Goal: Task Accomplishment & Management: Complete application form

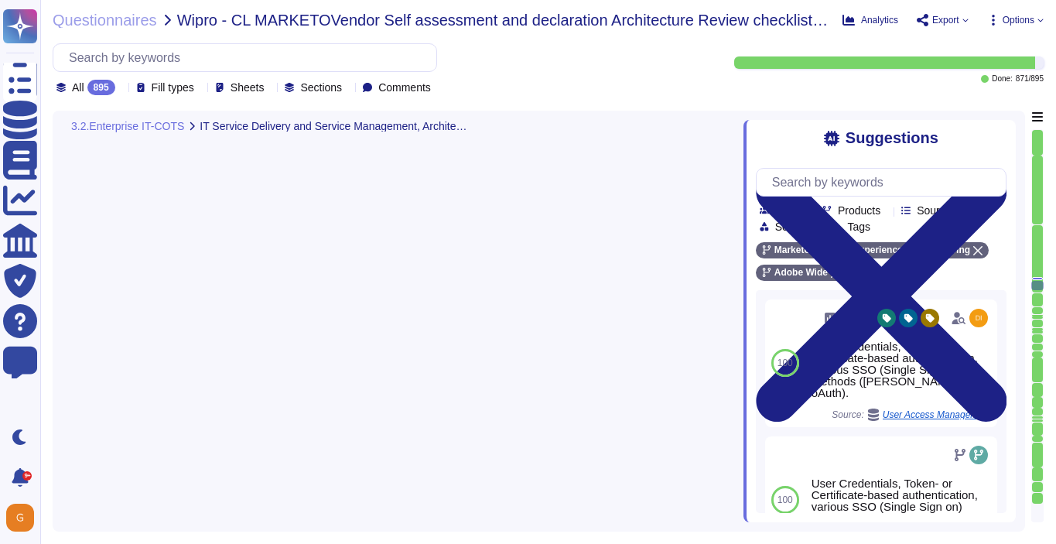
type textarea "Availability metrics and SLA related information are defined within the SLA agr…"
type textarea "A systematic approach to managing change is followed where changes are reviewed…"
type textarea "This is Adobe Confidential Information."
type textarea "Adobe has developed formal policies and standards governing the change manageme…"
type textarea "Architecture requirements must be considered when developing the strategy for e…"
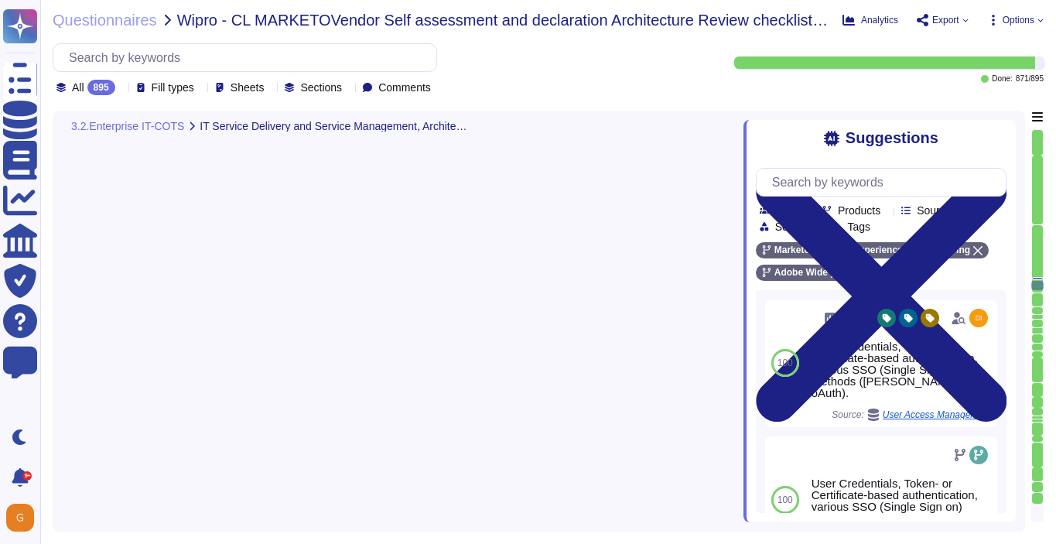
scroll to position [88539, 0]
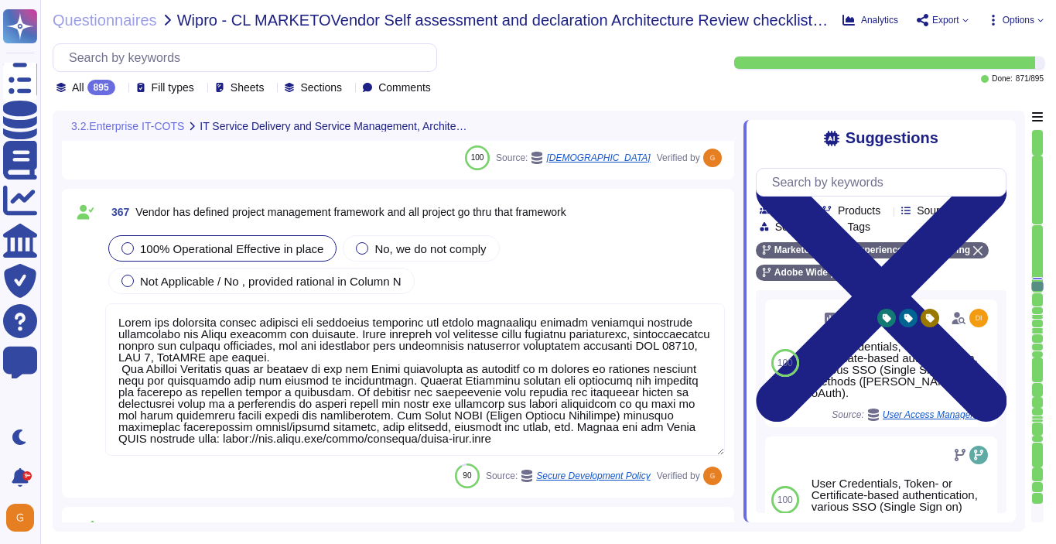
type textarea "The hosting providers of Adobe's cloud services and products maintain, monitor,…"
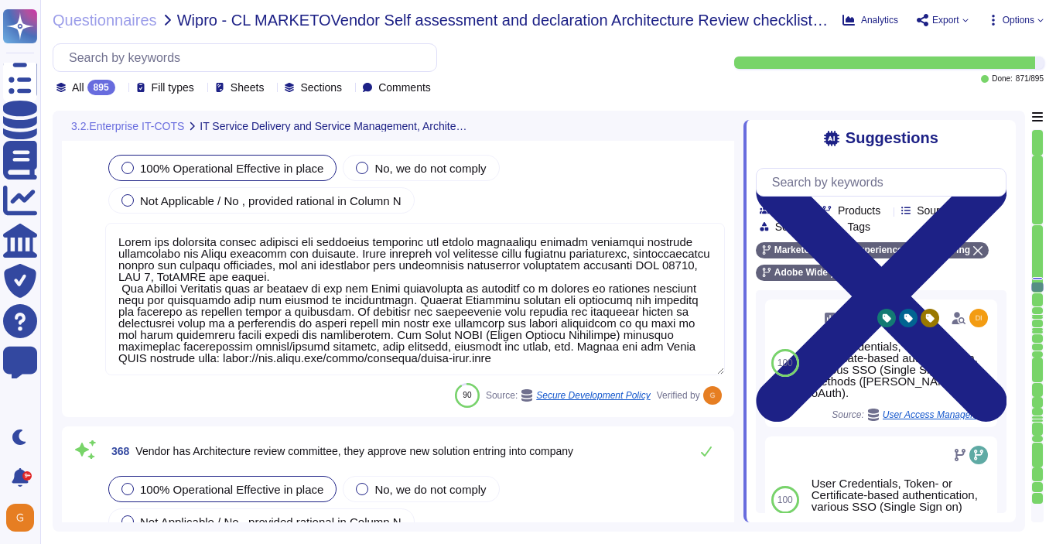
type textarea "Adobe has established a Crisis Management Plan (CMP) to address a variety of in…"
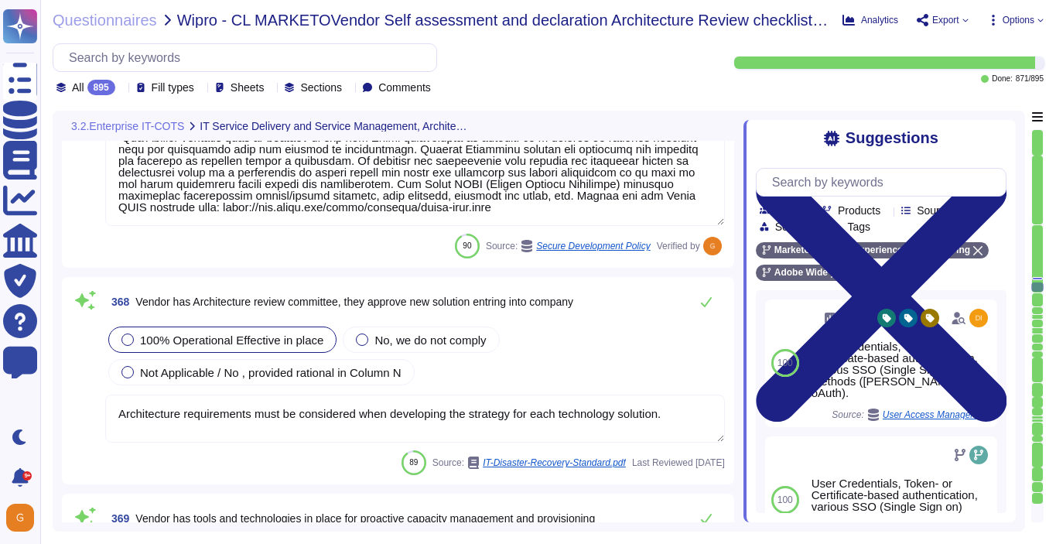
scroll to position [88926, 0]
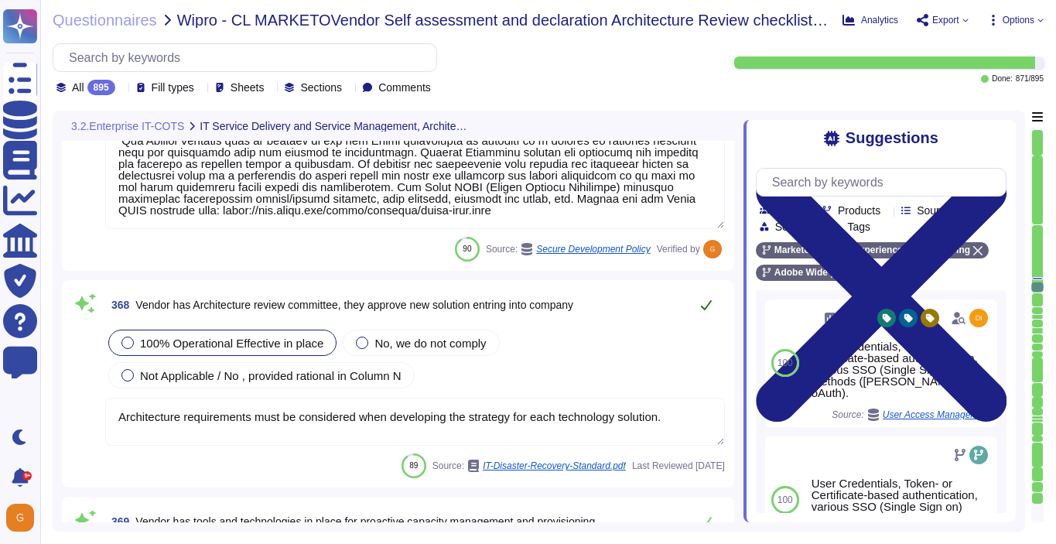
click at [706, 306] on icon at bounding box center [706, 305] width 11 height 10
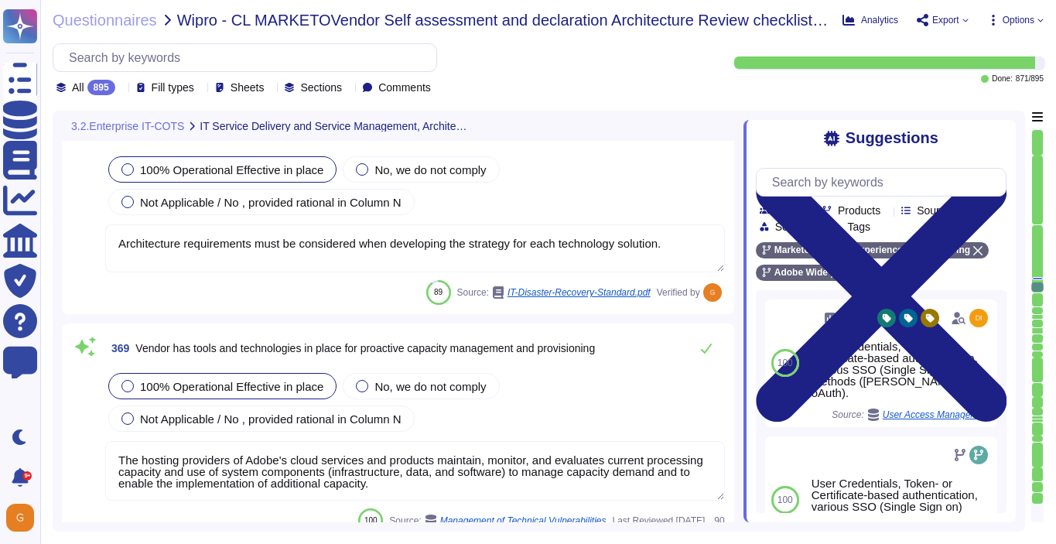
type textarea "Adobe has an established Enterprise-wide Risk Management process used by manage…"
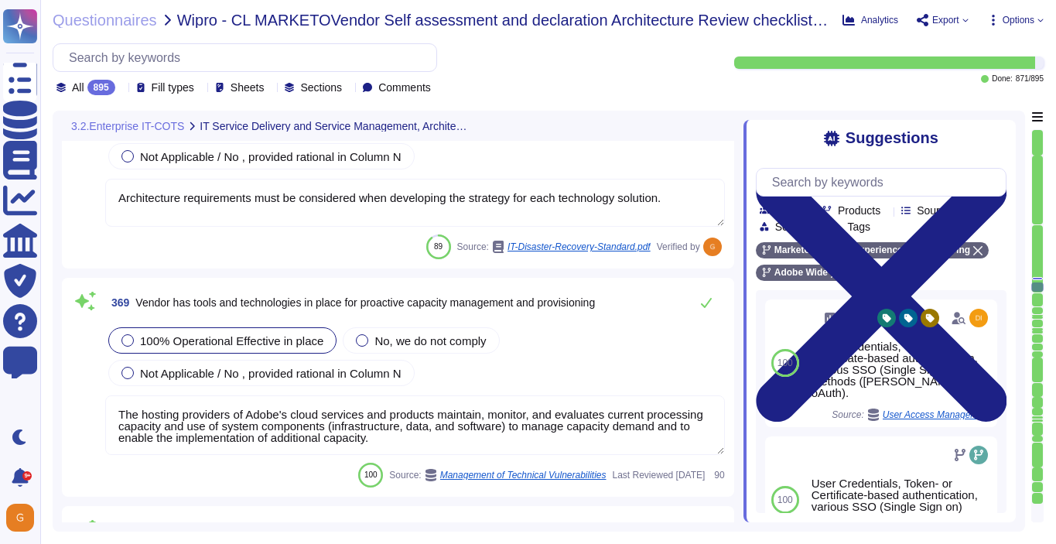
scroll to position [89135, 0]
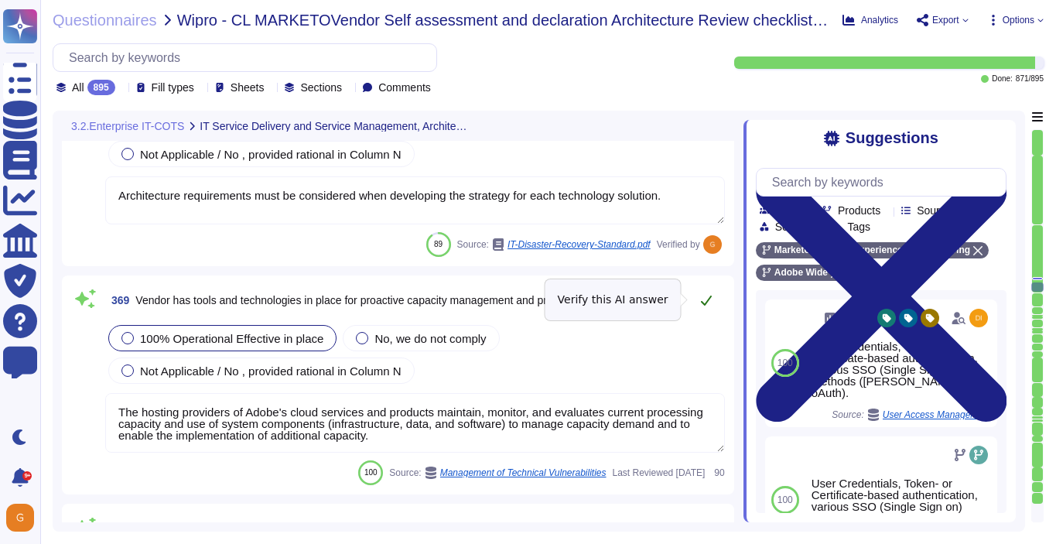
click at [703, 298] on icon at bounding box center [706, 300] width 12 height 12
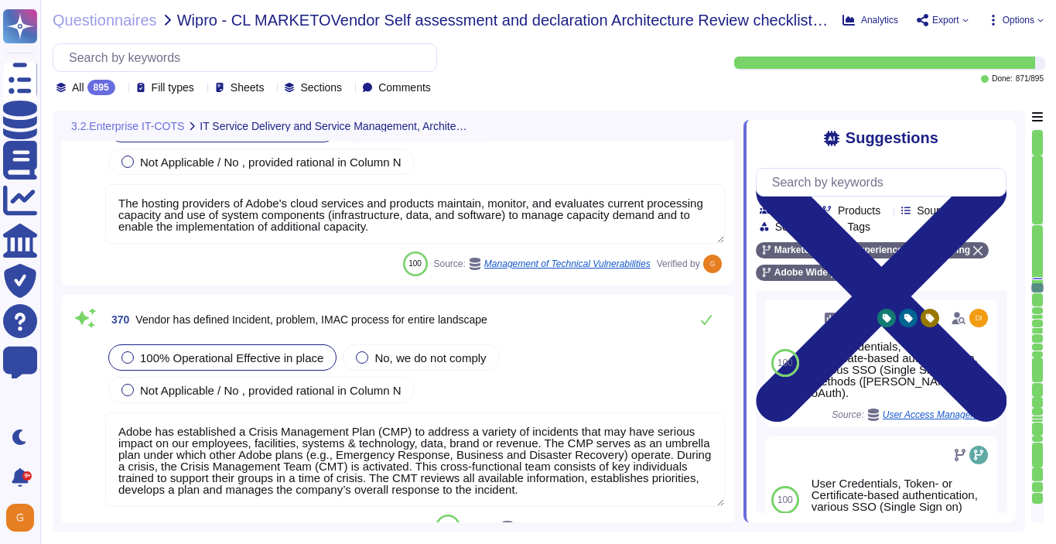
type textarea "Service Now is used to manage an inventory of assets. It maintains a list of al…"
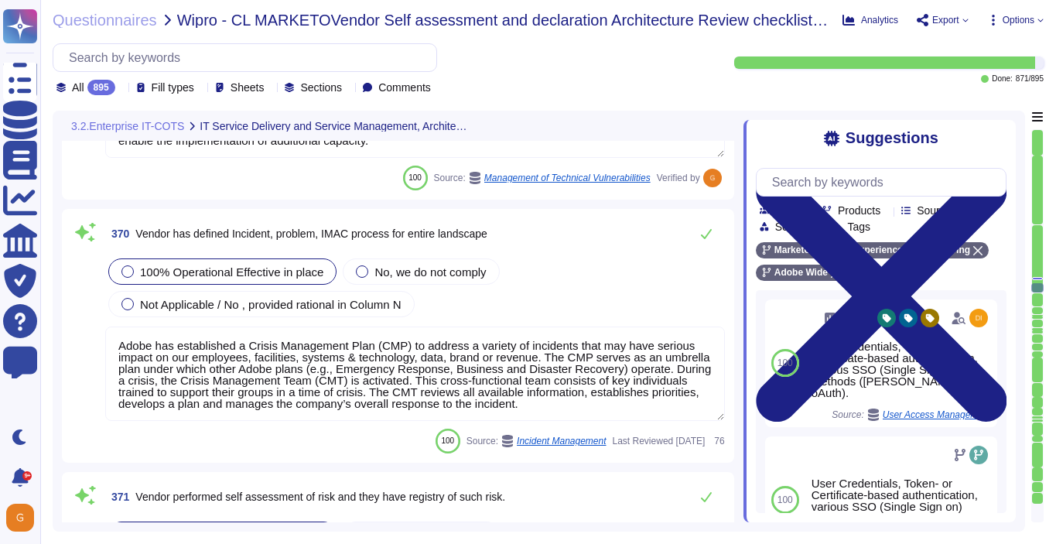
scroll to position [89419, 0]
click at [708, 231] on icon at bounding box center [706, 233] width 11 height 10
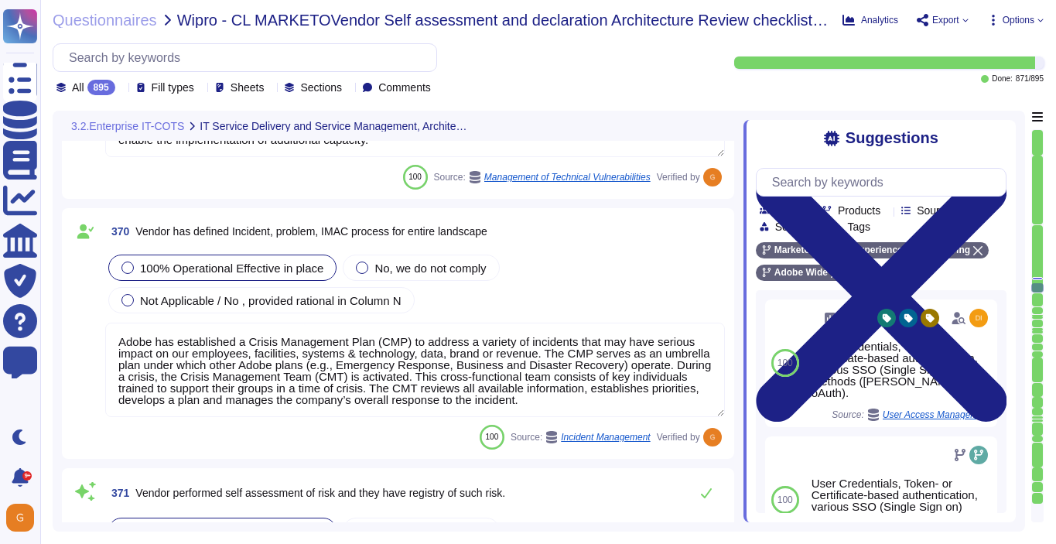
scroll to position [2, 0]
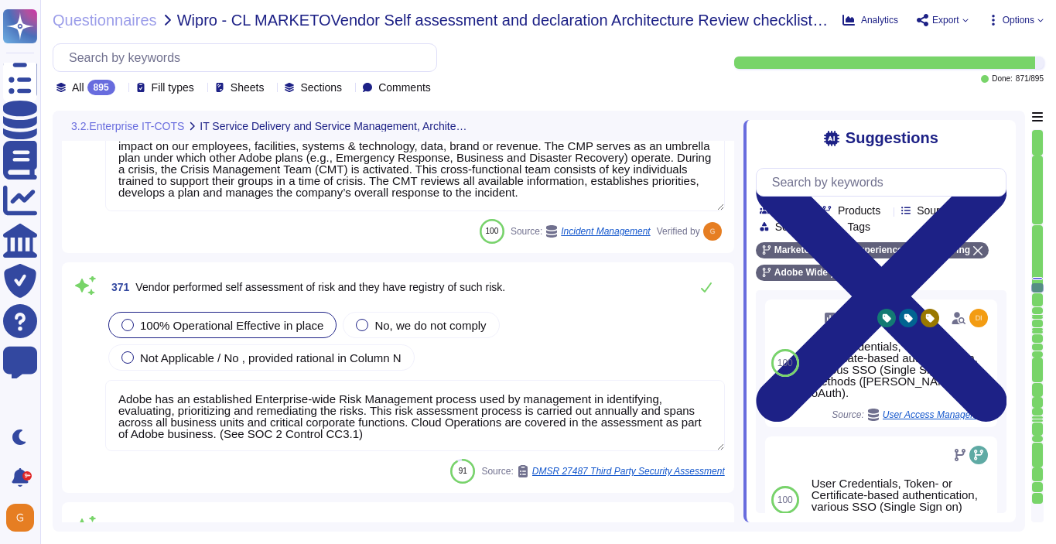
type textarea "All in scope cloud accounts are being scanned by our cloud security posture man…"
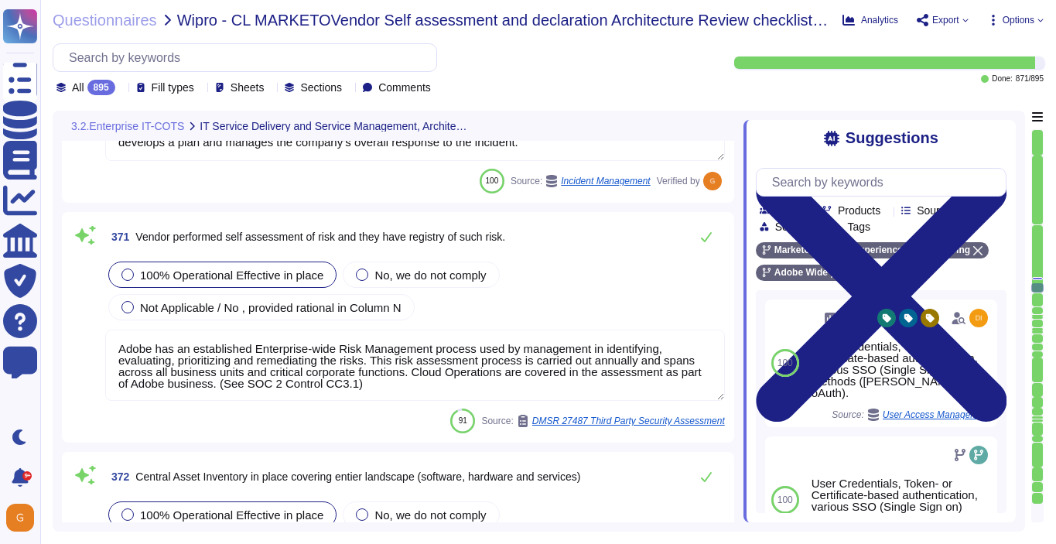
scroll to position [89666, 0]
click at [705, 239] on icon at bounding box center [706, 236] width 11 height 10
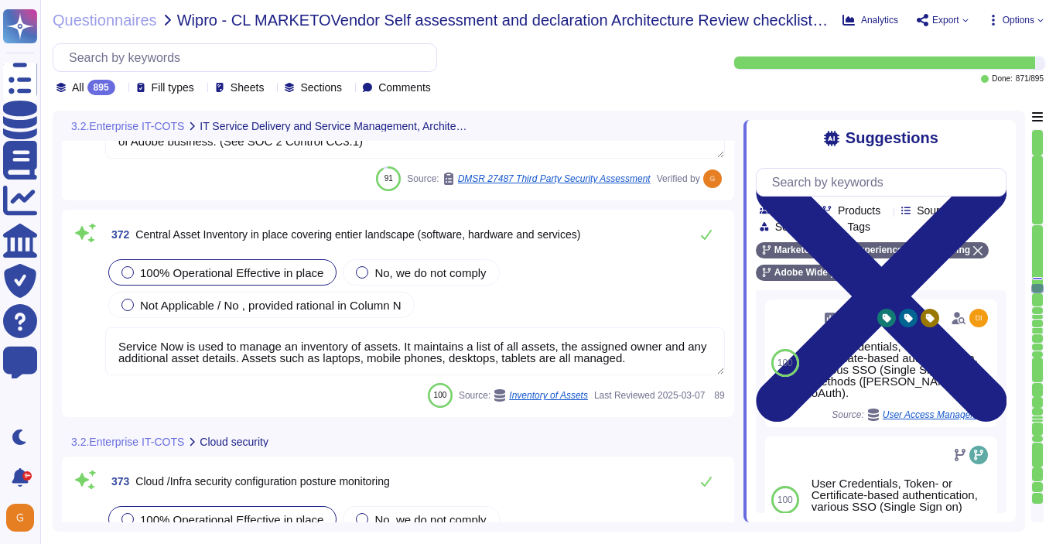
type textarea "Adobe relies on its current endpoint security stack, which includes Workspace O…"
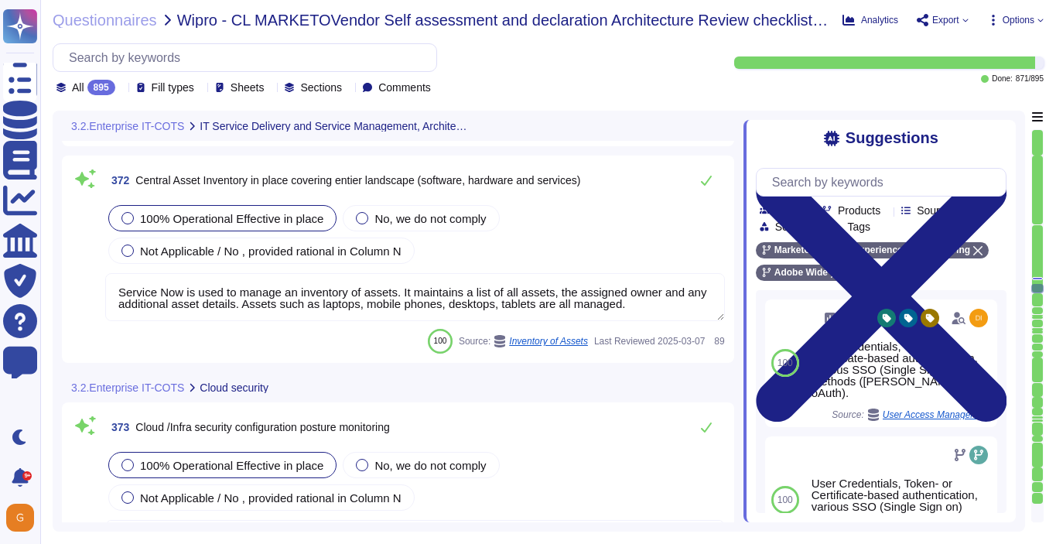
type textarea "All in scope cloud accounts are being scanned by our cloud security posture man…"
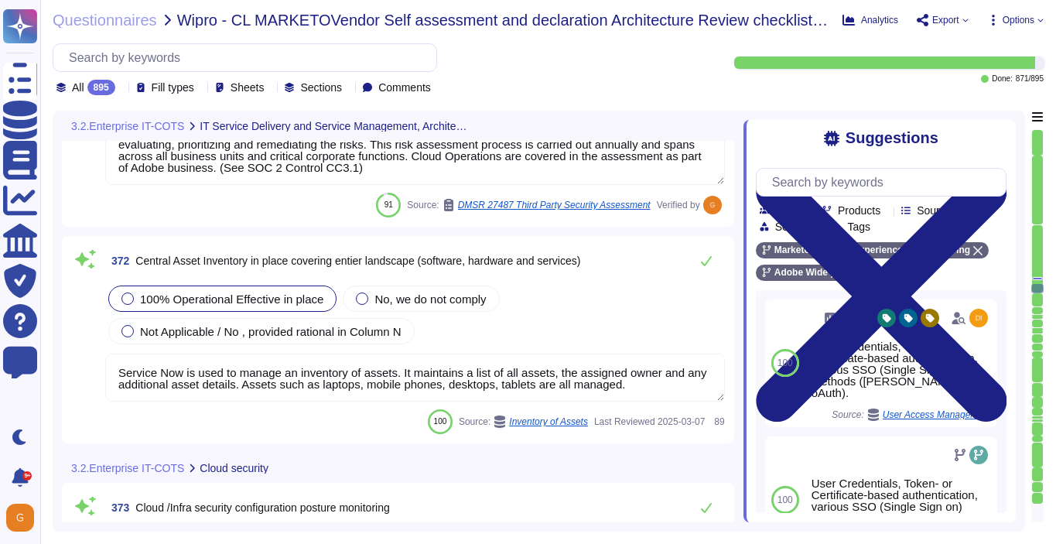
scroll to position [89852, 0]
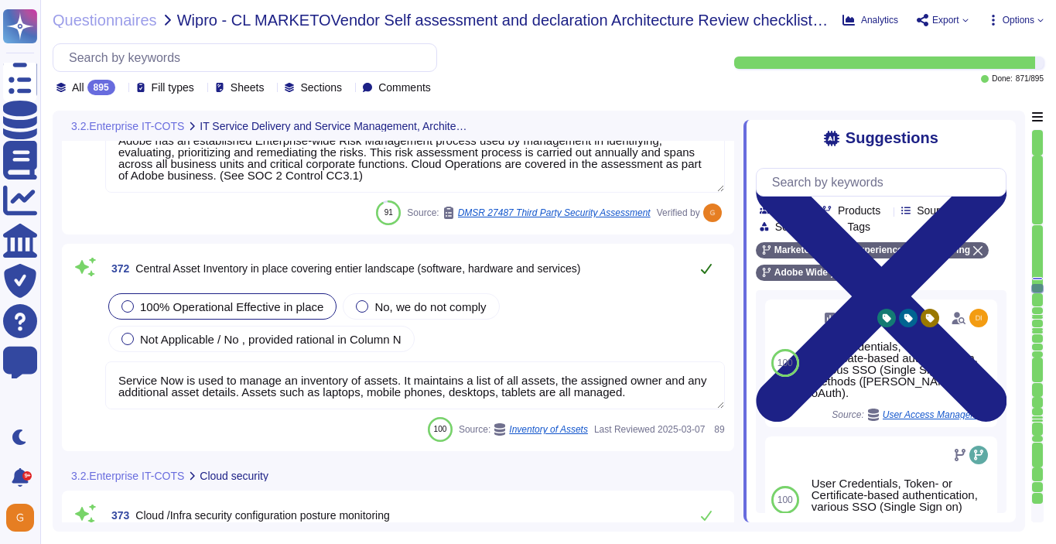
click at [698, 272] on button at bounding box center [706, 268] width 37 height 31
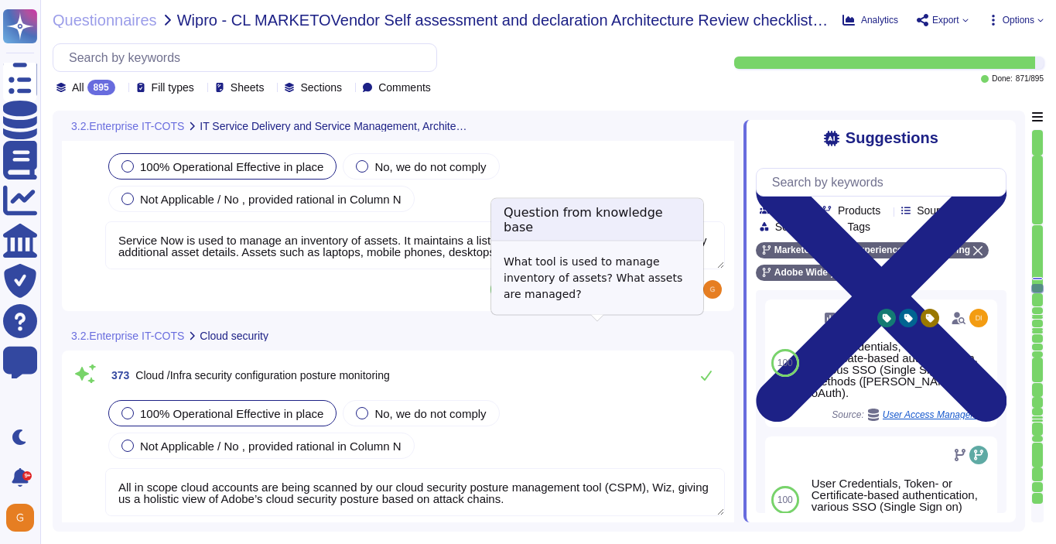
scroll to position [90055, 0]
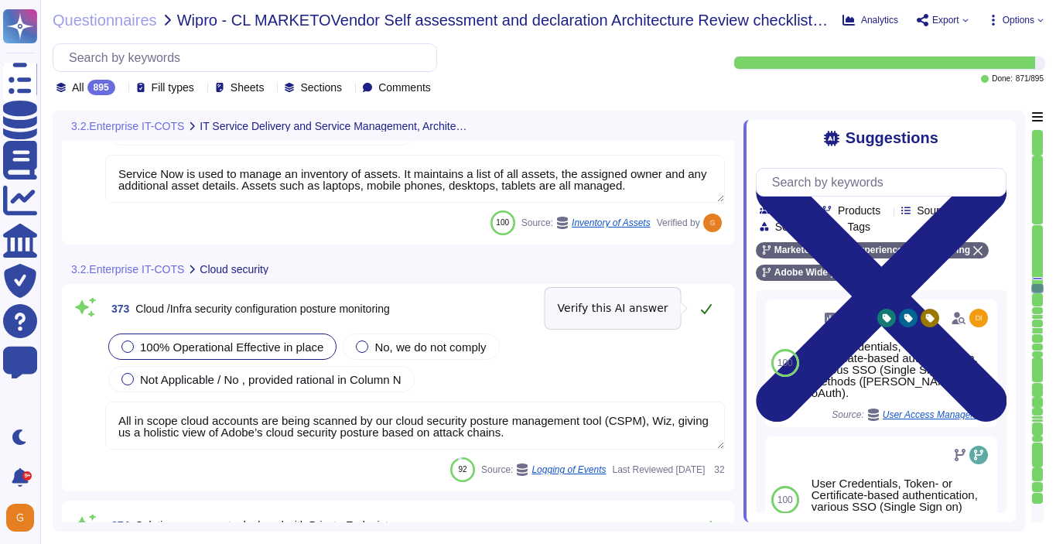
click at [707, 310] on icon at bounding box center [706, 309] width 11 height 10
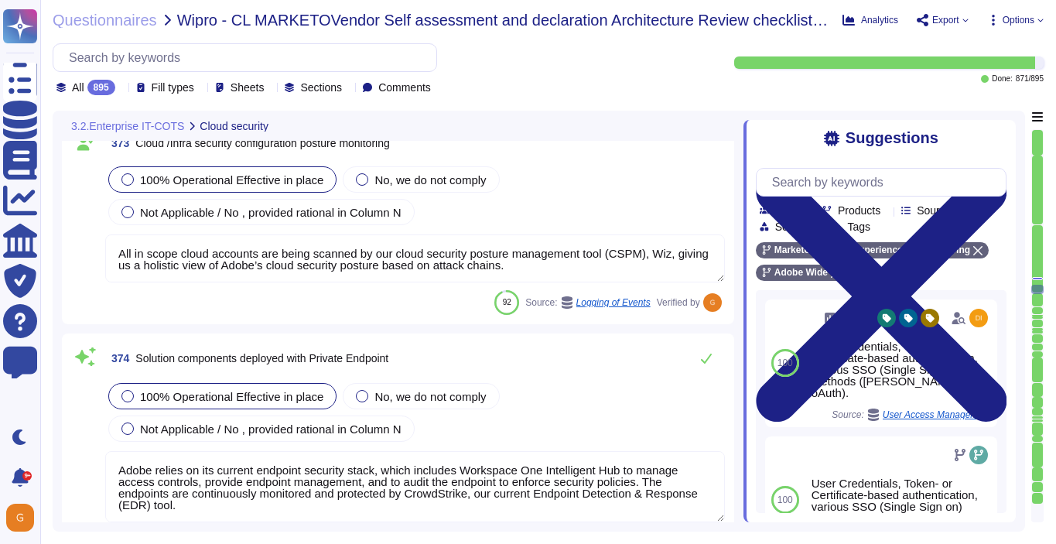
type textarea "Adobe employs a defense-in-depth strategy for Denial-of-Service (DoS) and Distr…"
click at [707, 358] on icon at bounding box center [706, 359] width 11 height 10
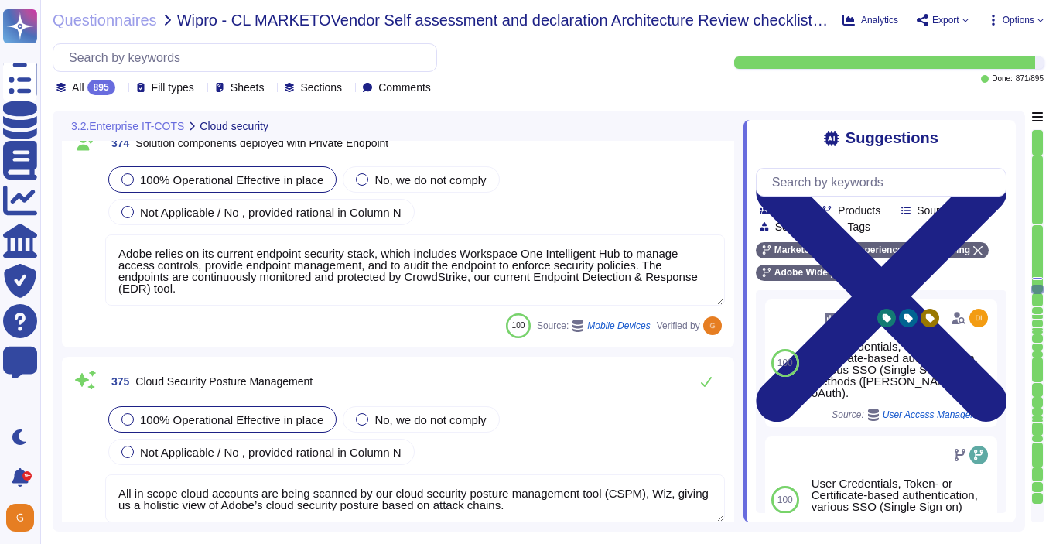
scroll to position [90398, 0]
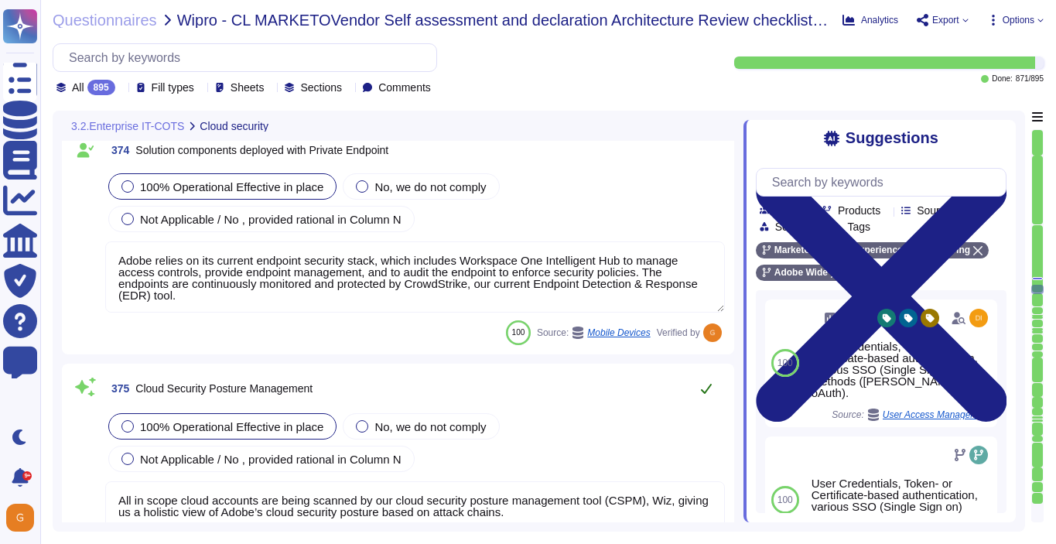
click at [714, 383] on button at bounding box center [706, 388] width 37 height 31
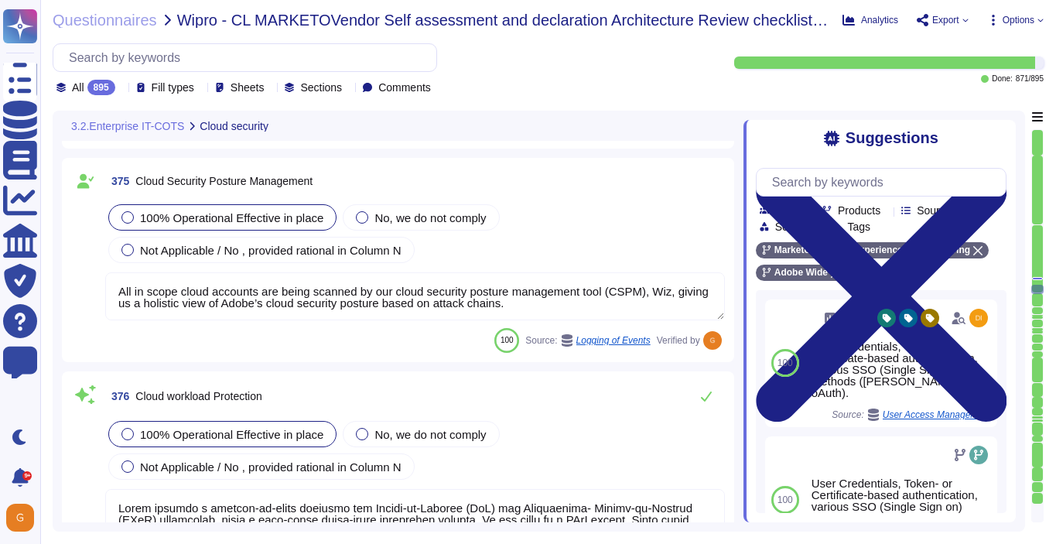
type textarea "Amazon Web Services Server-Side Encryption S3 buckets are used to encrypt data …"
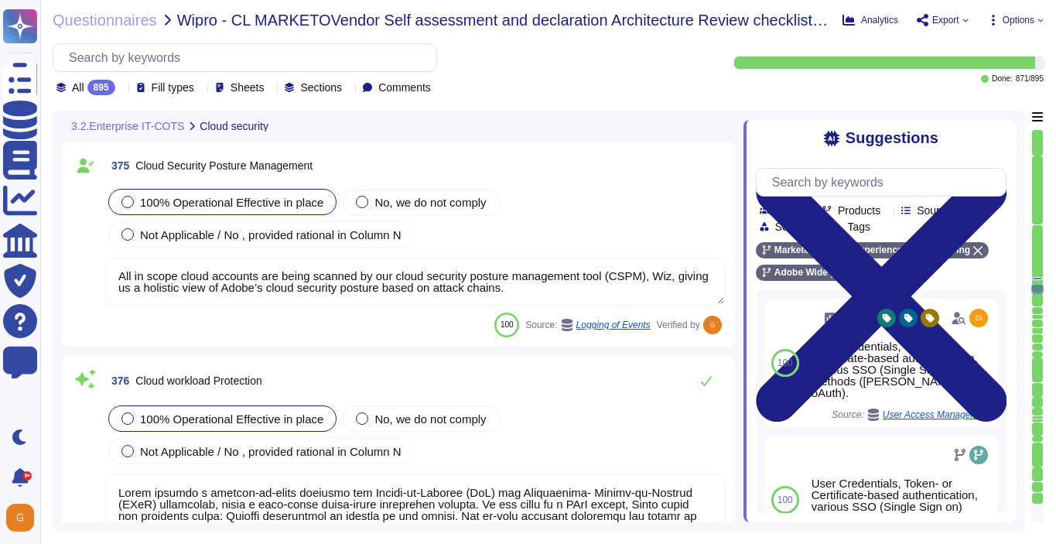
scroll to position [90615, 0]
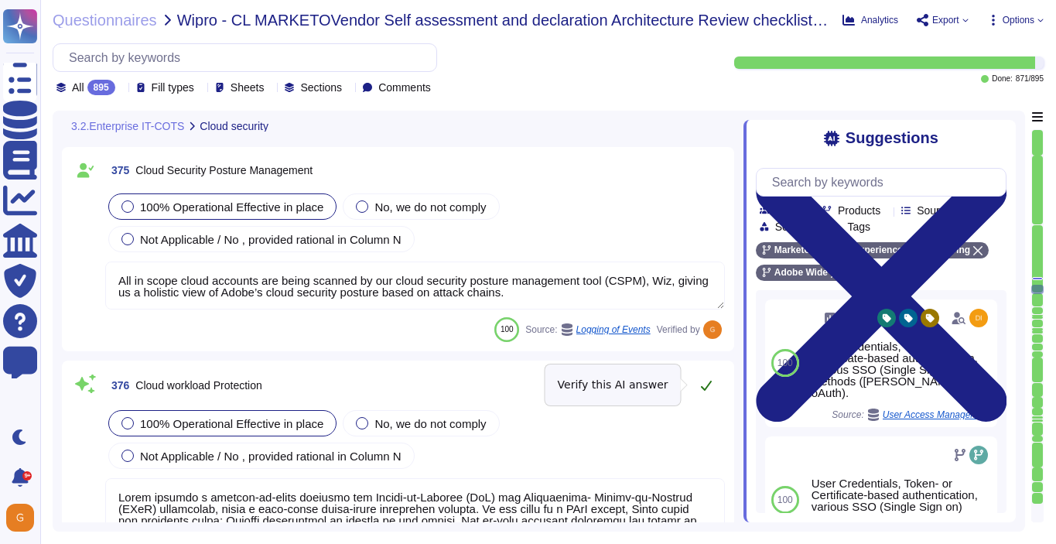
click at [711, 383] on icon at bounding box center [706, 385] width 12 height 12
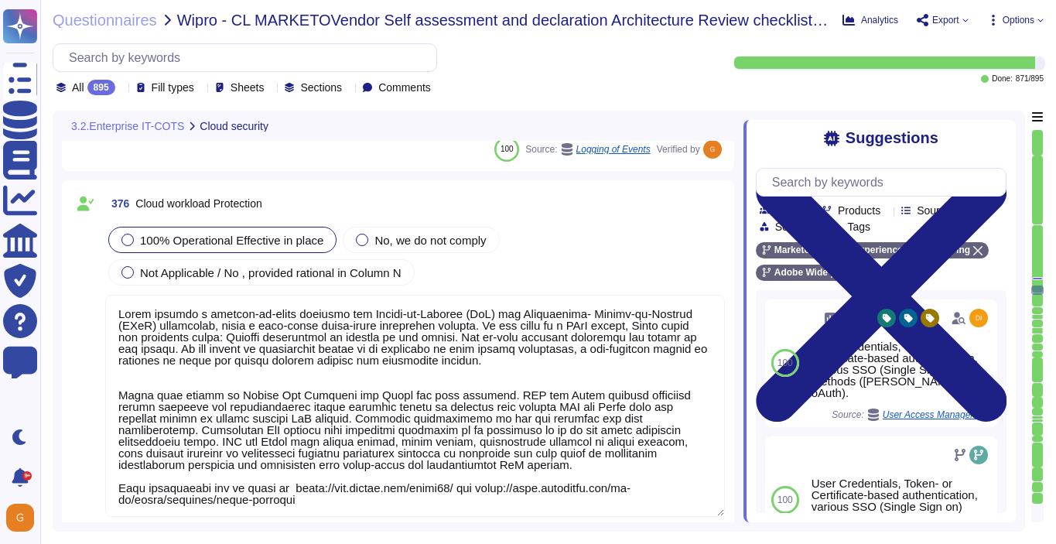
type textarea "Adobe has two CloudOps/IT provided tools that fall under the heading of CASB - …"
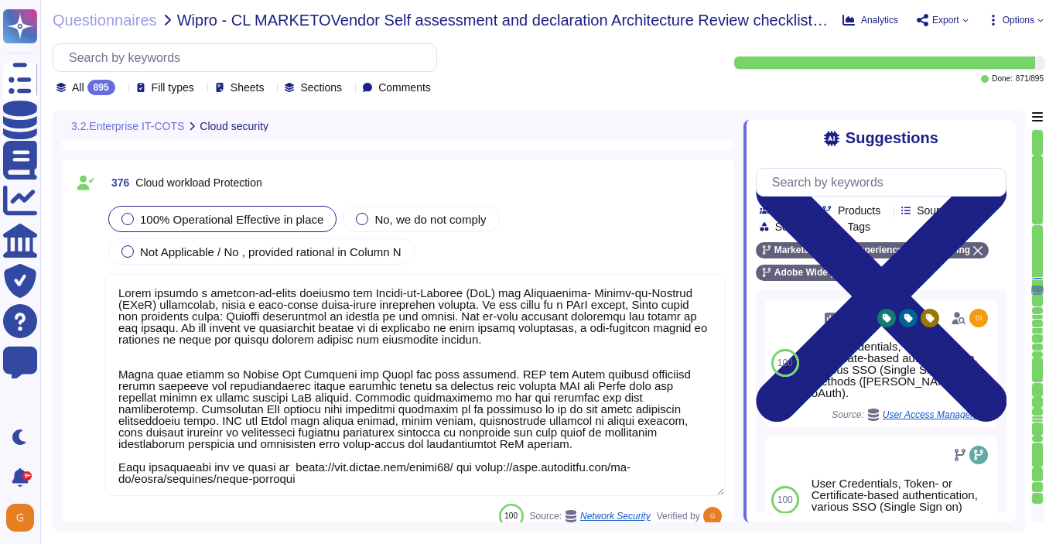
scroll to position [2, 0]
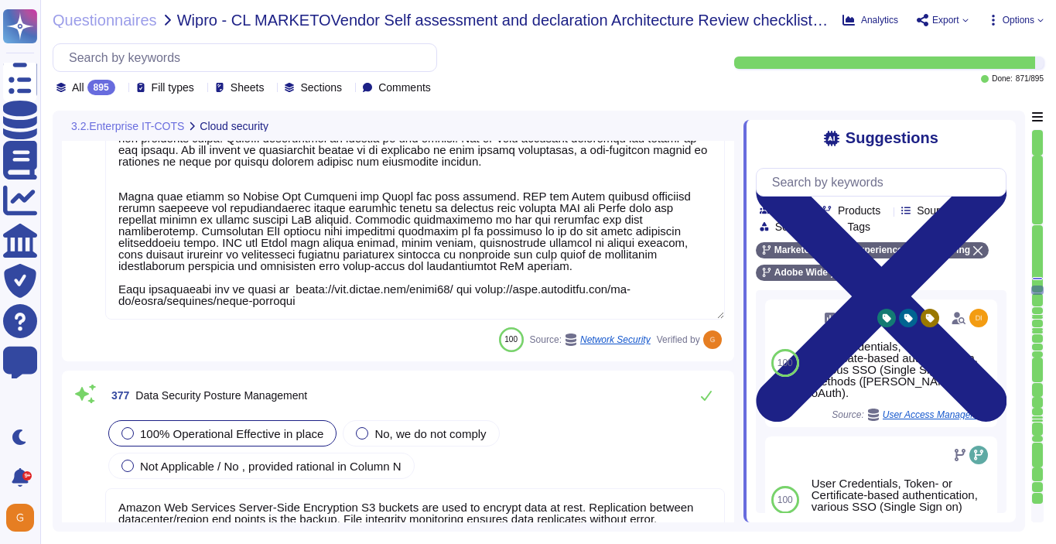
type textarea "Lorem'i Dolors Ametcon Adipiscin (ELIT) sed doeiusmo temp inc utlabo et dol mag…"
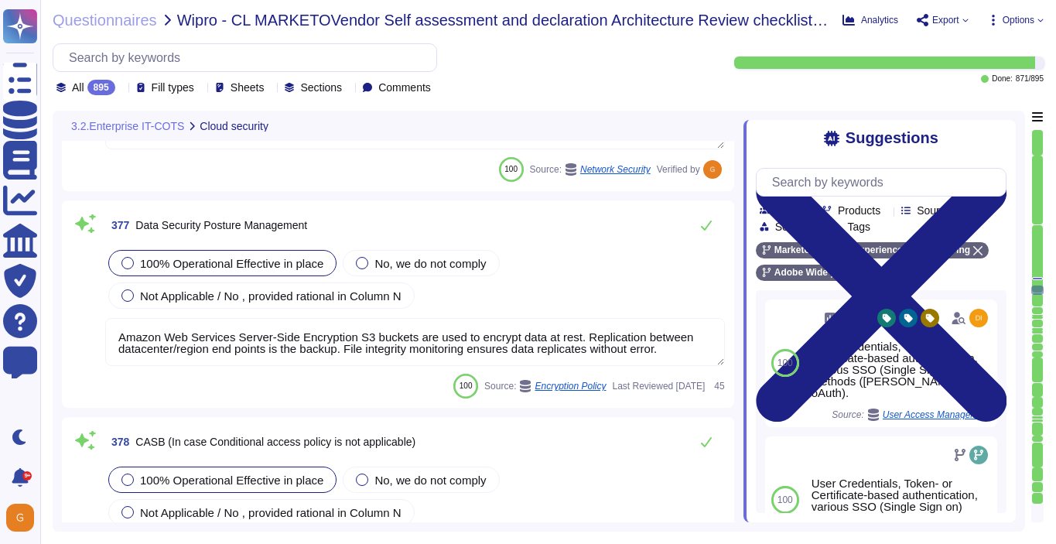
scroll to position [91143, 0]
click at [705, 218] on button at bounding box center [706, 226] width 37 height 31
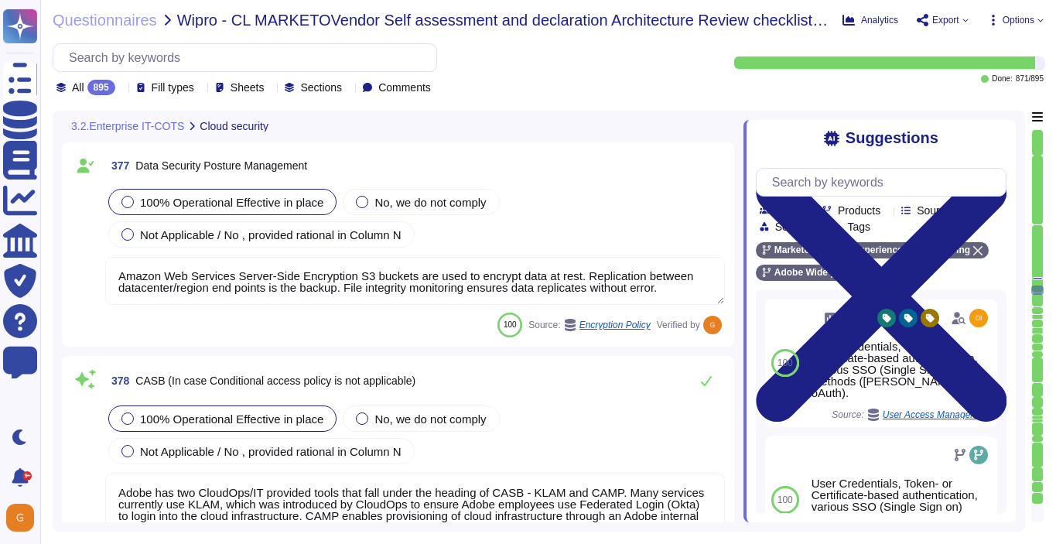
scroll to position [91267, 0]
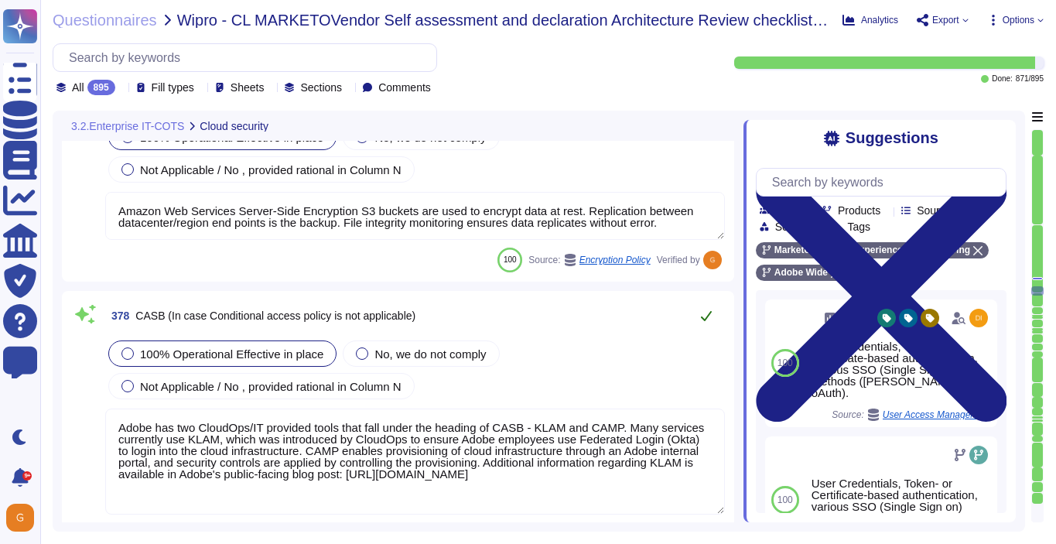
click at [711, 312] on icon at bounding box center [706, 316] width 11 height 10
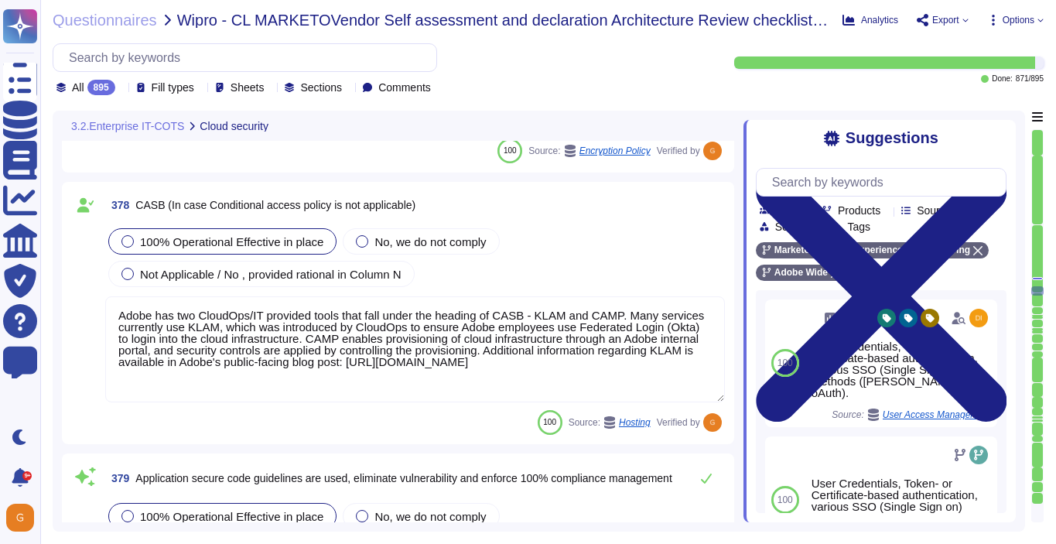
type textarea "Adobe has standardized on using HashiCorp's Vault for password vault."
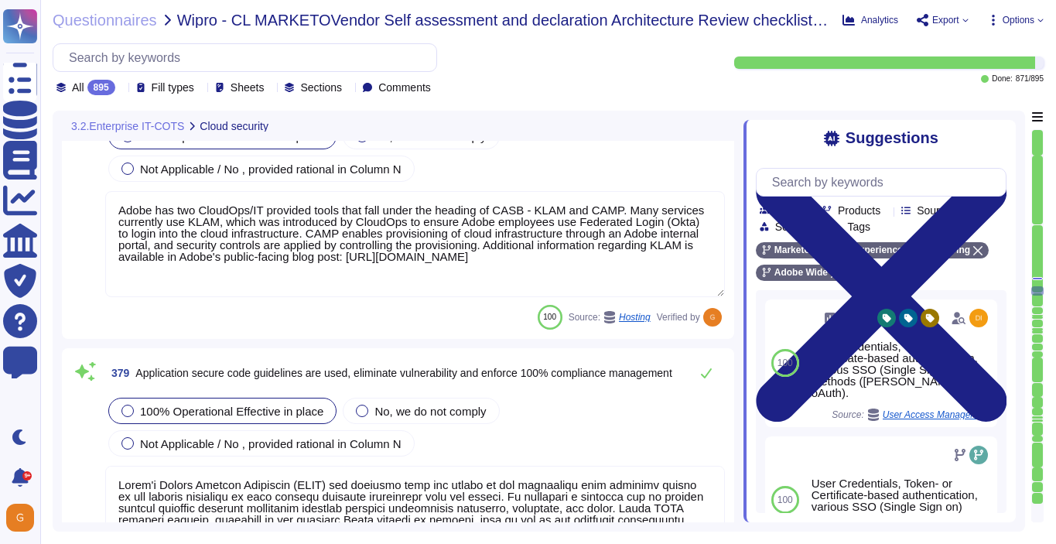
scroll to position [91470, 0]
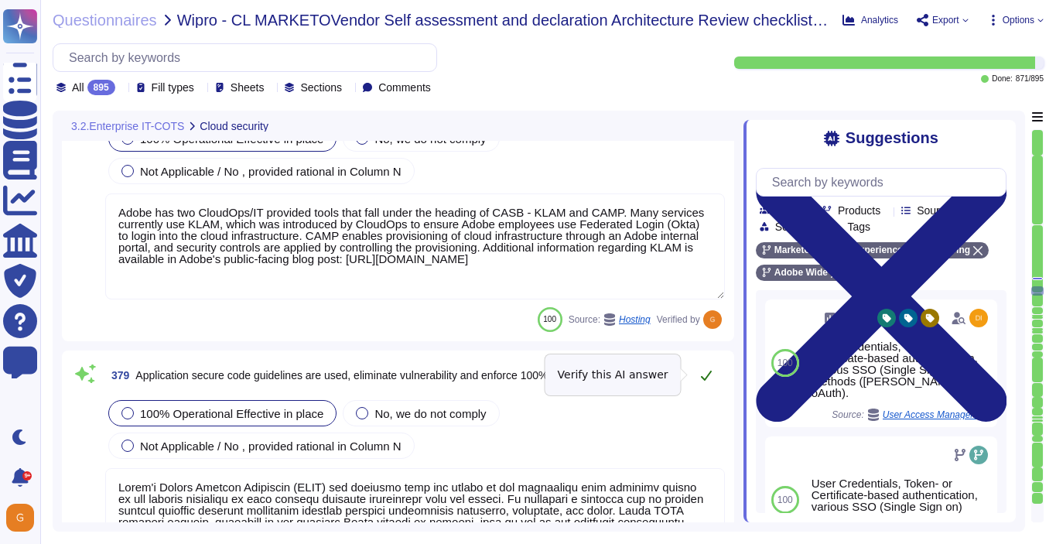
click at [710, 375] on icon at bounding box center [706, 375] width 12 height 12
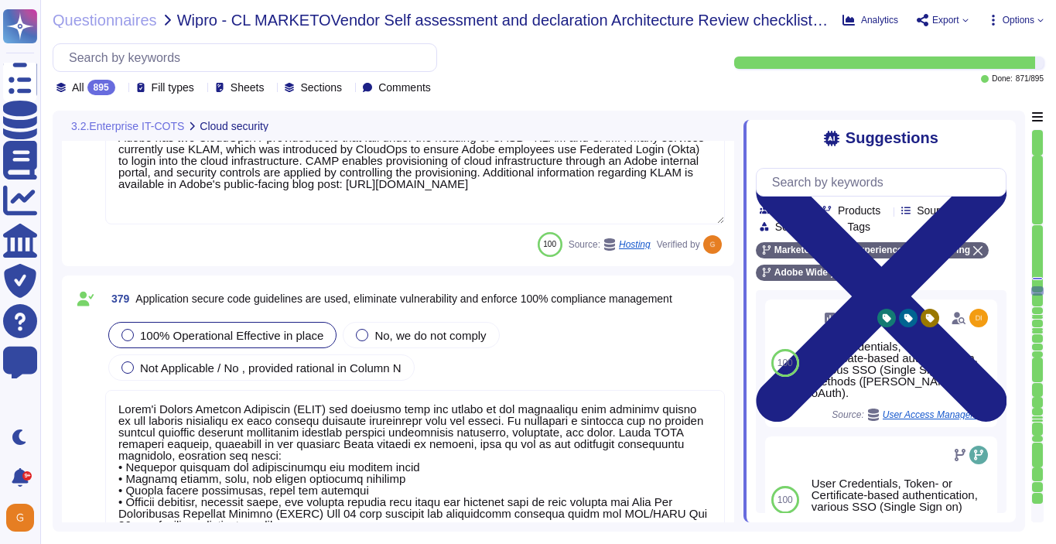
type textarea "Adobe's access control policies and standards ensure that users have the least …"
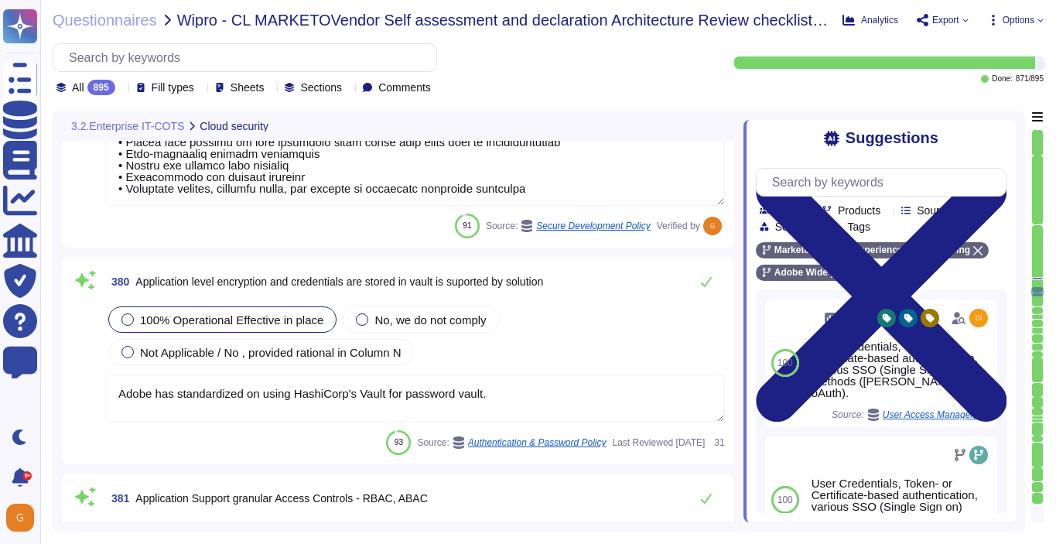
scroll to position [91940, 0]
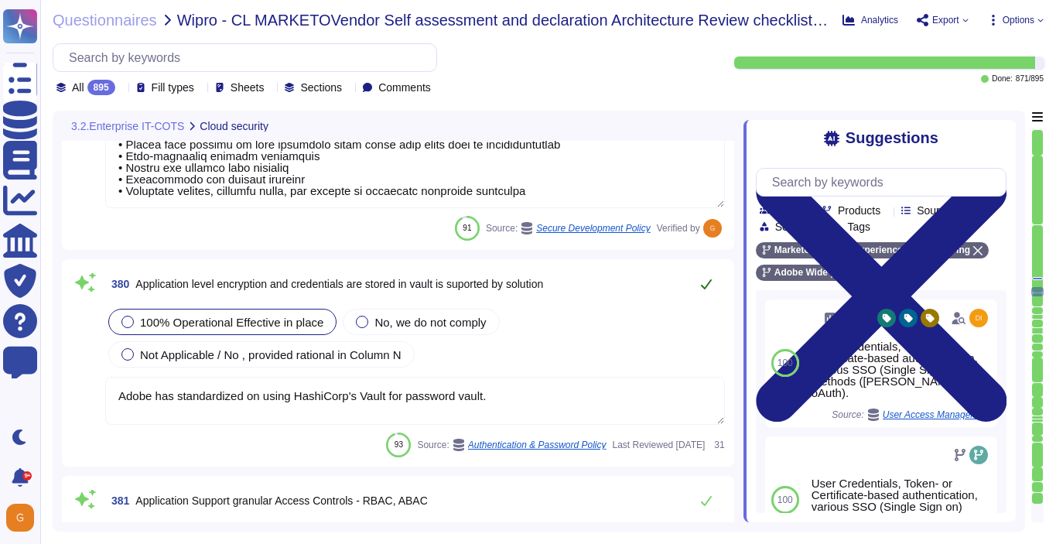
click at [705, 288] on icon at bounding box center [706, 284] width 11 height 10
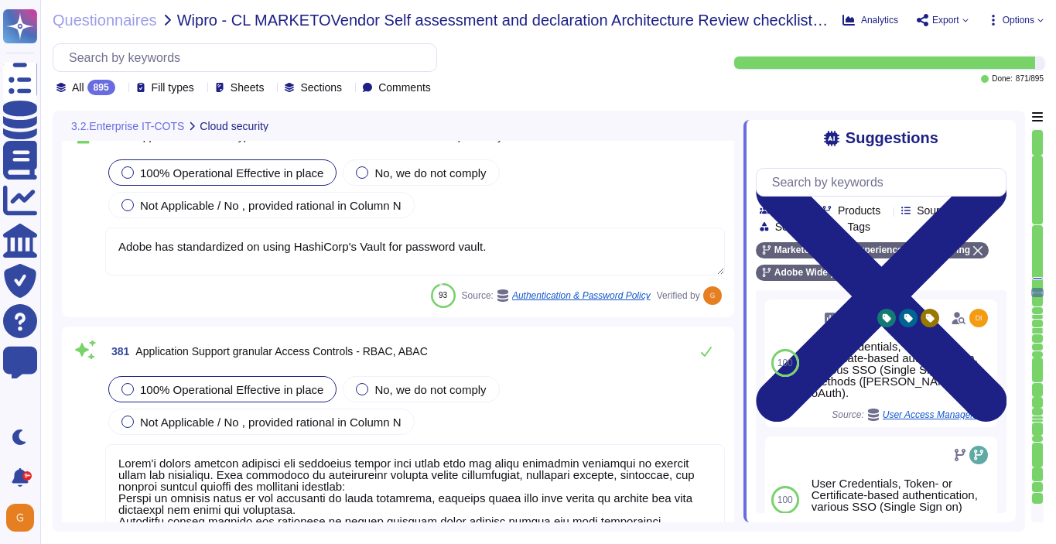
scroll to position [92091, 0]
type textarea "Lorem'i Dolors Ametcon Adipiscin (ELIT) sed doeiusmo temp inc utlabo et dol mag…"
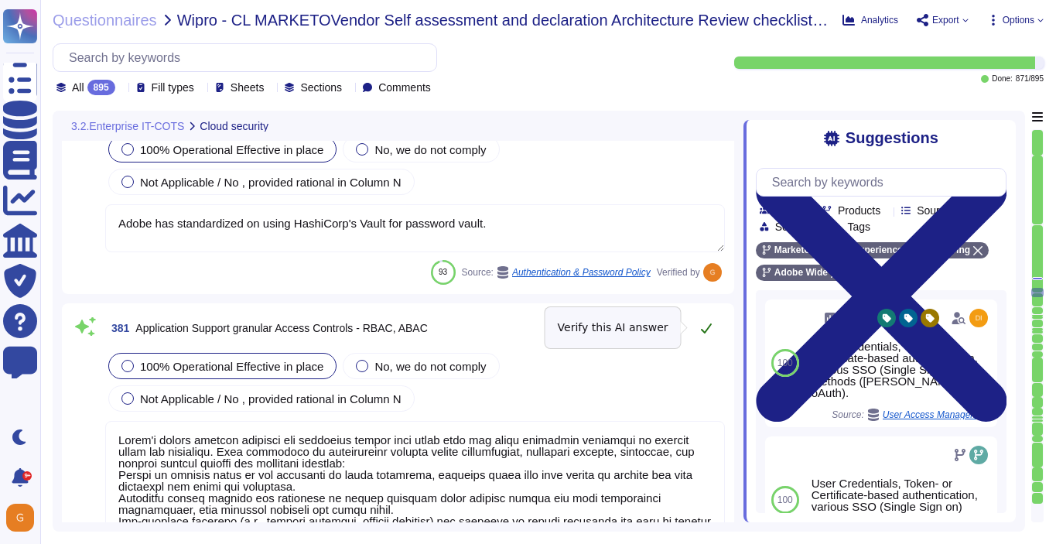
click at [712, 330] on button at bounding box center [706, 328] width 37 height 31
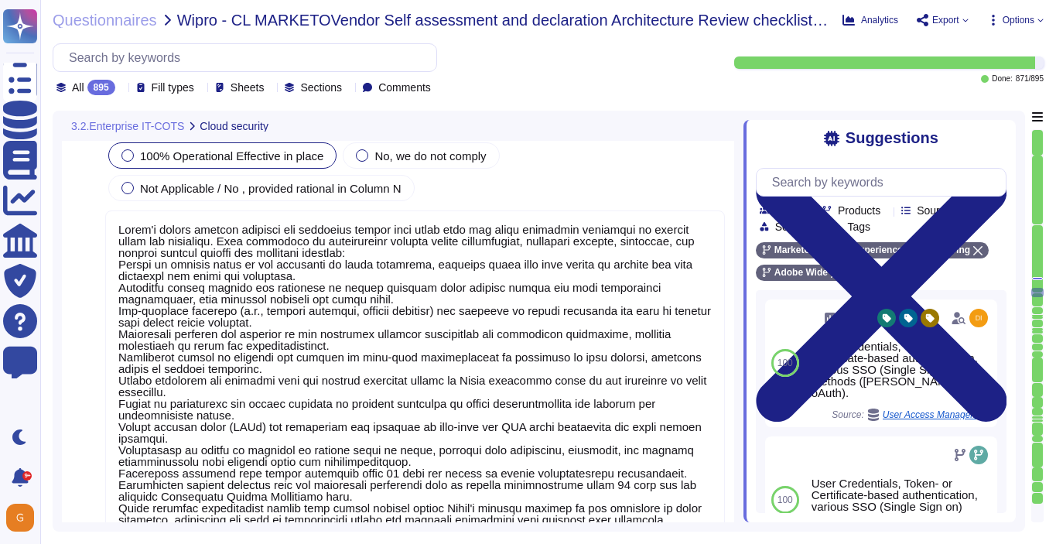
scroll to position [1, 0]
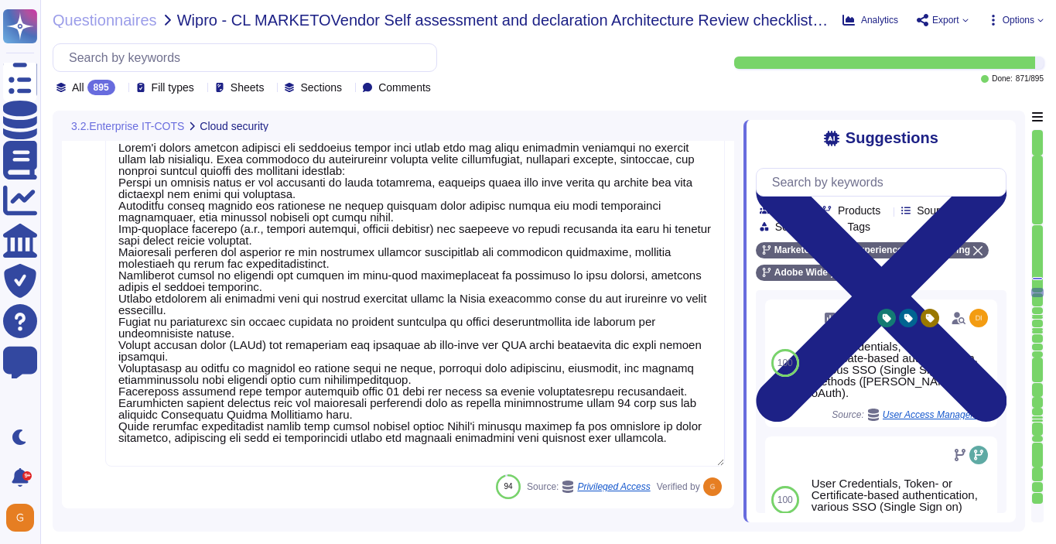
type textarea "Adobe has standardized on using HashiCorp's Vault for password vault."
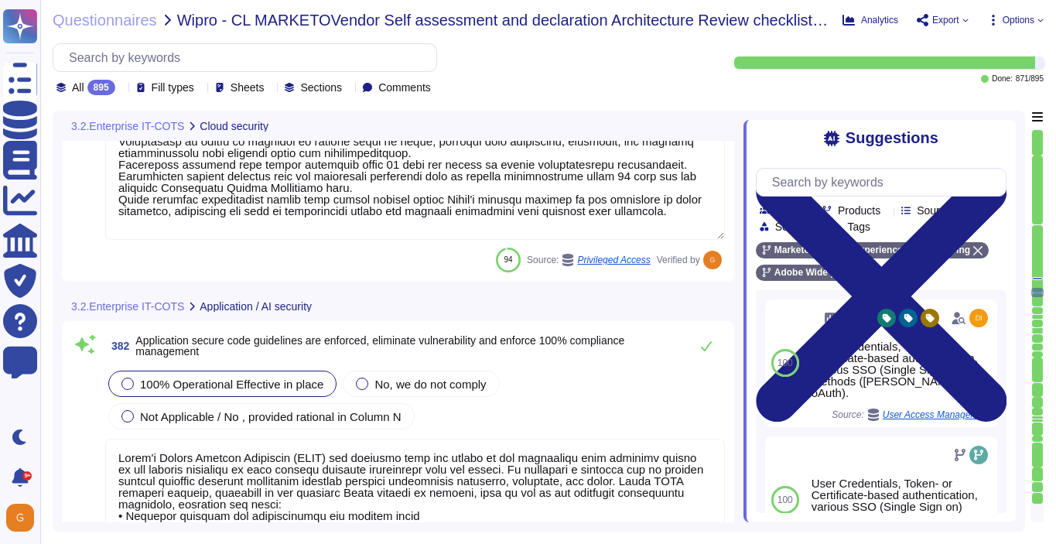
scroll to position [92624, 0]
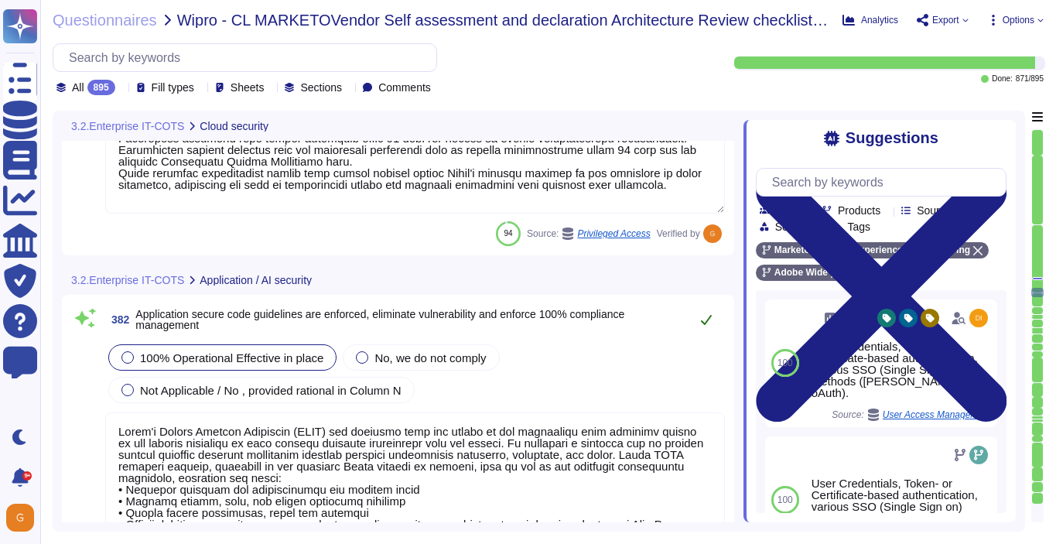
click at [703, 320] on icon at bounding box center [706, 319] width 12 height 12
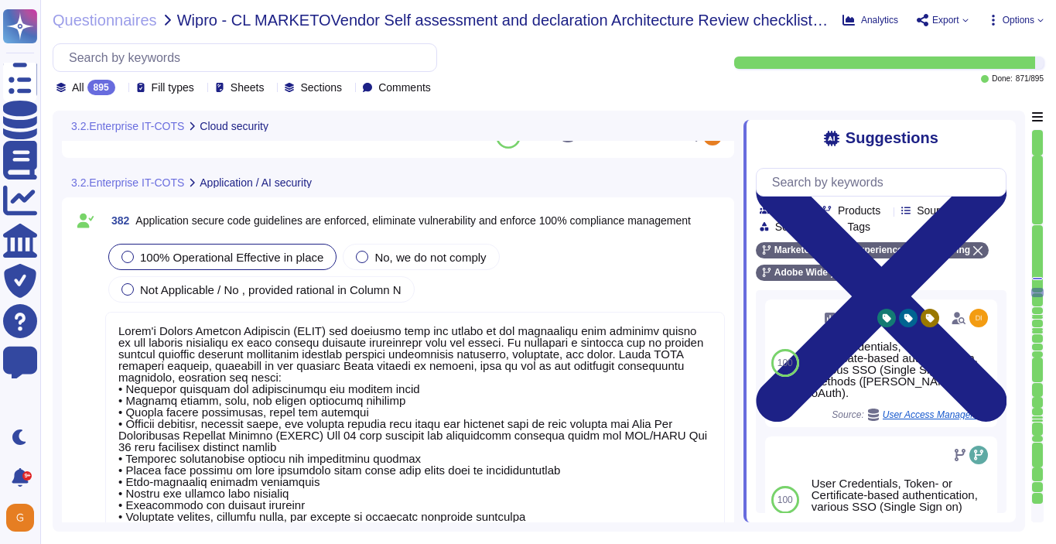
type textarea "Unit tests are run automatically when we push code. The procedure is that we do…"
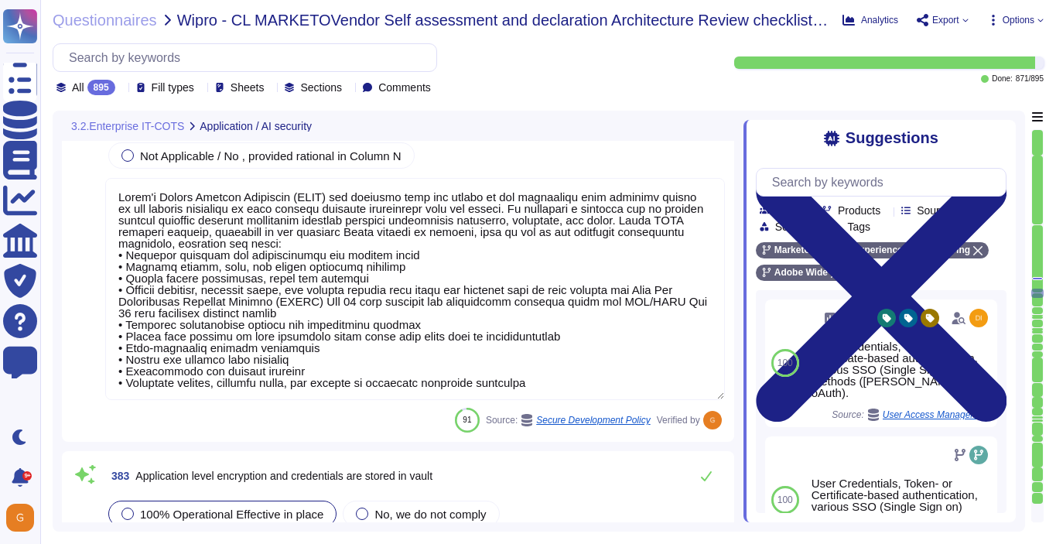
scroll to position [2, 0]
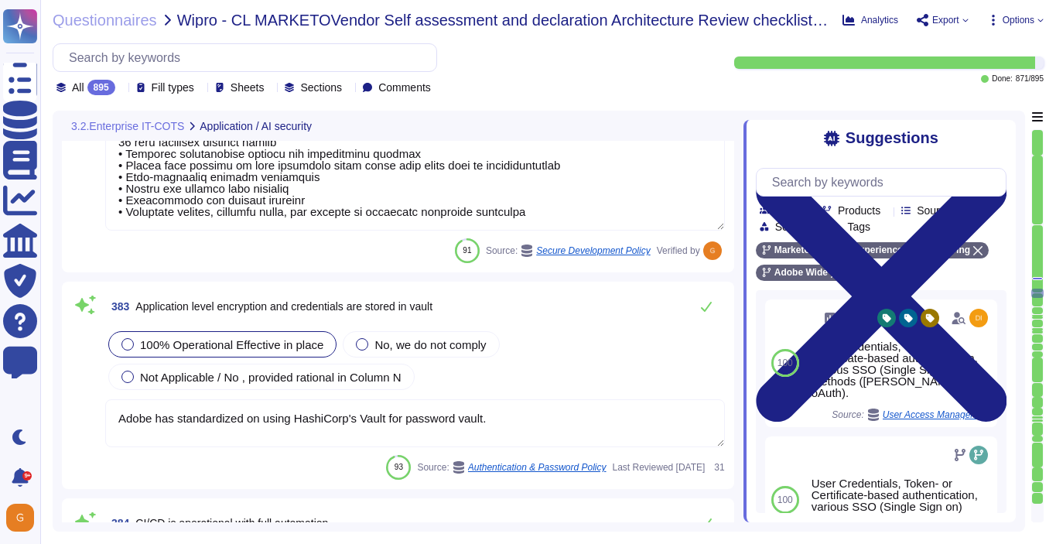
type textarea "Adobe utilizes AES-256 bit encryption at rest and TLS v1.2 or higher for data i…"
click at [712, 305] on icon at bounding box center [706, 307] width 12 height 12
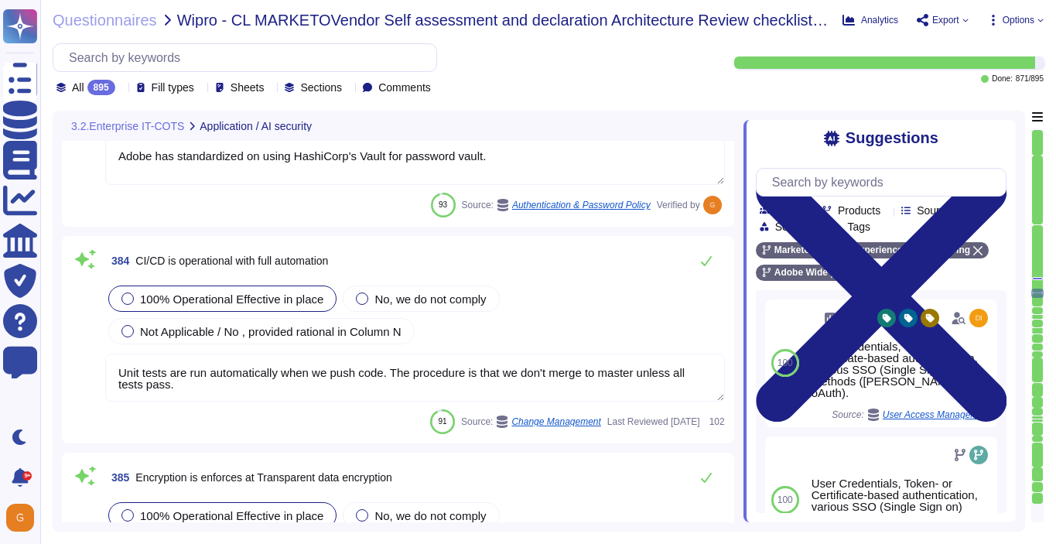
type textarea "This is part of the release process."
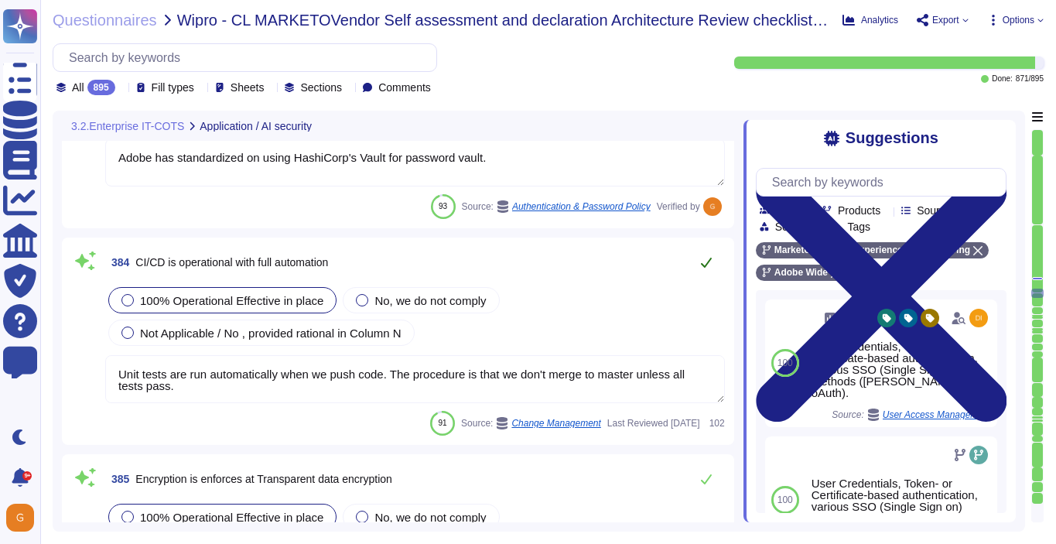
click at [701, 256] on icon at bounding box center [706, 262] width 12 height 12
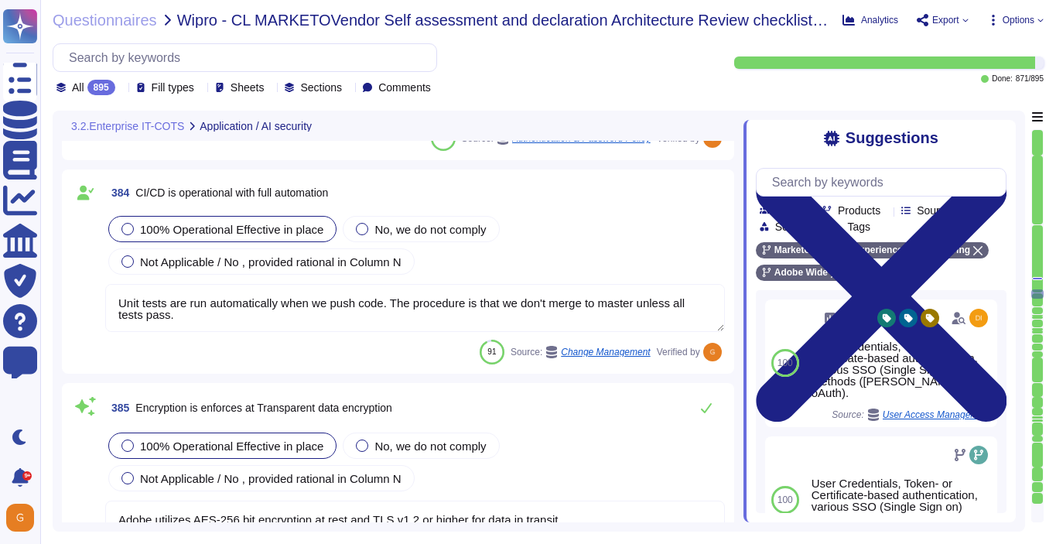
scroll to position [93464, 0]
type textarea "Adobe's access control policies and standards ensure that users have the least …"
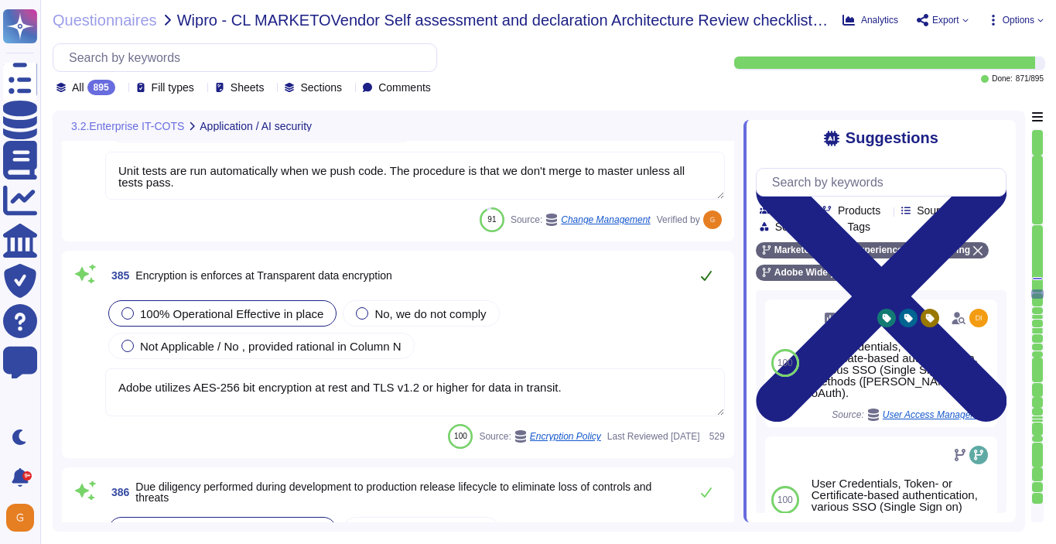
click at [708, 273] on icon at bounding box center [706, 276] width 11 height 10
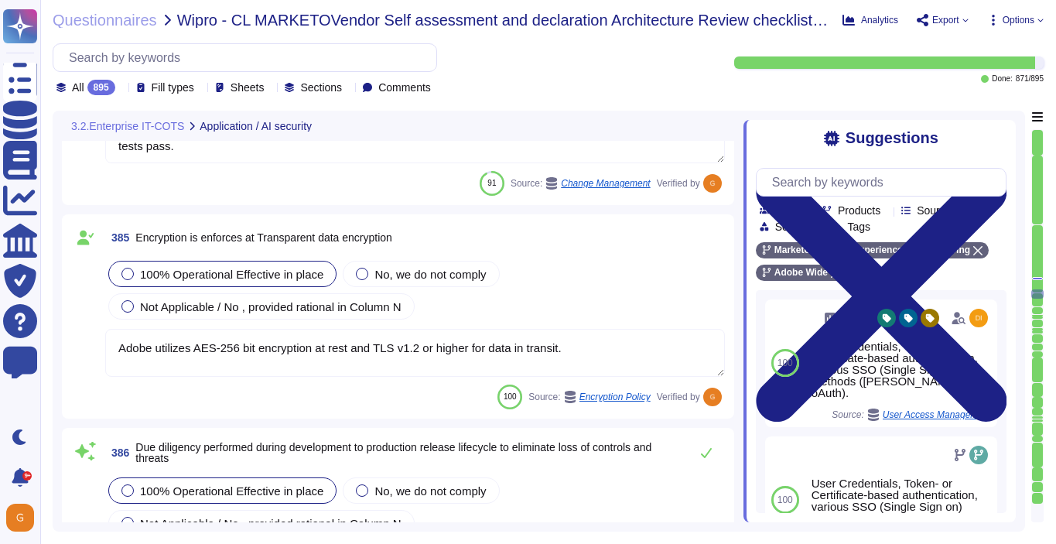
scroll to position [93612, 0]
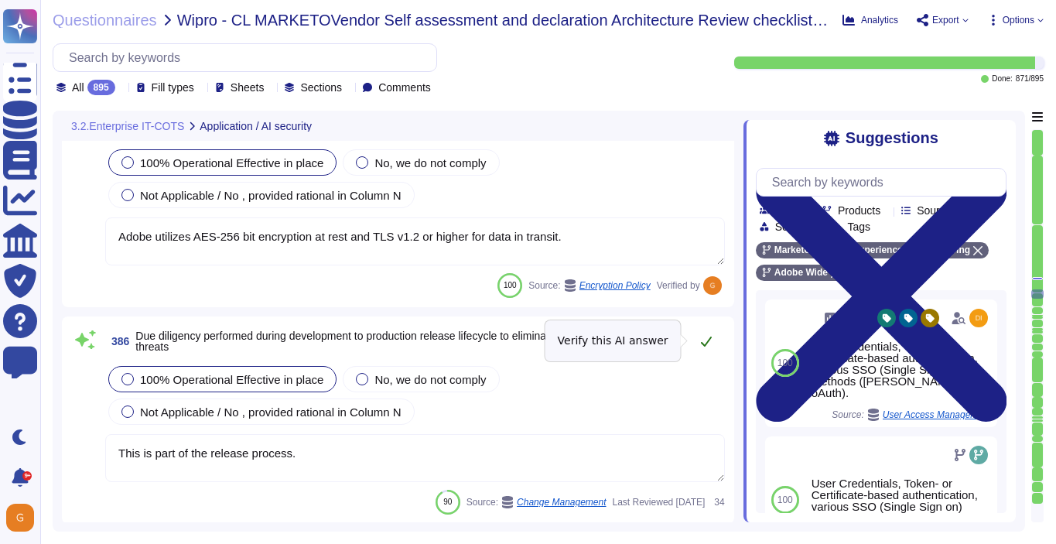
click at [704, 348] on button at bounding box center [706, 341] width 37 height 31
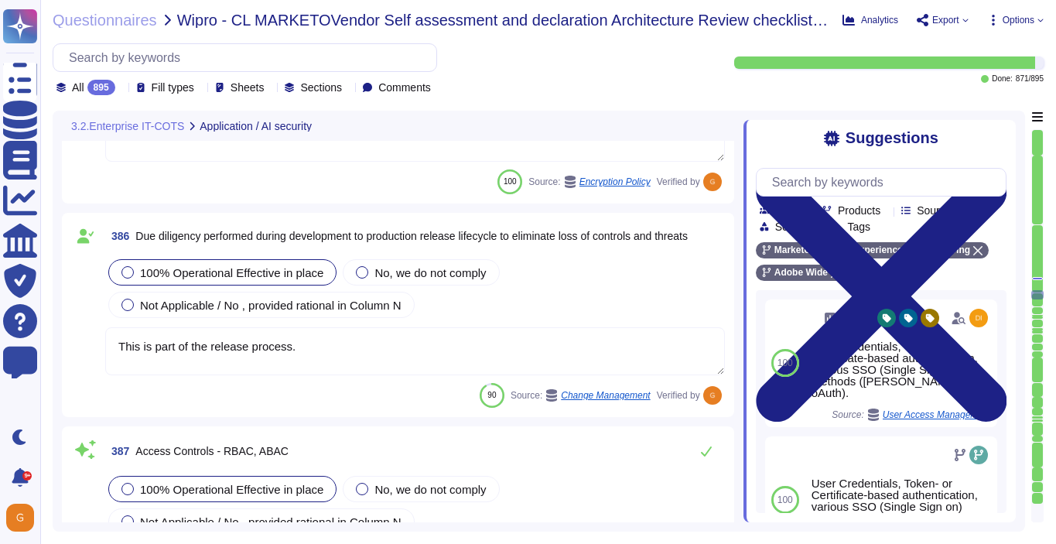
type textarea "Based on two main principles— detection and prevention—these platforms include …"
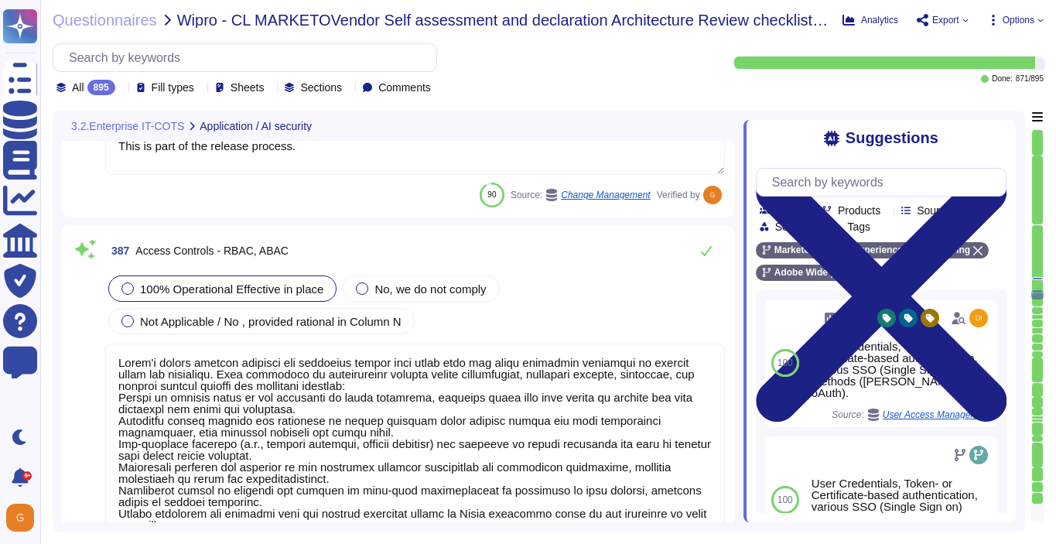
scroll to position [93901, 0]
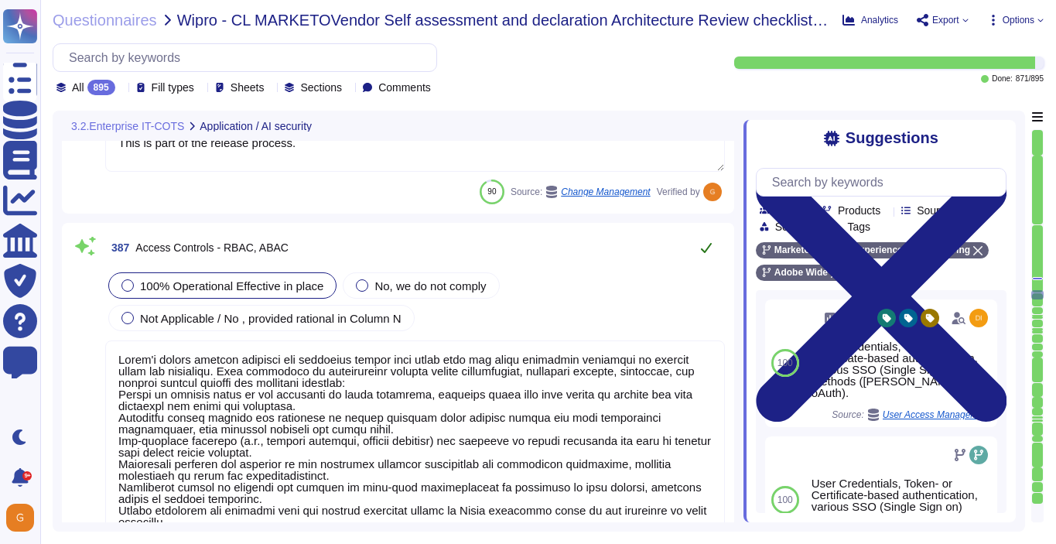
click at [711, 249] on icon at bounding box center [706, 247] width 12 height 12
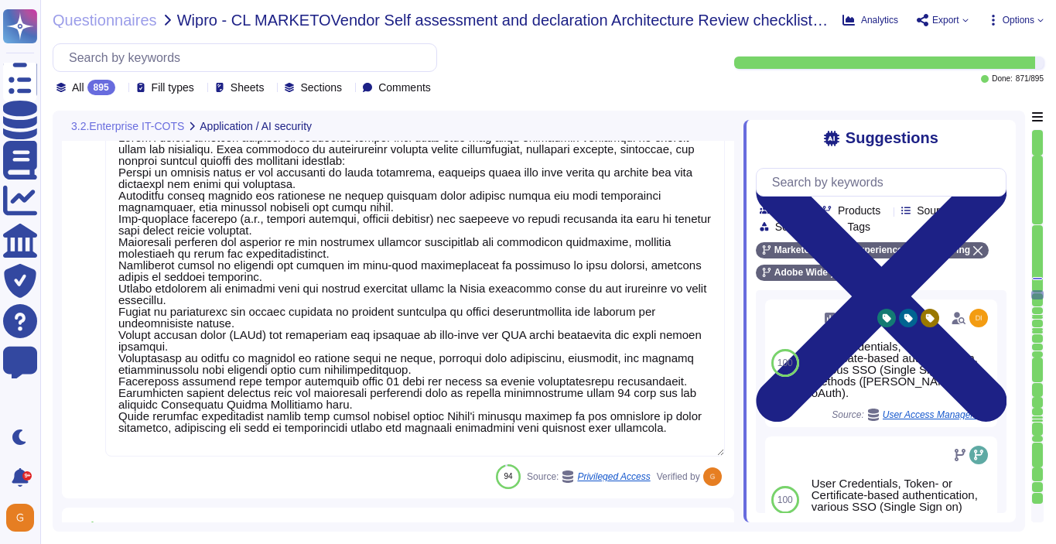
type textarea "Adobe performs periodic backups or has implemented failover technology of criti…"
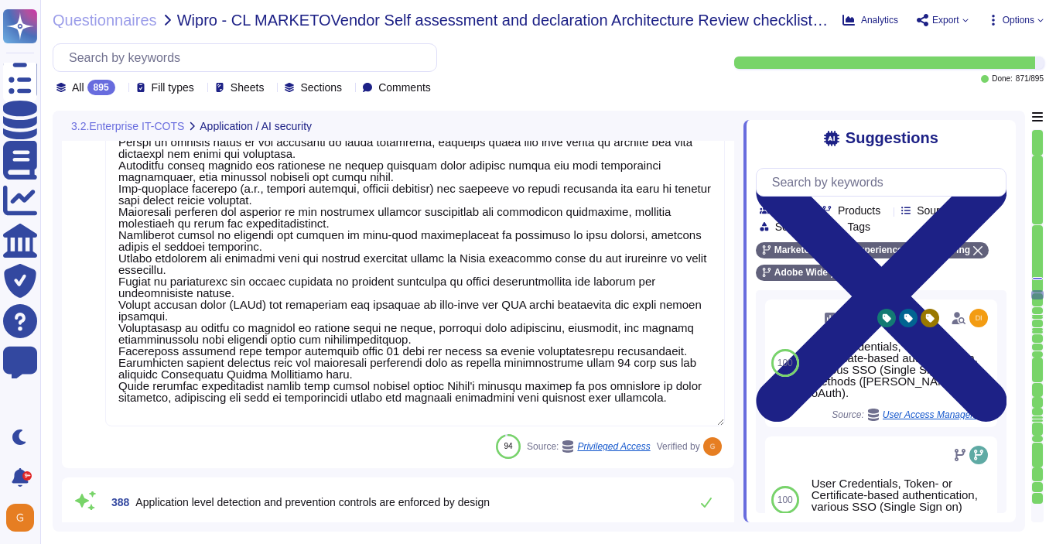
scroll to position [0, 0]
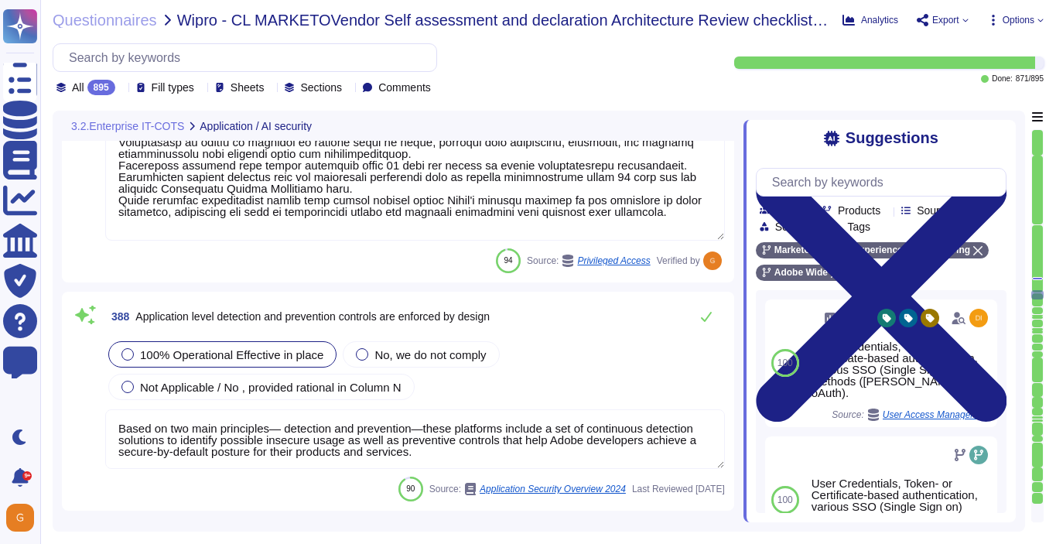
type textarea "We use an enterprise-wide managed solution to scan for known threats."
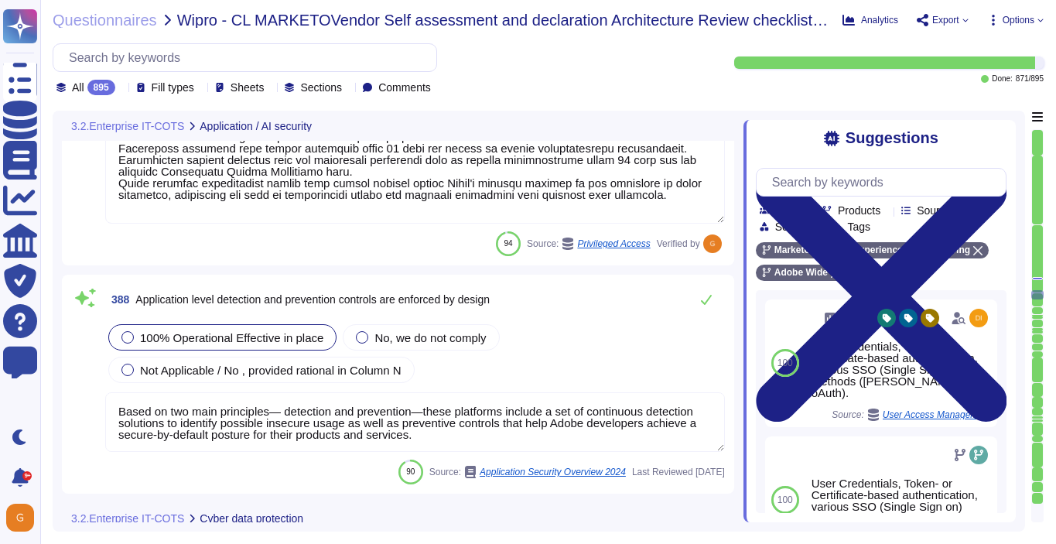
scroll to position [94332, 0]
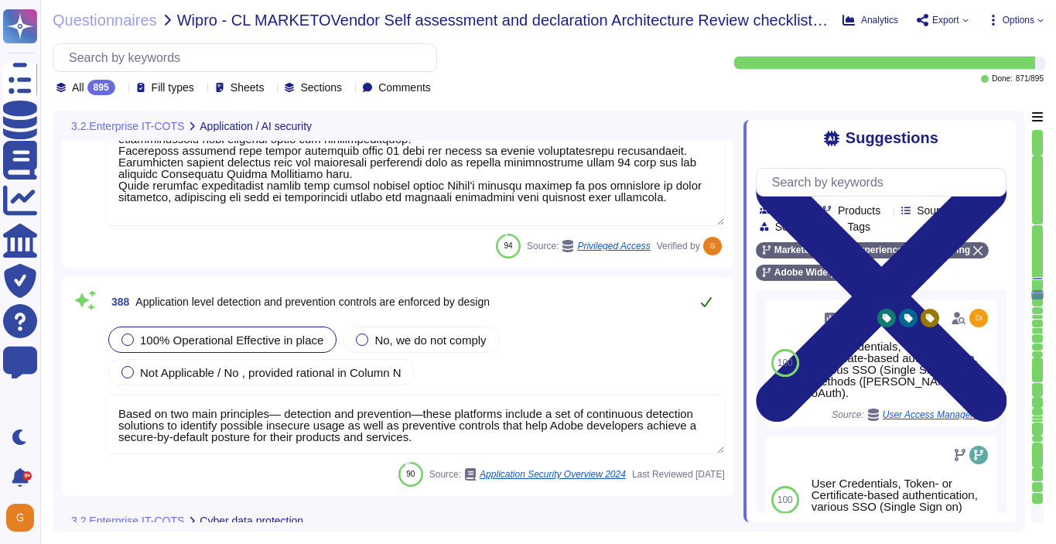
click at [717, 298] on button at bounding box center [706, 301] width 37 height 31
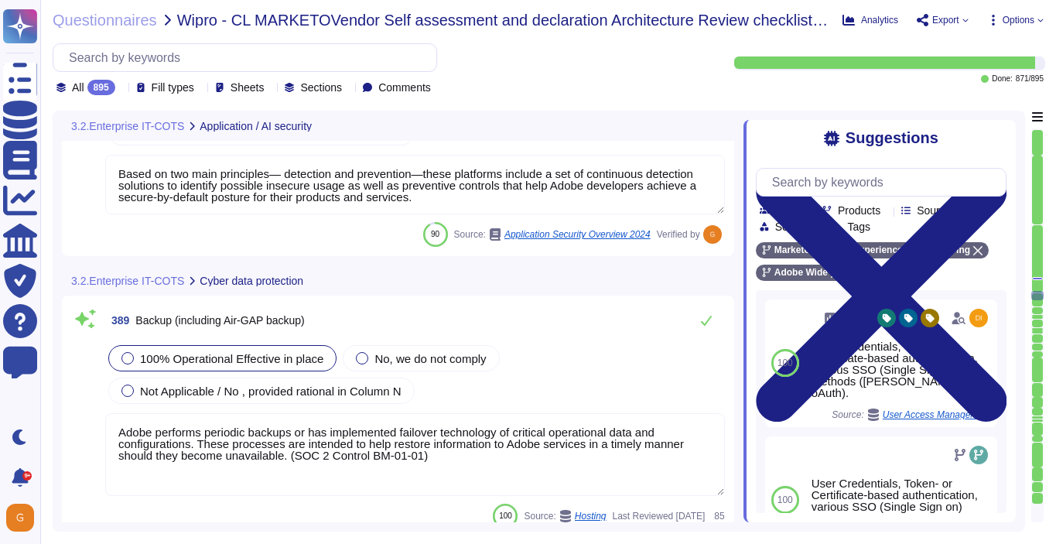
scroll to position [94559, 0]
click at [707, 320] on icon at bounding box center [706, 321] width 11 height 10
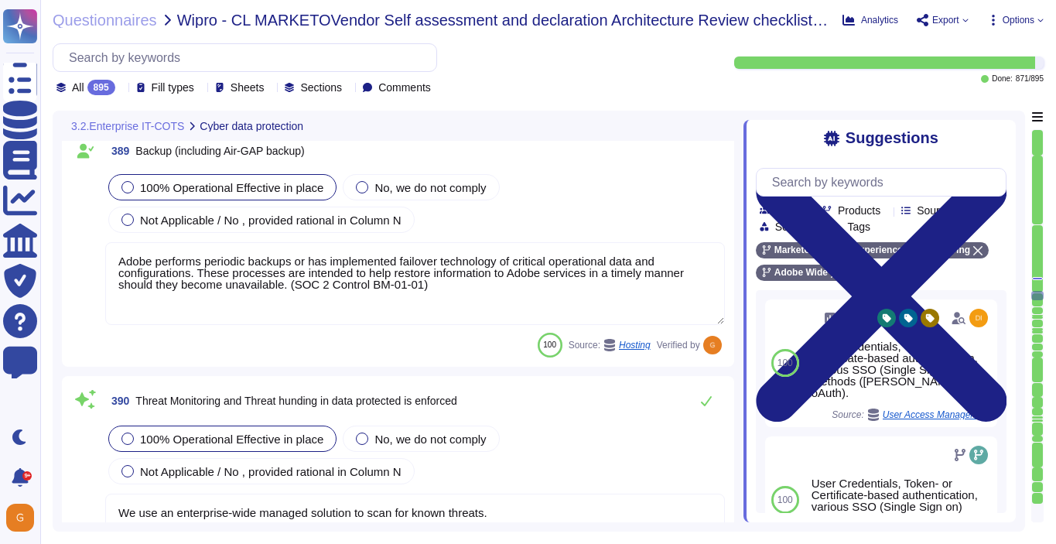
type textarea "We have determined that responsibility is the critical foundational principle t…"
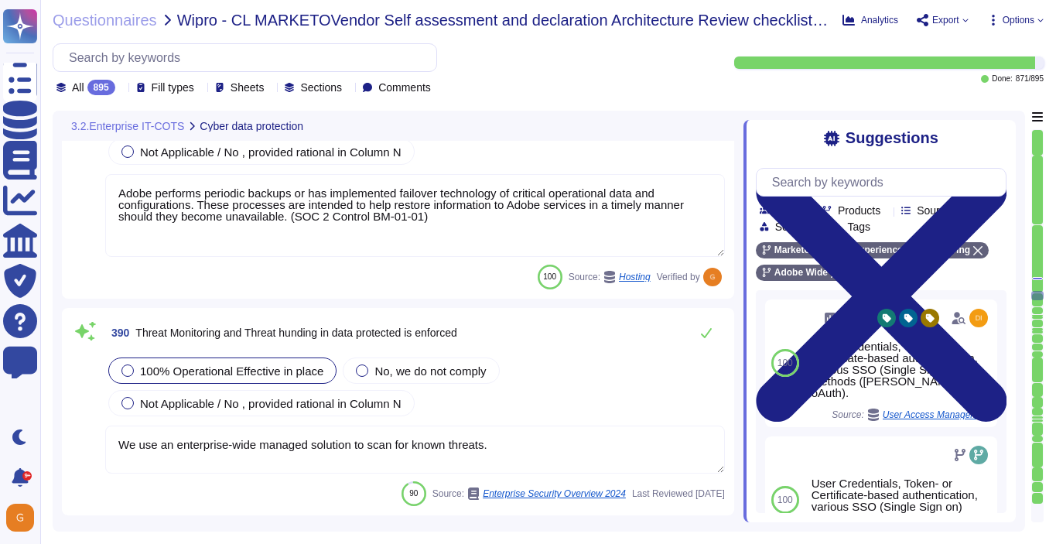
scroll to position [94830, 0]
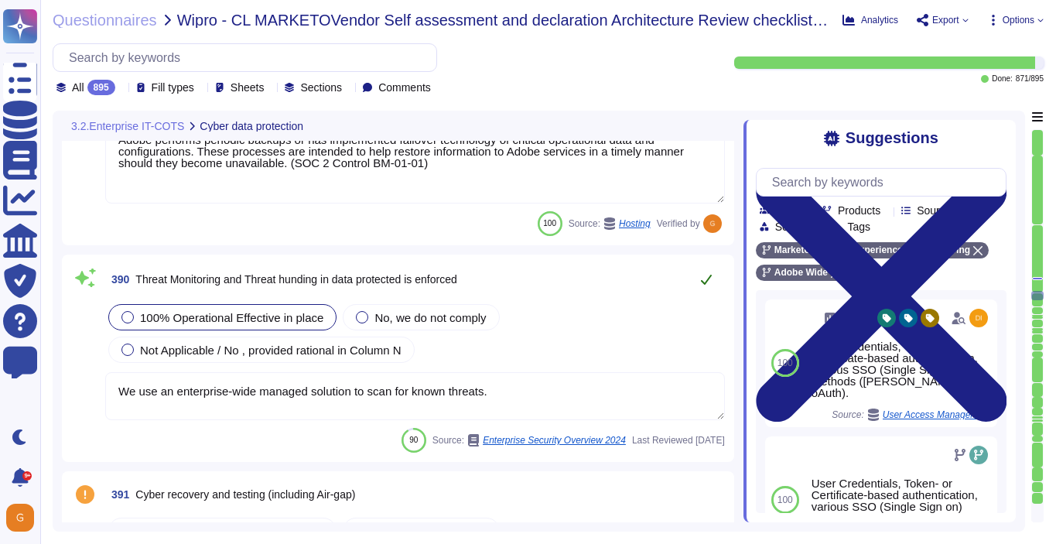
click at [703, 279] on icon at bounding box center [706, 279] width 12 height 12
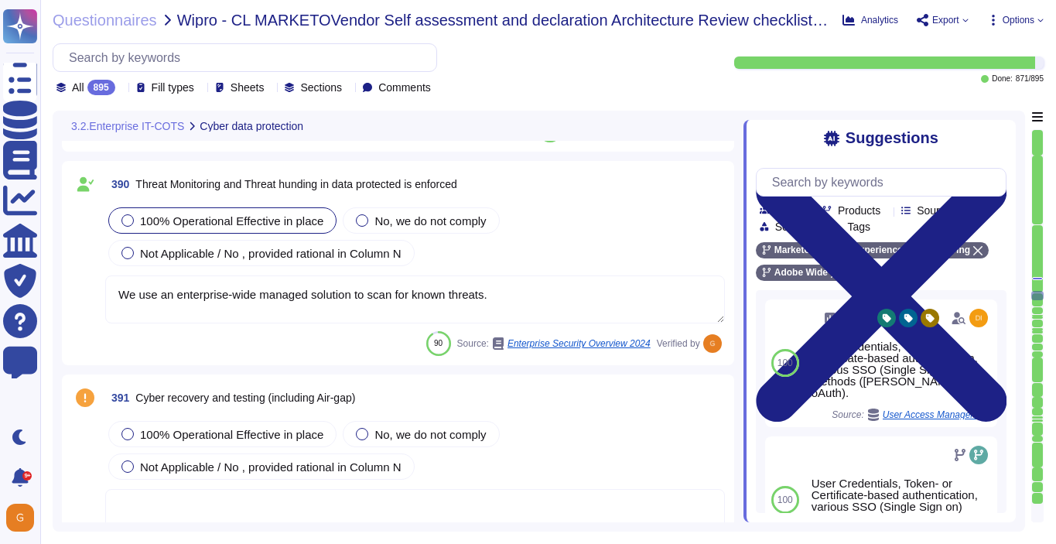
type textarea "AI is only as good as the data on which it is trained."
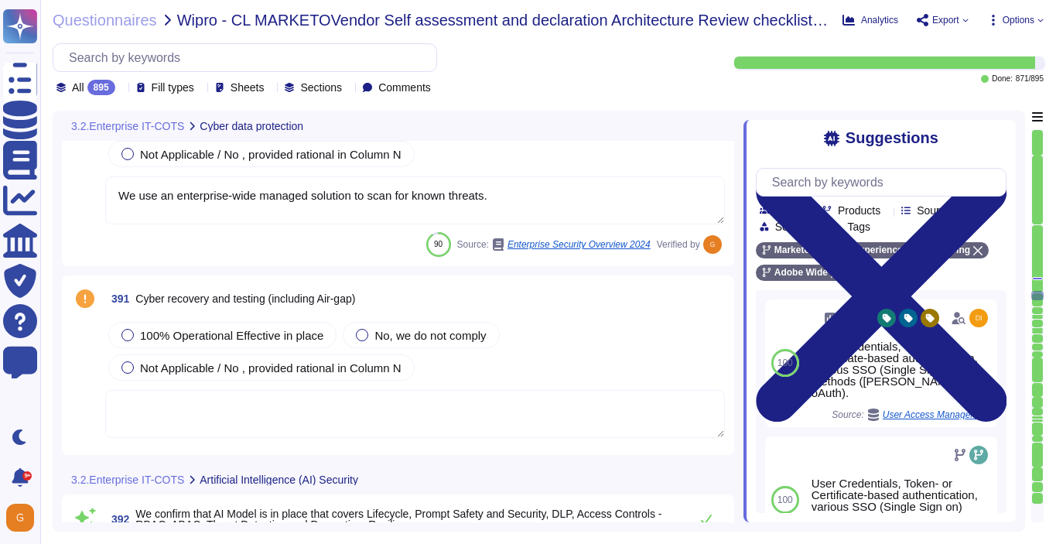
scroll to position [95055, 0]
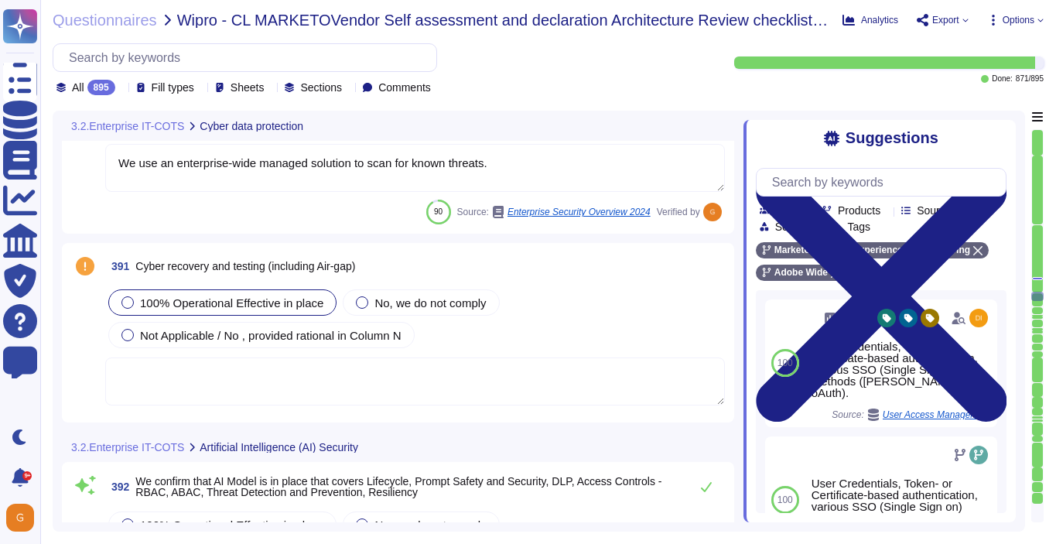
click at [186, 298] on span "100% Operational Effective in place" at bounding box center [231, 302] width 183 height 13
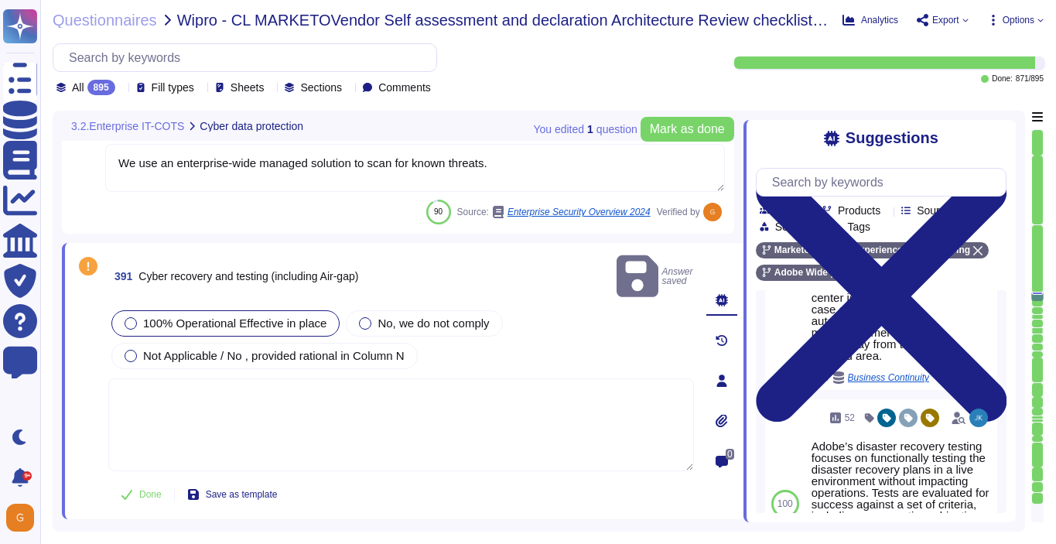
scroll to position [262, 0]
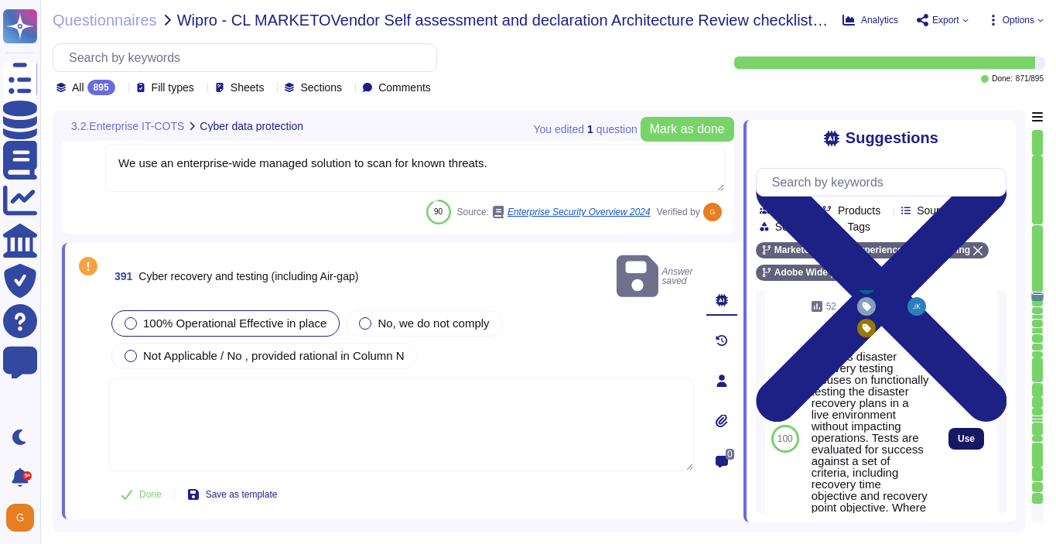
click at [956, 445] on button "Use" at bounding box center [967, 439] width 36 height 22
type textarea "Adobe’s disaster recovery testing focuses on functionally testing the disaster …"
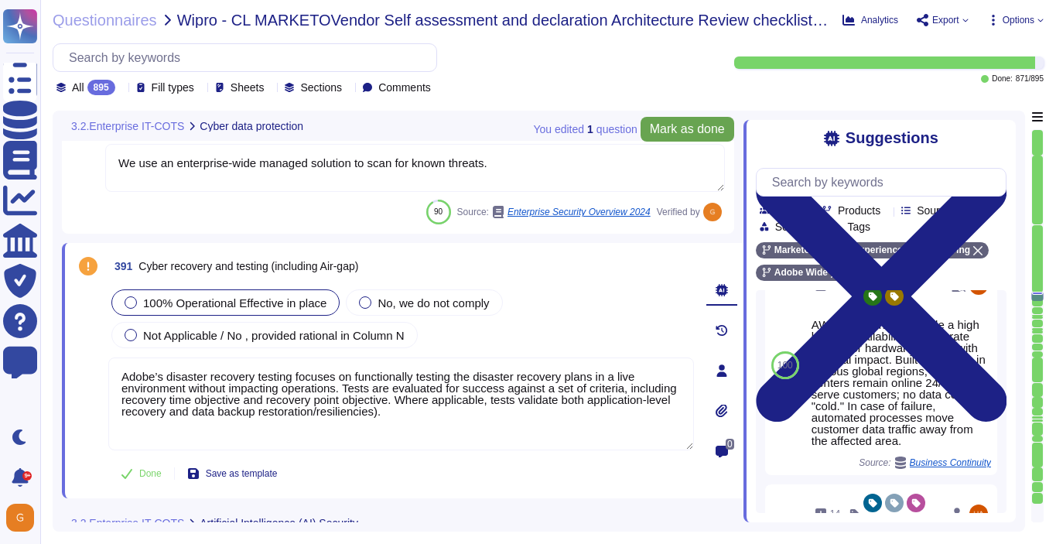
click at [698, 129] on span "Mark as done" at bounding box center [687, 129] width 75 height 12
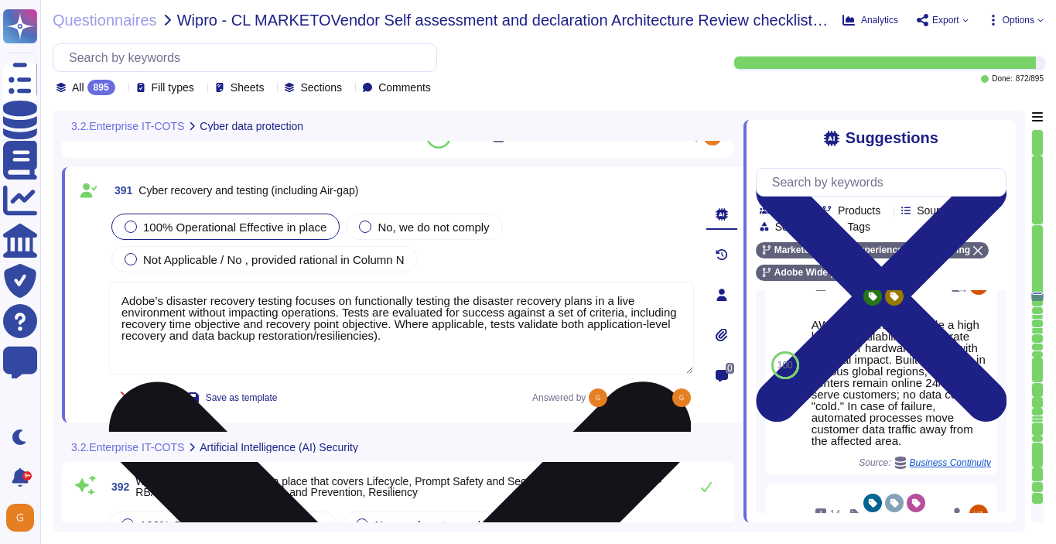
type textarea "The journey to adopting AI responsibly begins with the people who will lead it."
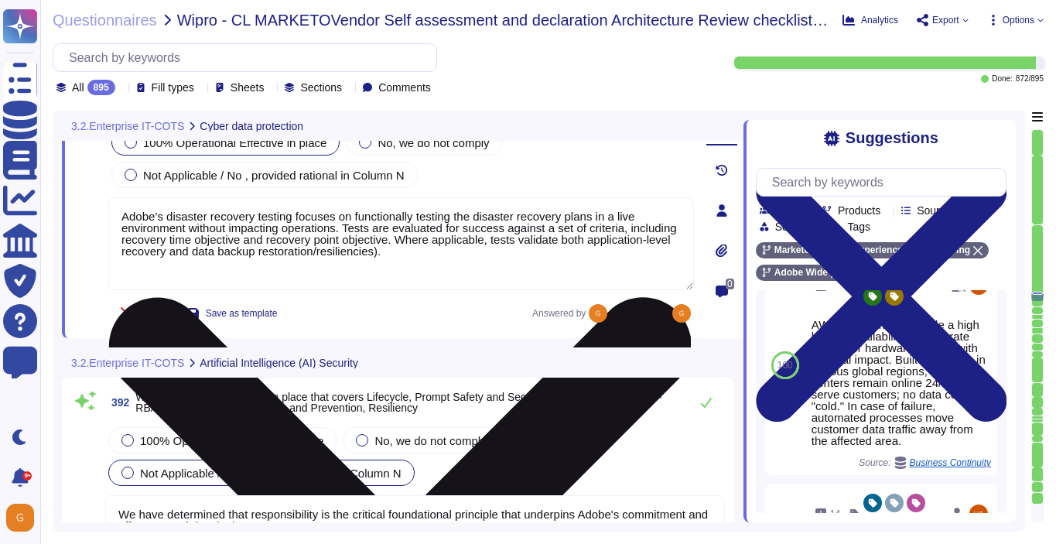
scroll to position [95232, 0]
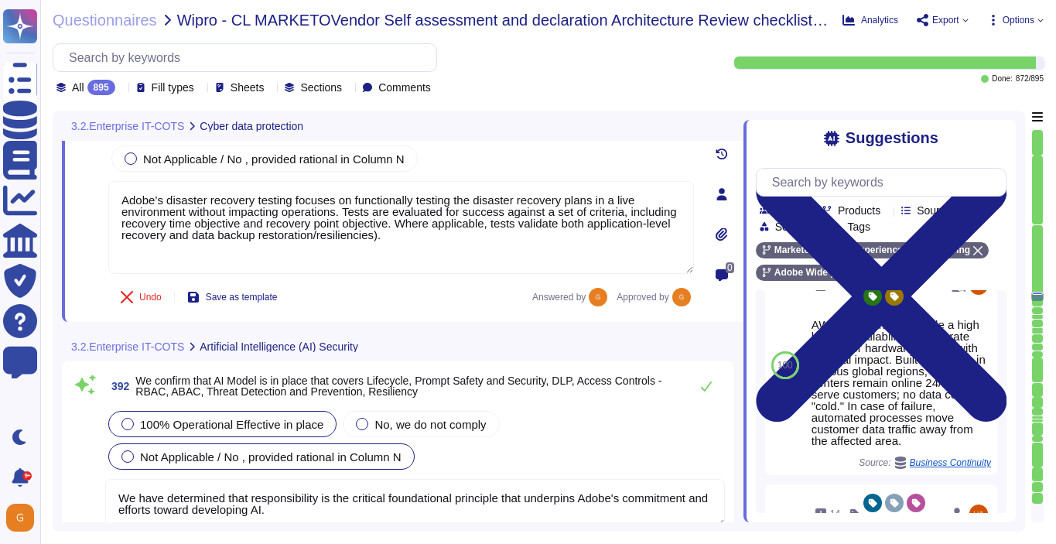
click at [305, 433] on div "100% Operational Effective in place" at bounding box center [222, 424] width 228 height 26
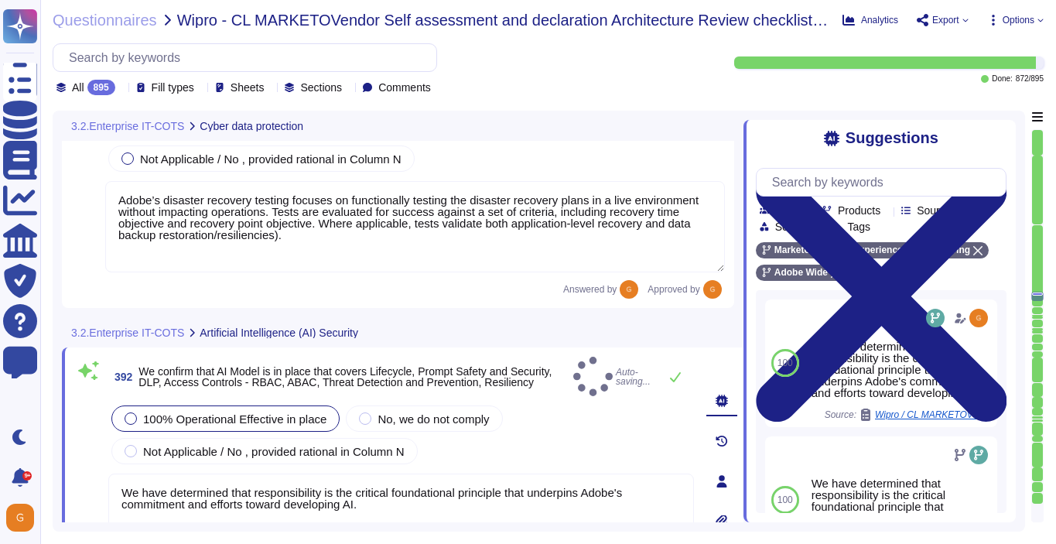
type textarea "The journey to adopting AI responsibly begins with the people who will lead it."
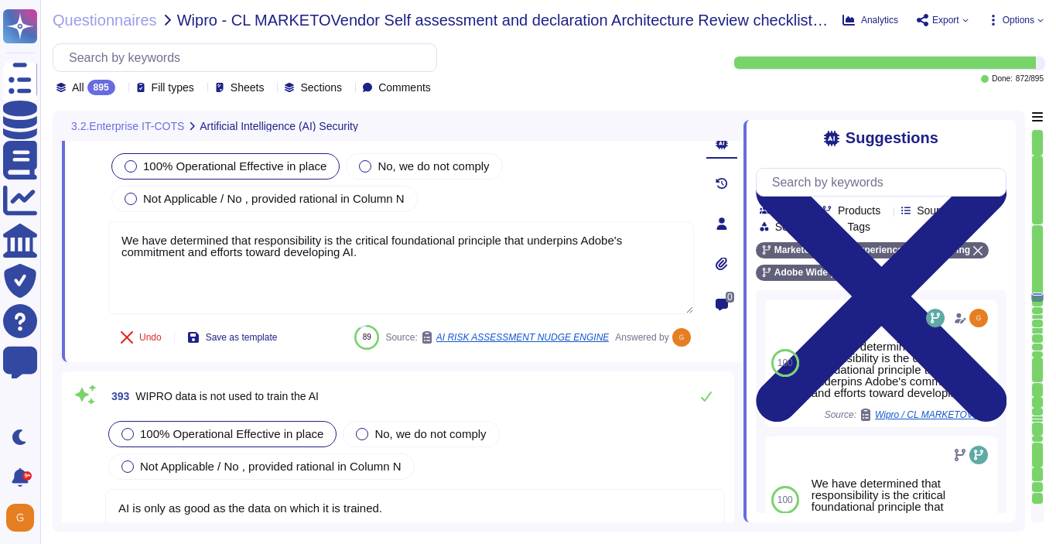
type textarea "For more information, please visit the Adobe Trust Center here: [URL][DOMAIN_NA…"
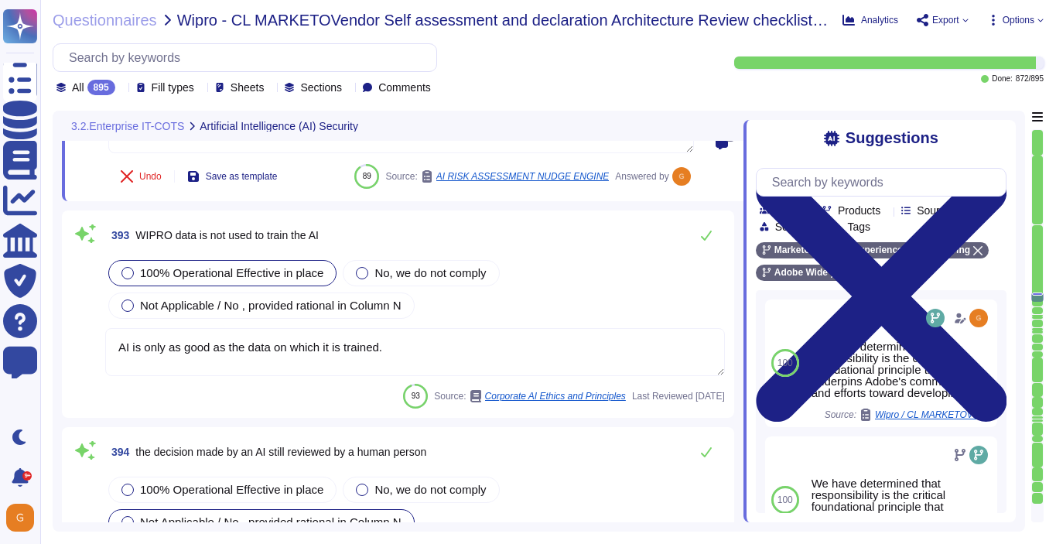
type textarea "AI systems trained on biased data can unintentionally discriminate, disparage, …"
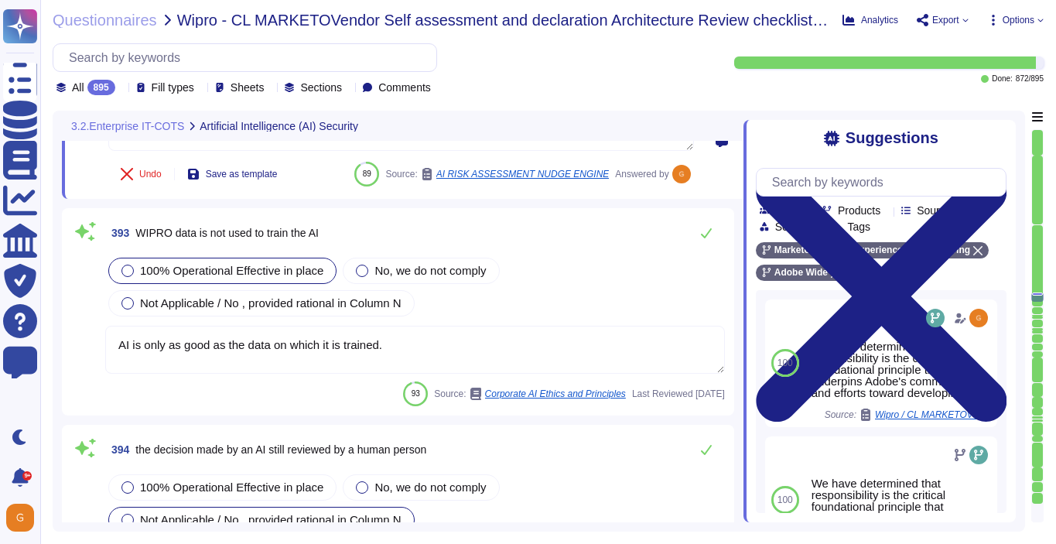
scroll to position [95629, 0]
click at [457, 327] on textarea "AI is only as good as the data on which it is trained." at bounding box center [415, 349] width 620 height 48
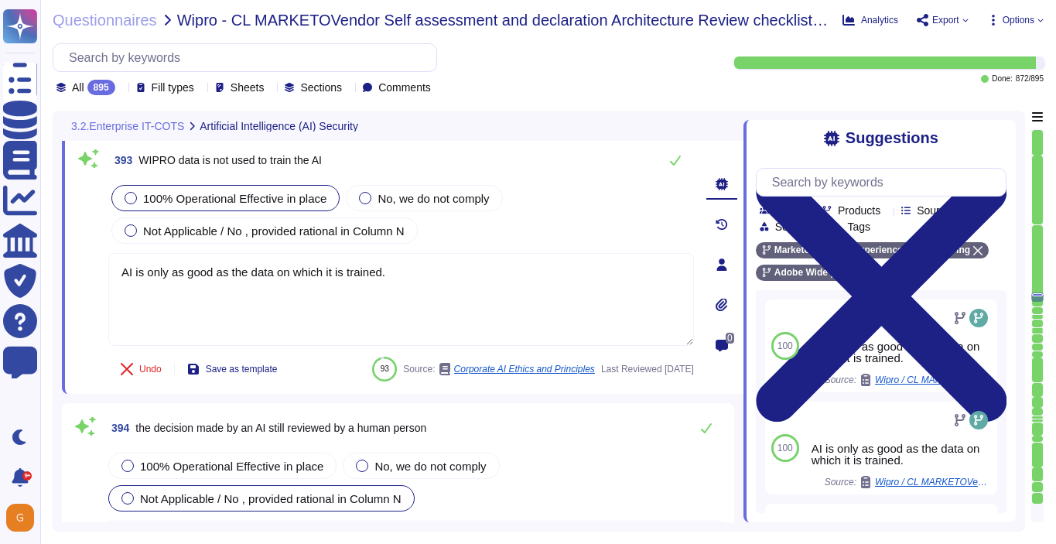
drag, startPoint x: 396, startPoint y: 270, endPoint x: 87, endPoint y: 269, distance: 308.8
click at [87, 269] on div "393 WIPRO data is not used to train the AI 100% Operational Effective in place …" at bounding box center [384, 265] width 620 height 240
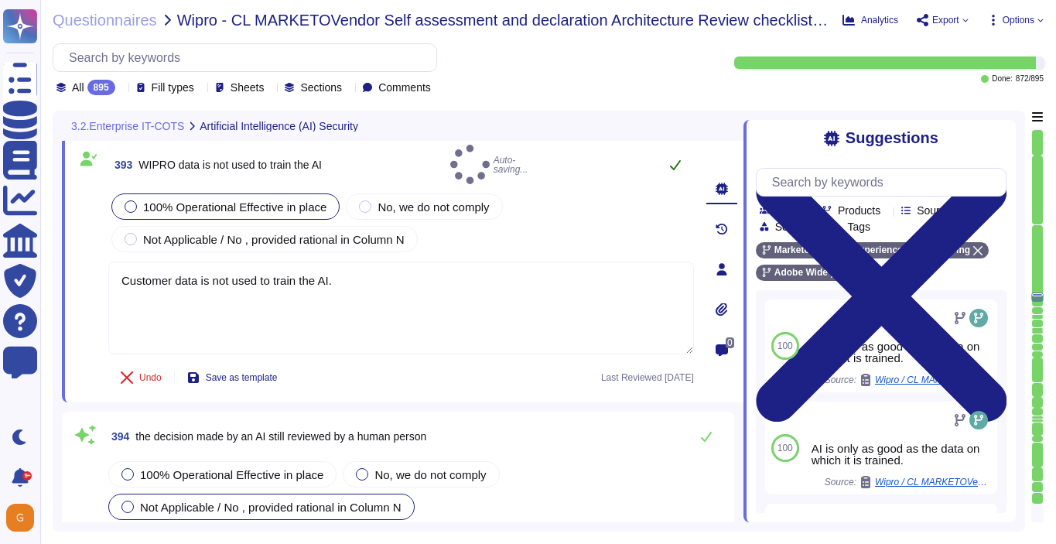
type textarea "Customer data is not used to train the AI."
click at [672, 160] on icon at bounding box center [675, 165] width 12 height 12
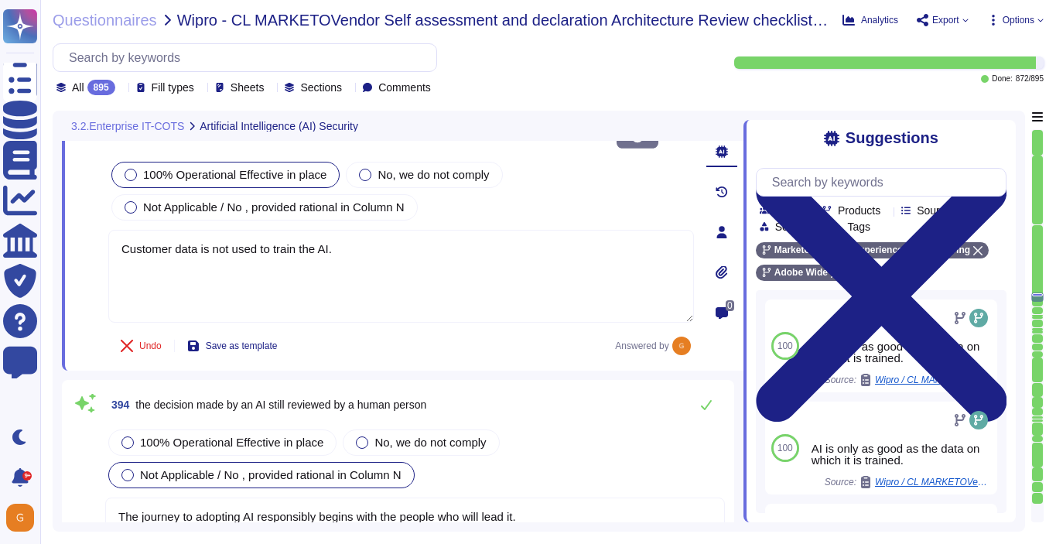
scroll to position [95714, 0]
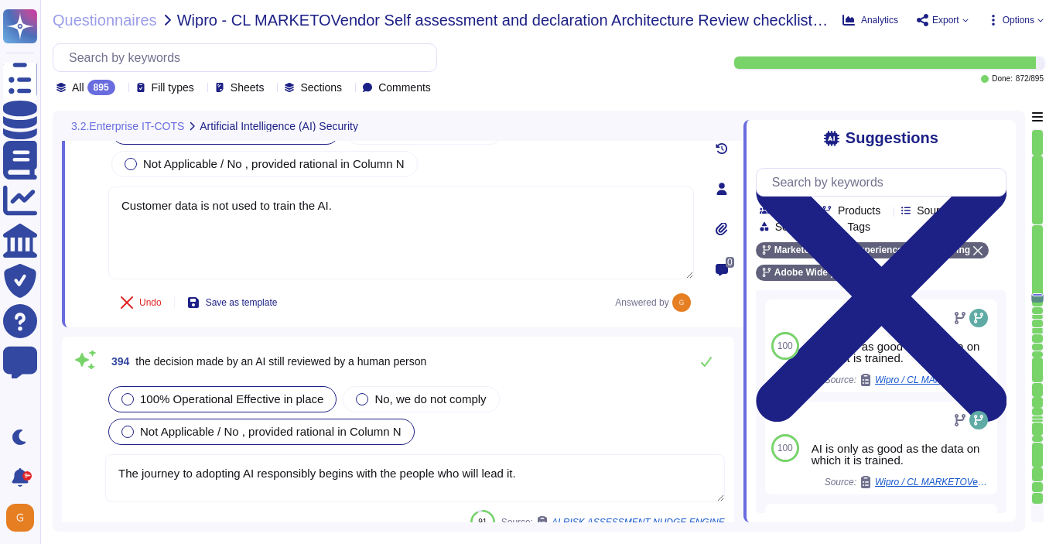
click at [272, 392] on span "100% Operational Effective in place" at bounding box center [231, 398] width 183 height 13
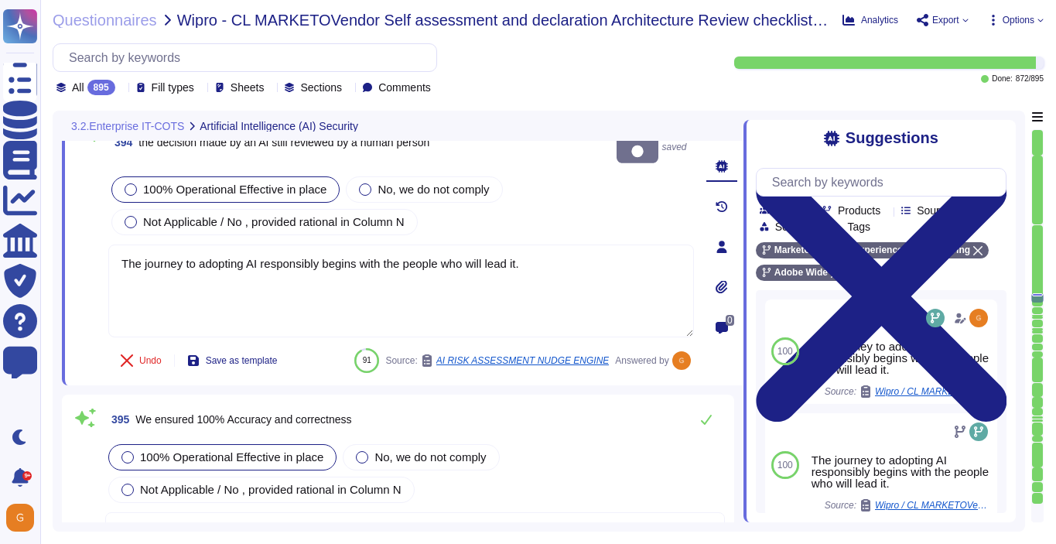
scroll to position [95916, 0]
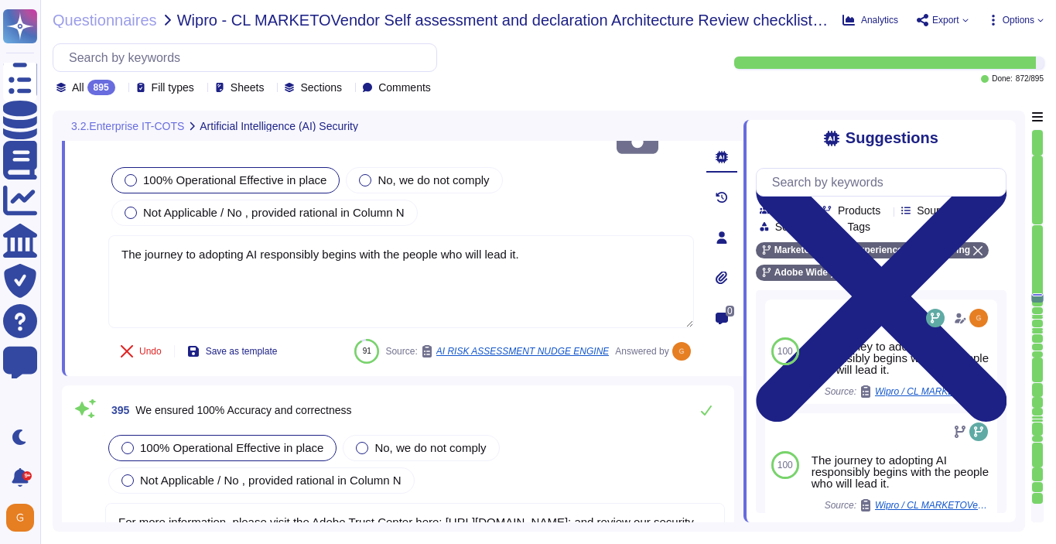
type textarea "Other mentions being developed, data privacy related to mode training, bot cont…"
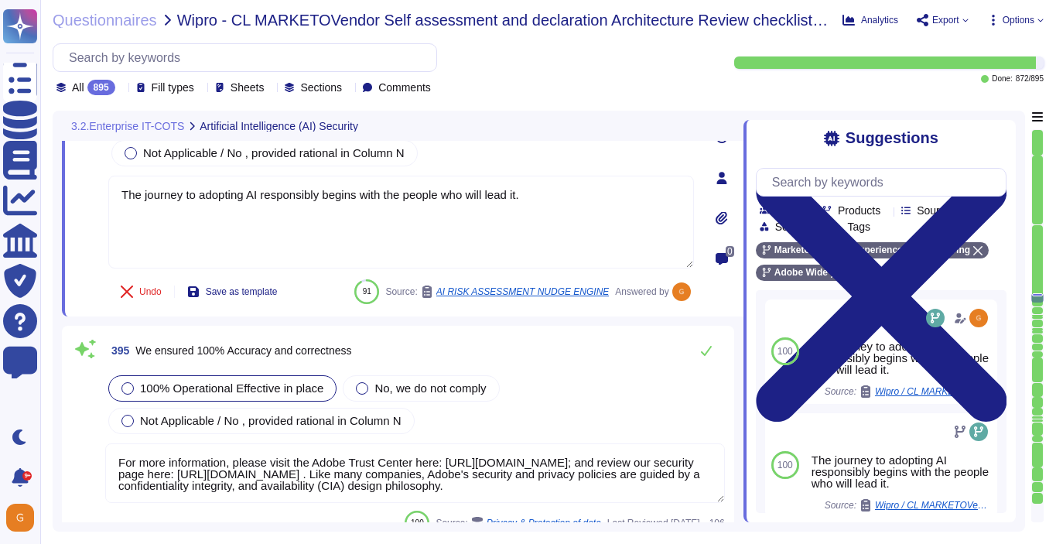
scroll to position [96035, 0]
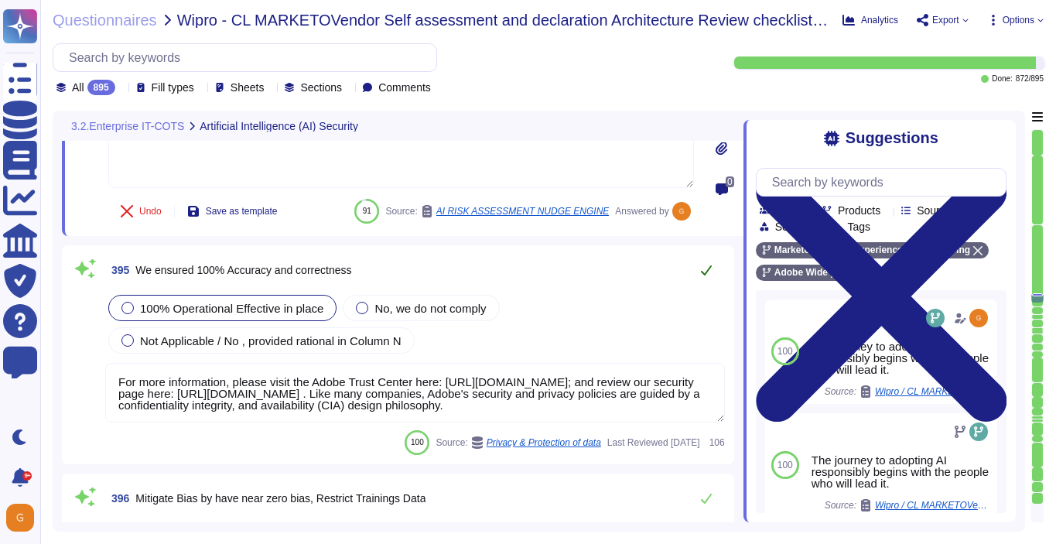
click at [706, 274] on icon at bounding box center [706, 270] width 12 height 12
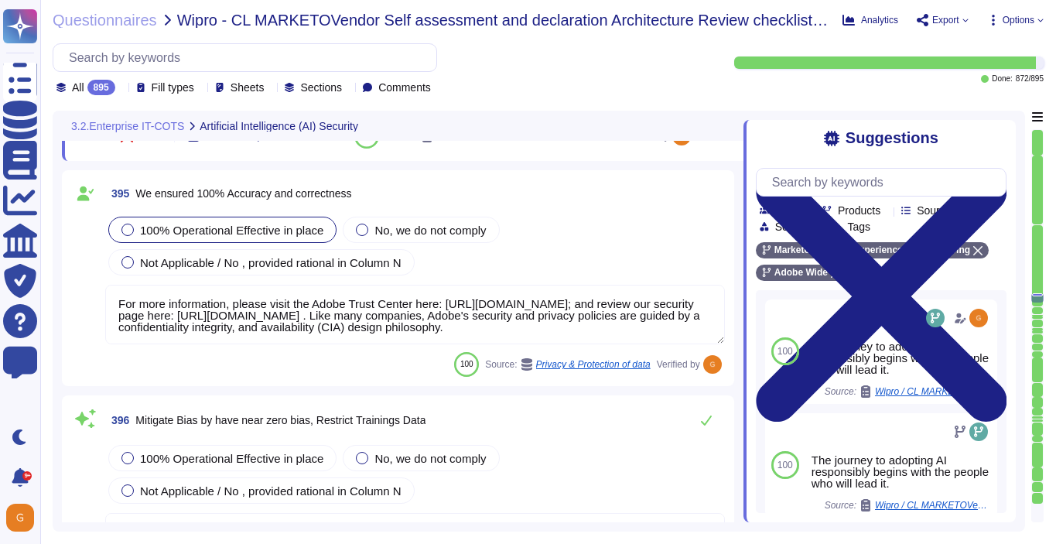
type textarea "Adobe offers several APIs to its clients, enabling them to integrate Adobe serv…"
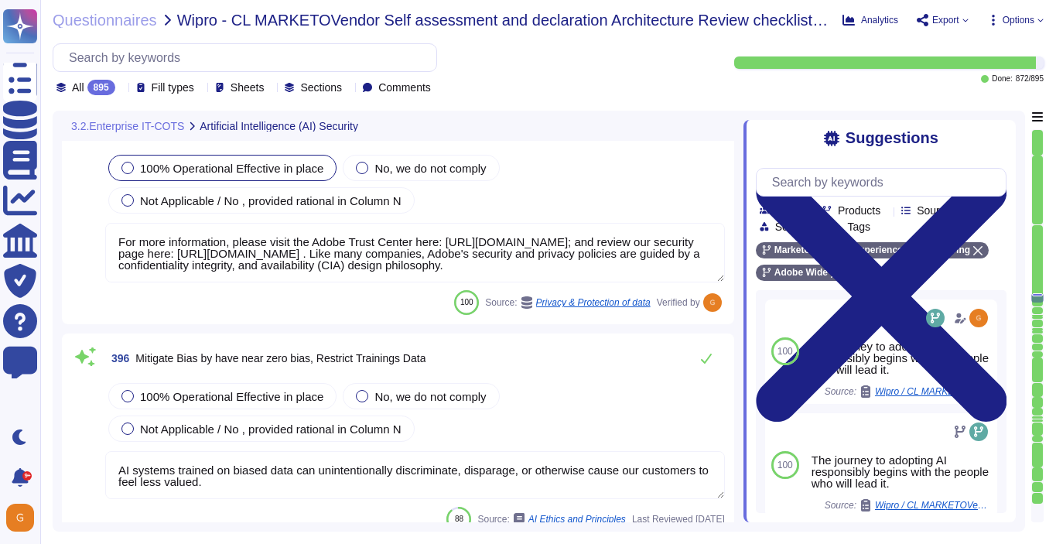
scroll to position [96186, 0]
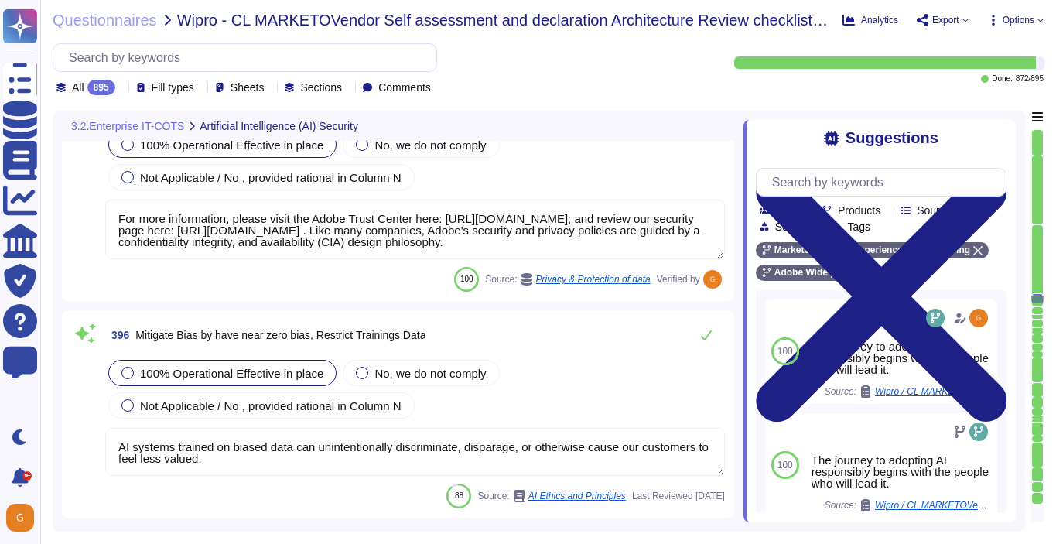
click at [272, 380] on div "100% Operational Effective in place" at bounding box center [222, 373] width 228 height 26
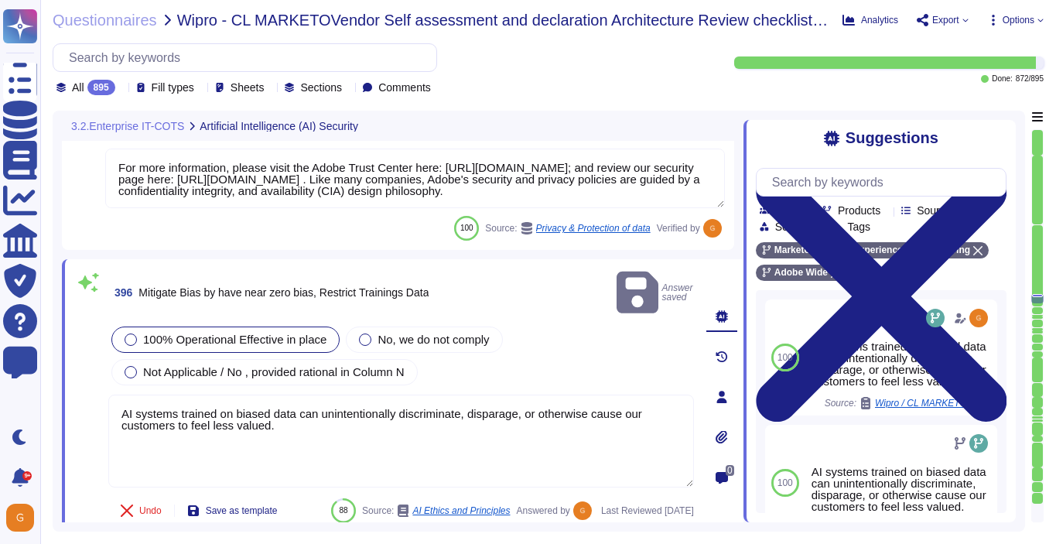
type textarea "Adobe offers several APIs to its clients, enabling them to integrate Adobe serv…"
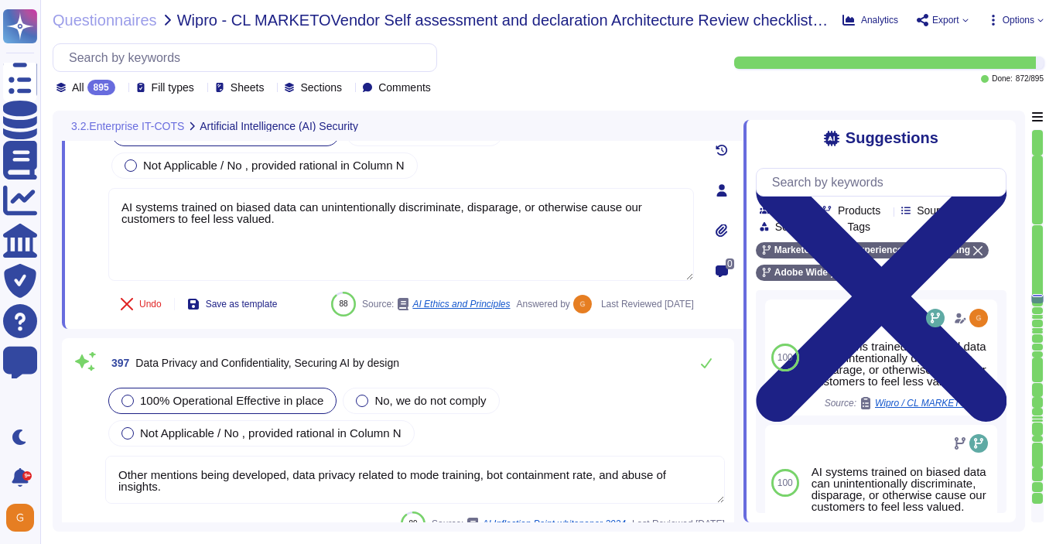
type textarea "Please refer to the Trust Center for ISO 27001 and SOC 2 information."
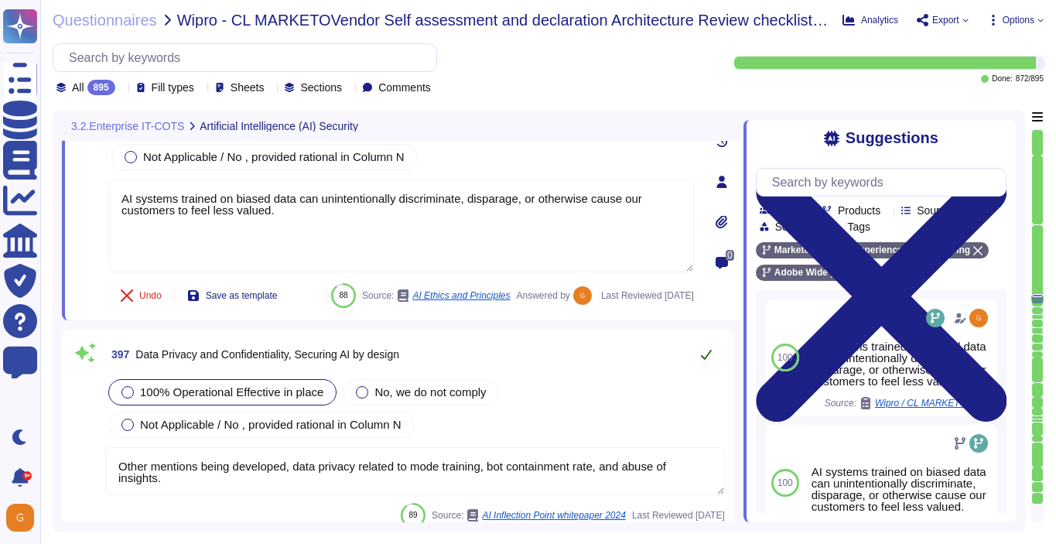
click at [710, 360] on icon at bounding box center [706, 355] width 11 height 10
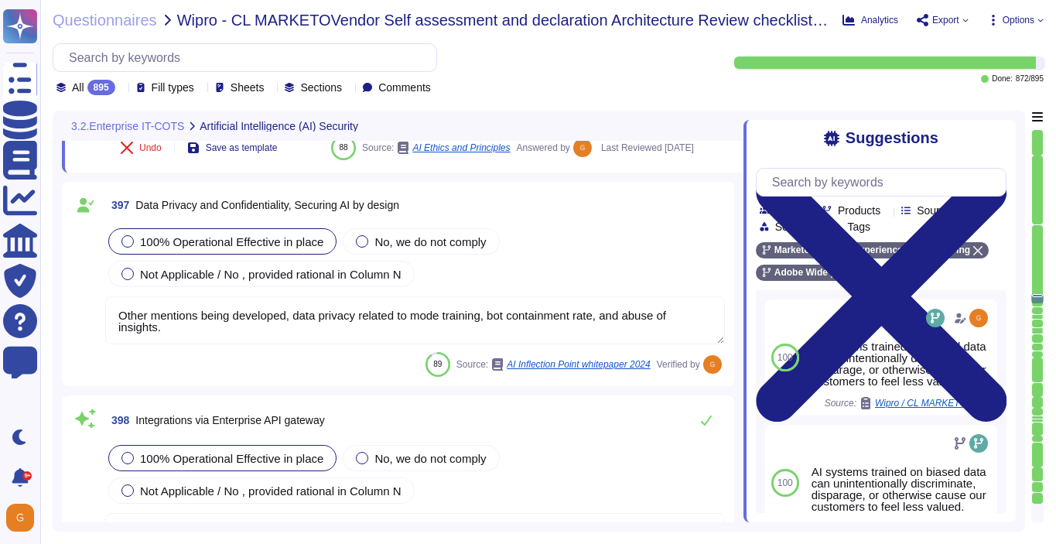
type textarea "New vulnerabilities and threats evolve each day and Adobe strives to respond an…"
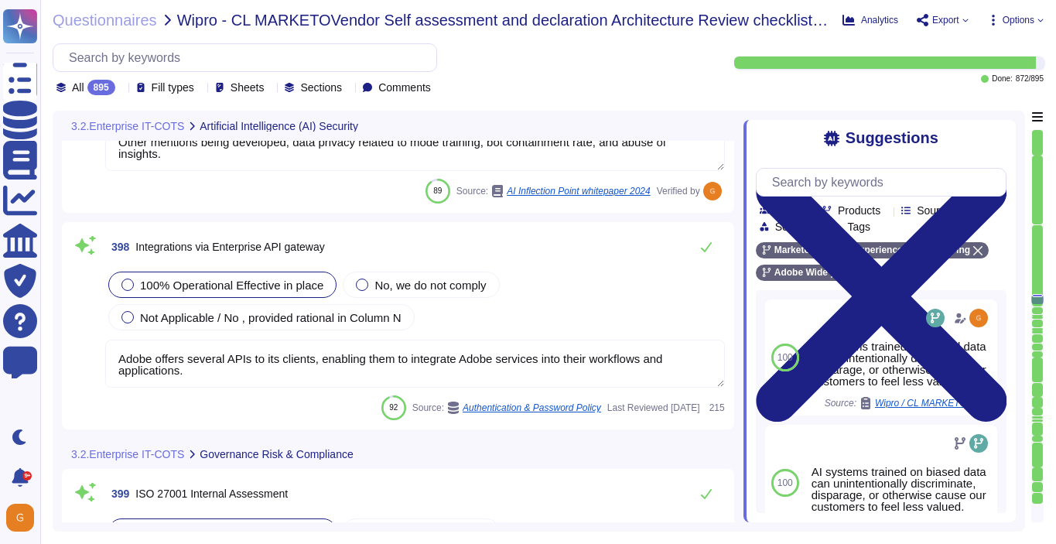
scroll to position [96683, 0]
click at [708, 262] on button at bounding box center [706, 246] width 37 height 31
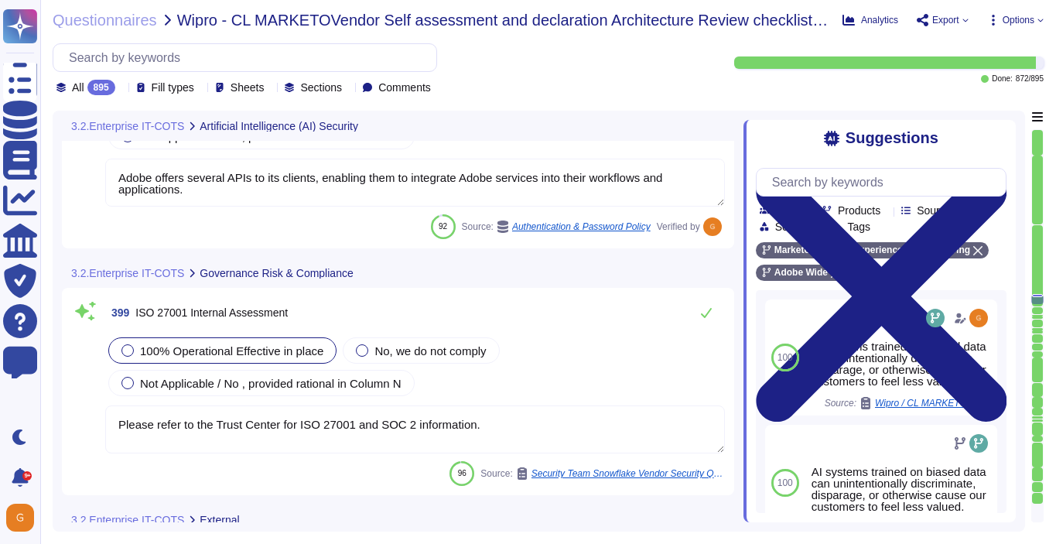
scroll to position [96877, 0]
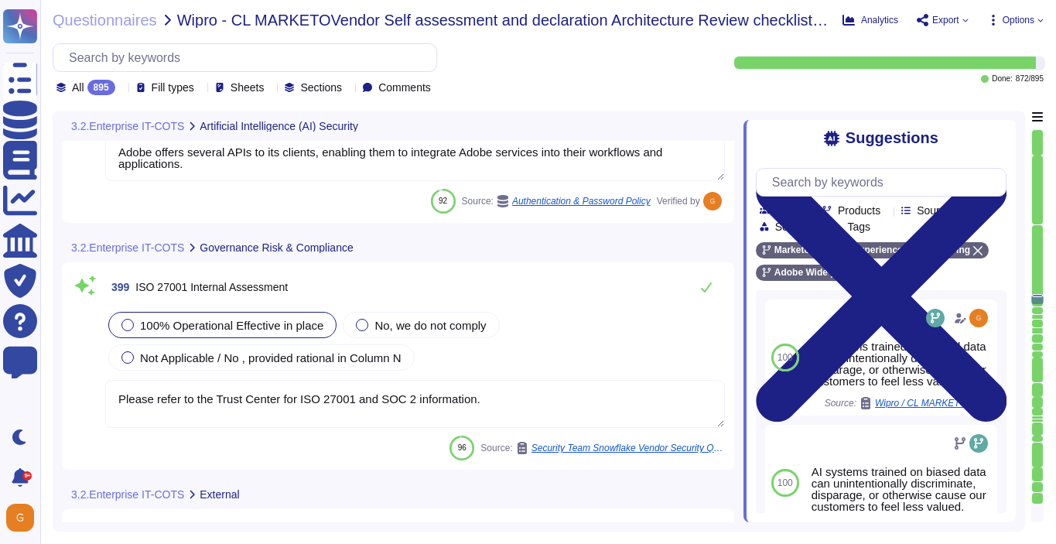
type textarea "As a global company, Adobe strives to meet the requirements of data protection …"
click at [710, 293] on icon at bounding box center [706, 287] width 12 height 12
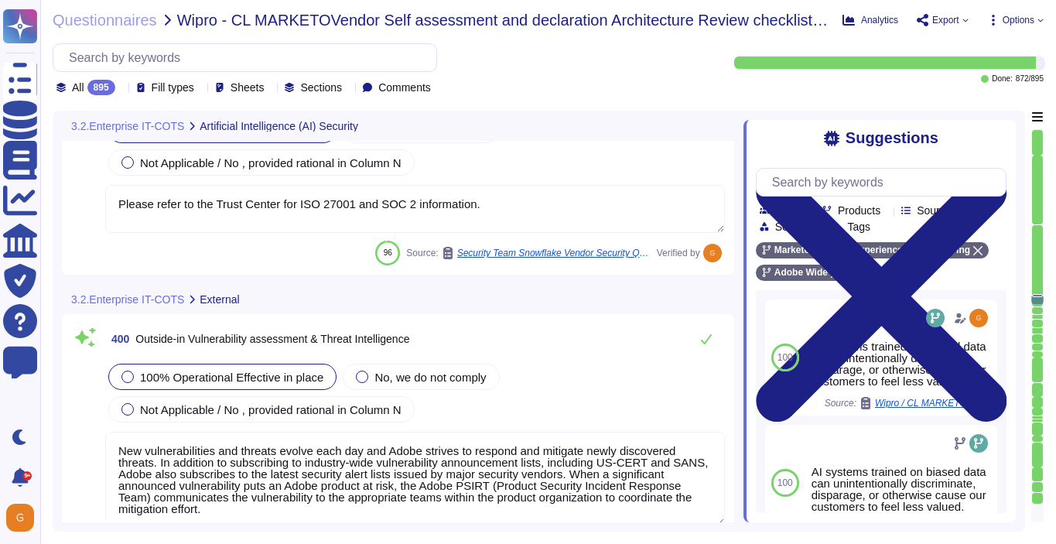
scroll to position [97085, 0]
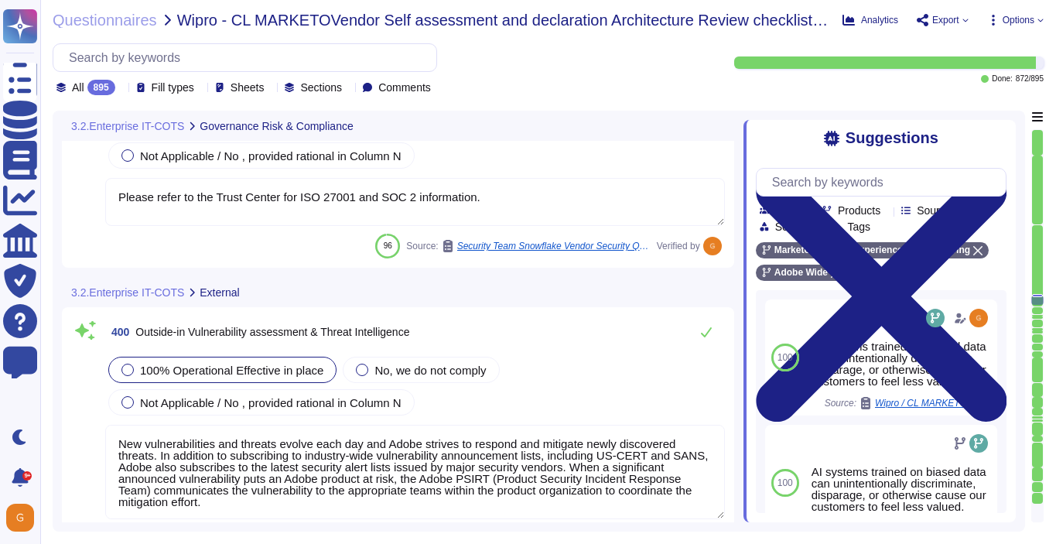
type textarea "This is handled by the Technology Governance Risk and Compliance (TechGRC) team…"
click at [707, 327] on icon at bounding box center [706, 332] width 12 height 12
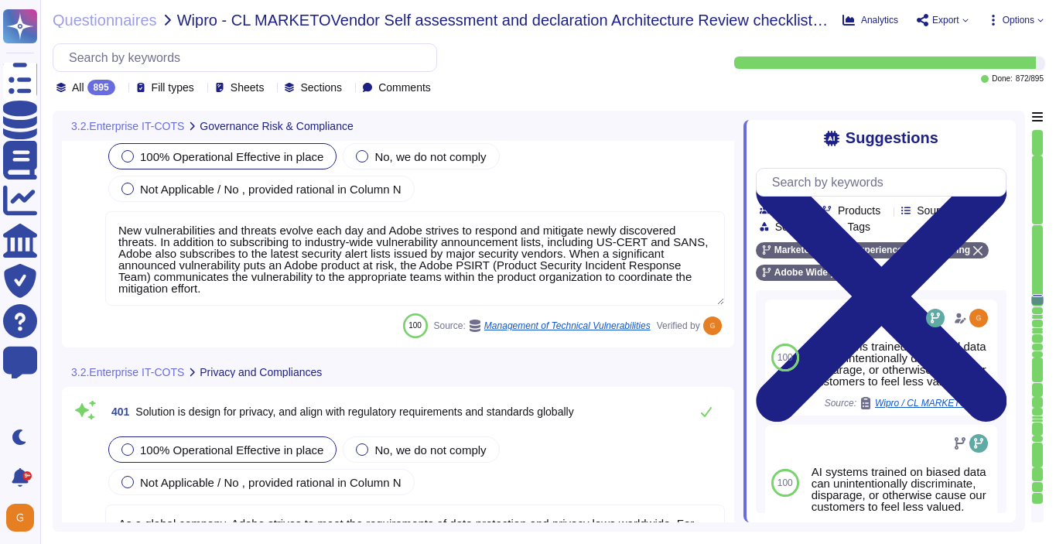
scroll to position [97312, 0]
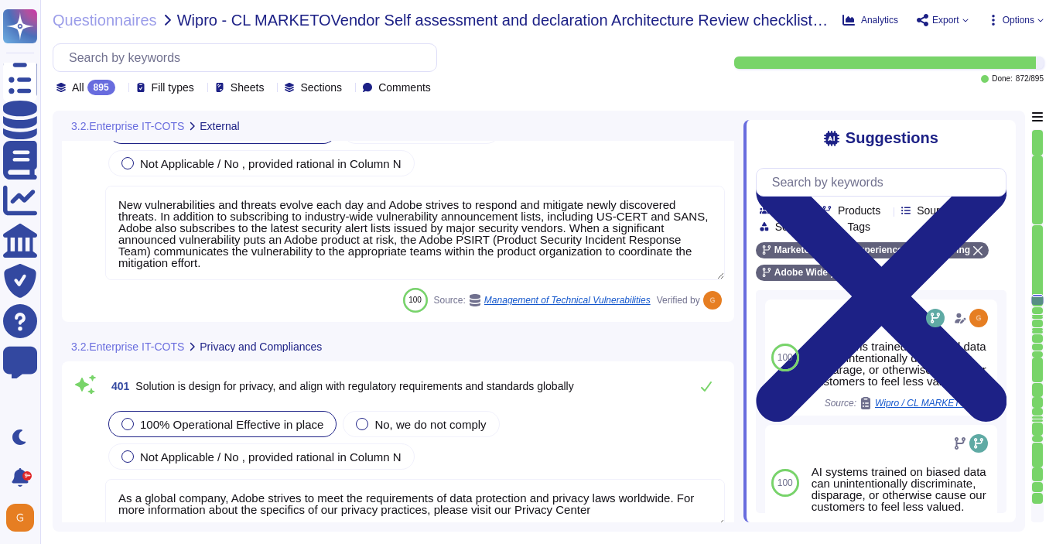
type textarea "In this Standard, a risk refers to one of two situations"
click at [706, 385] on icon at bounding box center [706, 386] width 12 height 12
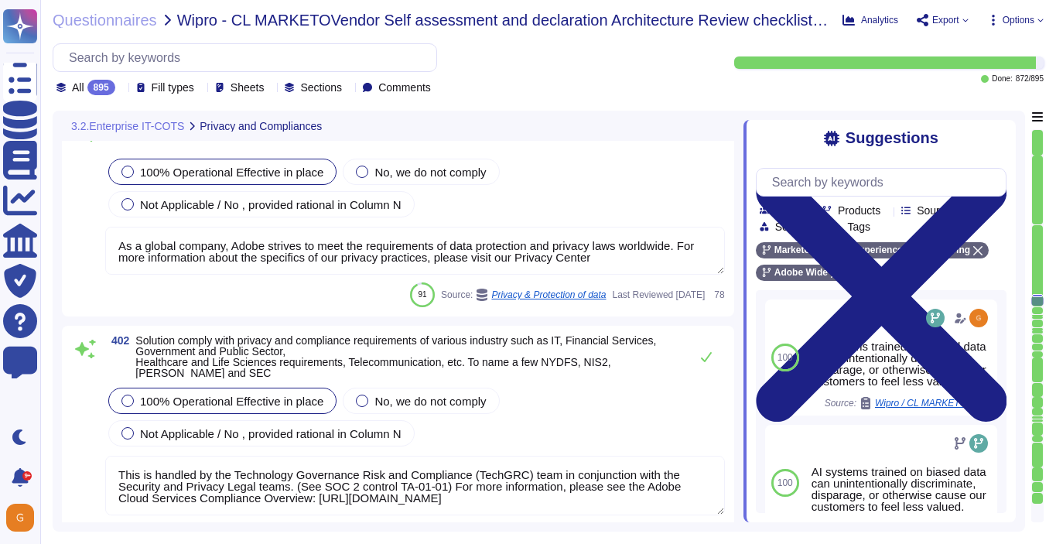
type textarea "The Operating Committee reviews the Security Risk Register monthly, including p…"
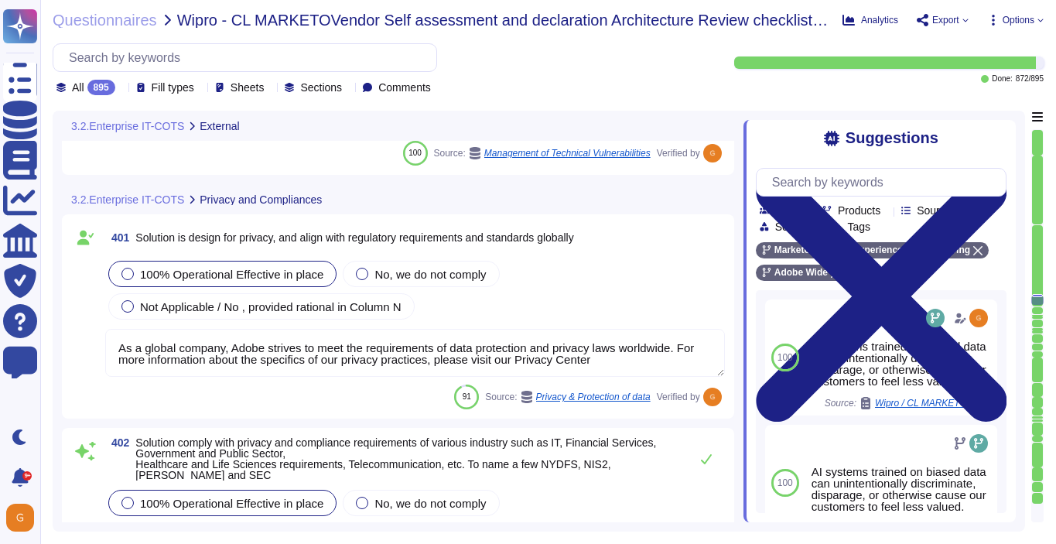
type textarea "New vulnerabilities and threats evolve each day and Adobe strives to respond an…"
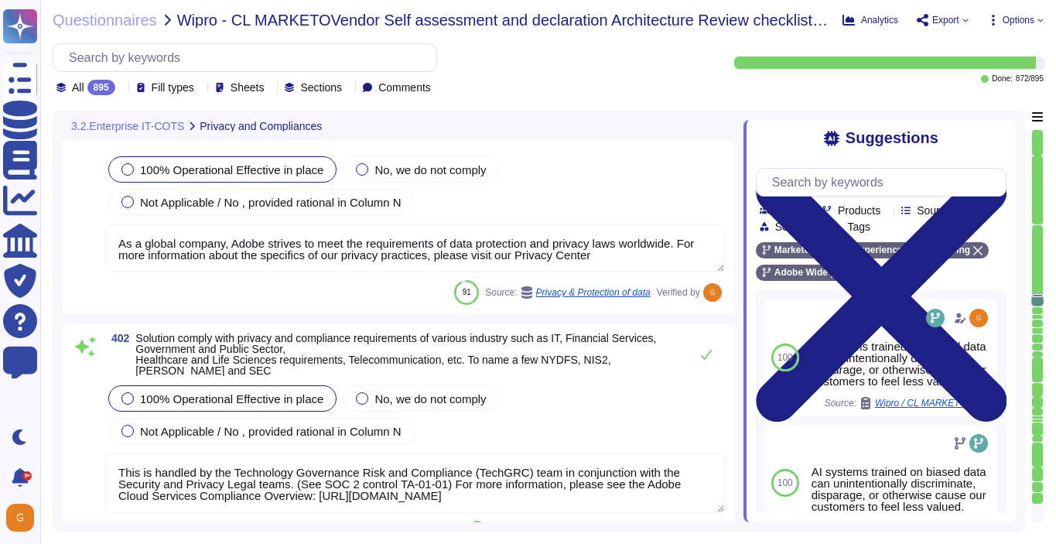
type textarea "The Operating Committee reviews the Security Risk Register monthly, including p…"
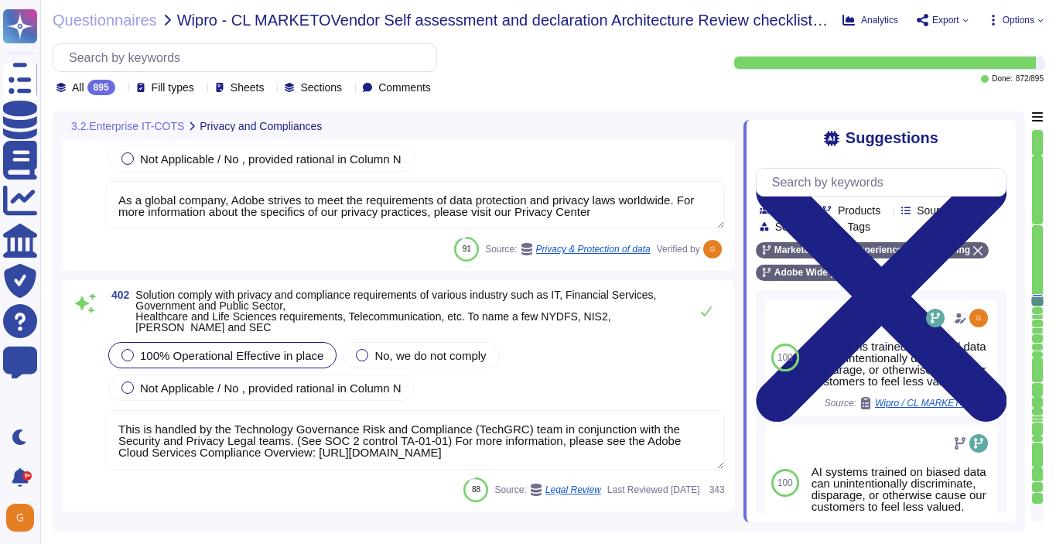
scroll to position [97597, 0]
click at [706, 307] on icon at bounding box center [706, 312] width 12 height 12
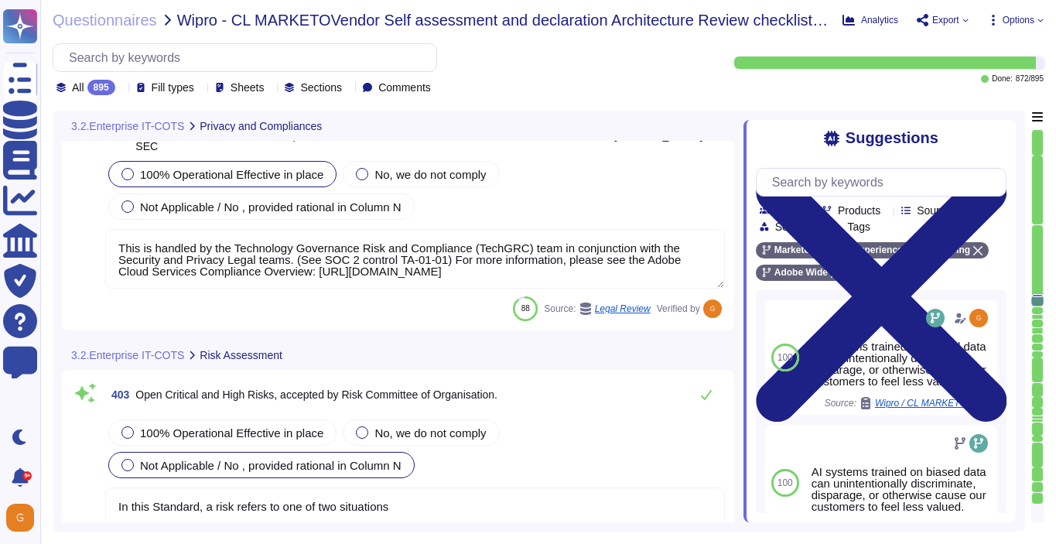
type textarea "To request an exception for consideration, please go to the Technology Policies…"
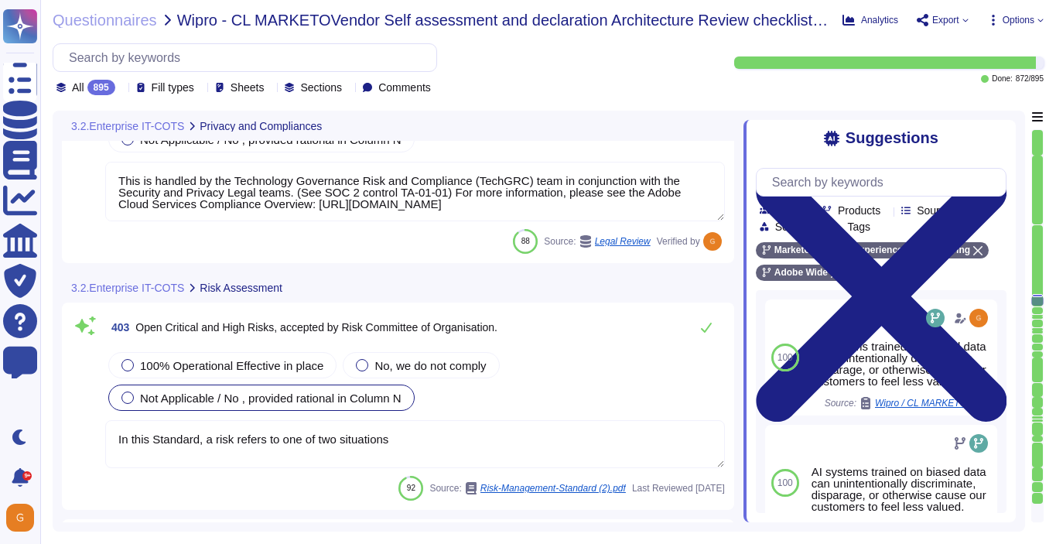
scroll to position [97850, 0]
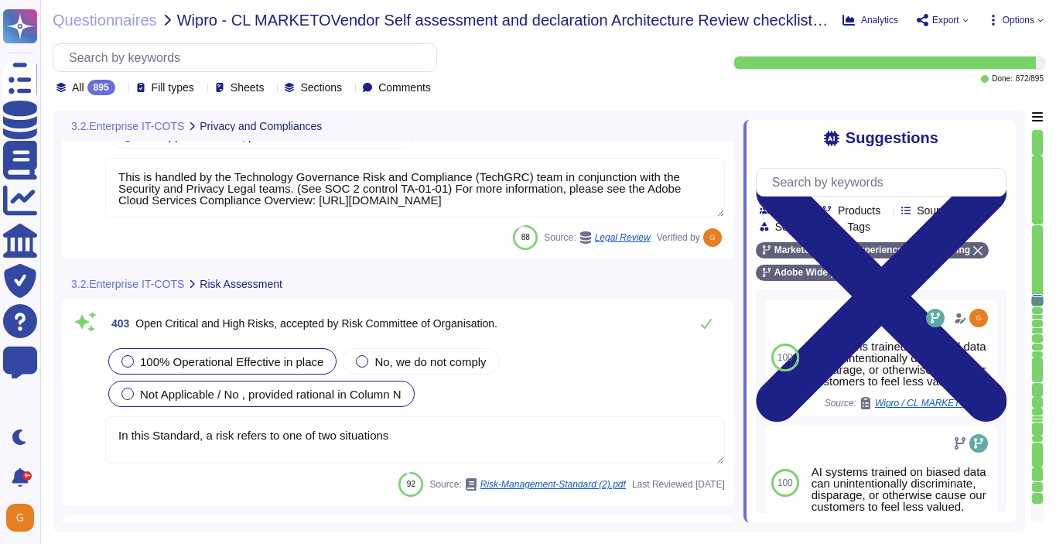
click at [183, 355] on span "100% Operational Effective in place" at bounding box center [231, 361] width 183 height 13
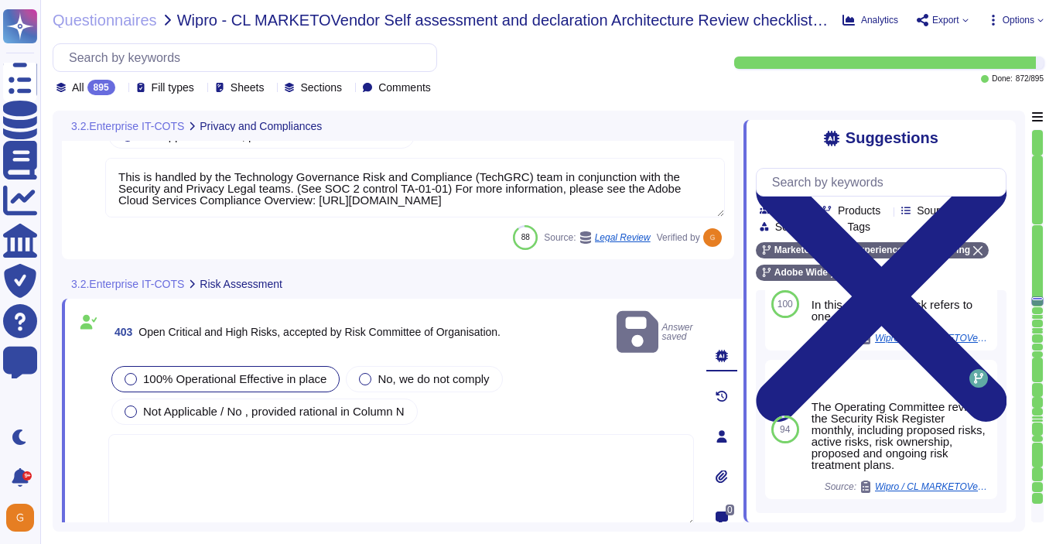
scroll to position [348, 0]
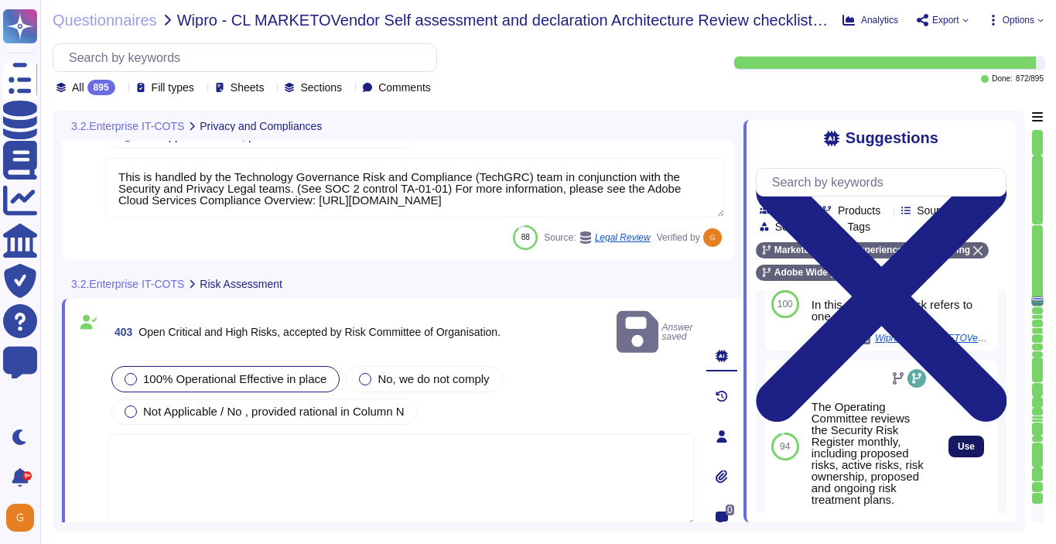
click at [955, 443] on button "Use" at bounding box center [967, 447] width 36 height 22
type textarea "The Operating Committee reviews the Security Risk Register monthly, including p…"
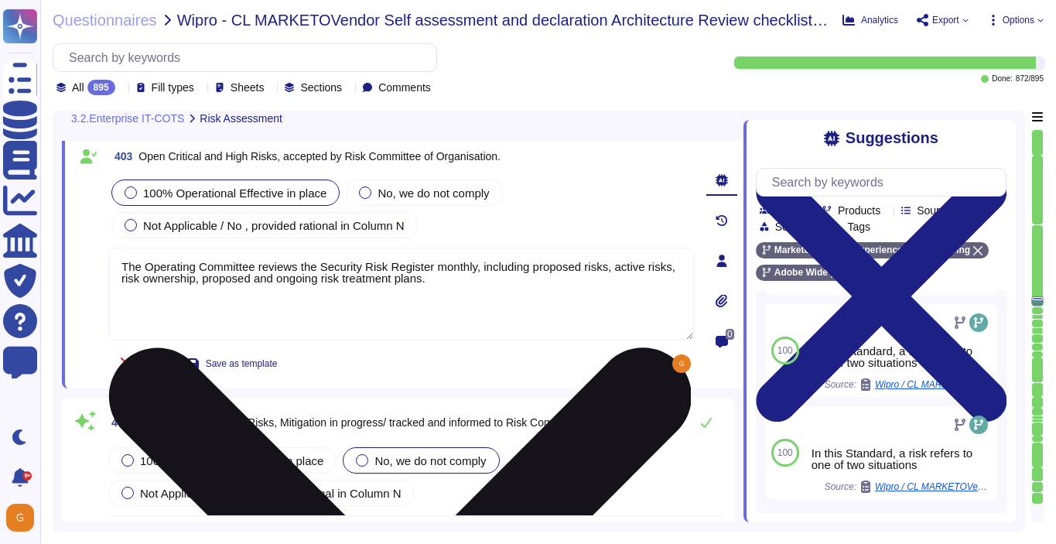
scroll to position [98036, 0]
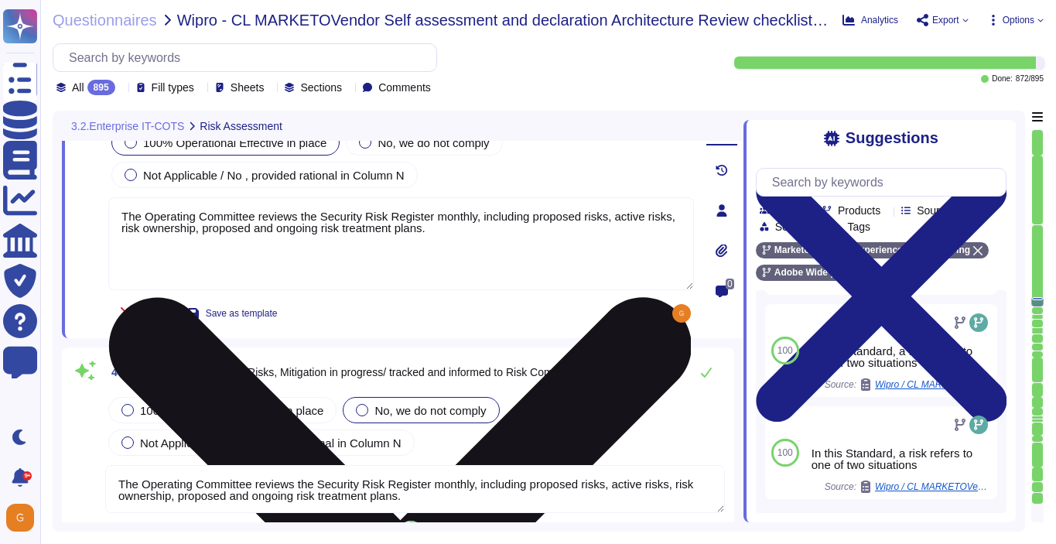
type textarea "The Business continuity plan is documented and reviewed annually and attested b…"
click at [235, 409] on span "100% Operational Effective in place" at bounding box center [231, 410] width 183 height 13
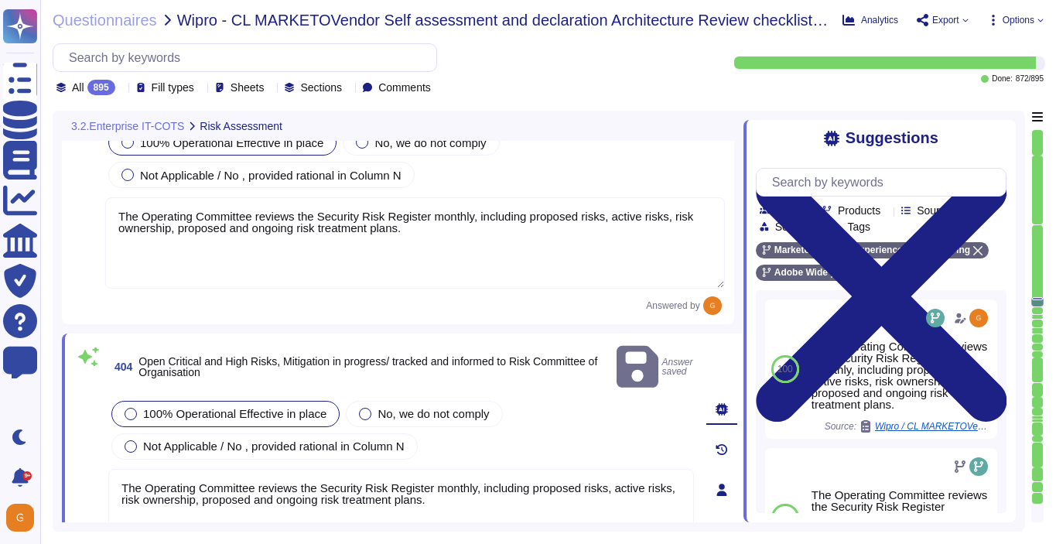
type textarea "The Business continuity plan is documented and reviewed annually and attested b…"
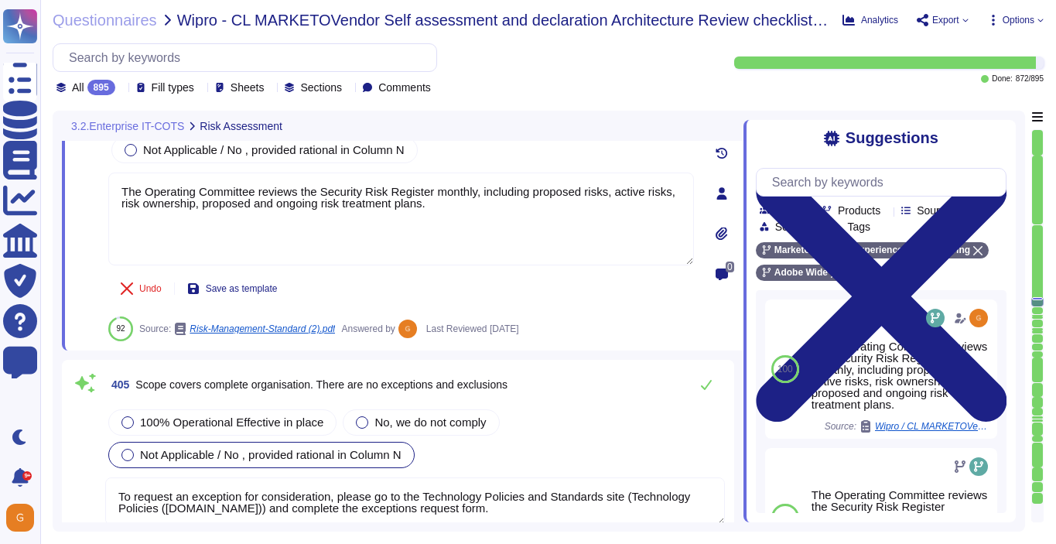
scroll to position [98335, 0]
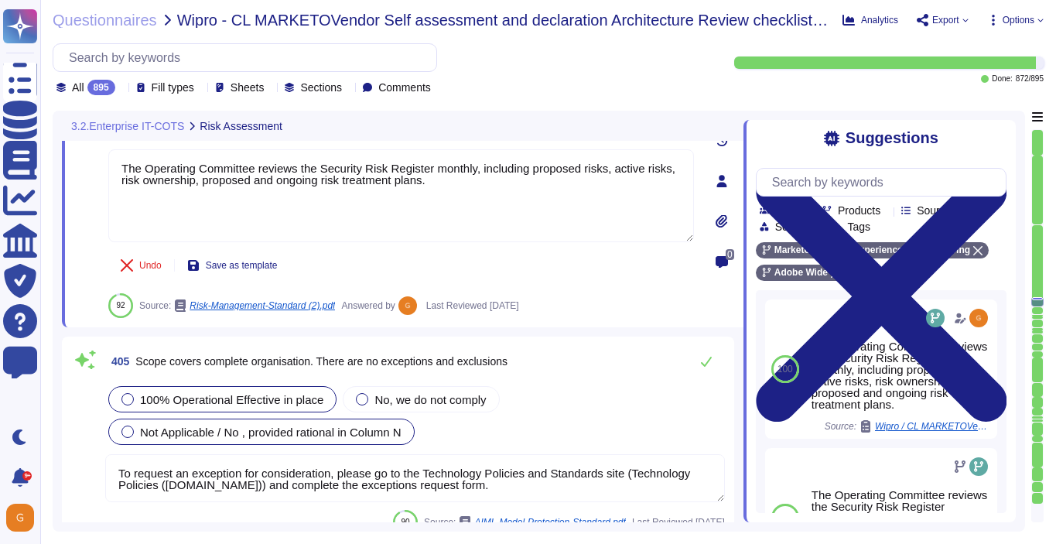
click at [231, 396] on span "100% Operational Effective in place" at bounding box center [231, 399] width 183 height 13
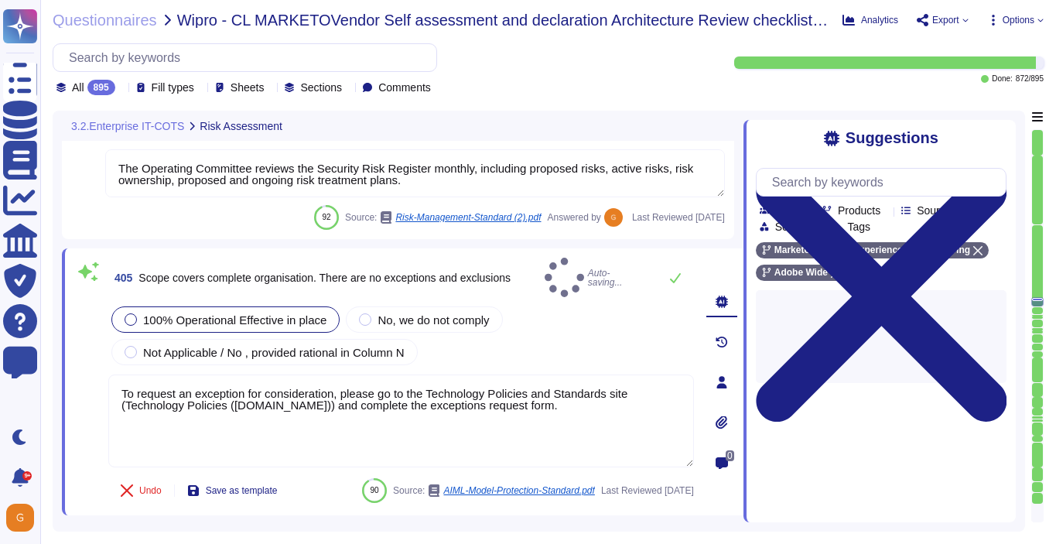
type textarea "ISO/IEC 27002 is an international standard that provides guidance for organizat…"
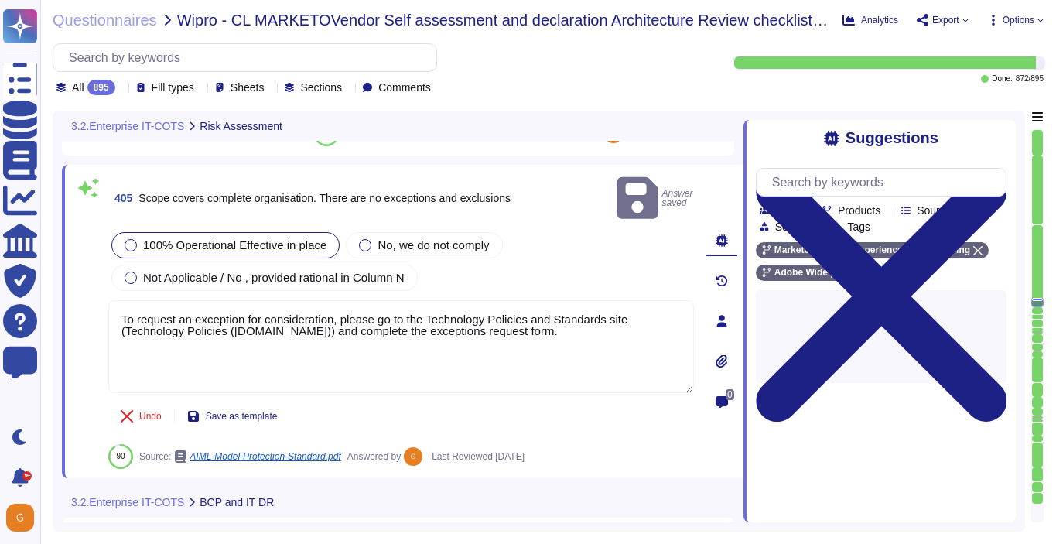
type textarea "ISO/IEC 27002 is an international standard that provides guidance for organizat…"
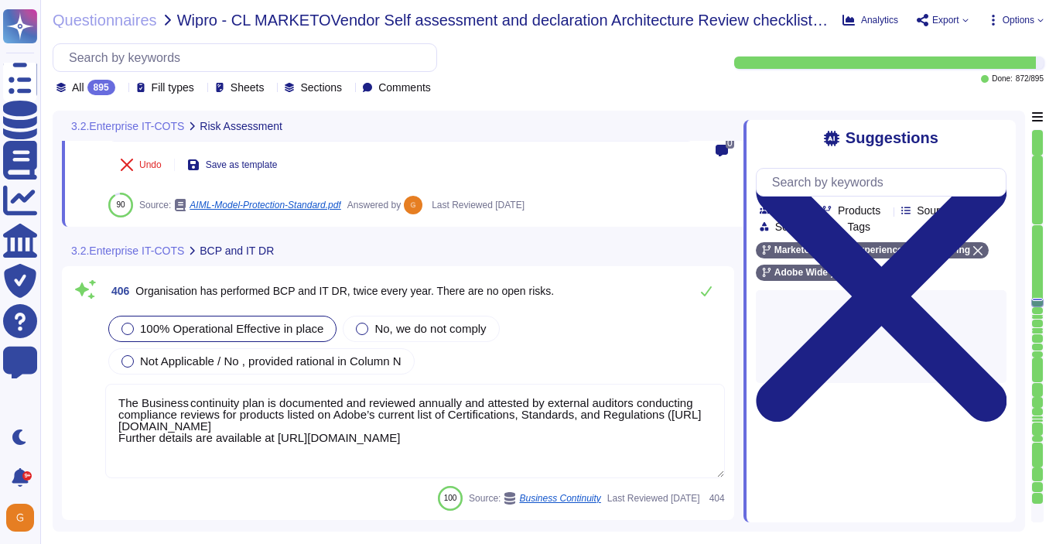
type textarea "As a global company, Adobe strives to meet the requirements of data protection …"
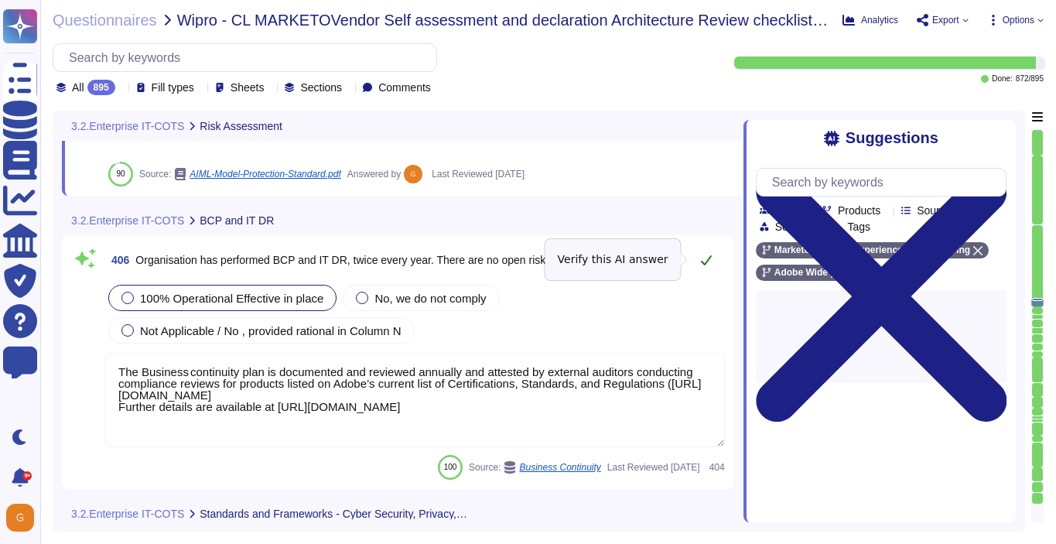
click at [705, 254] on icon at bounding box center [706, 260] width 12 height 12
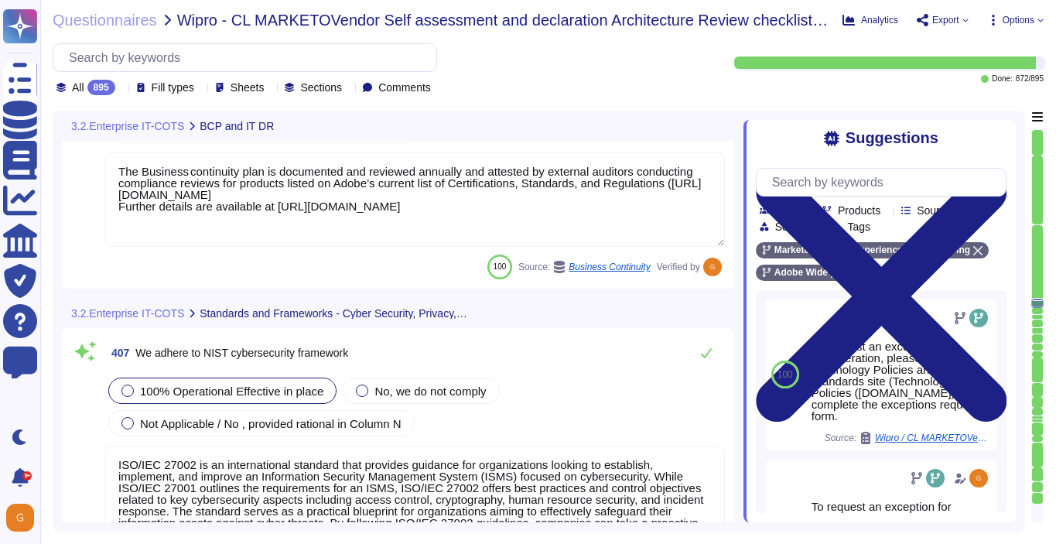
type textarea "Please refer to the Trust Center for ISO 27001 and SOC 2 information."
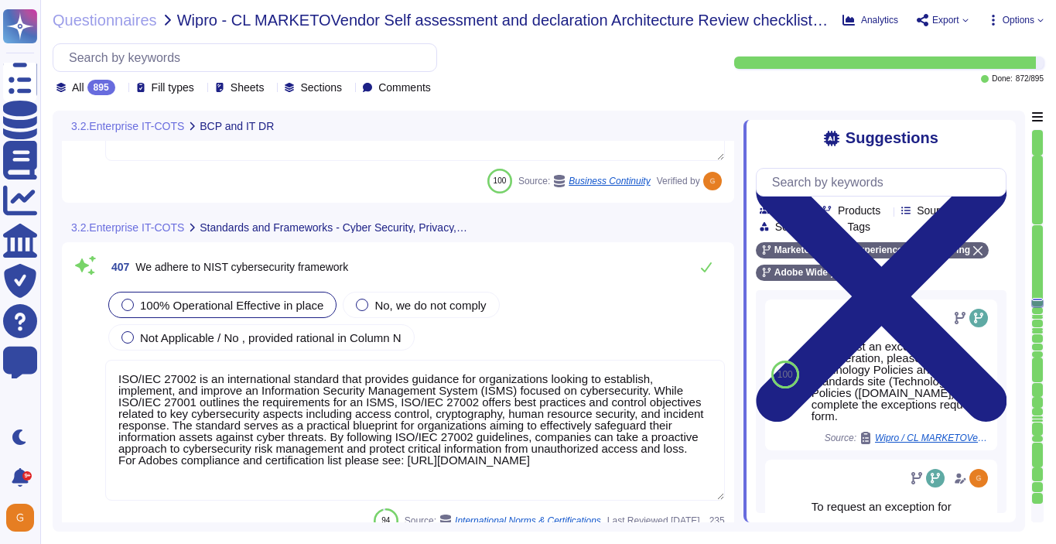
scroll to position [98938, 0]
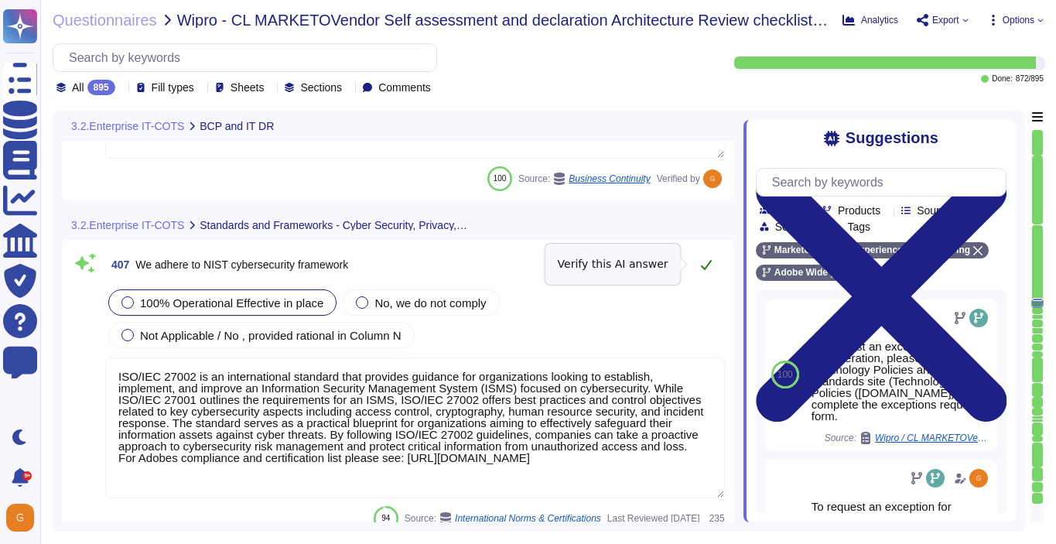
click at [705, 269] on icon at bounding box center [706, 265] width 11 height 10
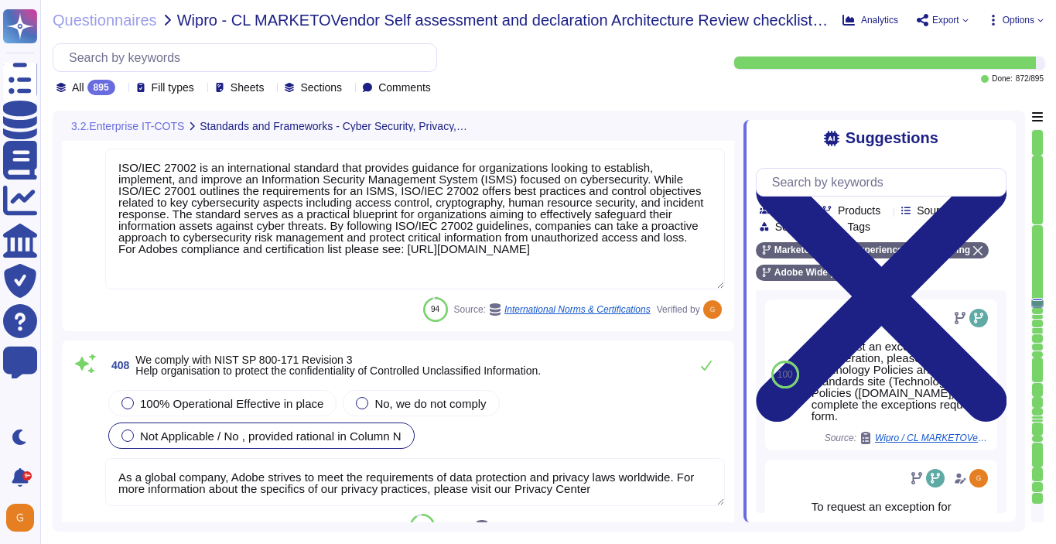
type textarea "As described within our SOC 2 reports, Adobe uses the Common Controls Framework…"
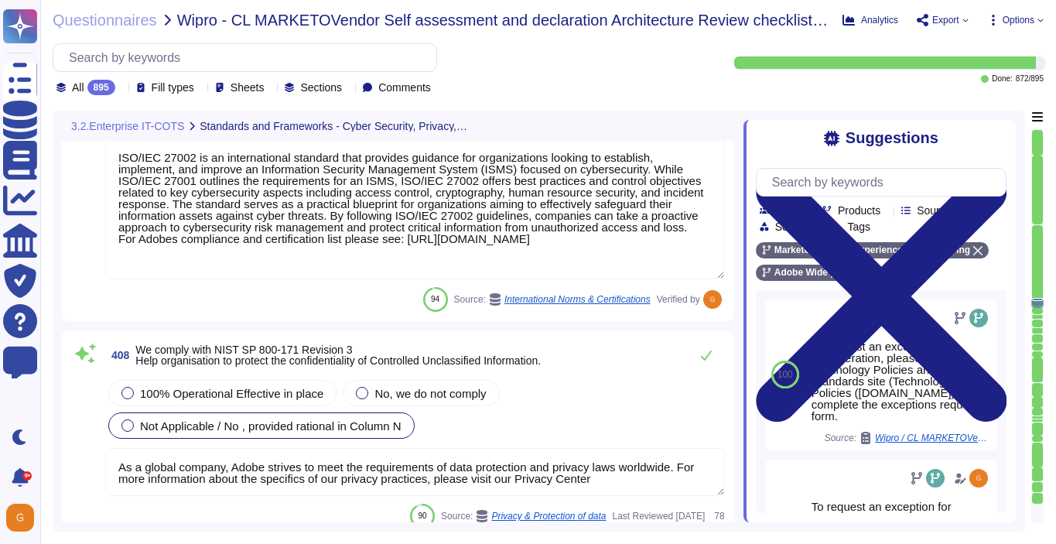
scroll to position [2, 0]
click at [254, 395] on span "100% Operational Effective in place" at bounding box center [231, 393] width 183 height 13
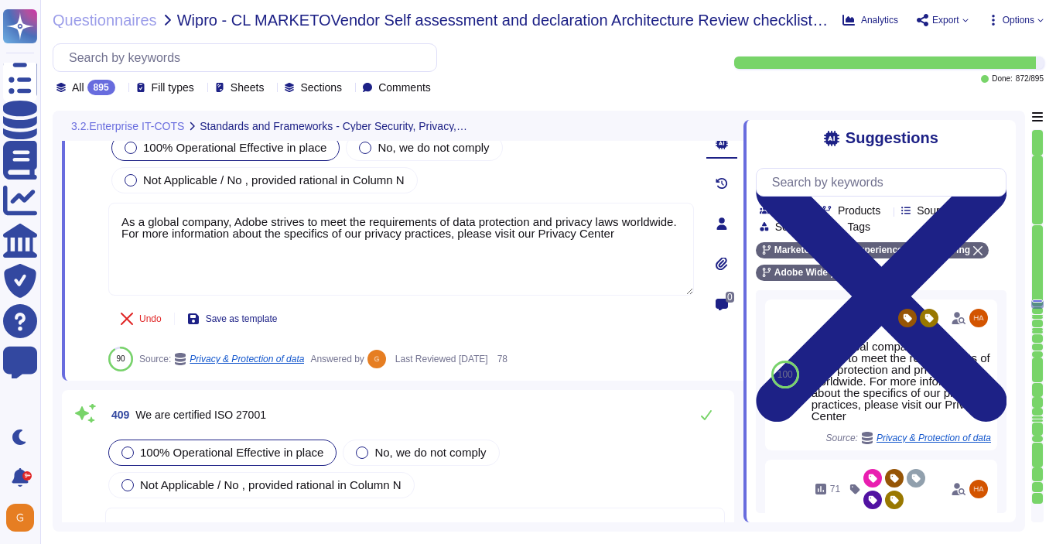
type textarea "In alignment with ISO 27001, Adobe has been validated and certified by an indep…"
click at [713, 399] on button at bounding box center [706, 414] width 37 height 31
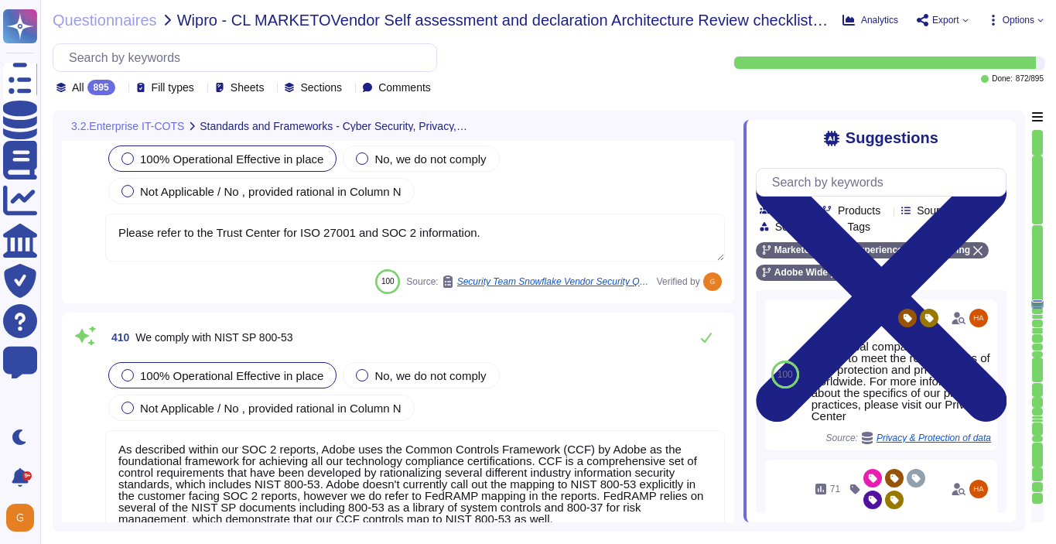
scroll to position [99688, 0]
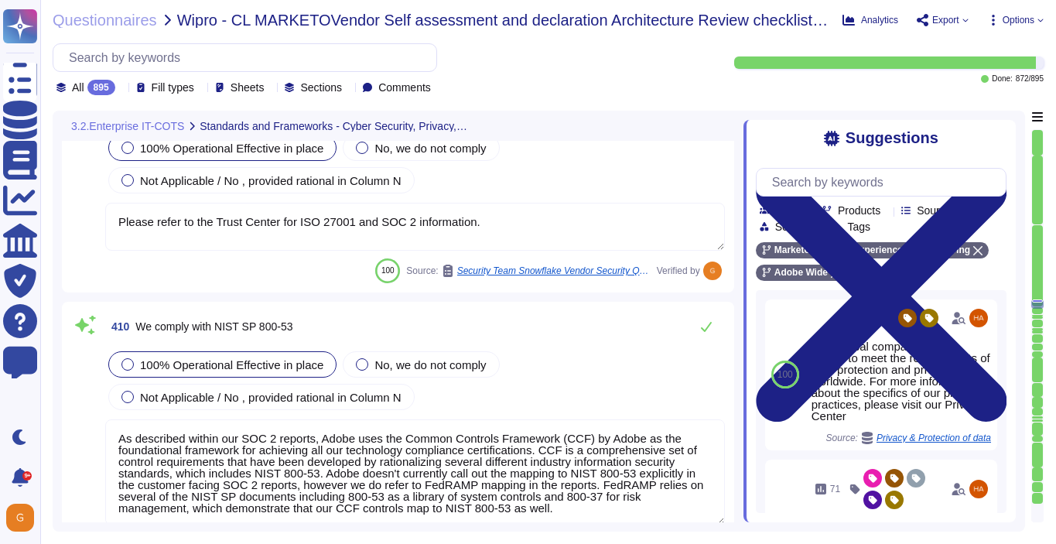
type textarea "SOC 2 certification is a security framework developed by the American Institute…"
click at [704, 329] on icon at bounding box center [706, 327] width 12 height 12
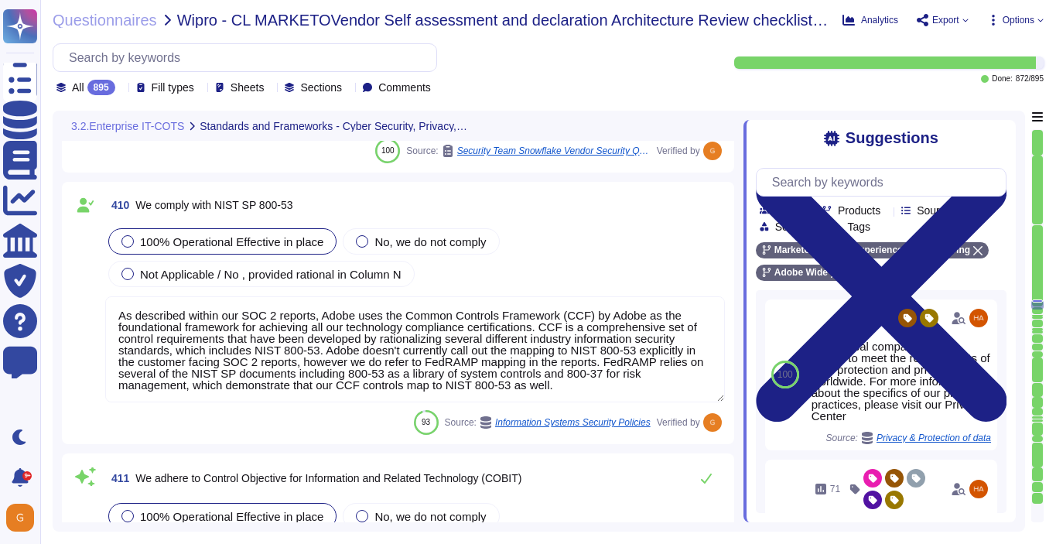
scroll to position [99923, 0]
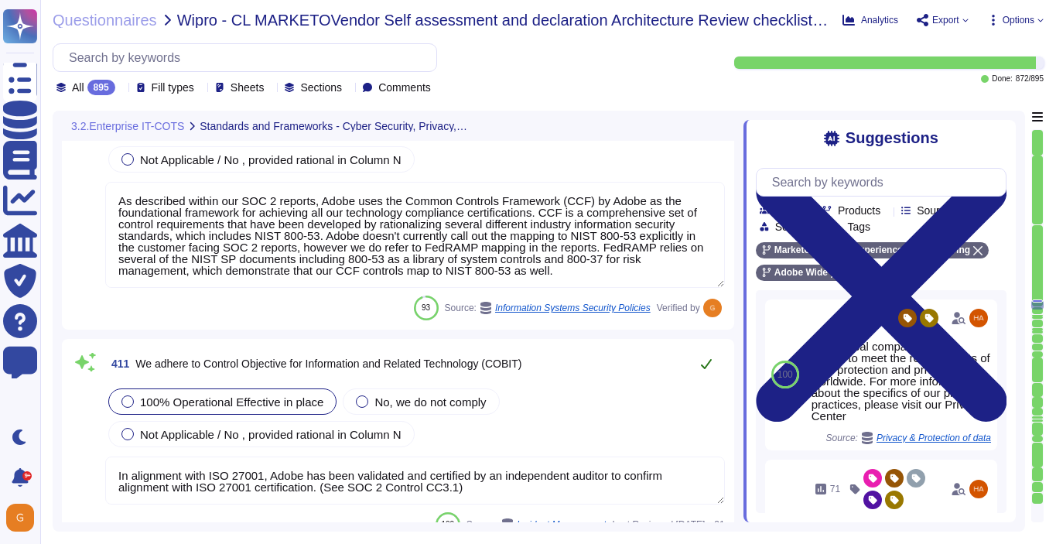
click at [701, 361] on icon at bounding box center [706, 364] width 12 height 12
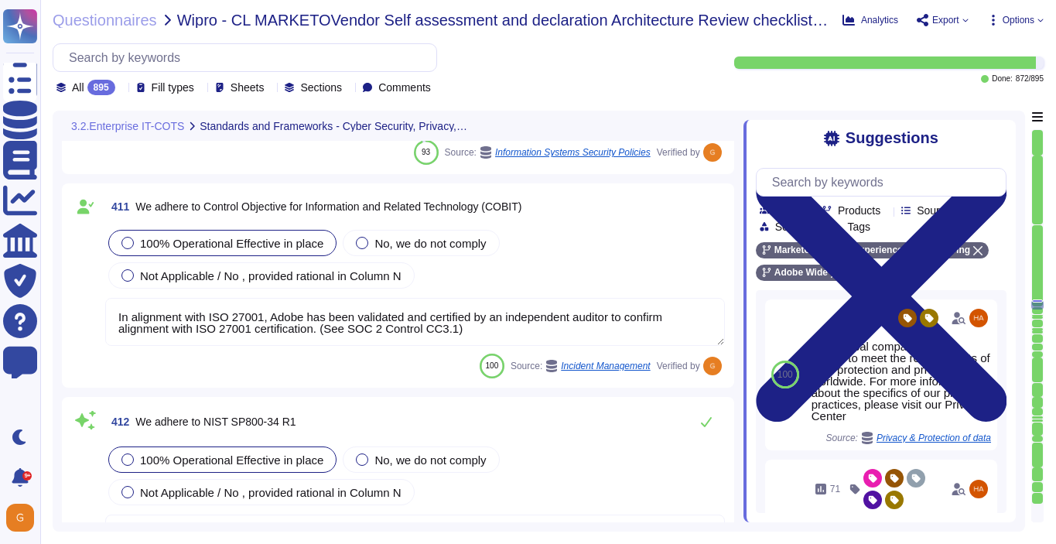
type textarea "Adobe abides by all national and local rules and restrictions regarding Busines…"
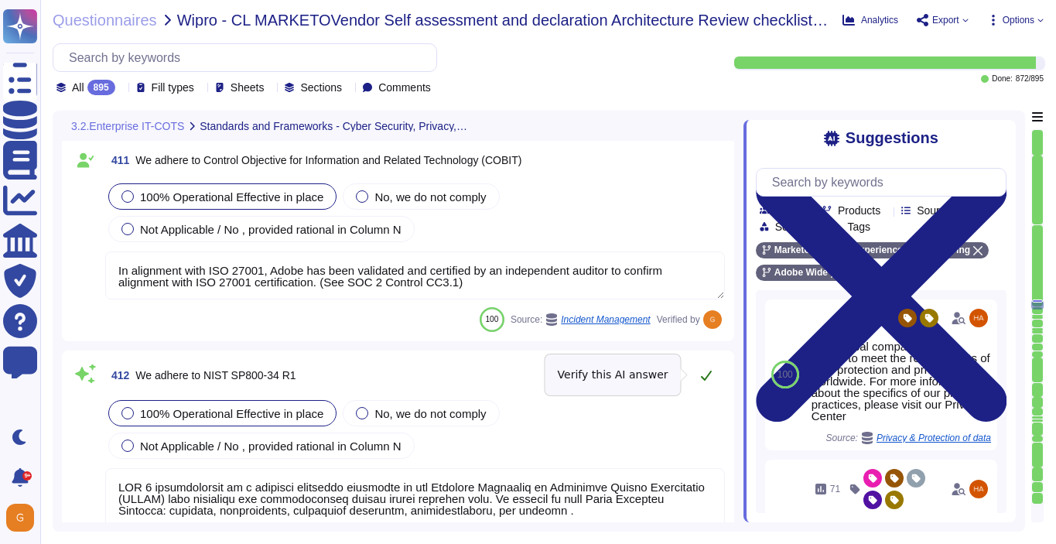
click at [702, 375] on icon at bounding box center [706, 375] width 12 height 12
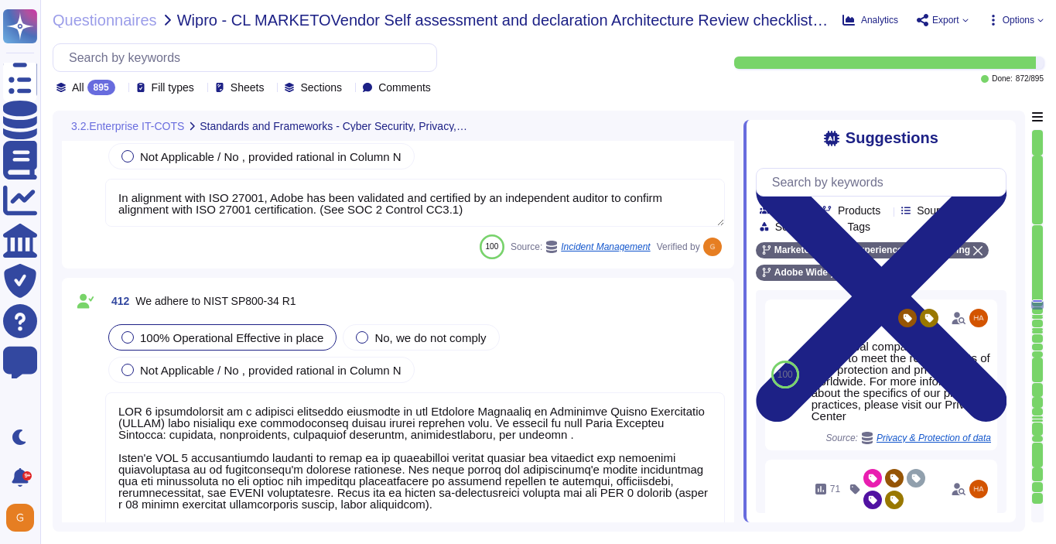
type textarea "ISO/IEC 27002 is an international standard that provides guidance for organizat…"
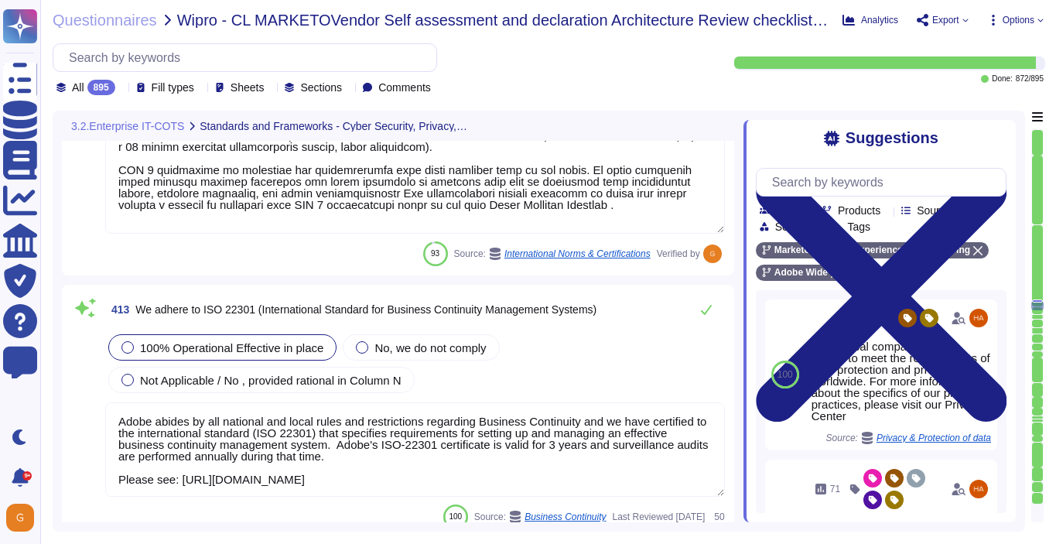
scroll to position [100532, 0]
type textarea "As a global company, Adobe strives to meet the requirements of data protection …"
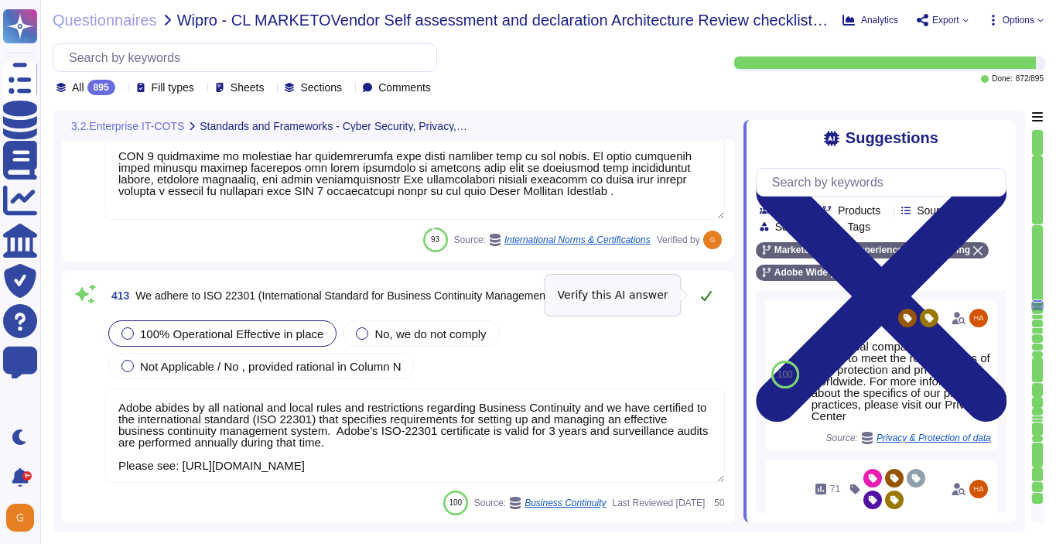
click at [709, 295] on icon at bounding box center [706, 296] width 11 height 10
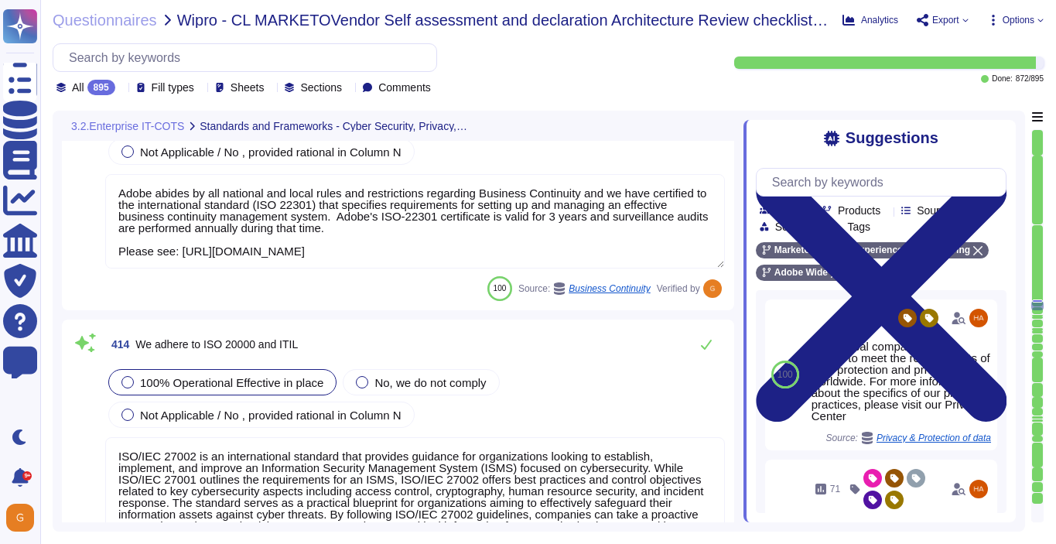
type textarea "See: [URL][DOMAIN_NAME]"
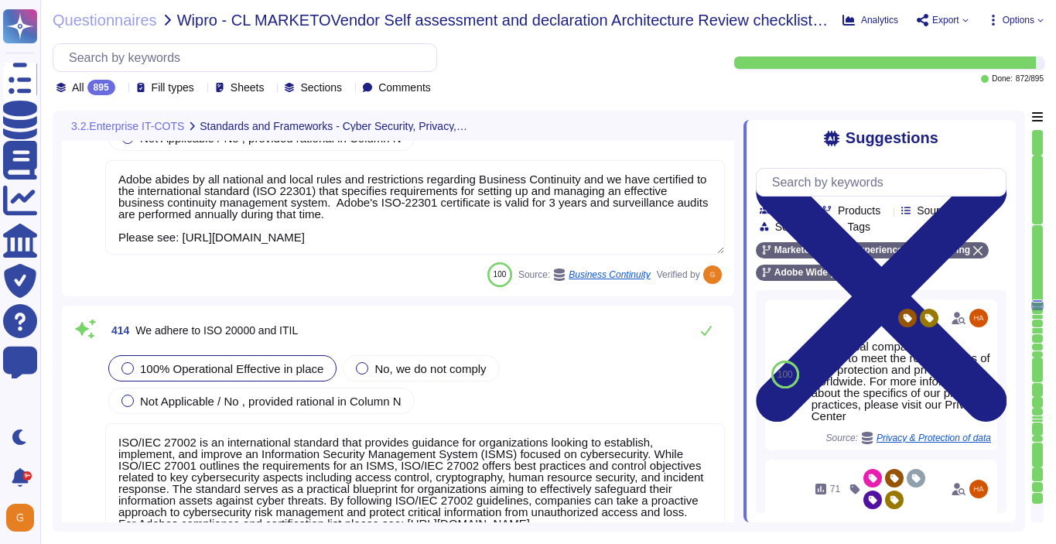
scroll to position [100748, 0]
click at [700, 334] on icon at bounding box center [706, 329] width 12 height 12
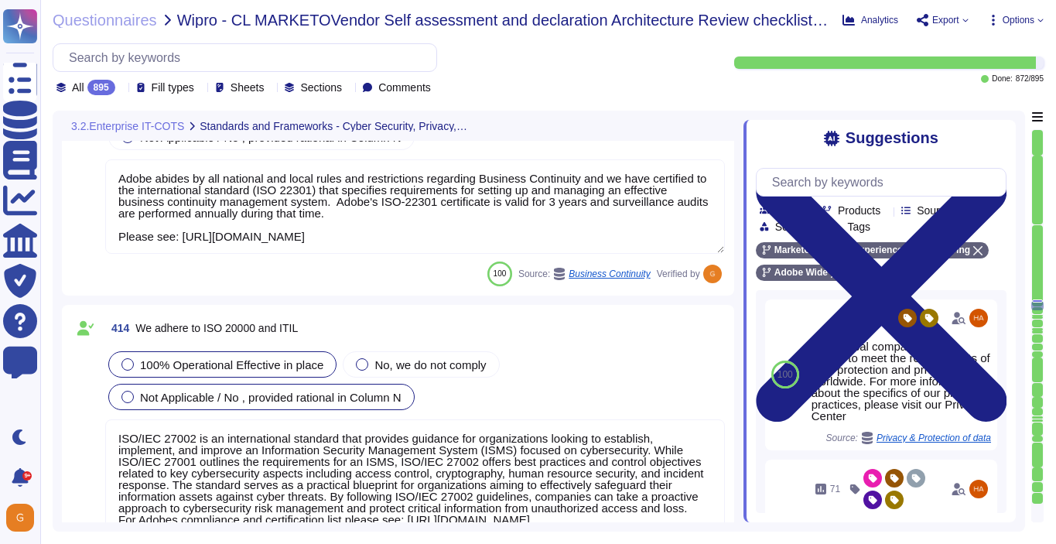
click at [364, 392] on span "Not Applicable / No , provided rational in Column N" at bounding box center [271, 397] width 262 height 13
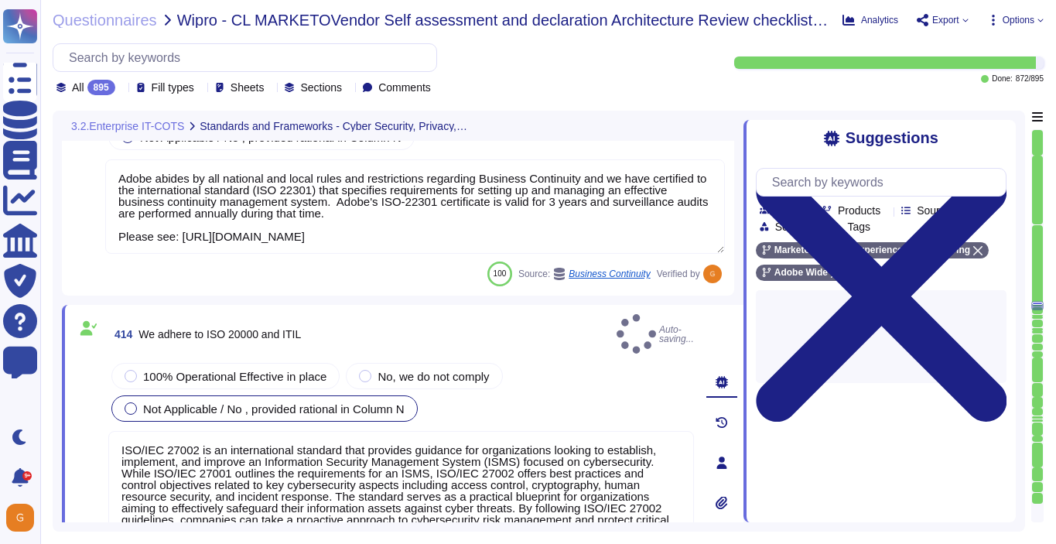
type textarea "See: [URL][DOMAIN_NAME]"
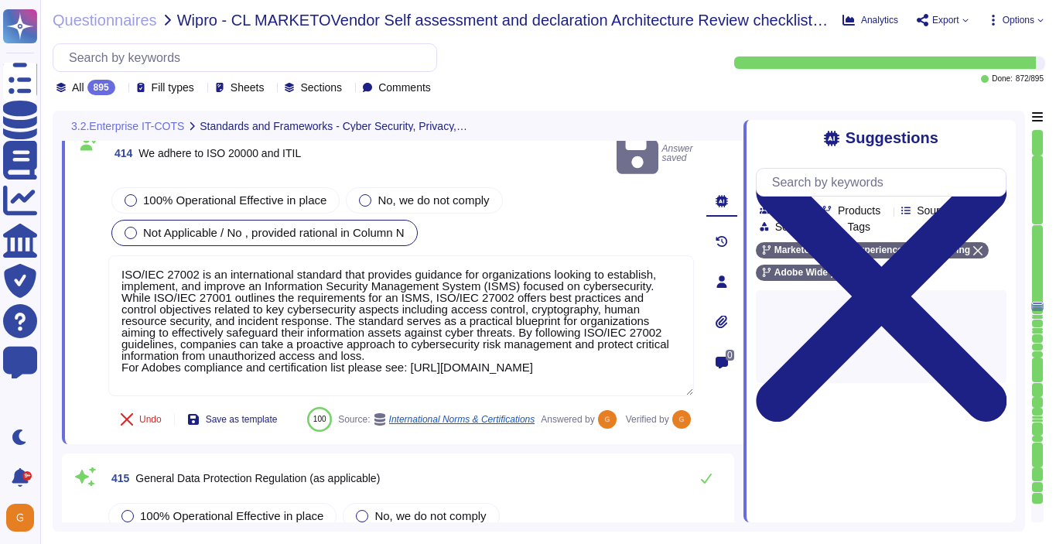
type textarea "See: [URL][DOMAIN_NAME]"
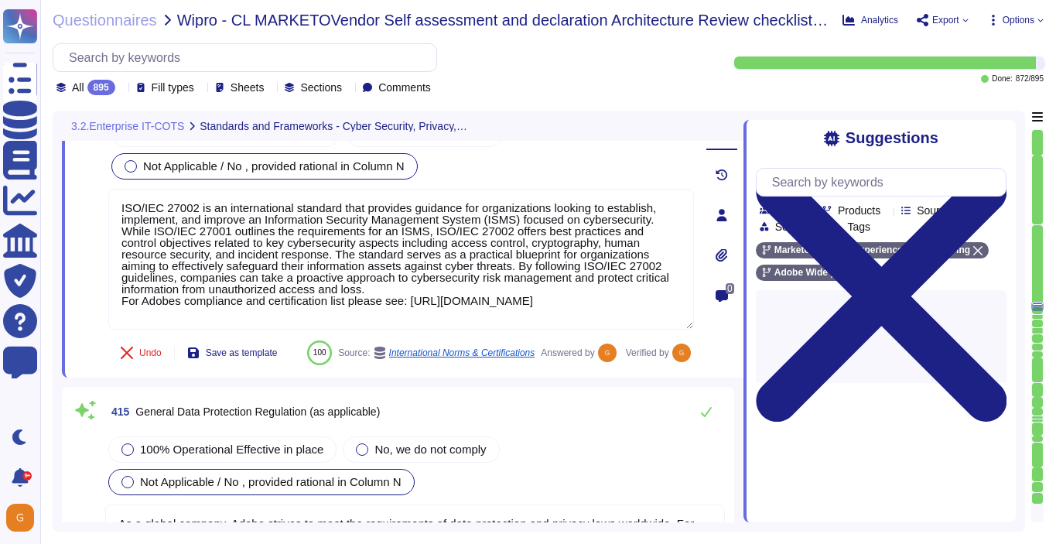
type textarea "Adobe utilizes cloud-native key management systems (KMS) and/or approved key re…"
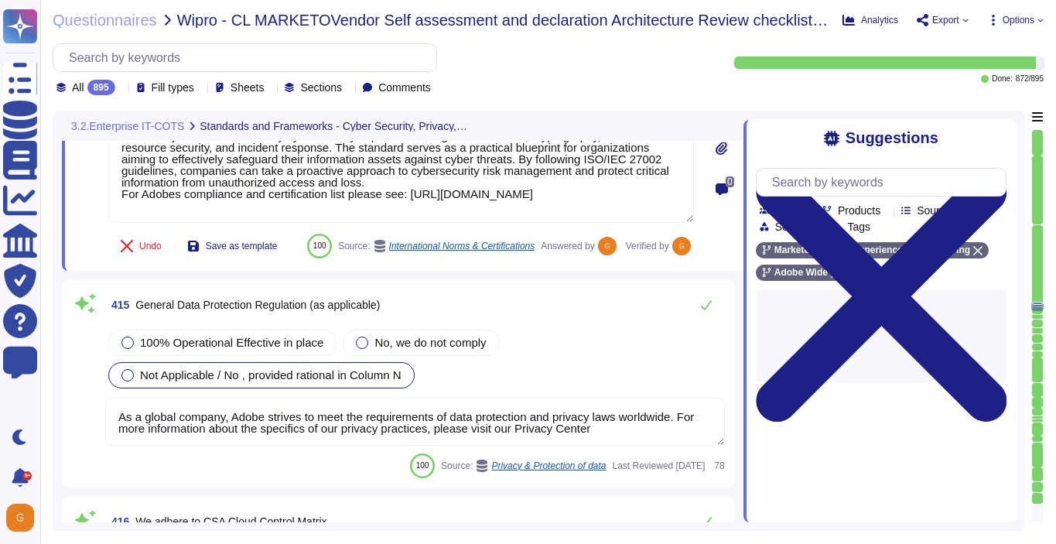
scroll to position [101109, 0]
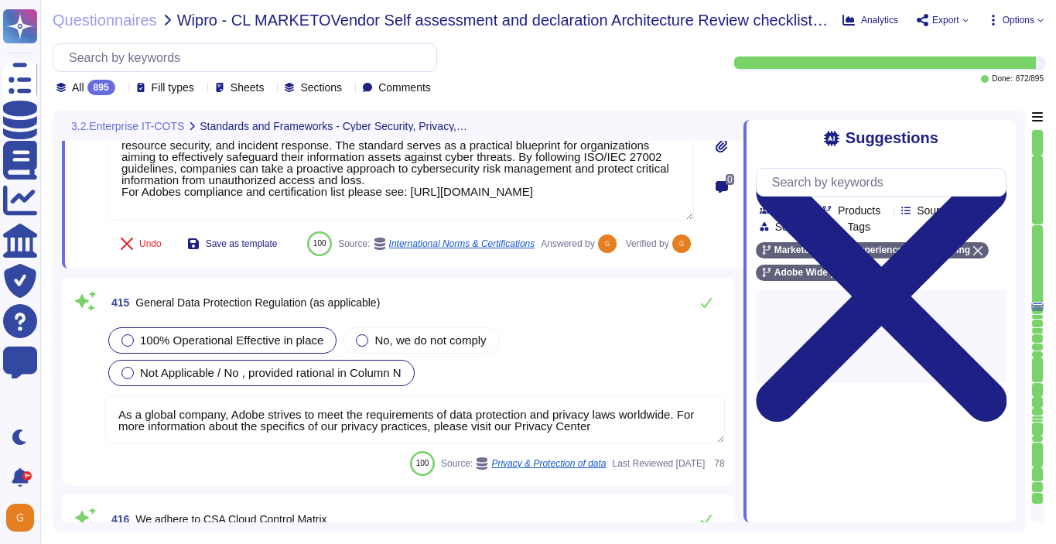
click at [251, 354] on div "100% Operational Effective in place" at bounding box center [222, 340] width 228 height 26
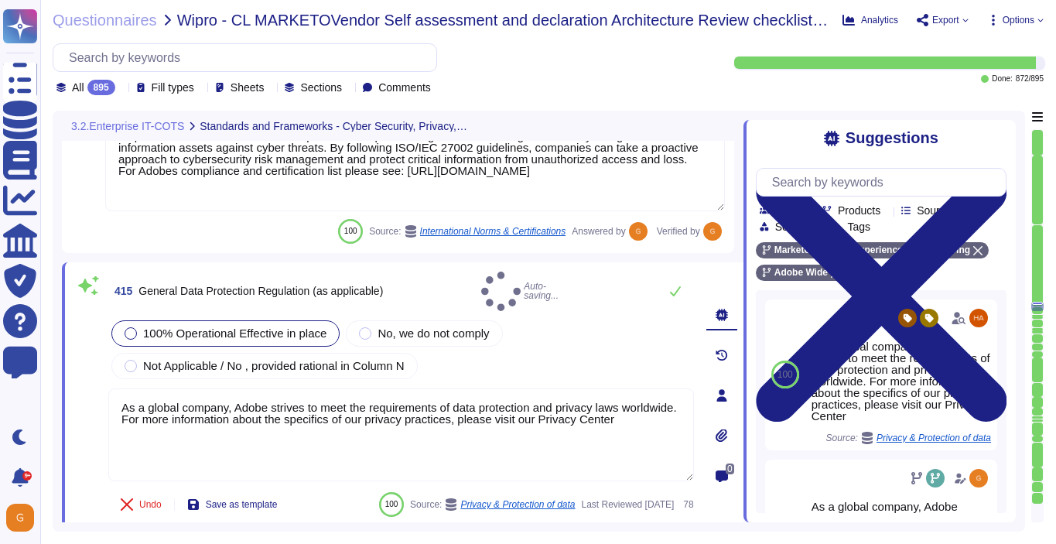
type textarea "Adobe utilizes cloud-native key management systems (KMS) and/or approved key re…"
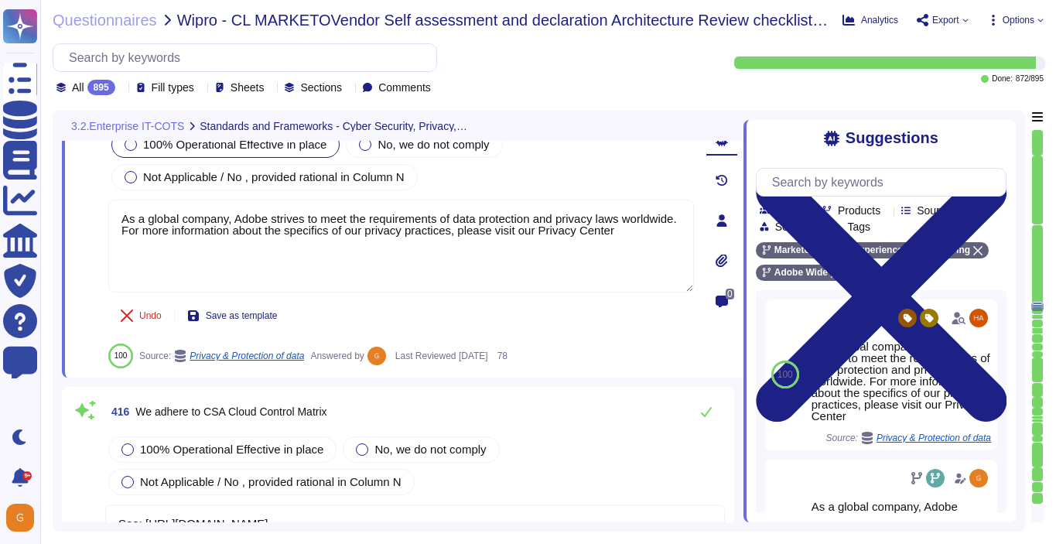
scroll to position [101303, 0]
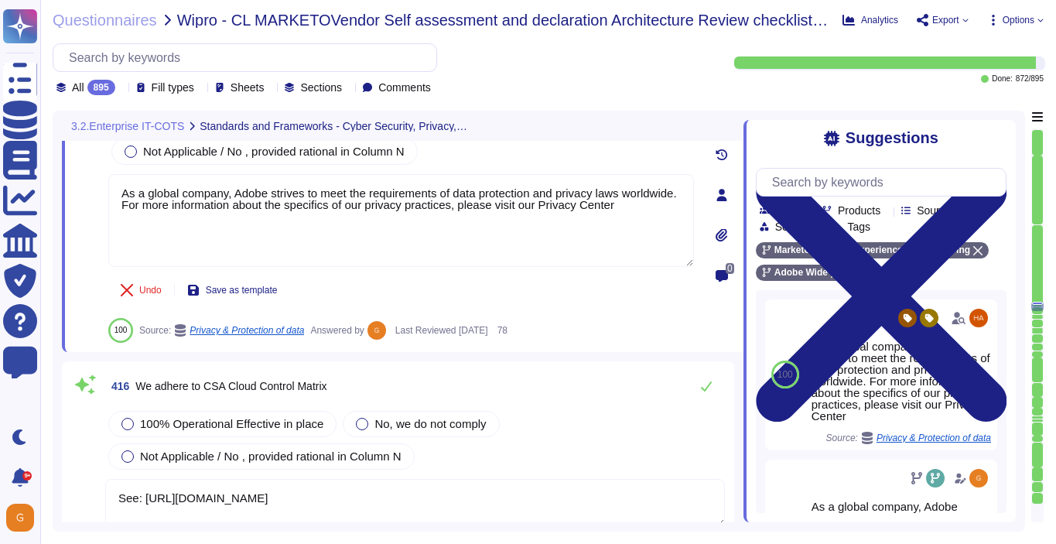
type textarea "Adobe coordinates all security efforts under the CSO. Adobe has a Chief Securit…"
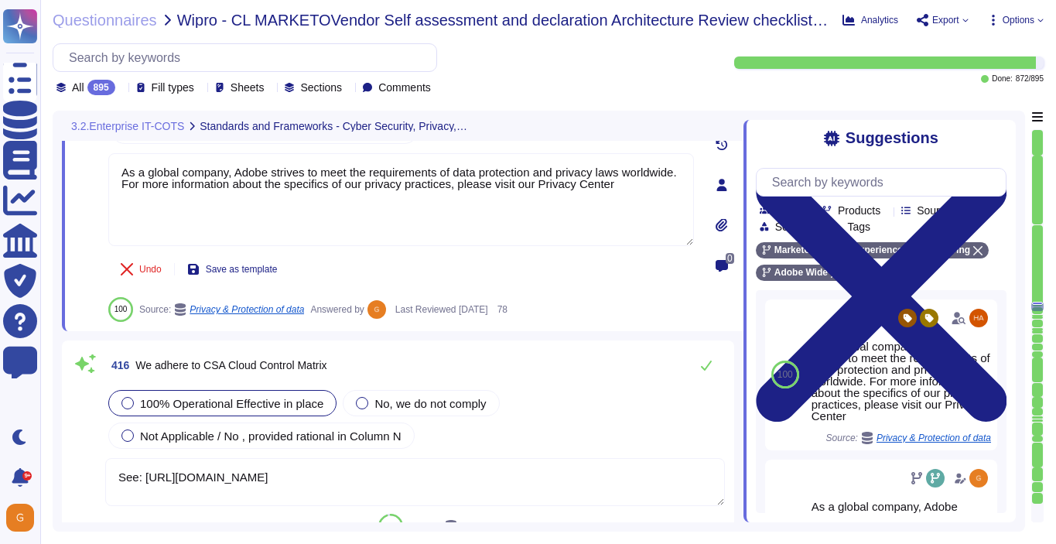
click at [207, 392] on div "100% Operational Effective in place" at bounding box center [222, 403] width 228 height 26
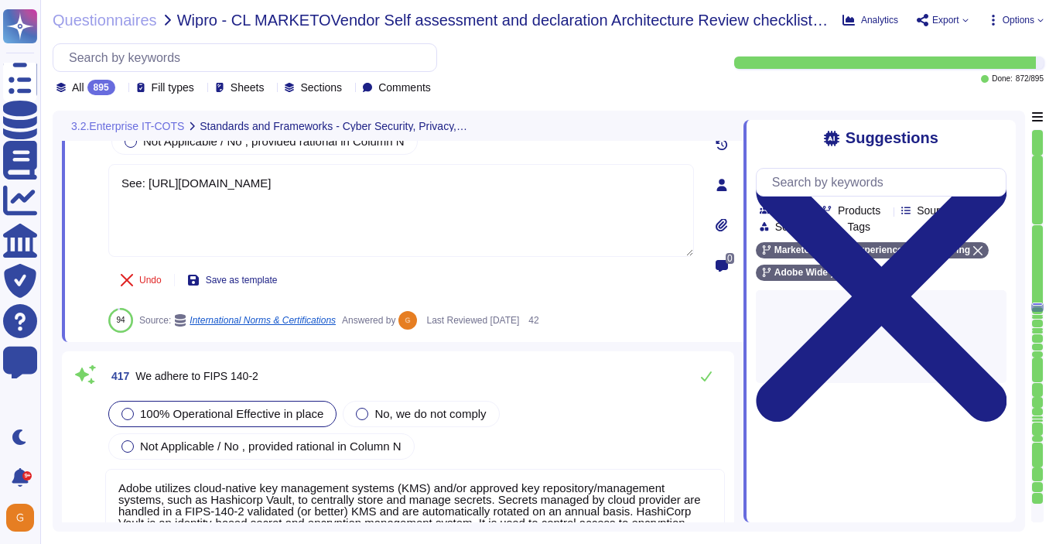
scroll to position [101539, 0]
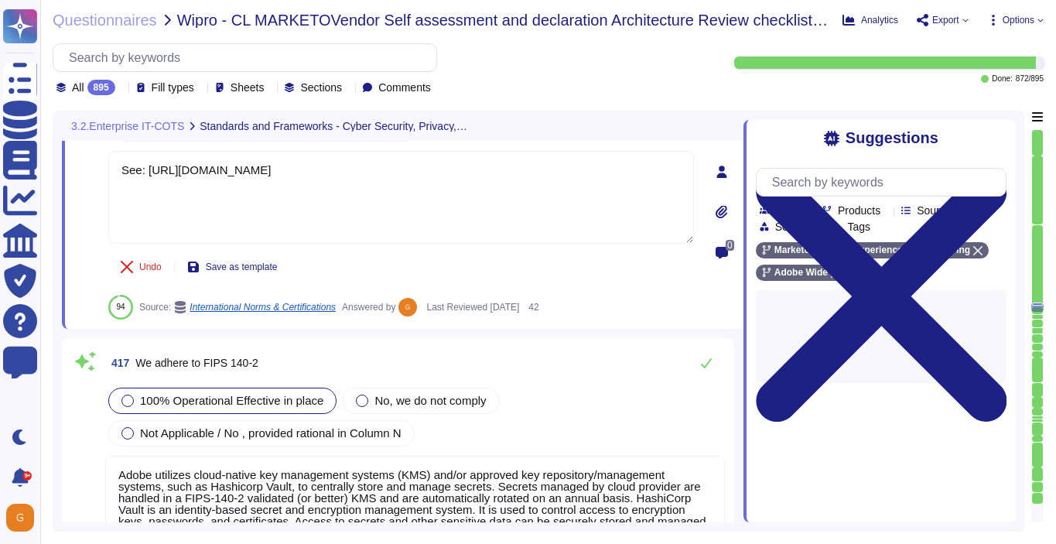
type textarea "We follow U.S. generally accepted accounting principles to produce our financia…"
click at [713, 347] on button at bounding box center [706, 362] width 37 height 31
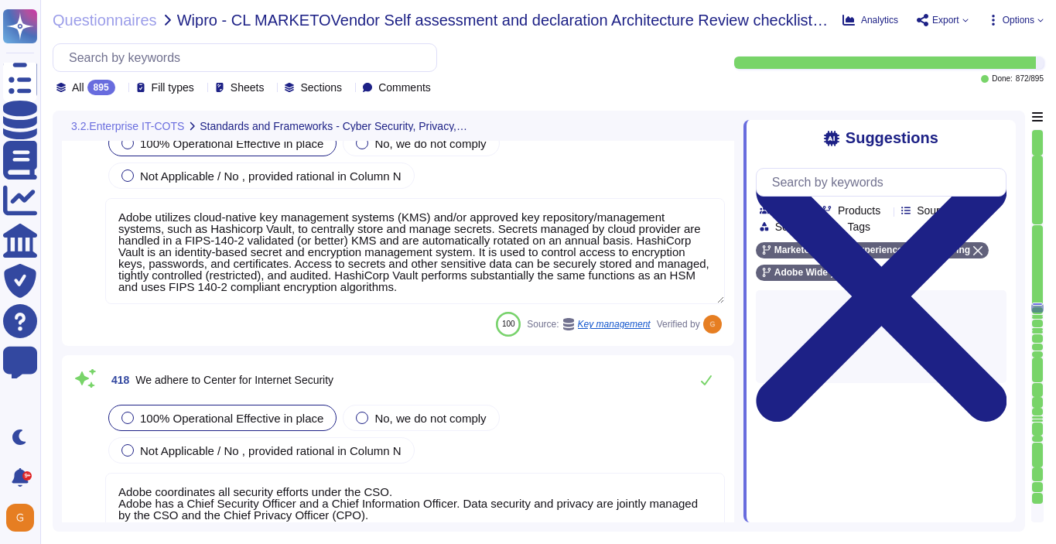
type textarea "We follow U.S. generally accepted accounting principles to produce our financia…"
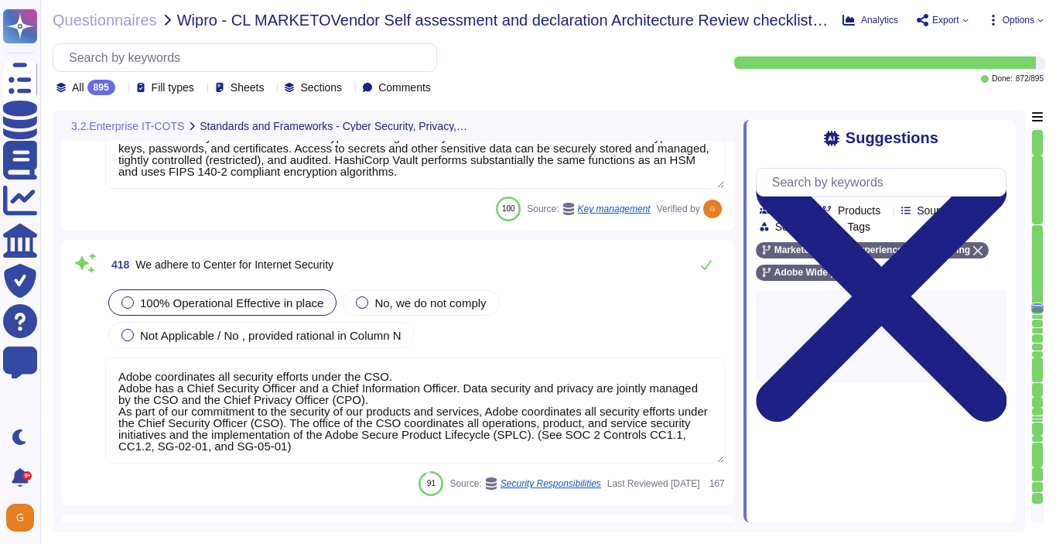
scroll to position [101869, 0]
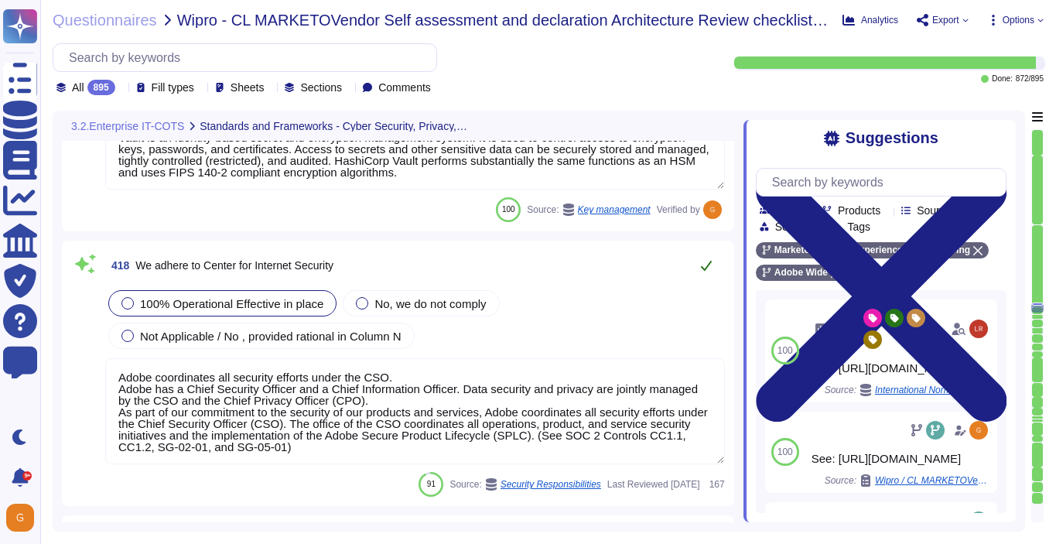
click at [703, 275] on button at bounding box center [706, 265] width 37 height 31
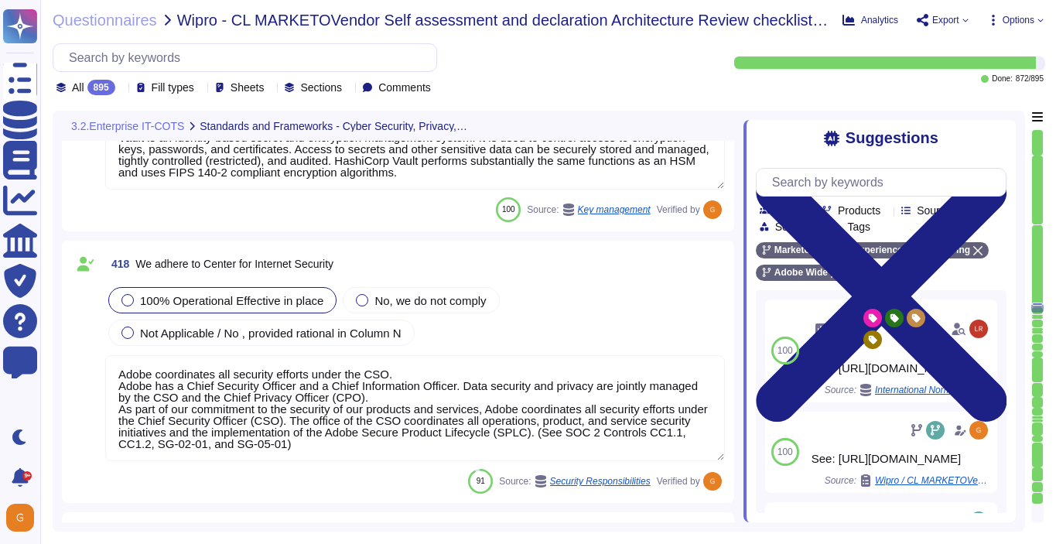
scroll to position [2, 0]
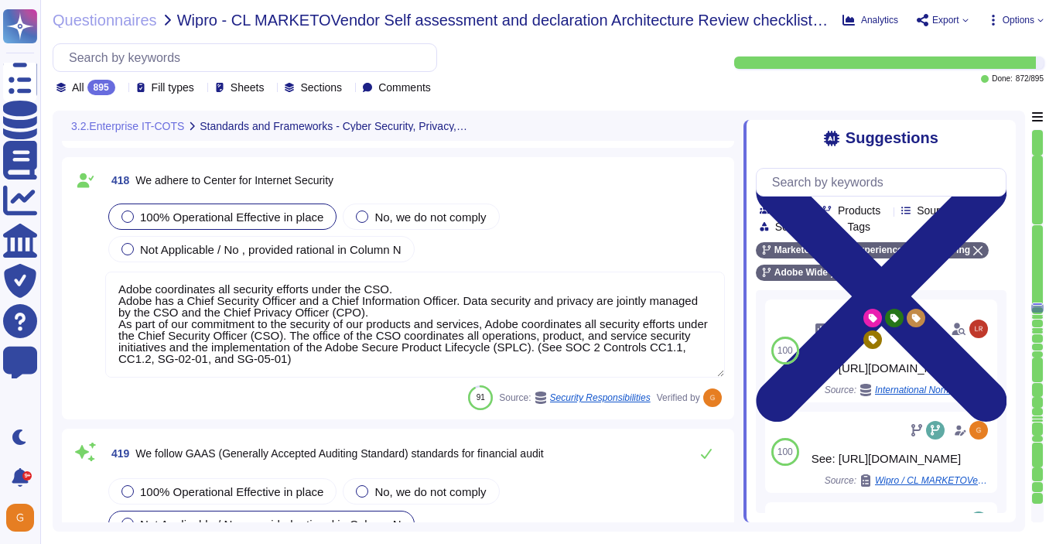
type textarea "Yes. Adobe risk assessments are performed in alignment with NIST SP 800-30 Revi…"
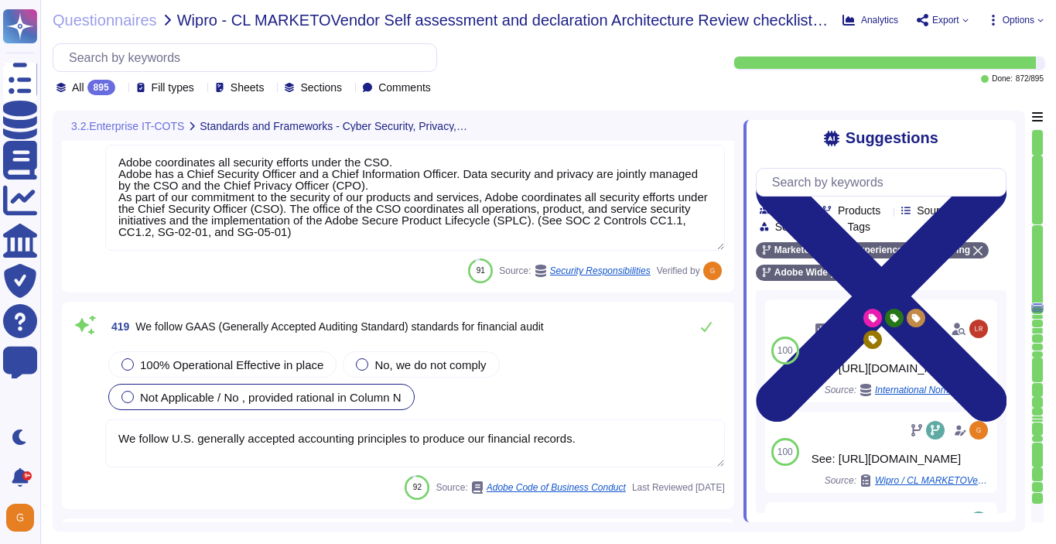
scroll to position [102079, 0]
click at [700, 330] on button at bounding box center [706, 327] width 37 height 31
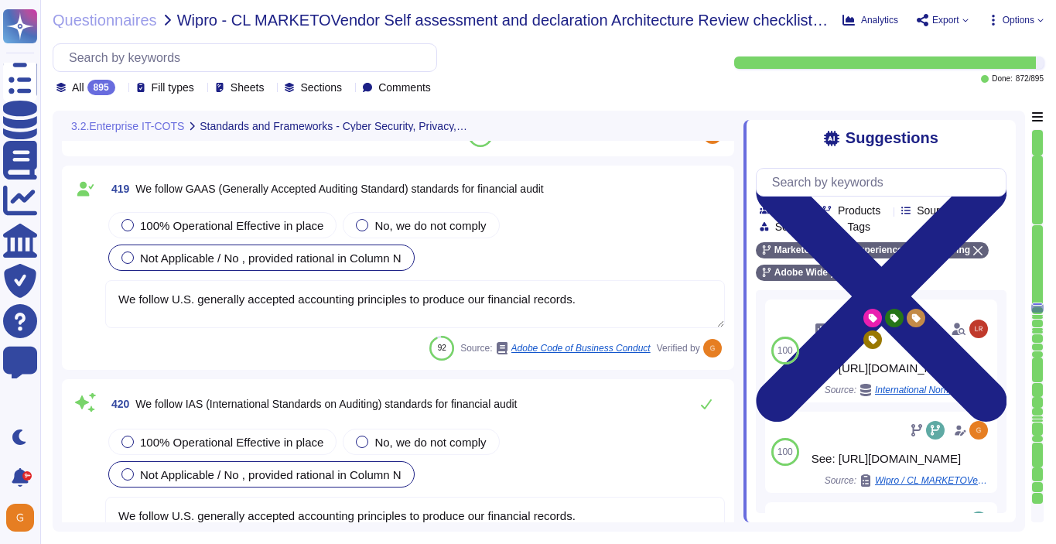
type textarea "There are many regulatory standards in place, such as the European Union's AI A…"
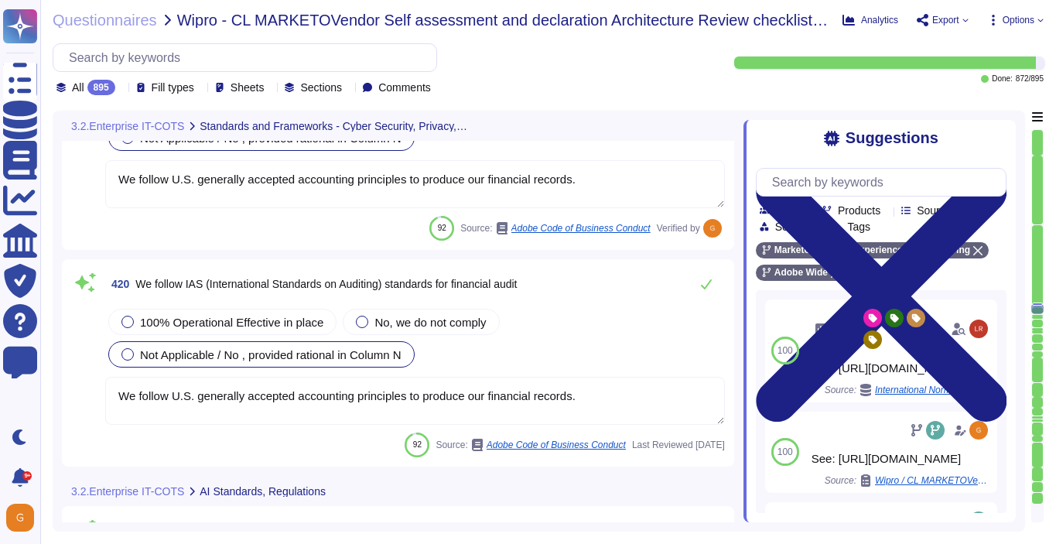
scroll to position [102327, 0]
click at [713, 276] on button at bounding box center [706, 283] width 37 height 31
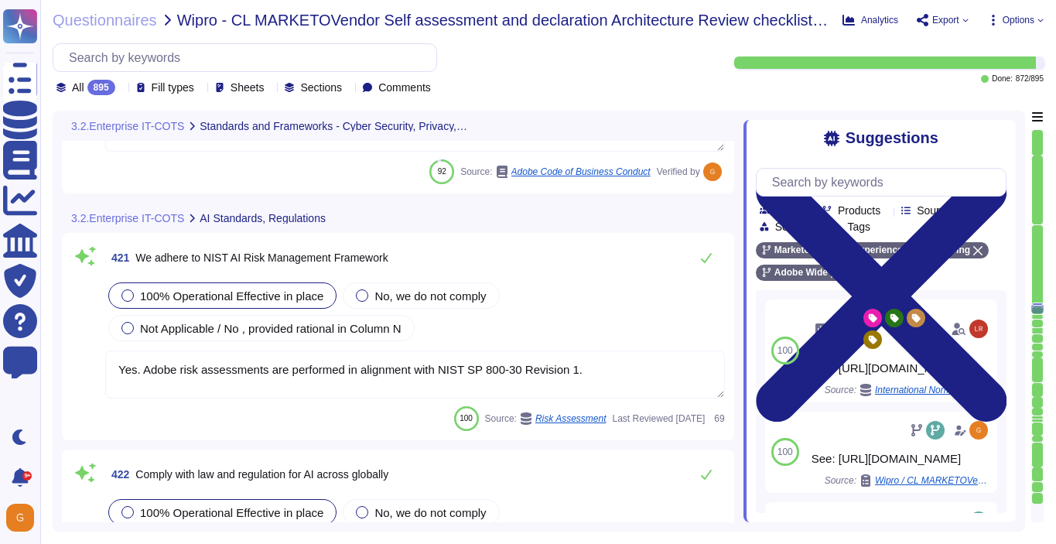
type textarea "There are many regulatory standards in place, such as the European Union's AI A…"
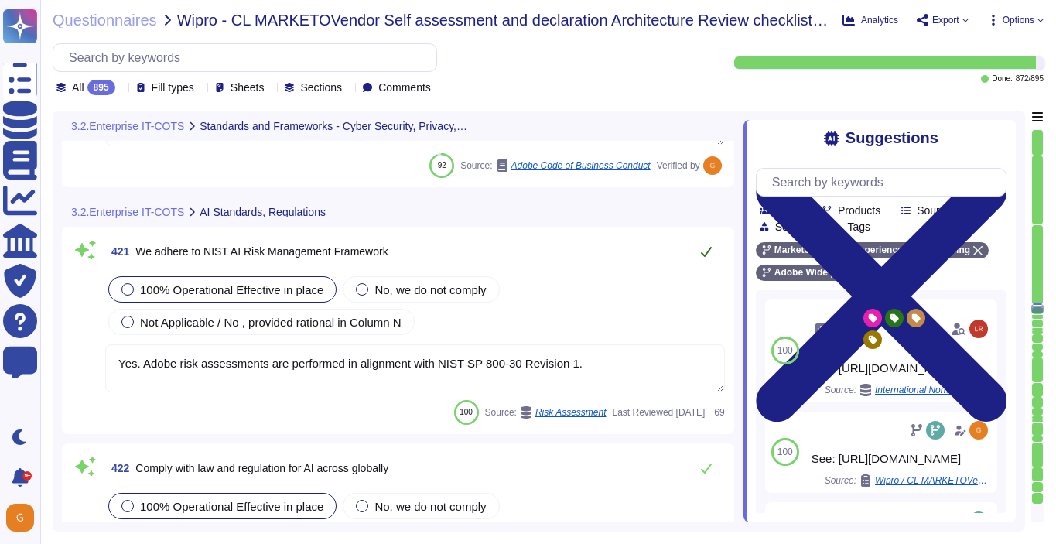
click at [711, 252] on icon at bounding box center [706, 251] width 12 height 12
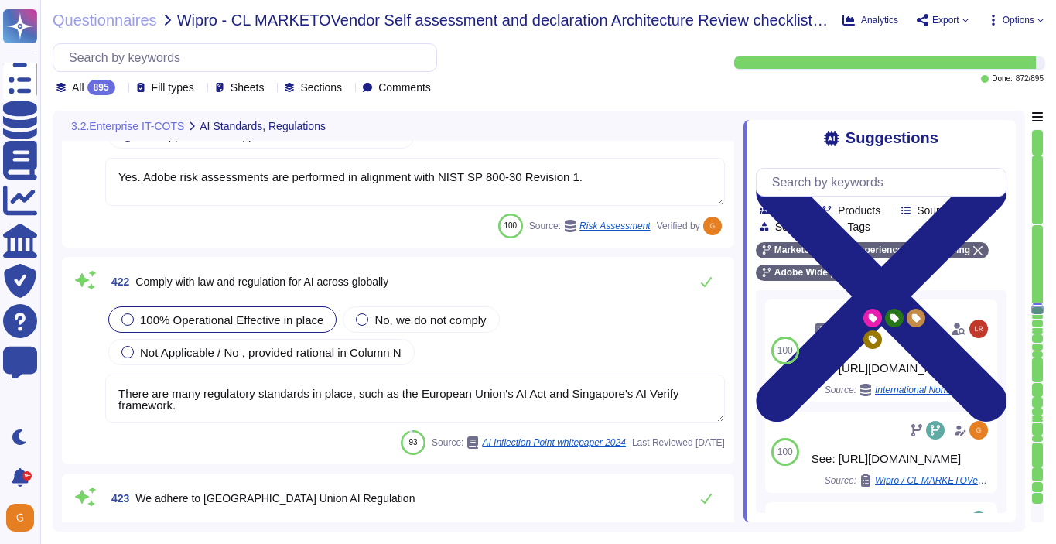
scroll to position [102747, 0]
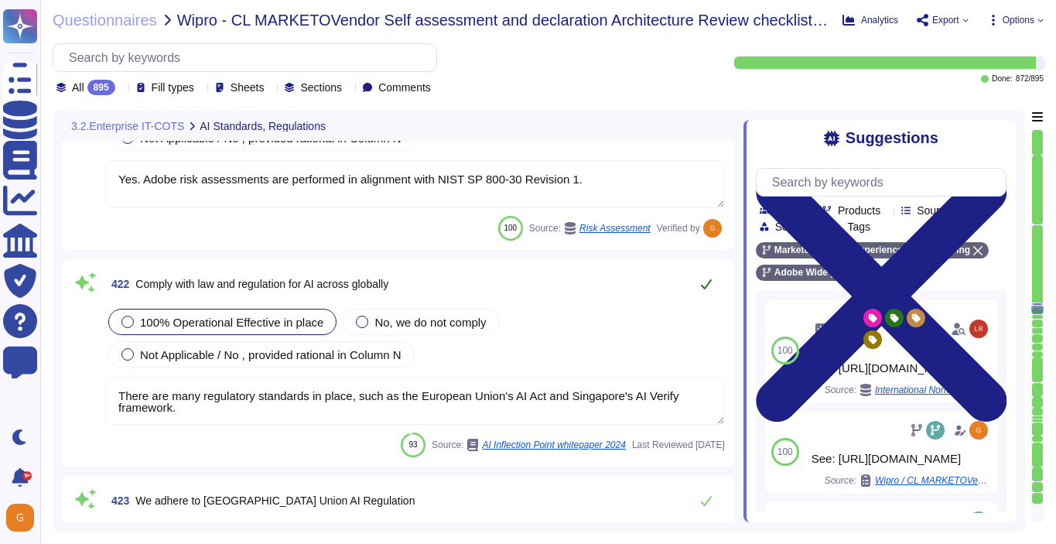
click at [709, 286] on icon at bounding box center [706, 284] width 12 height 12
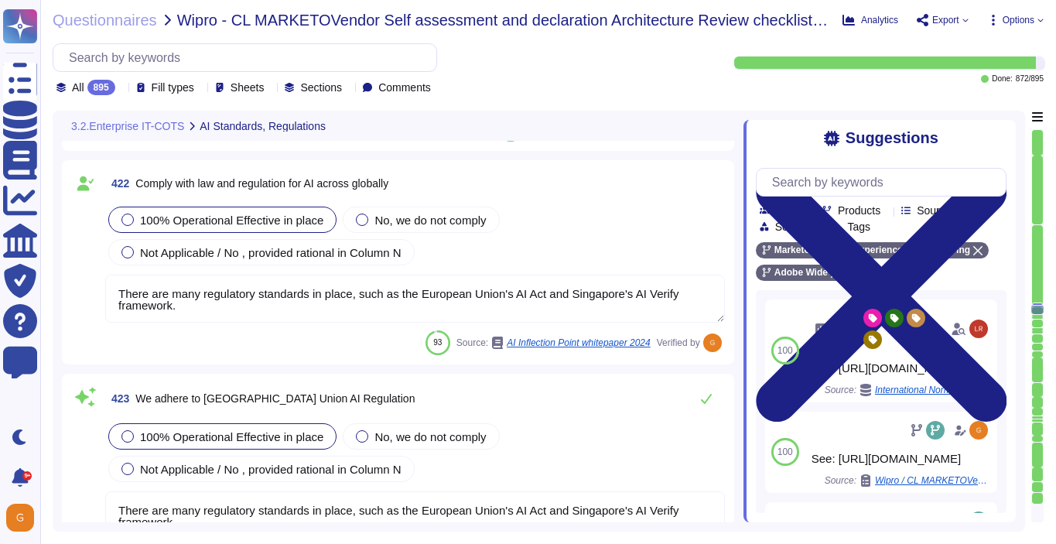
type textarea "We hold ourselves to these principles in everything we do. We strive to communi…"
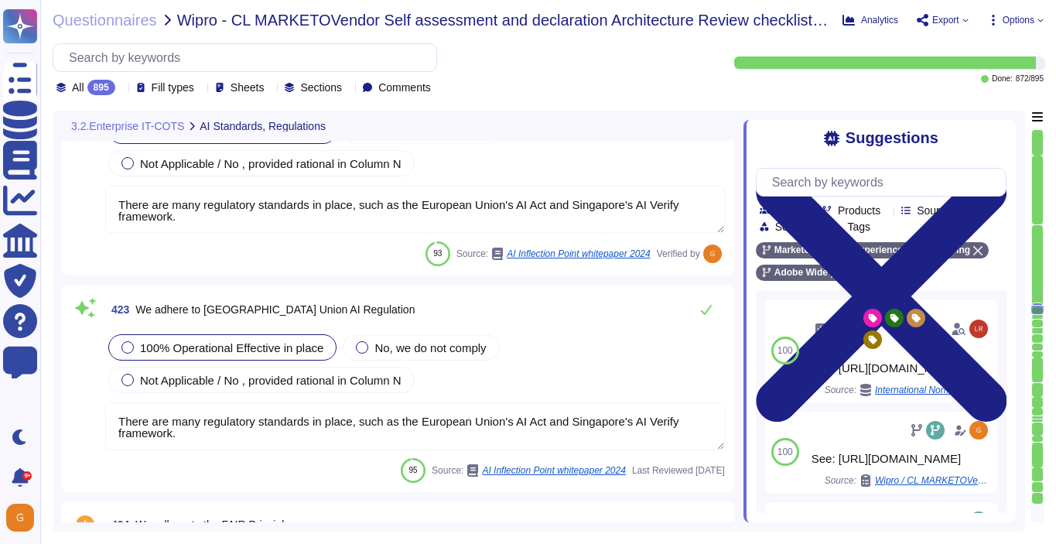
scroll to position [102938, 0]
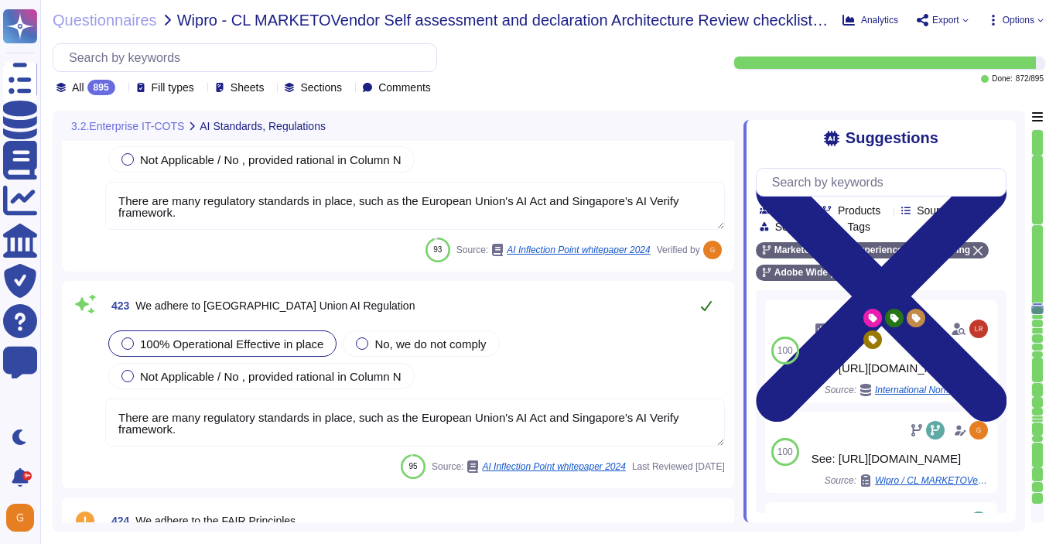
click at [707, 303] on icon at bounding box center [706, 305] width 12 height 12
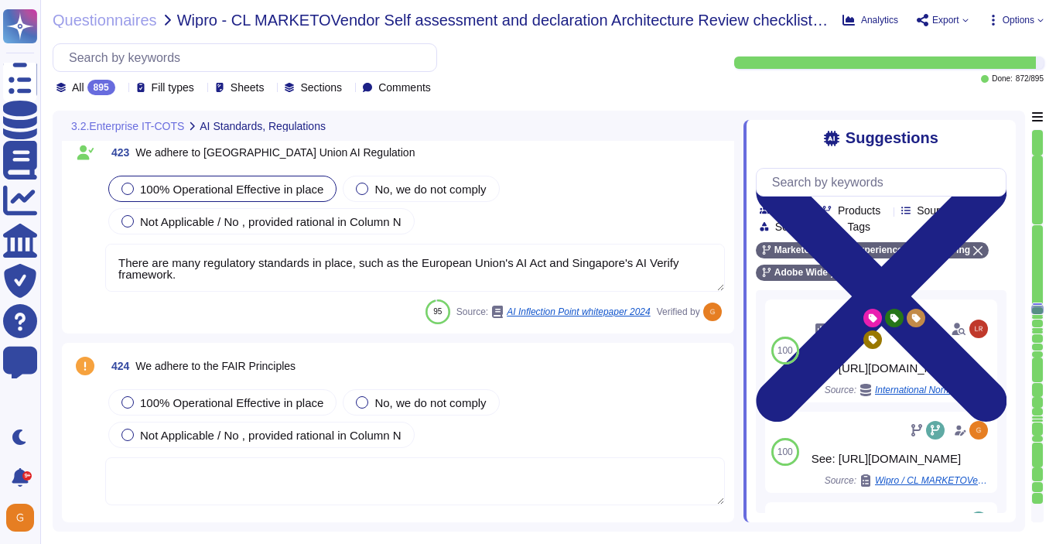
type textarea "Permissions checks fail gracefully and result in an immediate error preventing …"
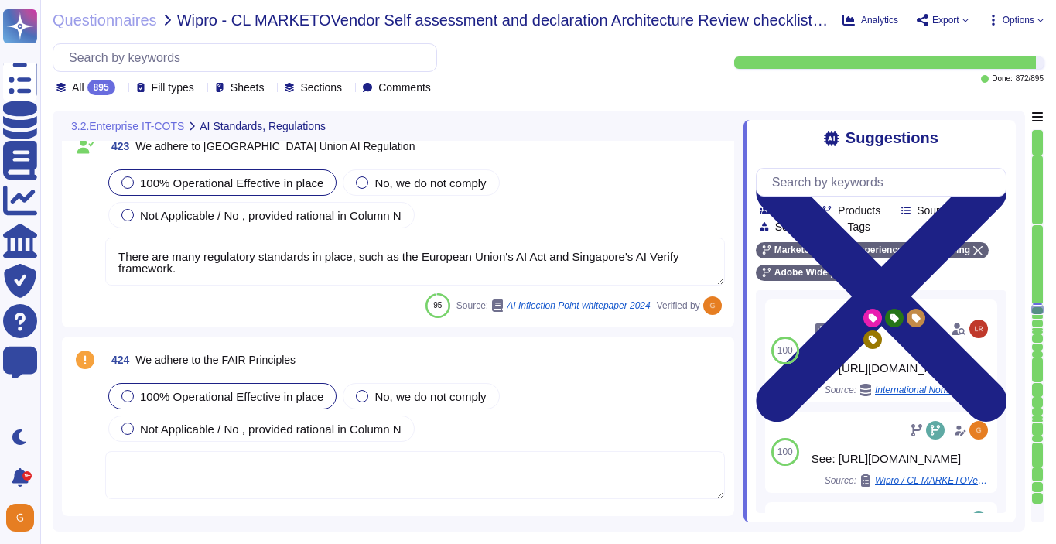
click at [214, 405] on div "100% Operational Effective in place" at bounding box center [222, 396] width 228 height 26
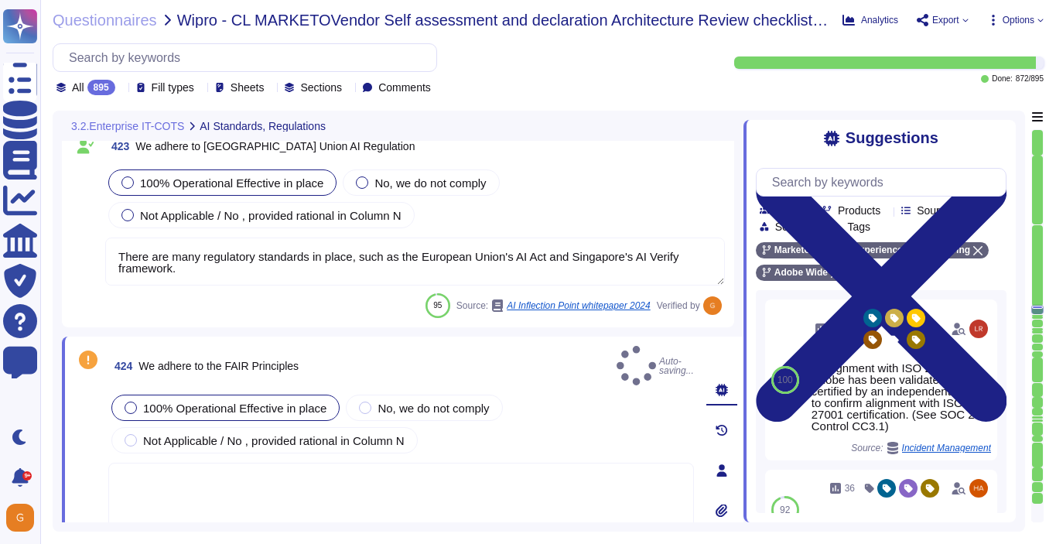
type textarea "Permissions checks fail gracefully and result in an immediate error preventing …"
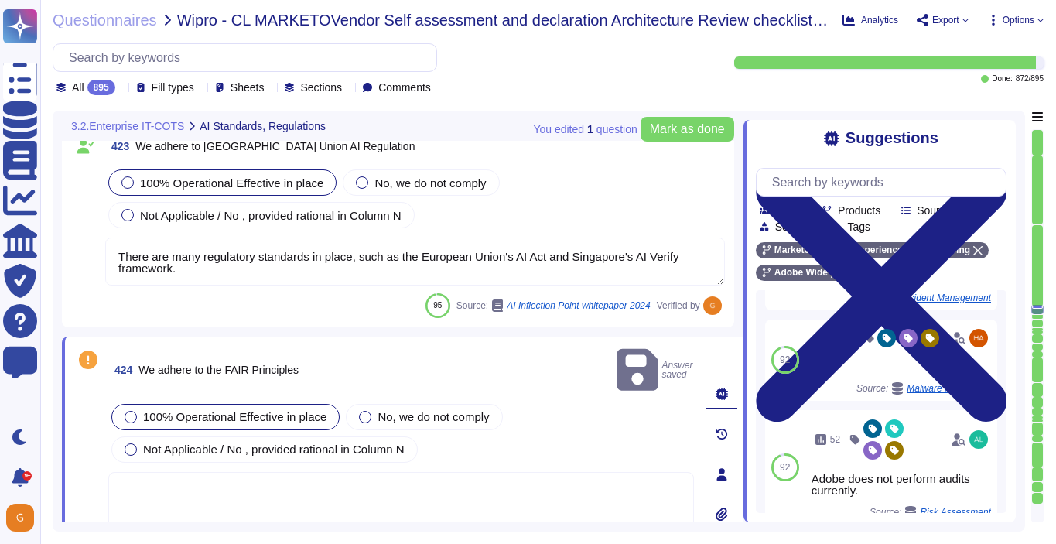
scroll to position [89, 0]
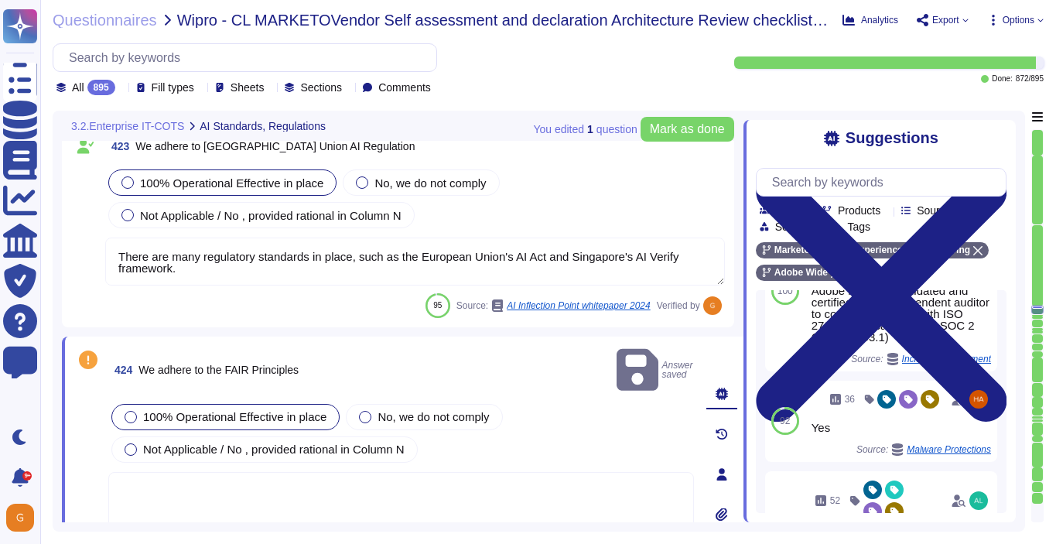
click at [439, 477] on textarea at bounding box center [401, 518] width 586 height 93
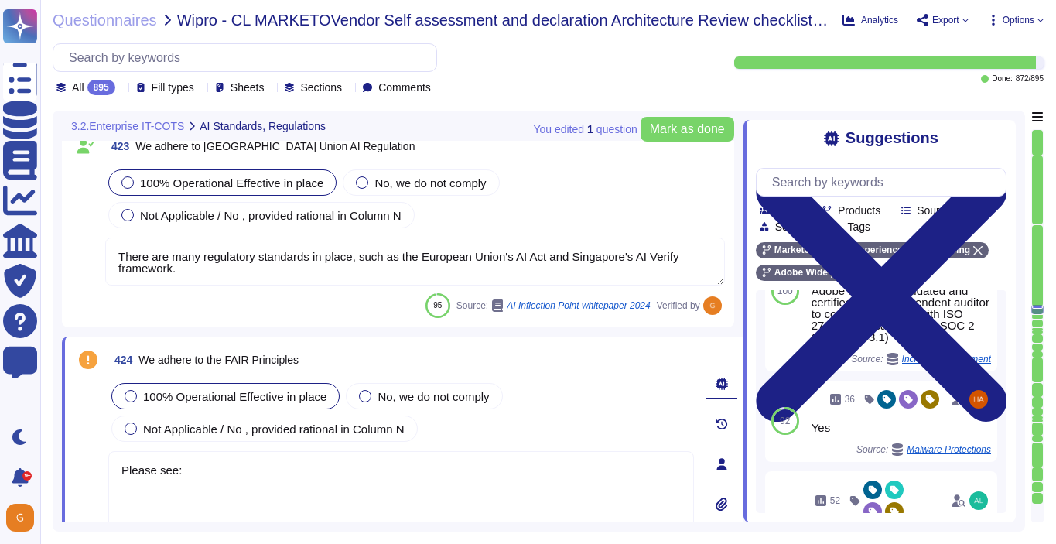
click at [259, 469] on textarea "Please see:" at bounding box center [401, 497] width 586 height 93
paste textarea "[URL][DOMAIN_NAME]"
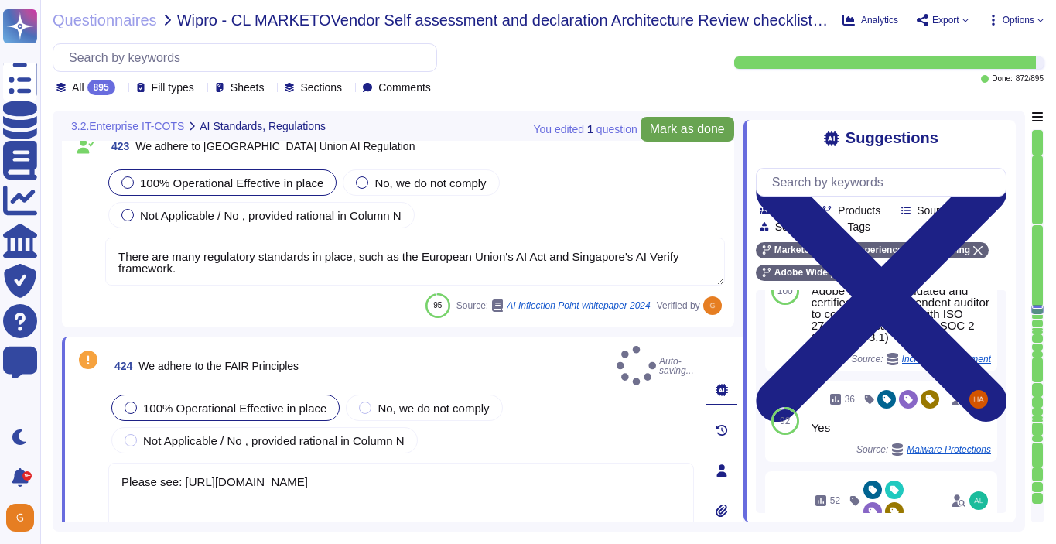
type textarea "Please see: [URL][DOMAIN_NAME]"
click at [681, 125] on span "Mark as done" at bounding box center [687, 129] width 75 height 12
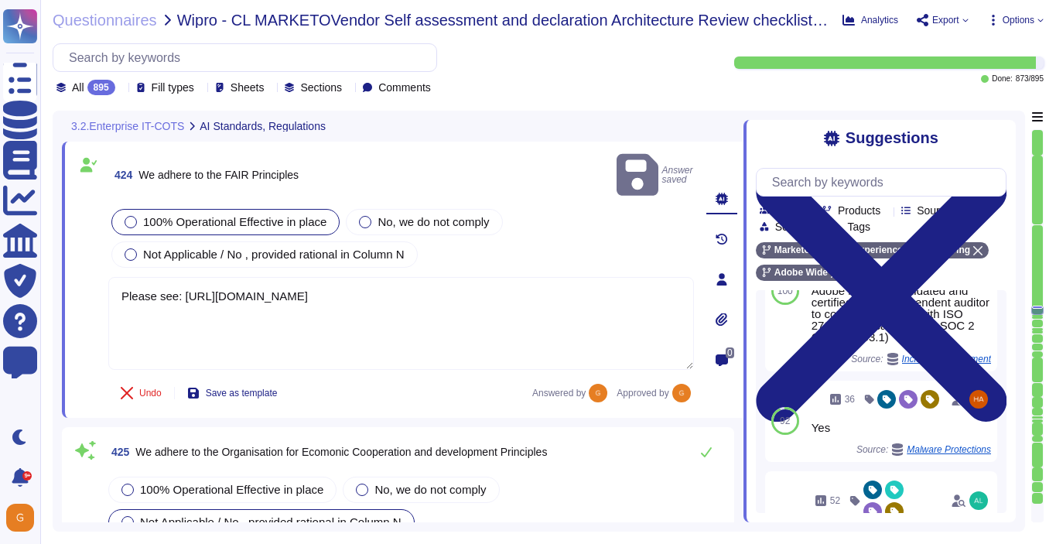
type textarea "128 bit value in a 32 bit hexadecimal field"
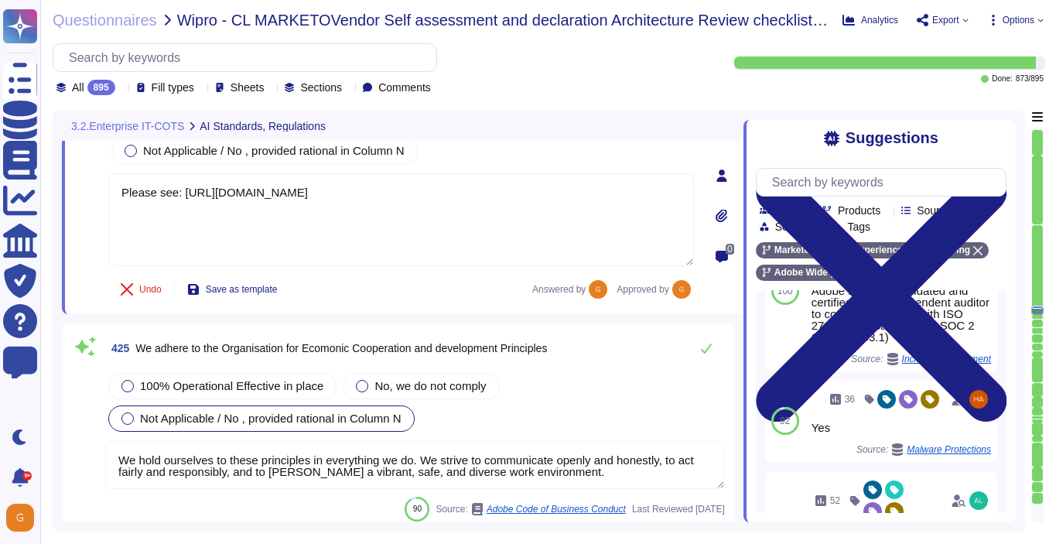
scroll to position [103393, 0]
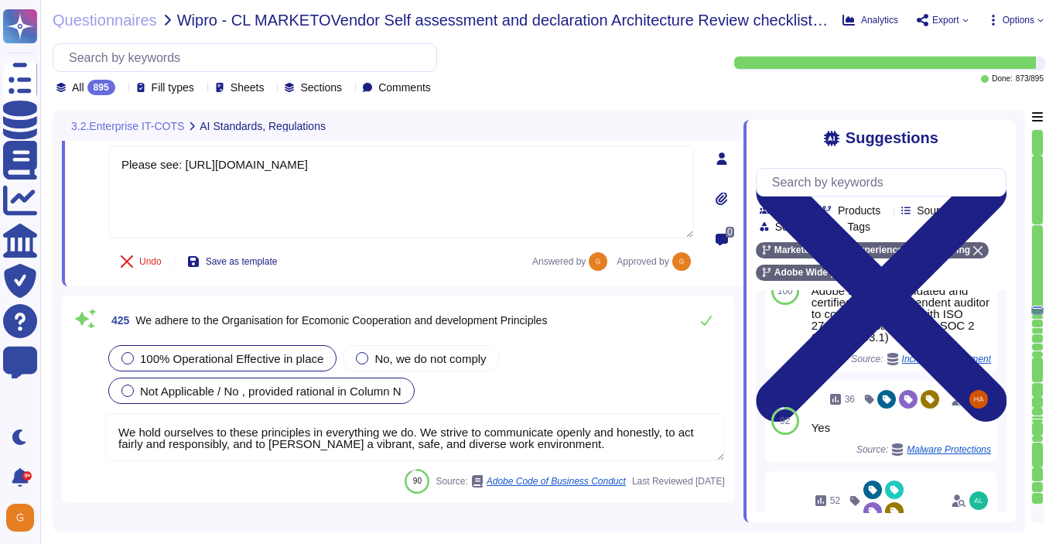
click at [282, 358] on span "100% Operational Effective in place" at bounding box center [231, 358] width 183 height 13
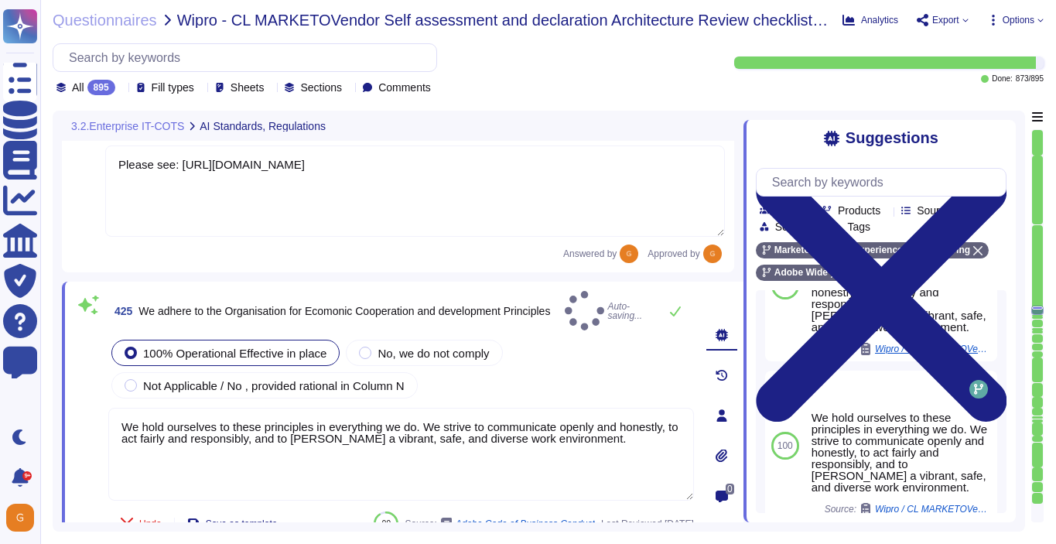
scroll to position [0, 0]
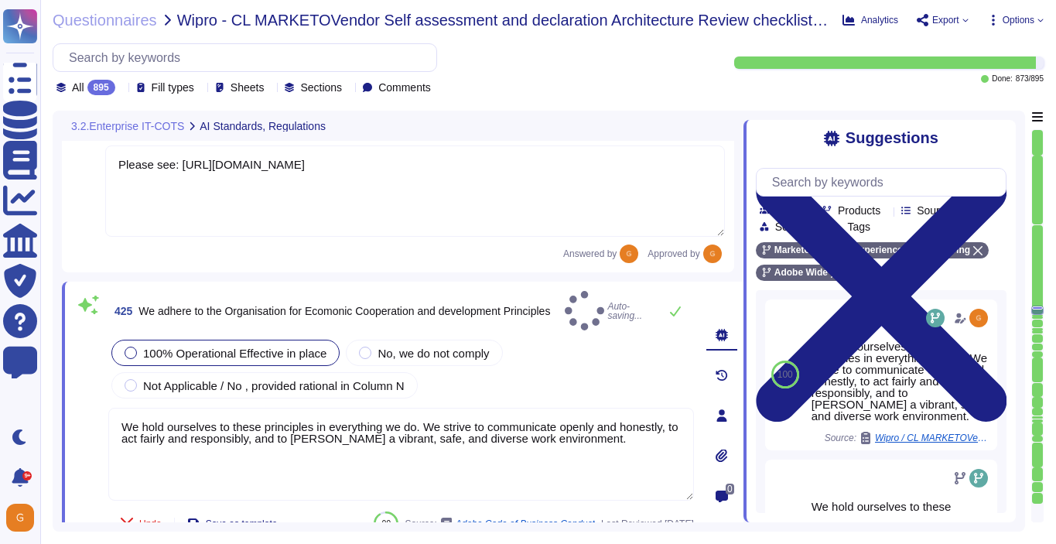
type textarea "128 bit value in a 32 bit hexadecimal field"
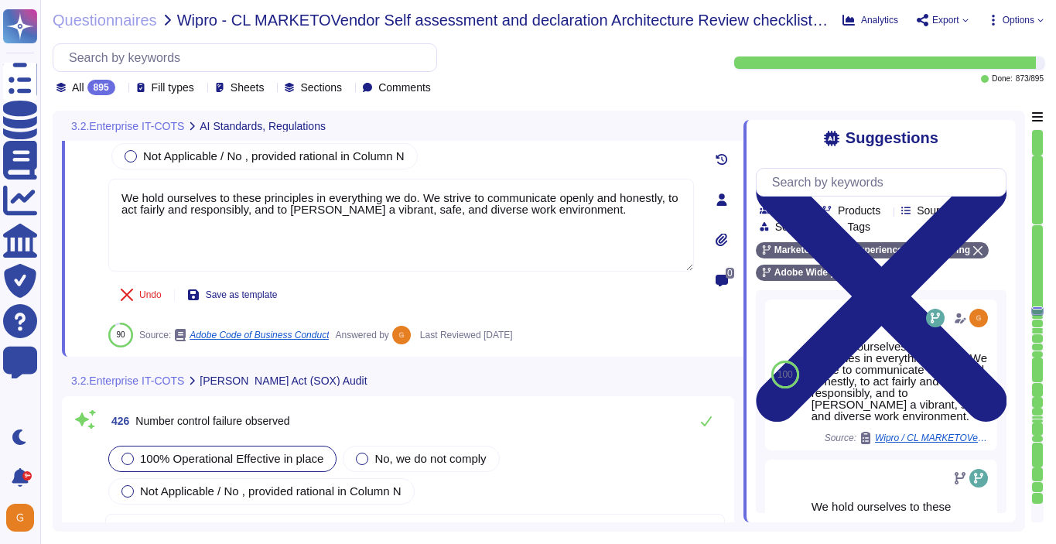
type textarea "Minor issues not complying with this Standard are non-punitive and are part of …"
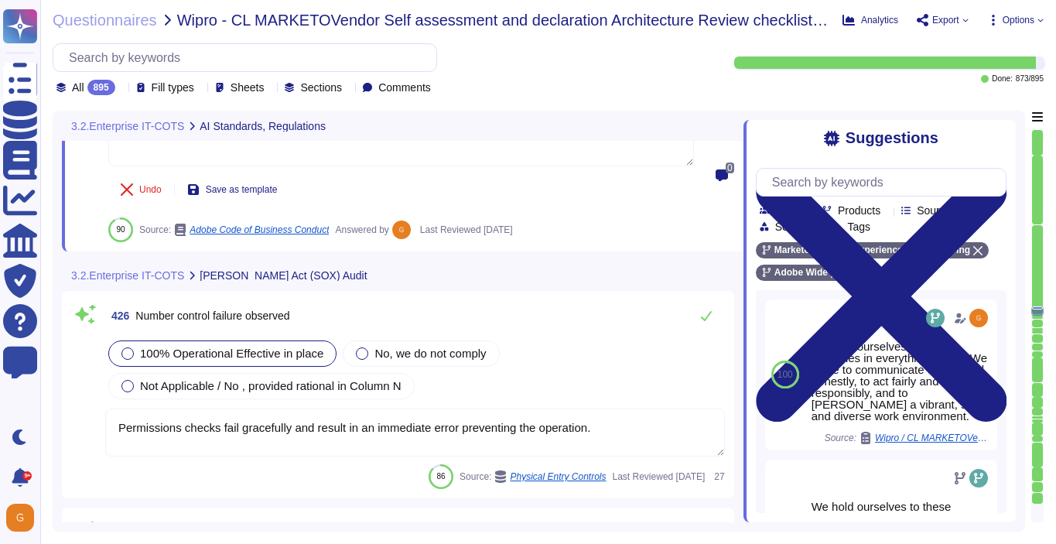
scroll to position [103740, 0]
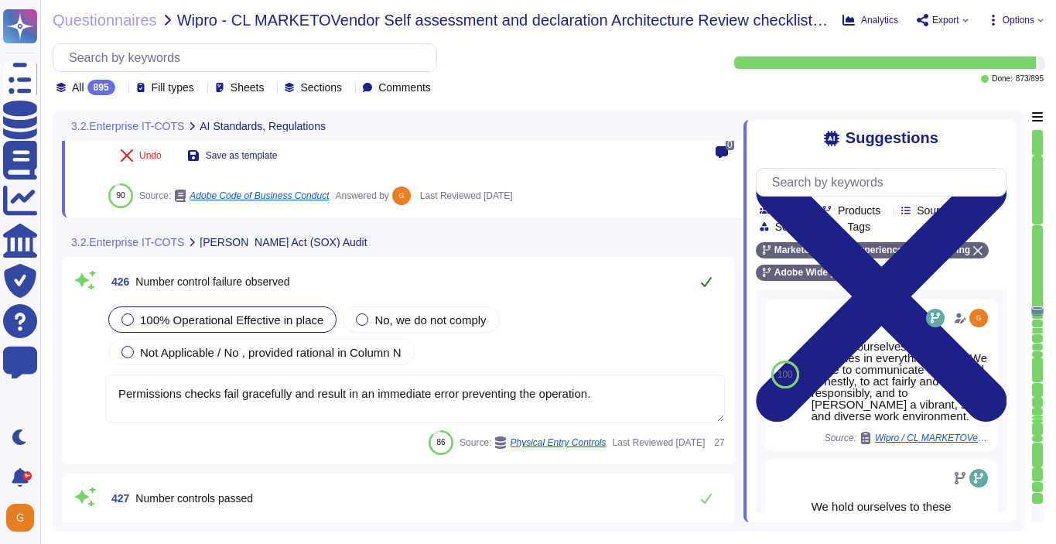
click at [710, 281] on icon at bounding box center [706, 281] width 12 height 12
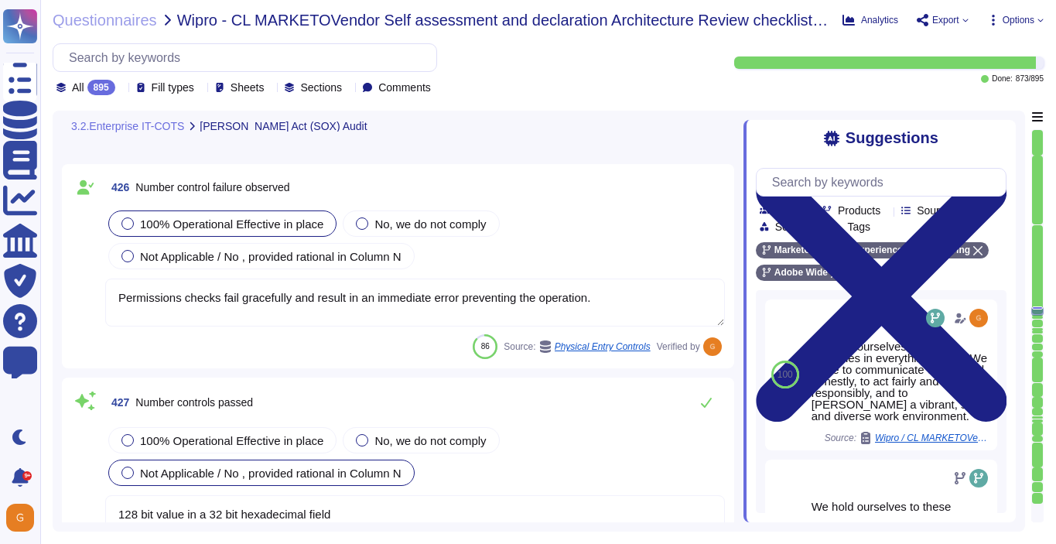
type textarea "Significant Changes including modification/addition of code, modification/addit…"
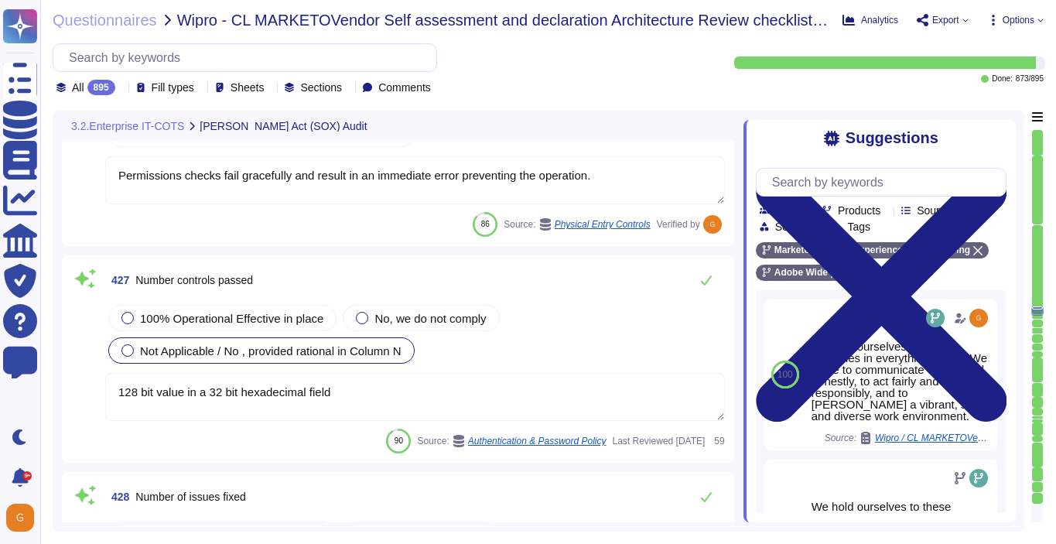
scroll to position [103973, 0]
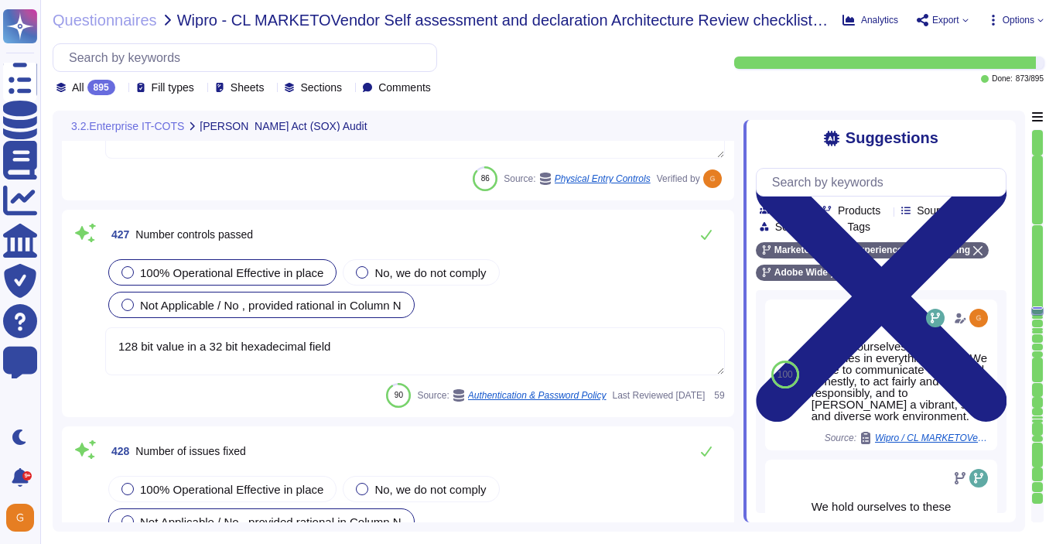
click at [163, 275] on span "100% Operational Effective in place" at bounding box center [231, 272] width 183 height 13
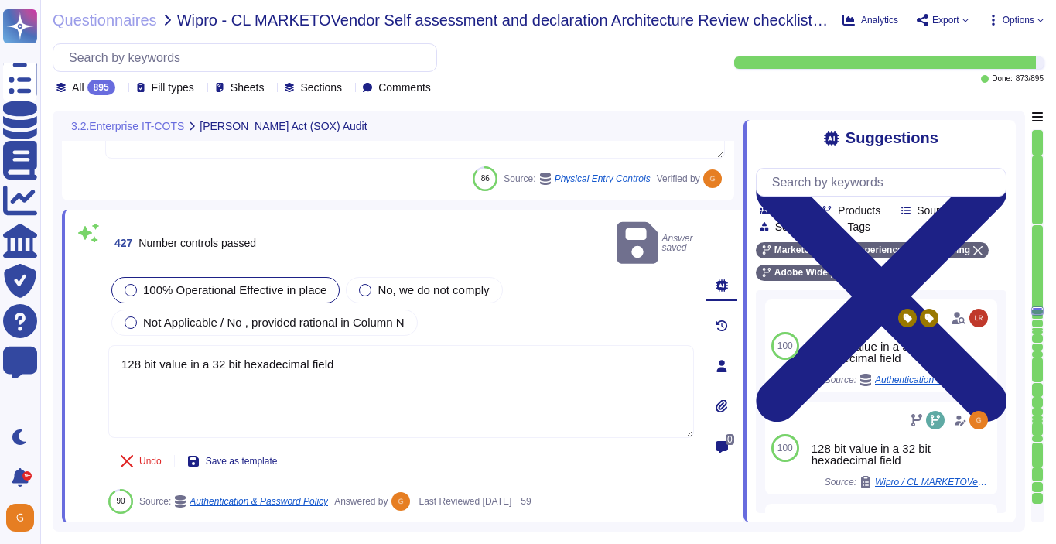
drag, startPoint x: 367, startPoint y: 341, endPoint x: -36, endPoint y: 354, distance: 402.6
click at [0, 354] on html "Questionnaires Knowledge Base Documents Analytics CAIQ / SIG Trust Center Help …" at bounding box center [528, 272] width 1056 height 544
drag, startPoint x: 363, startPoint y: 337, endPoint x: 89, endPoint y: 342, distance: 274.0
click at [89, 342] on div "427 Number controls passed Answer saved 100% Operational Effective in place No,…" at bounding box center [384, 366] width 620 height 295
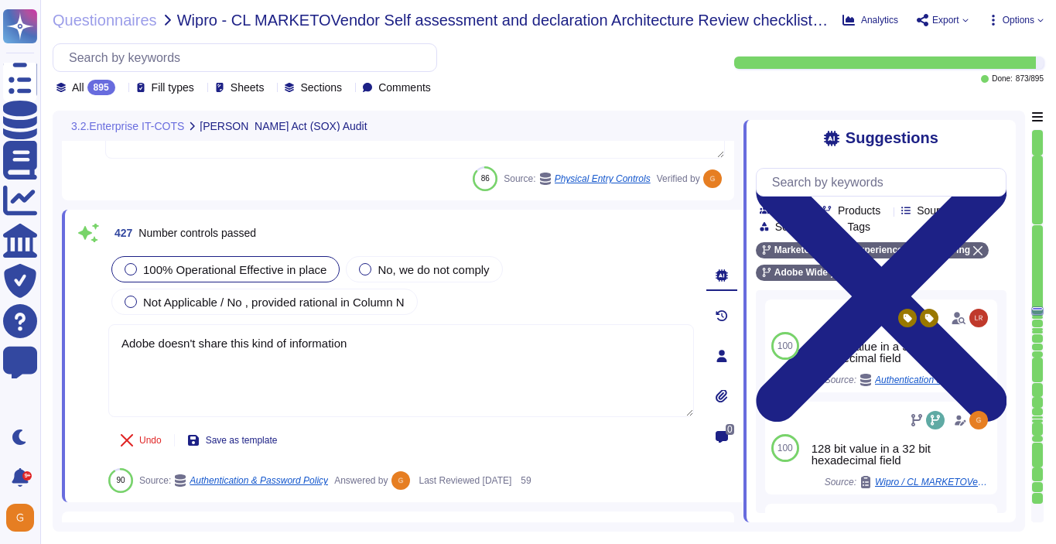
type textarea "Adobe doesn't share this kind of information."
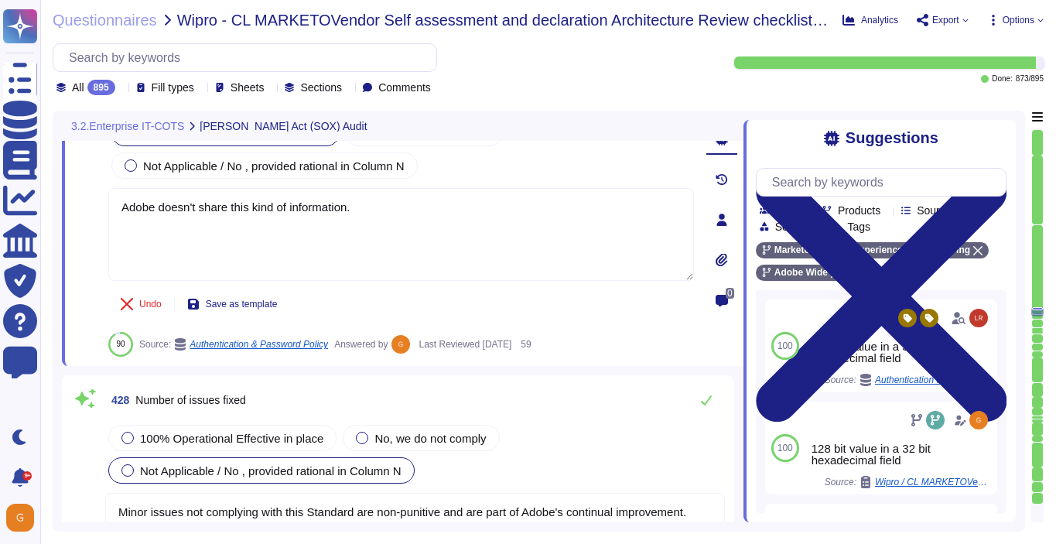
type textarea "Such an occurrence may arise from a security event, security incident, failure …"
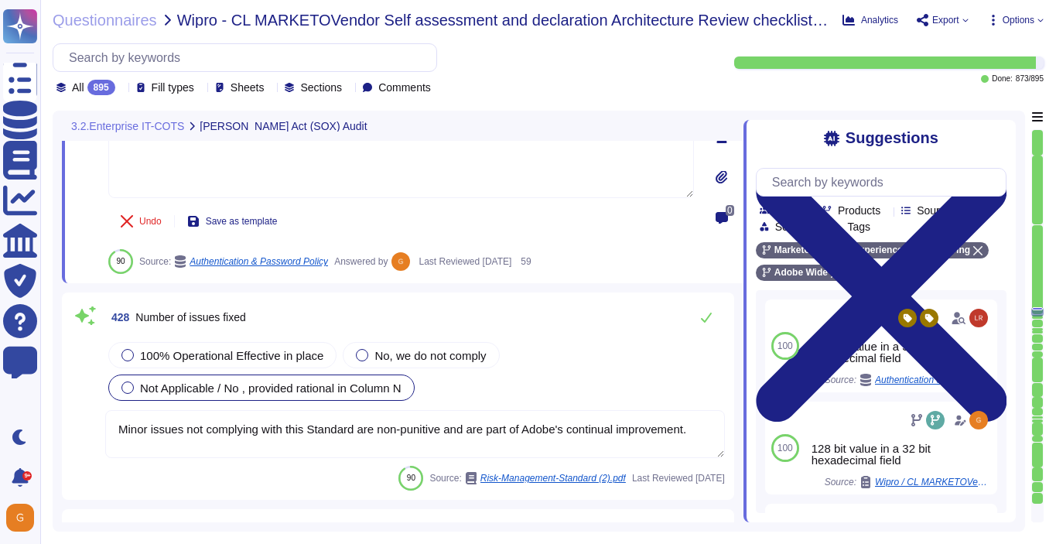
scroll to position [104197, 0]
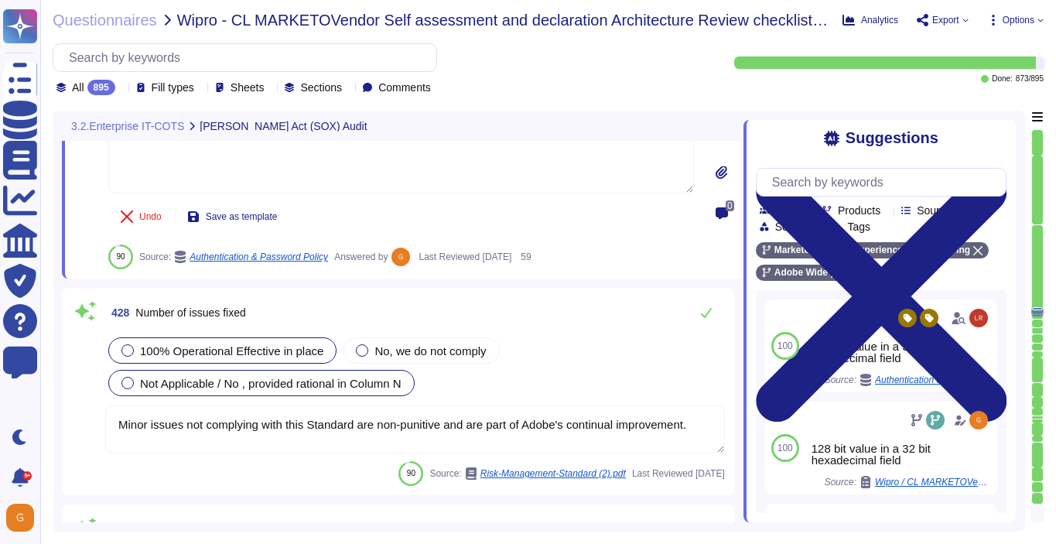
type textarea "Adobe doesn't share this kind of information."
click at [196, 348] on div "100% Operational Effective in place No, we do not comply Not Applicable / No , …" at bounding box center [415, 366] width 620 height 65
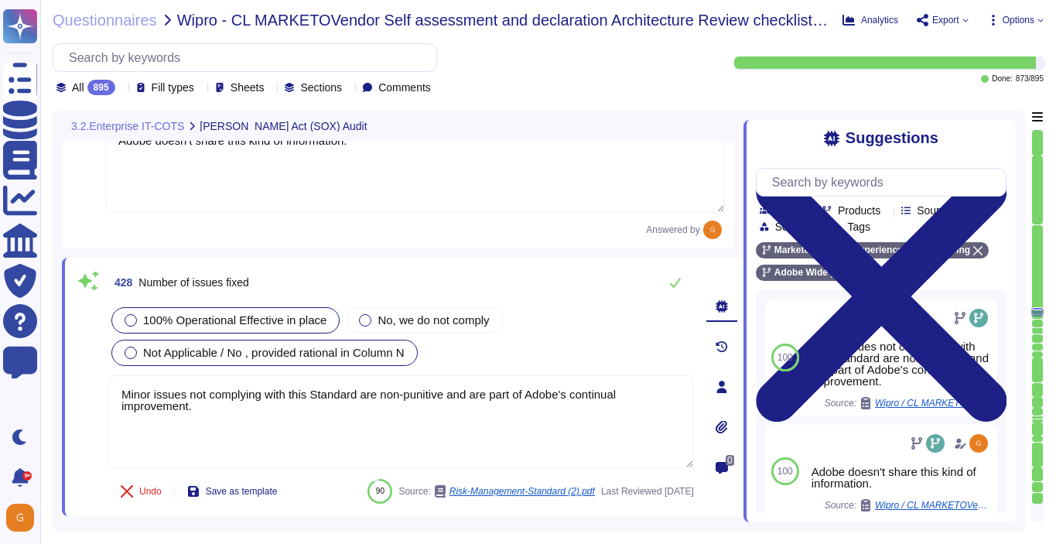
click at [293, 310] on div "100% Operational Effective in place" at bounding box center [225, 320] width 228 height 26
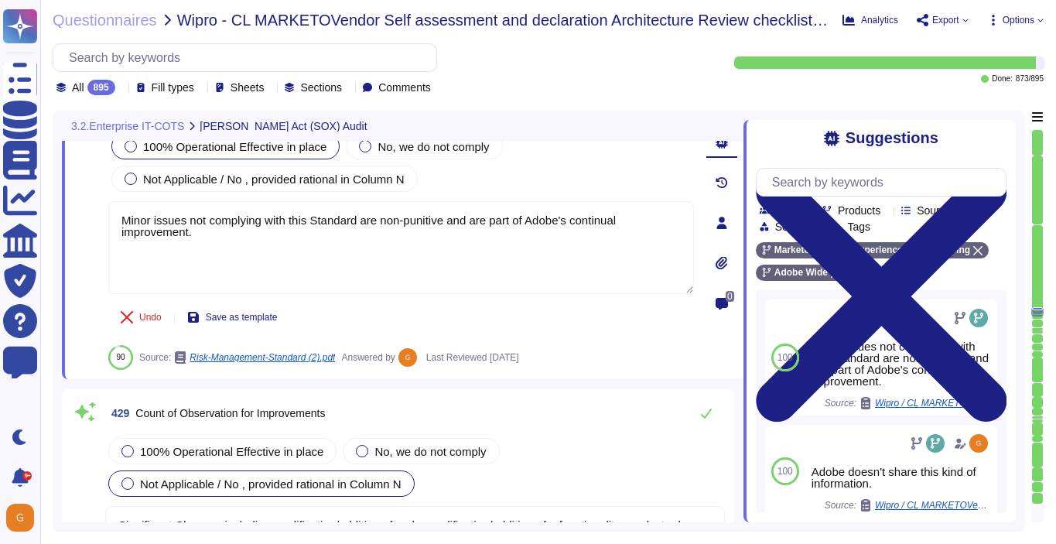
scroll to position [104389, 0]
type textarea "To request an exception for consideration, please go to the Technology Policies…"
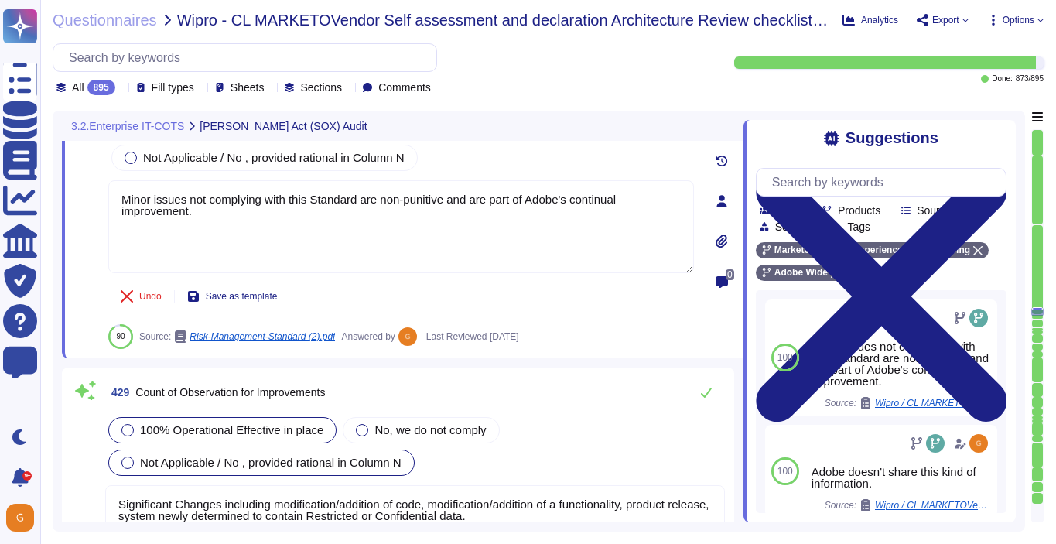
click at [257, 423] on span "100% Operational Effective in place" at bounding box center [231, 429] width 183 height 13
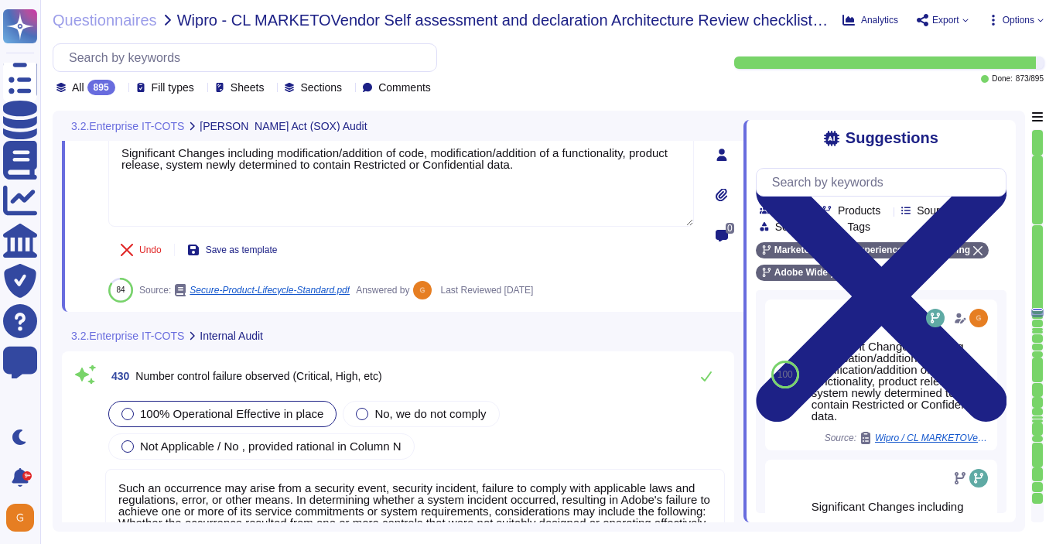
scroll to position [104639, 0]
type textarea "Adobe does not provide this level of information externally. Release notes are …"
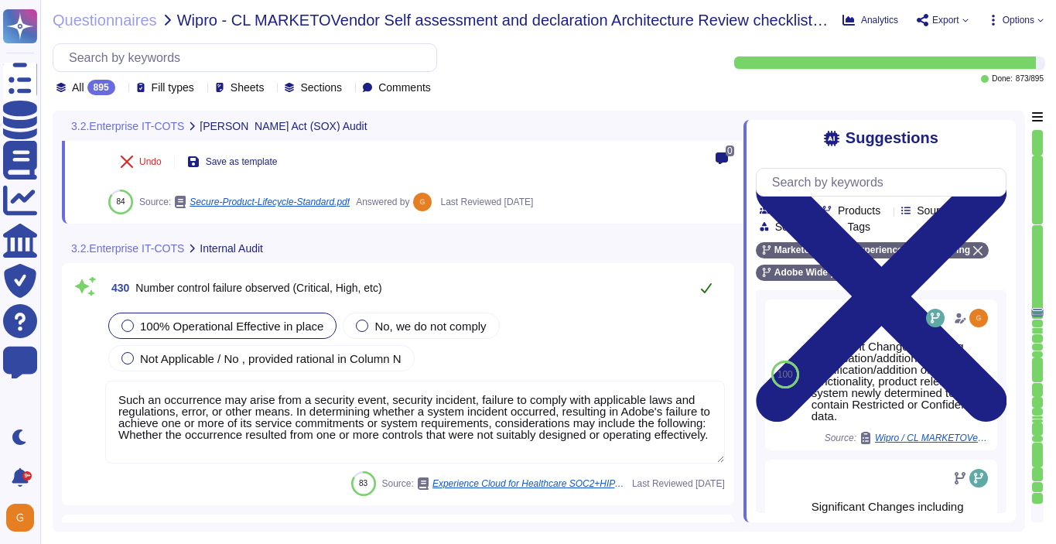
click at [705, 283] on icon at bounding box center [706, 288] width 12 height 12
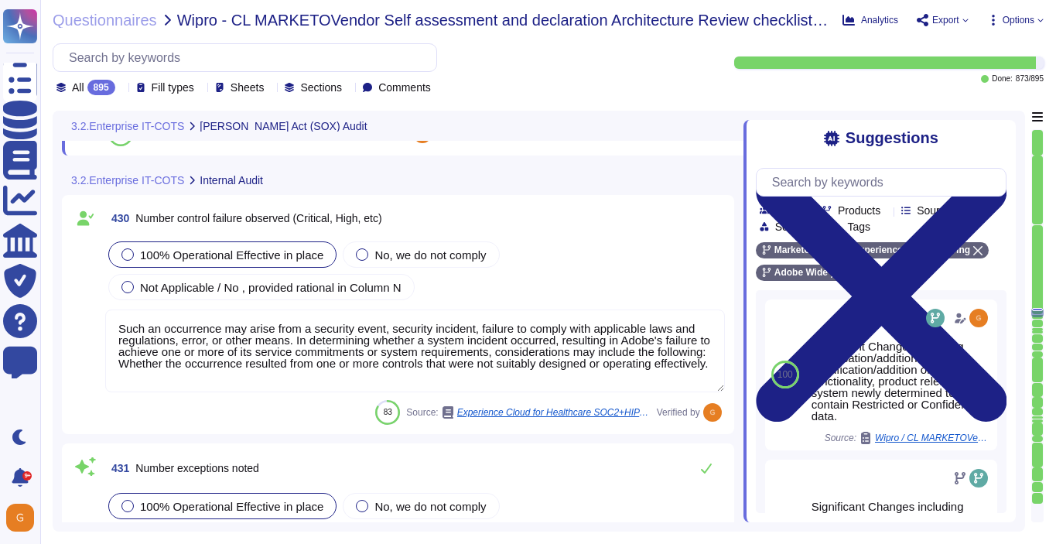
scroll to position [104921, 0]
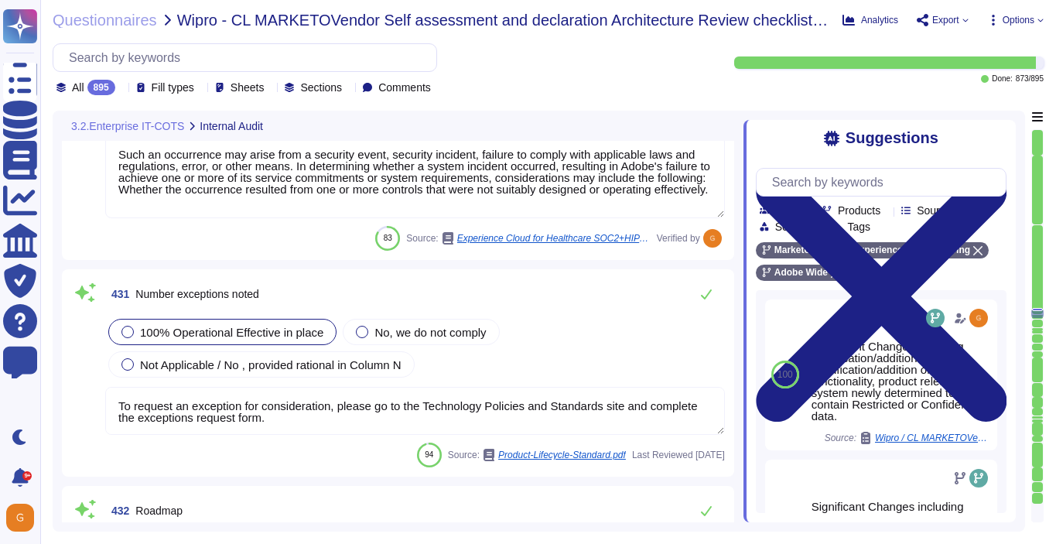
type textarea "Significant Changes including modification/addition of code, modification/addit…"
click at [704, 300] on button at bounding box center [706, 294] width 37 height 31
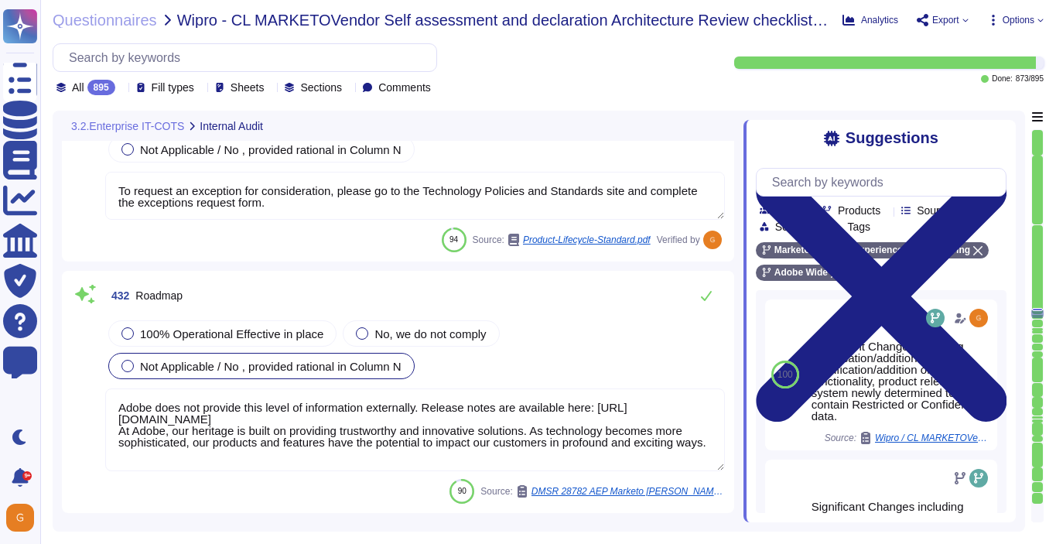
scroll to position [105130, 0]
type textarea "Such an occurrence may arise from a security event, security incident, failure …"
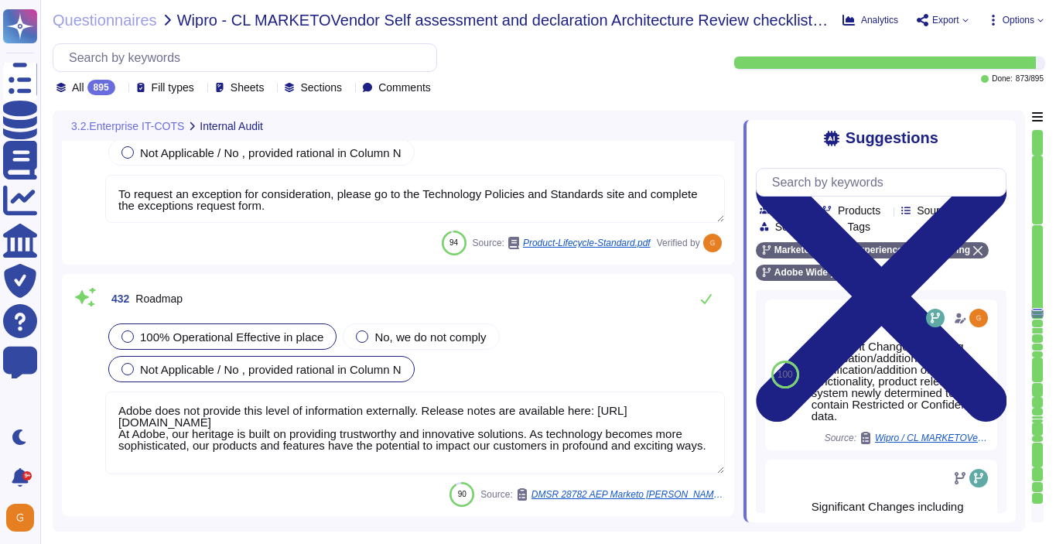
click at [292, 340] on span "100% Operational Effective in place" at bounding box center [231, 336] width 183 height 13
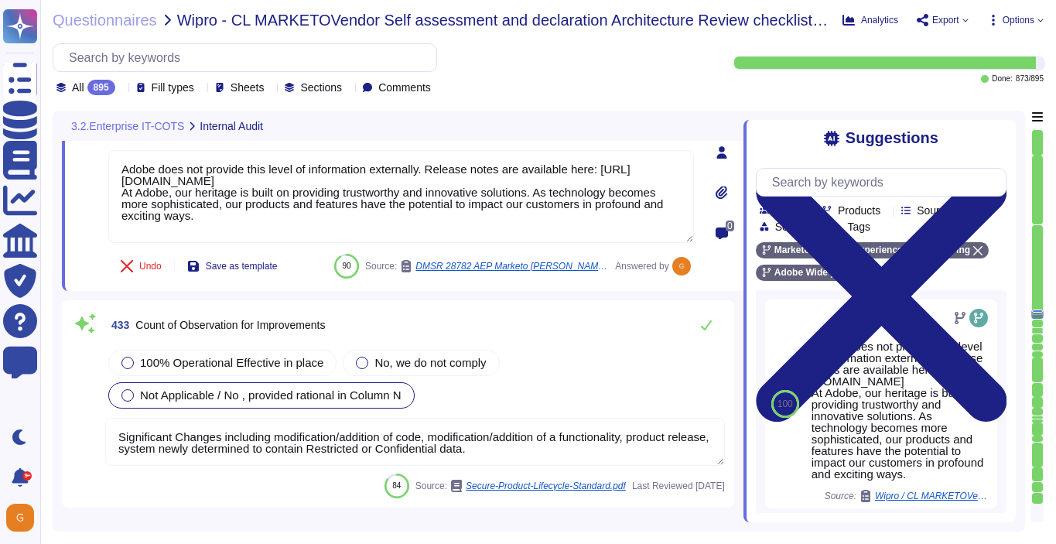
type textarea "To request an exception for consideration, please go to the Technology Policies…"
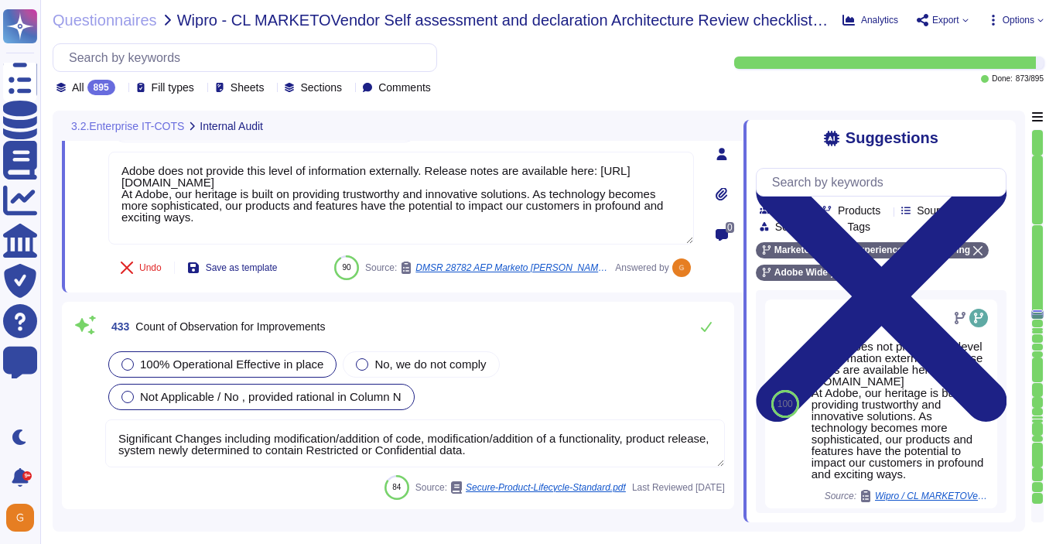
click at [238, 358] on span "100% Operational Effective in place" at bounding box center [231, 364] width 183 height 13
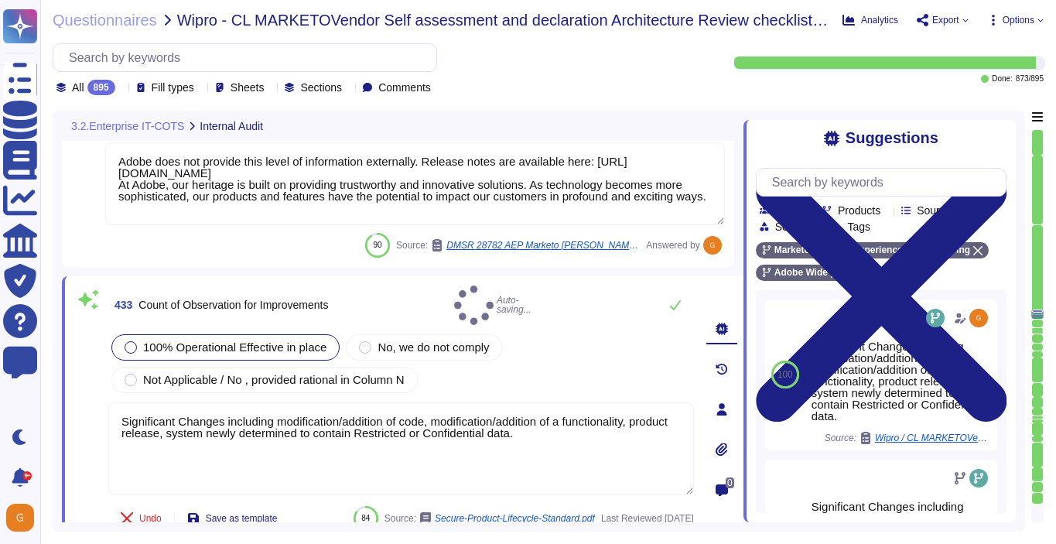
type textarea "To request an exception for consideration, please go to the Technology Policies…"
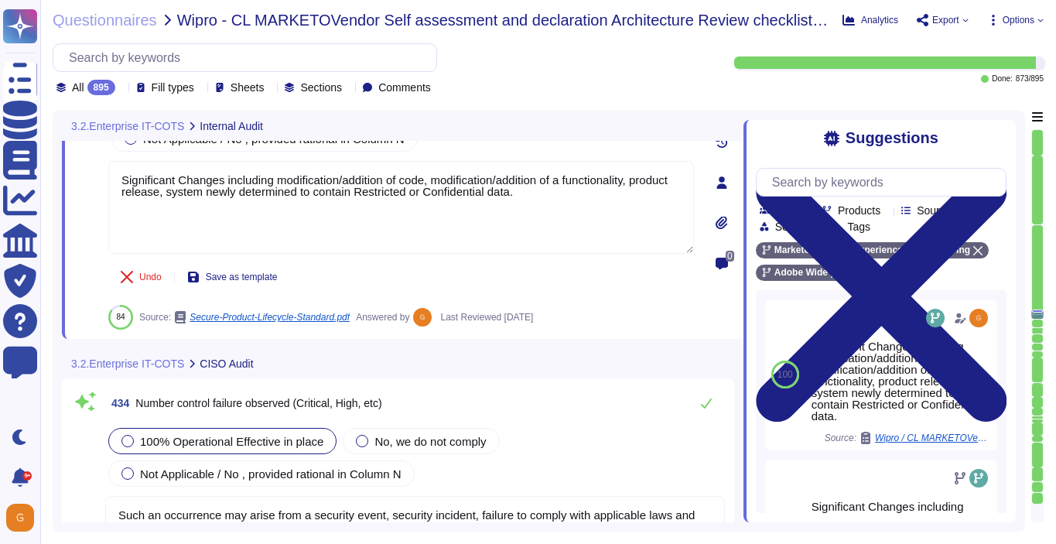
type textarea "Adobe does not provide this level of information externally. Release notes are …"
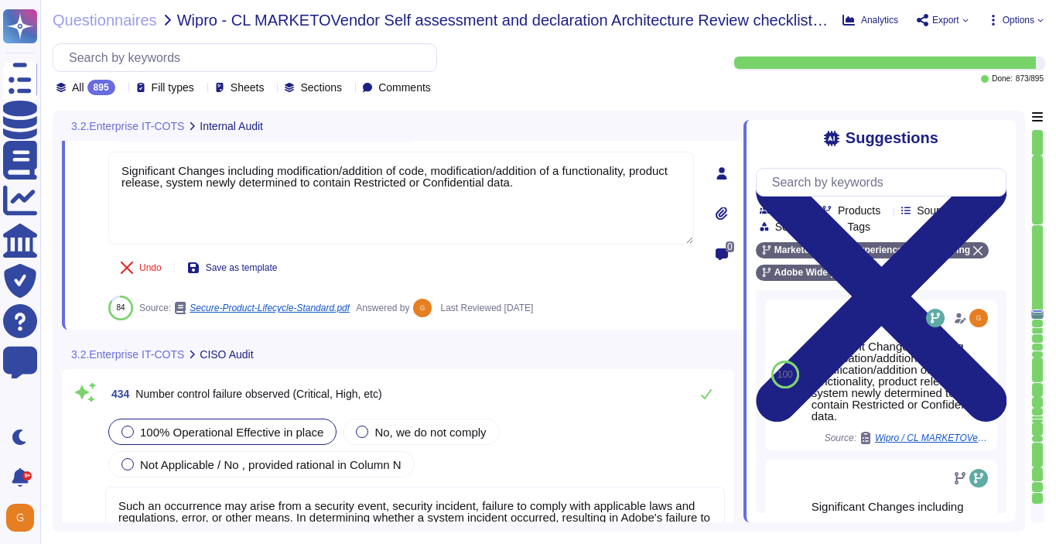
scroll to position [105645, 0]
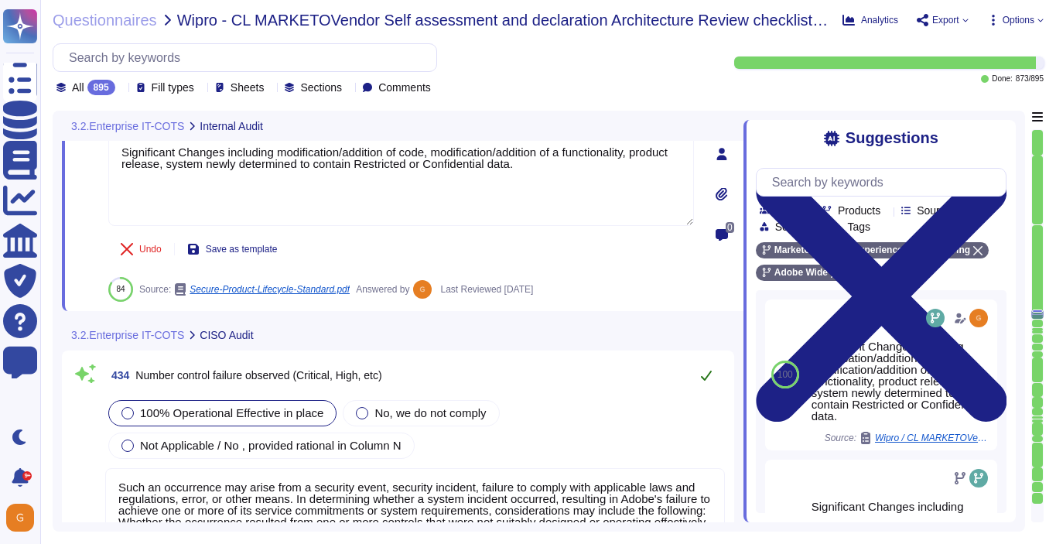
click at [704, 361] on button at bounding box center [706, 375] width 37 height 31
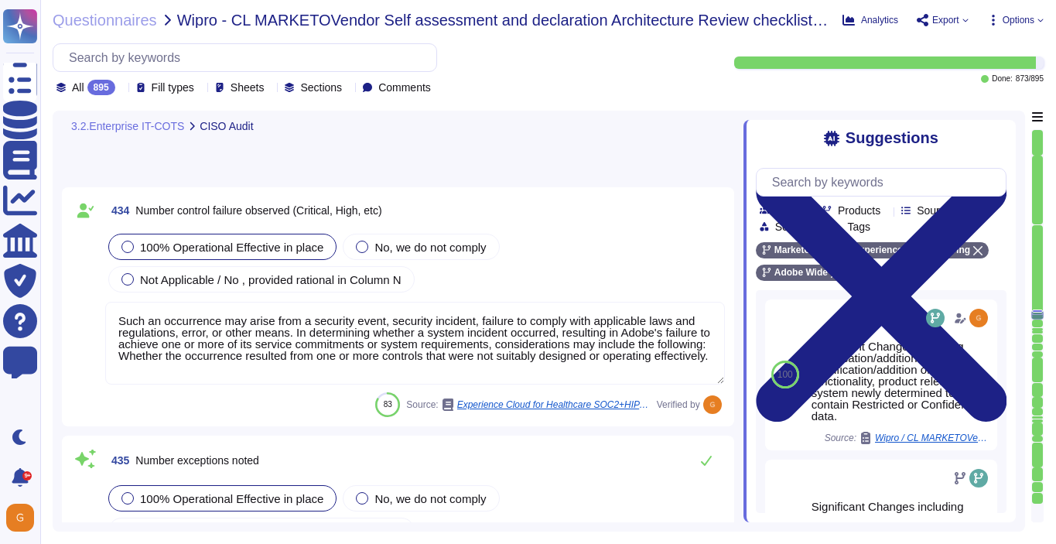
type textarea "Significant Changes including modification/addition of code, modification/addit…"
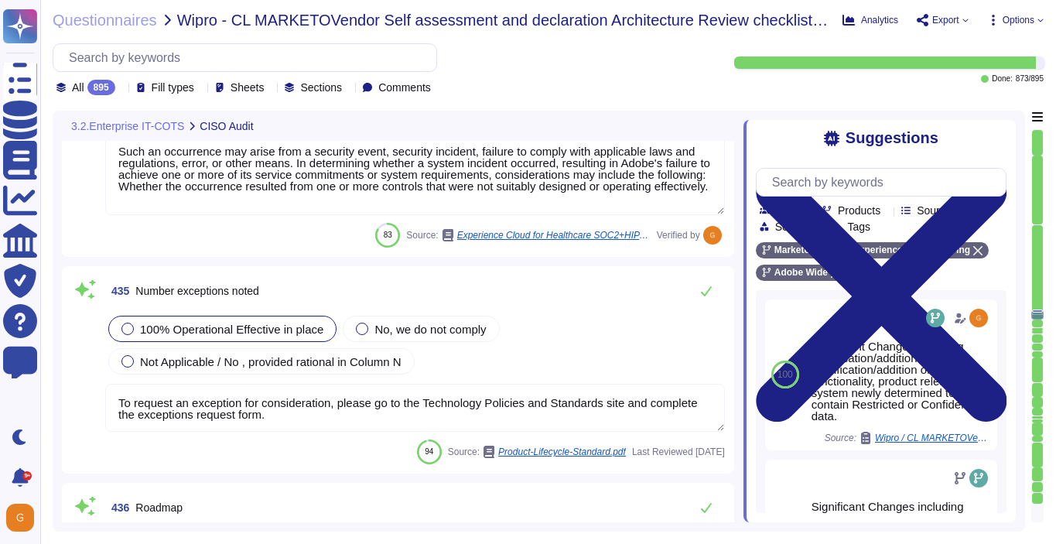
scroll to position [105930, 0]
click at [707, 296] on button at bounding box center [706, 290] width 37 height 31
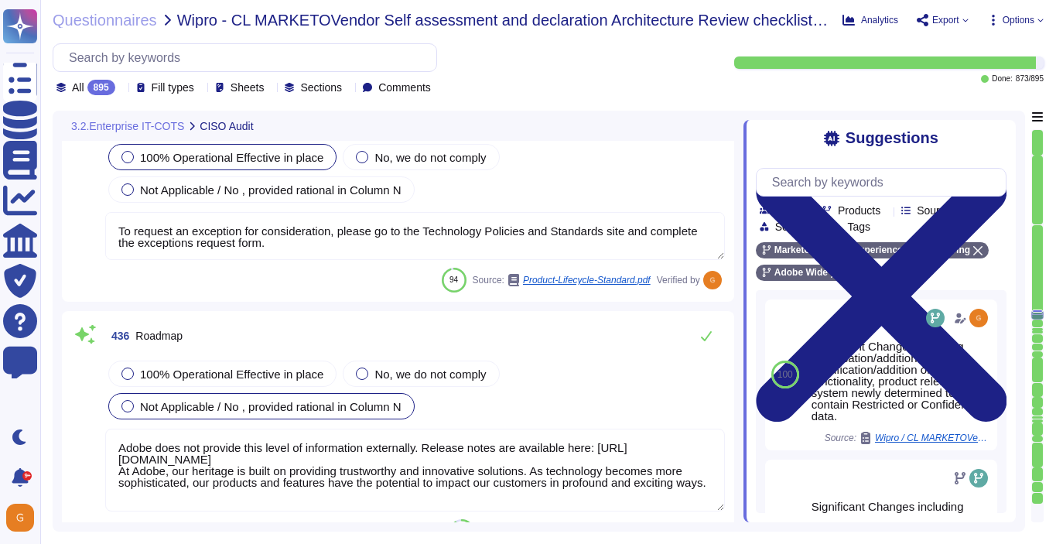
type textarea "Such an occurrence may arise from a security event, security incident, failure …"
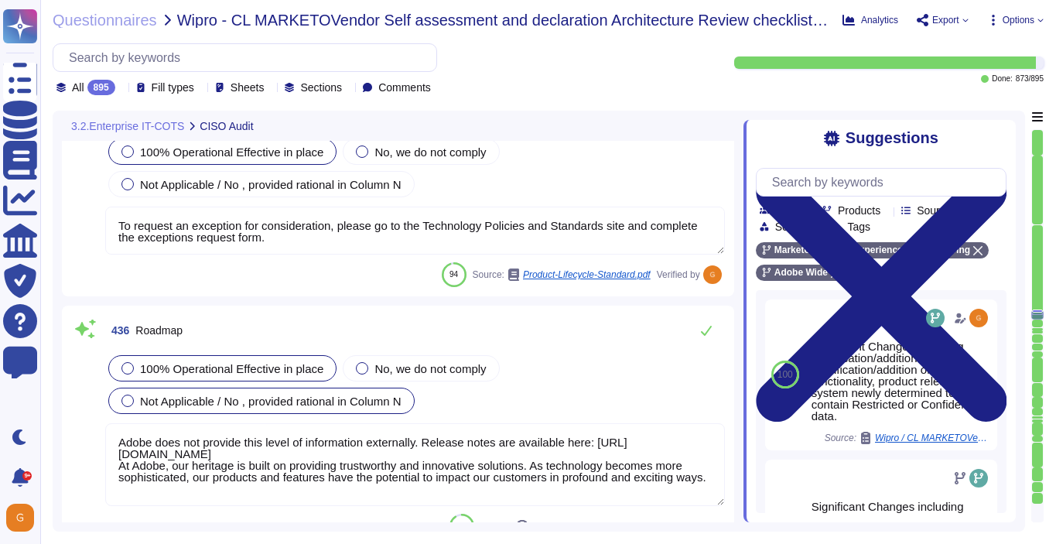
click at [303, 381] on div "100% Operational Effective in place" at bounding box center [222, 368] width 228 height 26
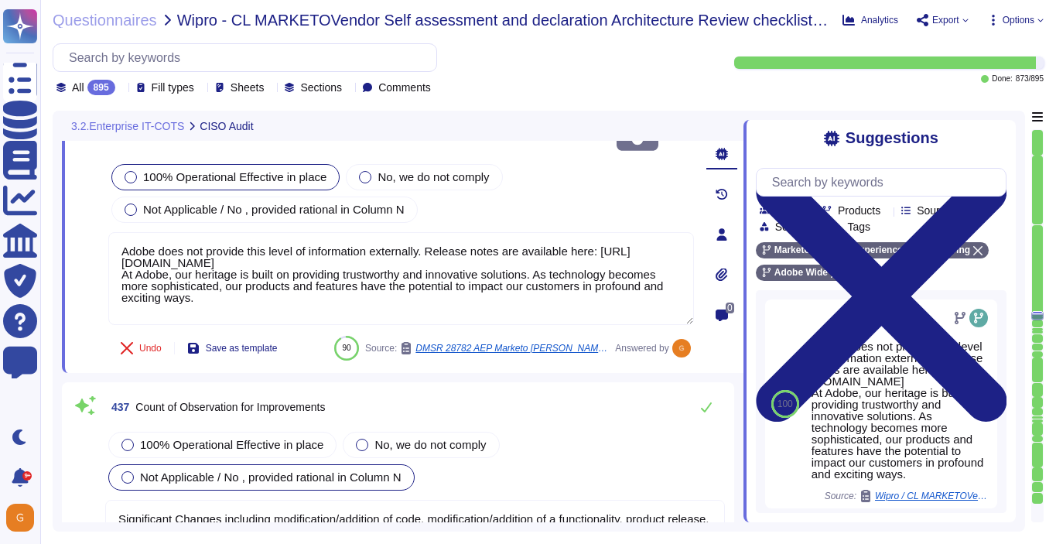
type textarea "To request an exception for consideration, please go to the Technology Policies…"
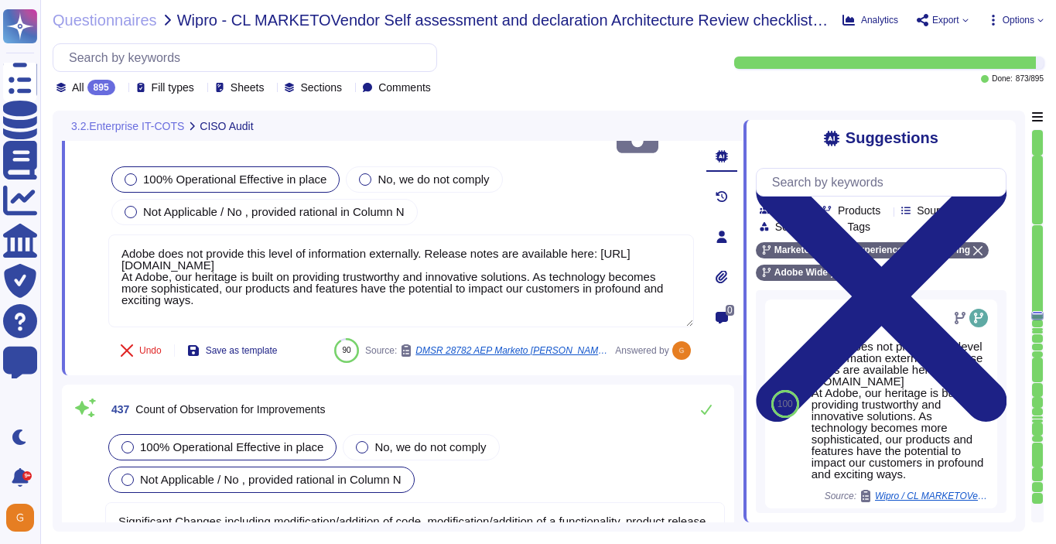
click at [300, 440] on span "100% Operational Effective in place" at bounding box center [231, 446] width 183 height 13
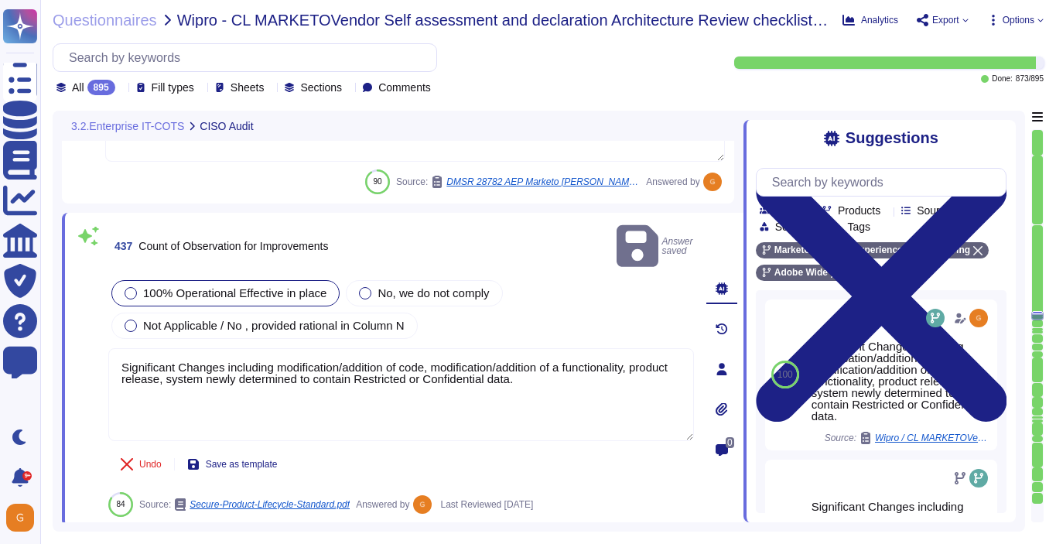
type textarea "To request an exception for consideration, please go to the Technology Policies…"
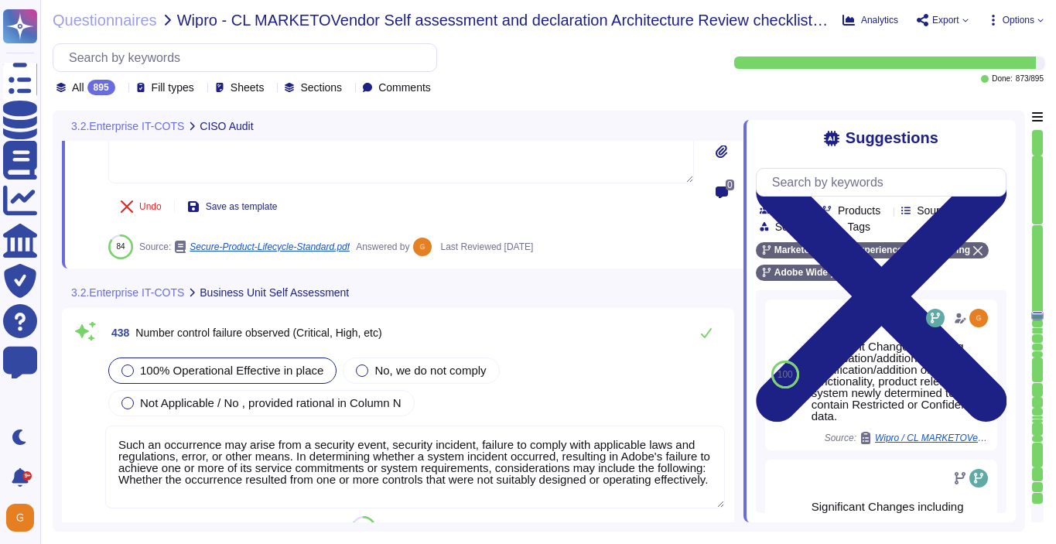
scroll to position [106699, 0]
type textarea "Adobe does not provide this level of information externally. Release notes are …"
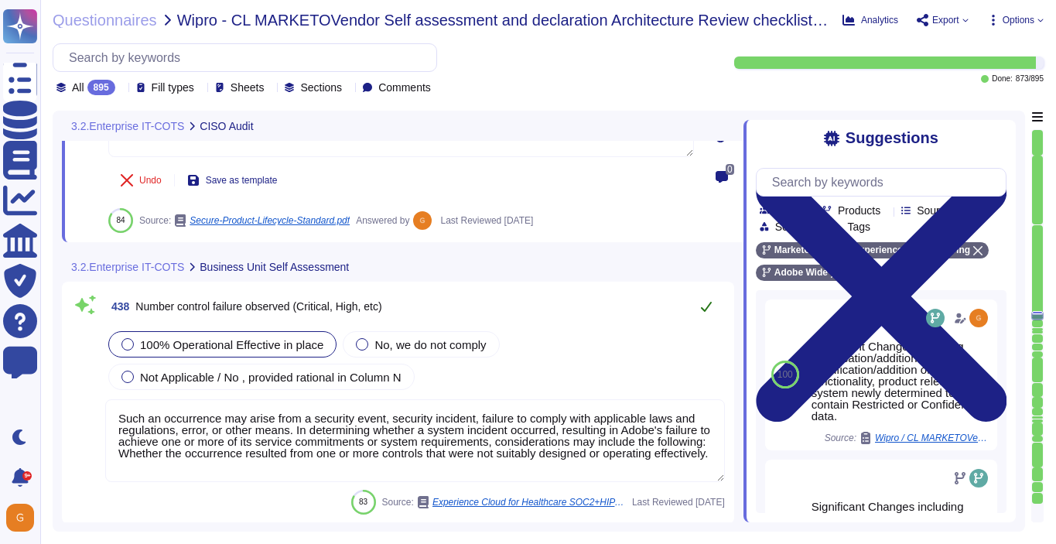
click at [707, 306] on icon at bounding box center [706, 307] width 11 height 10
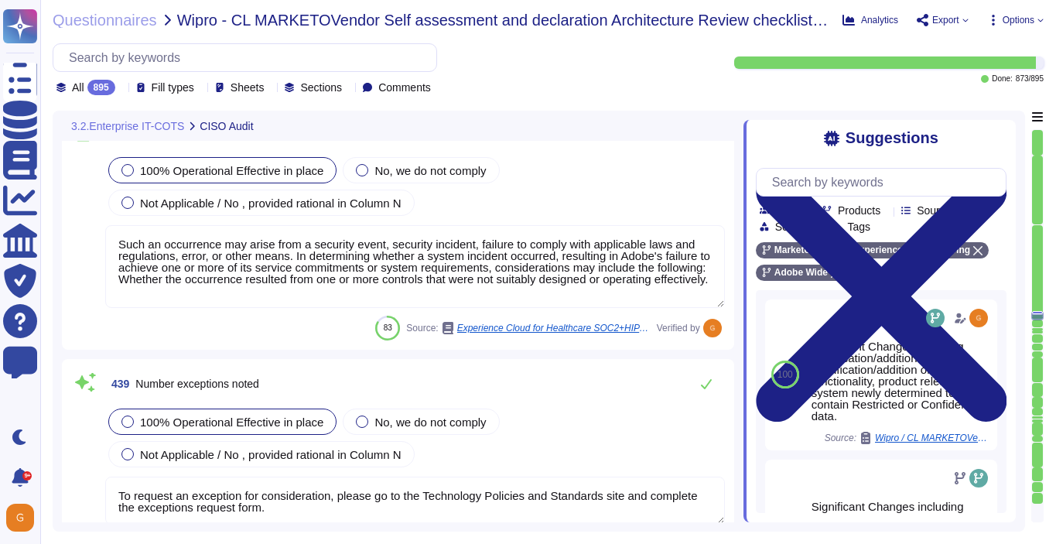
scroll to position [106966, 0]
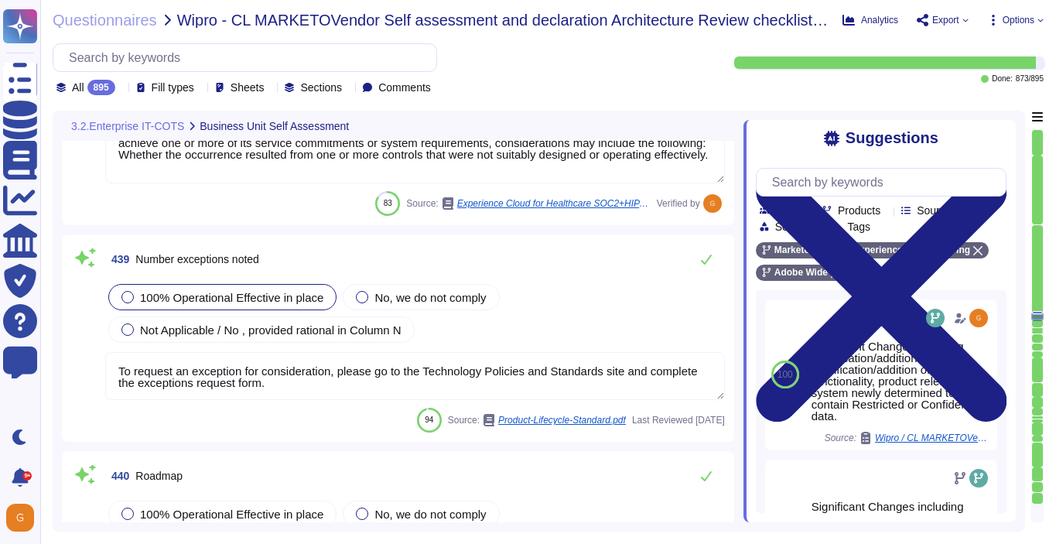
type textarea "Significant Changes including modification/addition of code, modification/addit…"
click at [706, 264] on icon at bounding box center [706, 259] width 12 height 12
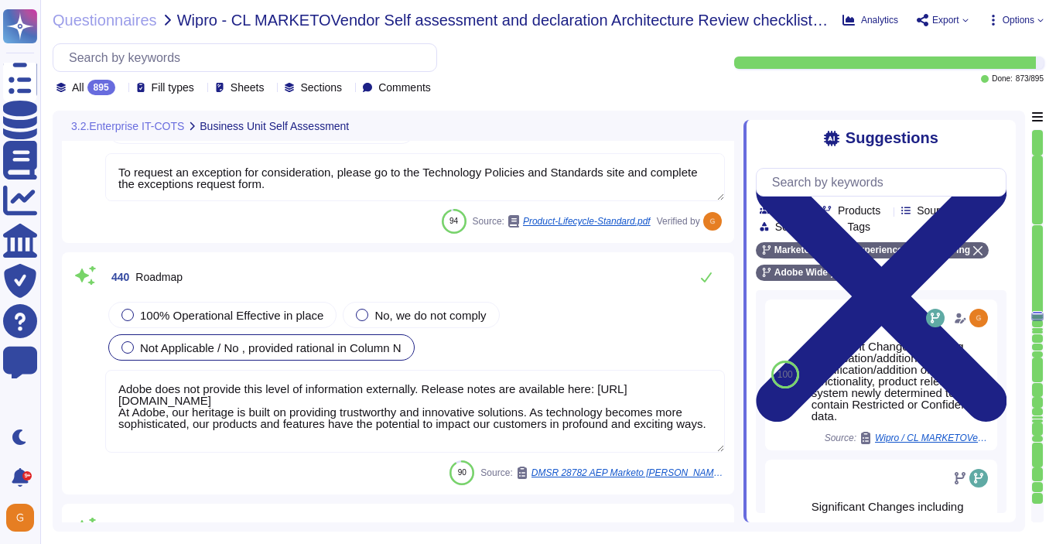
type textarea "Please refer to the online help section for information relating to the AGA and…"
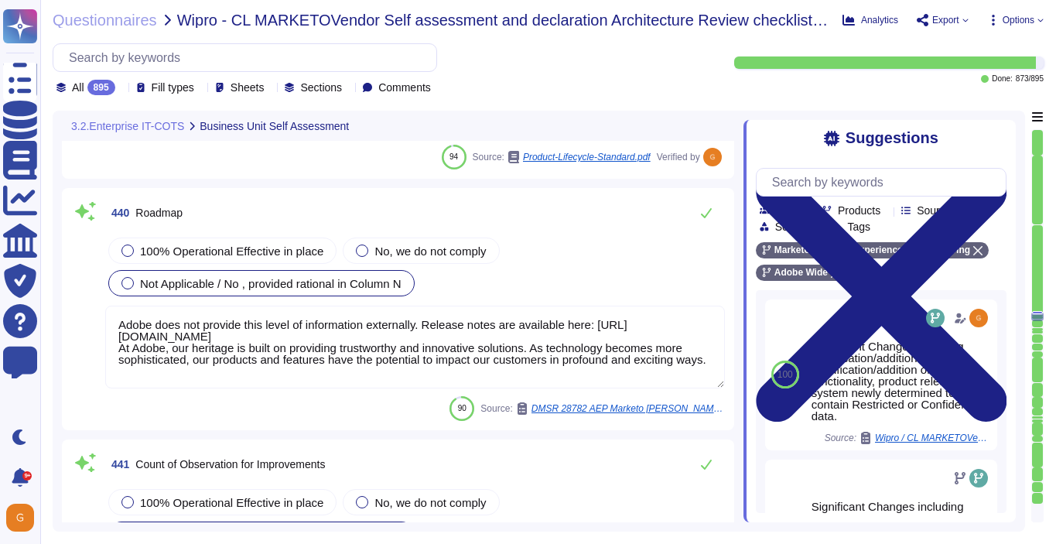
scroll to position [107227, 0]
click at [255, 252] on span "100% Operational Effective in place" at bounding box center [231, 250] width 183 height 13
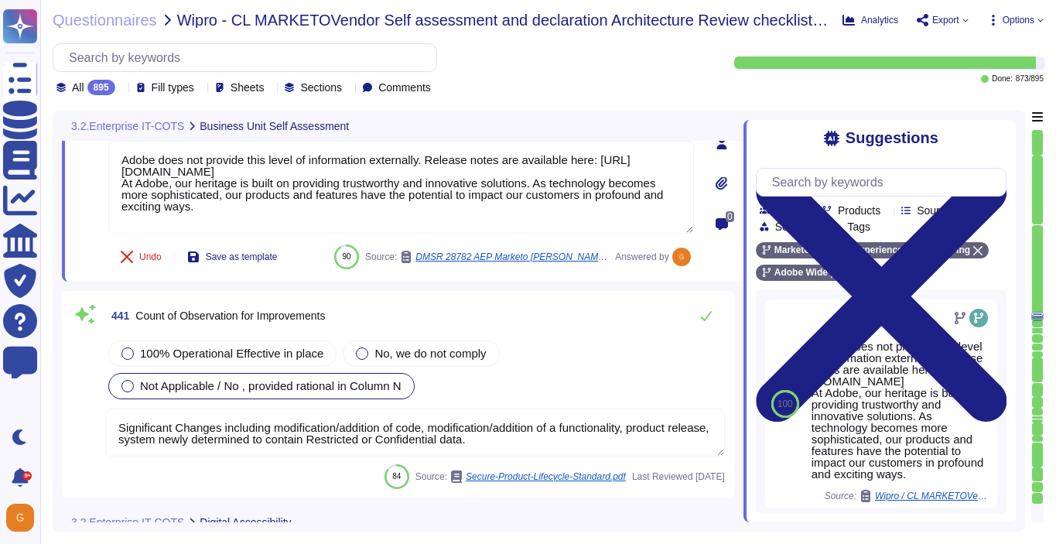
scroll to position [107416, 0]
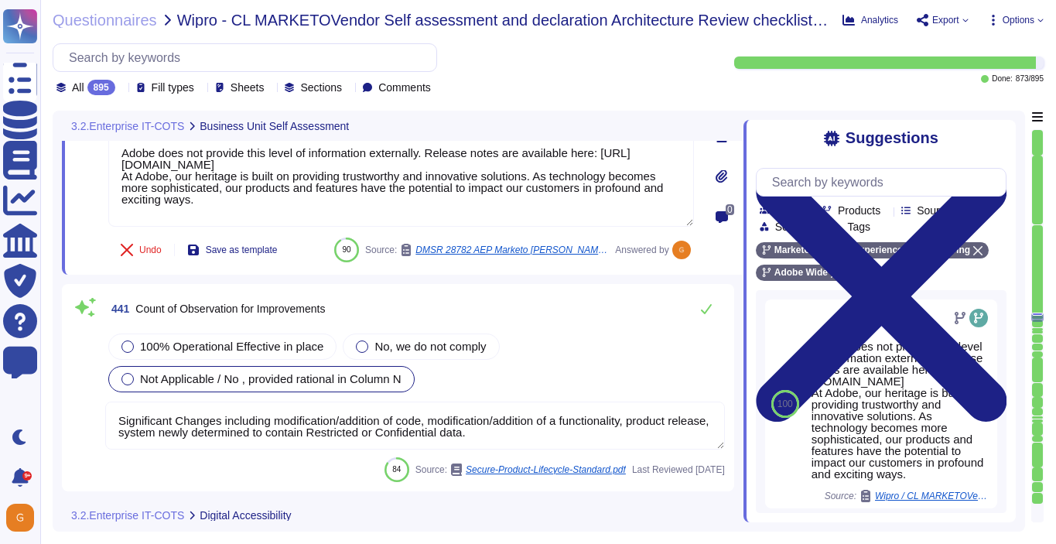
type textarea "SaaS administrators and end users access the application through the same web i…"
click at [210, 340] on span "100% Operational Effective in place" at bounding box center [231, 346] width 183 height 13
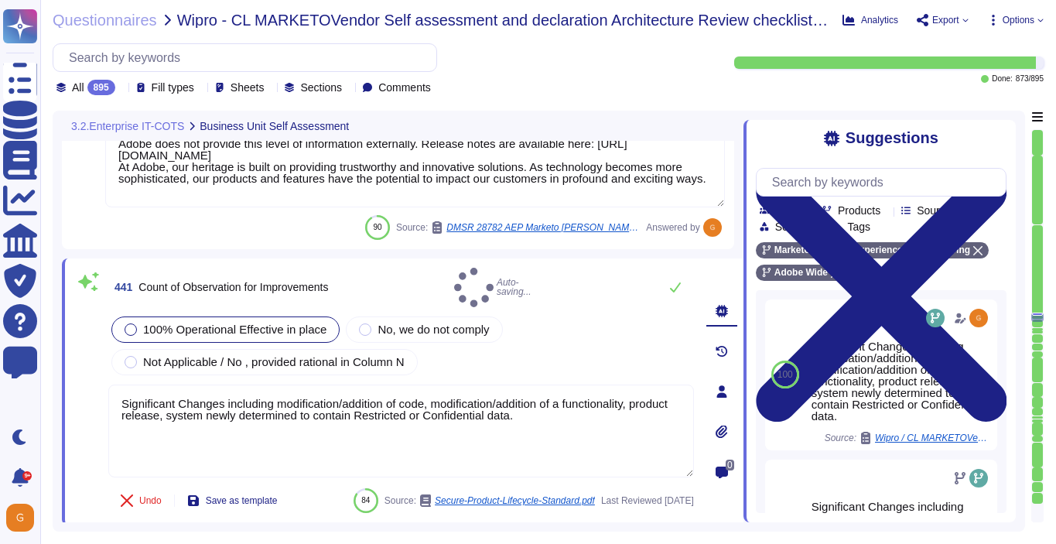
type textarea "SaaS administrators and end users access the application through the same web i…"
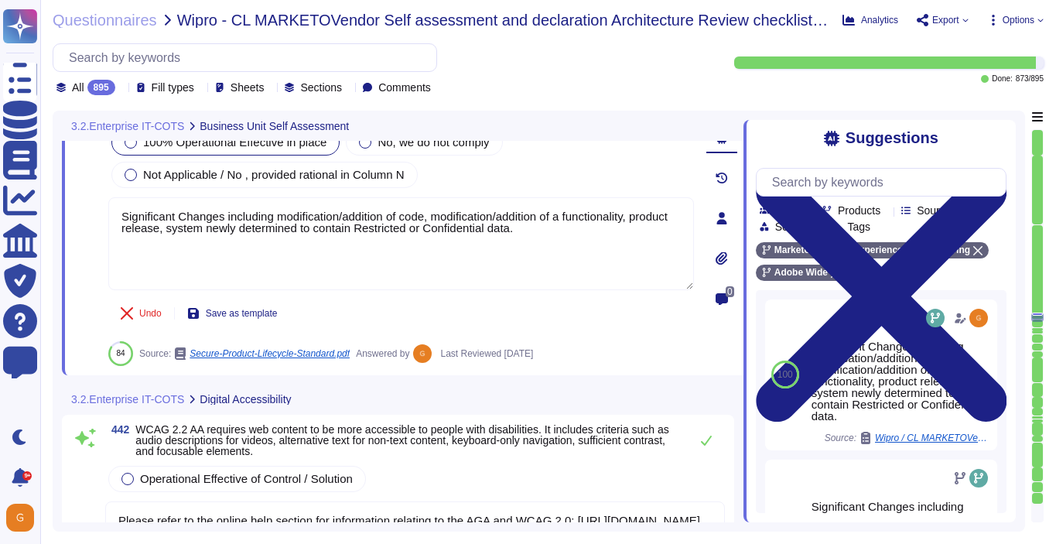
type textarea "SaaS administrators and end users access the application through the same web i…"
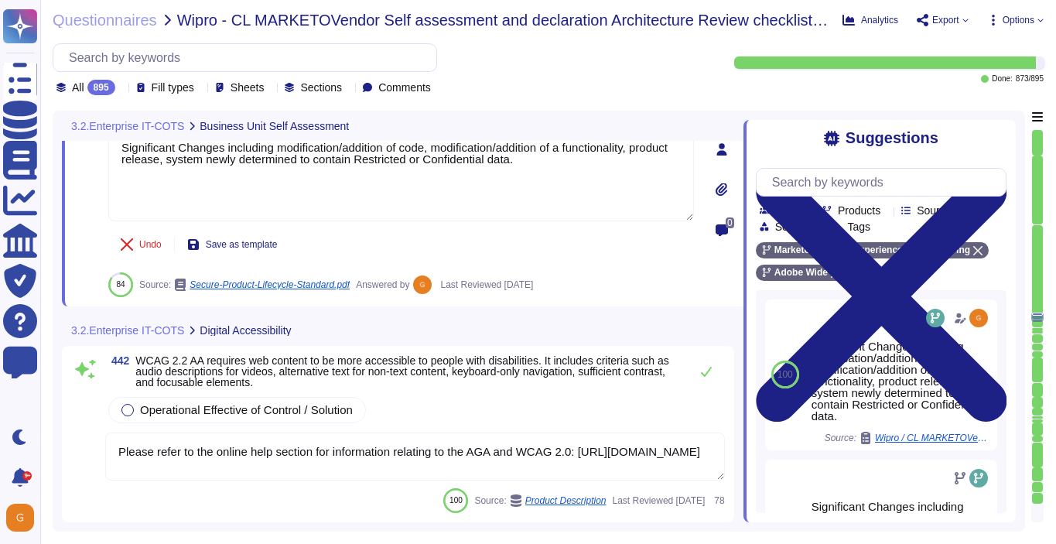
scroll to position [107652, 0]
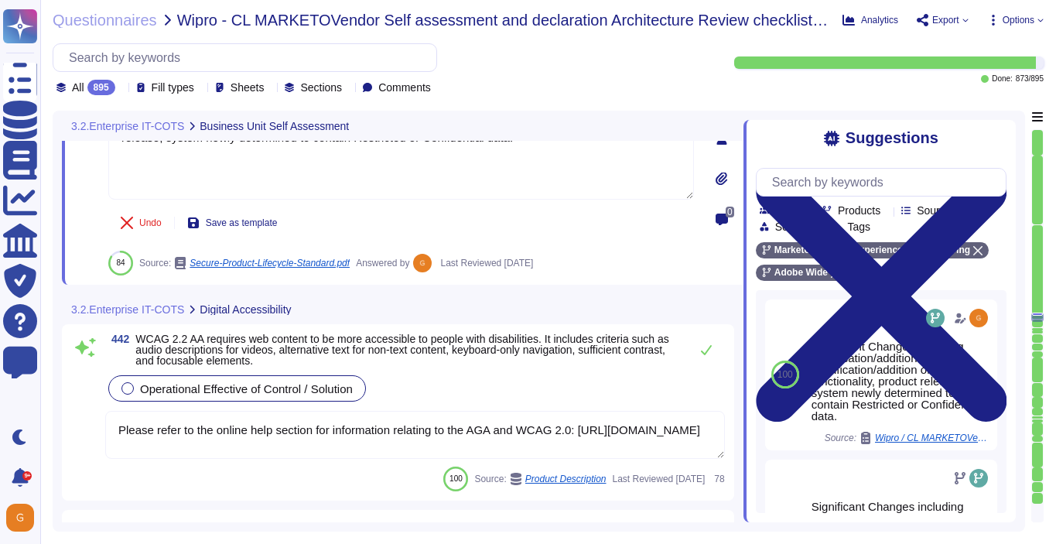
click at [191, 392] on span "Operational Effective of Control / Solution" at bounding box center [246, 388] width 213 height 13
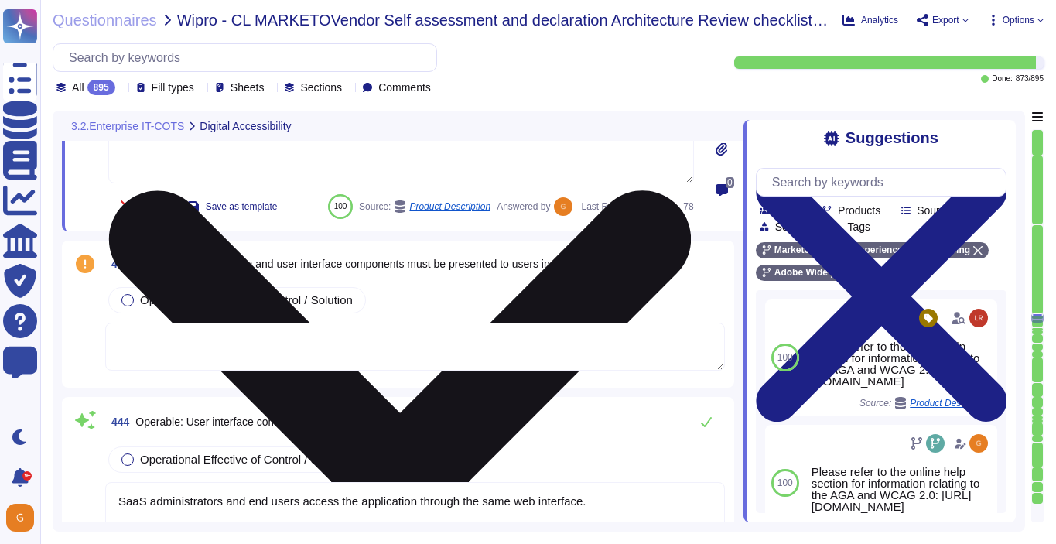
type textarea "Input validation is performed on all fields on the server side to prevent tempe…"
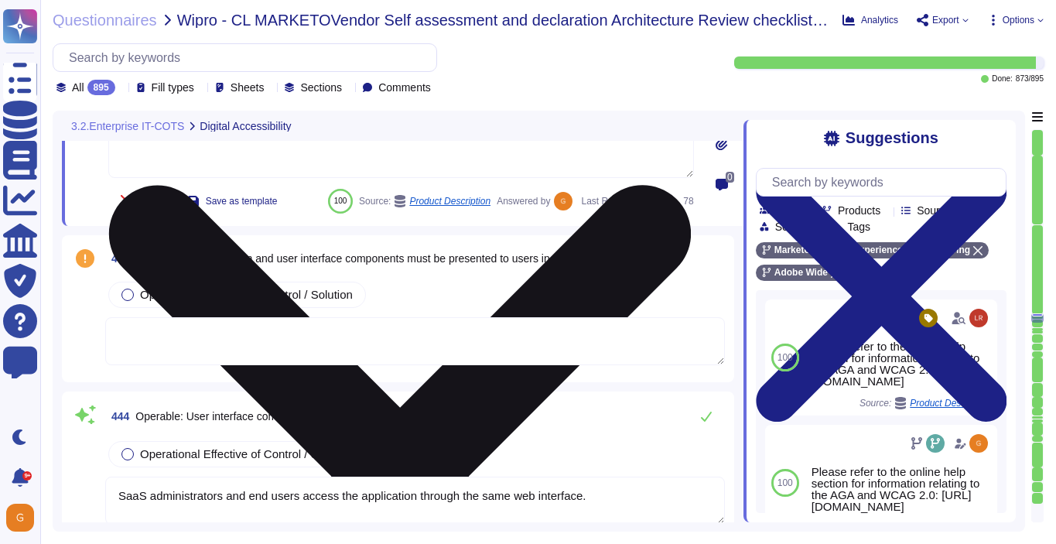
scroll to position [107885, 0]
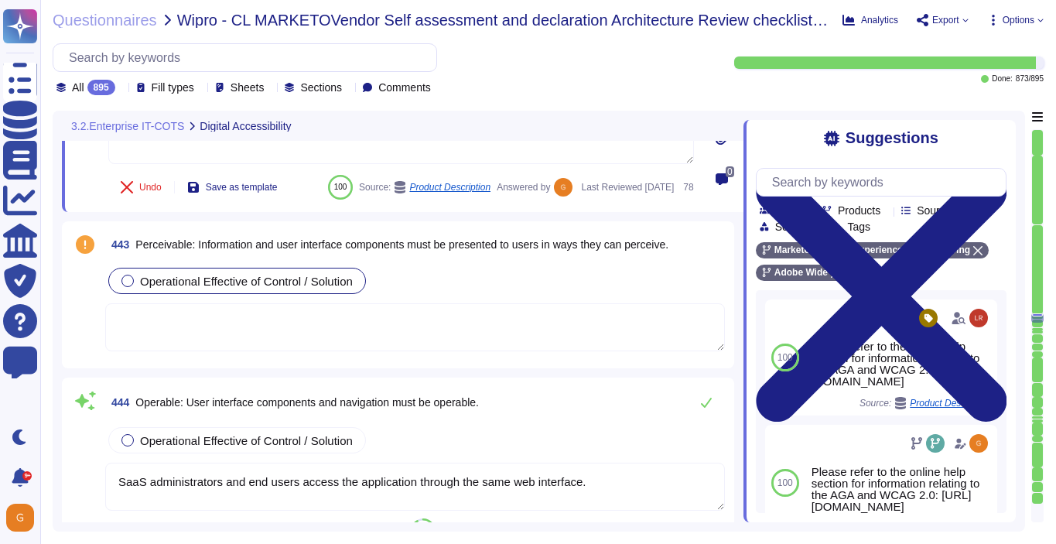
click at [196, 294] on div "Operational Effective of Control / Solution" at bounding box center [237, 281] width 258 height 26
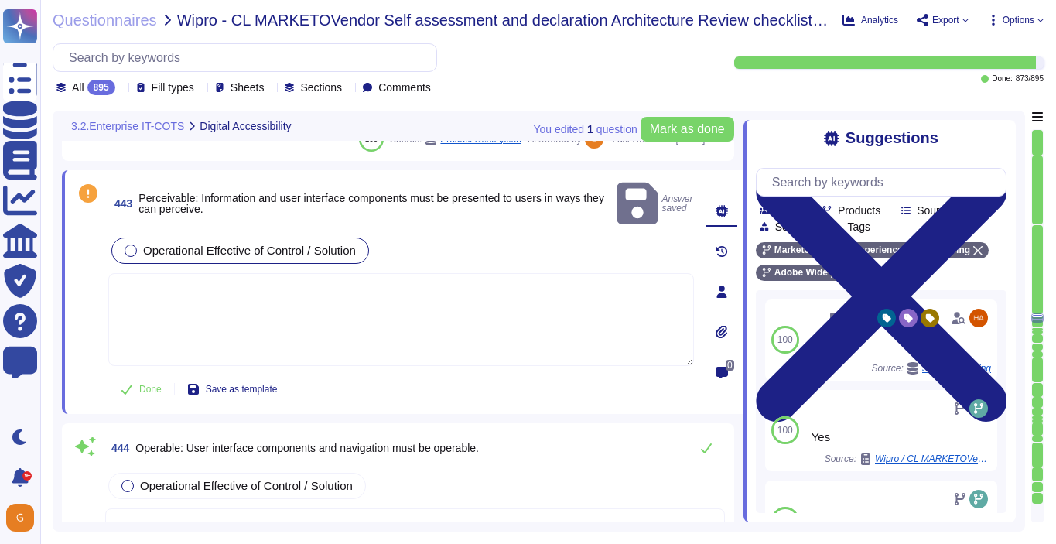
click at [266, 304] on textarea at bounding box center [401, 319] width 586 height 93
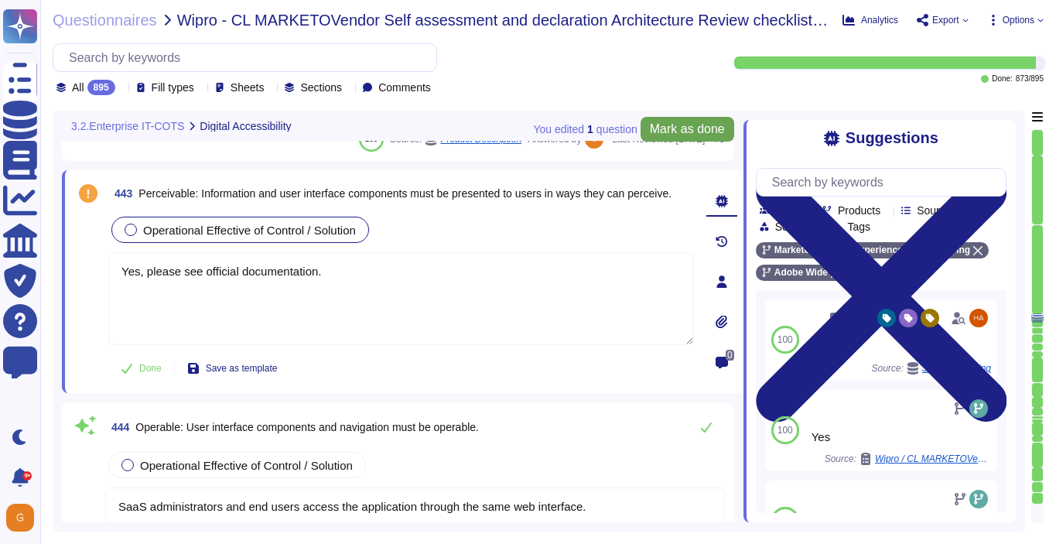
type textarea "Yes, please see official documentation."
click at [676, 128] on span "Mark as done" at bounding box center [687, 129] width 75 height 12
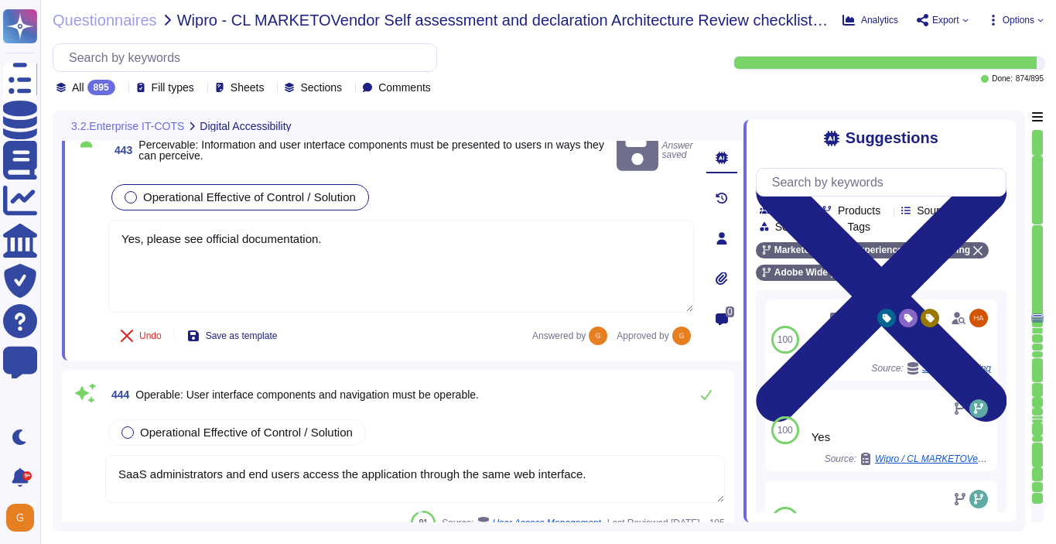
scroll to position [107939, 0]
click at [228, 425] on span "Operational Effective of Control / Solution" at bounding box center [246, 431] width 213 height 13
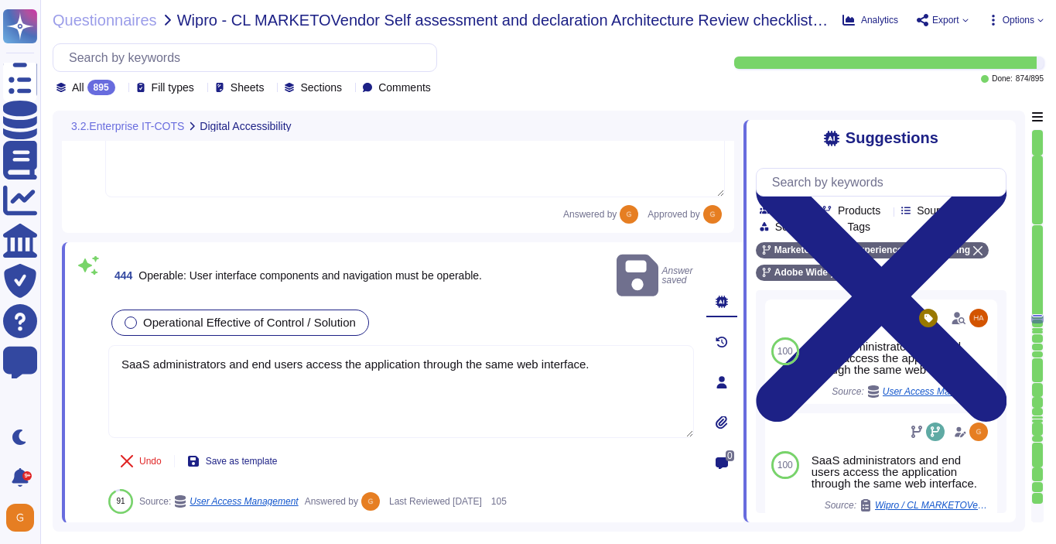
type textarea "Amazon Web Services uses strong tenant isolation security and control capabilit…"
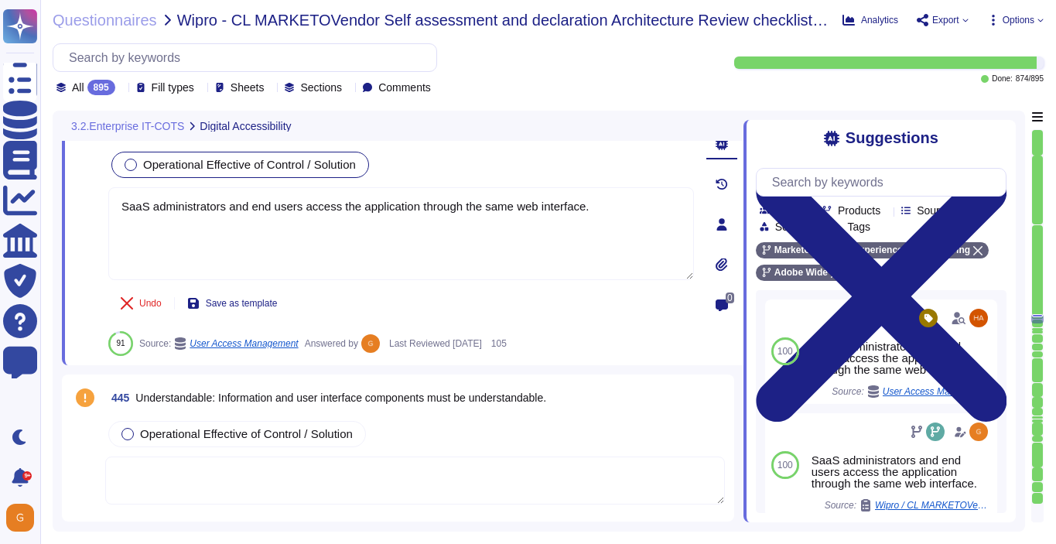
scroll to position [108188, 0]
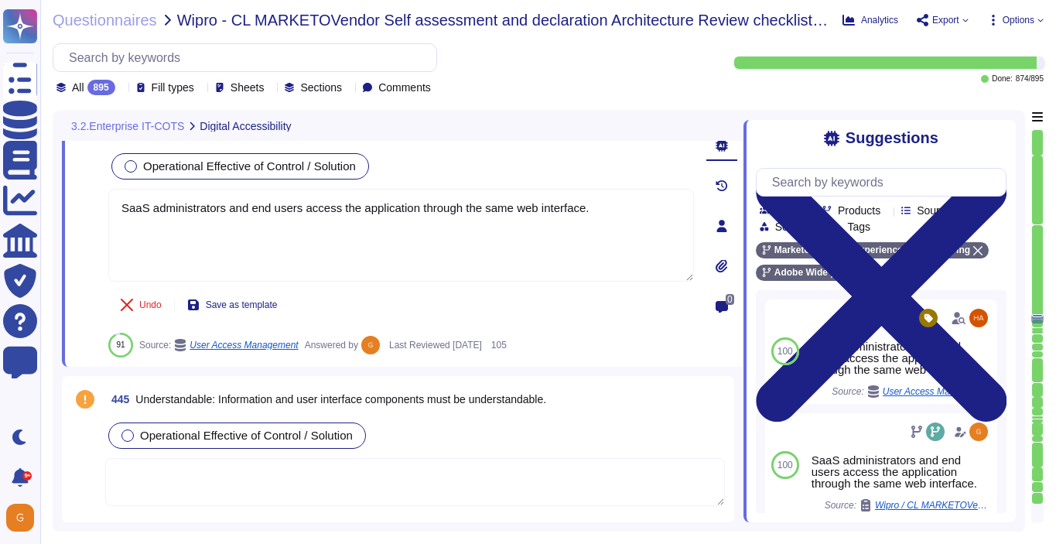
click at [162, 429] on span "Operational Effective of Control / Solution" at bounding box center [246, 435] width 213 height 13
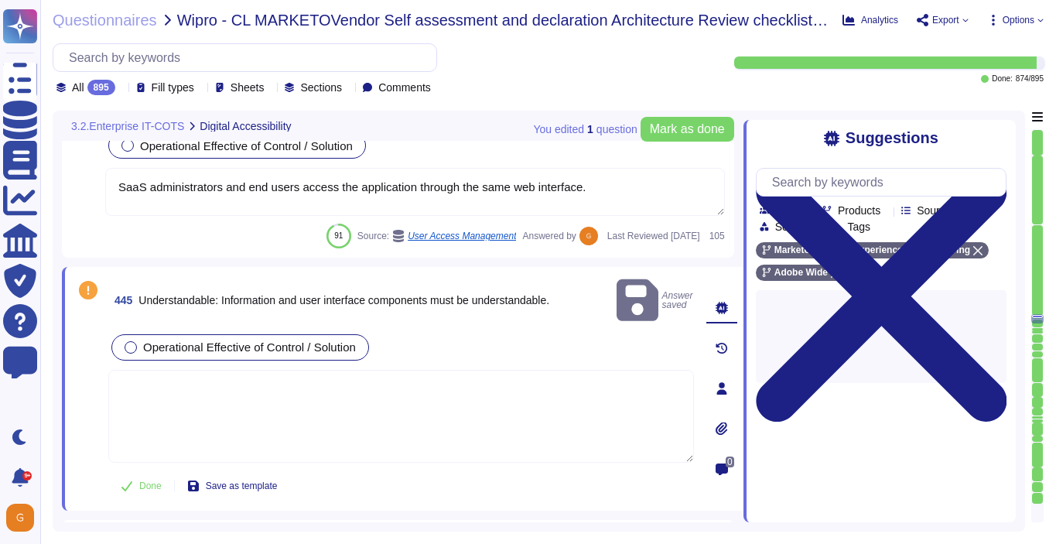
click at [197, 384] on textarea at bounding box center [401, 416] width 586 height 93
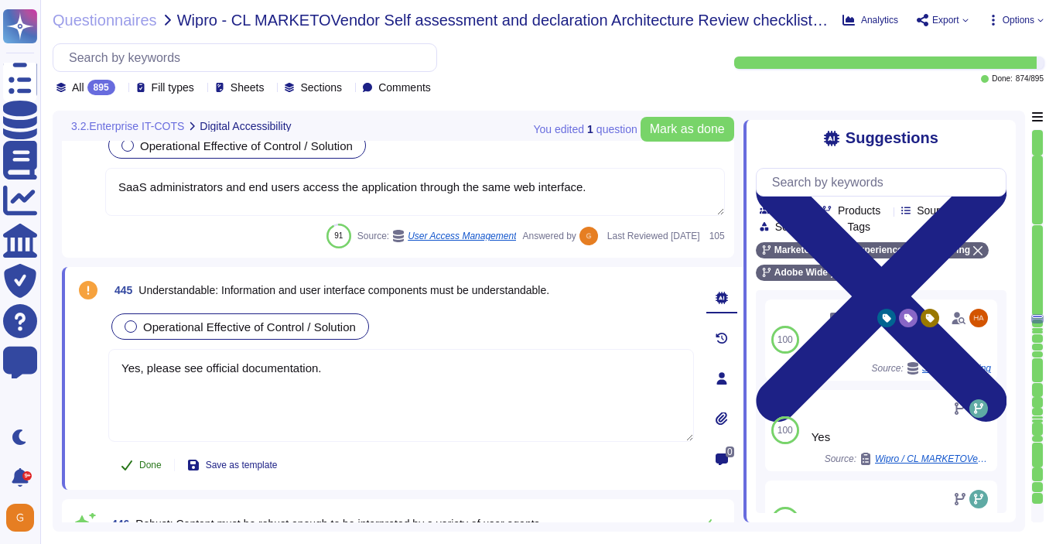
type textarea "Yes, please see official documentation."
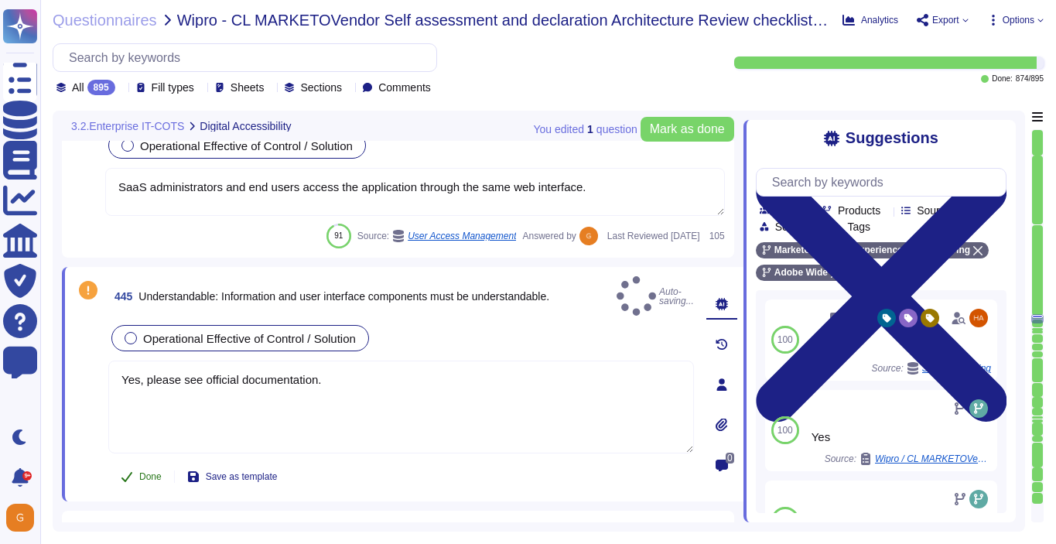
click at [136, 468] on button "Done" at bounding box center [141, 476] width 66 height 31
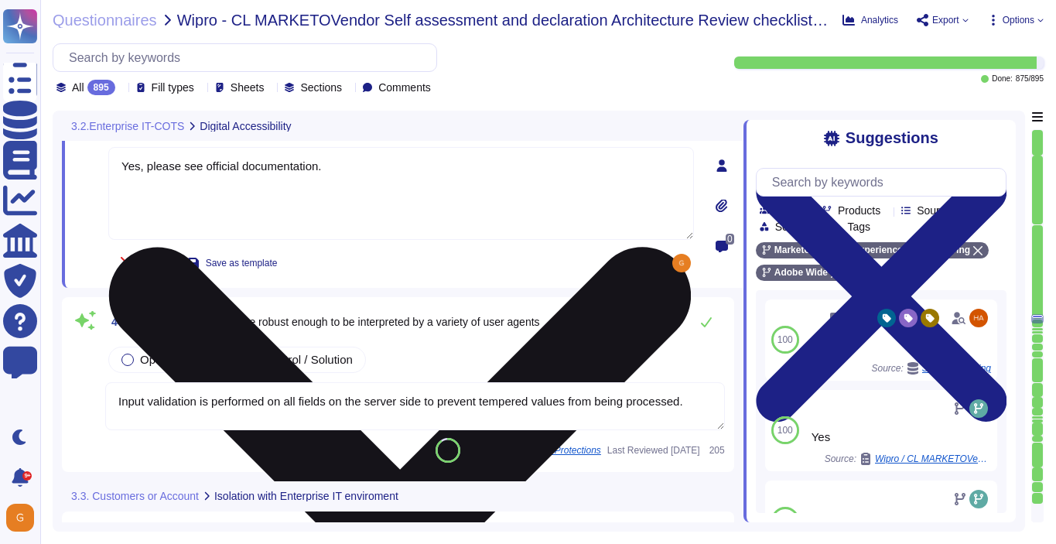
scroll to position [108421, 0]
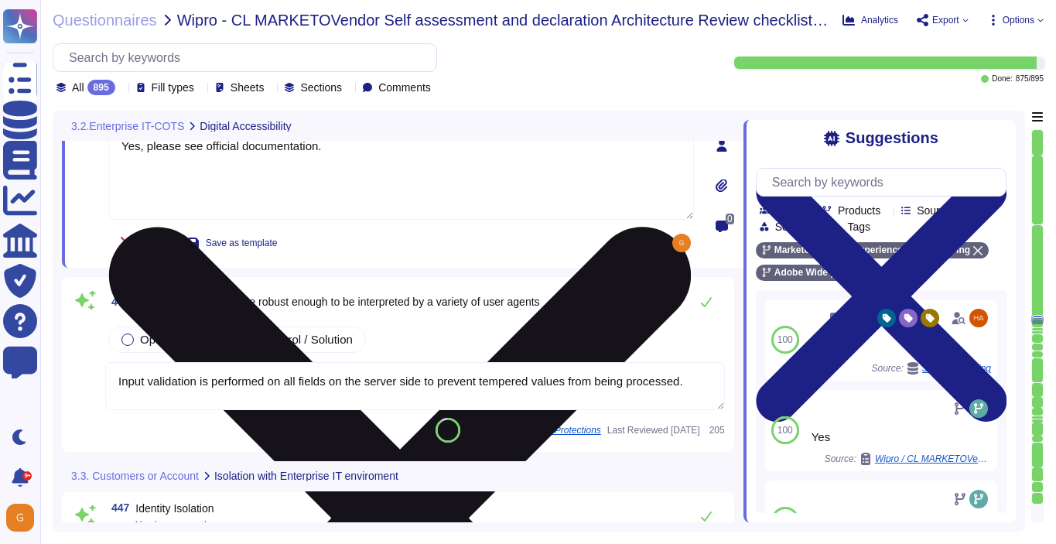
type textarea "Network segmentation is implemented within the Adobe services production enviro…"
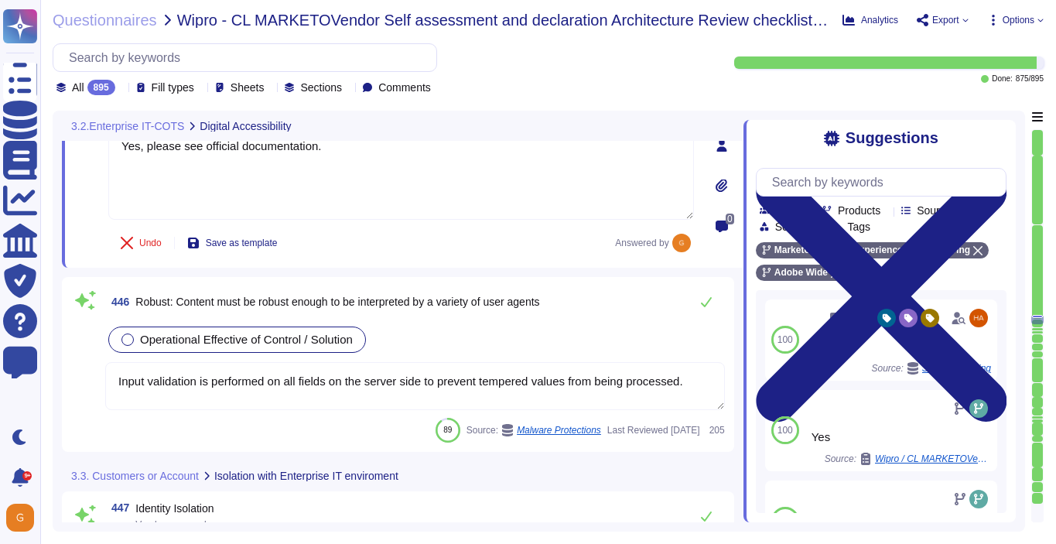
click at [275, 333] on span "Operational Effective of Control / Solution" at bounding box center [246, 339] width 213 height 13
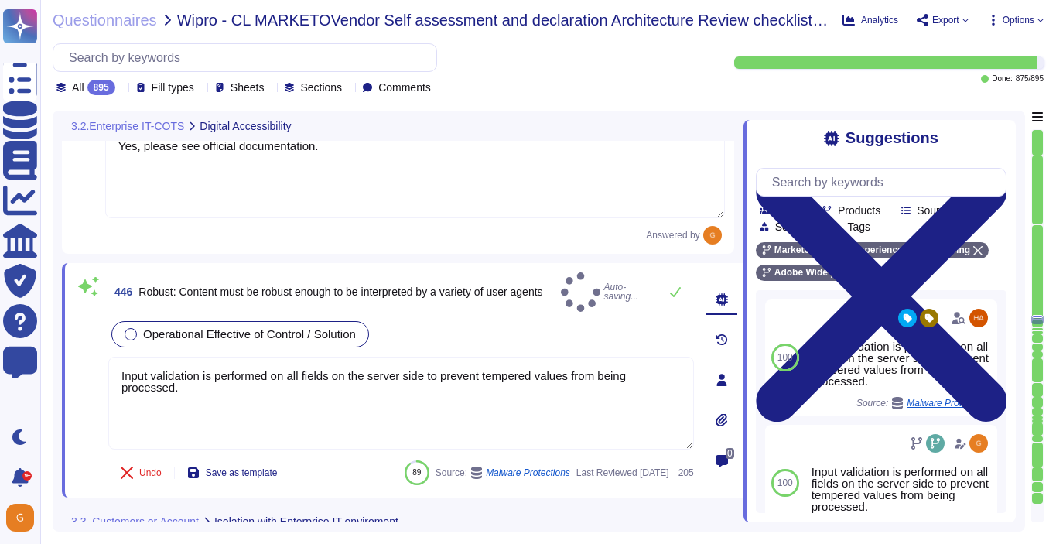
type textarea "Network segmentation is implemented within the Adobe services production enviro…"
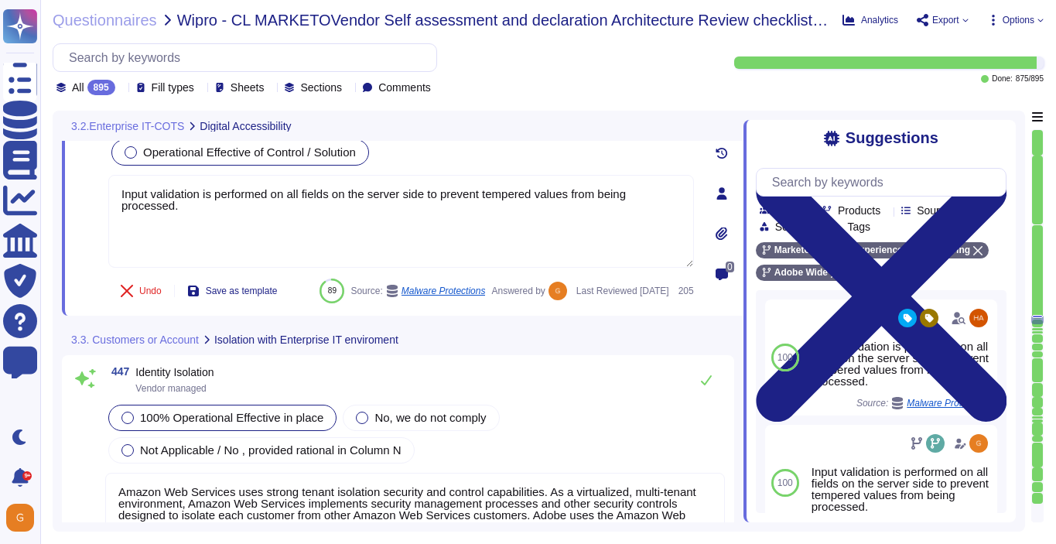
type textarea "Amazon Web Services uses strong tenant isolation security and control capabilit…"
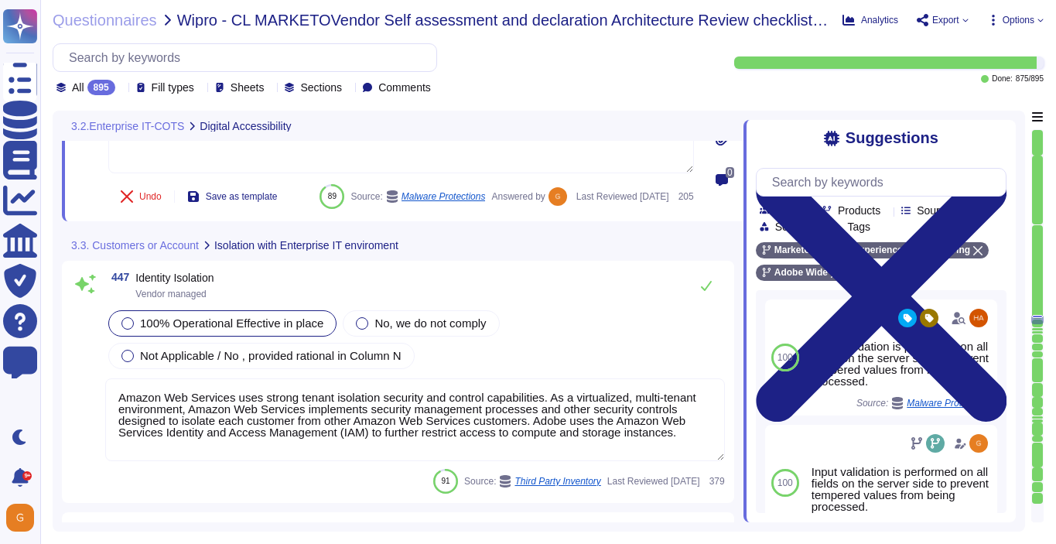
scroll to position [108677, 0]
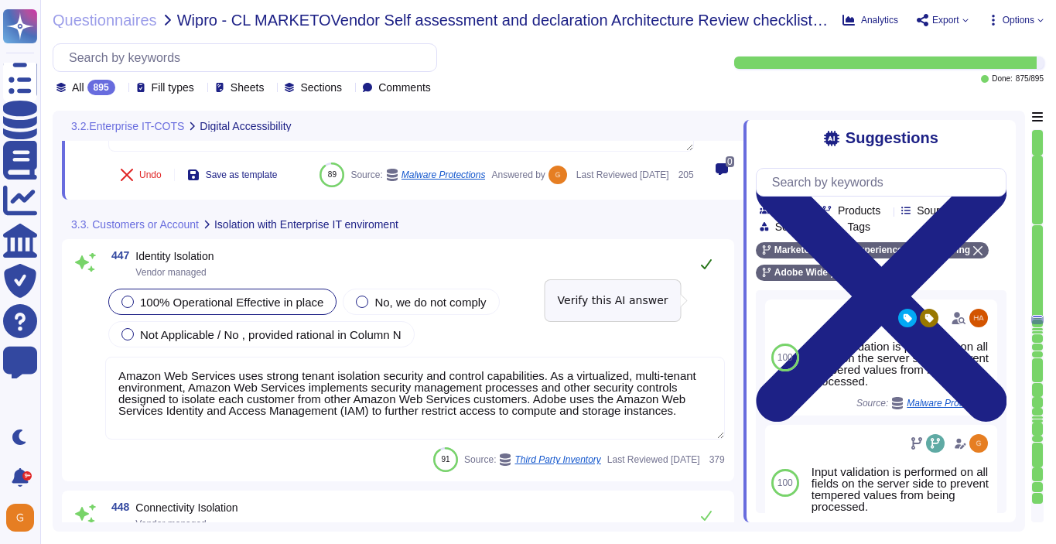
click at [713, 279] on button at bounding box center [706, 263] width 37 height 31
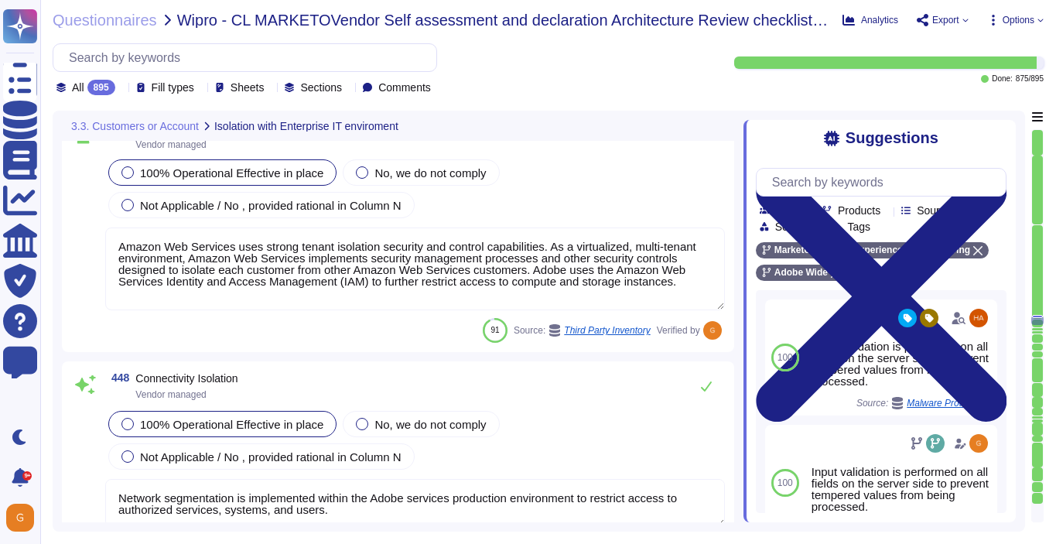
type textarea "Amazon Web Services uses strong tenant isolation security and control capabilit…"
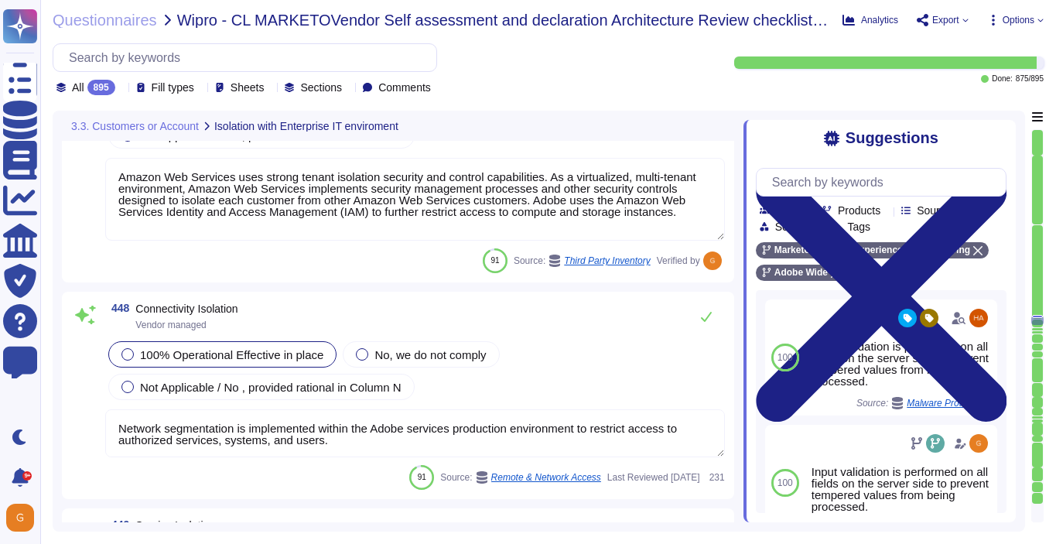
scroll to position [108889, 0]
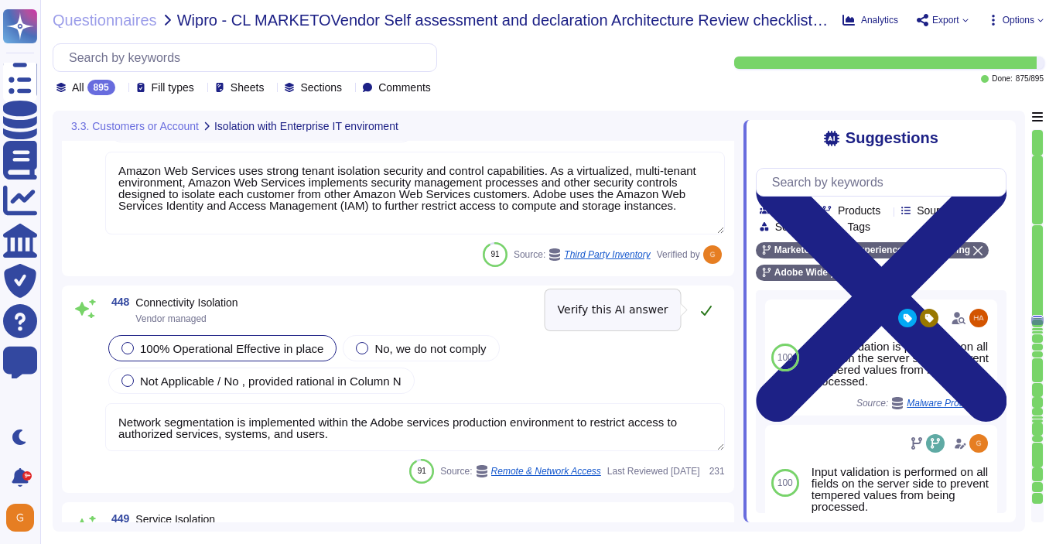
click at [710, 307] on icon at bounding box center [706, 310] width 12 height 12
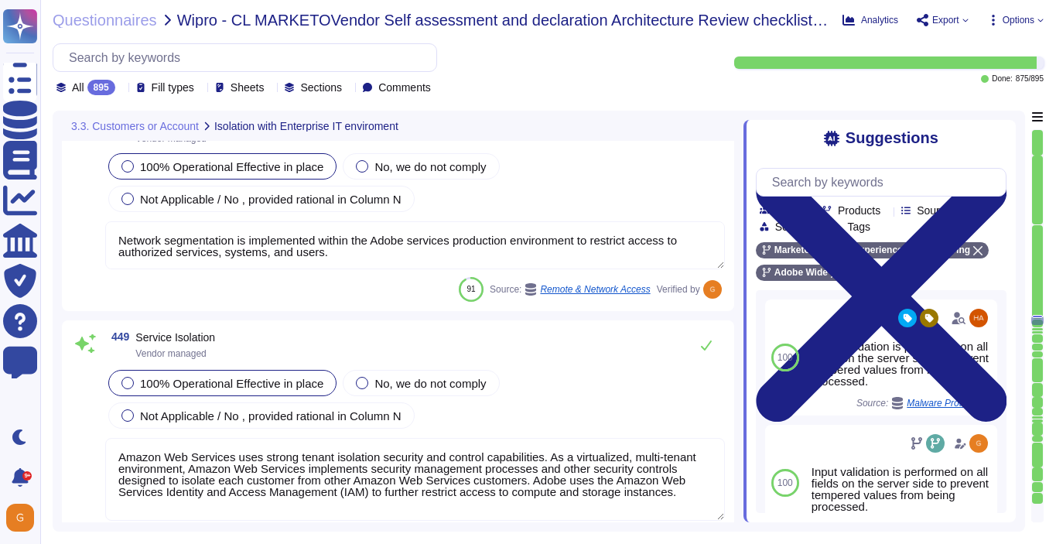
scroll to position [109074, 0]
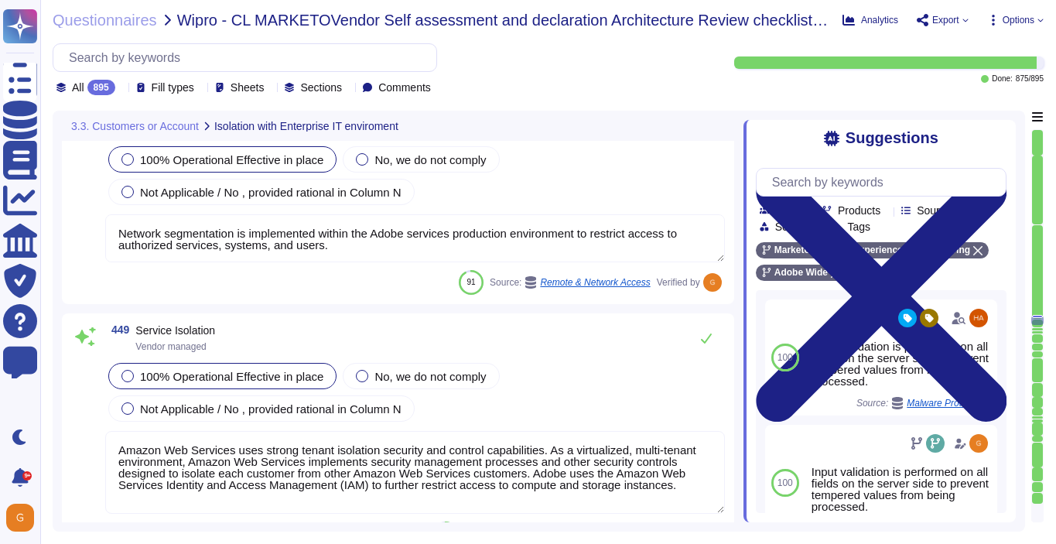
type textarea "Contract terms are not covered in this questionnaire."
click at [710, 335] on icon at bounding box center [706, 338] width 12 height 12
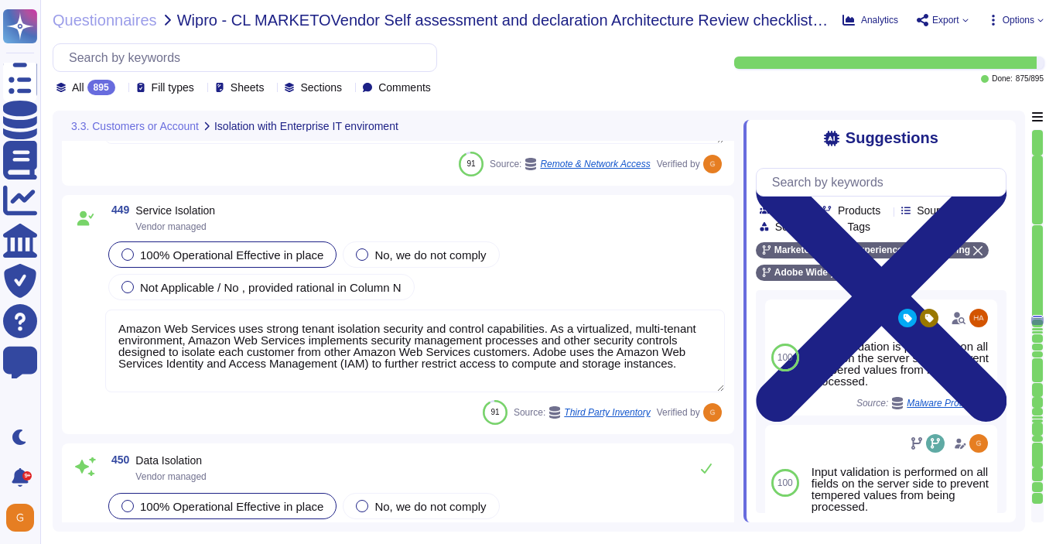
scroll to position [2, 0]
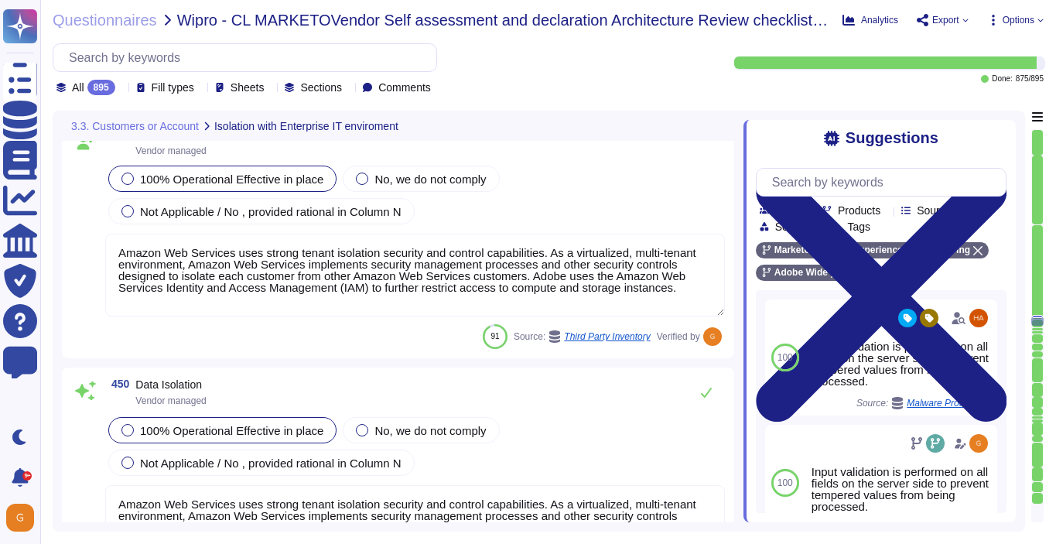
type textarea "Adobe has an ongoing business relationship with Microsoft Azure."
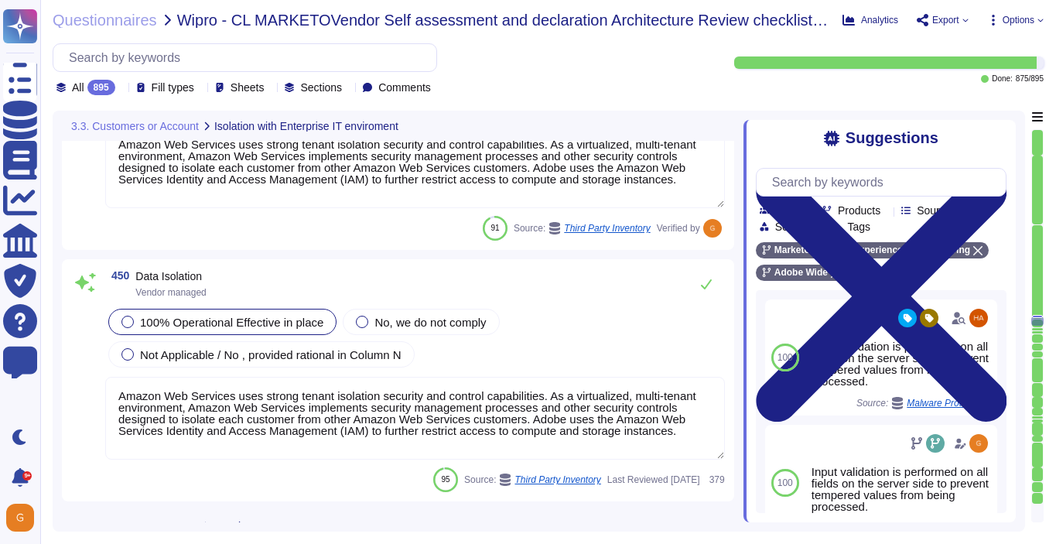
scroll to position [109384, 0]
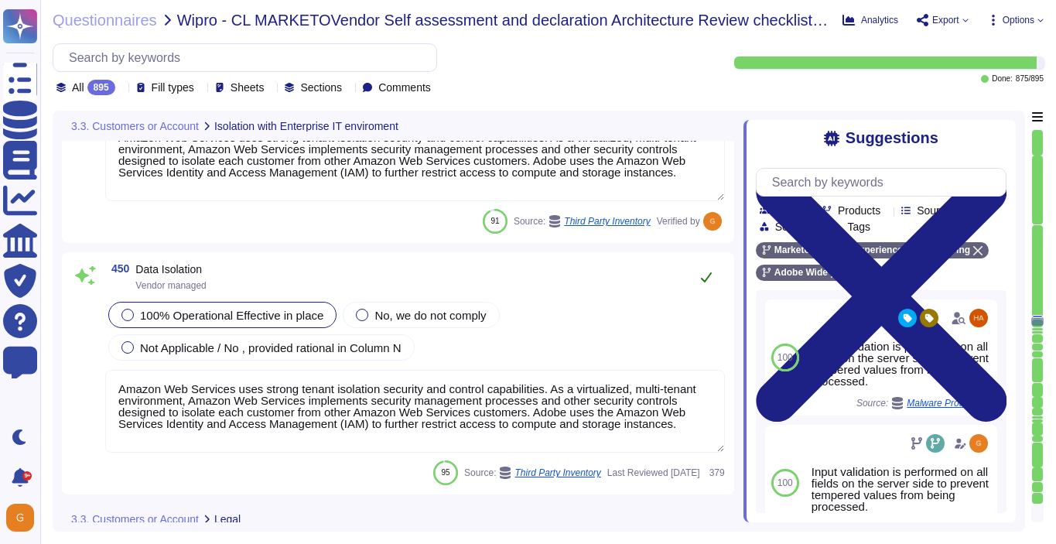
click at [704, 275] on icon at bounding box center [706, 277] width 12 height 12
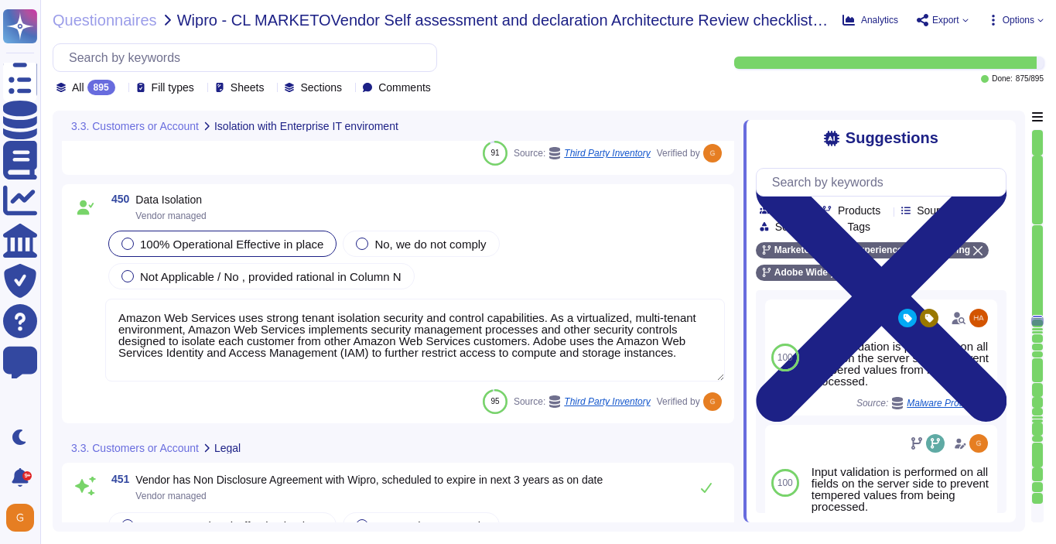
type textarea "Adobe’s agreements set out its role and obligation as a Data Processor."
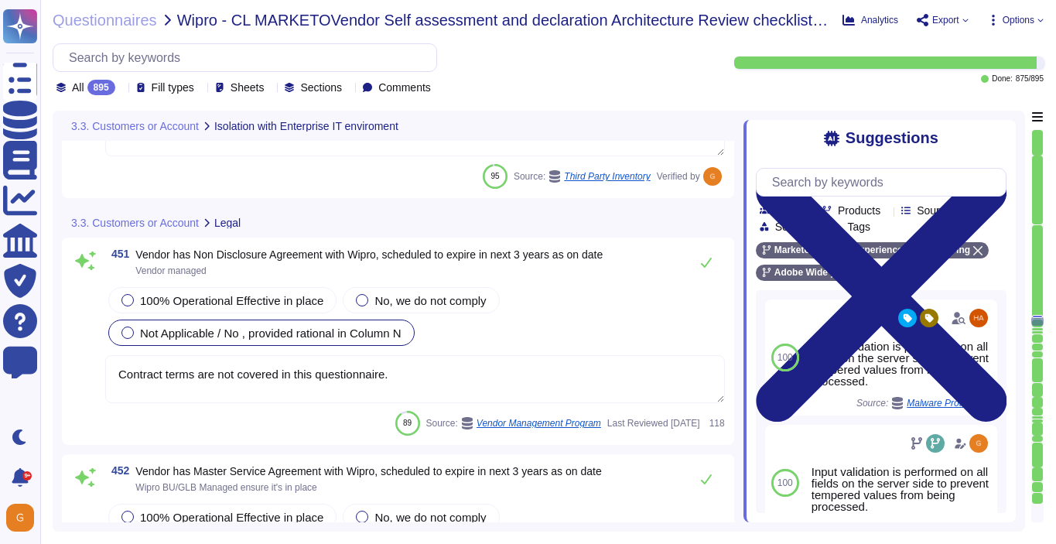
scroll to position [109672, 0]
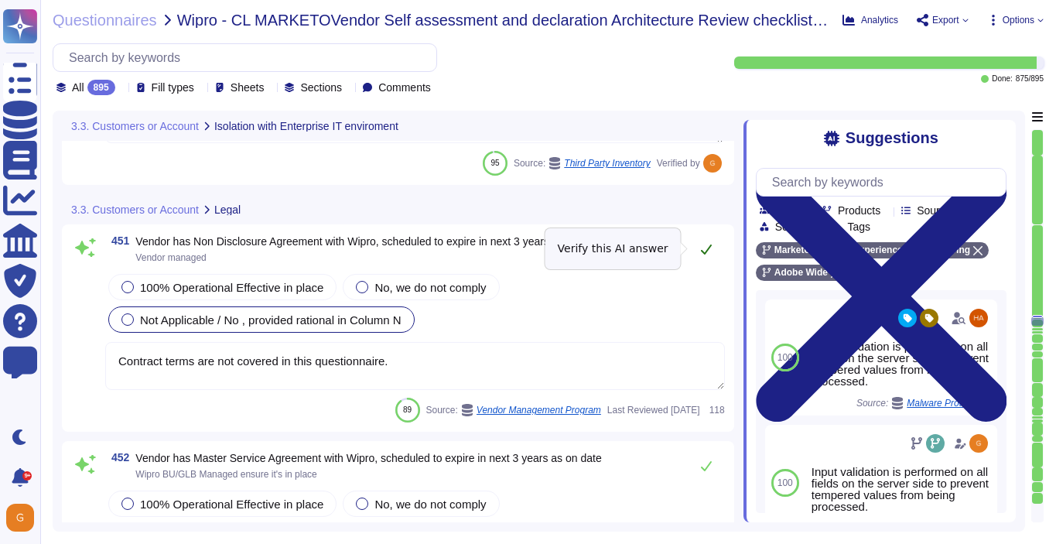
click at [703, 243] on icon at bounding box center [706, 249] width 12 height 12
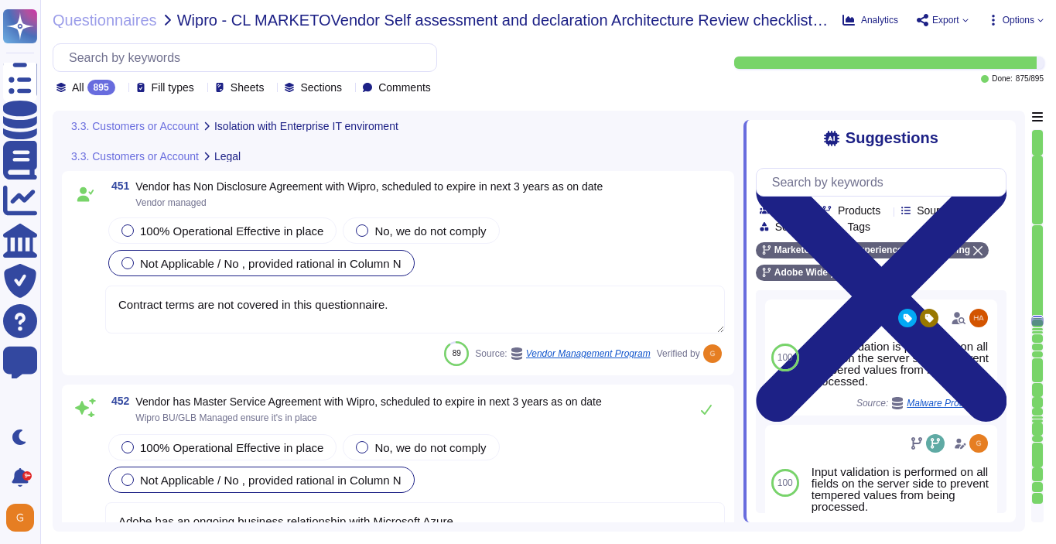
scroll to position [109731, 0]
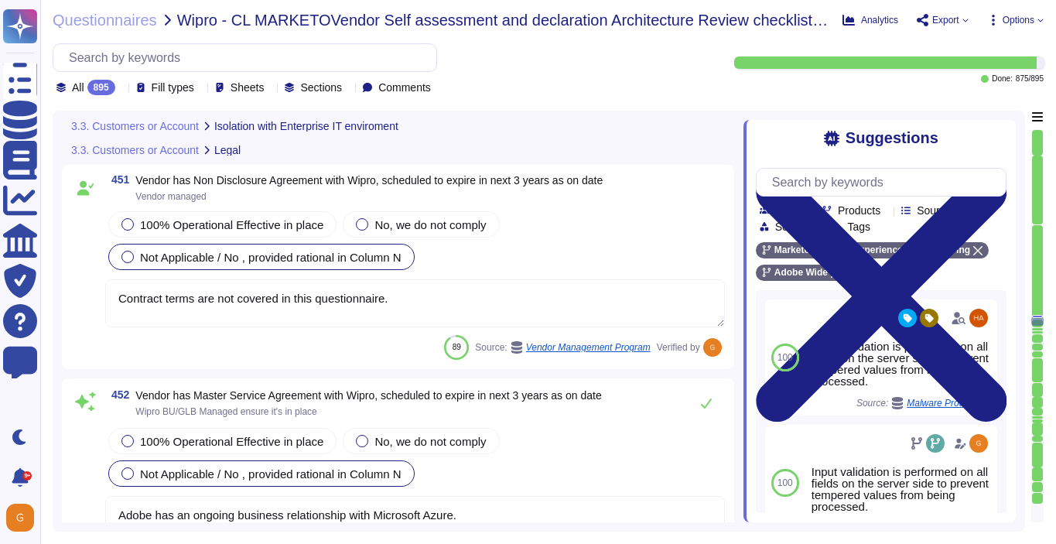
drag, startPoint x: 395, startPoint y: 296, endPoint x: 77, endPoint y: 292, distance: 318.1
click at [77, 292] on div "451 Vendor has Non Disclosure Agreement with Wipro, scheduled to expire in next…" at bounding box center [398, 267] width 654 height 186
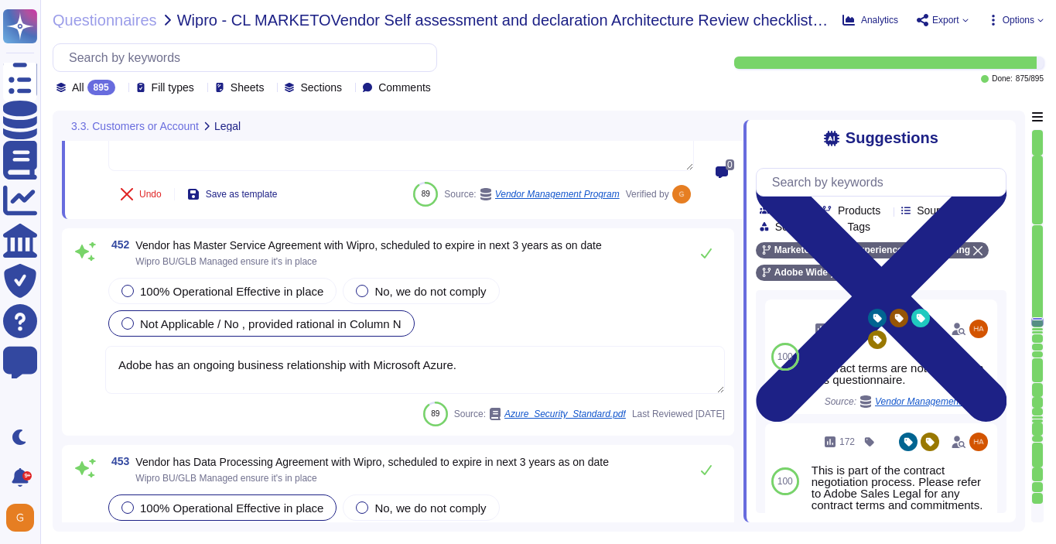
type textarea "All vendors are assessed against the Vendor Information Security Standard."
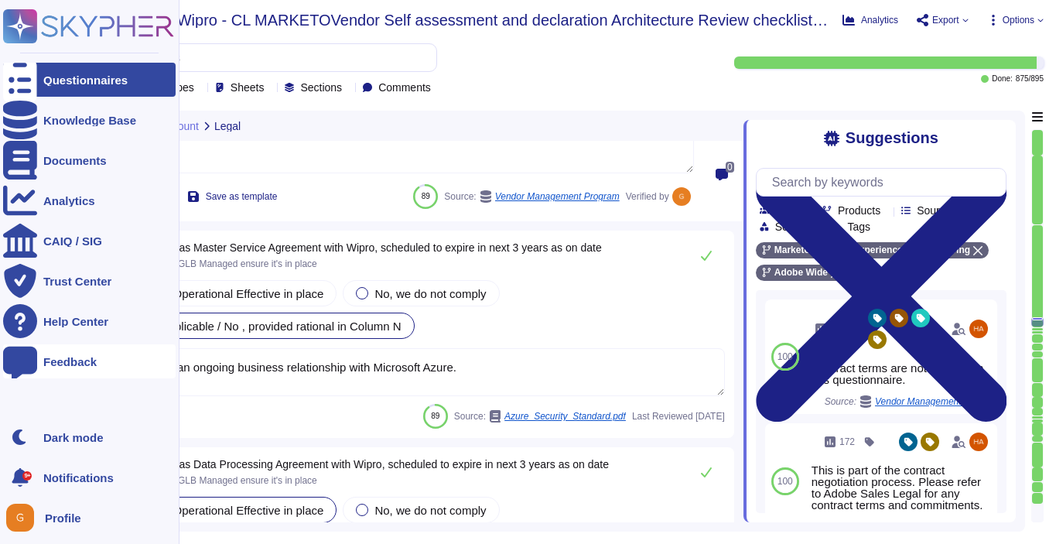
drag, startPoint x: 498, startPoint y: 369, endPoint x: 32, endPoint y: 357, distance: 466.0
click at [32, 357] on div "Questionnaires Knowledge Base Documents Analytics CAIQ / SIG Trust Center Help …" at bounding box center [528, 272] width 1056 height 544
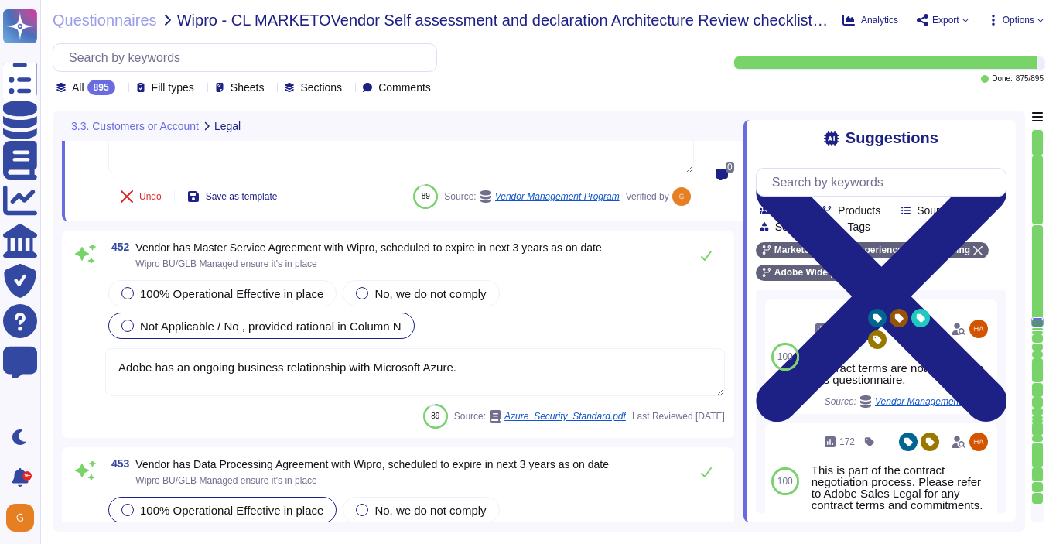
paste textarea "Contract terms are not covered in this questionnai"
drag, startPoint x: 477, startPoint y: 365, endPoint x: 103, endPoint y: 368, distance: 373.8
click at [102, 368] on div "452 Vendor has Master Service Agreement with Wipro, scheduled to expire in next…" at bounding box center [398, 334] width 654 height 189
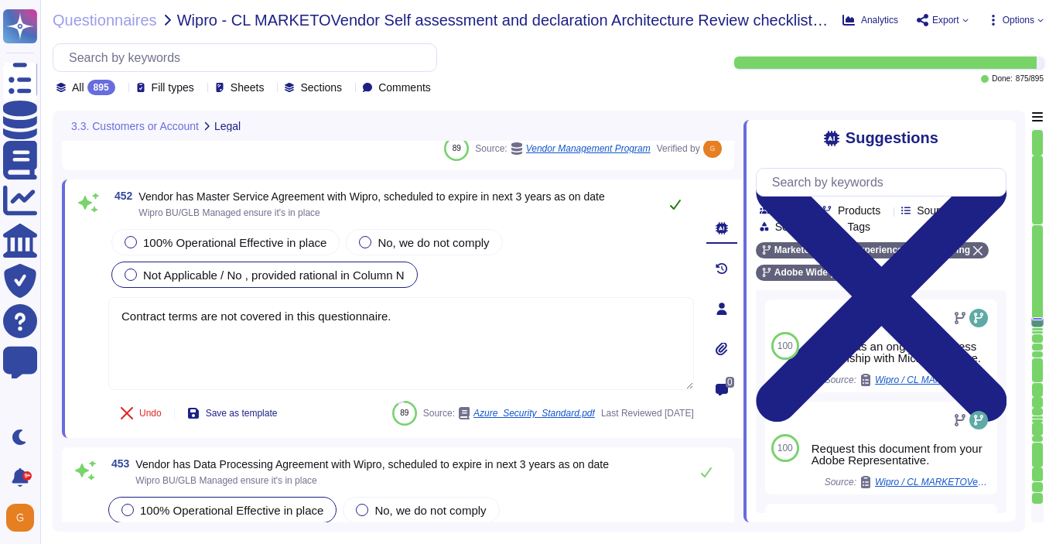
click at [677, 204] on icon at bounding box center [675, 204] width 12 height 12
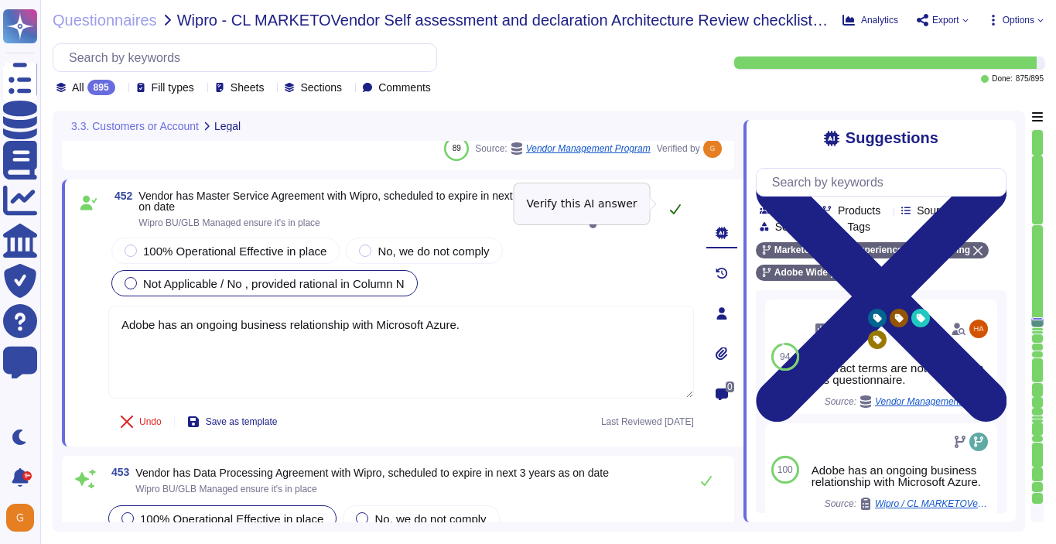
type textarea "Contract terms are not covered in this questionnaire."
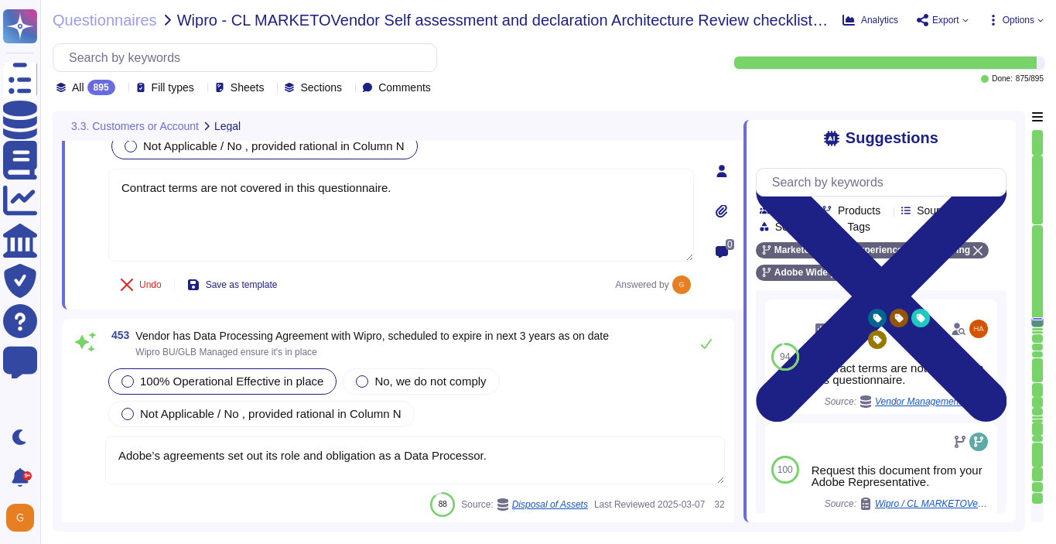
scroll to position [110057, 0]
click at [378, 419] on div "100% Operational Effective in place No, we do not comply Not Applicable / No , …" at bounding box center [415, 426] width 620 height 121
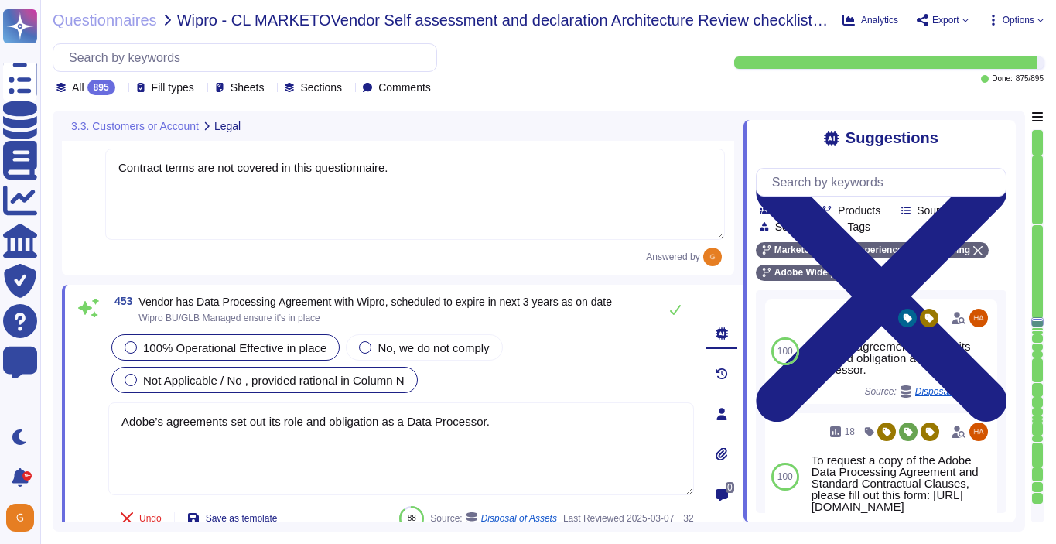
click at [382, 388] on div "Not Applicable / No , provided rational in Column N" at bounding box center [264, 380] width 306 height 26
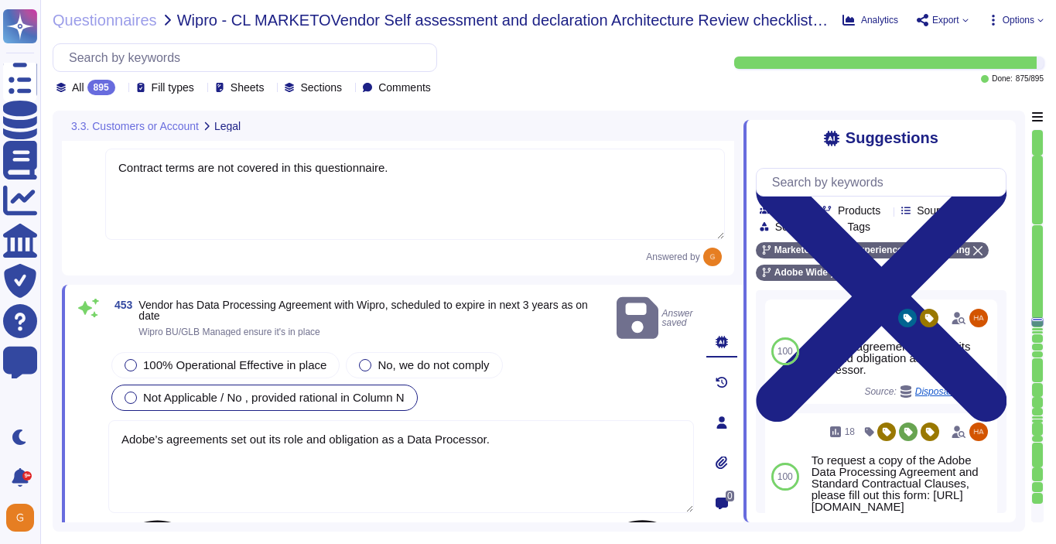
click at [502, 436] on textarea "Adobe’s agreements set out its role and obligation as a Data Processor." at bounding box center [401, 466] width 586 height 93
drag, startPoint x: 508, startPoint y: 425, endPoint x: 118, endPoint y: 416, distance: 390.1
click at [118, 420] on textarea "Adobe’s agreements set out its role and obligation as a Data Processor." at bounding box center [401, 466] width 586 height 93
paste textarea "Contract terms are not covered in this questionnaire"
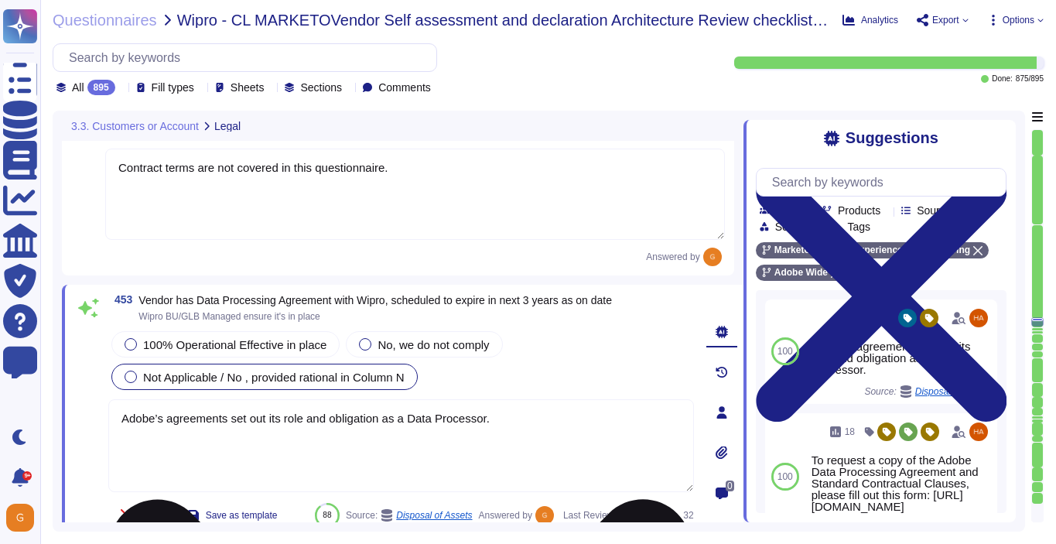
type textarea "Contract terms are not covered in this questionnaire."
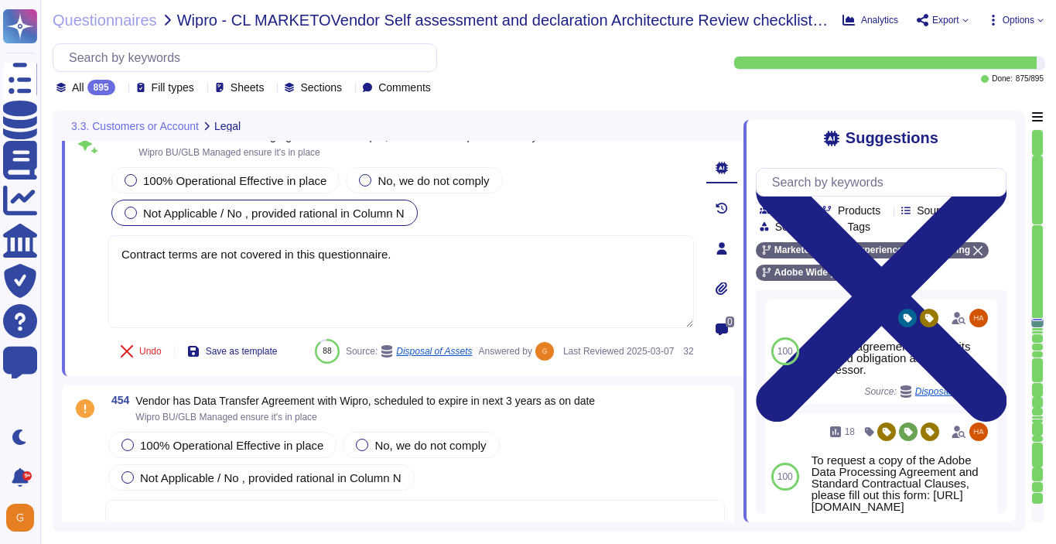
type textarea "All vendors are assessed against the Vendor Information Security Standard."
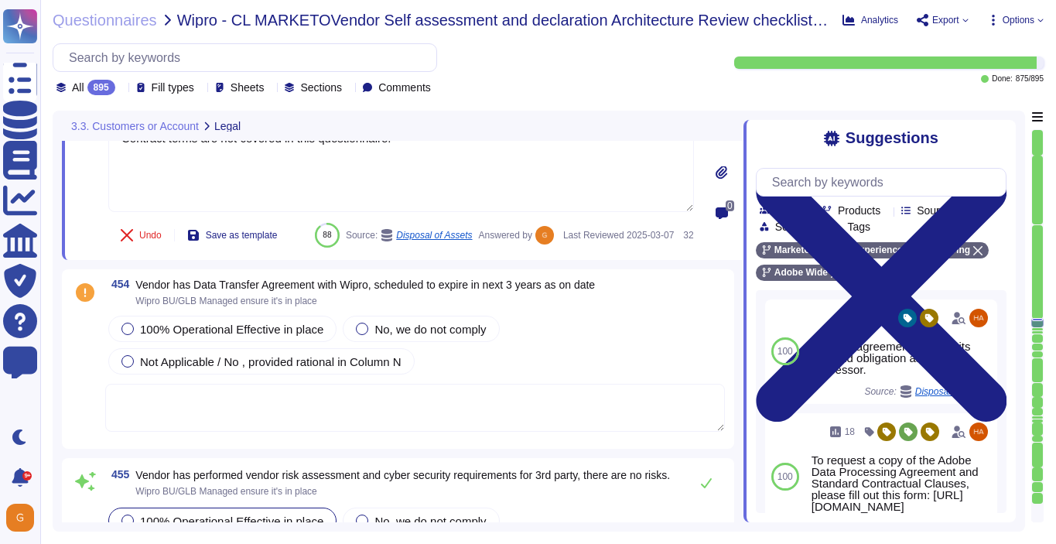
scroll to position [110334, 0]
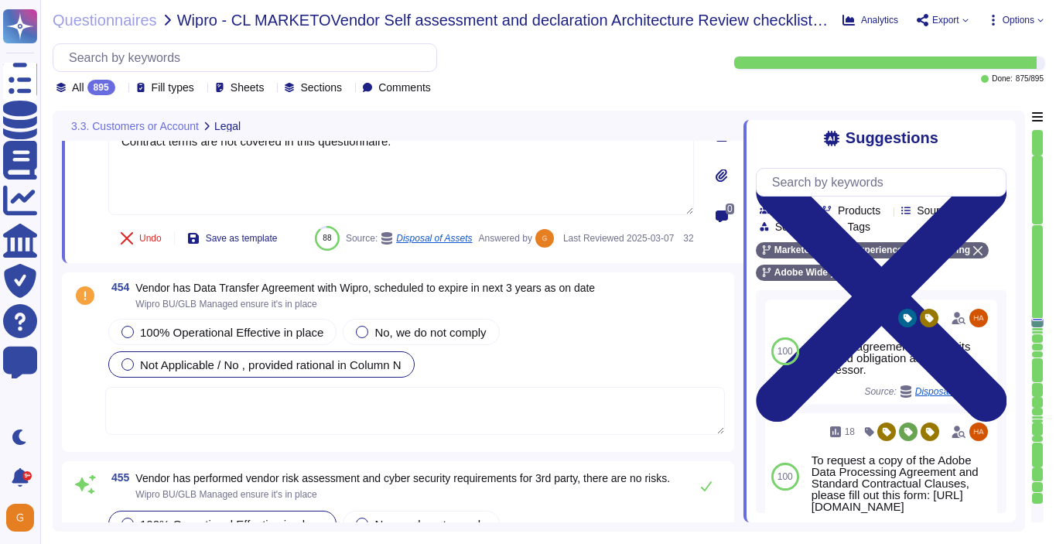
type textarea "Contract terms are not covered in this questionnaire."
click at [287, 381] on div "100% Operational Effective in place No, we do not comply Not Applicable / No , …" at bounding box center [415, 348] width 620 height 65
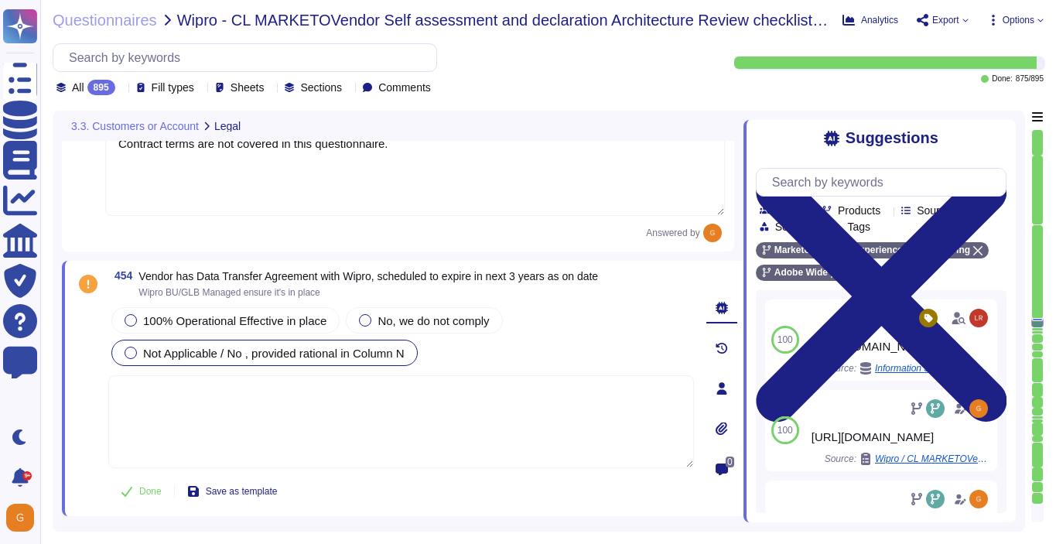
type textarea "All vendors are assessed against the Vendor Information Security Standard."
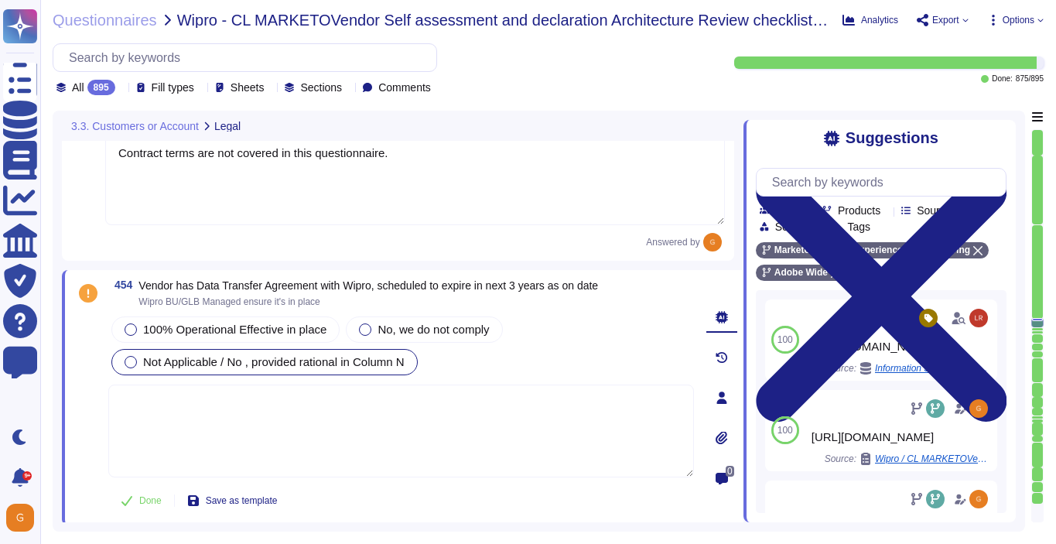
click at [287, 388] on textarea at bounding box center [401, 431] width 586 height 93
click at [127, 356] on div at bounding box center [131, 362] width 12 height 12
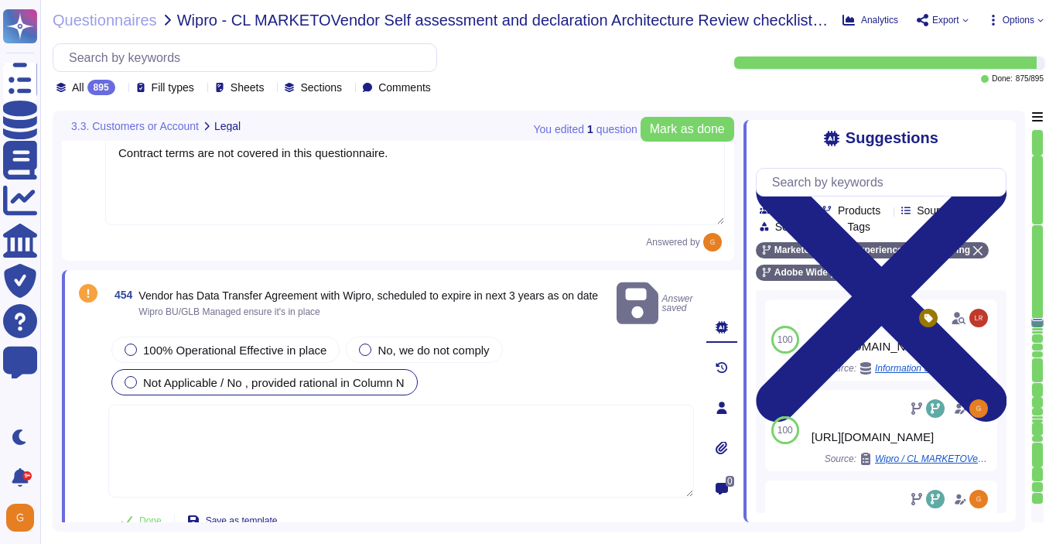
click at [233, 423] on textarea at bounding box center [401, 451] width 586 height 93
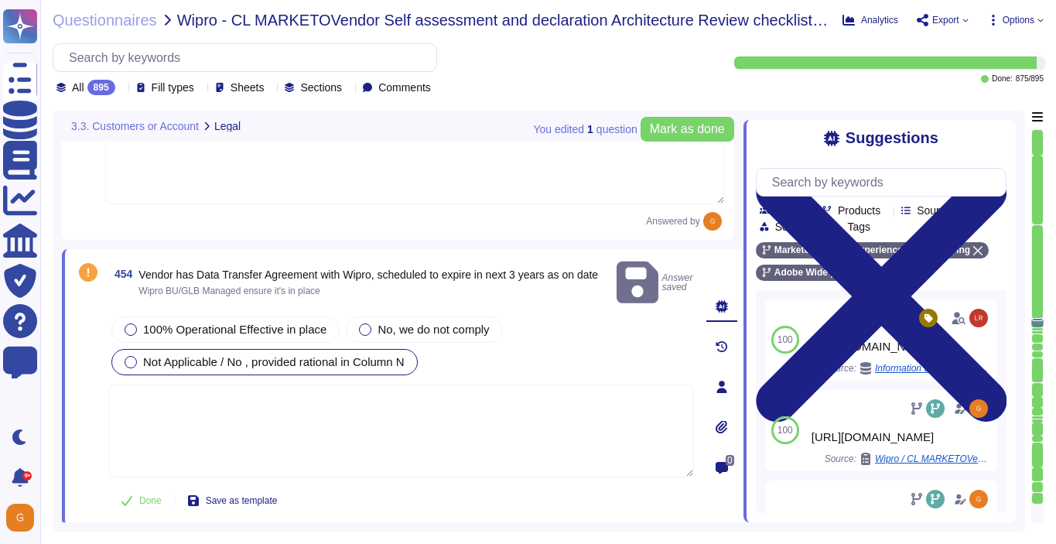
paste textarea "Contract terms are not covered in this questionnaire."
type textarea "Contract terms are not covered in this questionnaire."
click at [136, 491] on button "Done" at bounding box center [141, 500] width 66 height 31
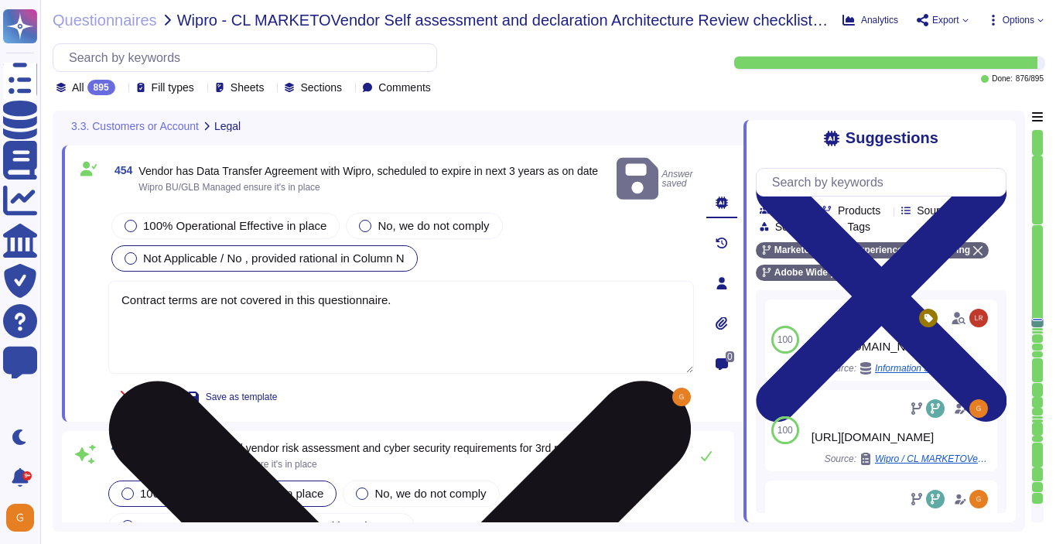
type textarea "This would be called out and determined in the agreement and is dependent upon …"
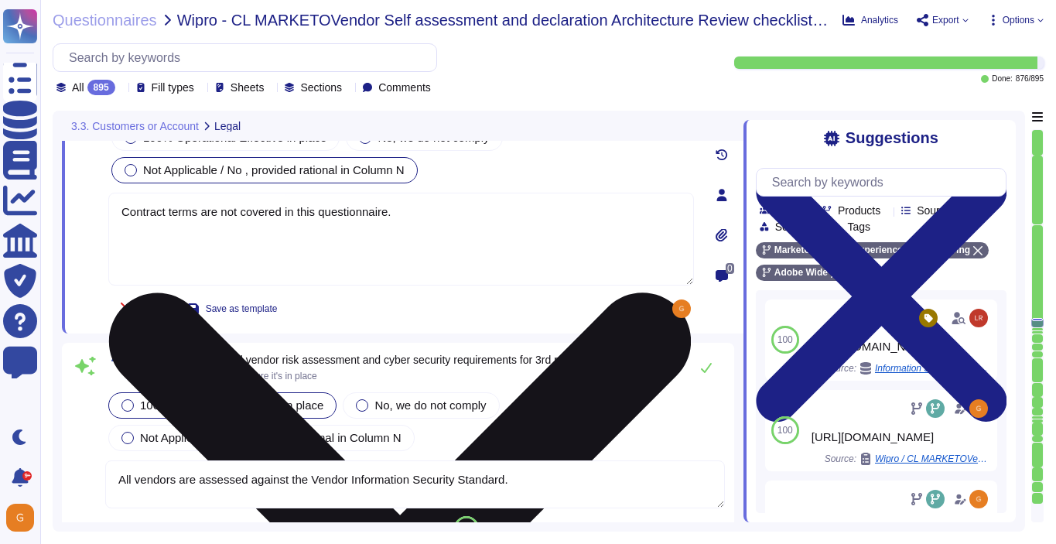
scroll to position [110524, 0]
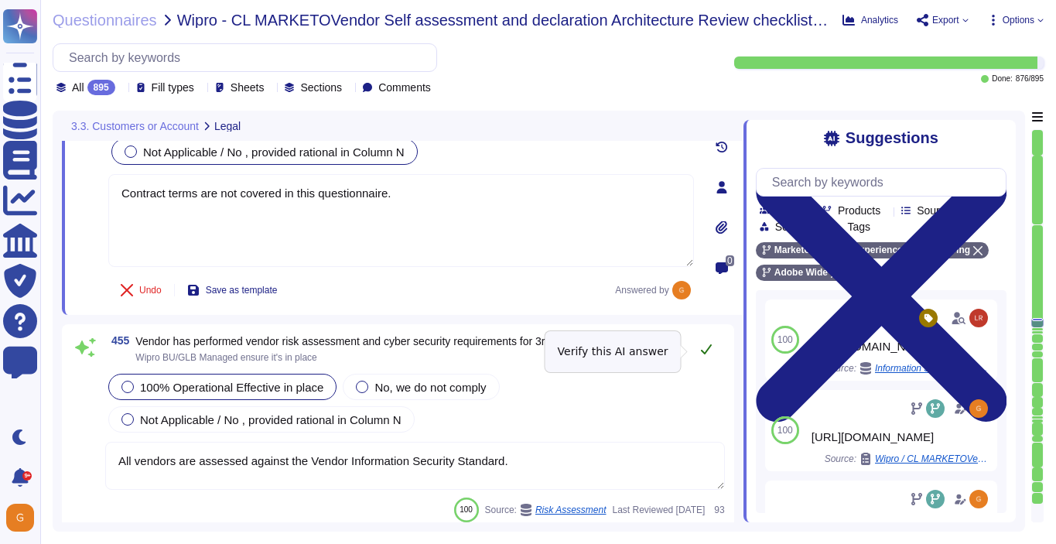
click at [713, 354] on button at bounding box center [706, 349] width 37 height 31
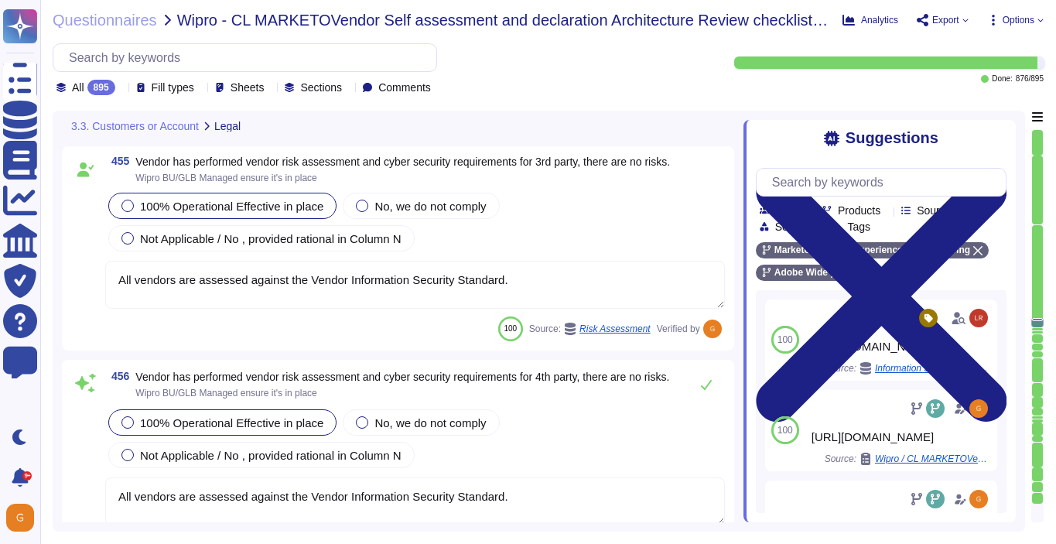
type textarea "Where required by law, Adobe includes a right to audit clause in contracts with…"
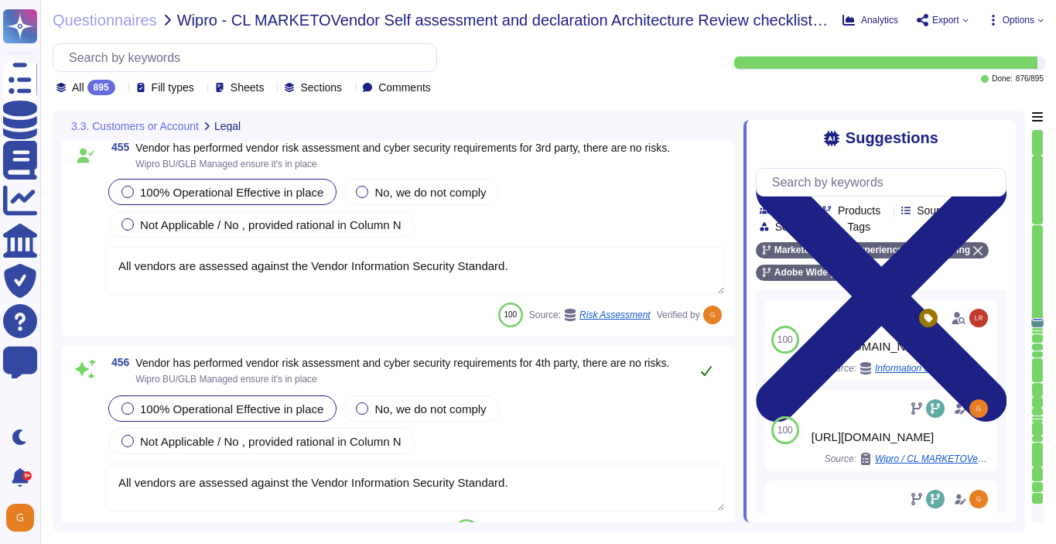
click at [723, 368] on button at bounding box center [706, 370] width 37 height 31
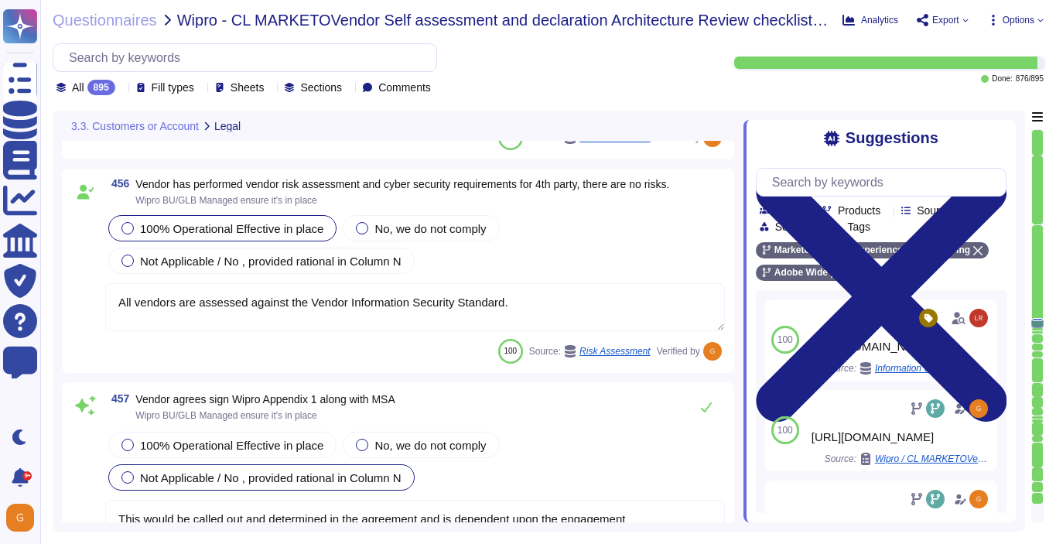
type textarea "This is covered in contract terms. Please refer to Adobe Sales Legal for contra…"
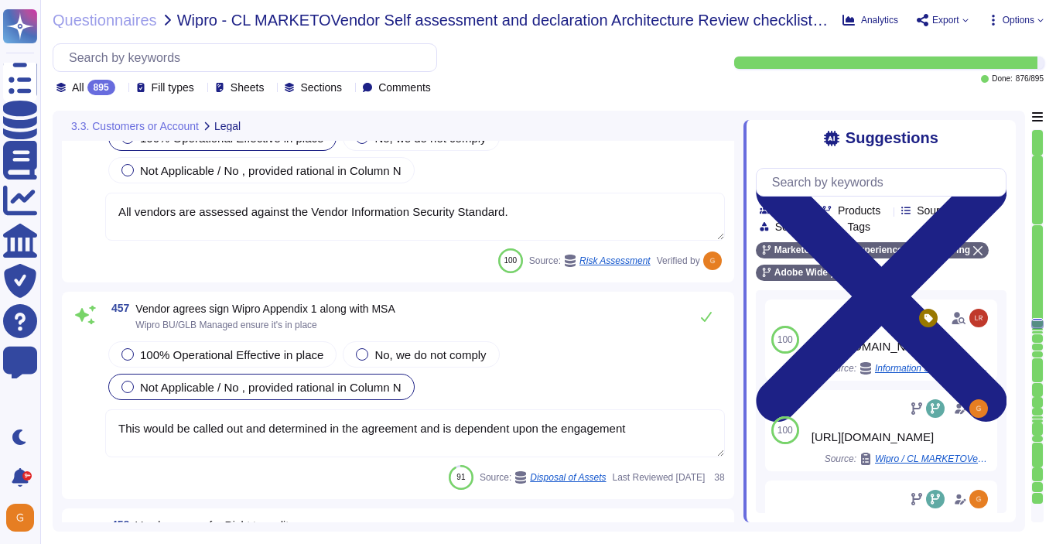
scroll to position [110963, 0]
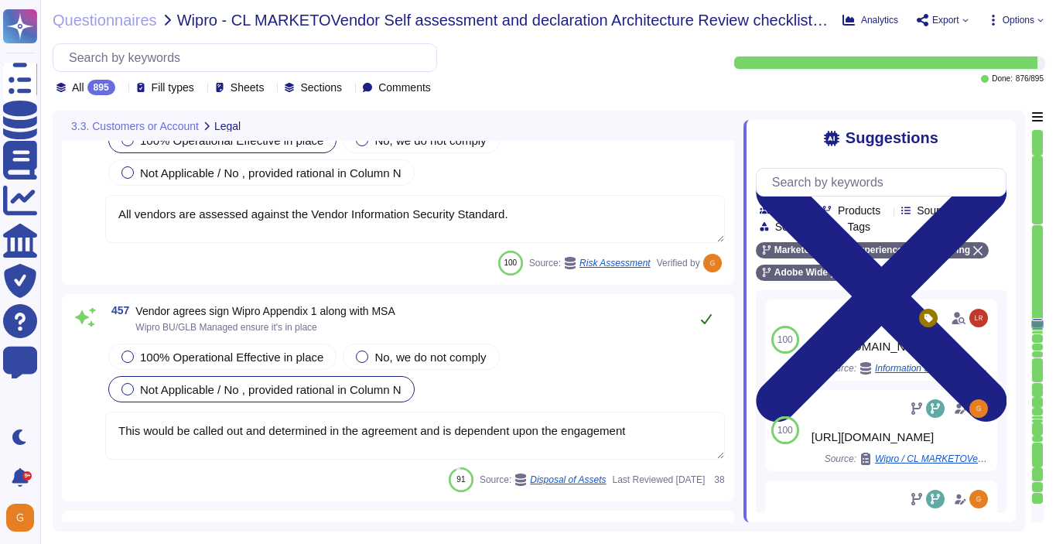
click at [706, 319] on icon at bounding box center [706, 319] width 12 height 12
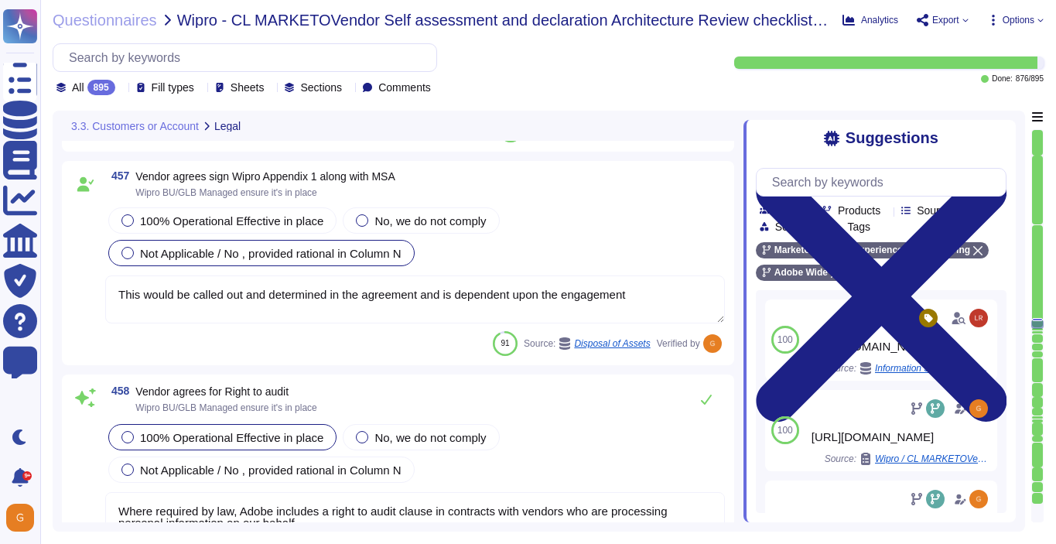
type textarea "This would be called out and determined in the agreement and is dependent upon …"
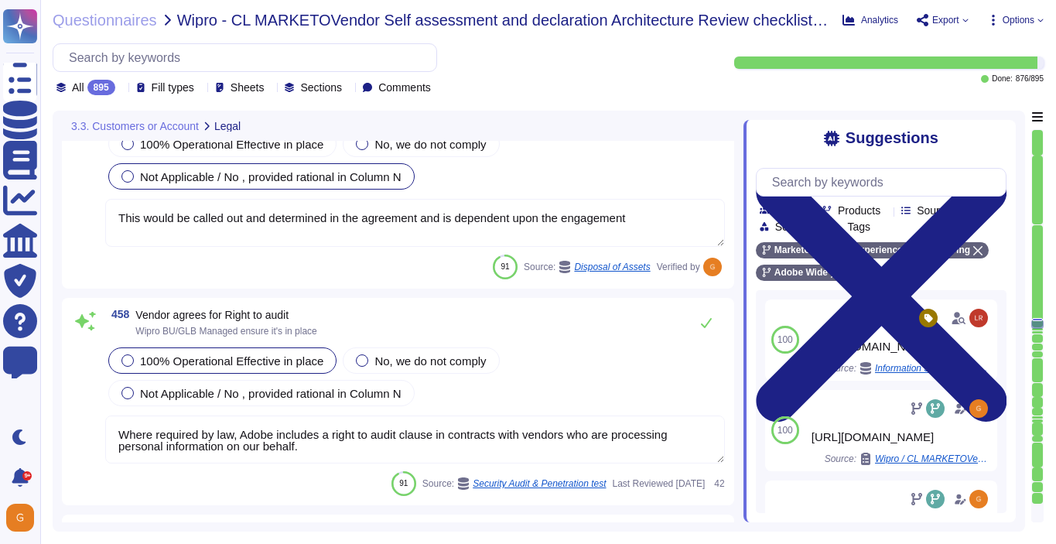
scroll to position [111184, 0]
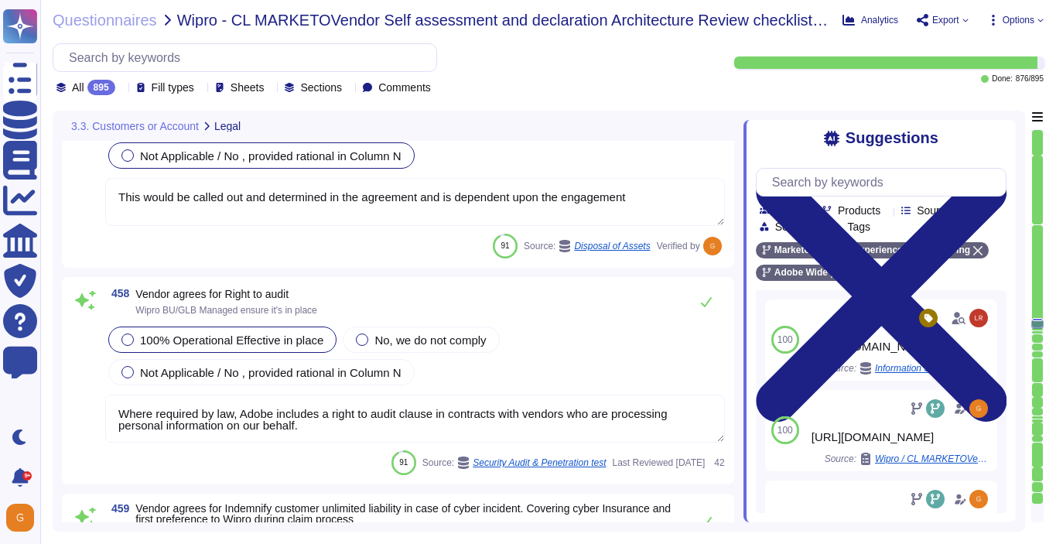
click at [318, 430] on textarea "Where required by law, Adobe includes a right to audit clause in contracts with…" at bounding box center [415, 419] width 620 height 48
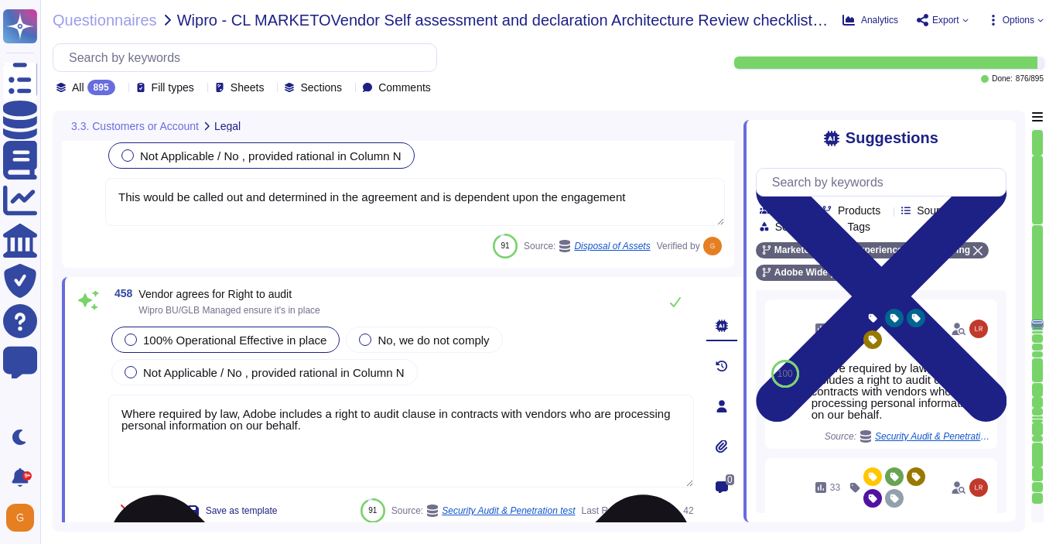
type textarea "This would be called out and determined in the agreement and is dependent upon …"
drag, startPoint x: 379, startPoint y: 419, endPoint x: 287, endPoint y: 423, distance: 92.2
click at [287, 423] on textarea "Where required by law, Adobe includes a right to audit clause in contracts with…" at bounding box center [401, 441] width 586 height 93
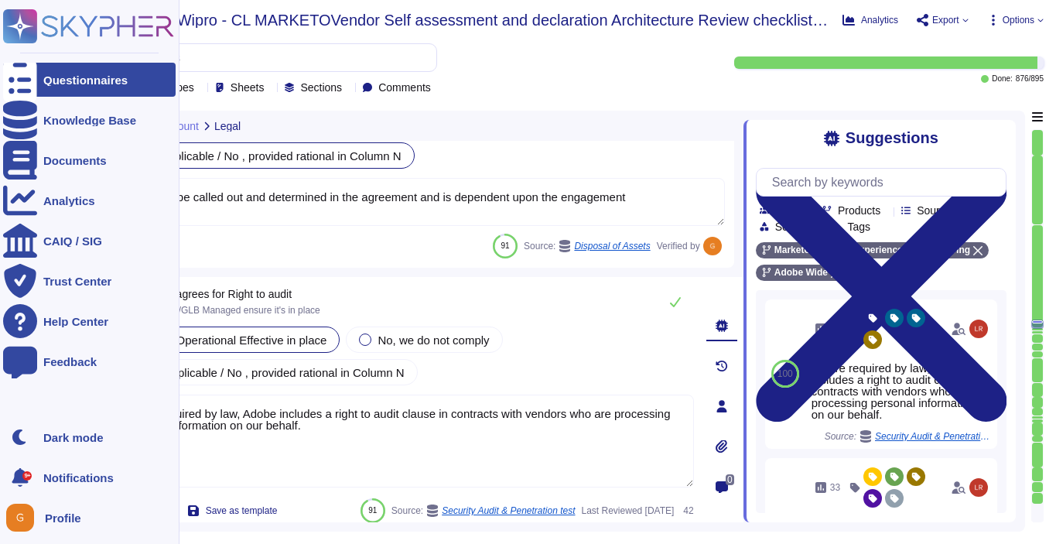
drag, startPoint x: 393, startPoint y: 434, endPoint x: 39, endPoint y: 398, distance: 355.5
click at [39, 398] on div "Questionnaires Knowledge Base Documents Analytics CAIQ / SIG Trust Center Help …" at bounding box center [528, 272] width 1056 height 544
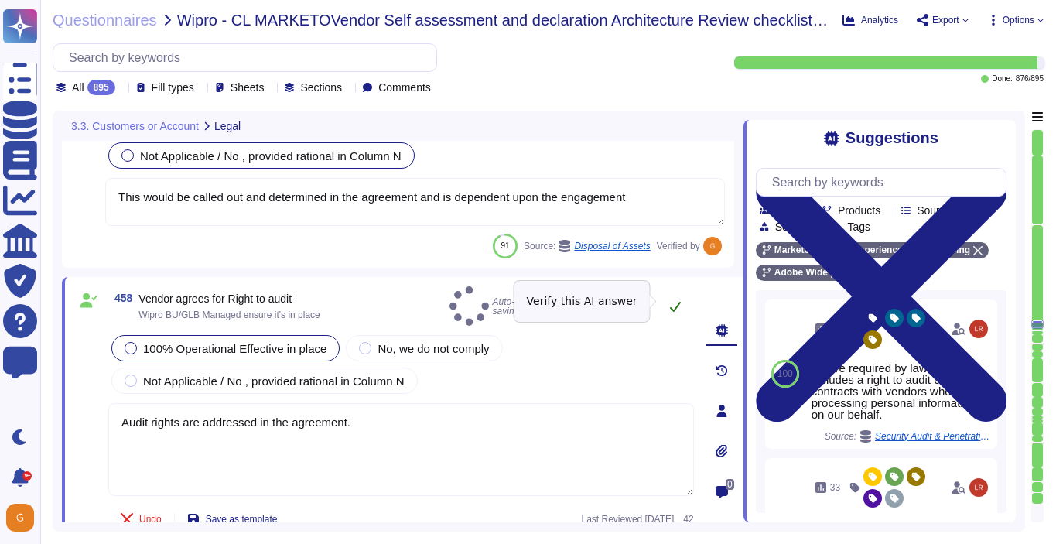
type textarea "Audit rights are addressed in the agreement."
click at [677, 303] on icon at bounding box center [675, 306] width 12 height 12
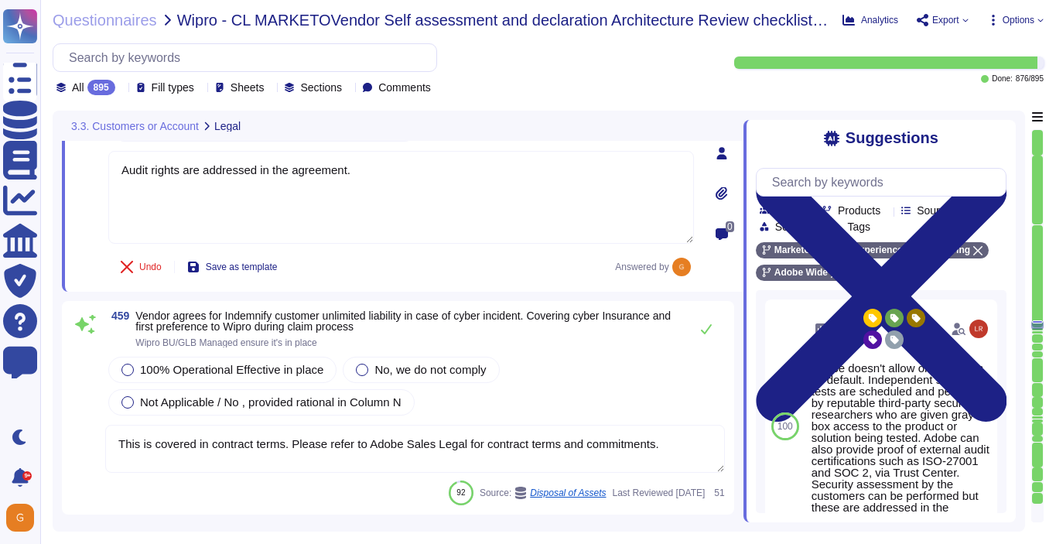
type textarea "All vendors are assessed against the Vendor Information Security Standard."
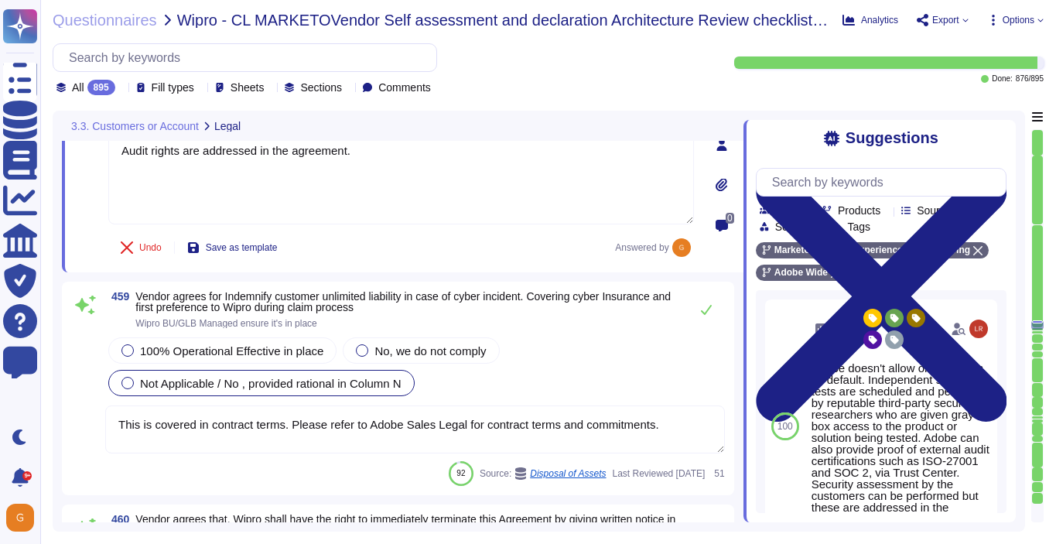
click at [153, 383] on span "Not Applicable / No , provided rational in Column N" at bounding box center [271, 383] width 262 height 13
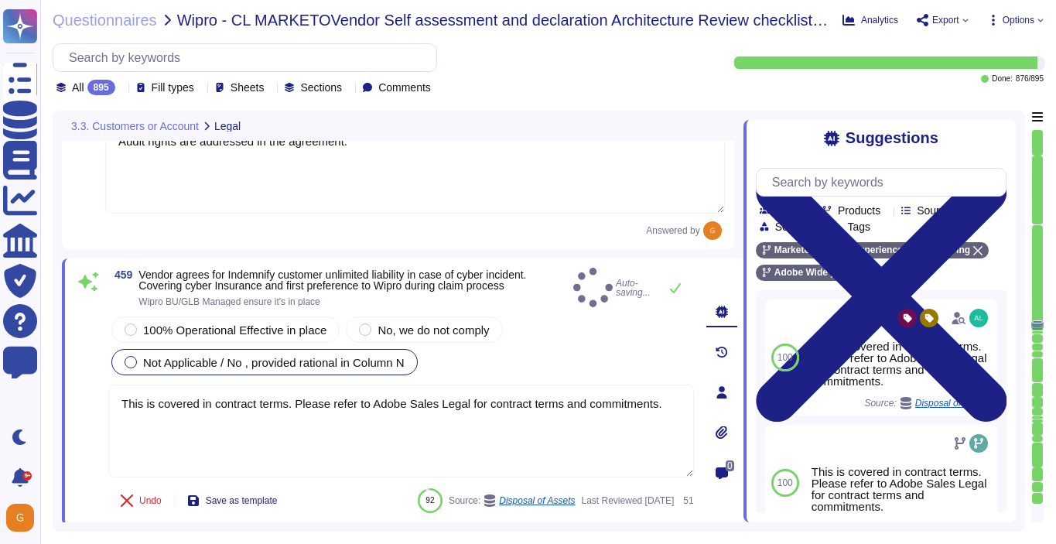
type textarea "All vendors are assessed against the Vendor Information Security Standard."
click at [673, 285] on icon at bounding box center [675, 288] width 12 height 12
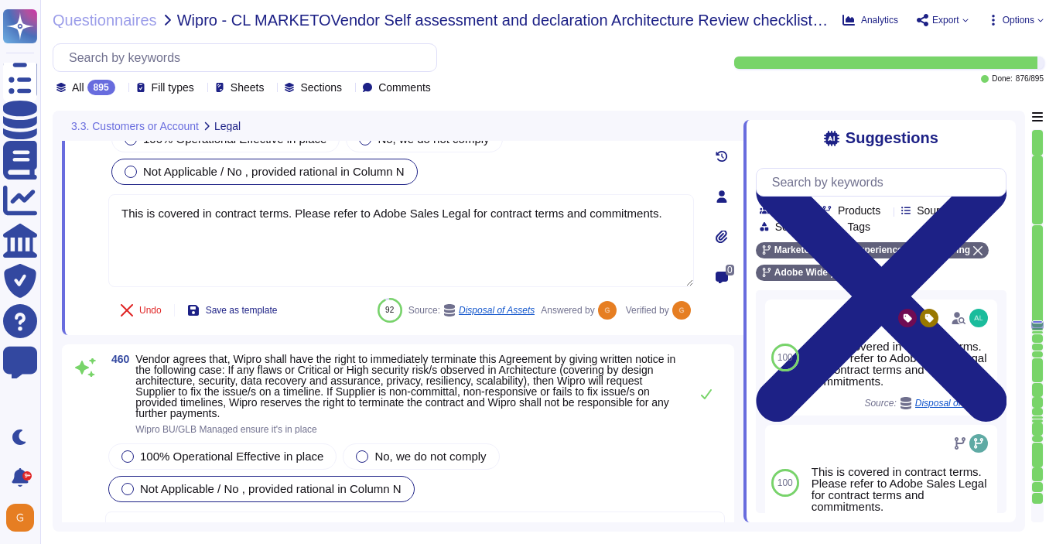
type textarea "We constantly look around the corner to see what is possible. But we don't wait…"
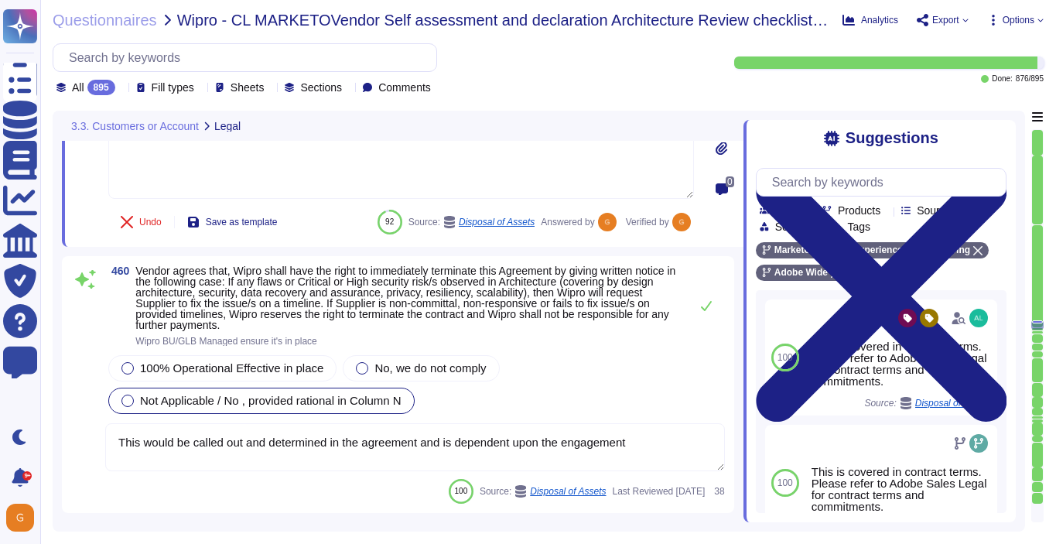
scroll to position [111737, 0]
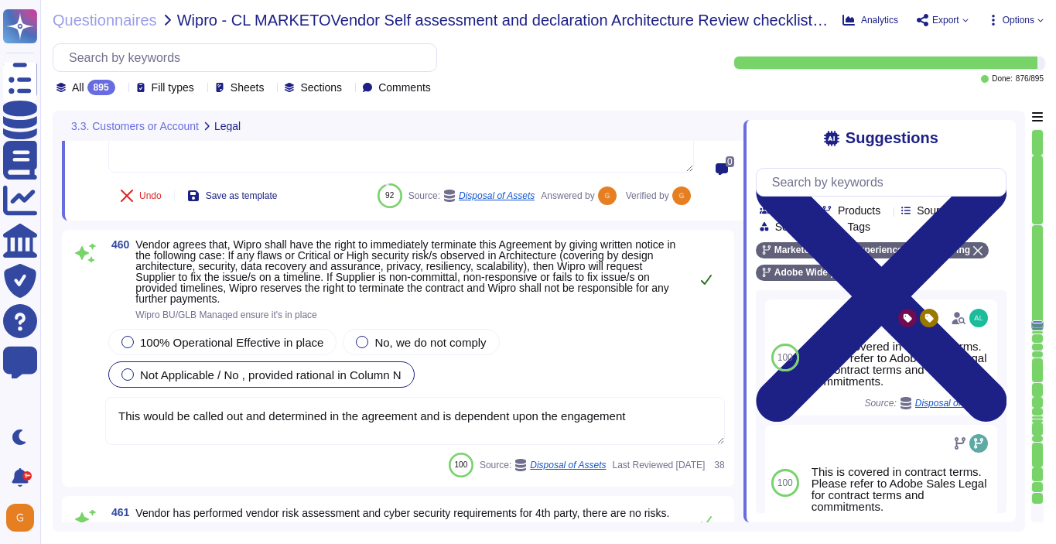
click at [709, 275] on icon at bounding box center [706, 279] width 12 height 12
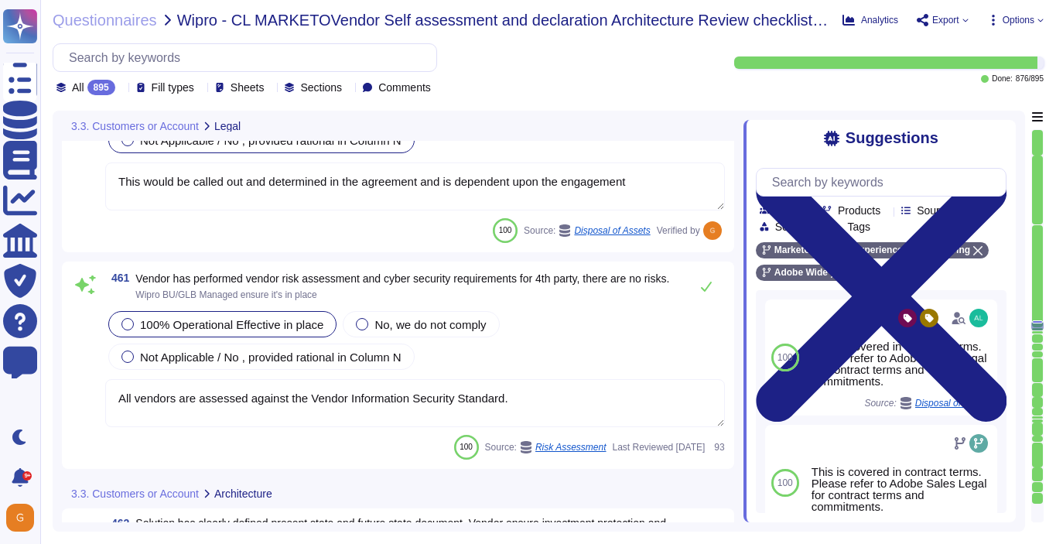
scroll to position [111957, 0]
type textarea "Network segmentation is implemented within the Adobe services production enviro…"
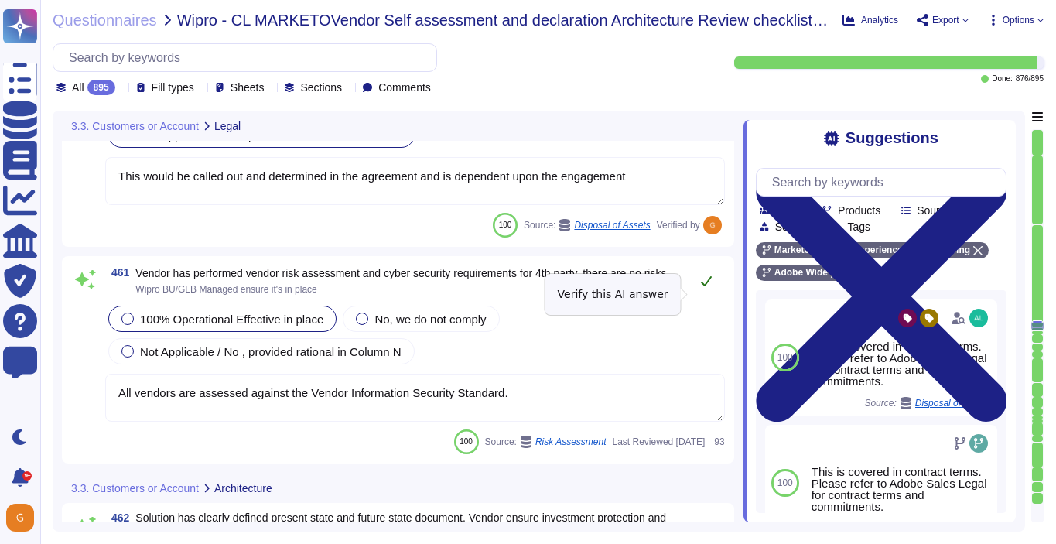
click at [705, 287] on icon at bounding box center [706, 281] width 12 height 12
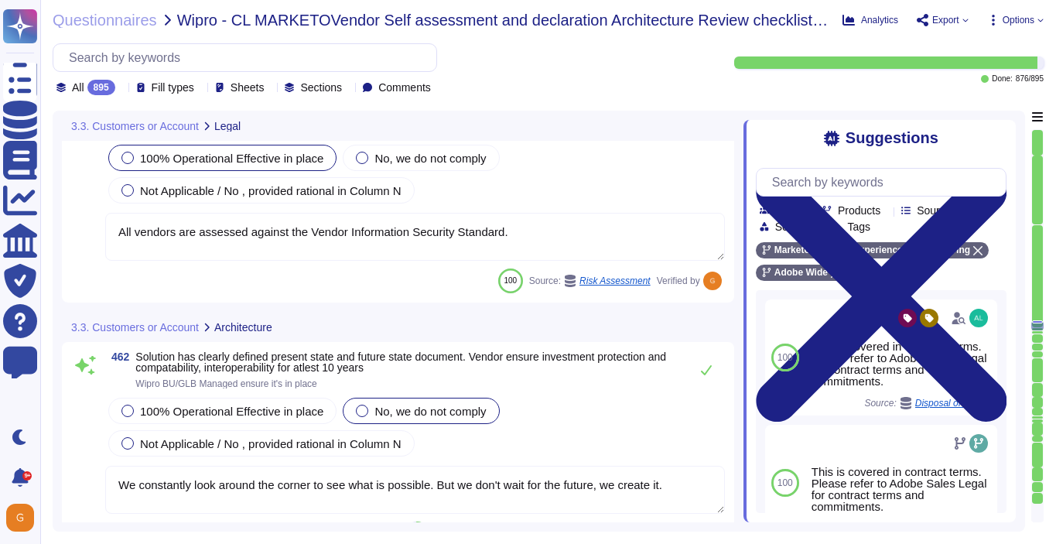
type textarea "Amazon Web Services uses strong tenant isolation security and control capabilit…"
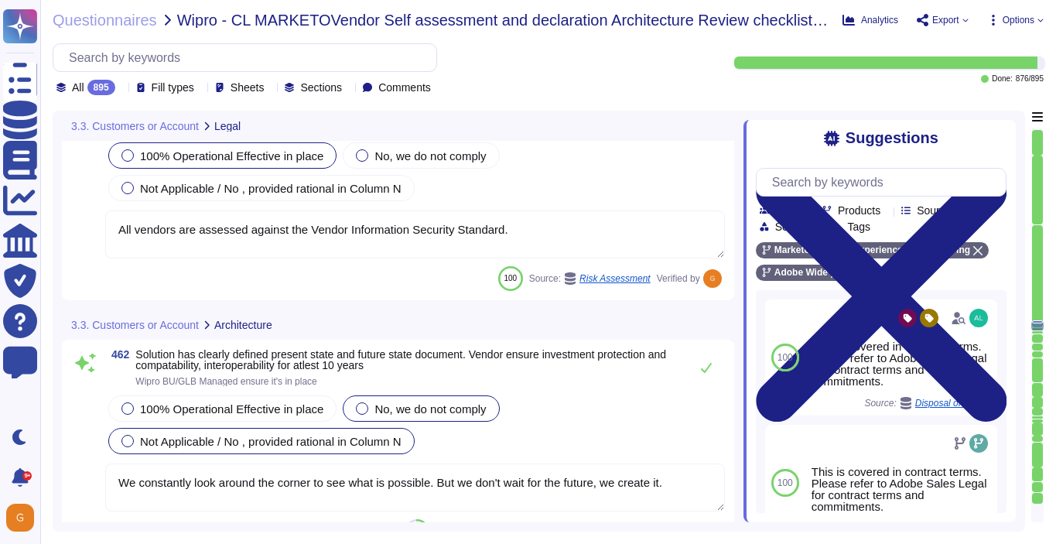
click at [264, 454] on div "Not Applicable / No , provided rational in Column N" at bounding box center [261, 441] width 306 height 26
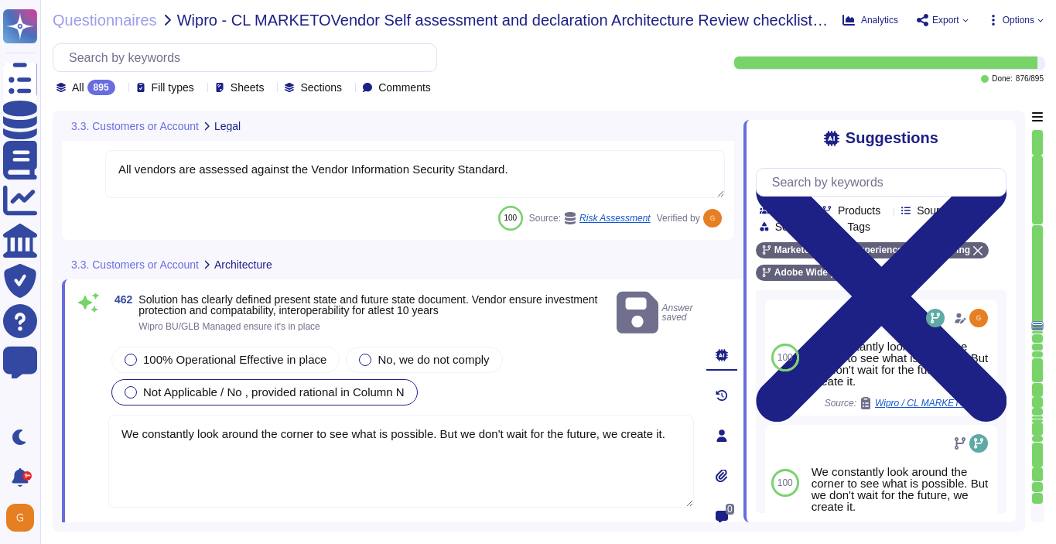
type textarea "Amazon Web Services uses strong tenant isolation security and control capabilit…"
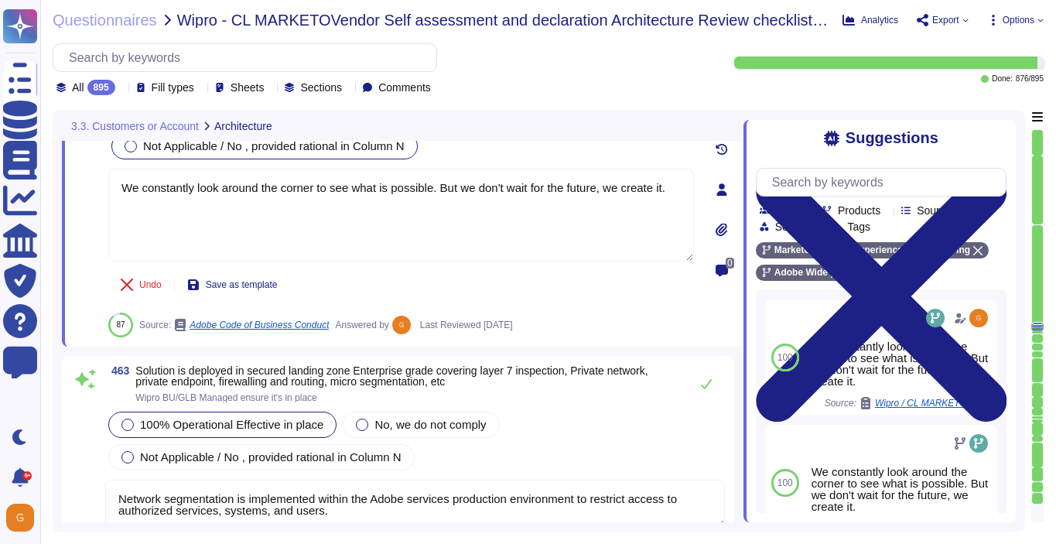
type textarea "Adobe had access controls in place to limit Adobe employee access to customer d…"
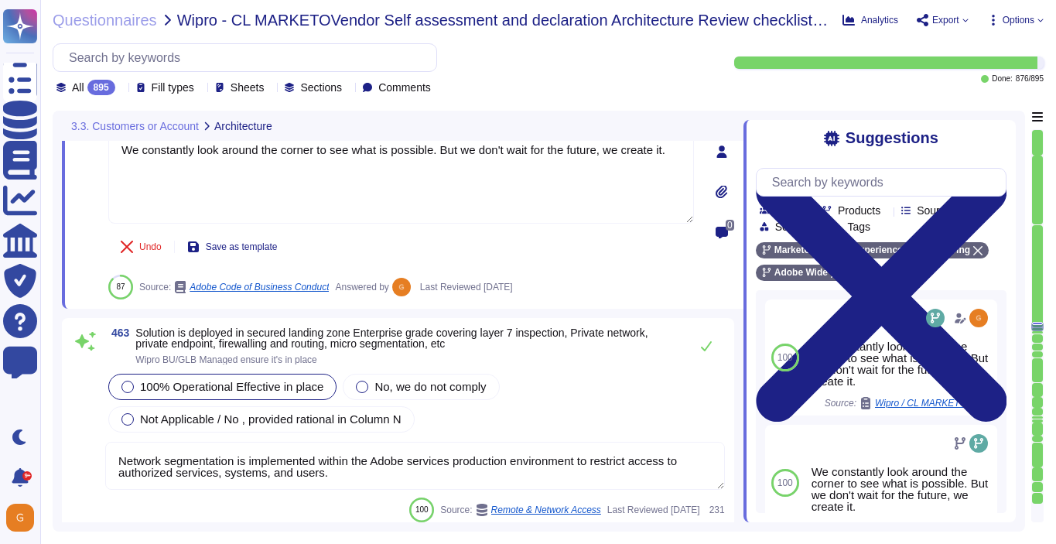
scroll to position [112385, 0]
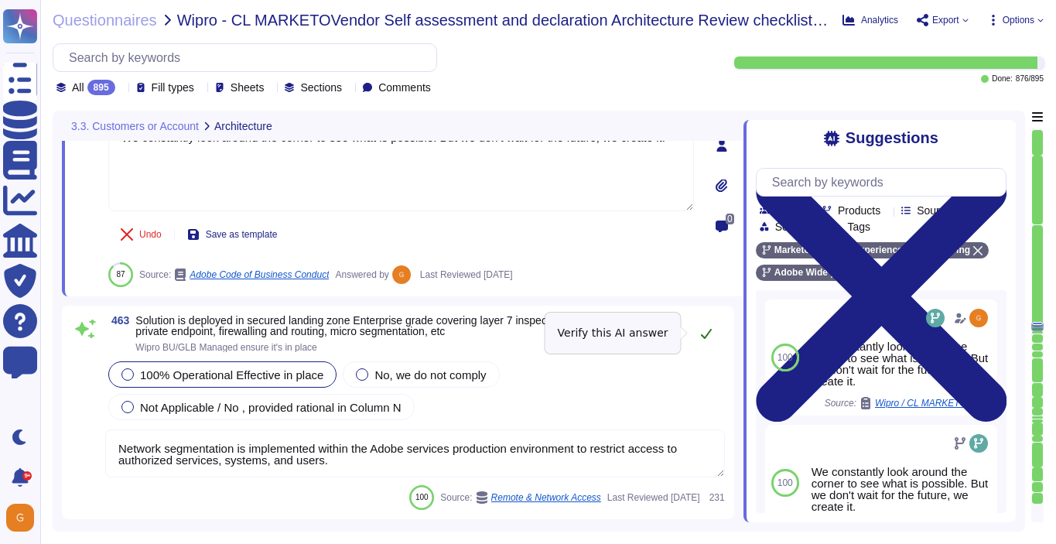
click at [705, 328] on icon at bounding box center [706, 333] width 12 height 12
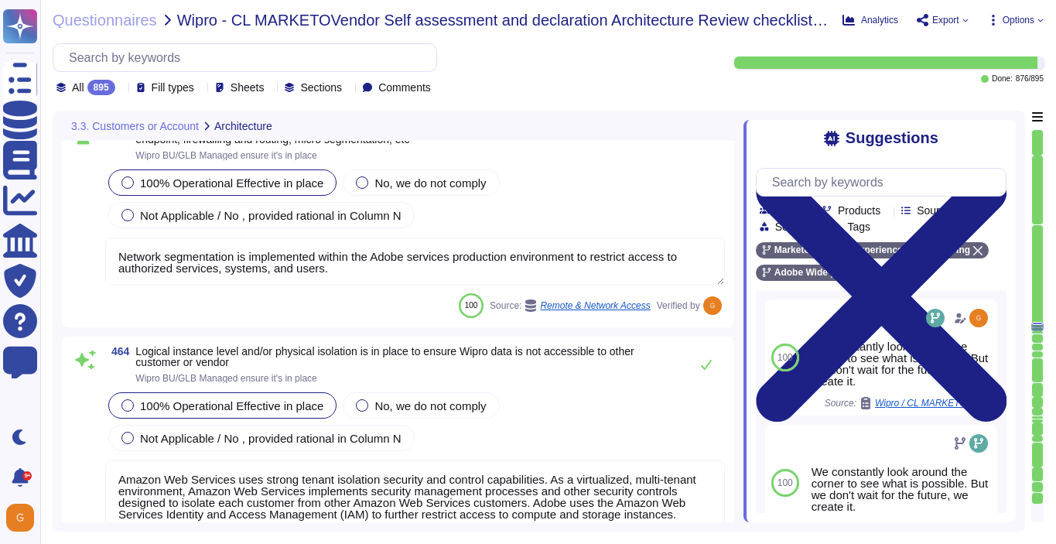
type textarea "Every component in the SaaS infrastructure is redundant. There are at least two…"
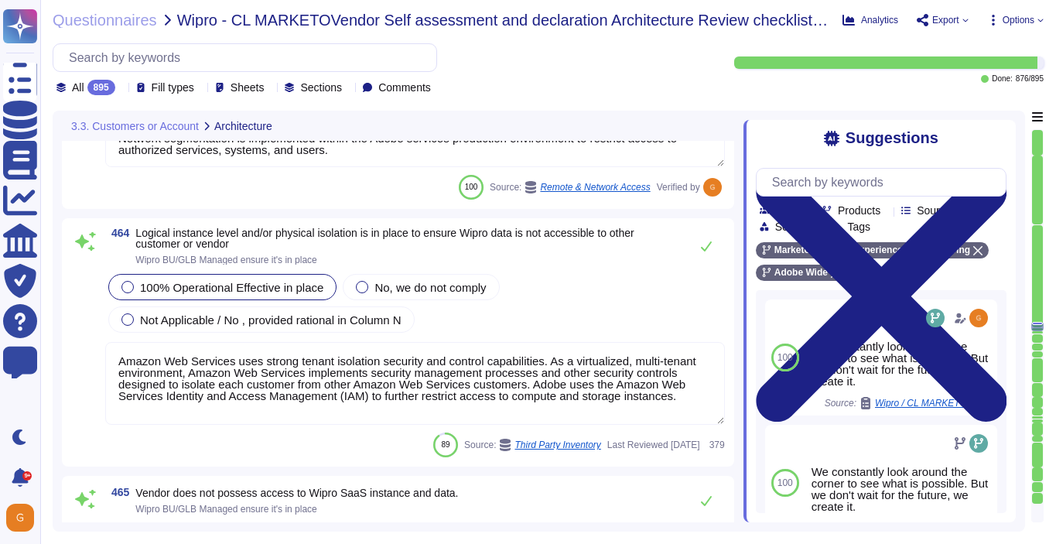
scroll to position [112698, 0]
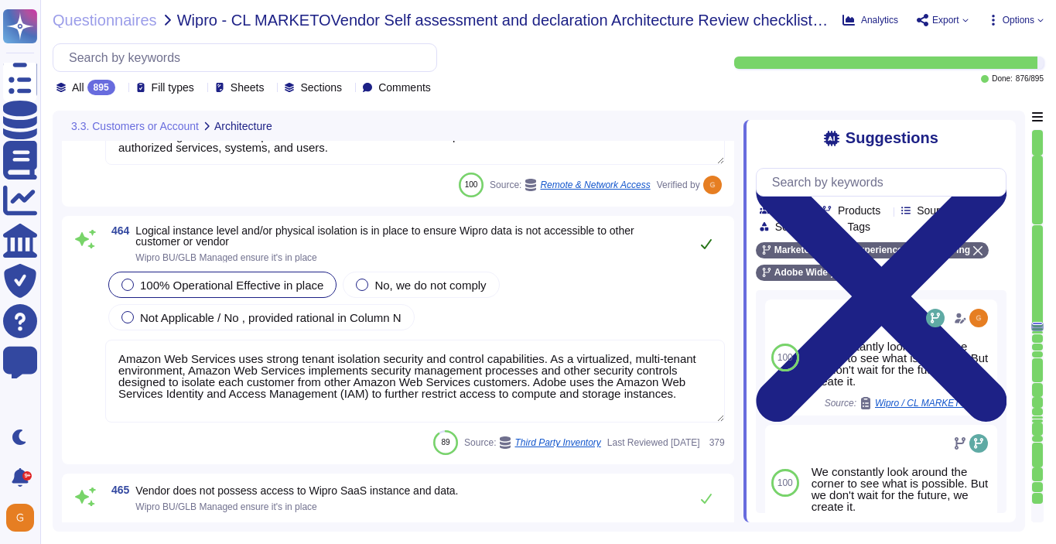
click at [710, 247] on icon at bounding box center [706, 244] width 12 height 12
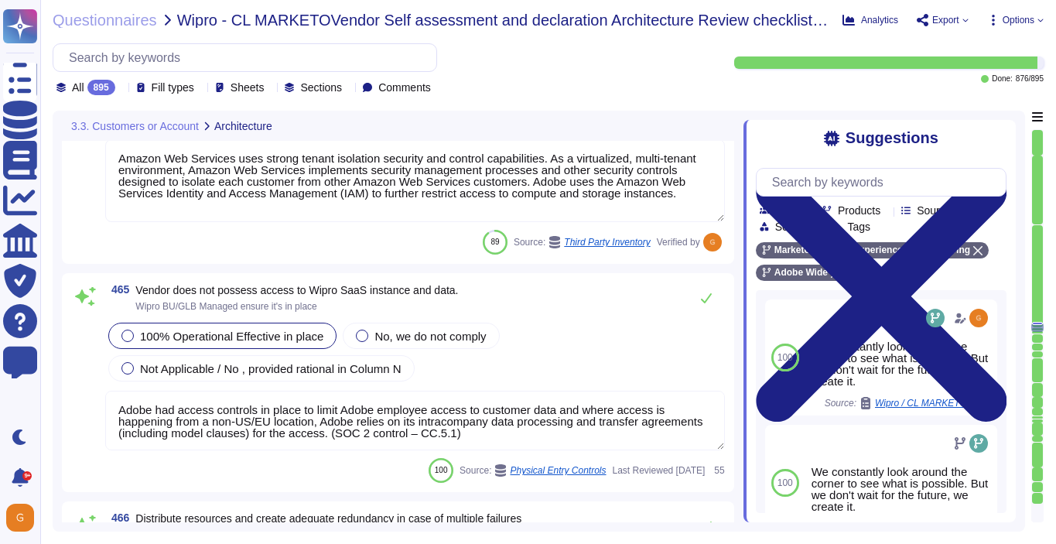
type textarea "No"
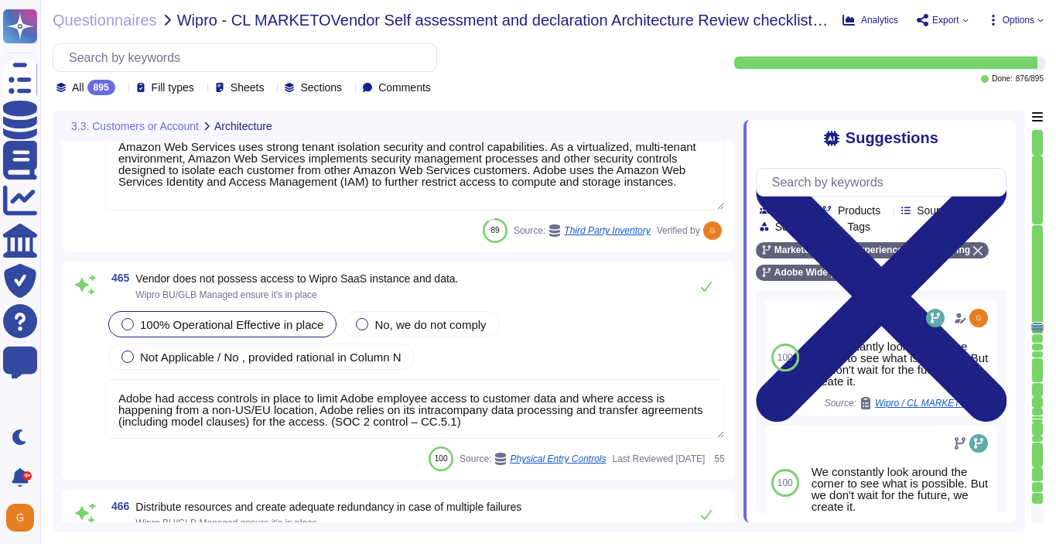
scroll to position [112907, 0]
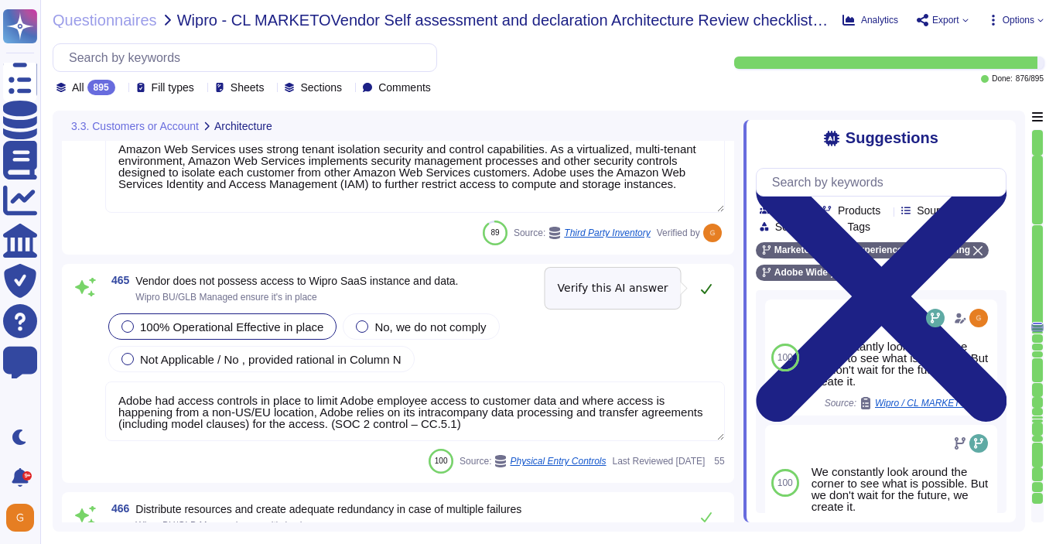
click at [708, 283] on icon at bounding box center [706, 288] width 12 height 12
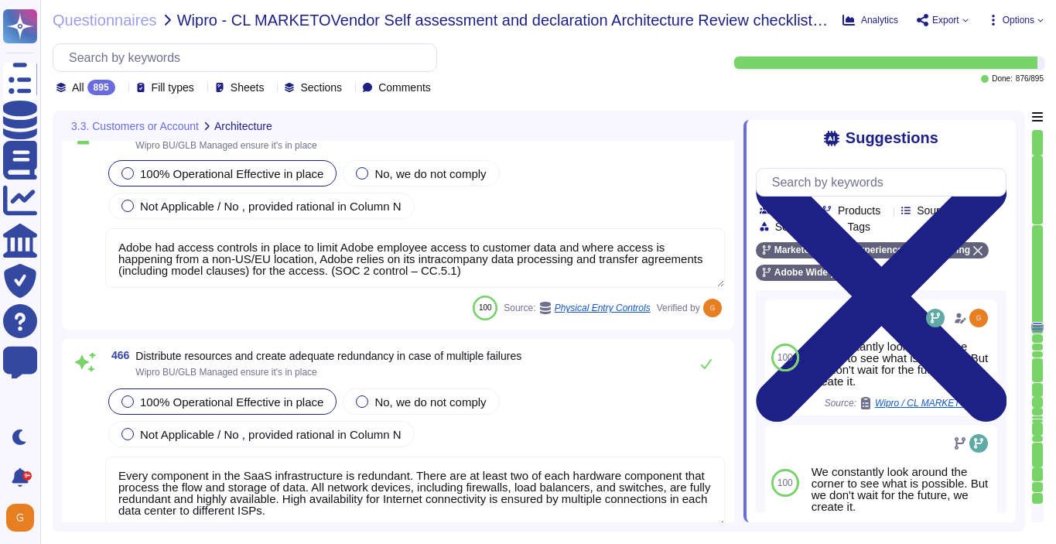
scroll to position [113067, 0]
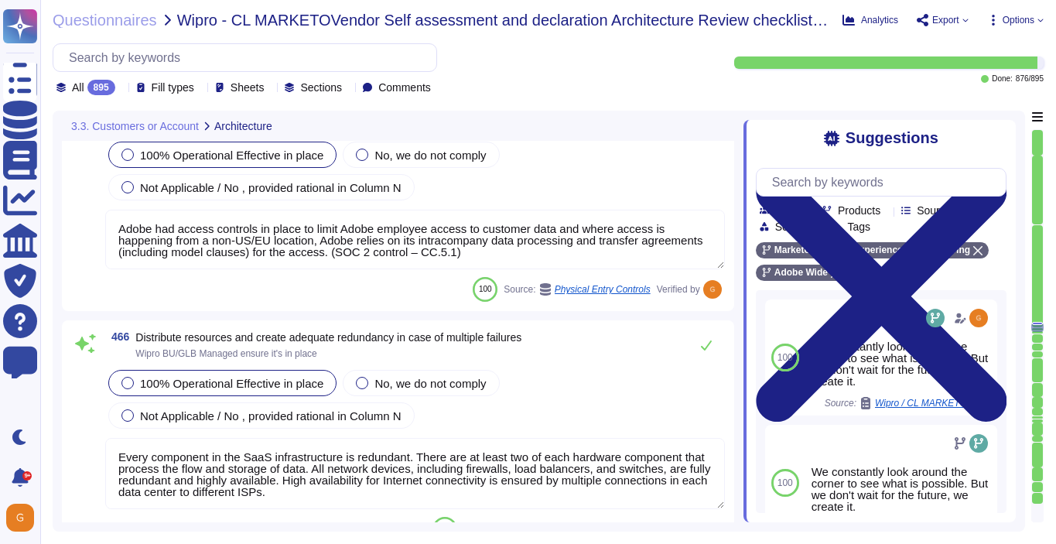
type textarea "Adobe’s Business Continuity Disaster Recovery program is supported by governing…"
click at [700, 347] on icon at bounding box center [706, 345] width 12 height 12
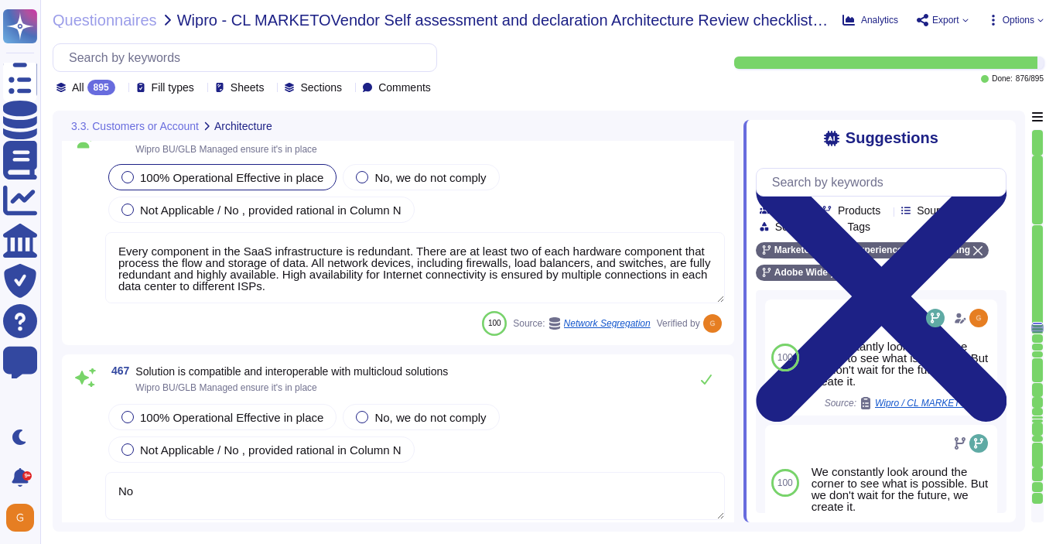
scroll to position [113288, 0]
type textarea "Adobe’s Business Continuity Disaster Recovery program is supported by governing…"
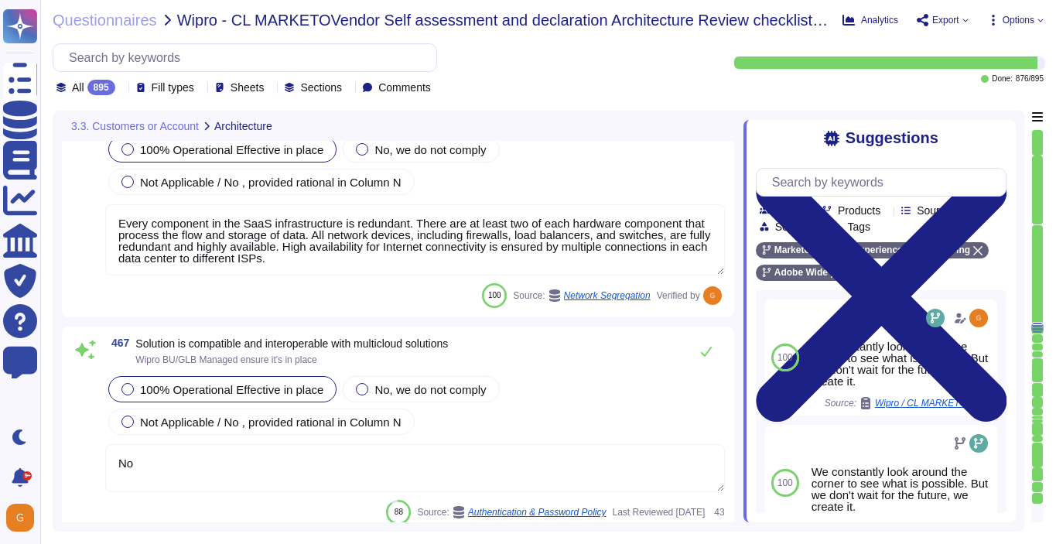
click at [156, 385] on span "100% Operational Effective in place" at bounding box center [231, 389] width 183 height 13
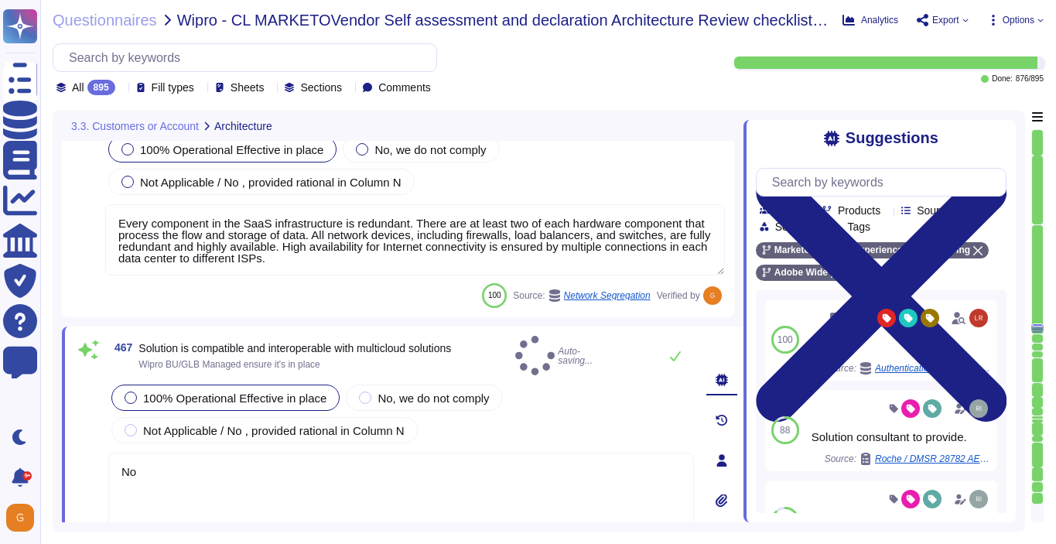
type textarea "Adobe’s Business Continuity Disaster Recovery program is supported by governing…"
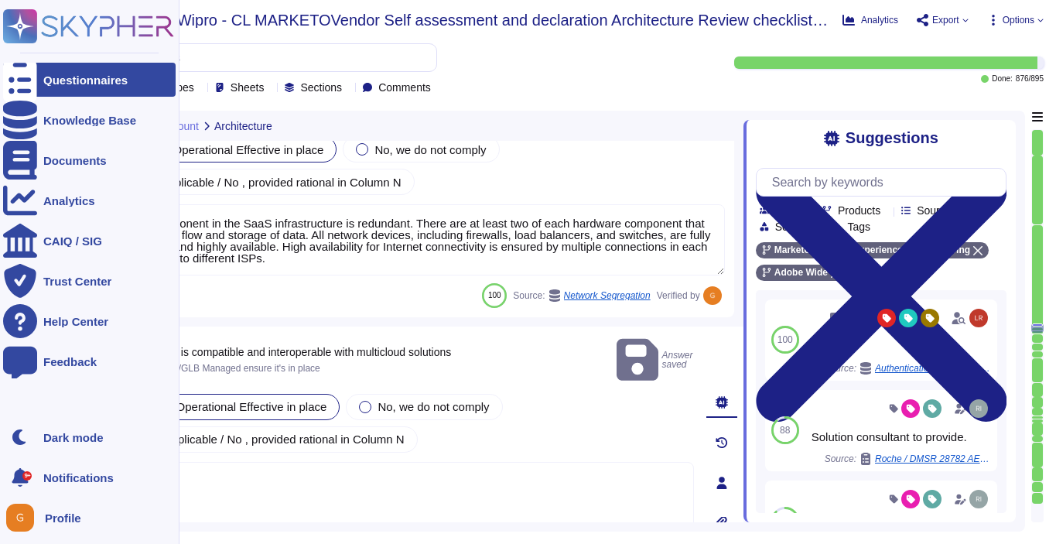
drag, startPoint x: 311, startPoint y: 454, endPoint x: 34, endPoint y: 454, distance: 277.0
click at [34, 454] on div "Questionnaires Knowledge Base Documents Analytics CAIQ / SIG Trust Center Help …" at bounding box center [528, 272] width 1056 height 544
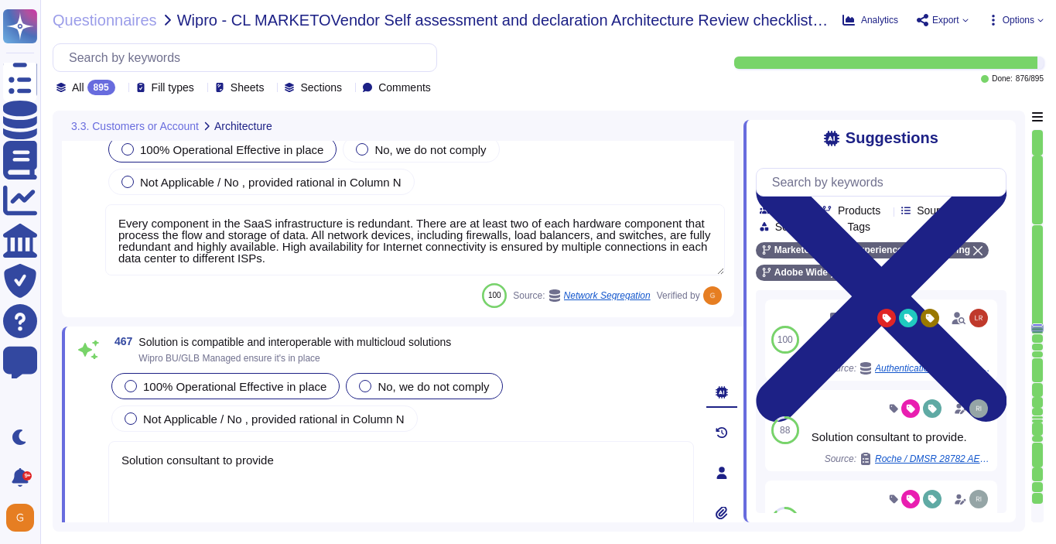
type textarea "Solution consultant to provide."
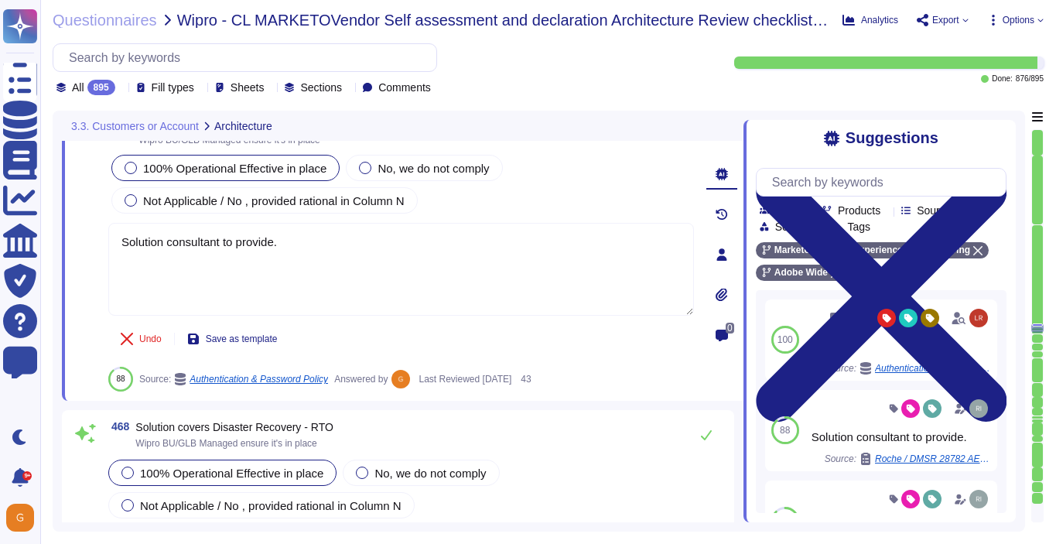
type textarea "Availability metrics and SLA related information are defined within the SLA agr…"
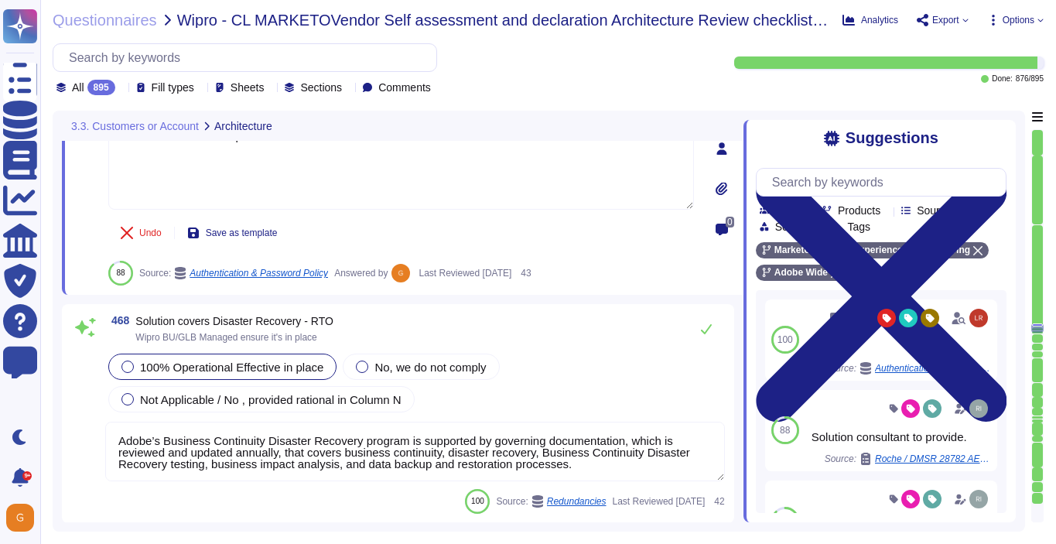
scroll to position [113609, 0]
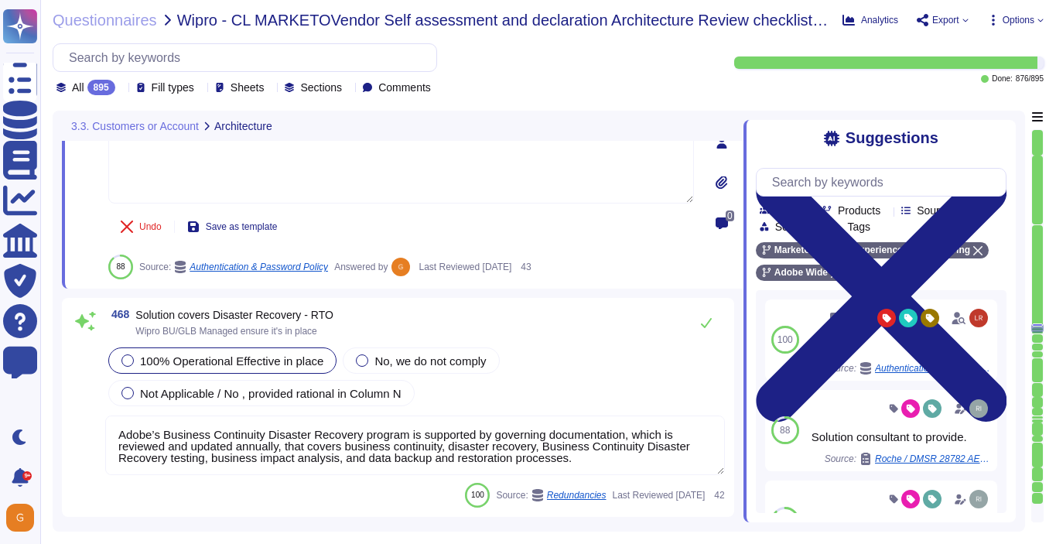
type textarea "Solution consultant to provide."
click at [702, 329] on div "468 Solution covers Disaster Recovery - RTO Wipro BU/GLB Managed ensure it's in…" at bounding box center [398, 407] width 654 height 200
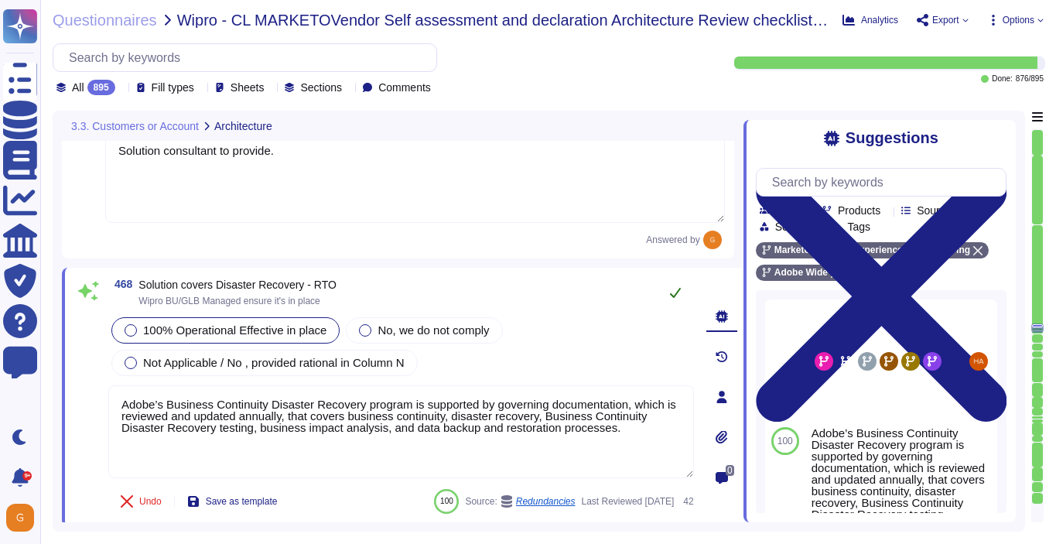
click at [679, 277] on button at bounding box center [675, 292] width 37 height 31
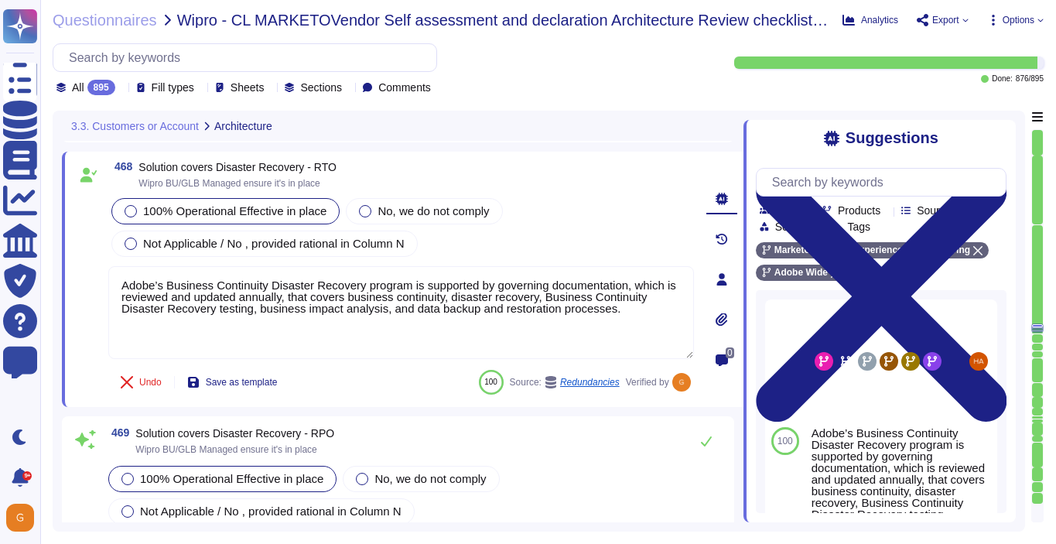
scroll to position [113809, 0]
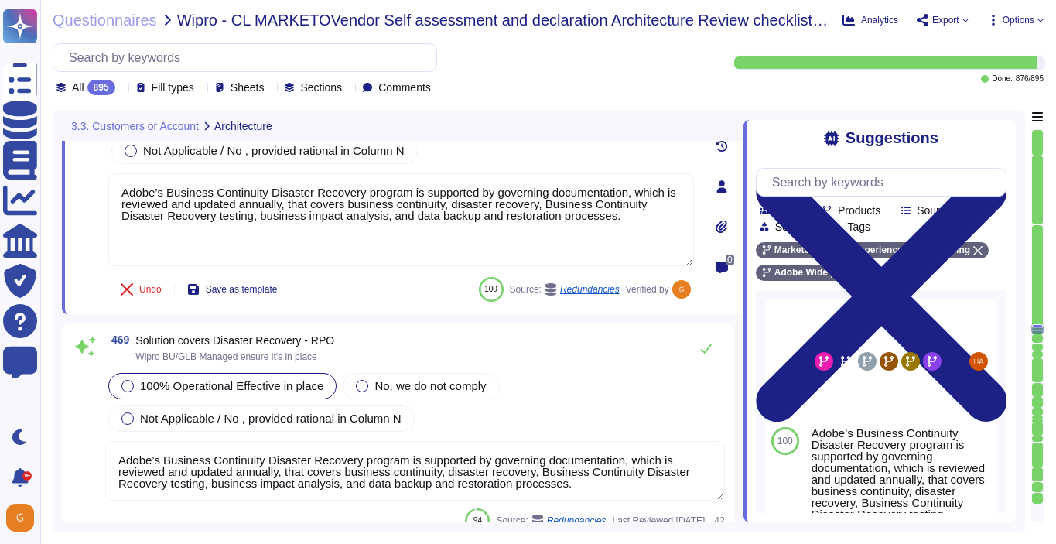
type textarea "The SLA for Minimum Uptime Percentage for most of our products is 99.9% for cov…"
click at [700, 342] on icon at bounding box center [706, 348] width 12 height 12
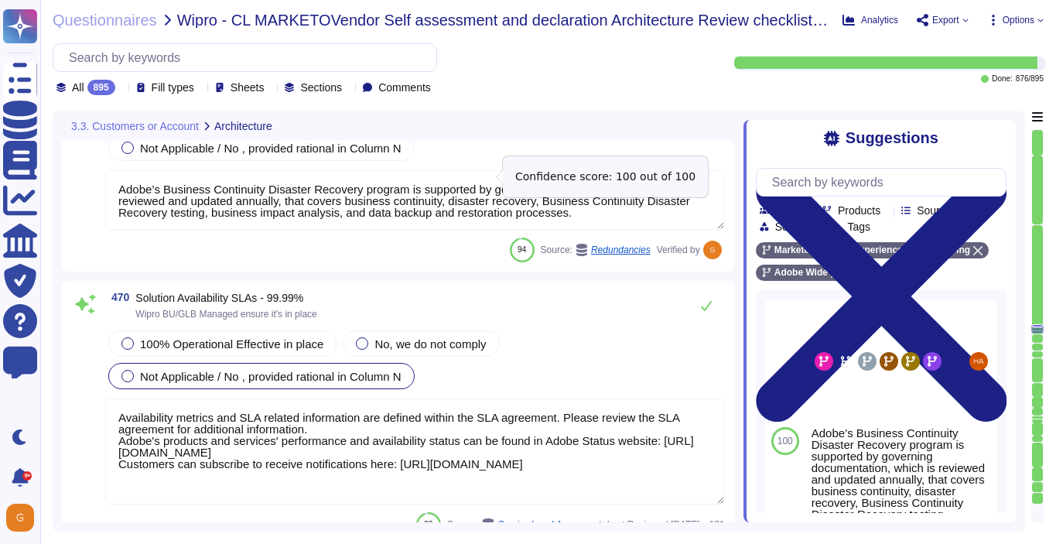
scroll to position [114054, 0]
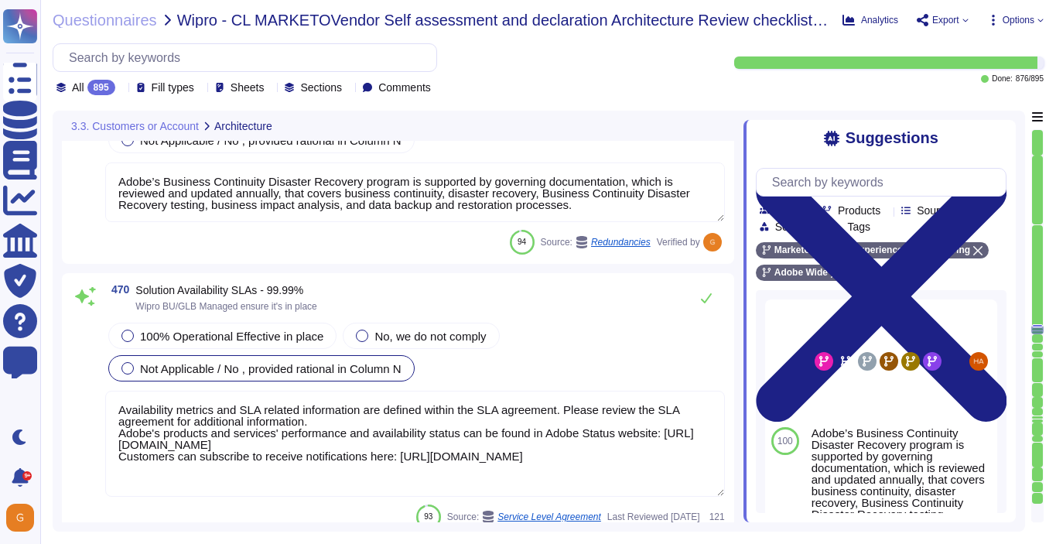
type textarea "As part of the continuous monitoring program, each month Adobe is required to r…"
click at [709, 302] on icon at bounding box center [706, 298] width 12 height 12
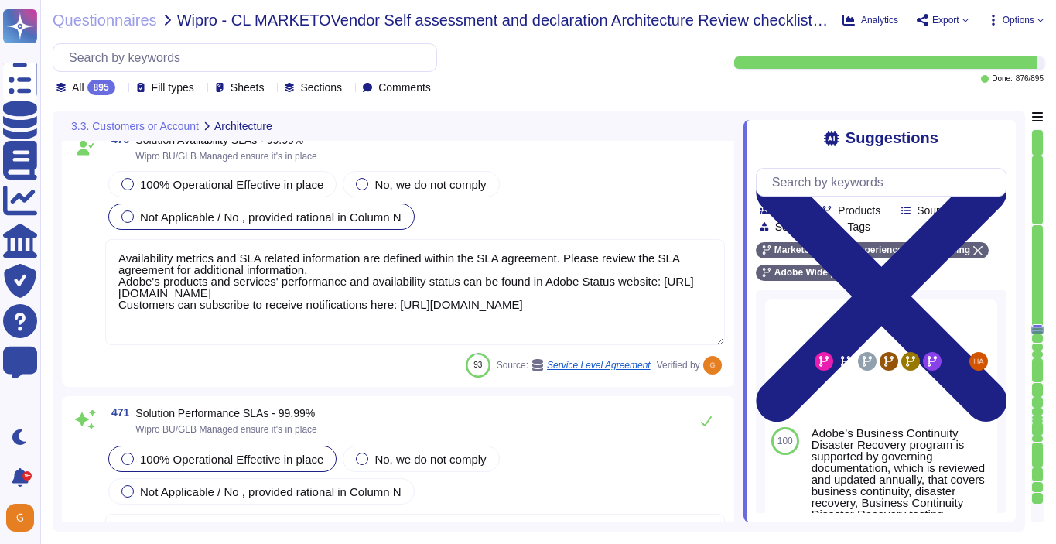
type textarea "ISO/IEC 27002 is an international standard that provides guidance for organizat…"
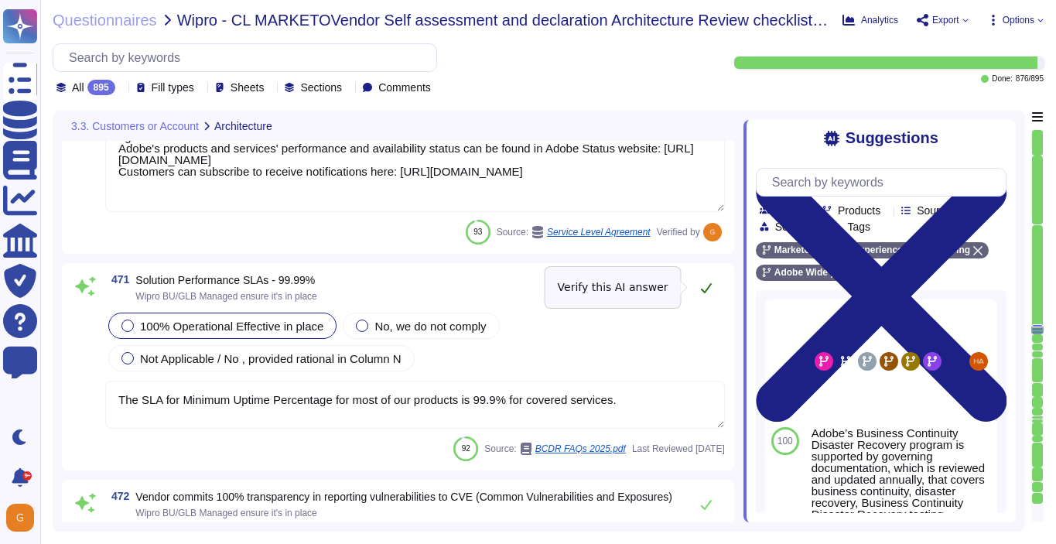
click at [709, 294] on button at bounding box center [706, 287] width 37 height 31
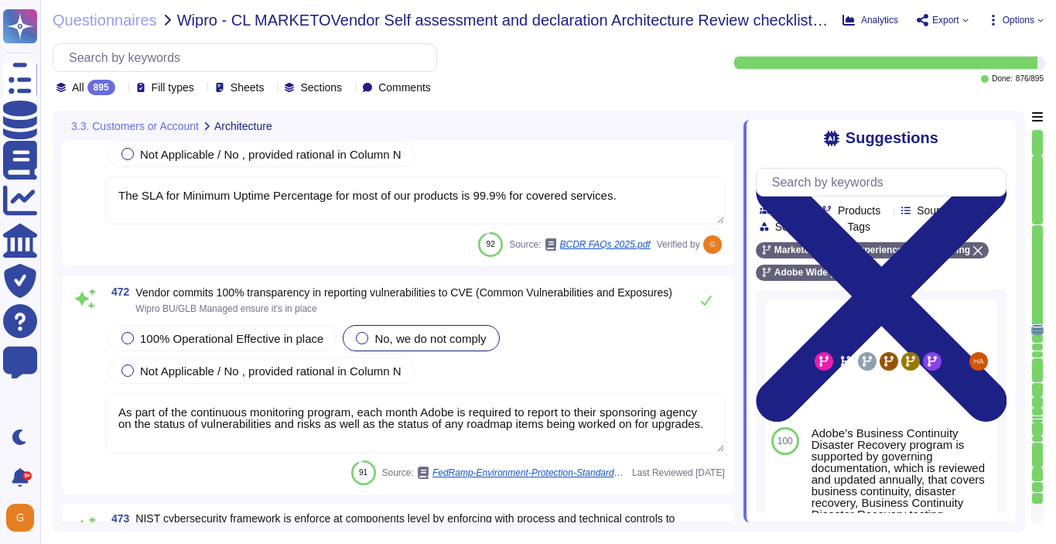
scroll to position [114518, 0]
click at [251, 378] on span "Not Applicable / No , provided rational in Column N" at bounding box center [271, 371] width 262 height 13
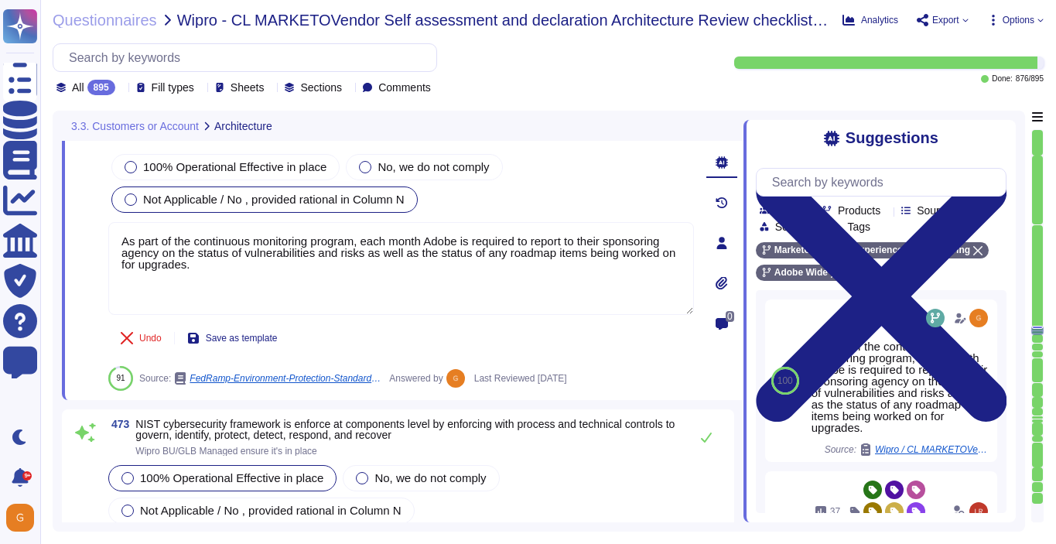
type textarea "On a regular basis, the security team reviews operating systems used in the clo…"
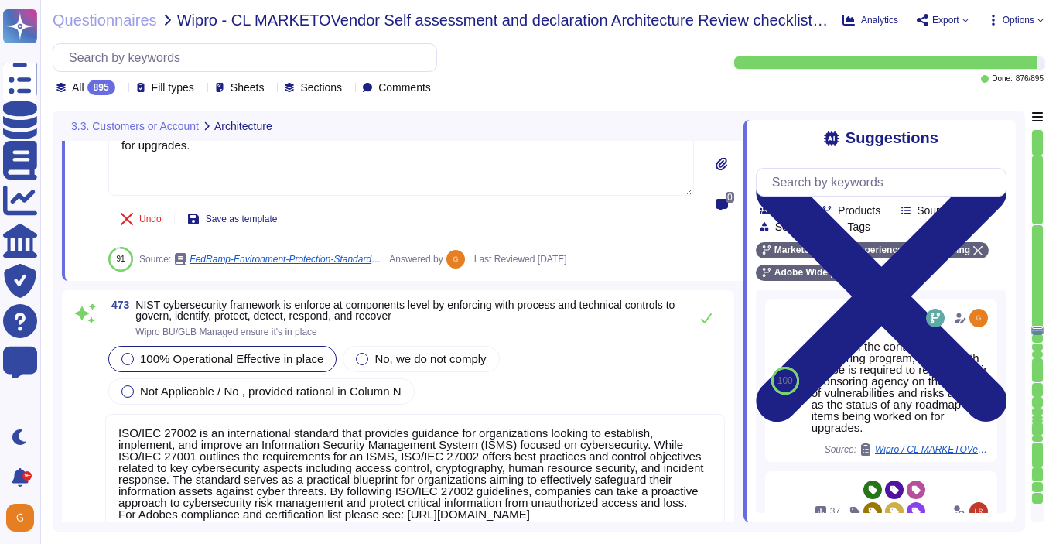
scroll to position [114831, 0]
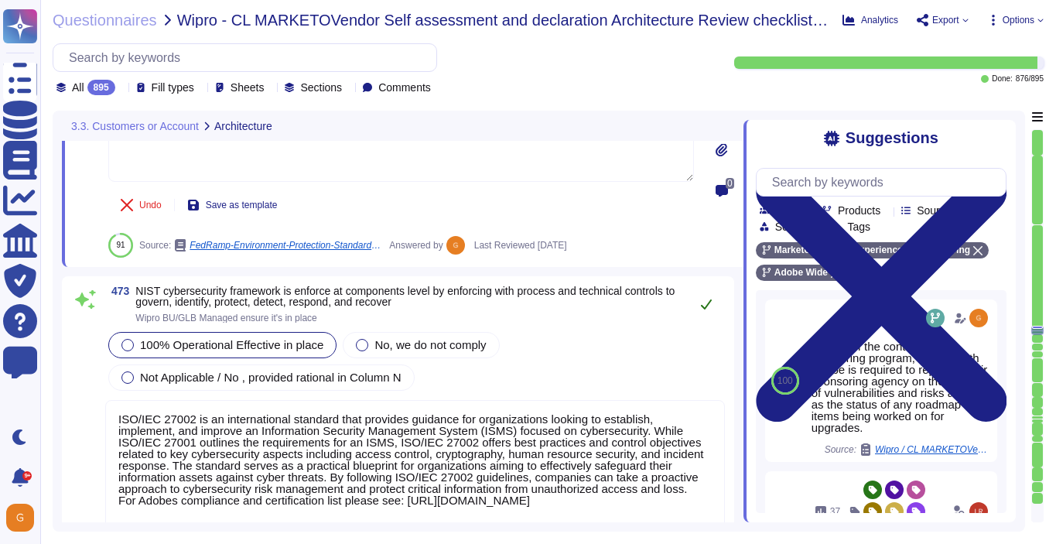
click at [696, 293] on button at bounding box center [706, 304] width 37 height 31
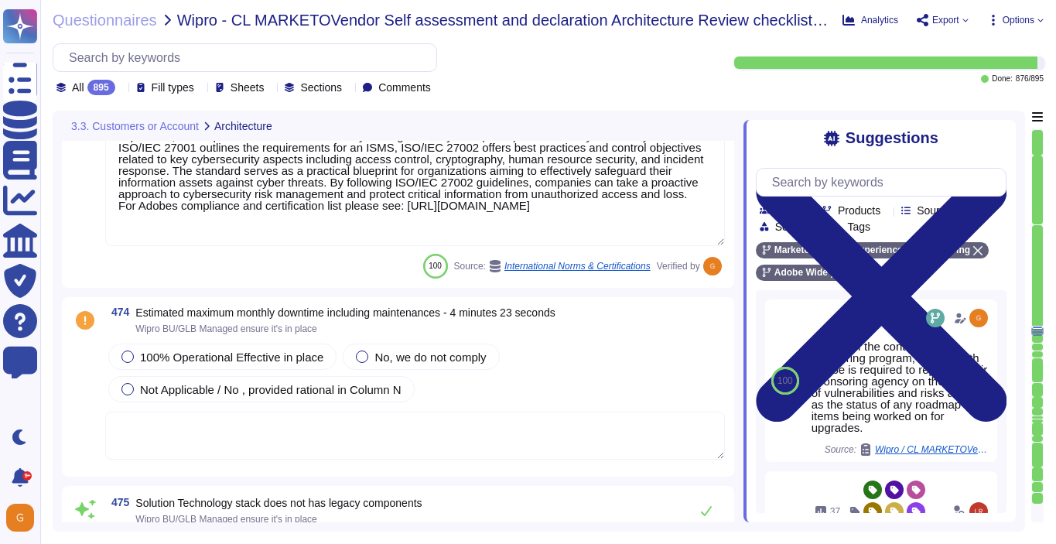
type textarea "Lor ip dolo sitamet con adipisc eli seddoe (te incididunt) utl et dolore, mag a…"
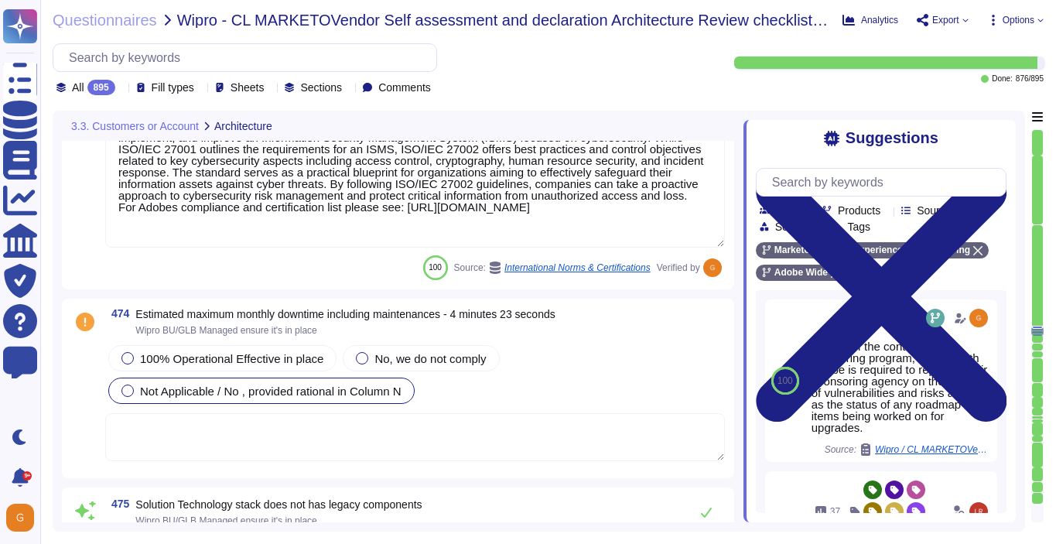
click at [275, 404] on div "Not Applicable / No , provided rational in Column N" at bounding box center [261, 391] width 306 height 26
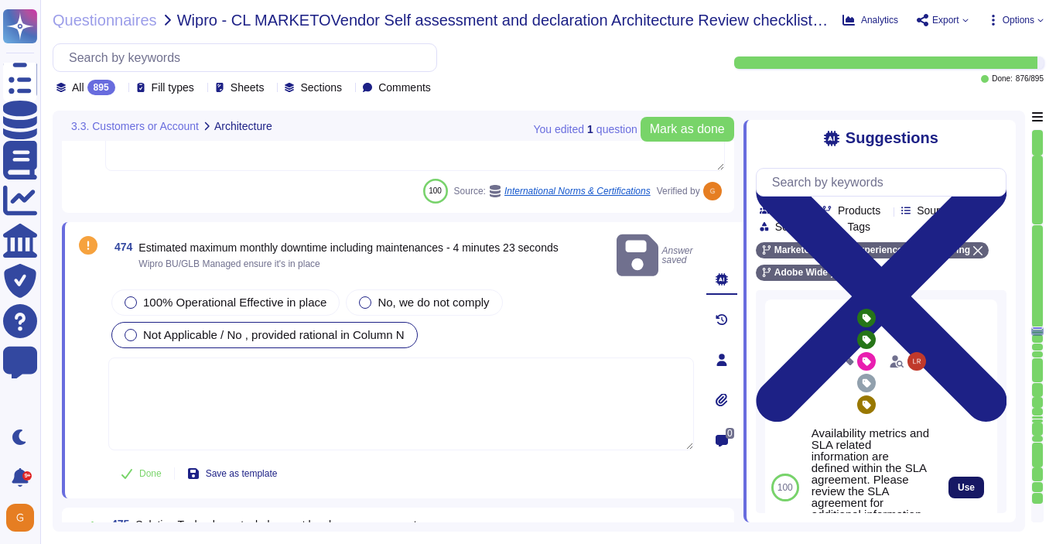
click at [975, 492] on span "Use" at bounding box center [966, 487] width 17 height 9
type textarea "Availability metrics and SLA related information are defined within the SLA agr…"
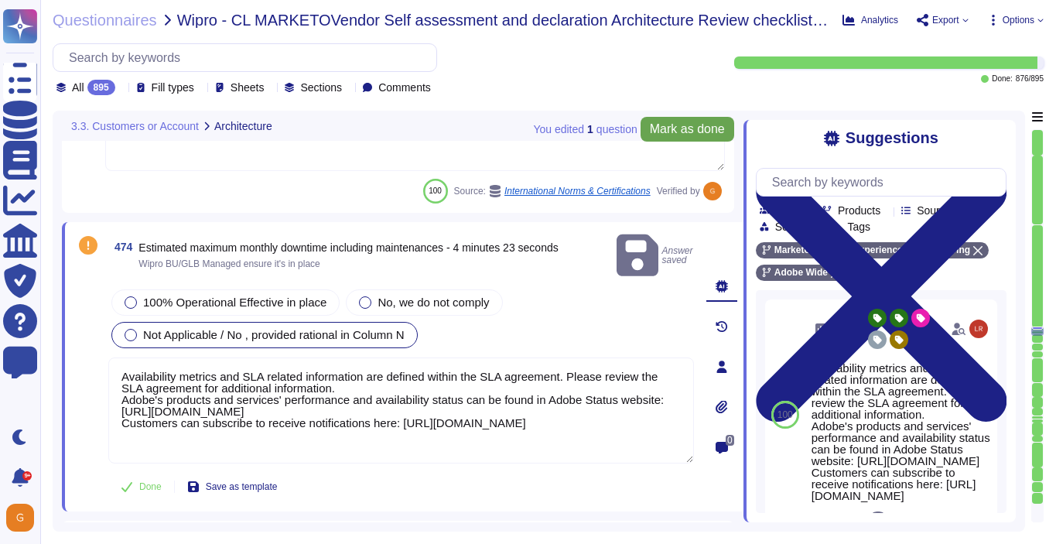
click at [686, 126] on span "Mark as done" at bounding box center [687, 129] width 75 height 12
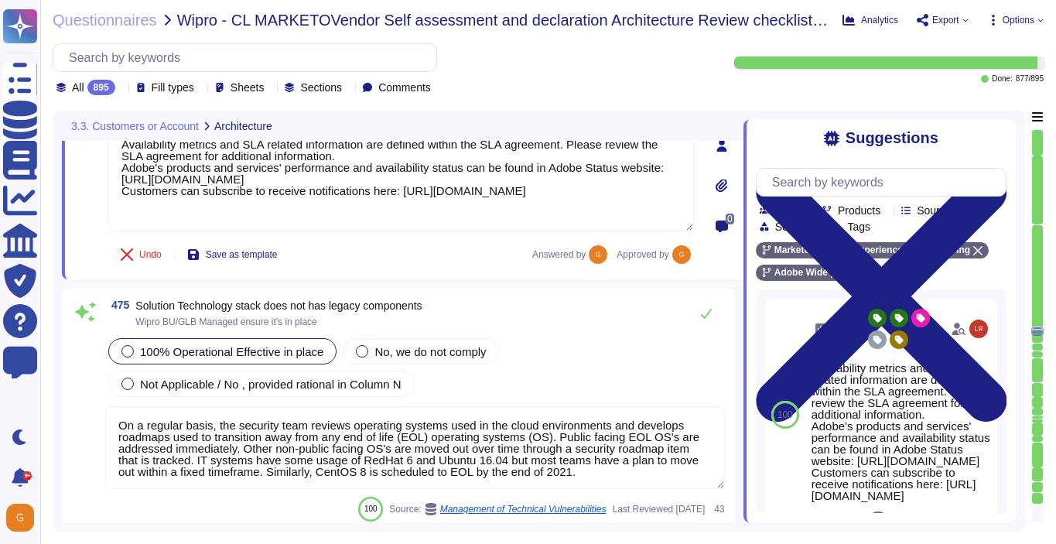
scroll to position [115295, 0]
click at [708, 310] on icon at bounding box center [706, 315] width 12 height 12
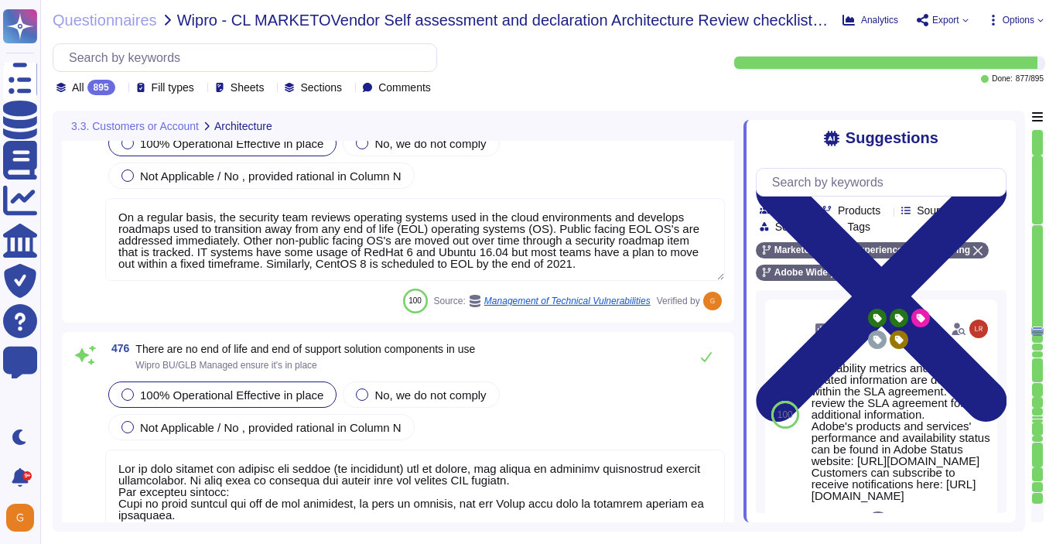
scroll to position [115519, 0]
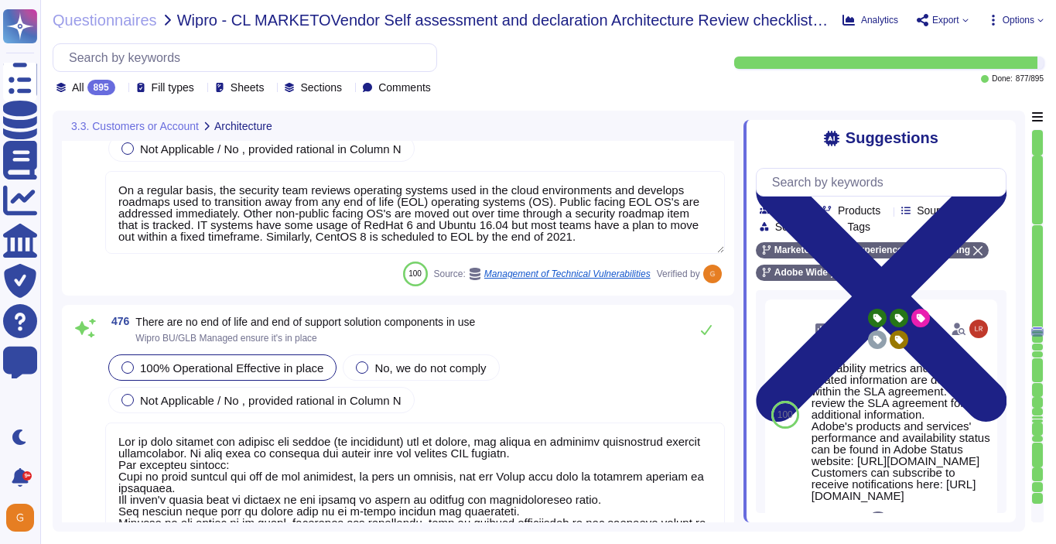
type textarea "Products or services, both Adobe enterprise and customer-facing, that are no lo…"
click at [705, 328] on icon at bounding box center [706, 329] width 12 height 12
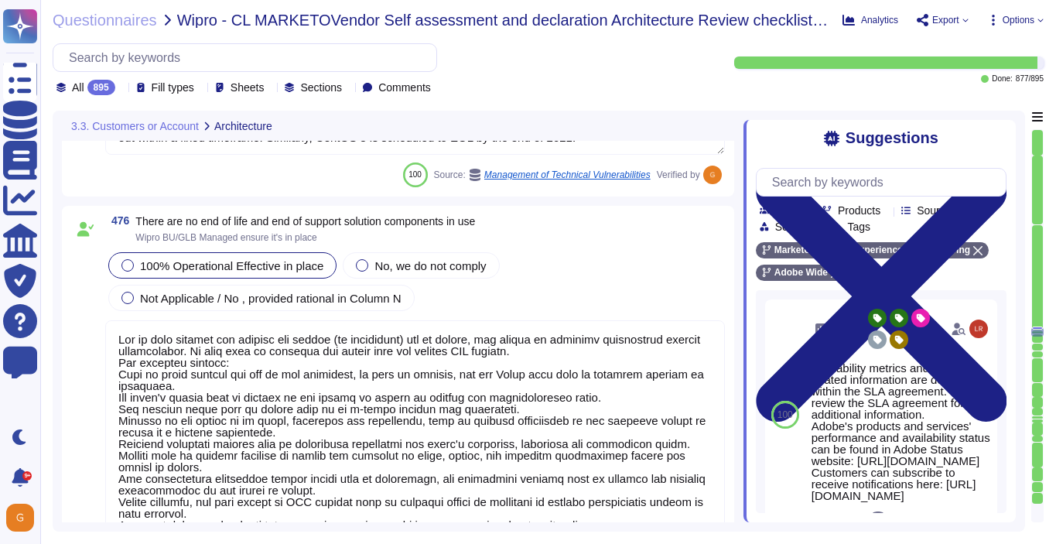
type textarea "There are no single points of failure in the system."
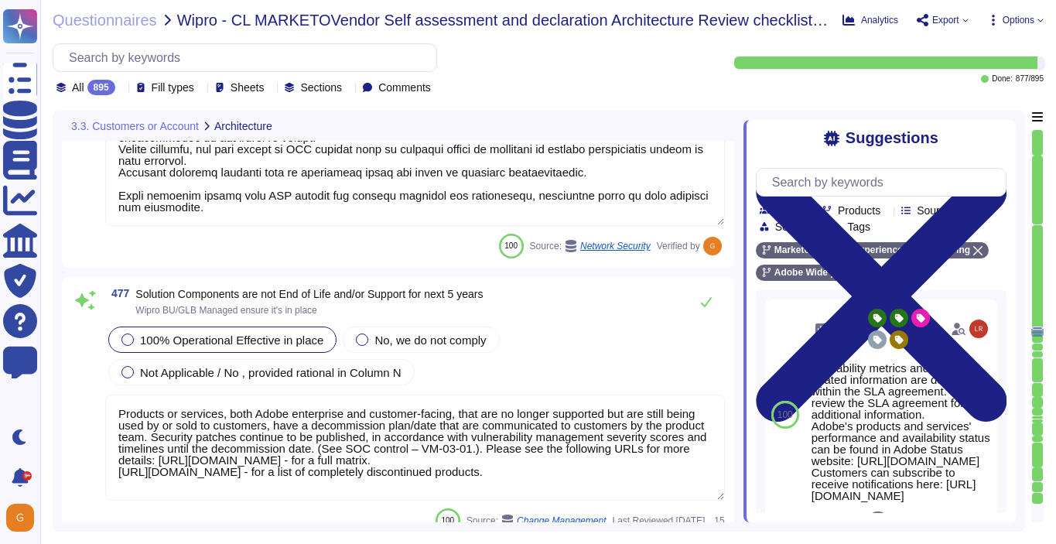
scroll to position [115961, 0]
type textarea "Every component in the SaaS infrastructure is redundant. There are at least two…"
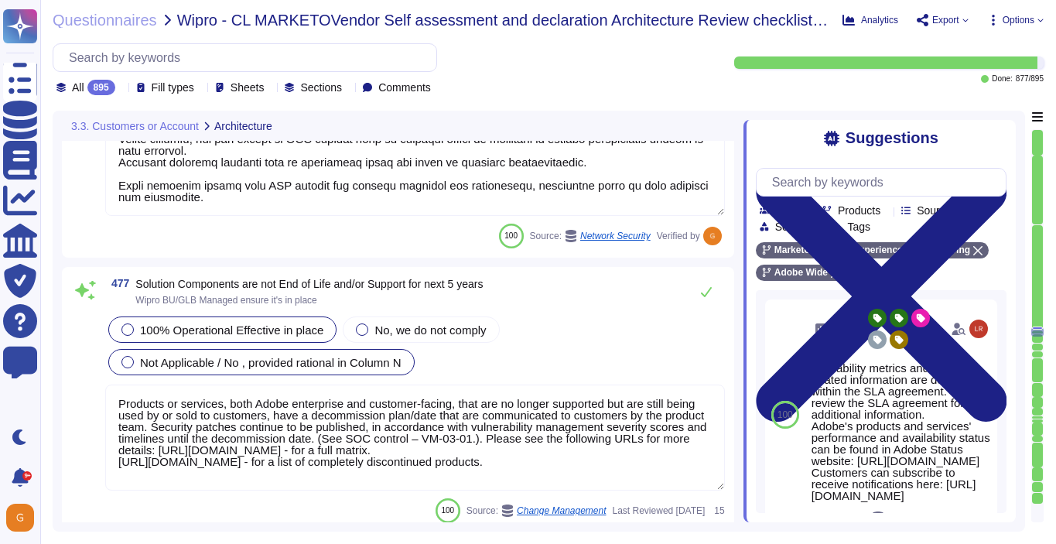
click at [271, 356] on span "Not Applicable / No , provided rational in Column N" at bounding box center [271, 362] width 262 height 13
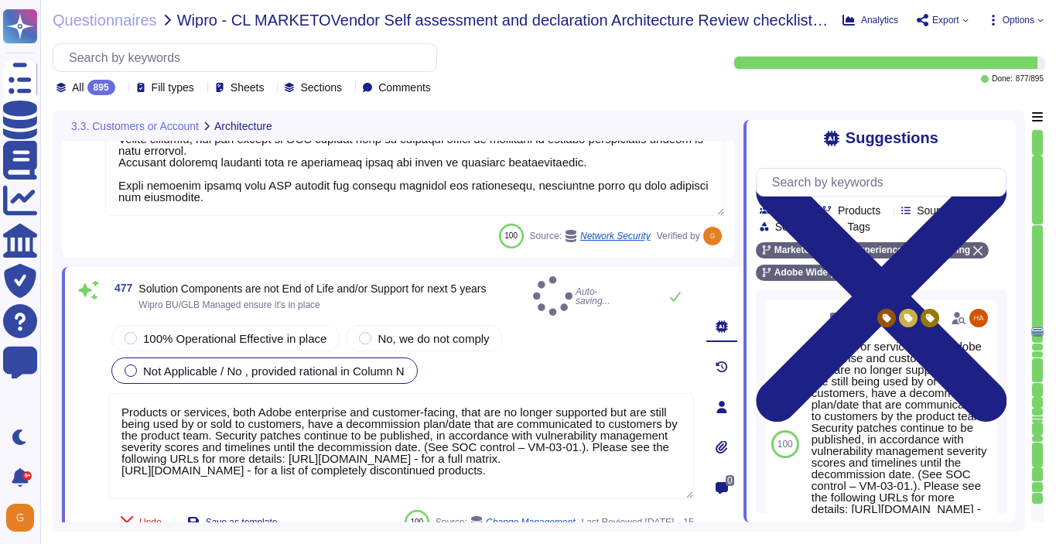
type textarea "Every component in the SaaS infrastructure is redundant. There are at least two…"
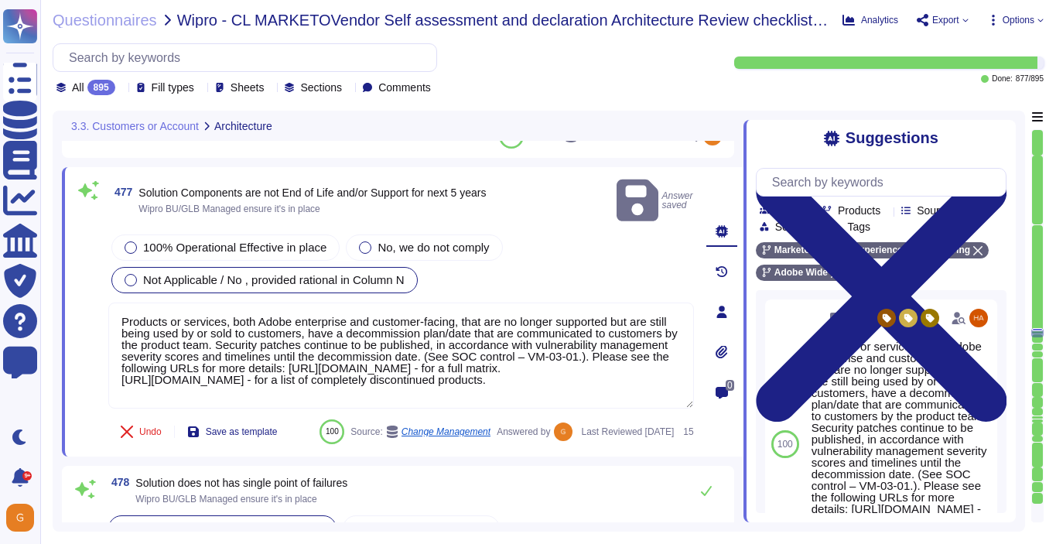
type textarea "Solution consultant to provide."
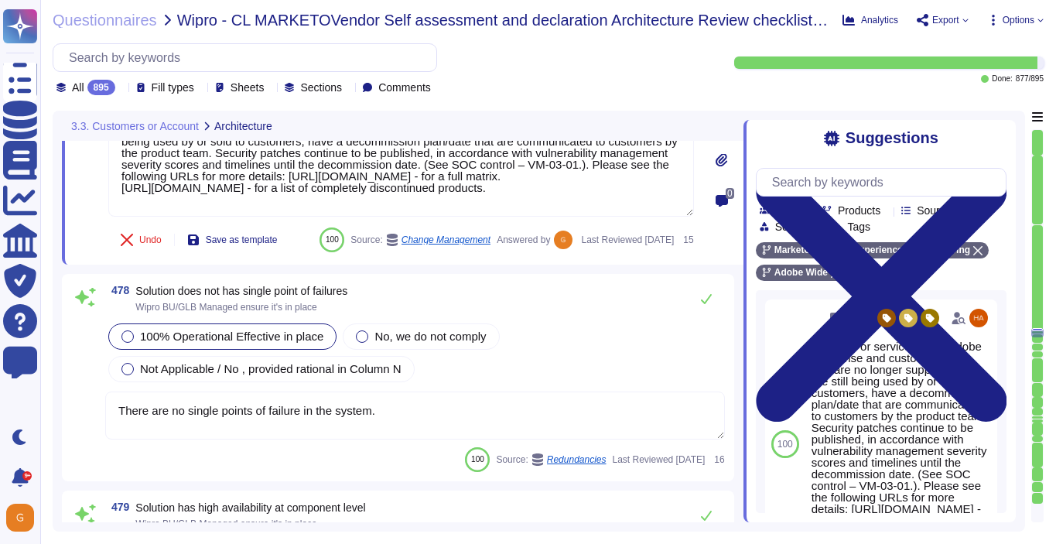
scroll to position [116244, 0]
click at [712, 304] on icon at bounding box center [706, 298] width 12 height 12
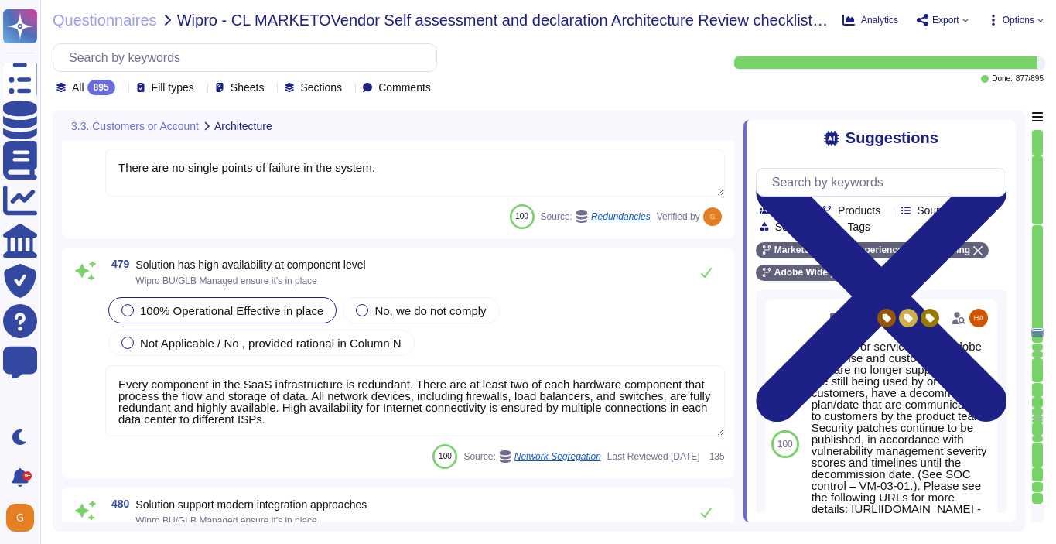
scroll to position [116460, 0]
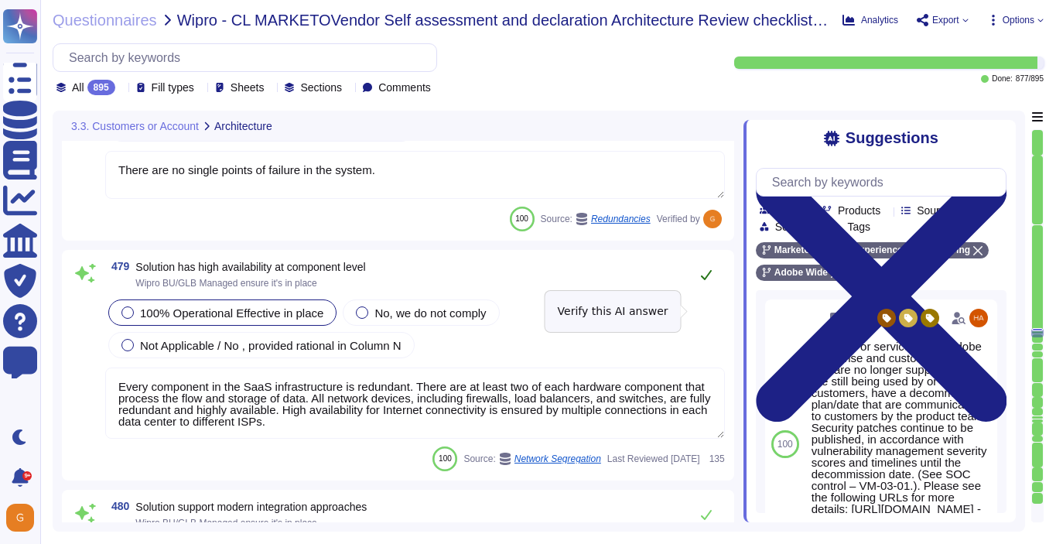
click at [707, 280] on icon at bounding box center [706, 275] width 11 height 10
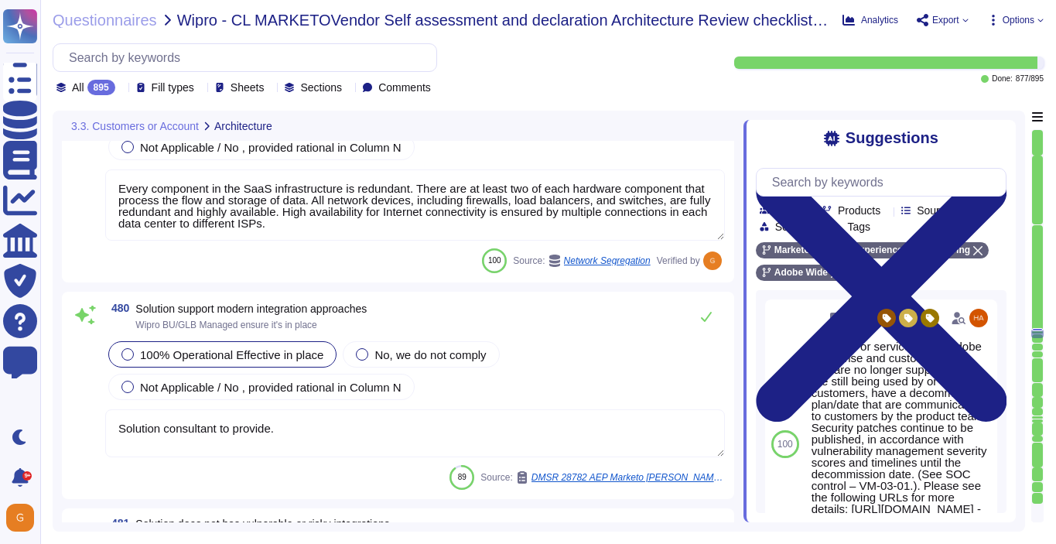
type textarea "All components and code produced by third parties, including open source librar…"
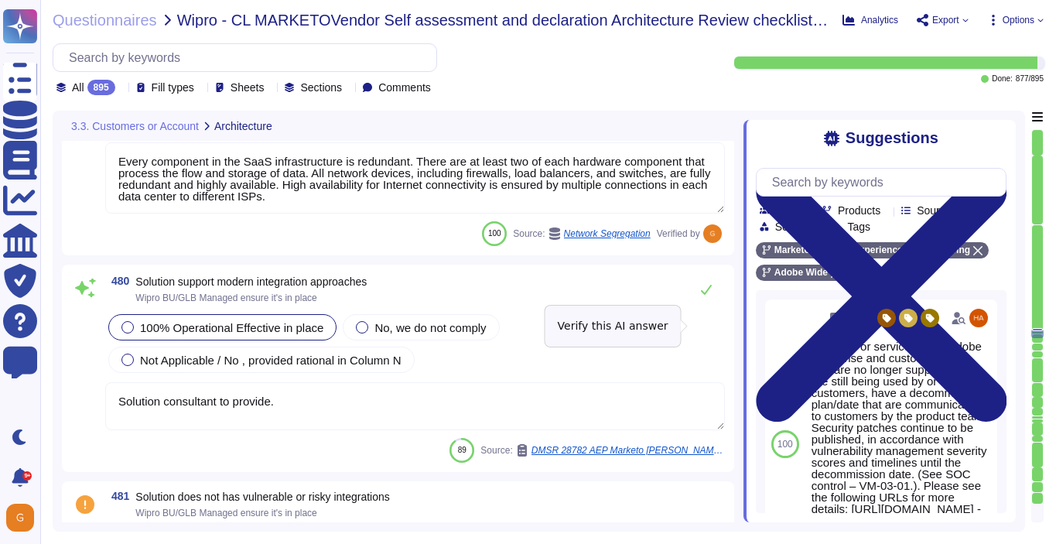
click at [707, 305] on button at bounding box center [706, 289] width 37 height 31
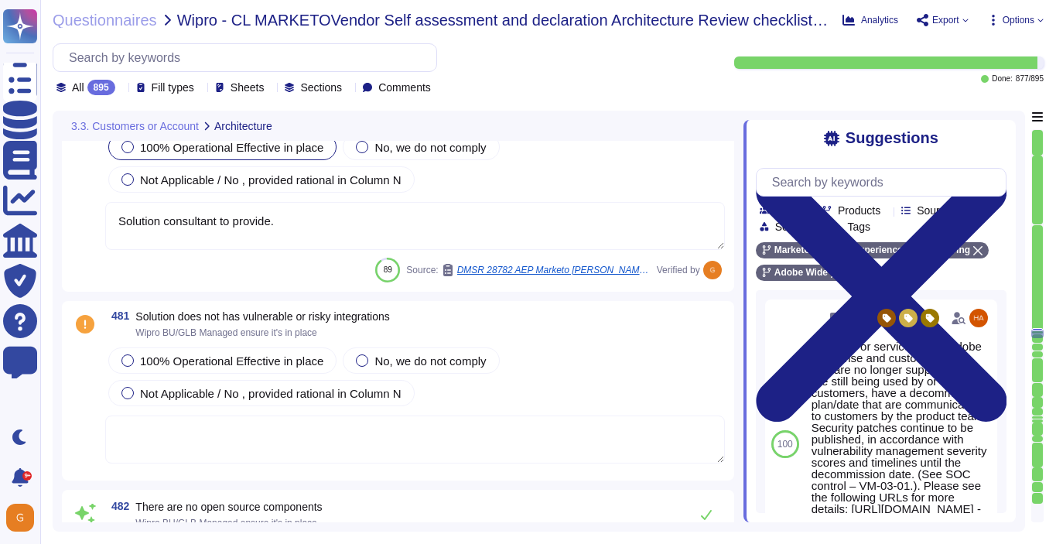
type textarea "Capacity and use data for all relevant components of our cloud service offering…"
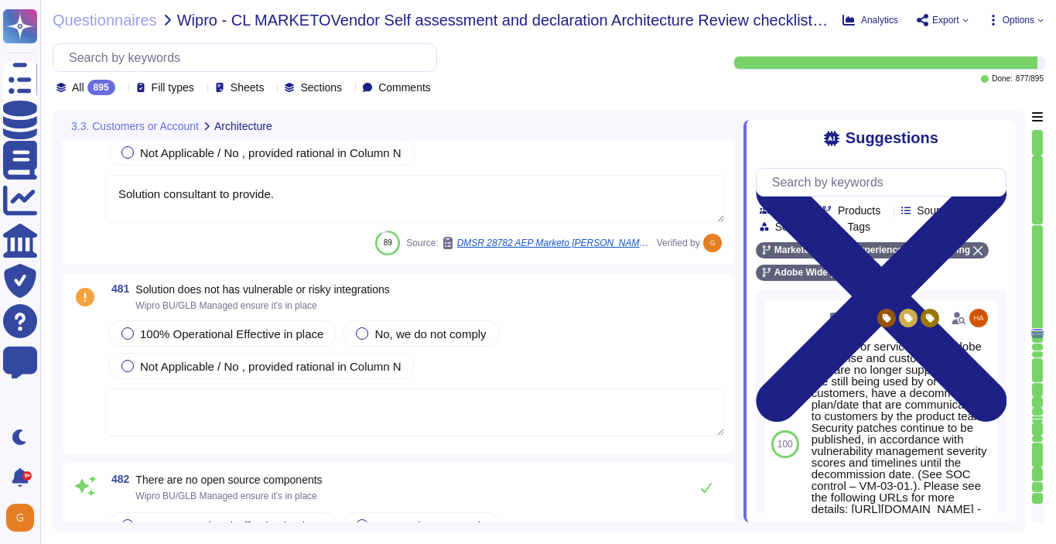
scroll to position [116911, 0]
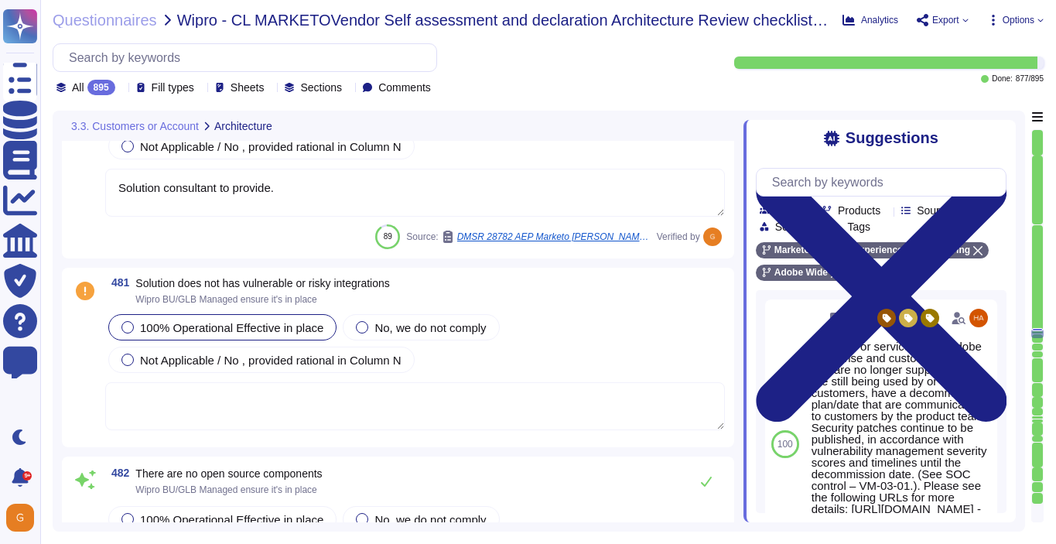
click at [306, 323] on span "100% Operational Effective in place" at bounding box center [231, 327] width 183 height 13
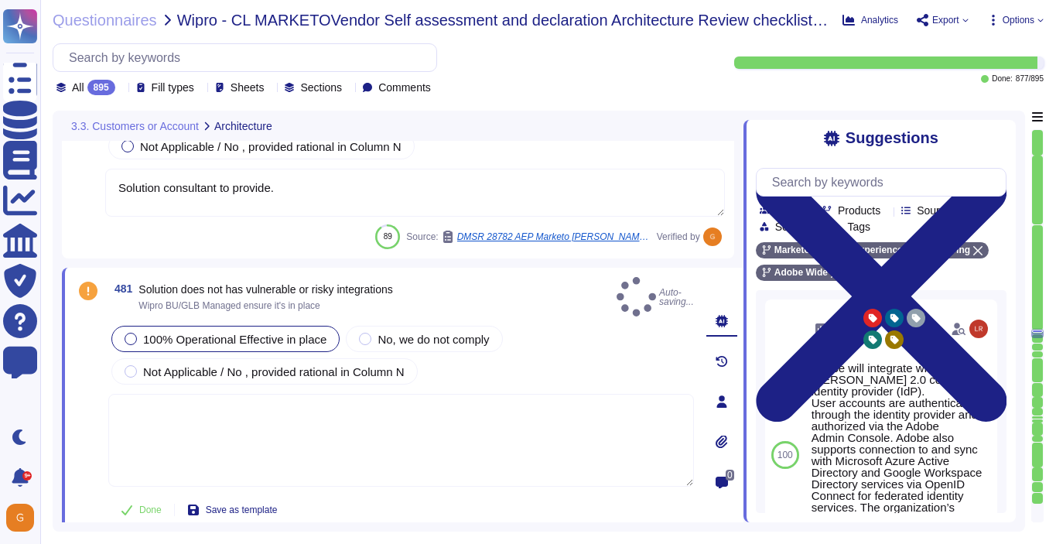
type textarea "Capacity and use data for all relevant components of our cloud service offering…"
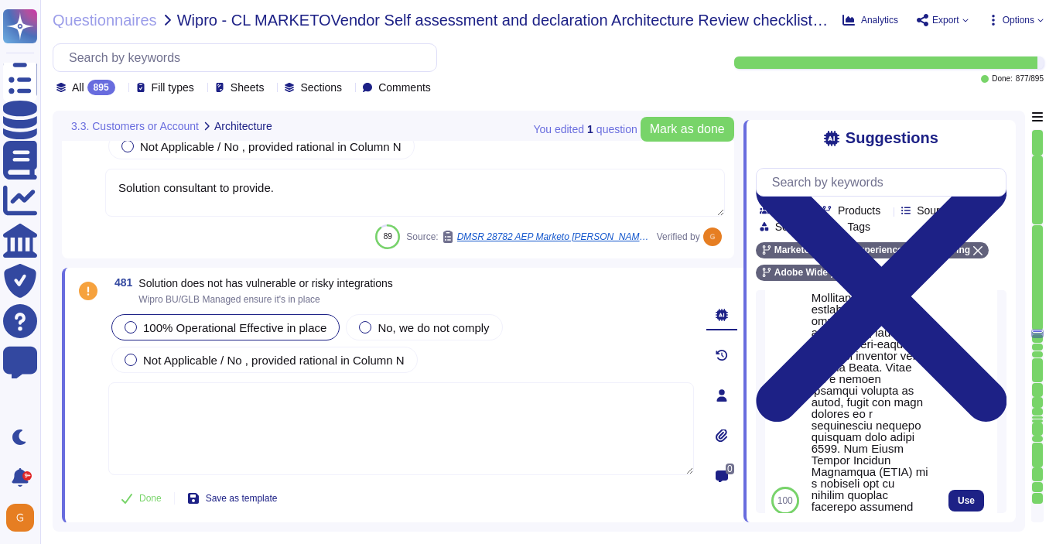
scroll to position [559, 0]
click at [967, 487] on div "Use" at bounding box center [967, 495] width 62 height 869
click at [967, 500] on span "Use" at bounding box center [966, 495] width 17 height 9
type textarea "Lor Ipsum Dolorsi Ametconse (ADI) el s doeiusmod temporinci utlaboree doloremag…"
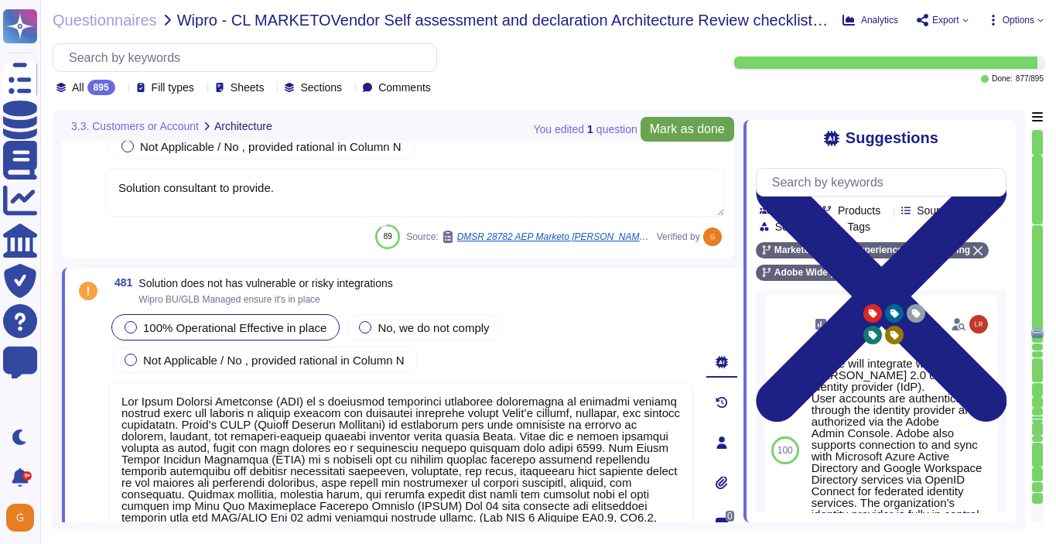
click at [698, 135] on span "Mark as done" at bounding box center [687, 129] width 75 height 12
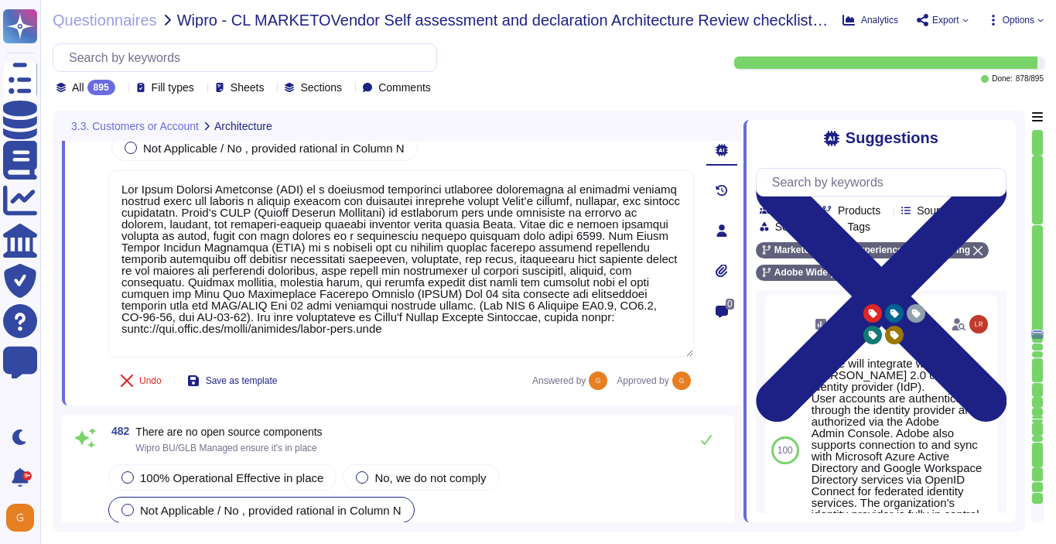
type textarea "Capacity and use data for all relevant components of our cloud service offering…"
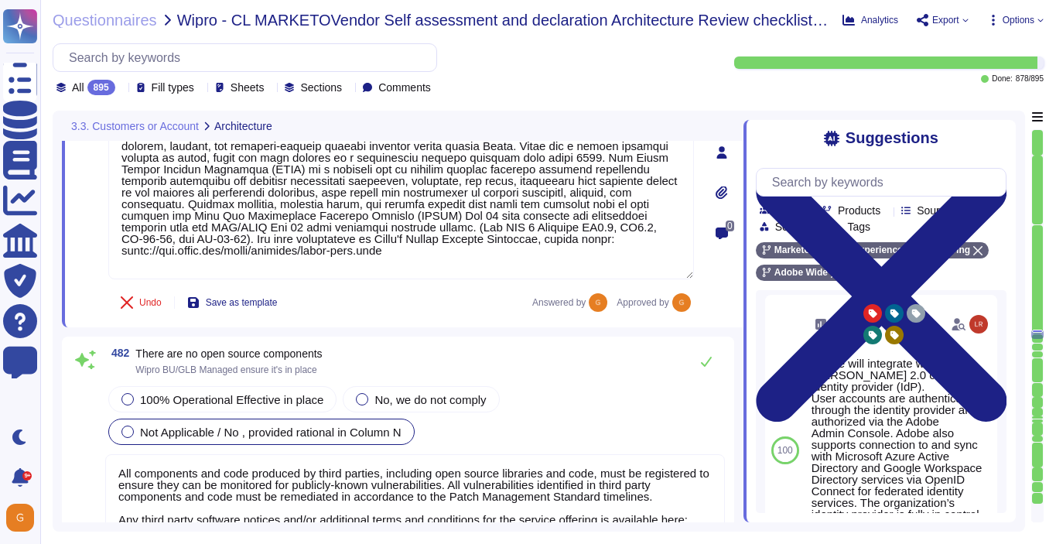
type textarea "Data localization is not currently supported. Storage location is provided to t…"
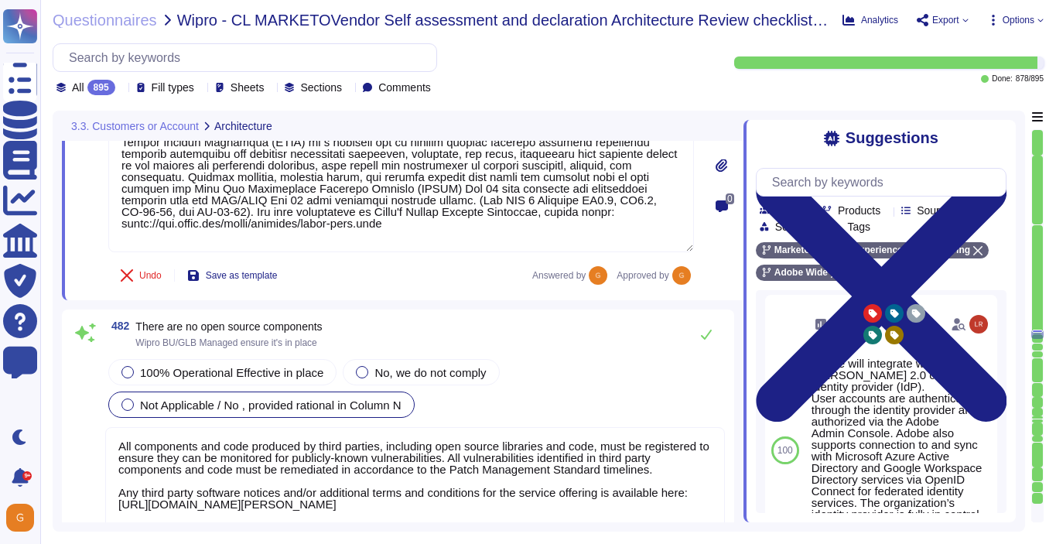
scroll to position [117212, 0]
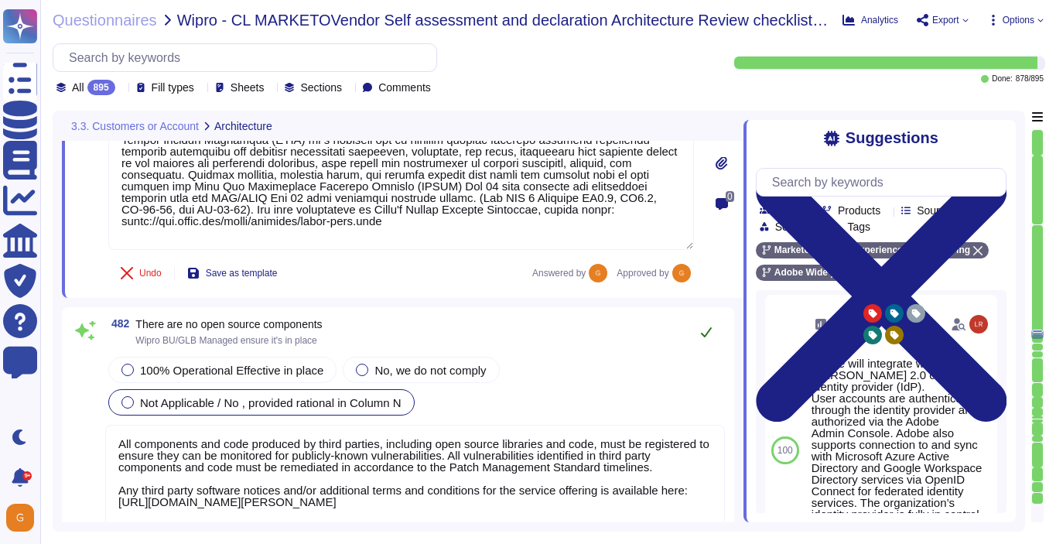
click at [700, 335] on icon at bounding box center [706, 332] width 12 height 12
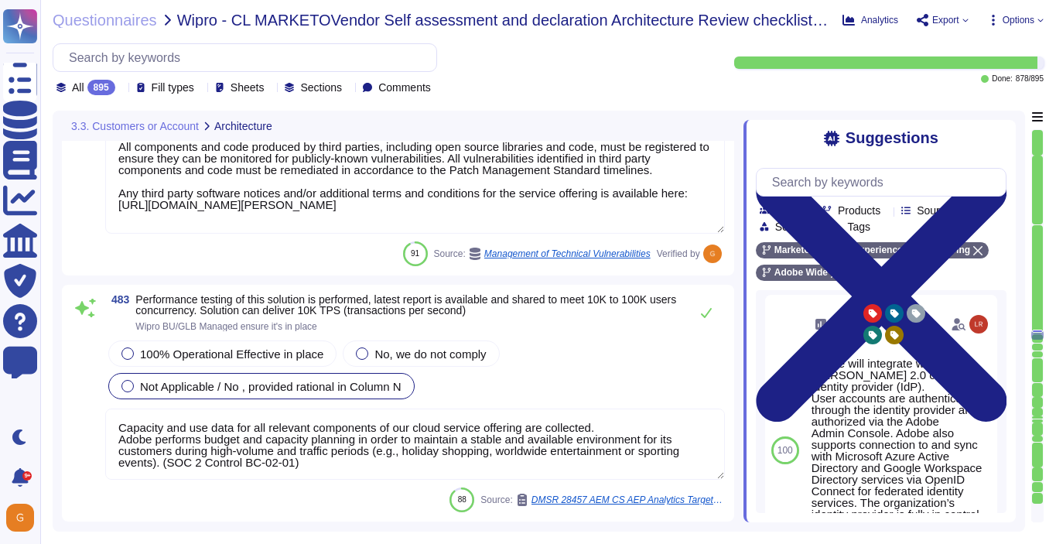
scroll to position [117495, 0]
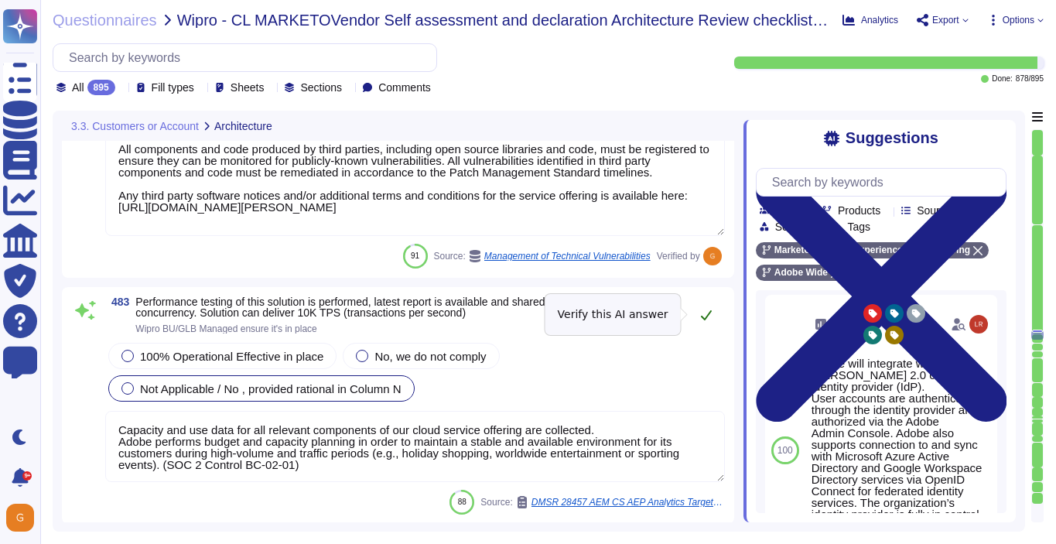
click at [708, 303] on button at bounding box center [706, 314] width 37 height 31
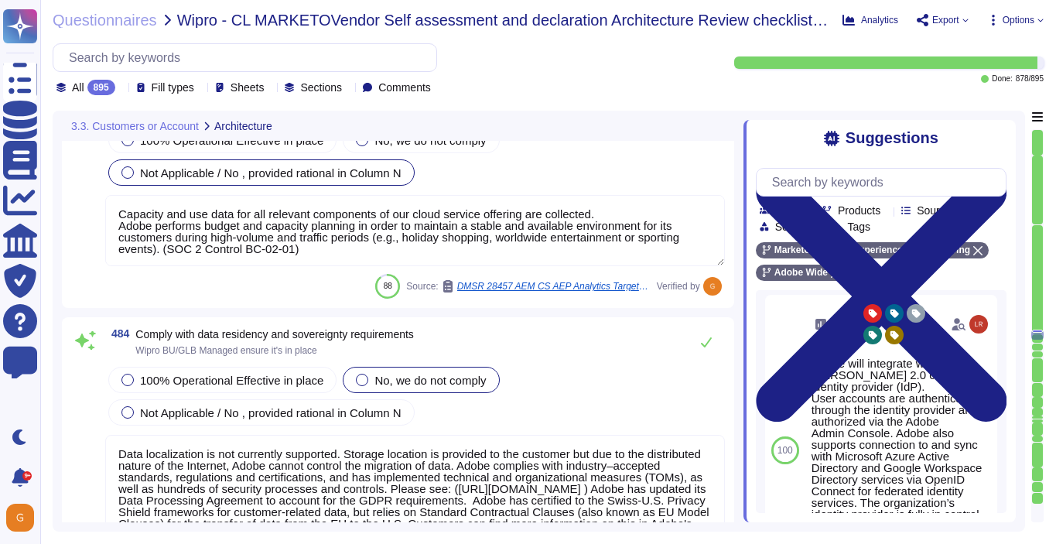
type textarea "SOC 2 certification is a security framework developed by the American Institute…"
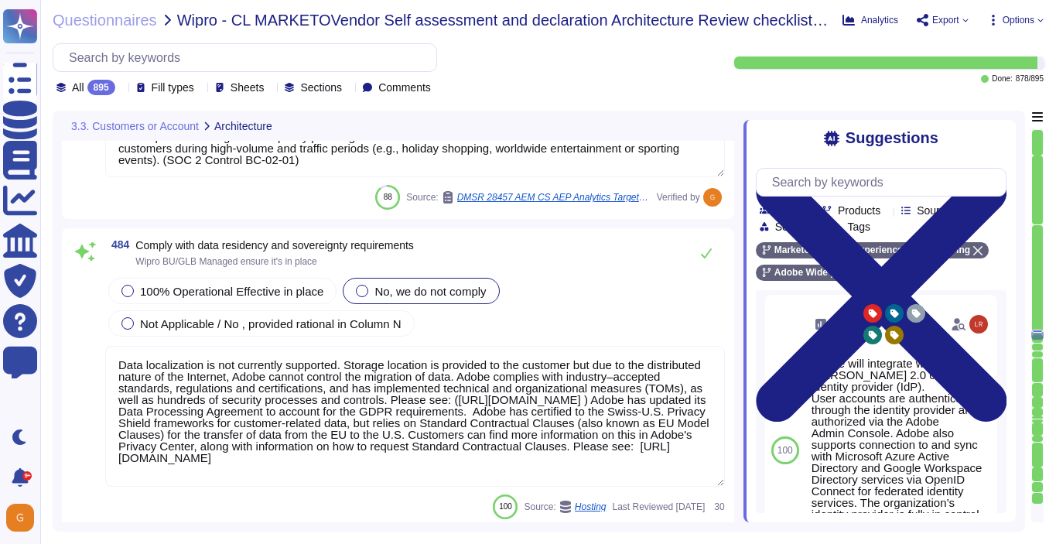
scroll to position [117792, 0]
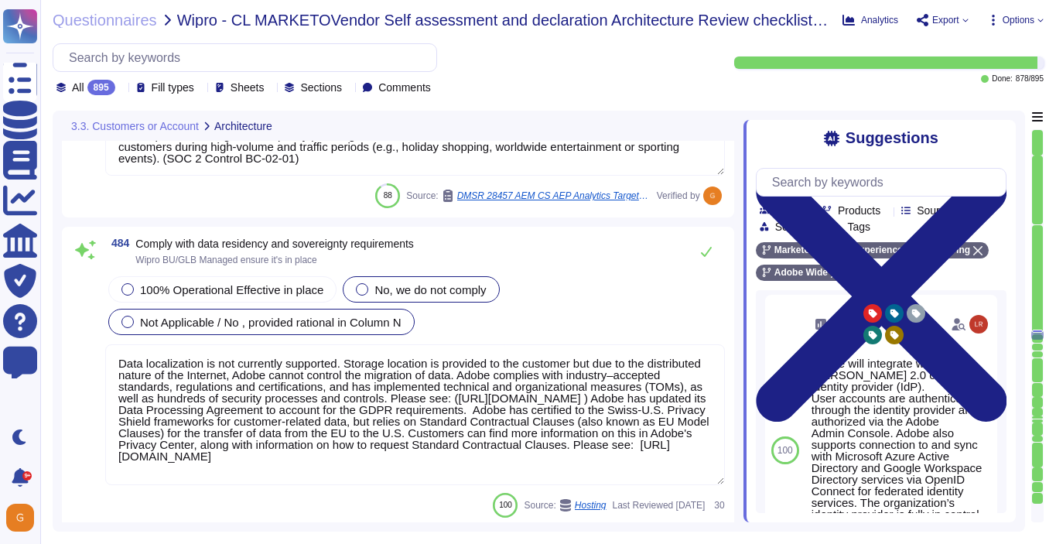
click at [356, 320] on span "Not Applicable / No , provided rational in Column N" at bounding box center [271, 322] width 262 height 13
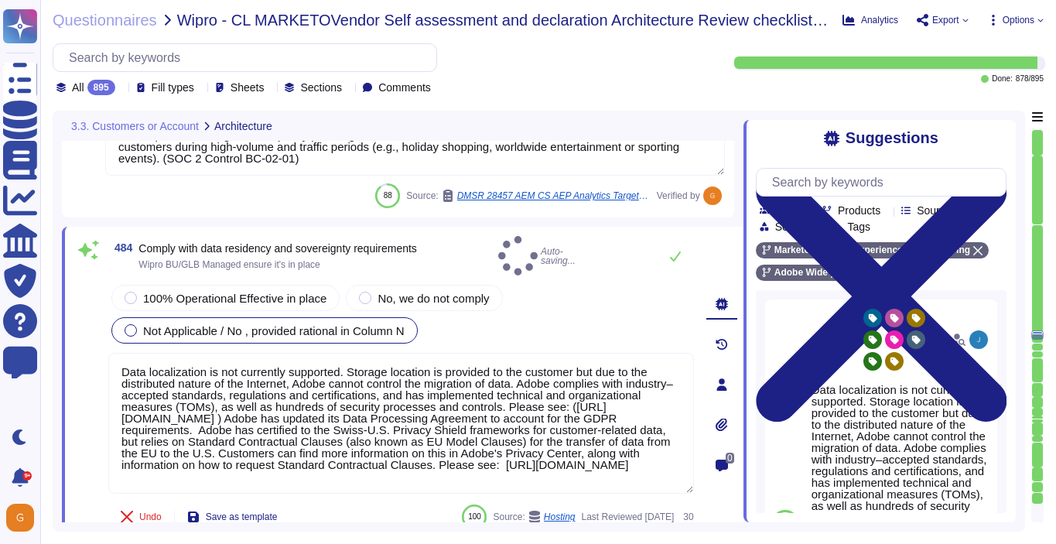
type textarea "SOC 2 certification is a security framework developed by the American Institute…"
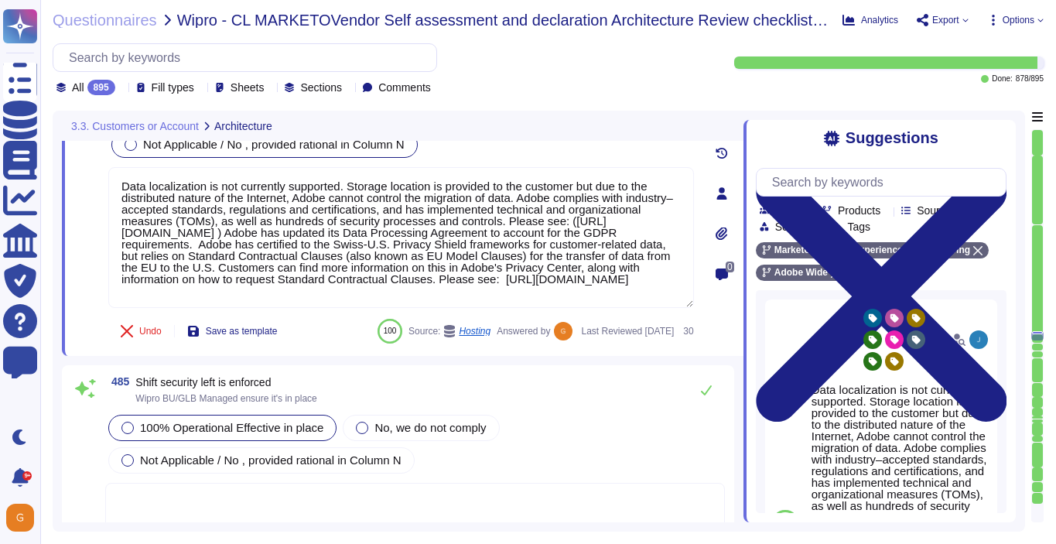
scroll to position [2, 0]
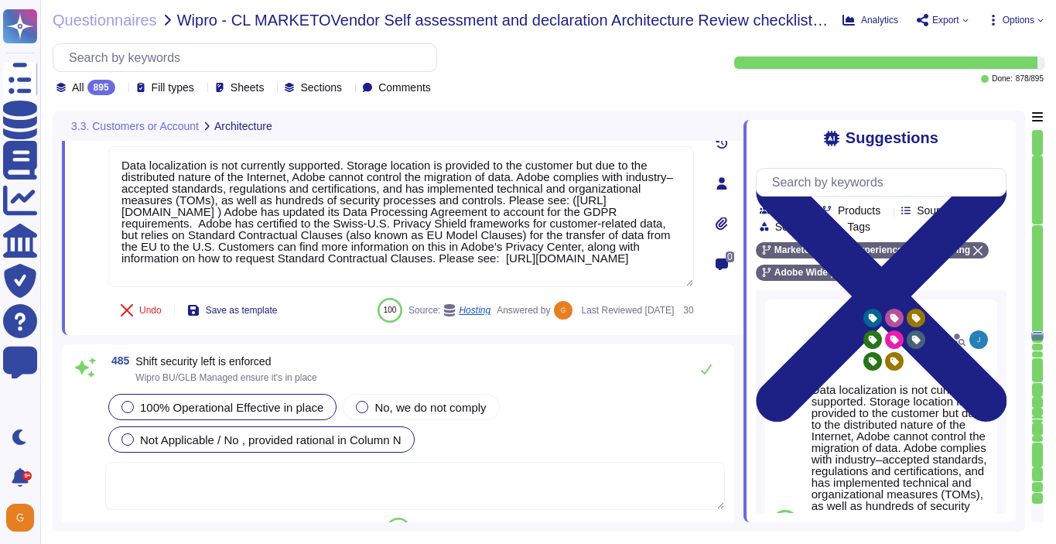
click at [171, 439] on span "Not Applicable / No , provided rational in Column N" at bounding box center [271, 439] width 262 height 13
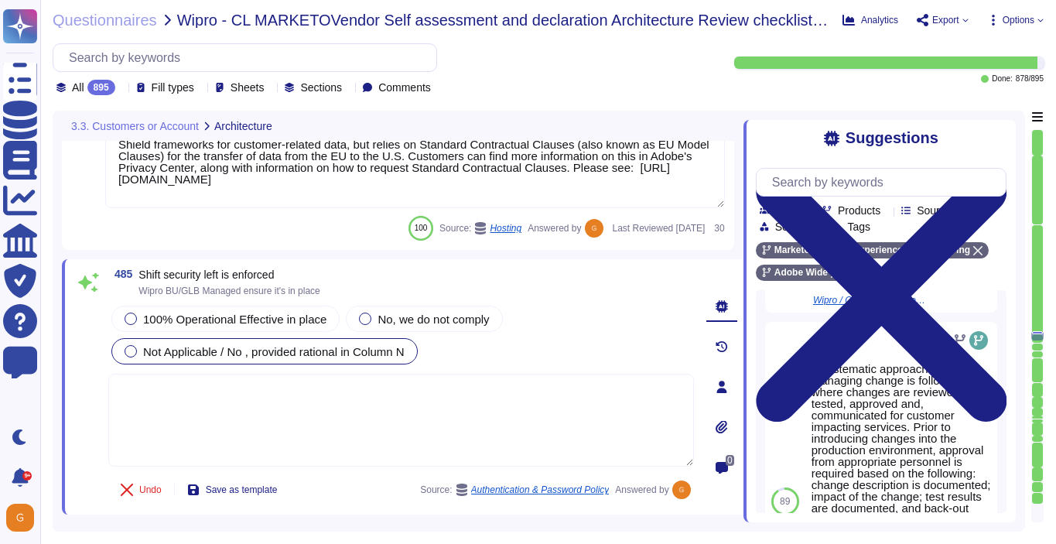
scroll to position [635, 0]
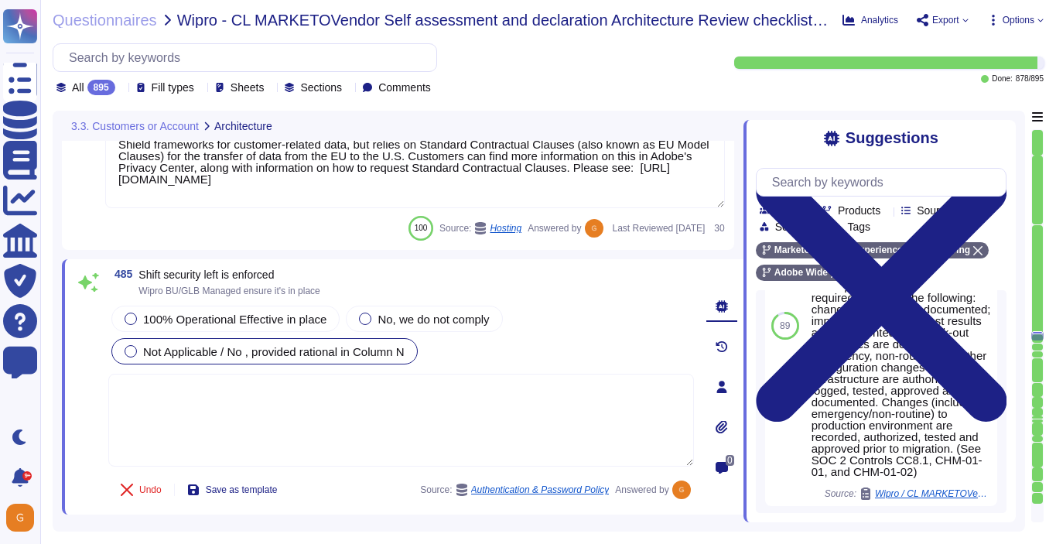
click at [588, 425] on textarea at bounding box center [401, 420] width 586 height 93
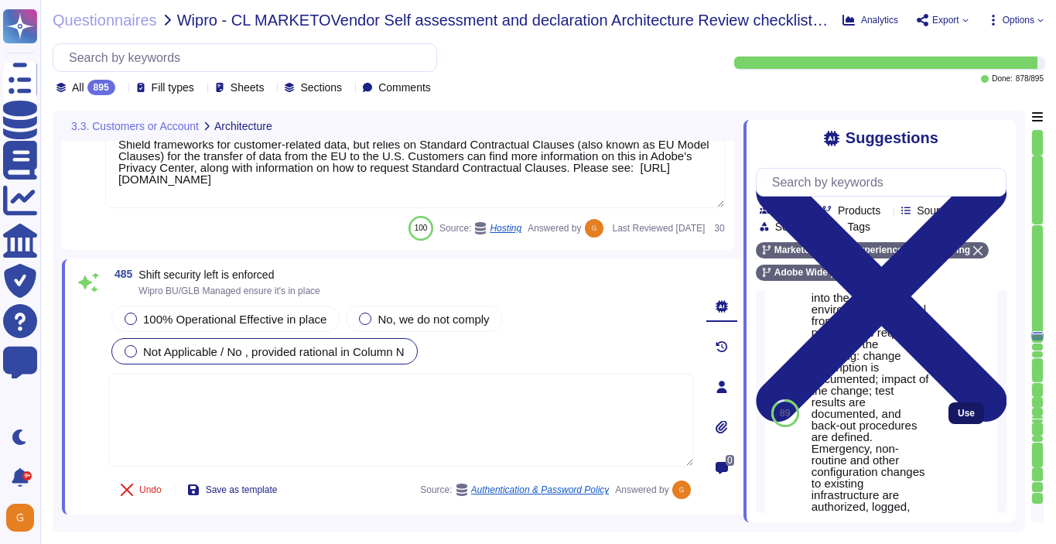
click at [965, 418] on span "Use" at bounding box center [966, 413] width 17 height 9
type textarea "A systematic approach to managing change is followed where changes are reviewed…"
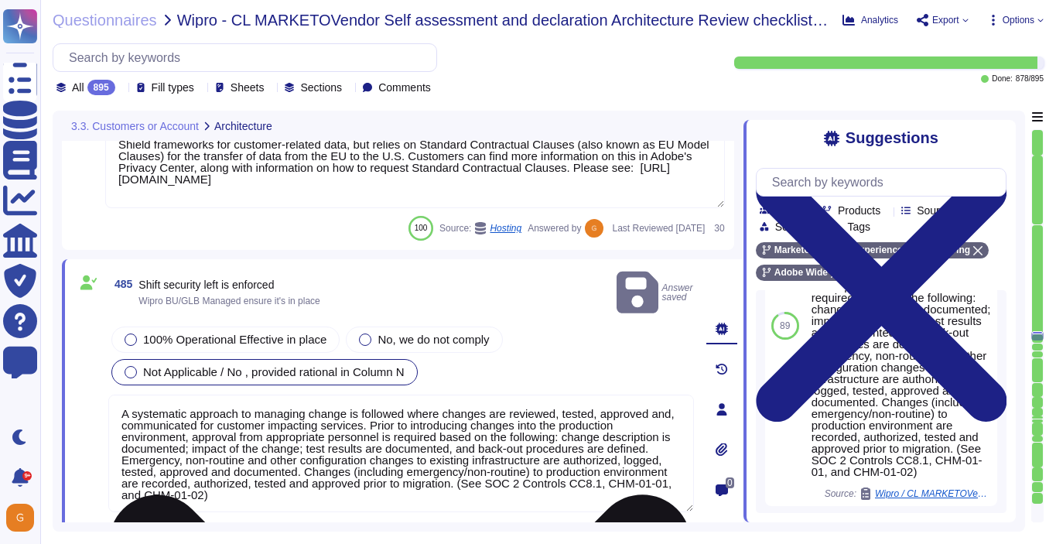
scroll to position [2, 0]
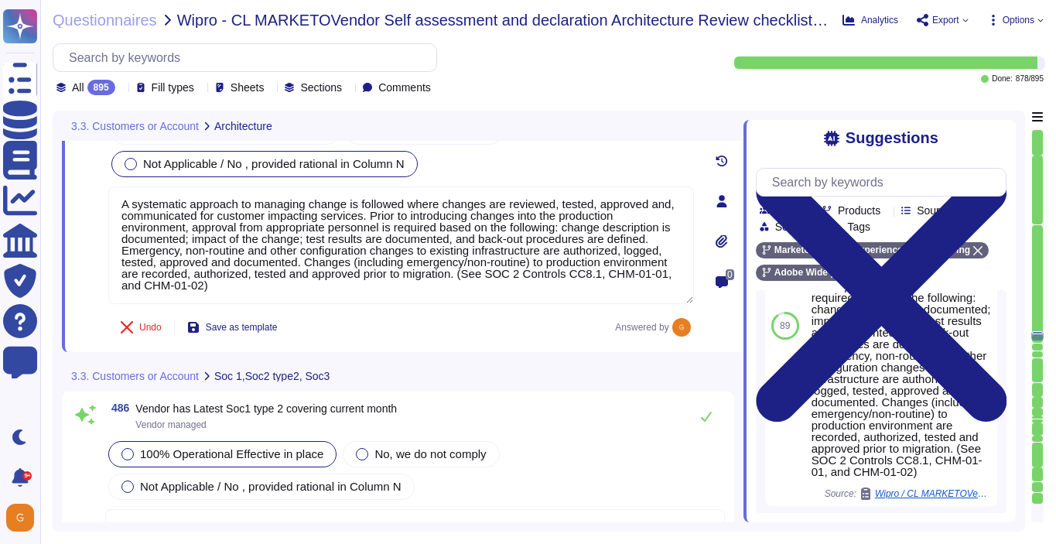
type textarea "SOC 2 certification is a security framework developed by the American Institute…"
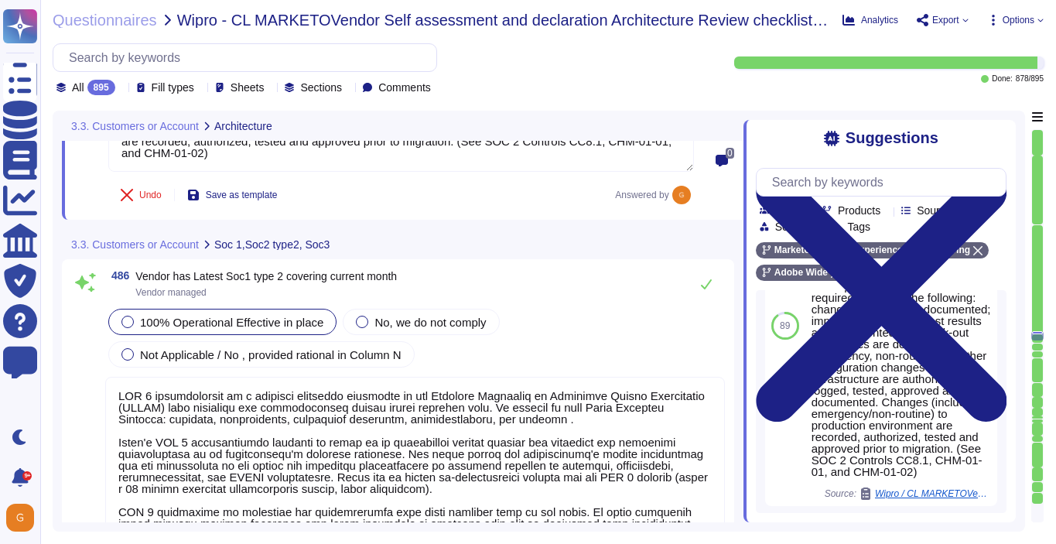
scroll to position [118374, 0]
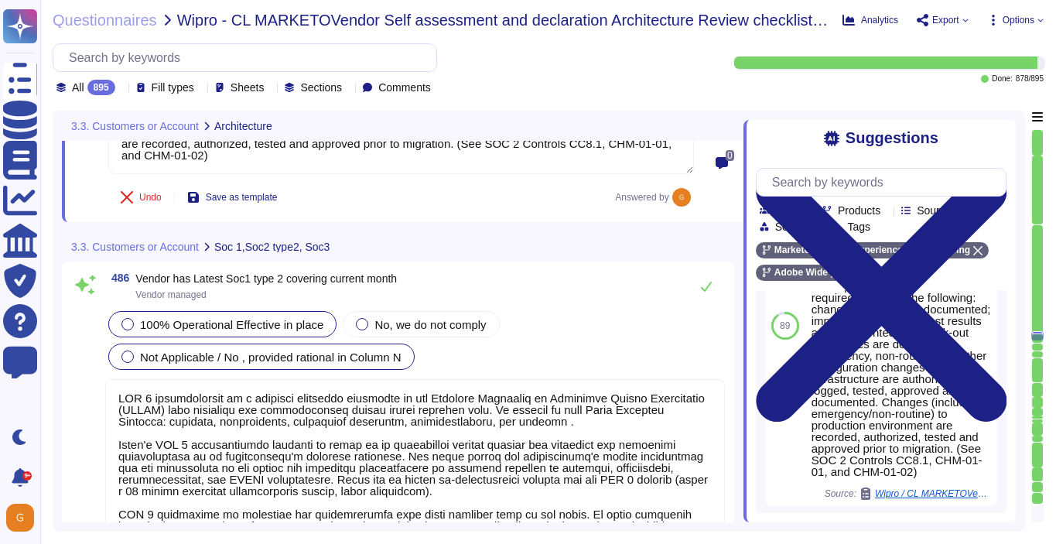
click at [302, 353] on span "Not Applicable / No , provided rational in Column N" at bounding box center [271, 357] width 262 height 13
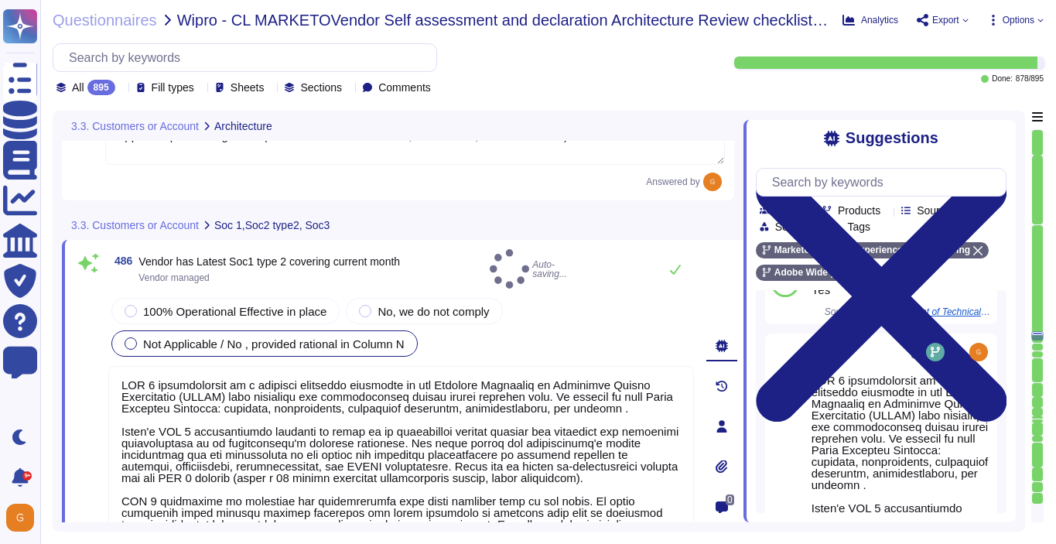
type textarea "SOC 2 certification is a security framework developed by the American Institute…"
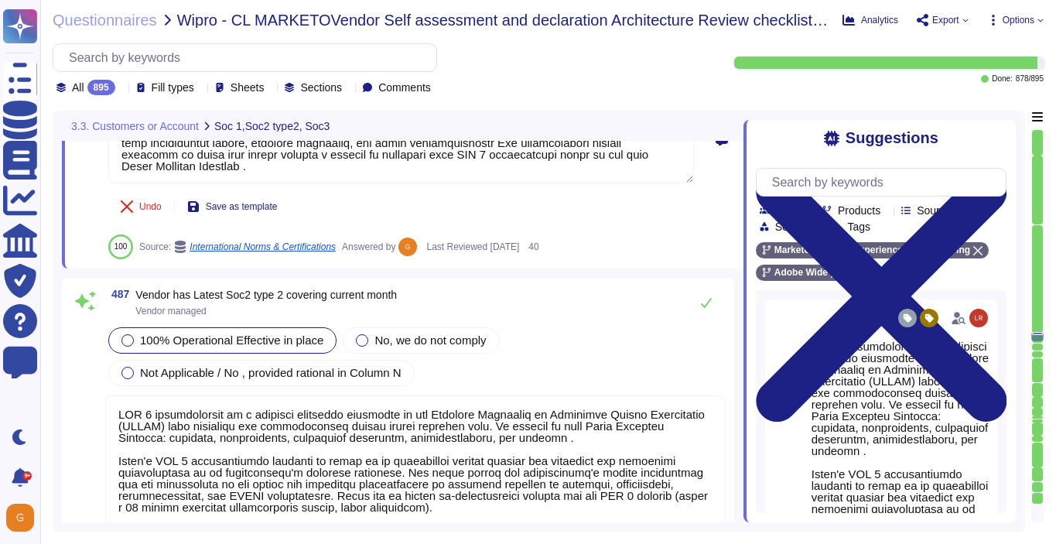
scroll to position [118754, 0]
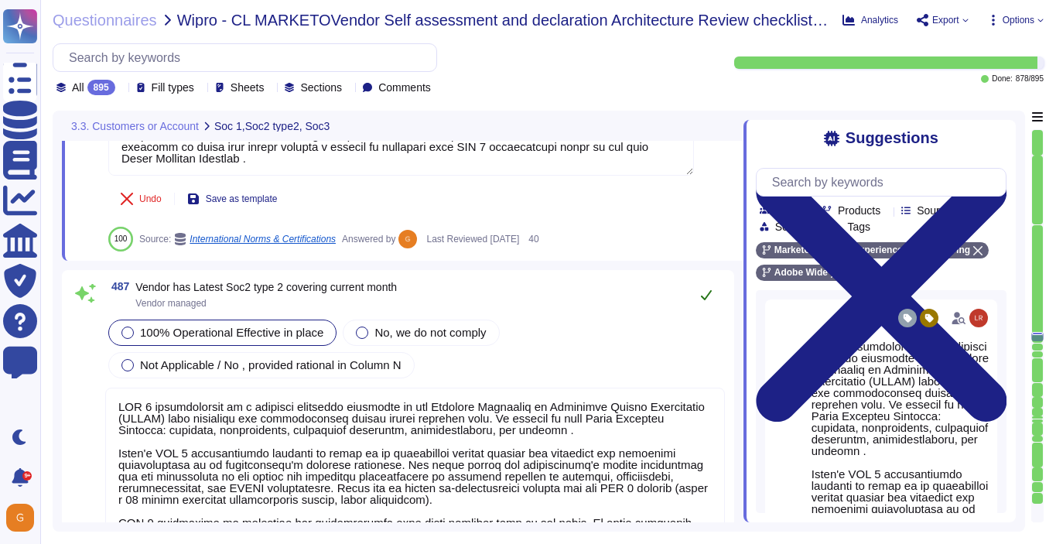
click at [704, 290] on icon at bounding box center [706, 295] width 11 height 10
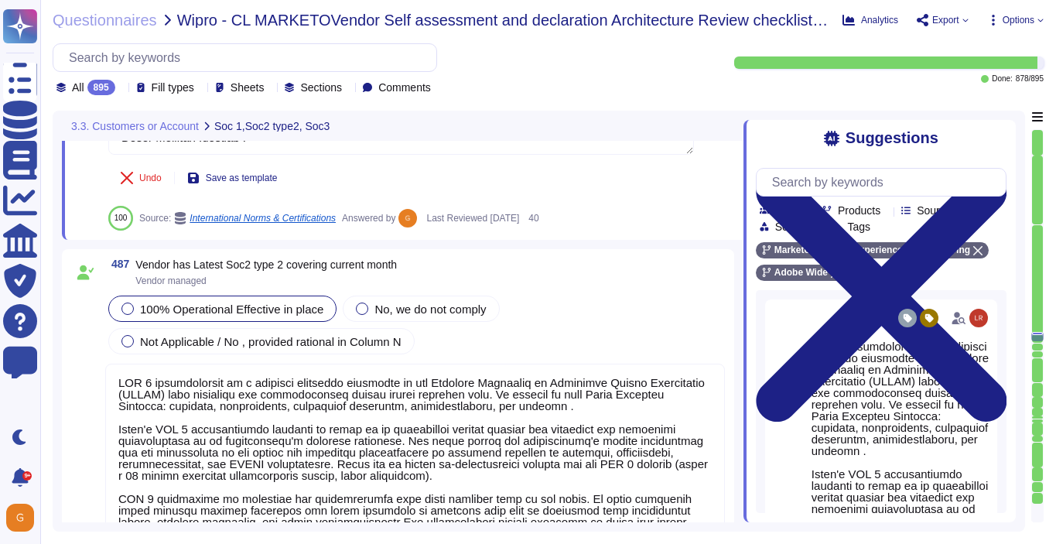
scroll to position [2, 0]
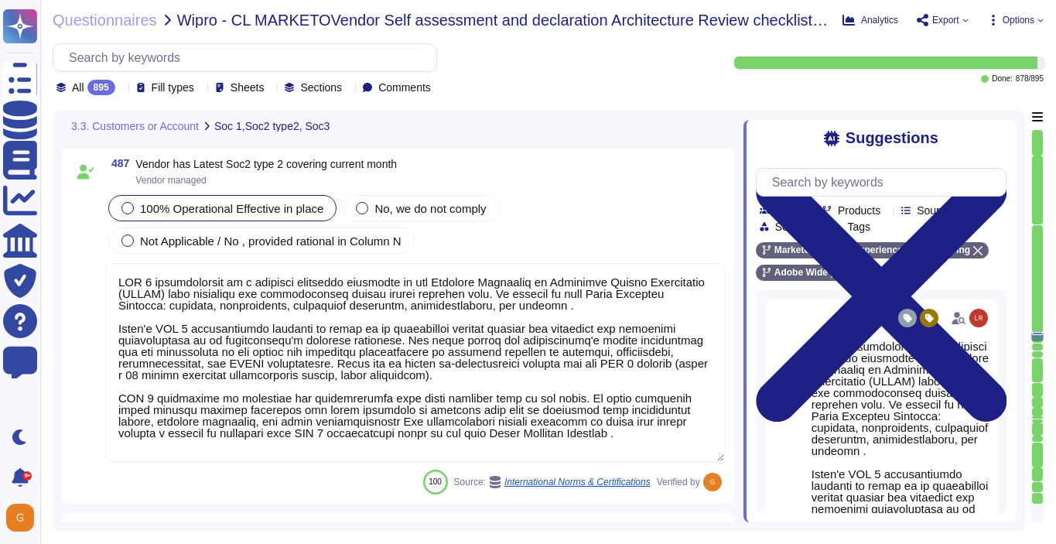
type textarea "Exceptions are only ever temporary and never permanent. To request an exception…"
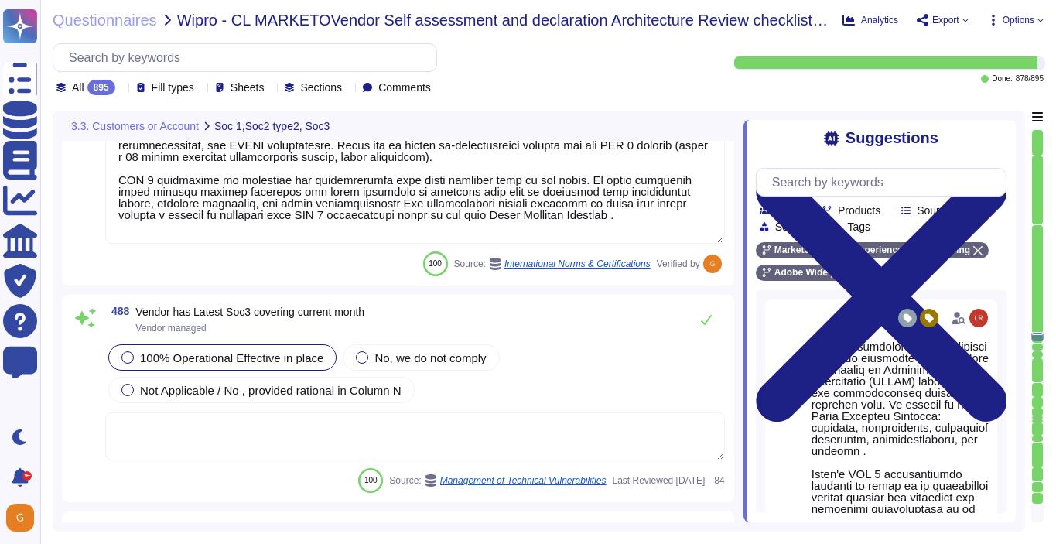
scroll to position [119073, 0]
click at [704, 323] on icon at bounding box center [706, 319] width 11 height 10
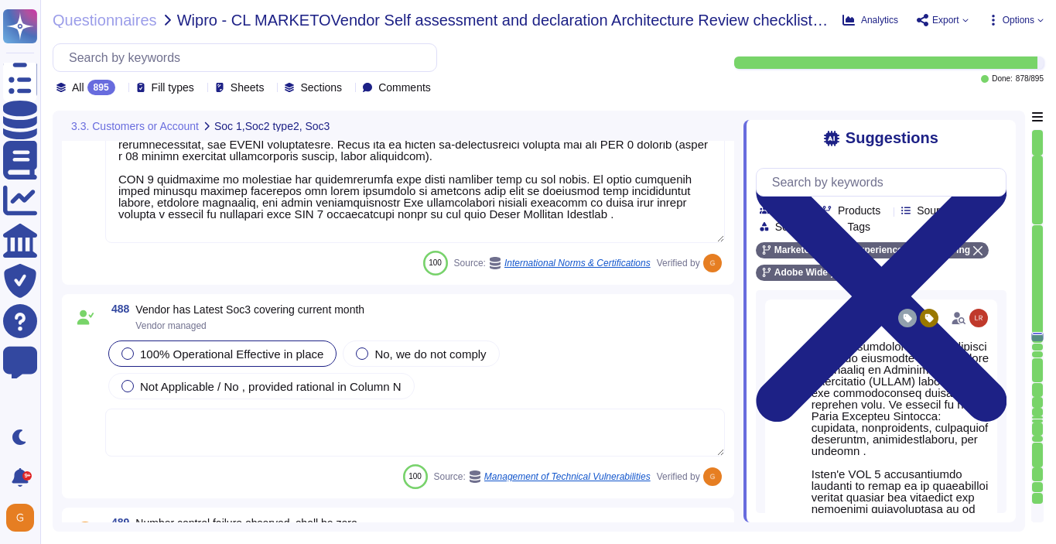
type textarea "Adobe does not provide this level of information externally. Release notes are …"
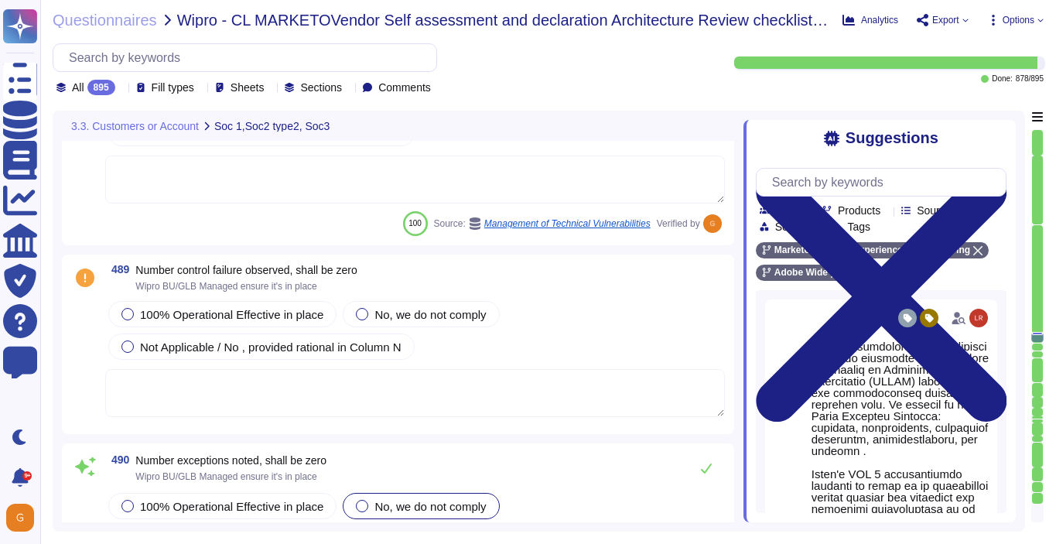
scroll to position [119327, 0]
click at [130, 313] on div at bounding box center [127, 313] width 12 height 12
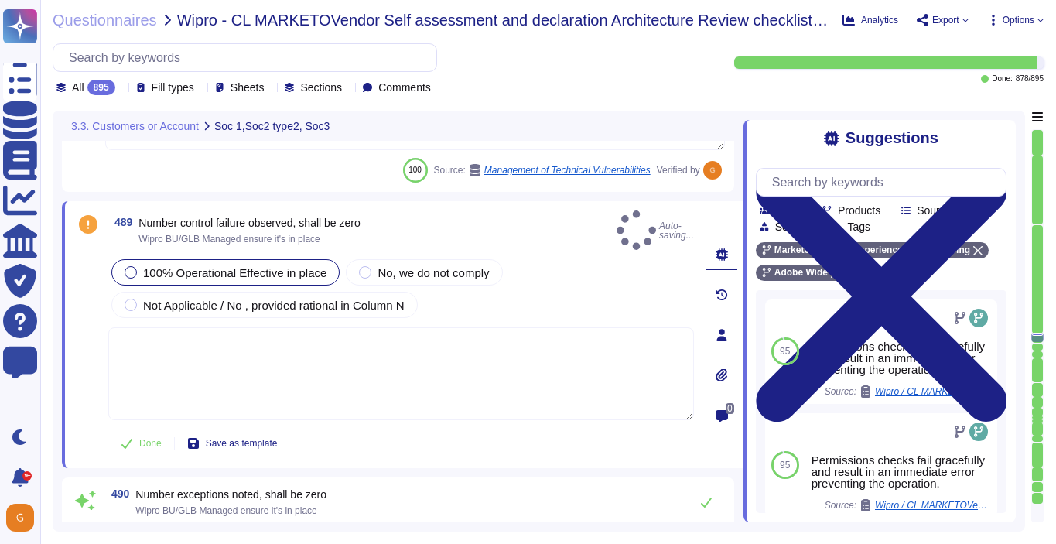
type textarea "Adobe does not provide this level of information externally. Release notes are …"
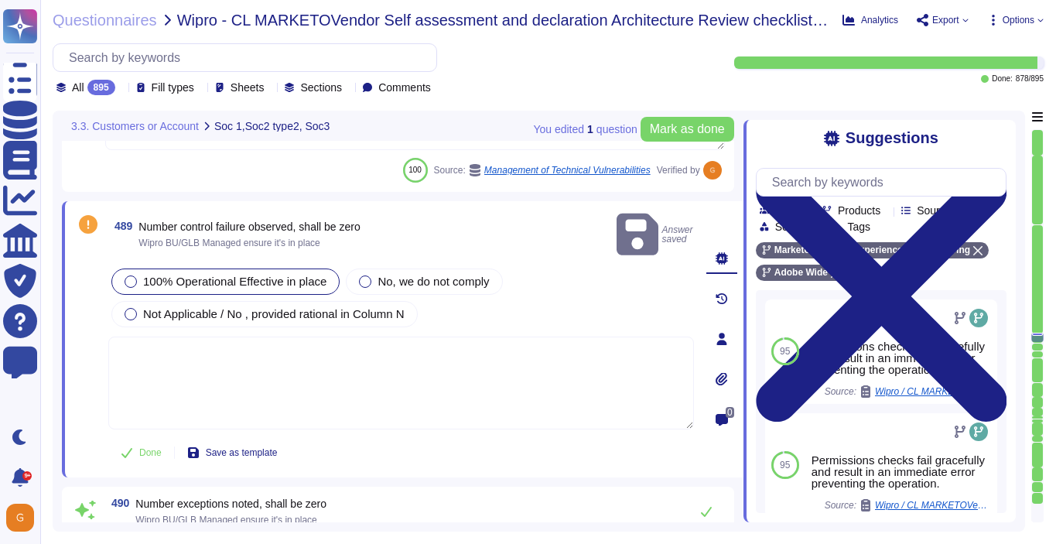
click at [166, 358] on textarea at bounding box center [401, 383] width 586 height 93
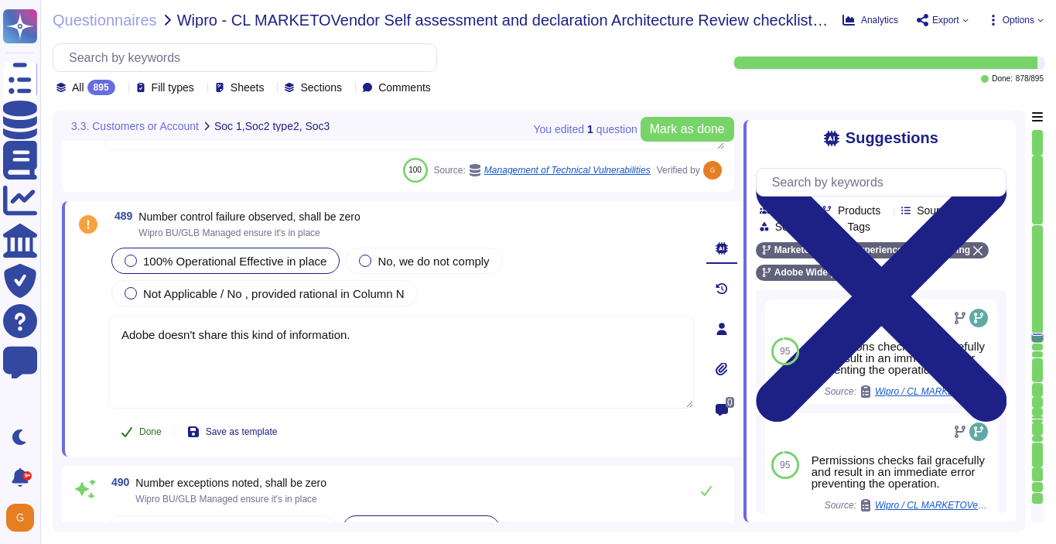
type textarea "Adobe doesn't share this kind of information."
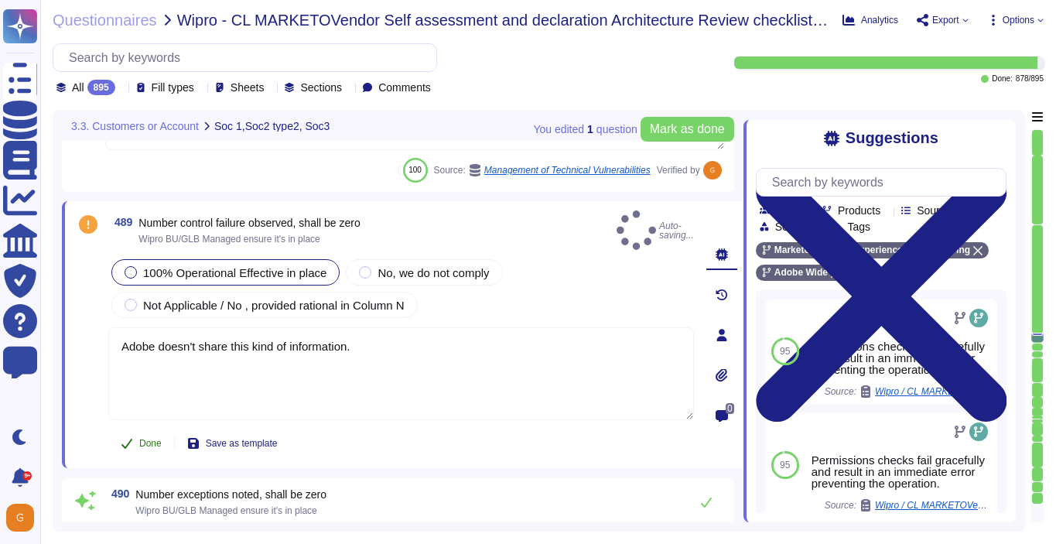
click at [135, 428] on button "Done" at bounding box center [141, 443] width 66 height 31
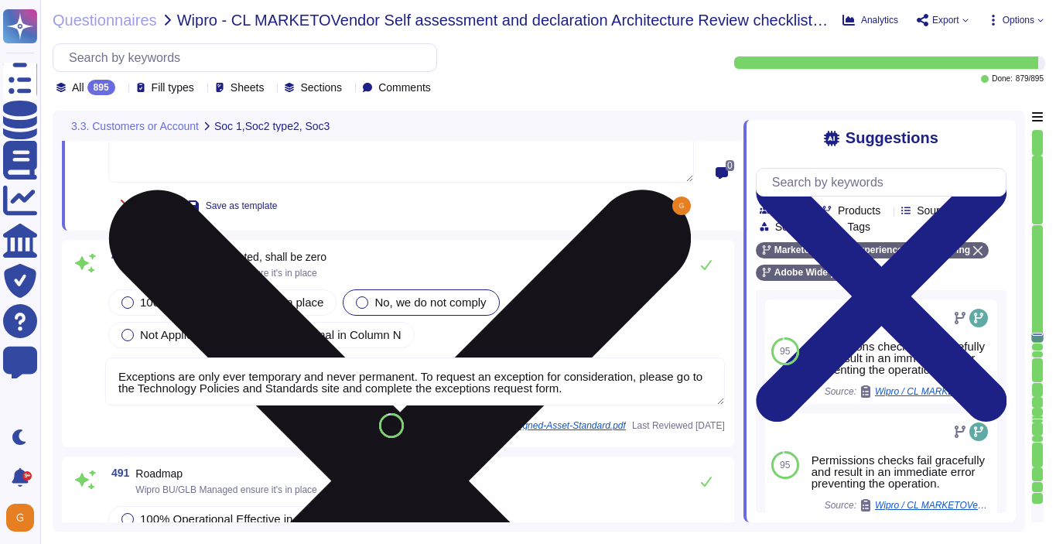
type textarea "Refer to the trust center for more information: [URL][DOMAIN_NAME]"
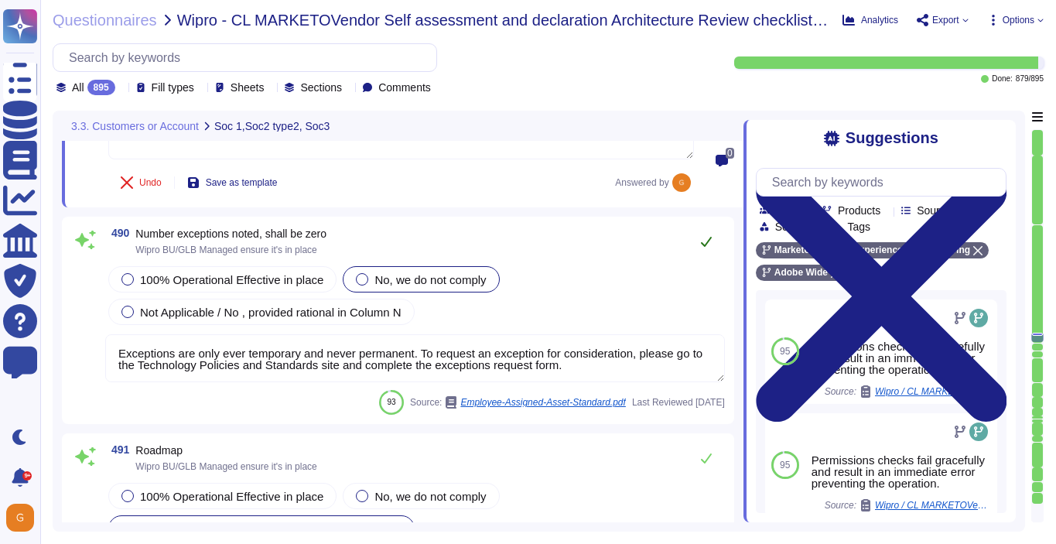
click at [705, 248] on button at bounding box center [706, 241] width 37 height 31
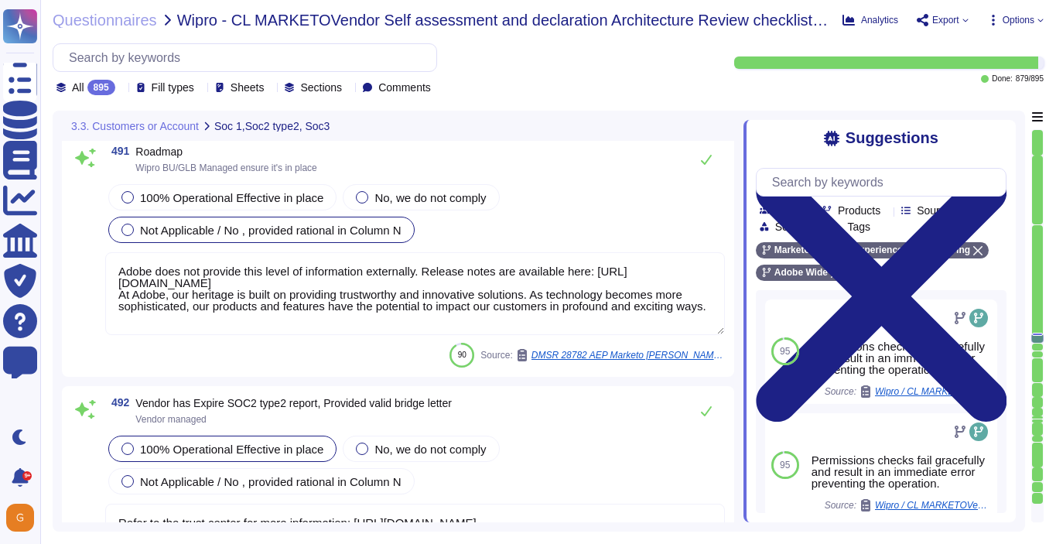
type textarea "Adobe does not share any vulnerability scan results with tenants/customers as t…"
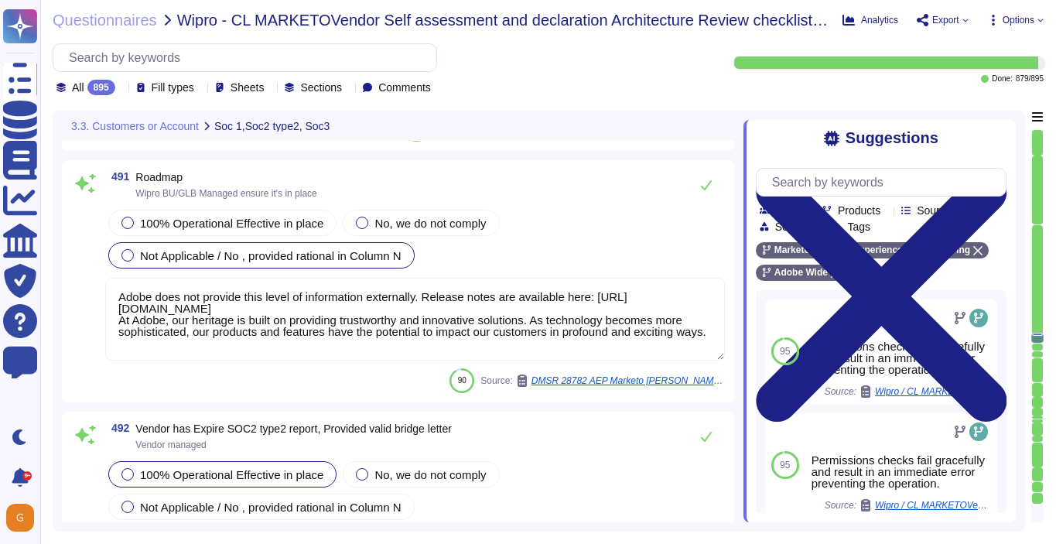
scroll to position [119808, 0]
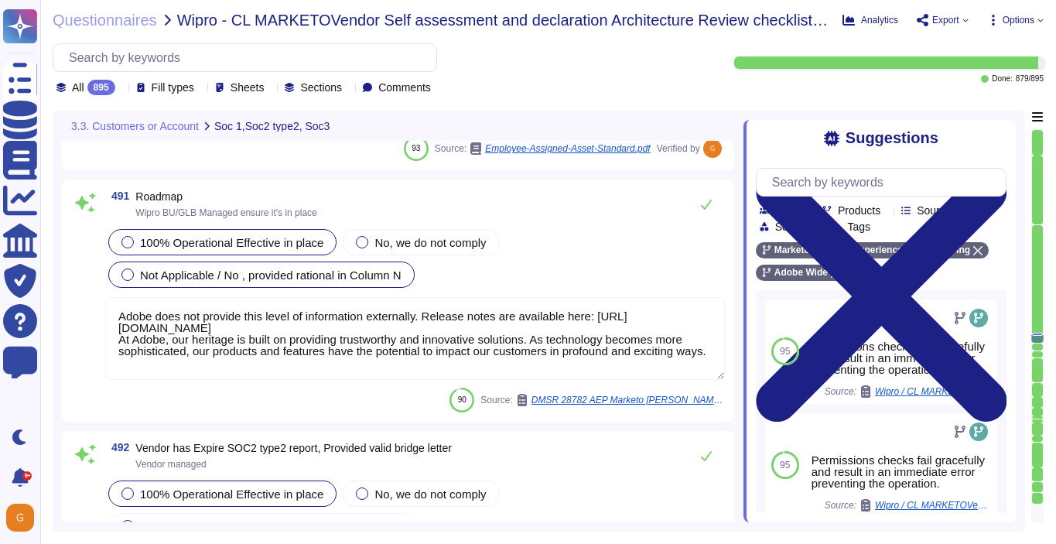
click at [203, 249] on div "100% Operational Effective in place" at bounding box center [222, 242] width 228 height 26
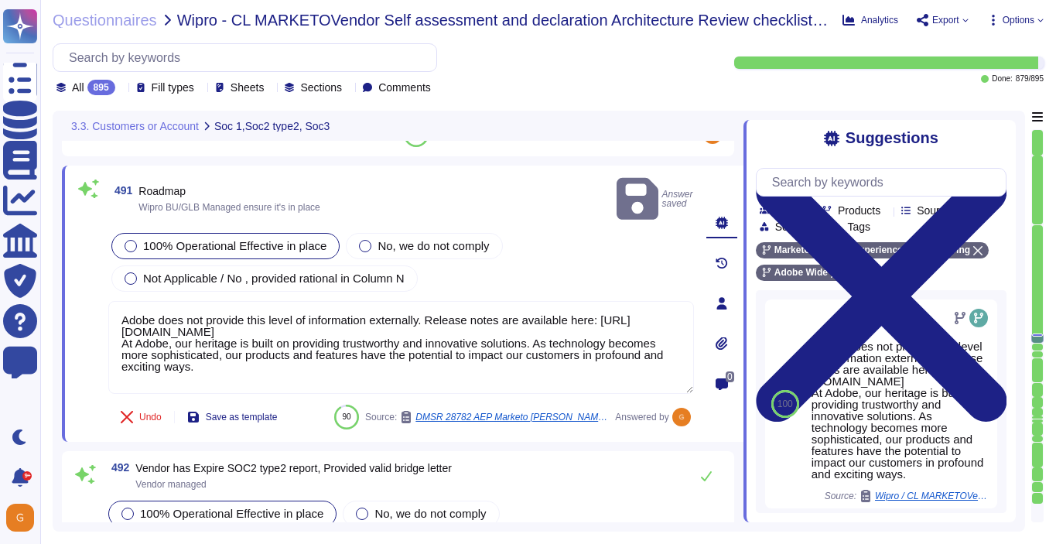
type textarea "Adobe does not share any vulnerability scan results with tenants/customers as t…"
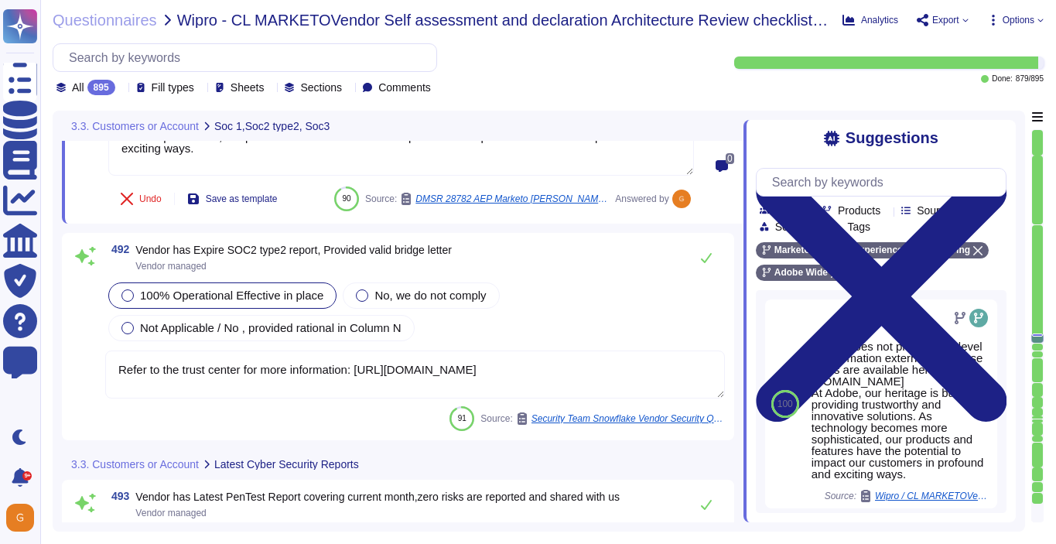
scroll to position [120031, 0]
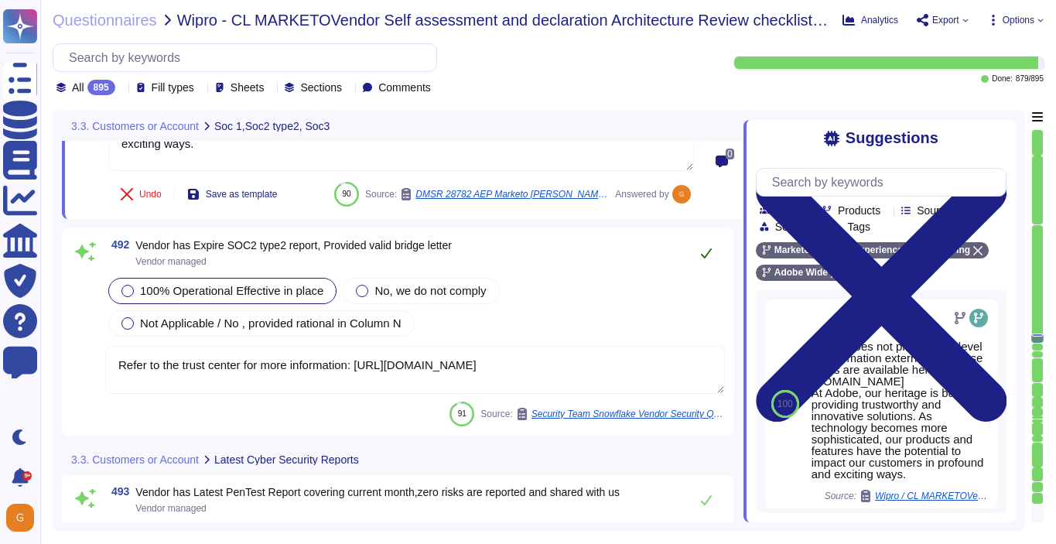
click at [717, 238] on button at bounding box center [706, 253] width 37 height 31
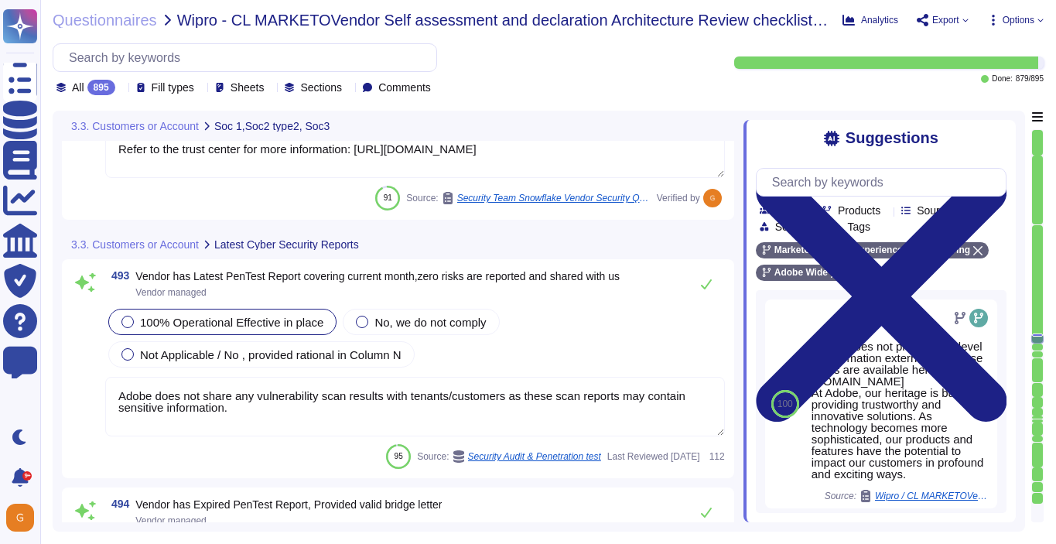
type textarea "Adobe does not share any vulnerability scan results with tenants/customers as t…"
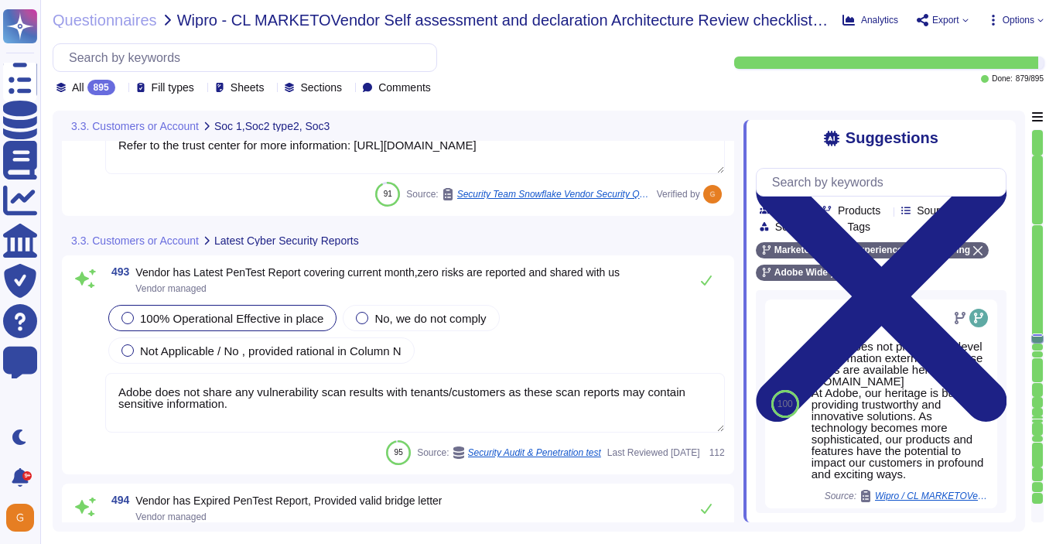
scroll to position [120212, 0]
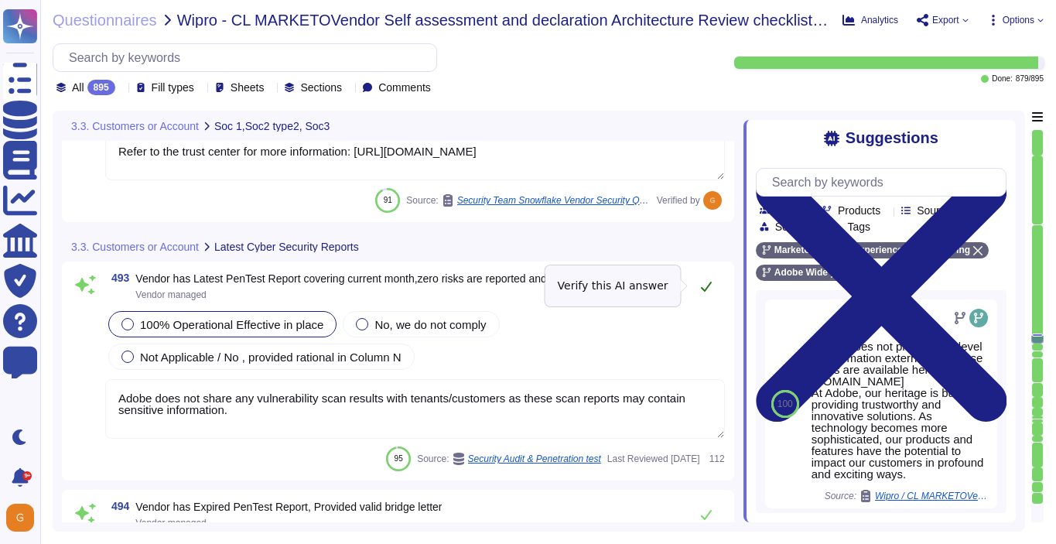
click at [707, 283] on icon at bounding box center [706, 286] width 12 height 12
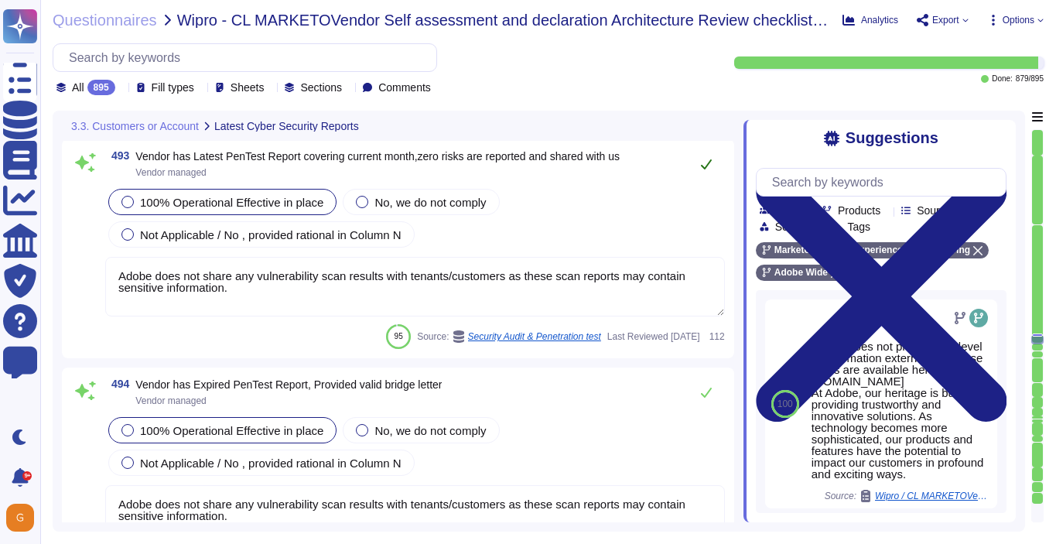
type textarea "Adobe does not share any vulnerability scan results with tenants/customers as t…"
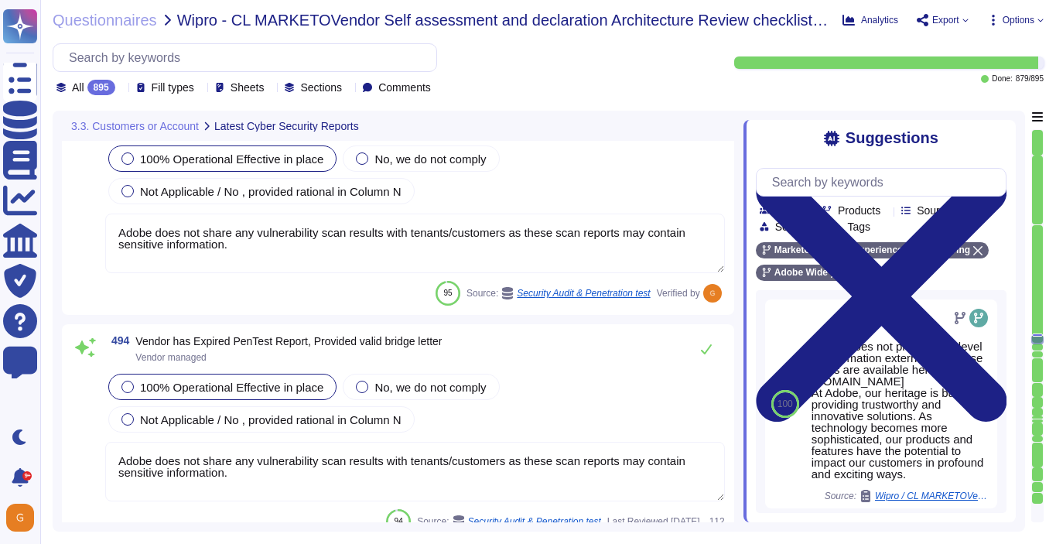
scroll to position [120345, 0]
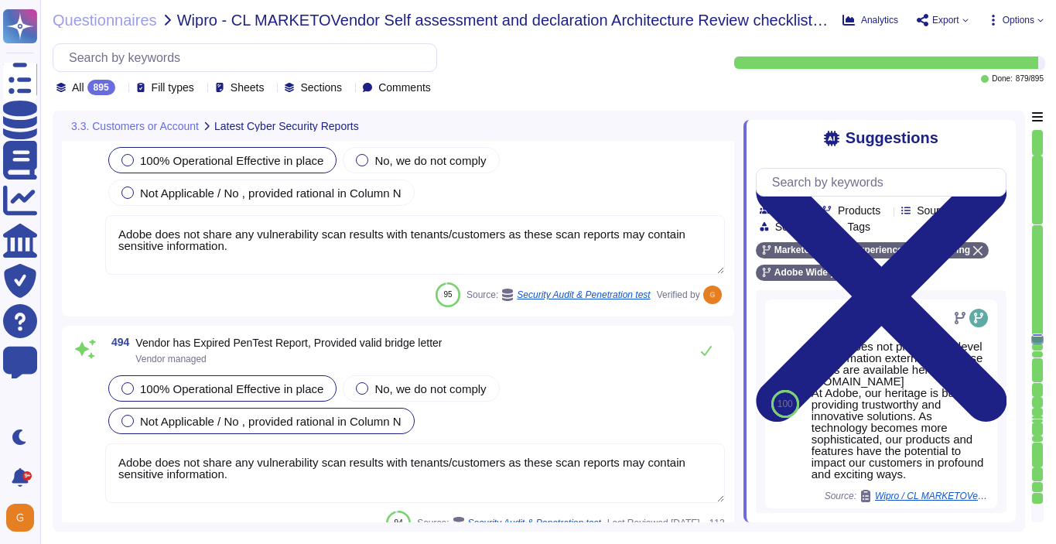
click at [274, 424] on span "Not Applicable / No , provided rational in Column N" at bounding box center [271, 421] width 262 height 13
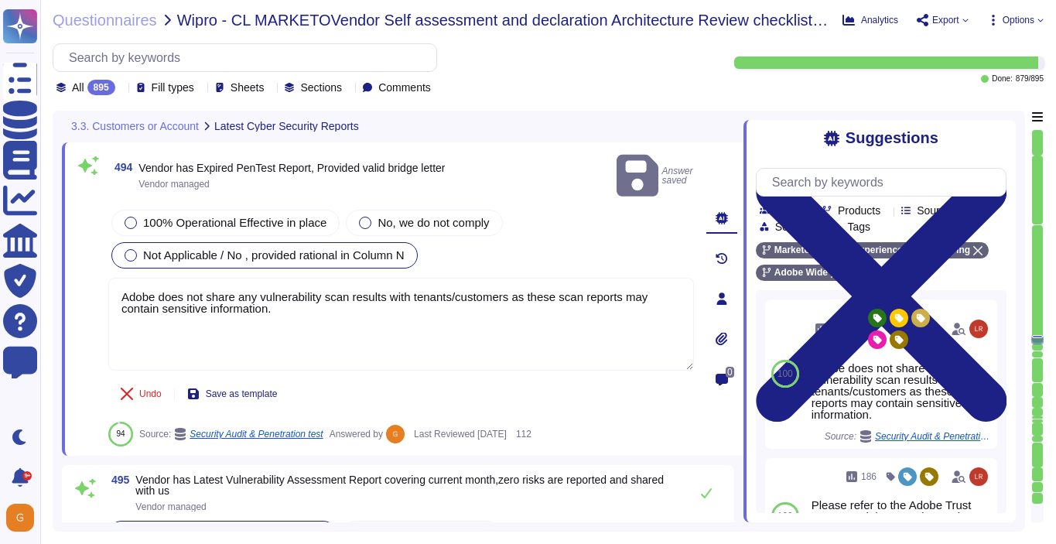
type textarea "Adobe does not share any vulnerability scan results with tenants/customers as t…"
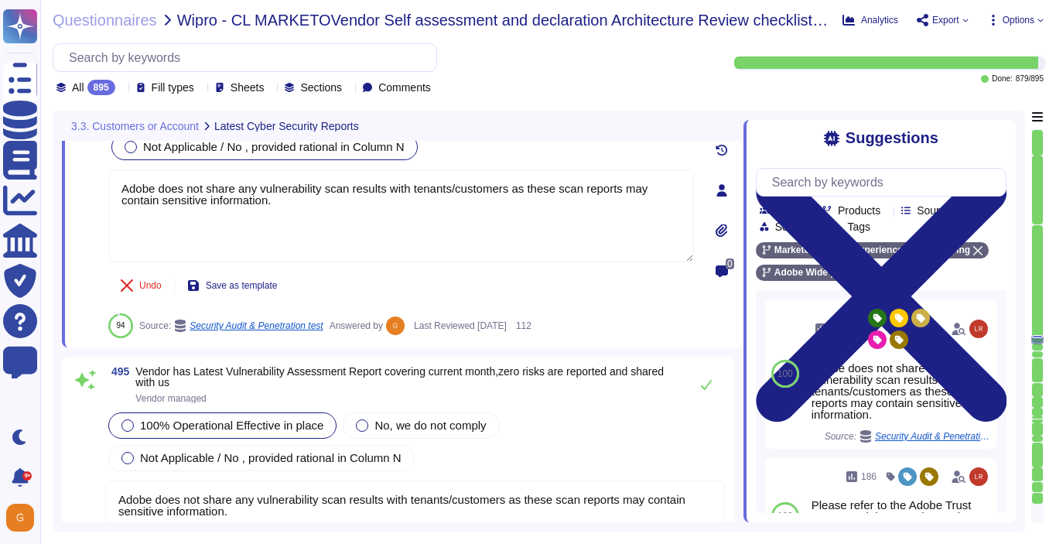
scroll to position [120721, 0]
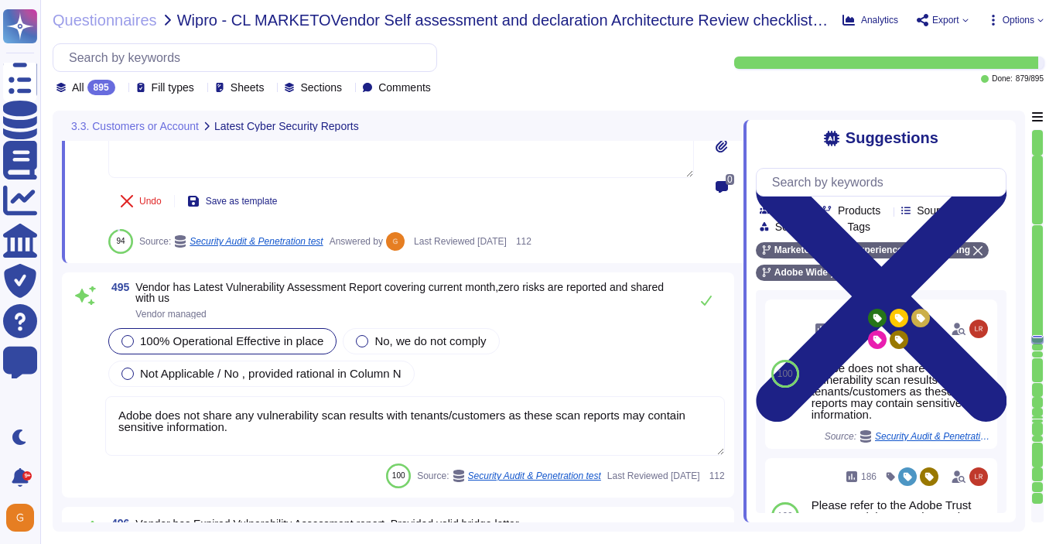
type textarea "Adobe does not share any vulnerability scan results with tenants/customers as t…"
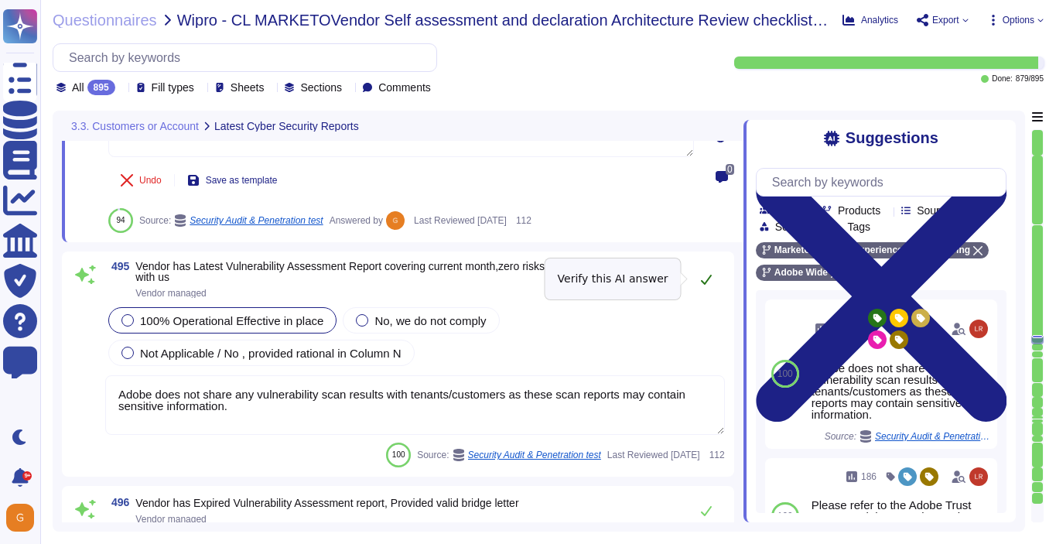
click at [707, 284] on icon at bounding box center [706, 279] width 12 height 12
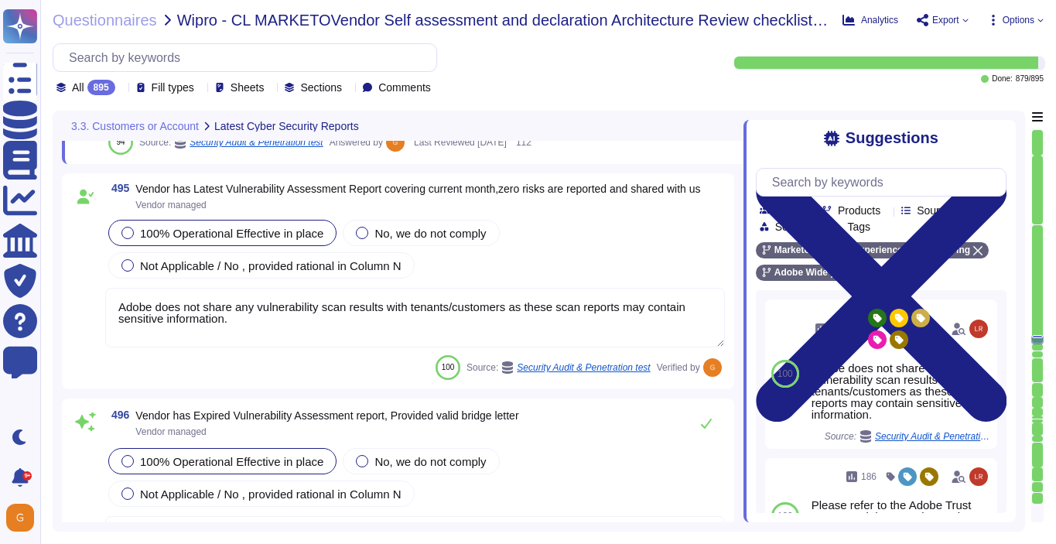
type textarea "Adobe does not share any vulnerability scan results with tenants/customers as t…"
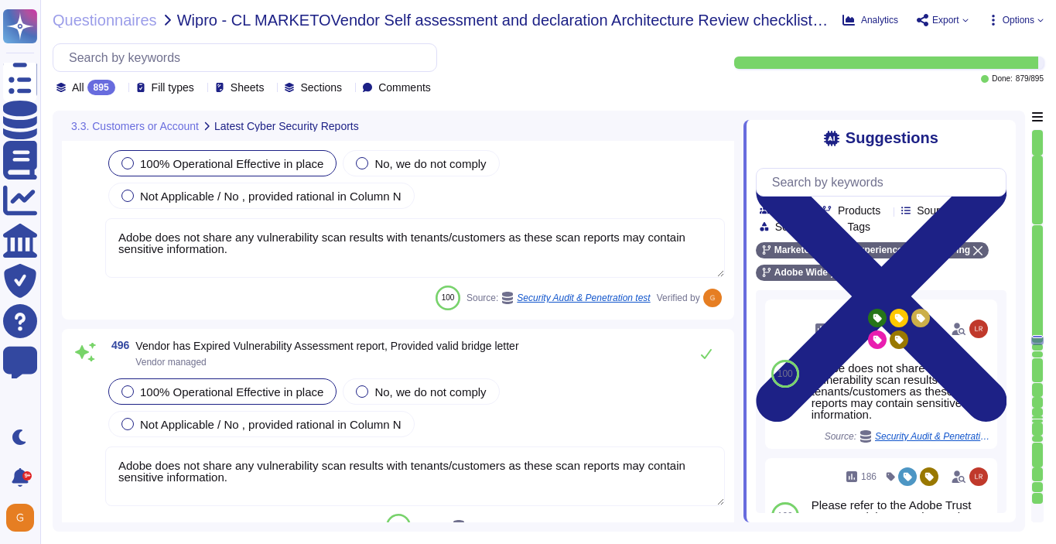
scroll to position [120866, 0]
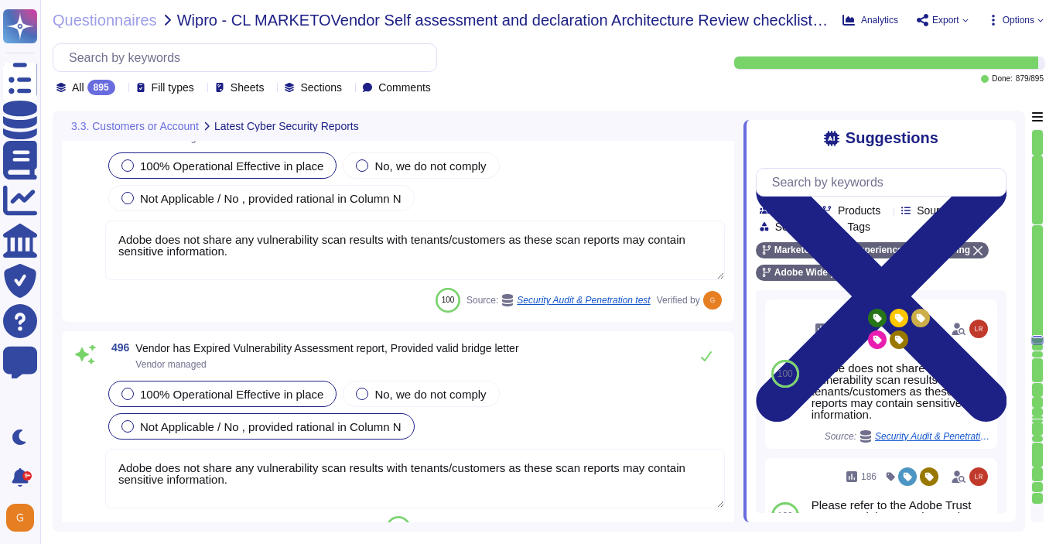
click at [340, 433] on span "Not Applicable / No , provided rational in Column N" at bounding box center [271, 426] width 262 height 13
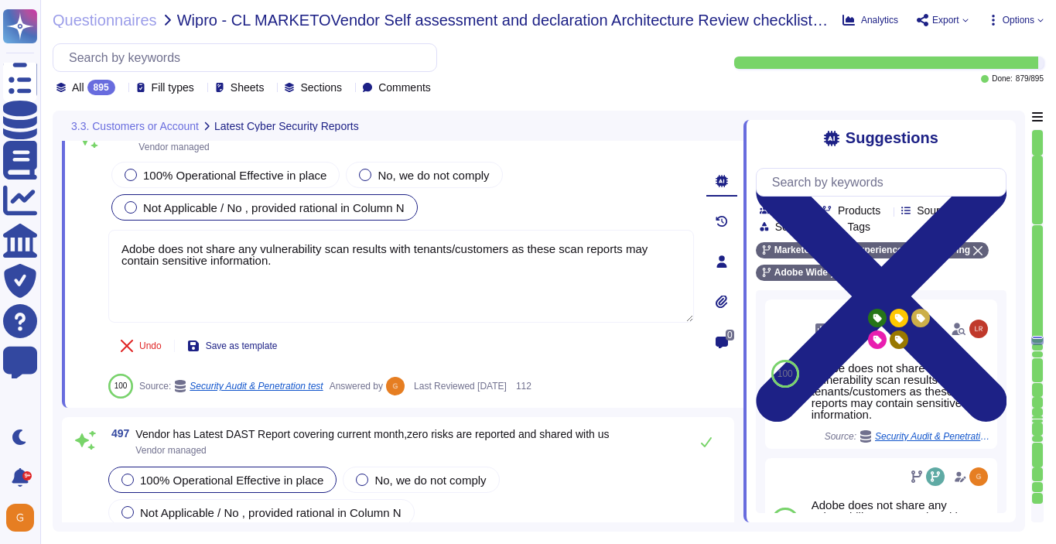
type textarea "Adobe does not share any vulnerability scan results with tenants/customers as t…"
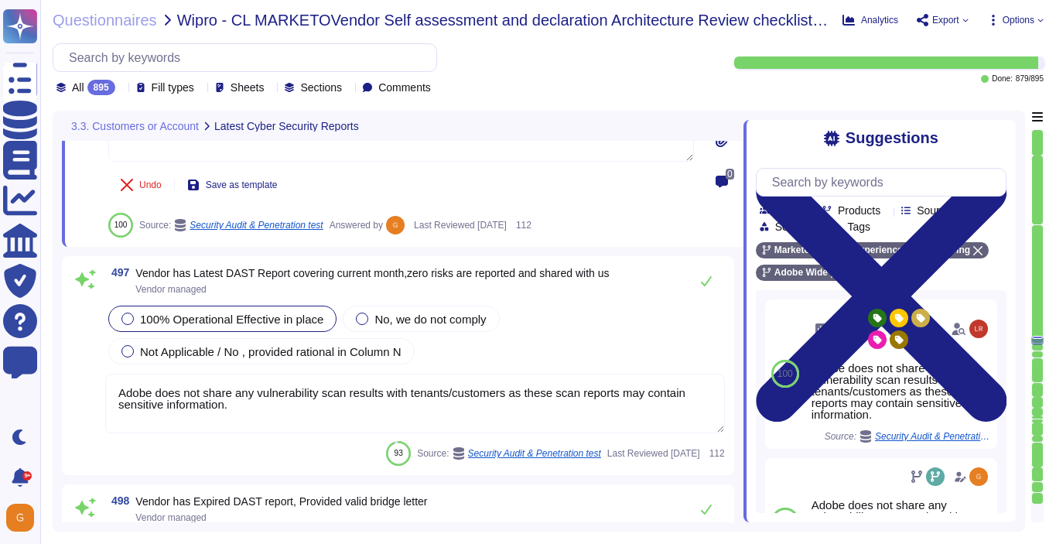
scroll to position [121164, 0]
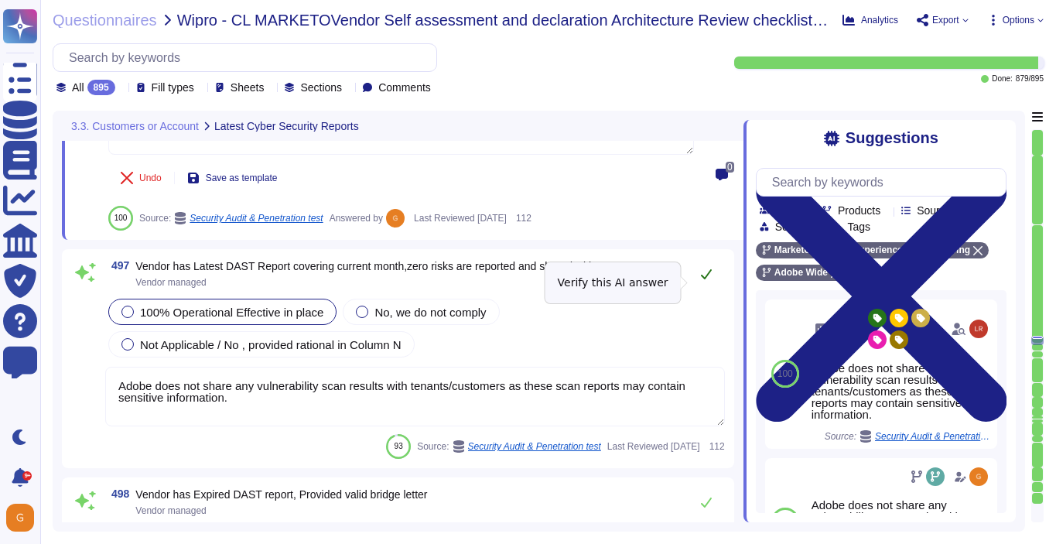
click at [704, 280] on icon at bounding box center [706, 274] width 12 height 12
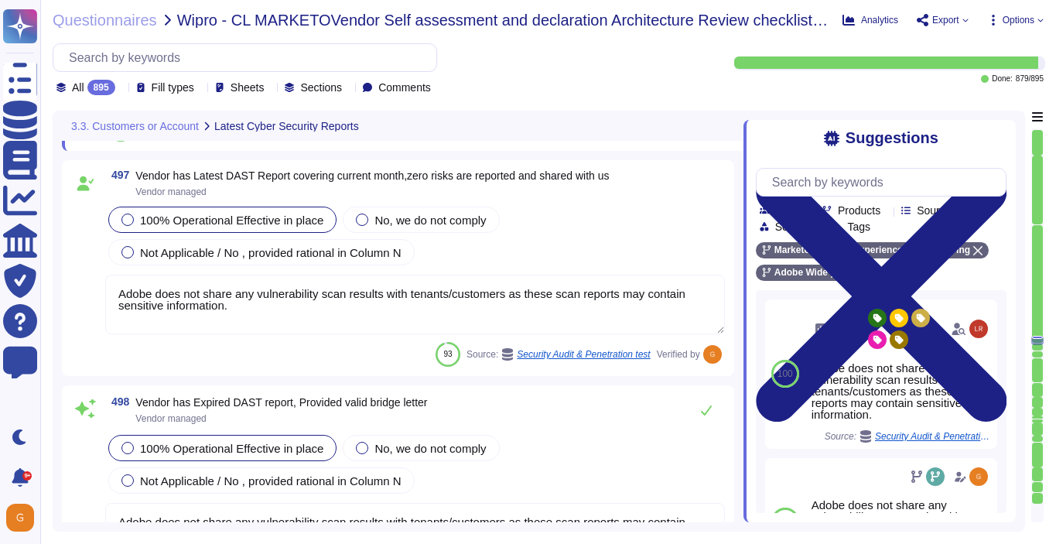
type textarea "Adobe does not share any vulnerability scan results with tenants/customers as t…"
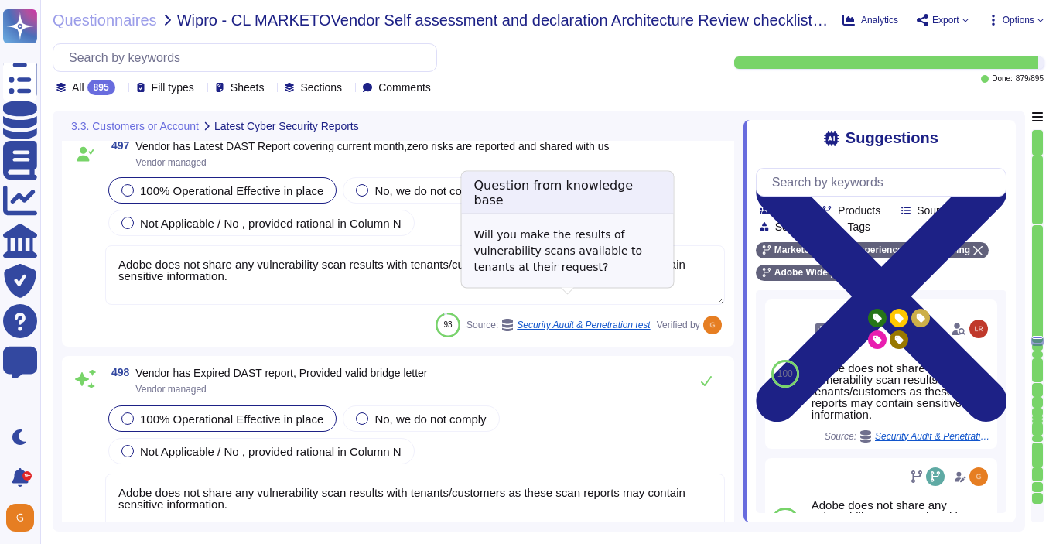
scroll to position [121316, 0]
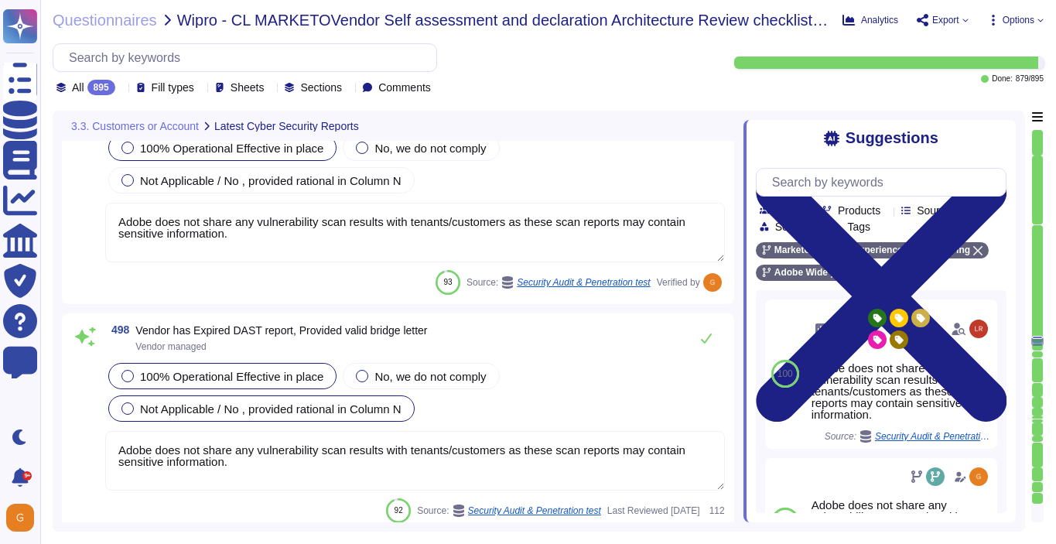
click at [306, 422] on div "Not Applicable / No , provided rational in Column N" at bounding box center [261, 408] width 306 height 26
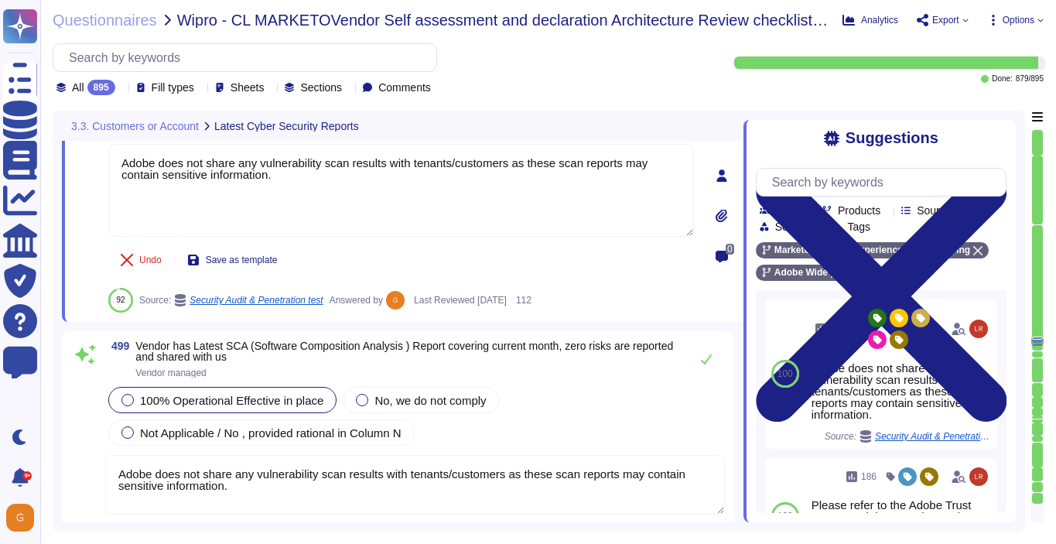
type textarea "Adobe does not share any vulnerability scan results with tenants/customers as t…"
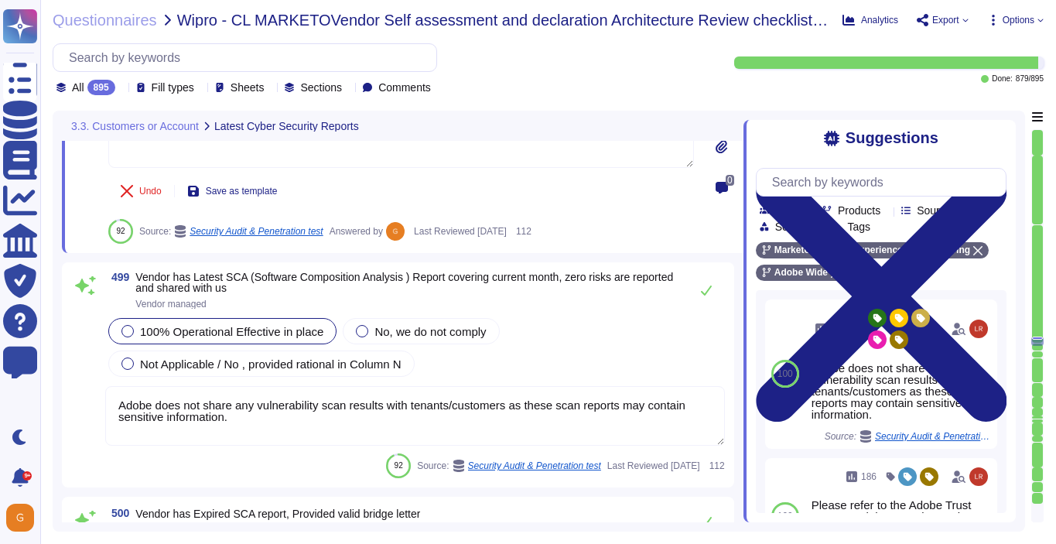
scroll to position [121593, 0]
click at [704, 289] on icon at bounding box center [706, 289] width 12 height 12
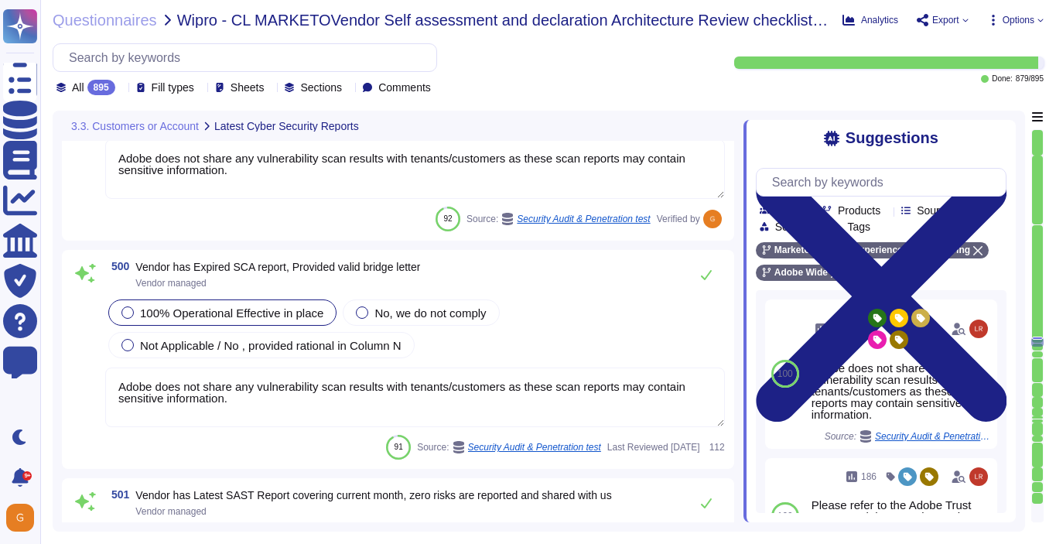
type textarea "Adobe does not share any vulnerability scan results with tenants/customers as t…"
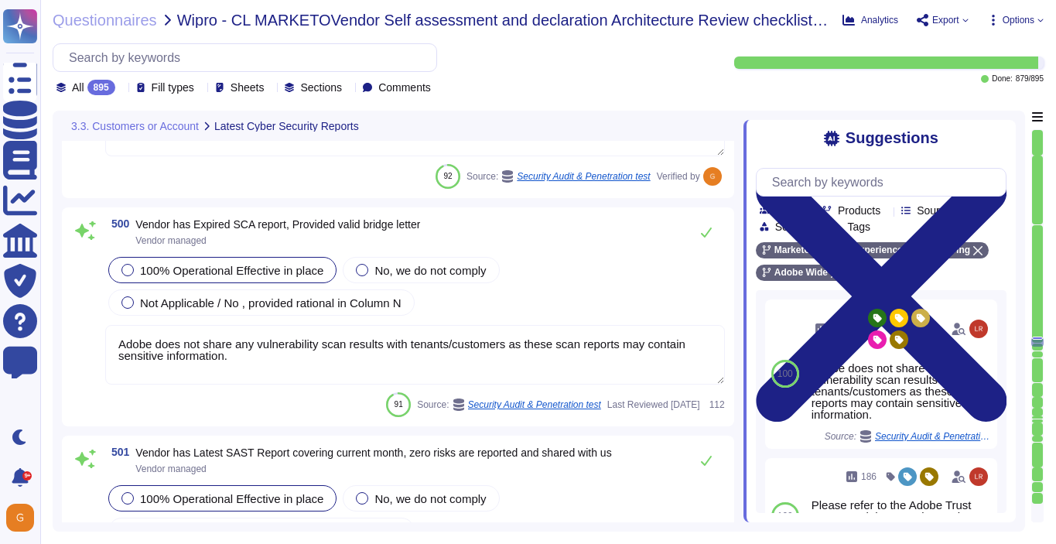
scroll to position [121876, 0]
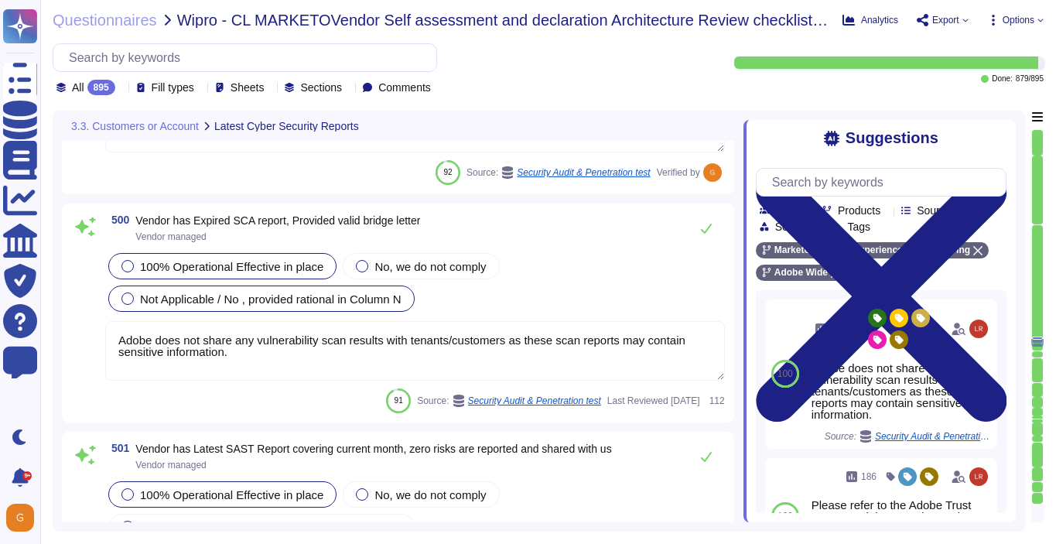
click at [217, 297] on span "Not Applicable / No , provided rational in Column N" at bounding box center [271, 299] width 262 height 13
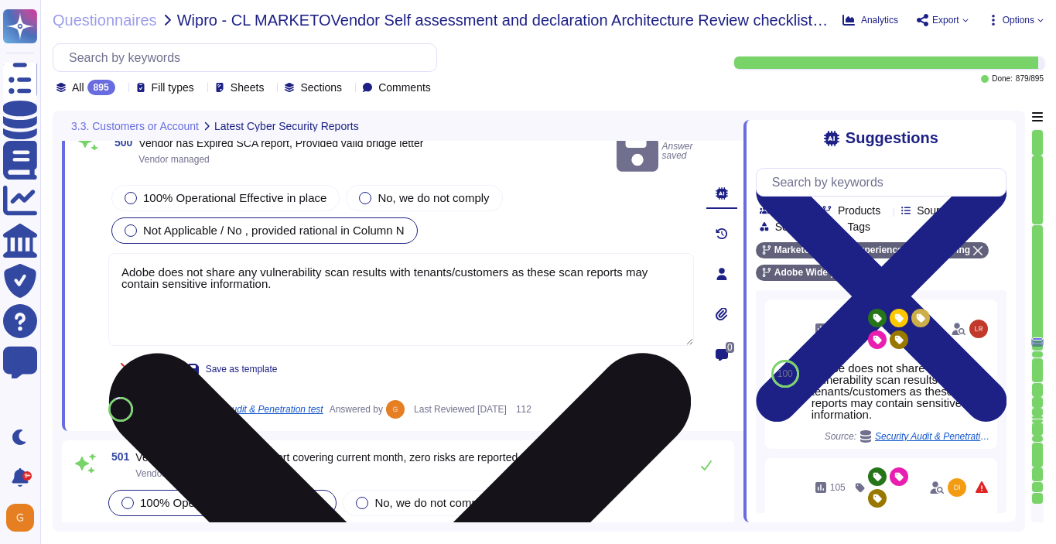
type textarea "Adobe has established, documented, approved, communicated, applied, evaluated, …"
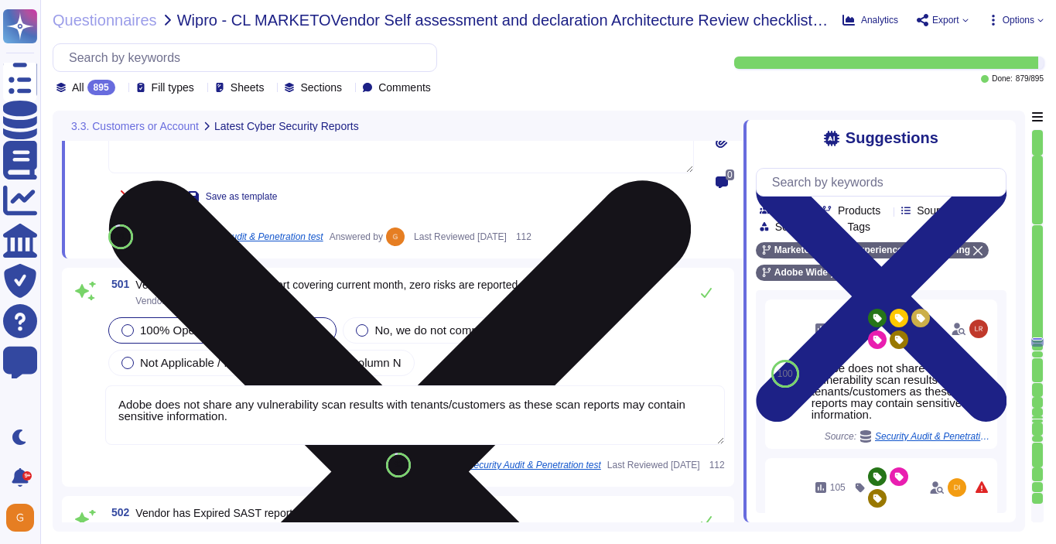
scroll to position [122050, 0]
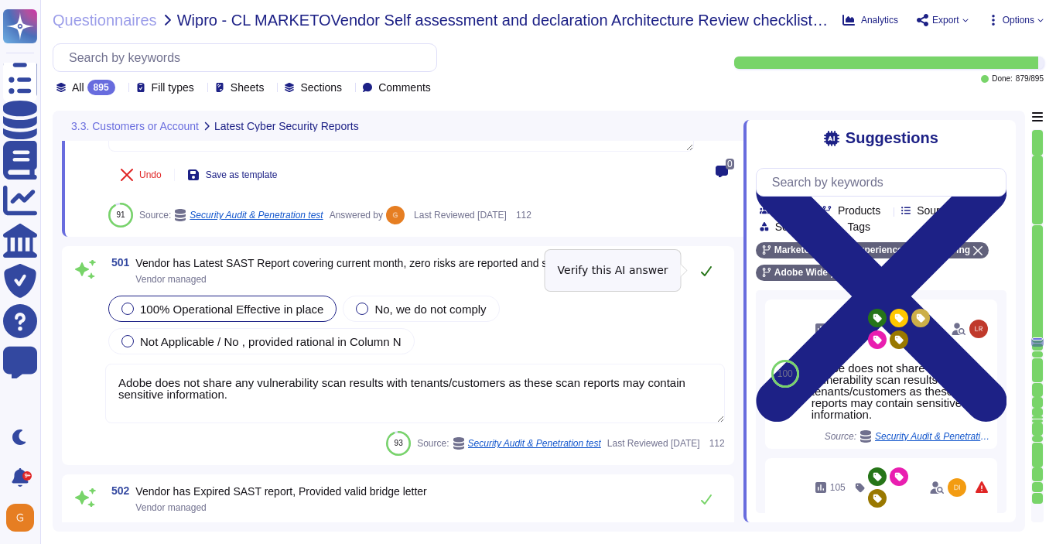
click at [704, 271] on icon at bounding box center [706, 271] width 12 height 12
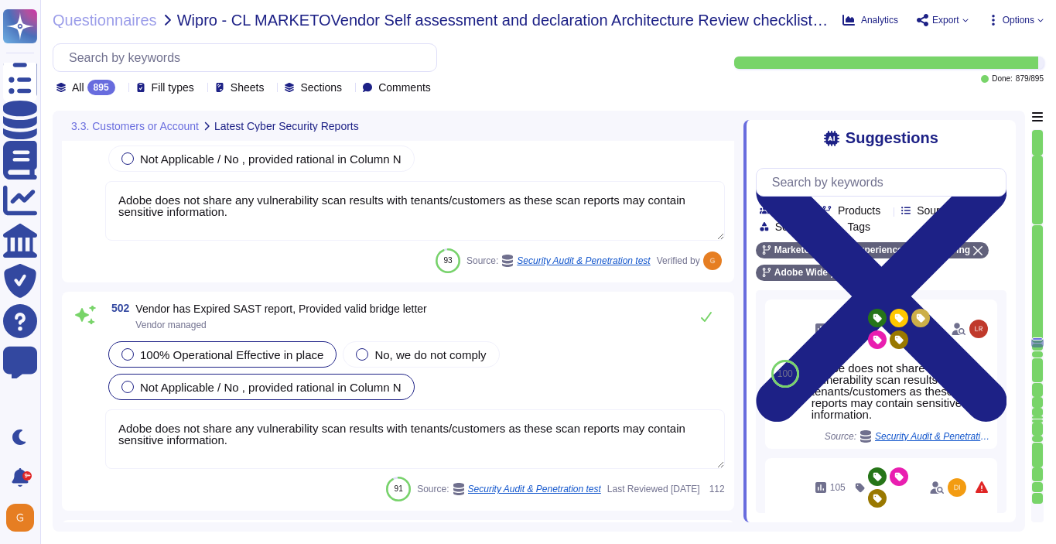
scroll to position [122228, 0]
click at [282, 388] on span "Not Applicable / No , provided rational in Column N" at bounding box center [271, 388] width 262 height 13
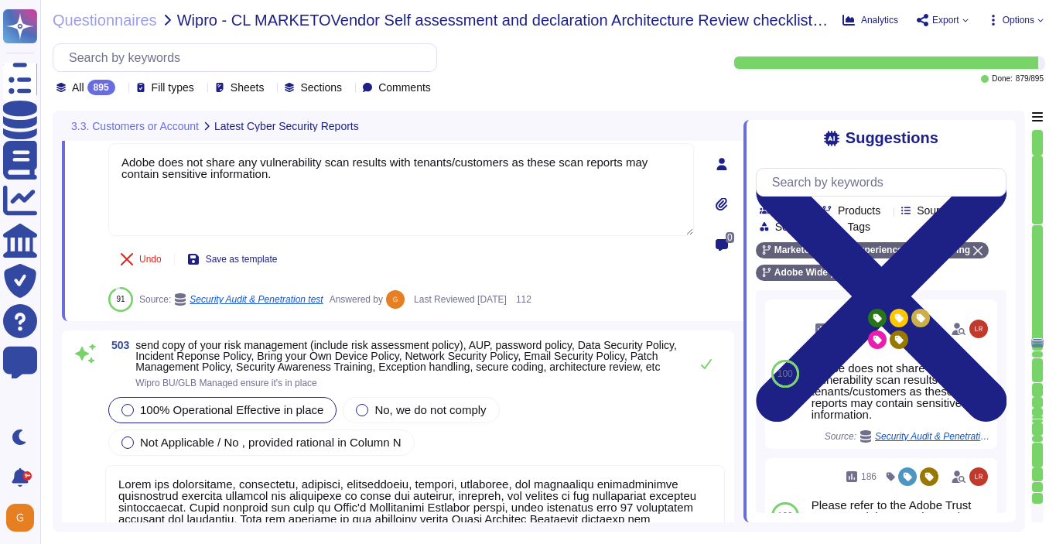
type textarea "Adobe does not share any vulnerability scan results with tenants/customers as t…"
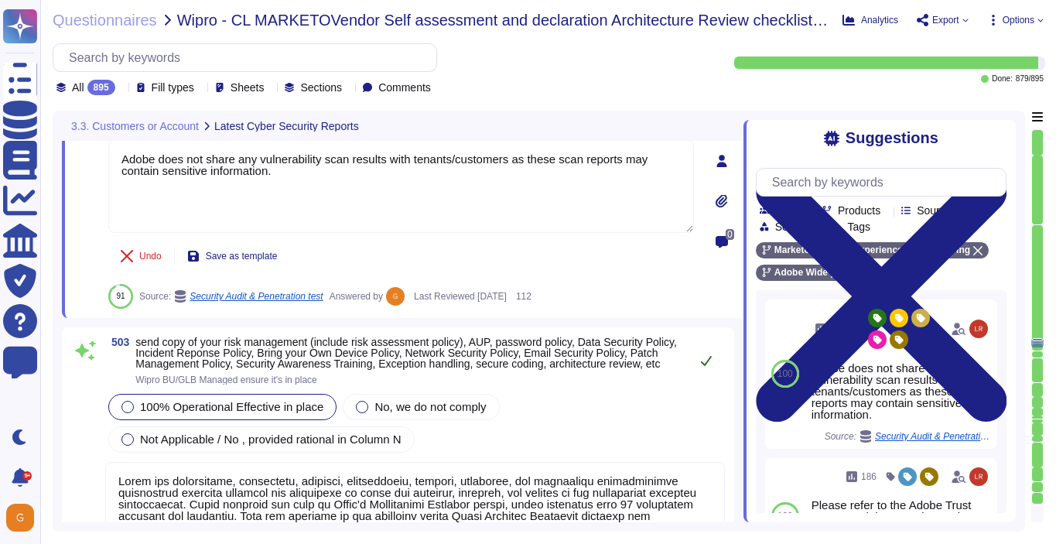
click at [708, 351] on button at bounding box center [706, 360] width 37 height 31
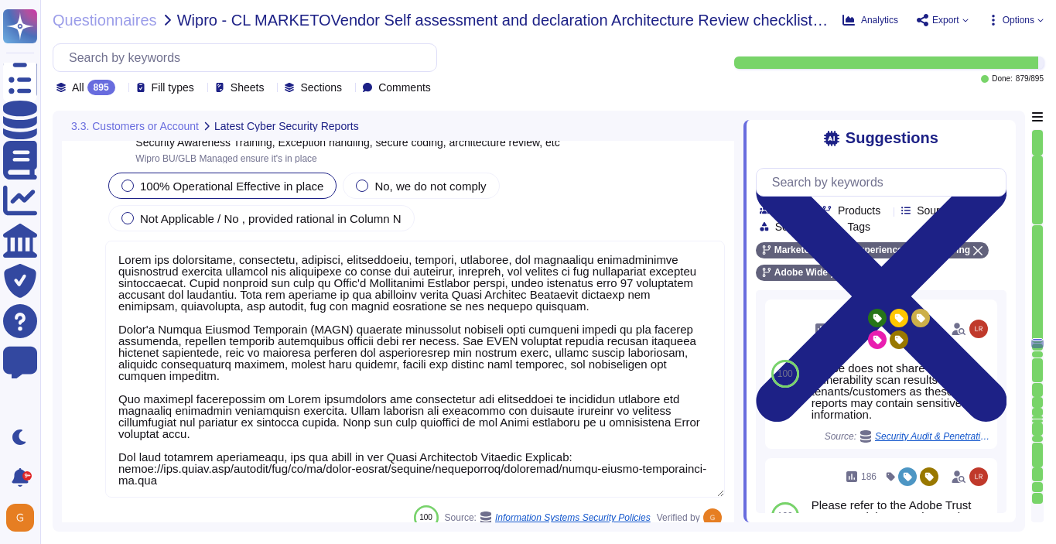
type textarea "Adobe utilizes cloud-native key management systems (KMS) and/or approved key re…"
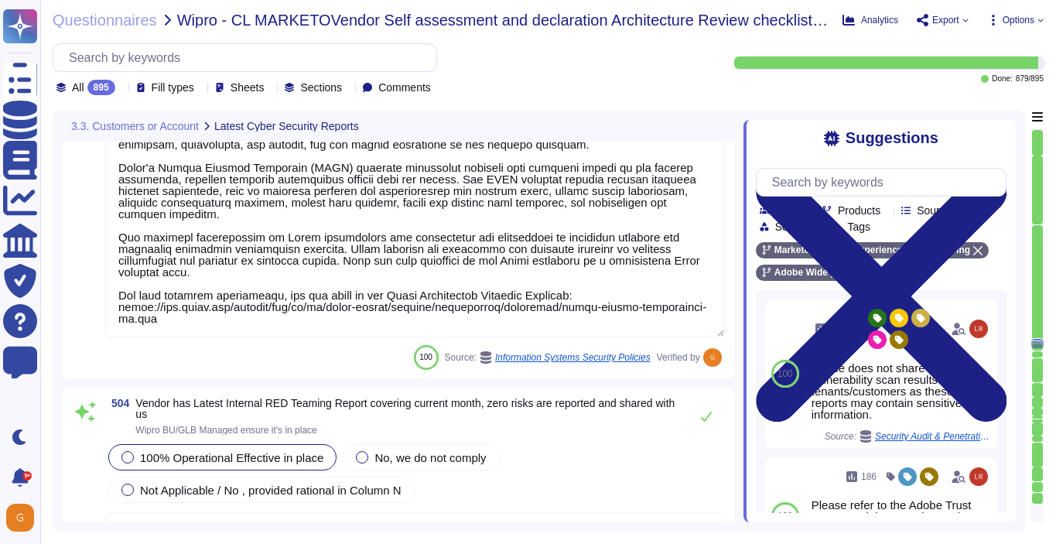
scroll to position [122835, 0]
type textarea "Amazon Web Services Server-Side Encryption S3 buckets are used to encrypt data …"
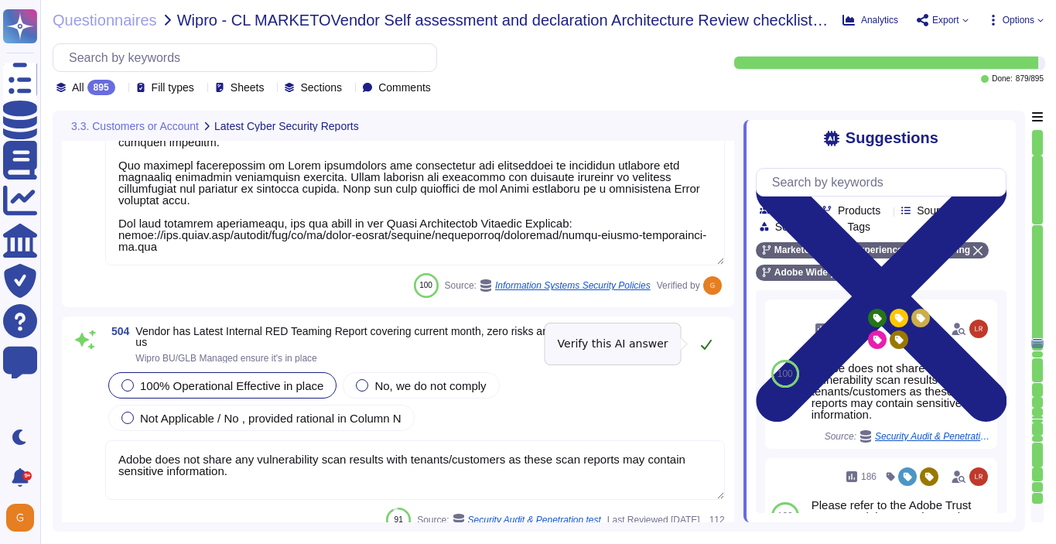
click at [707, 347] on icon at bounding box center [706, 344] width 12 height 12
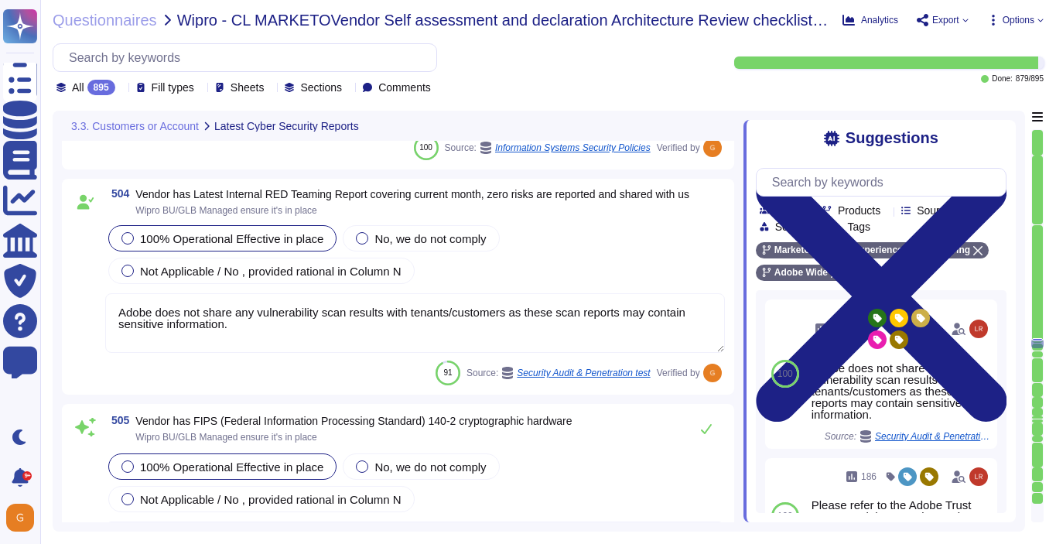
type textarea "Files are validated to ensure they have proper formats."
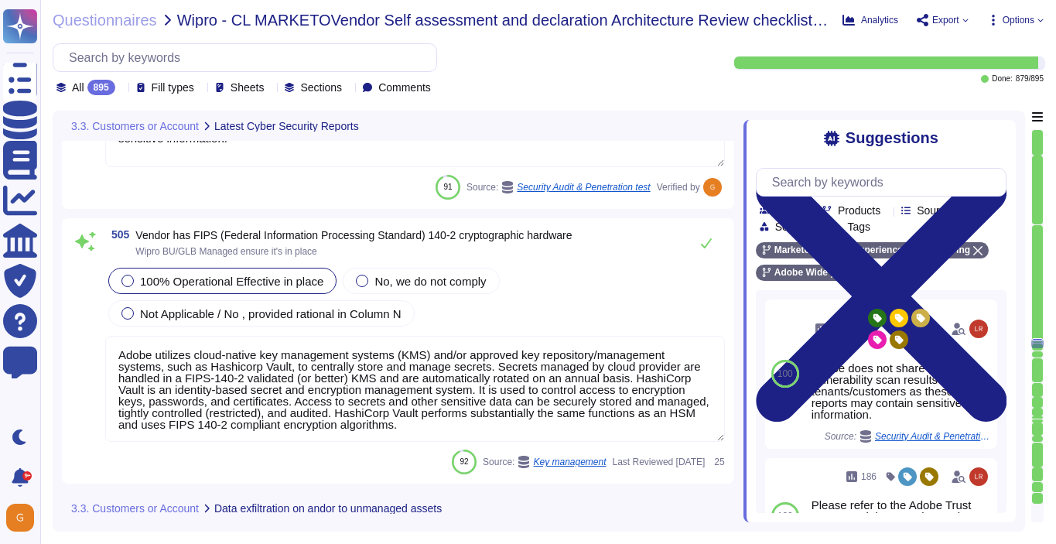
scroll to position [123153, 0]
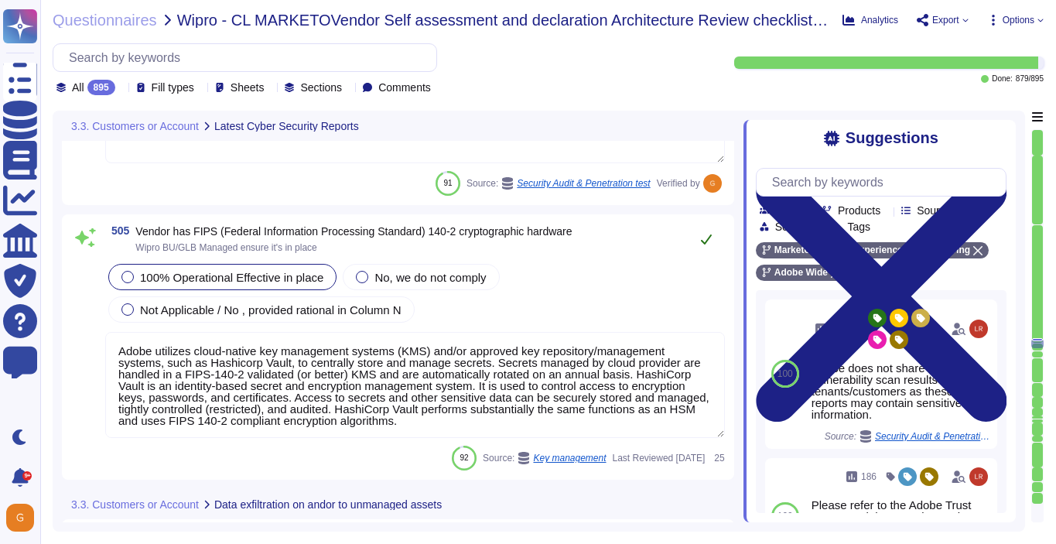
click at [707, 238] on icon at bounding box center [706, 239] width 12 height 12
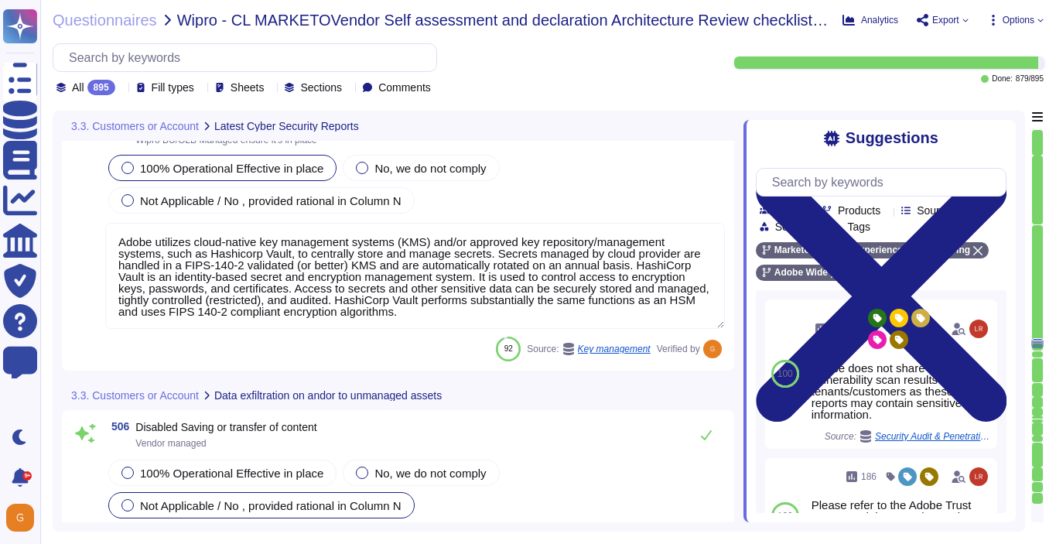
scroll to position [123315, 0]
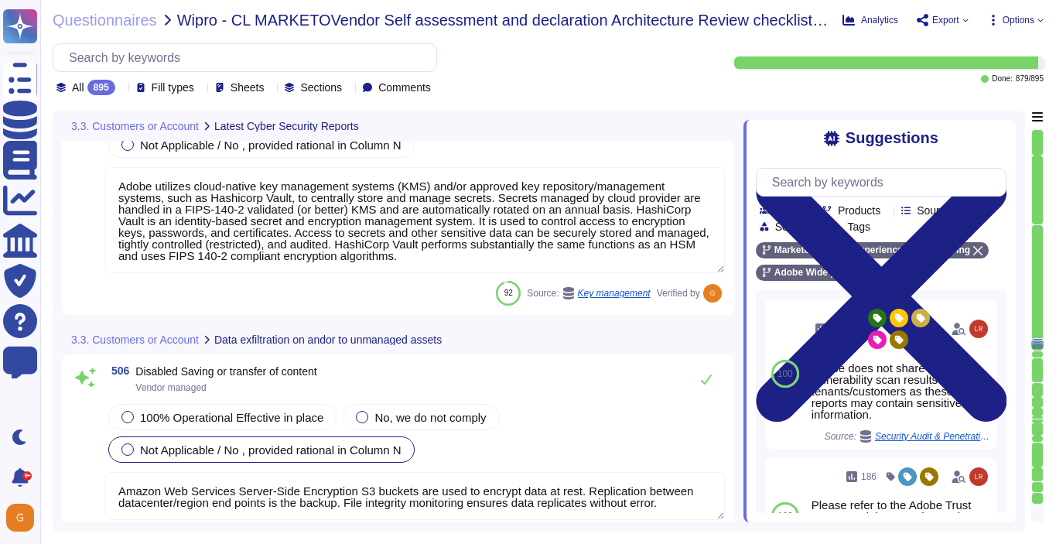
type textarea "Information is not printed."
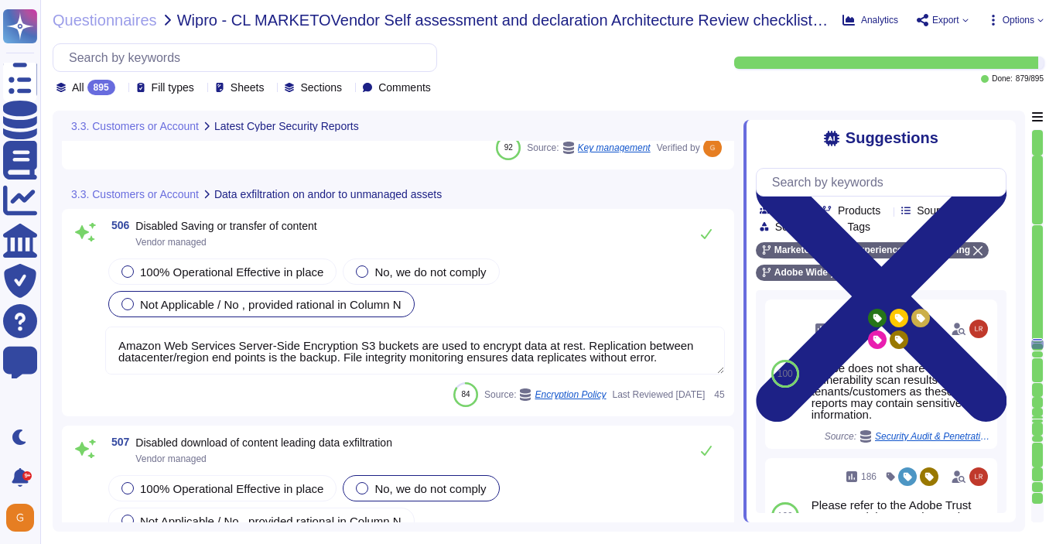
scroll to position [123453, 0]
type textarea "Lorem ipsu dol sita co adi elitsedd eius temp incididunt (UTL) etdo mag aliquae…"
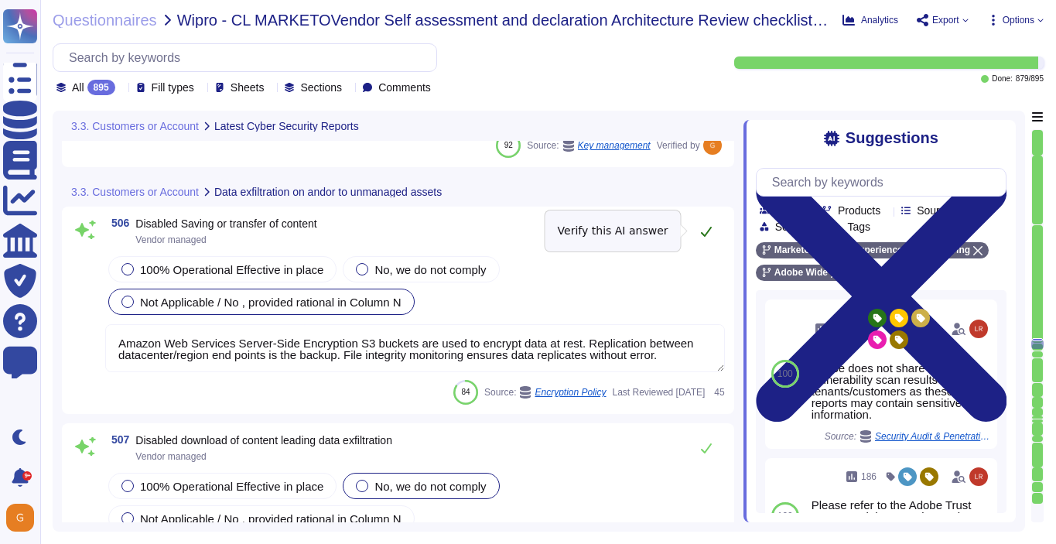
click at [701, 232] on icon at bounding box center [706, 232] width 11 height 10
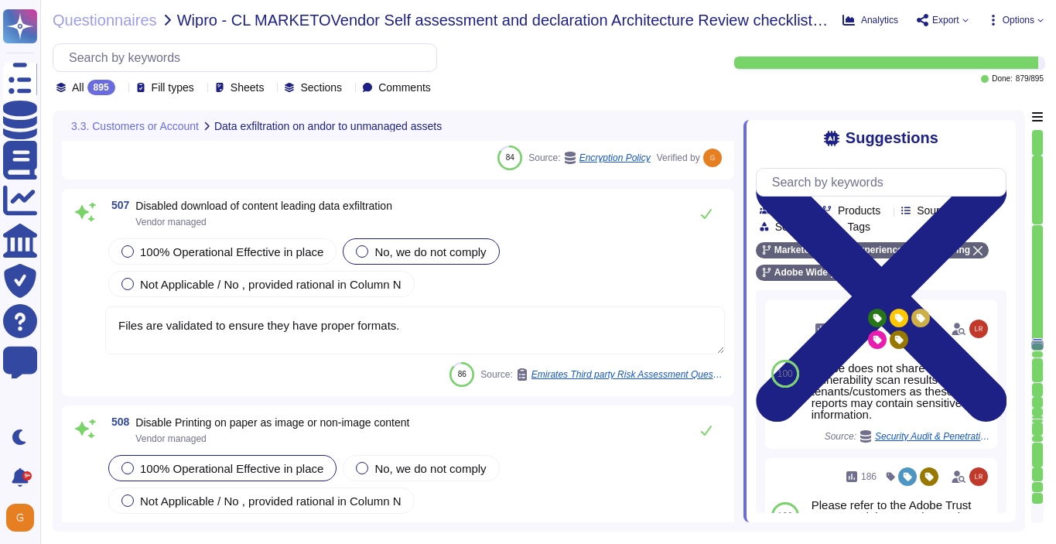
scroll to position [123667, 0]
click at [195, 258] on div "100% Operational Effective in place" at bounding box center [222, 251] width 228 height 26
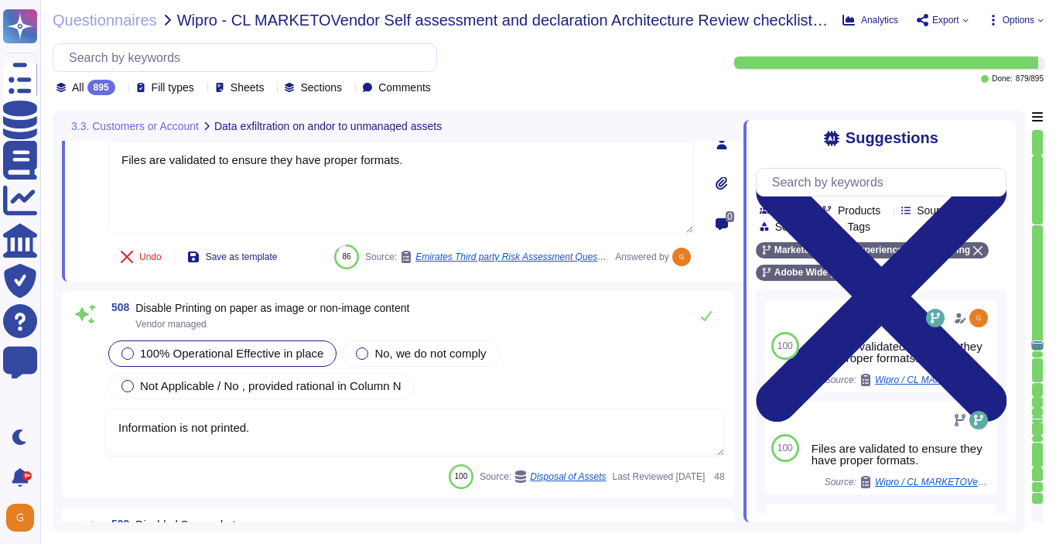
scroll to position [123860, 0]
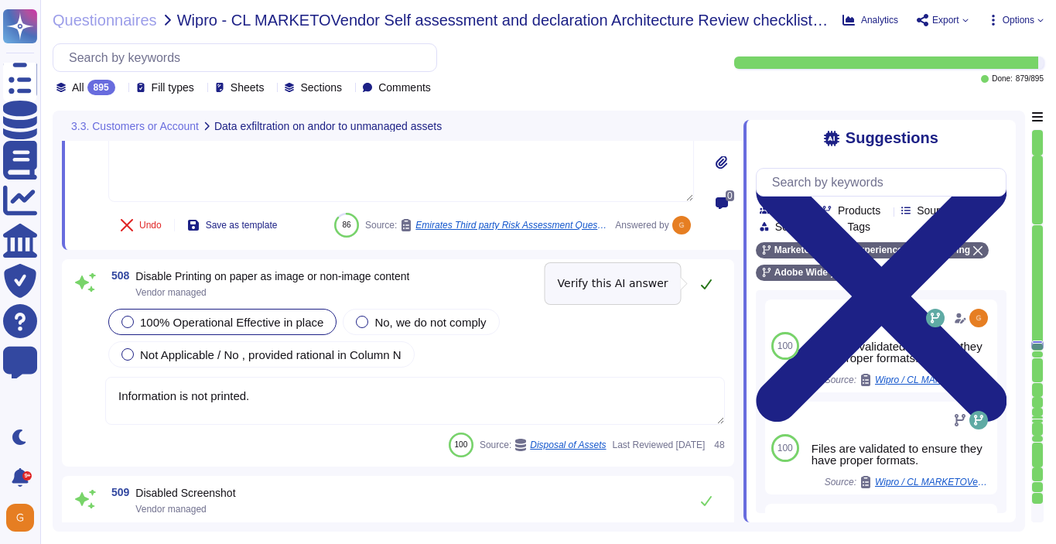
click at [704, 282] on icon at bounding box center [706, 284] width 12 height 12
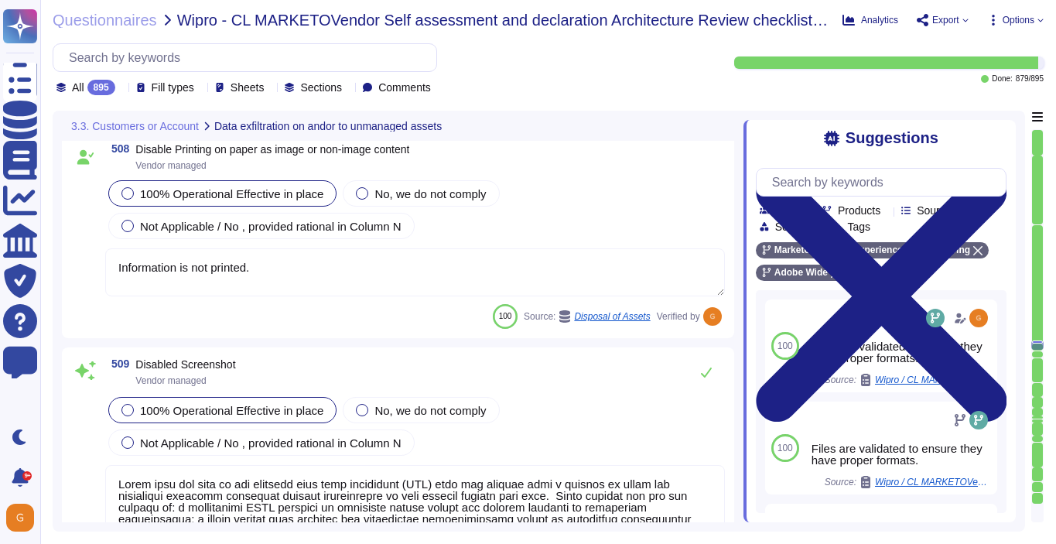
scroll to position [124057, 0]
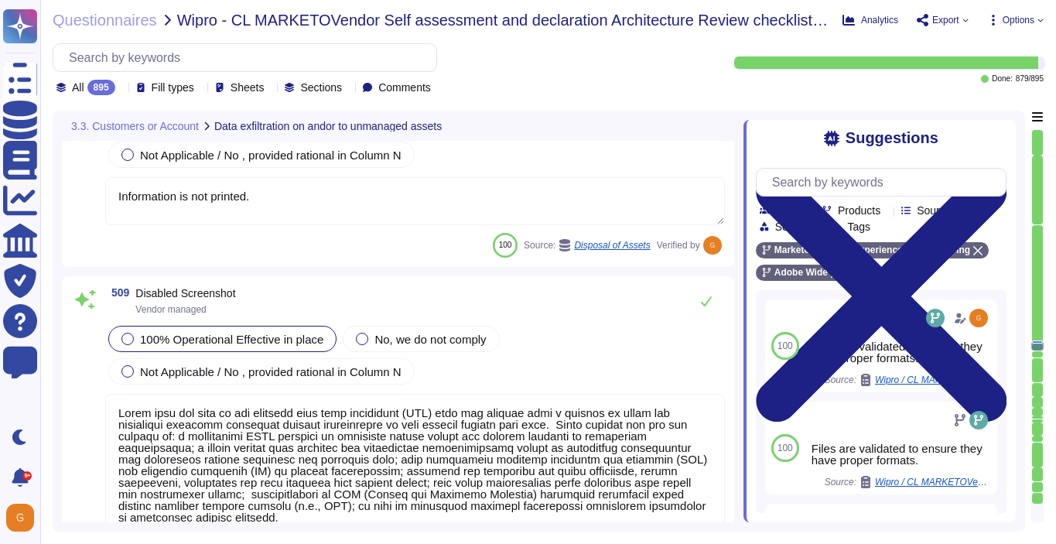
type textarea "Lorem ipsu dol sita co adi elitsedd eius temp incididunt (UTL) etdo mag aliquae…"
click at [703, 296] on icon at bounding box center [706, 301] width 12 height 12
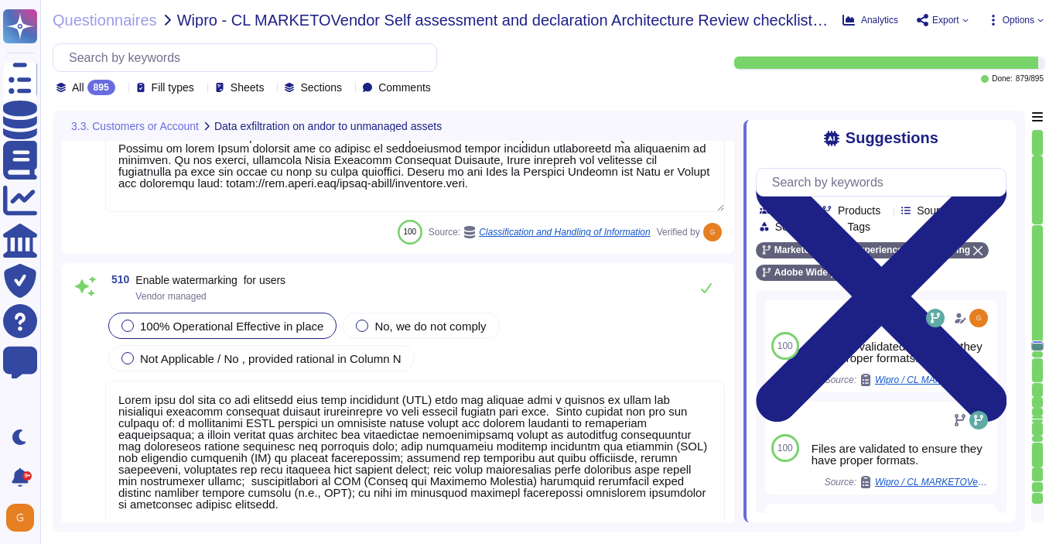
scroll to position [124533, 0]
click at [704, 293] on button at bounding box center [706, 287] width 37 height 31
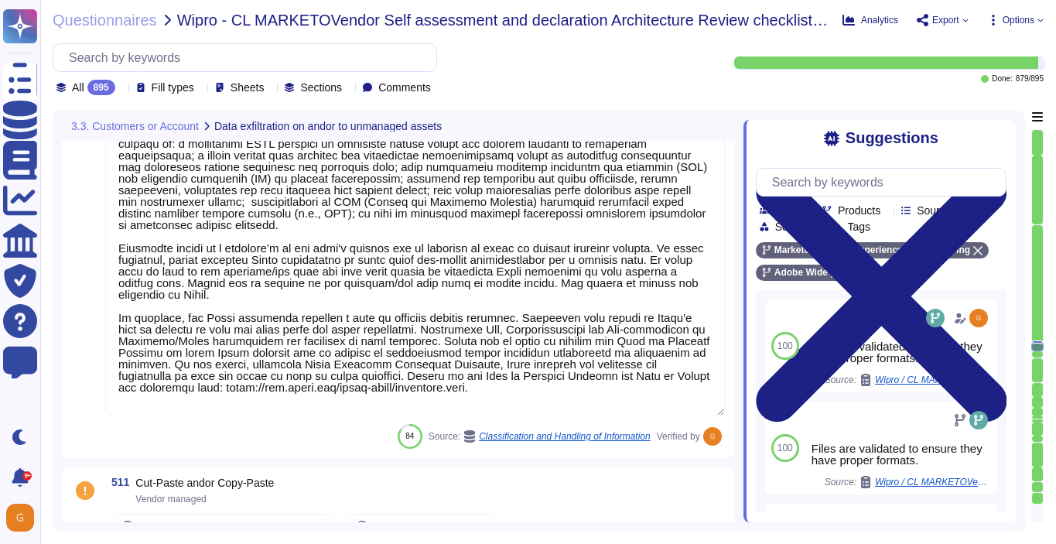
type textarea "Host-based and network firewalls are in place, as well as strict firewall polic…"
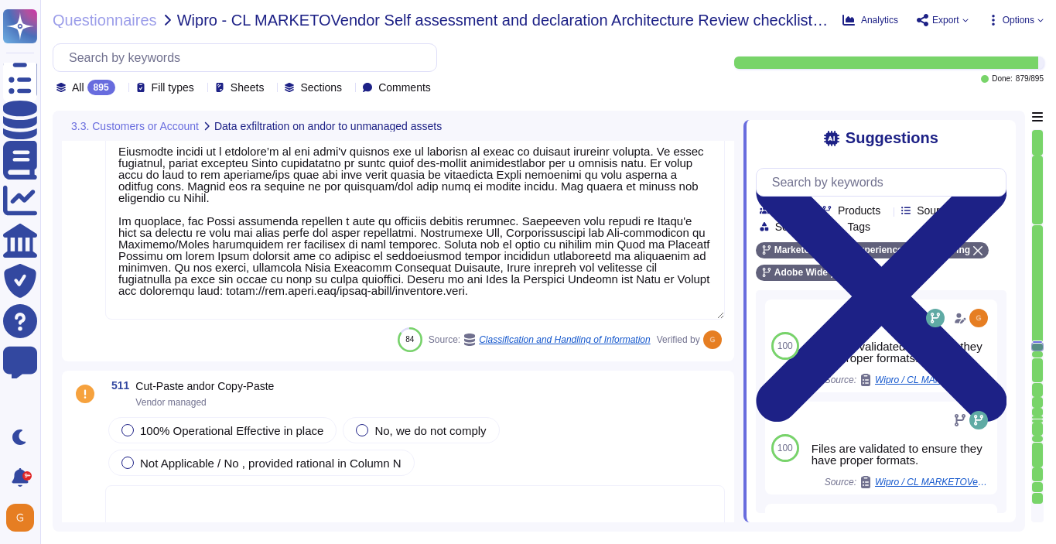
type textarea "Any connection requests from the production environment to the corporate networ…"
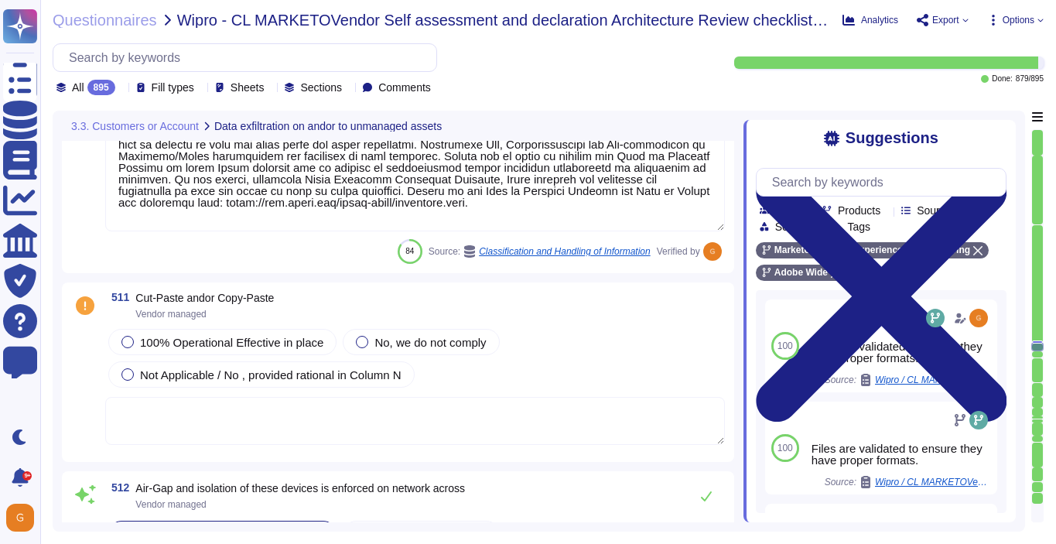
scroll to position [124995, 0]
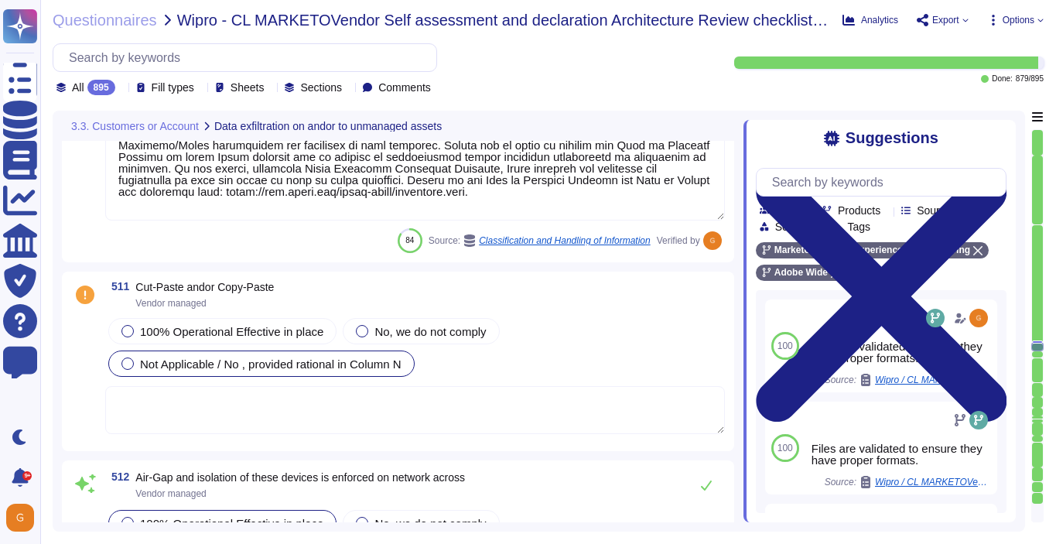
click at [357, 365] on span "Not Applicable / No , provided rational in Column N" at bounding box center [271, 364] width 262 height 13
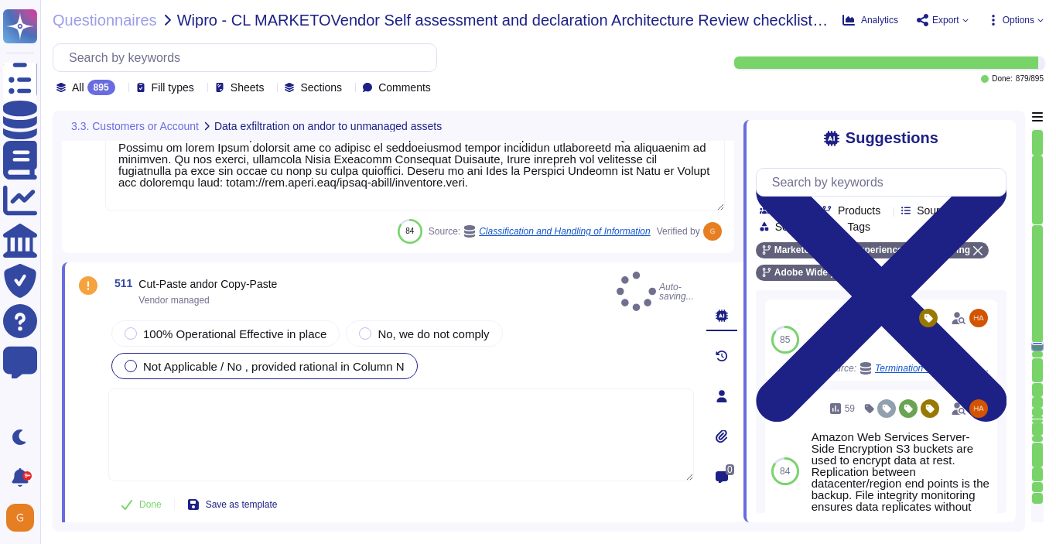
type textarea "Any connection requests from the production environment to the corporate networ…"
click at [314, 396] on textarea at bounding box center [401, 434] width 586 height 93
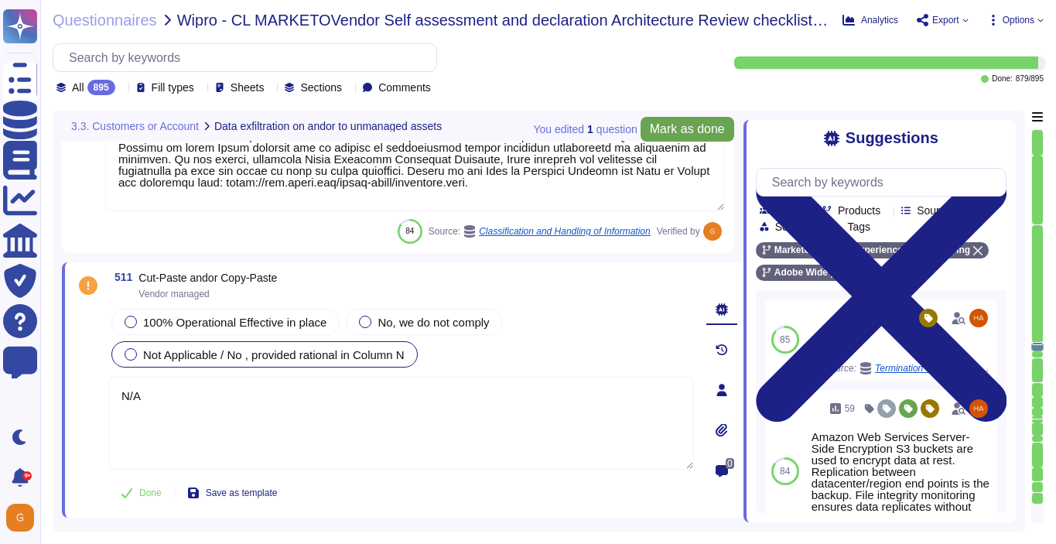
type textarea "N/A"
click at [659, 128] on span "Mark as done" at bounding box center [687, 129] width 75 height 12
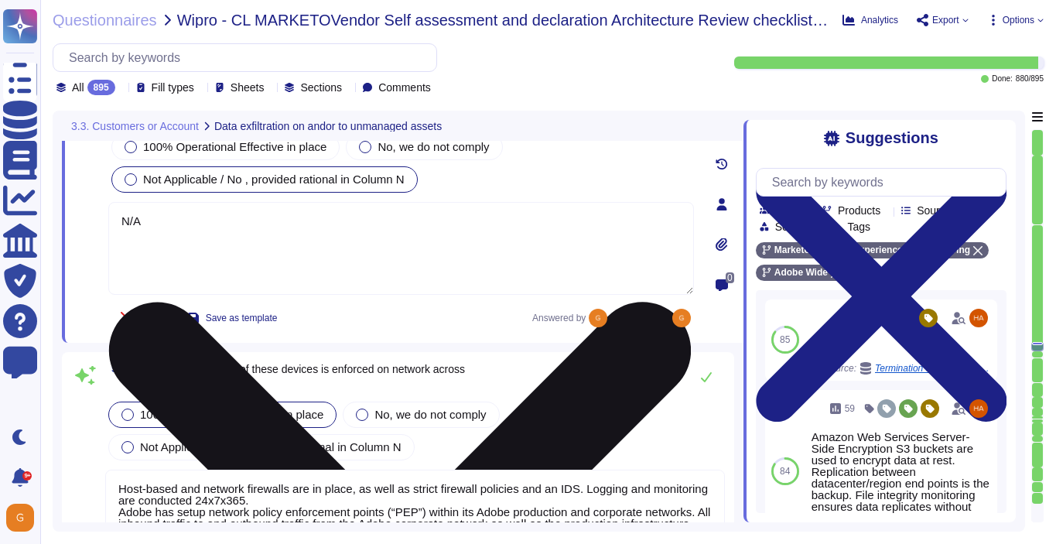
scroll to position [125201, 0]
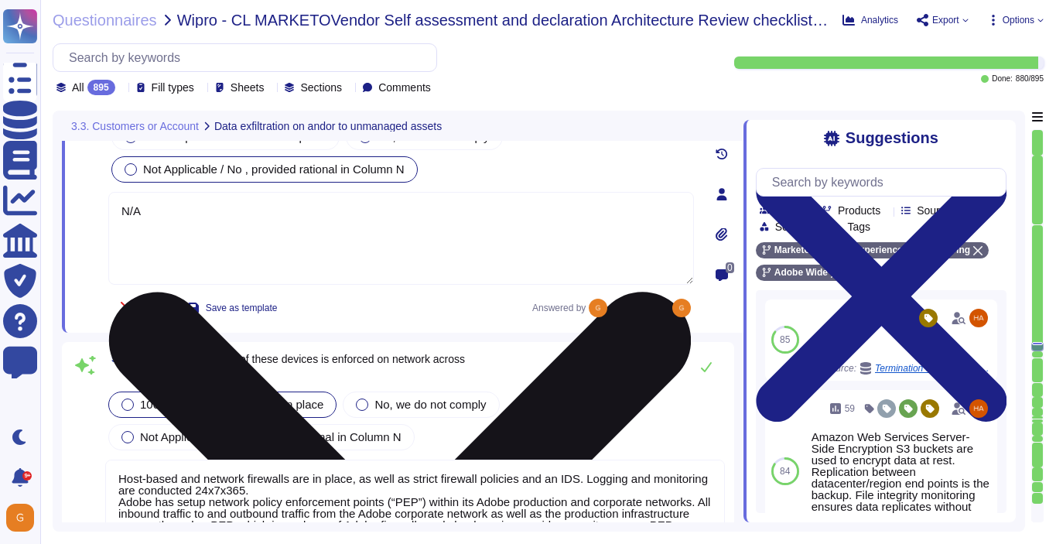
type textarea "Privileged accounts are stored and managed in an approved secrets management so…"
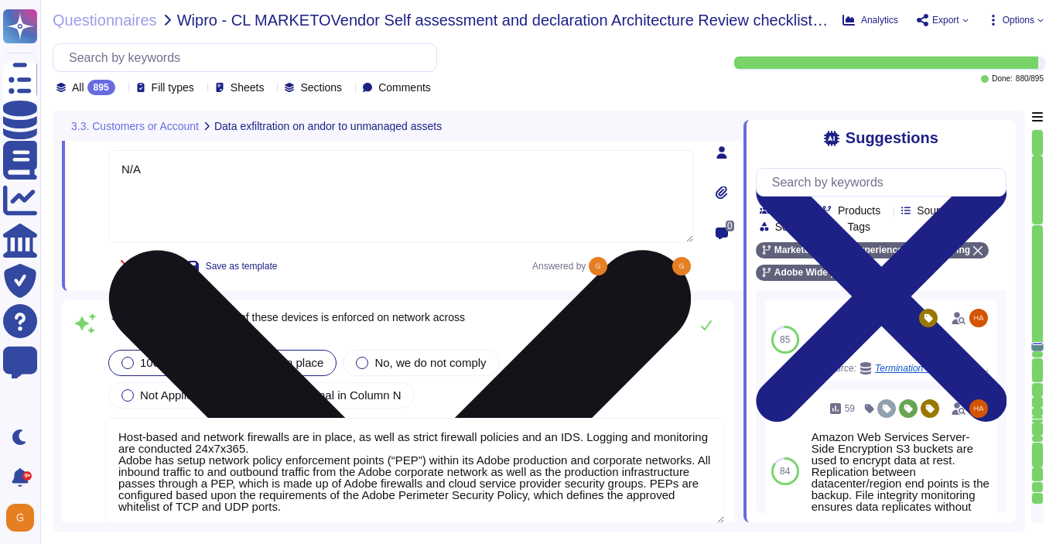
scroll to position [125256, 0]
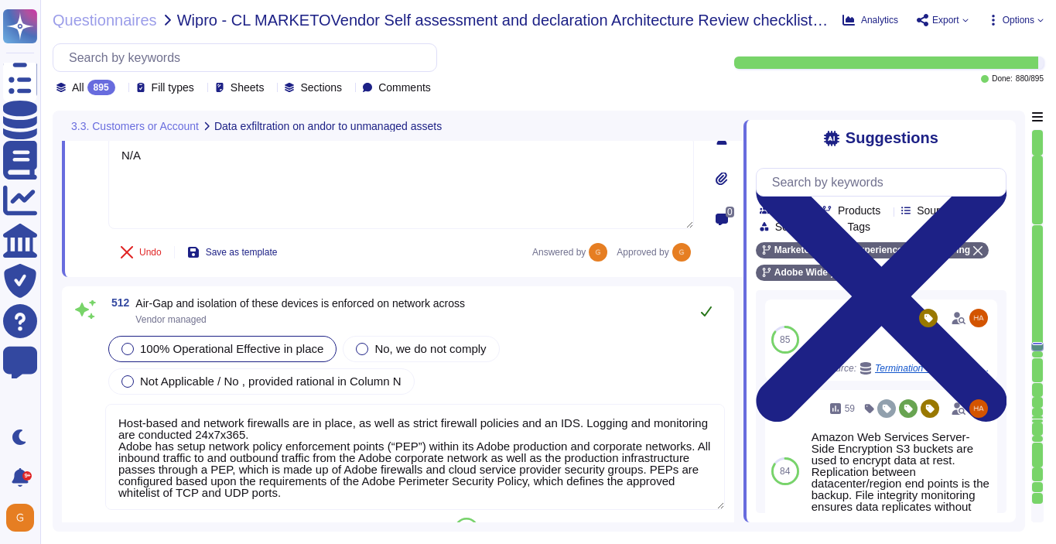
click at [707, 305] on icon at bounding box center [706, 311] width 12 height 12
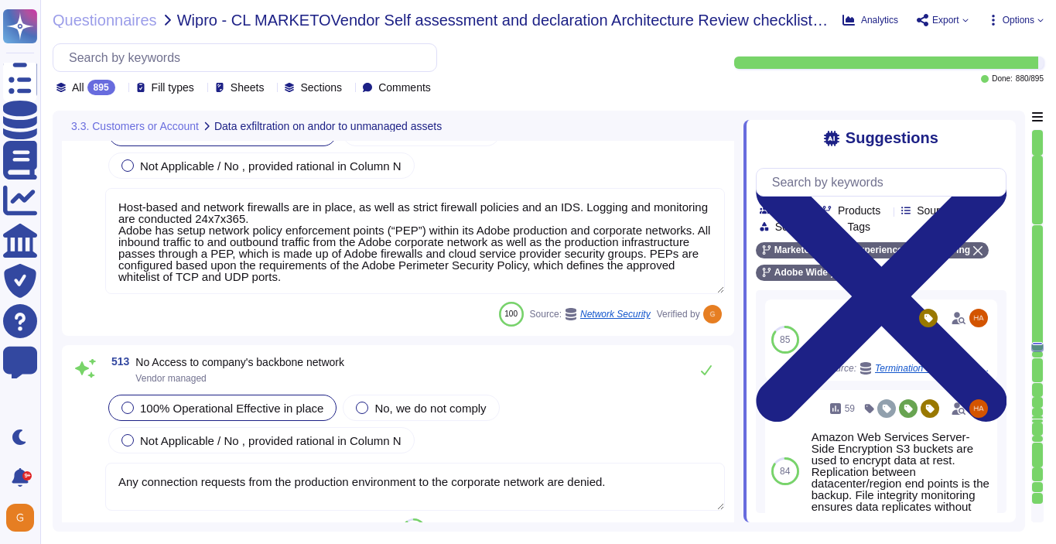
type textarea "Adobe utilizes AES-256 bit encryption at rest and TLS v1.2 or higher for data i…"
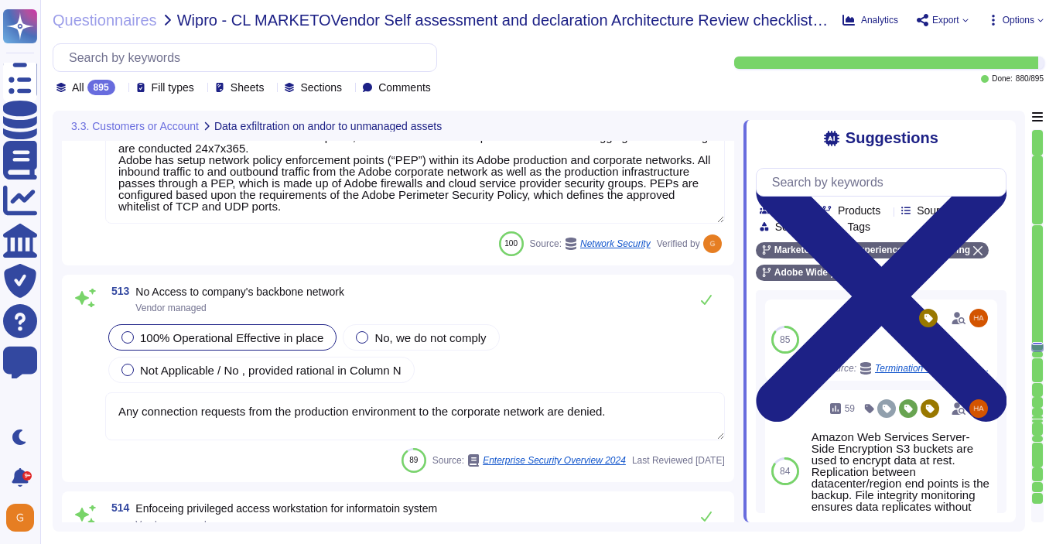
scroll to position [125522, 0]
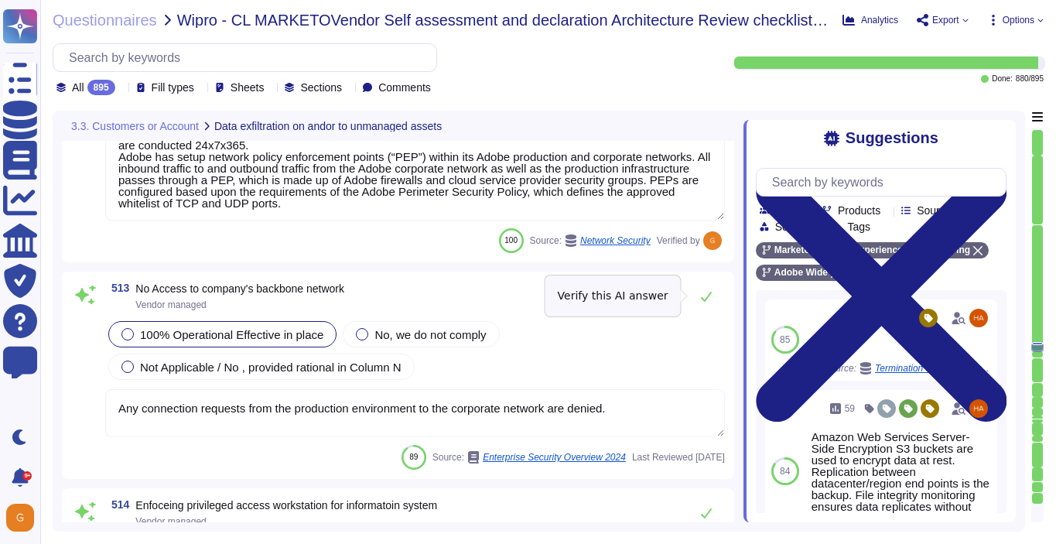
click at [707, 286] on button at bounding box center [706, 296] width 37 height 31
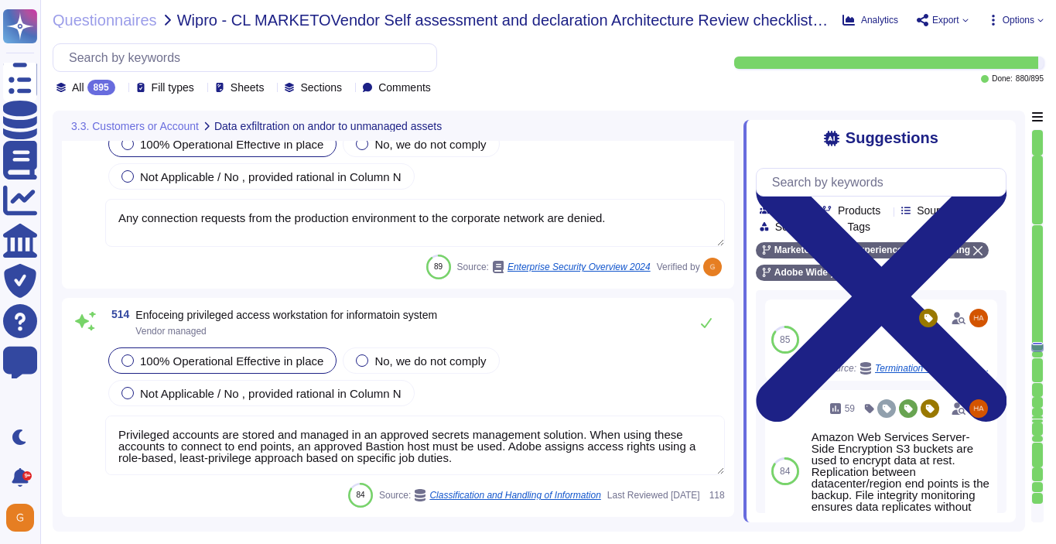
type textarea "Adobe utilizes AES-256 bit encryption at rest and TLS v1.2 or higher for data i…"
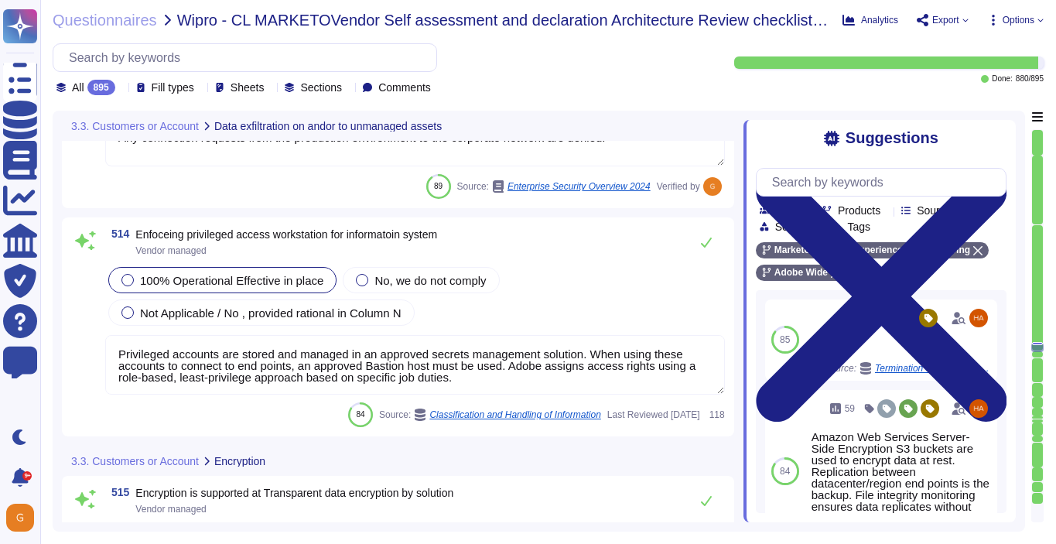
scroll to position [125780, 0]
click at [705, 244] on icon at bounding box center [706, 243] width 12 height 12
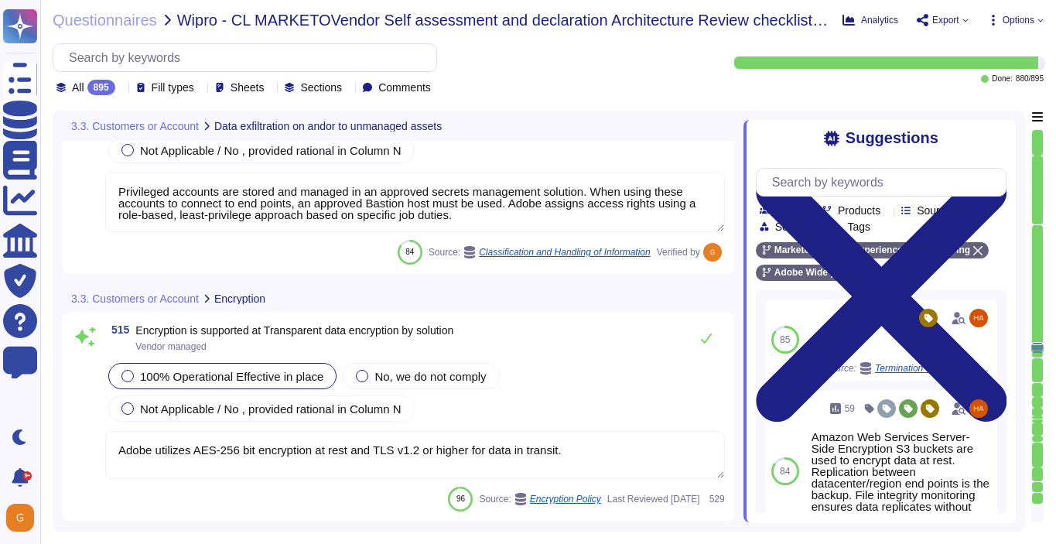
type textarea "The phrase "full disk encryption" doesn't apply to SaaS offerings but instead a…"
click at [696, 340] on button at bounding box center [706, 337] width 37 height 31
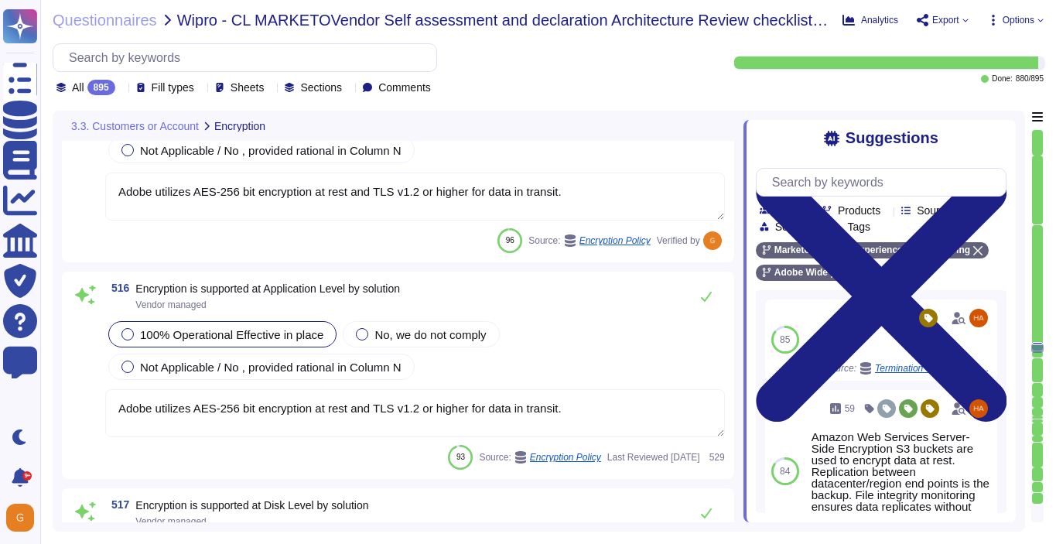
type textarea "Document Cloud provides AES-256 encryption of data at rest and in transit. Crea…"
click at [708, 294] on icon at bounding box center [706, 297] width 12 height 12
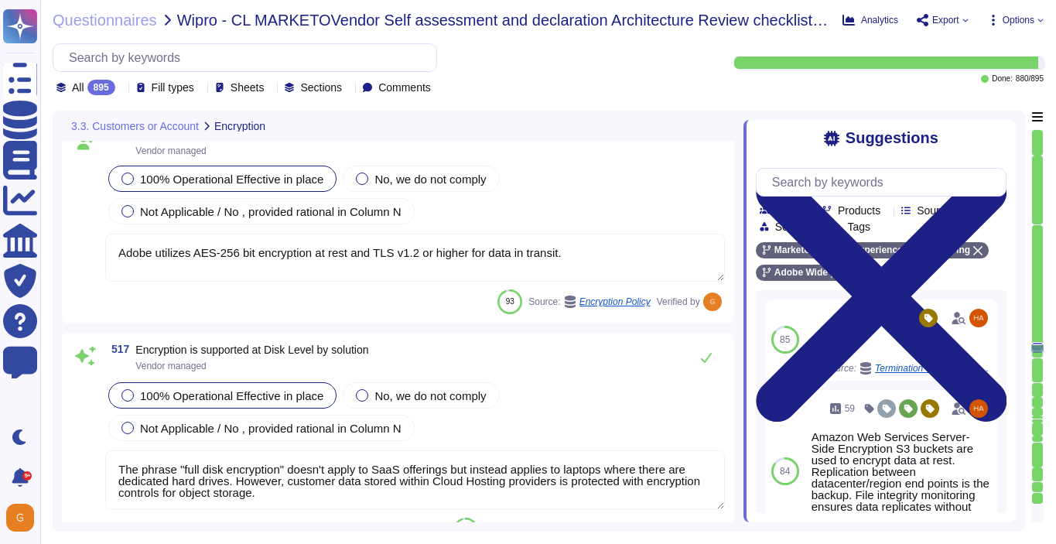
scroll to position [126314, 0]
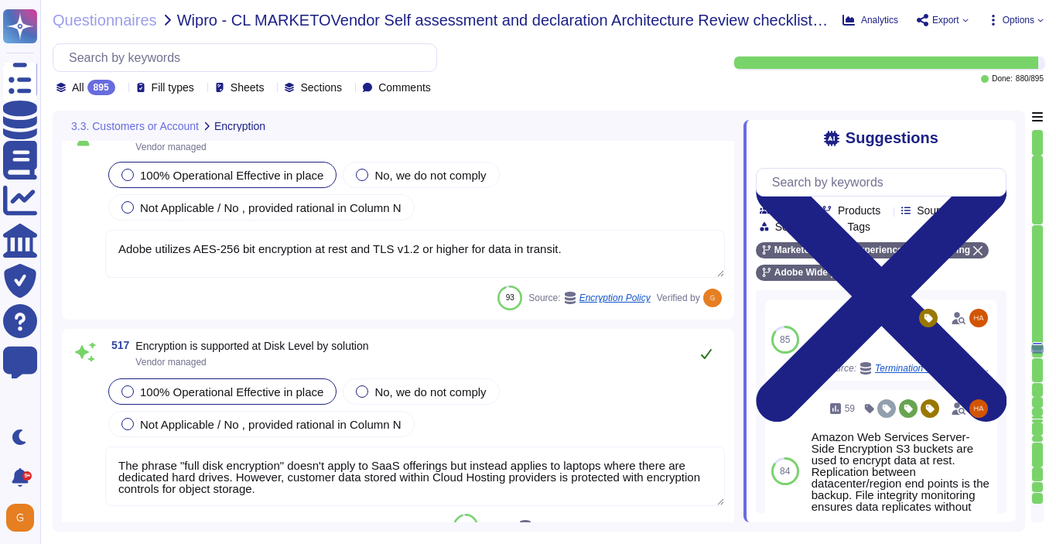
click at [707, 355] on icon at bounding box center [706, 354] width 11 height 10
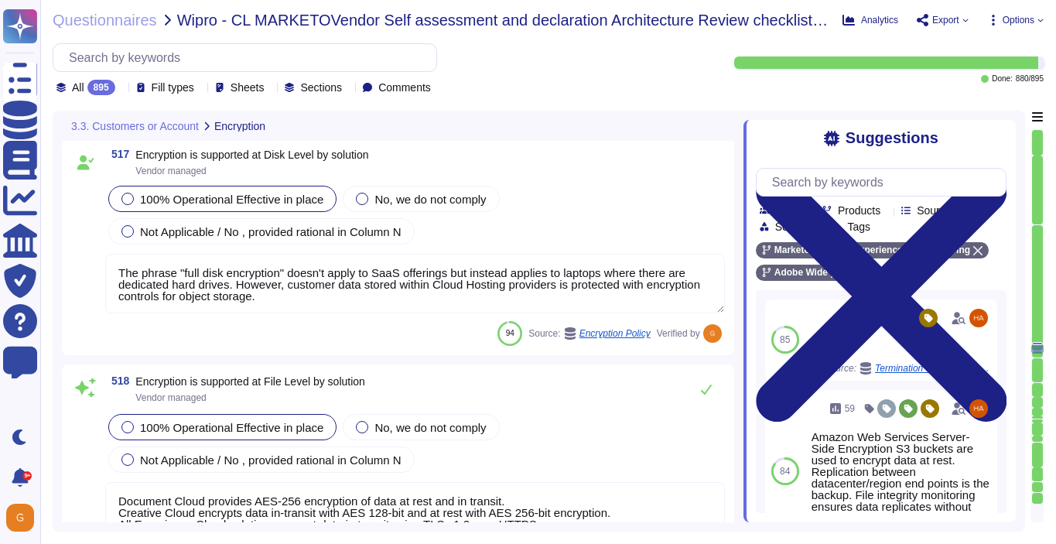
type textarea "Adobe utilizes AES-256 bit encryption at rest and TLS v1.2 or higher for data i…"
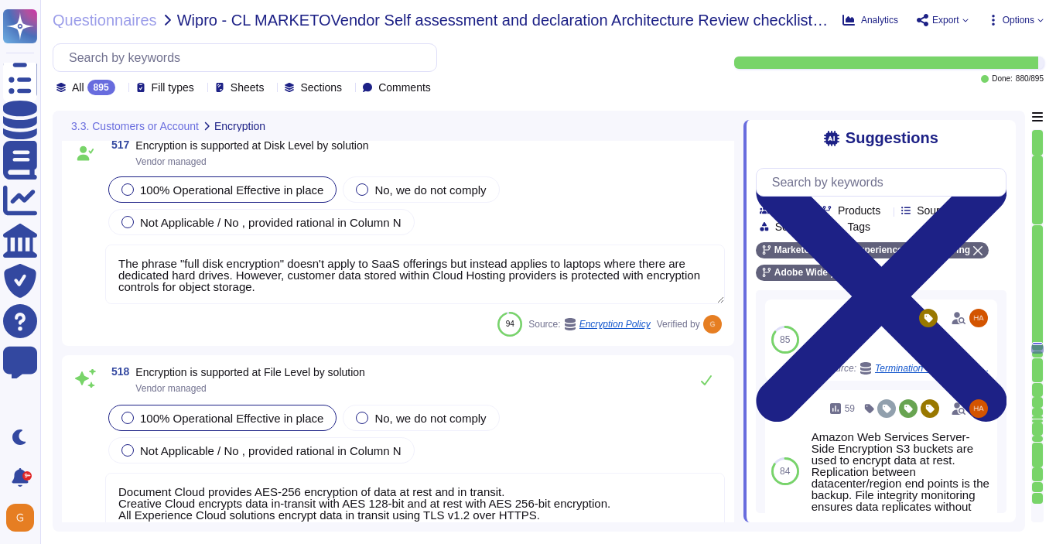
scroll to position [126512, 0]
click at [704, 382] on icon at bounding box center [706, 381] width 12 height 12
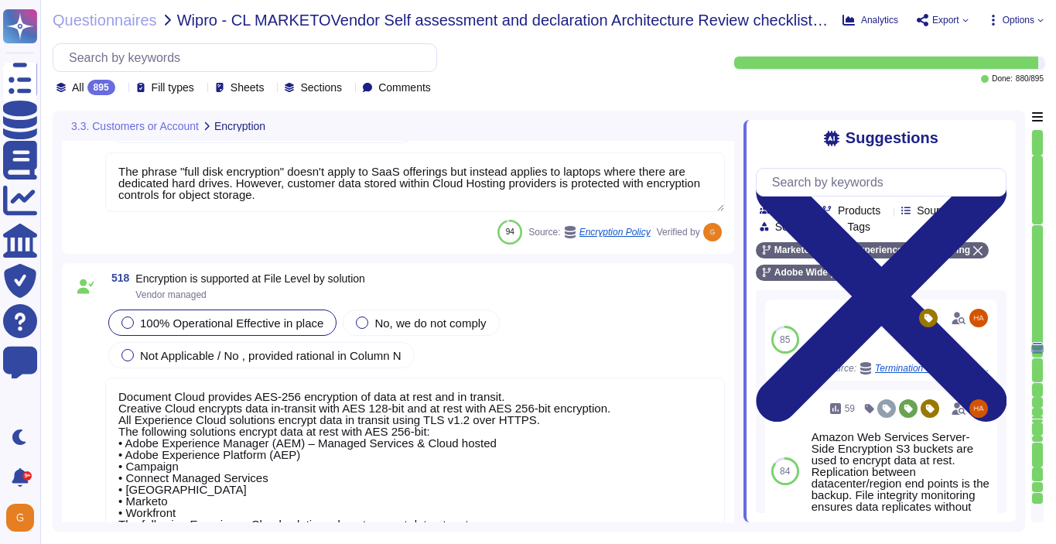
type textarea "Adobe uses TLS 1.2 over HTTPS, a cryptographic protocol designed to protect aga…"
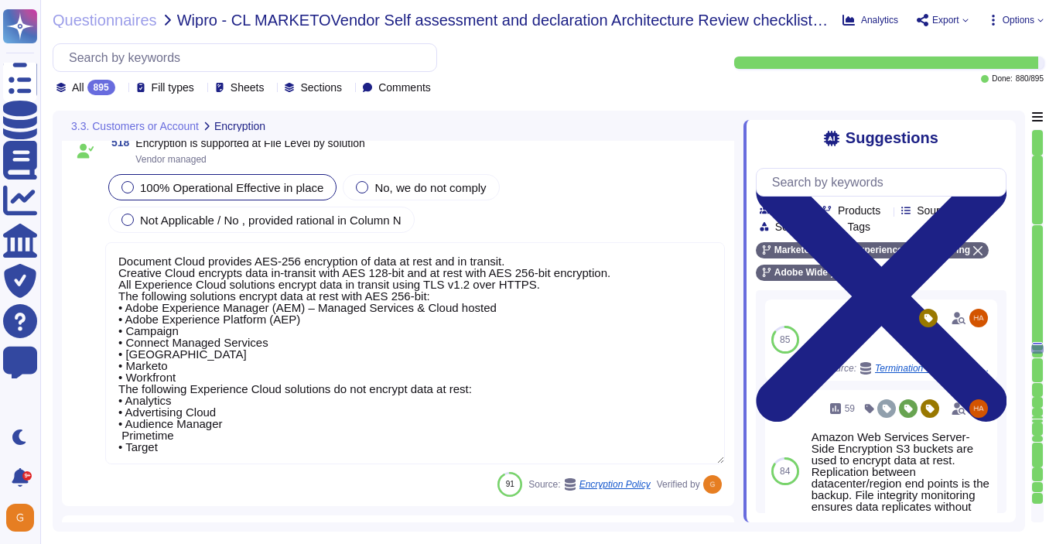
scroll to position [2, 0]
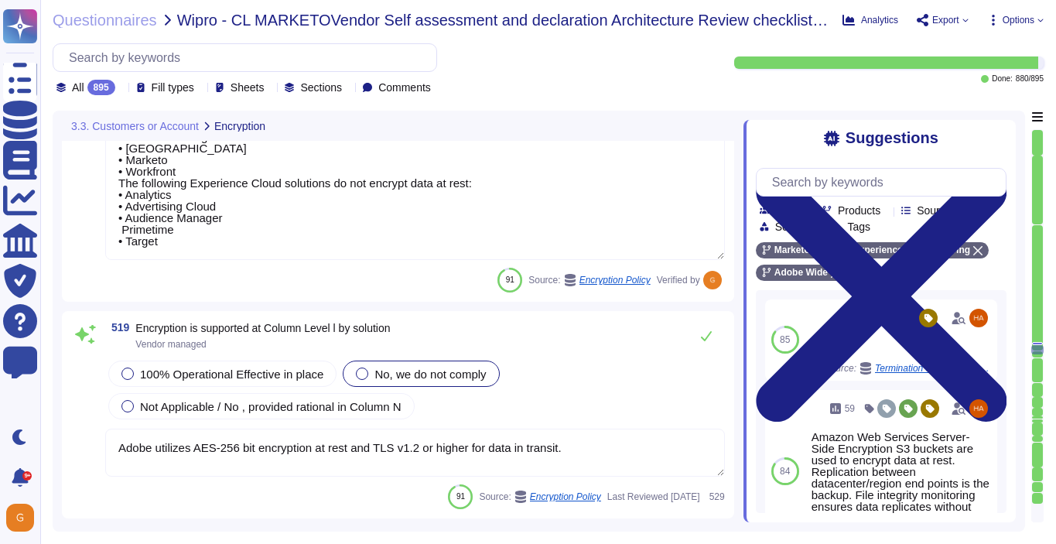
type textarea "Adobe does not use data outside of production. Please refer to the privacy poli…"
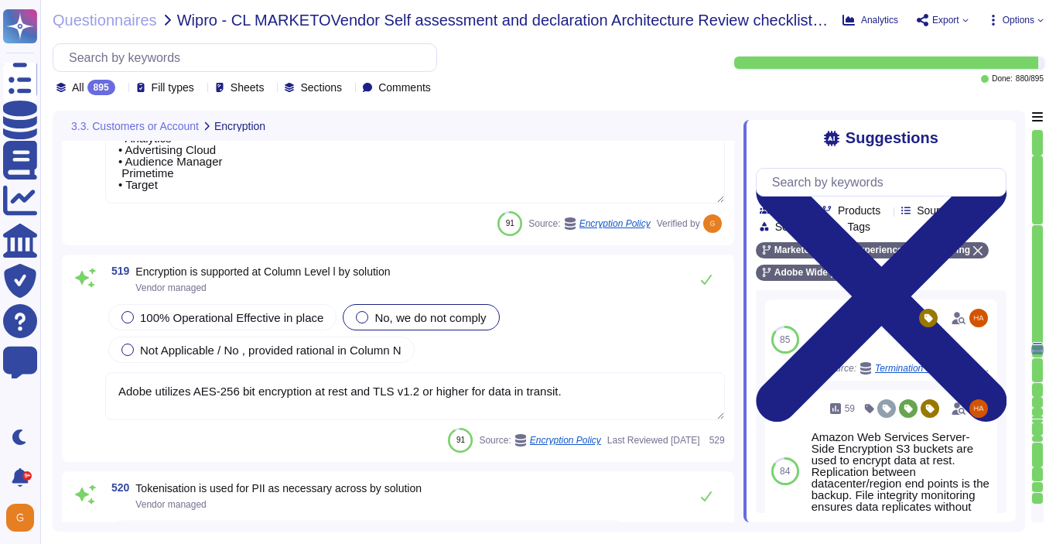
scroll to position [126984, 0]
click at [402, 349] on span "Not Applicable / No , provided rational in Column N" at bounding box center [271, 348] width 262 height 13
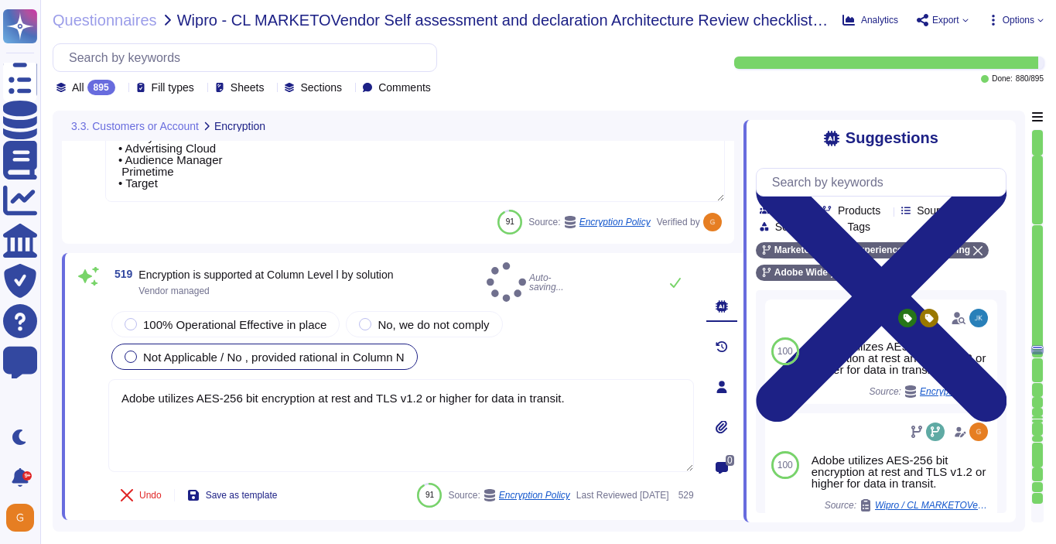
type textarea "Adobe does not use data outside of production. Please refer to the privacy poli…"
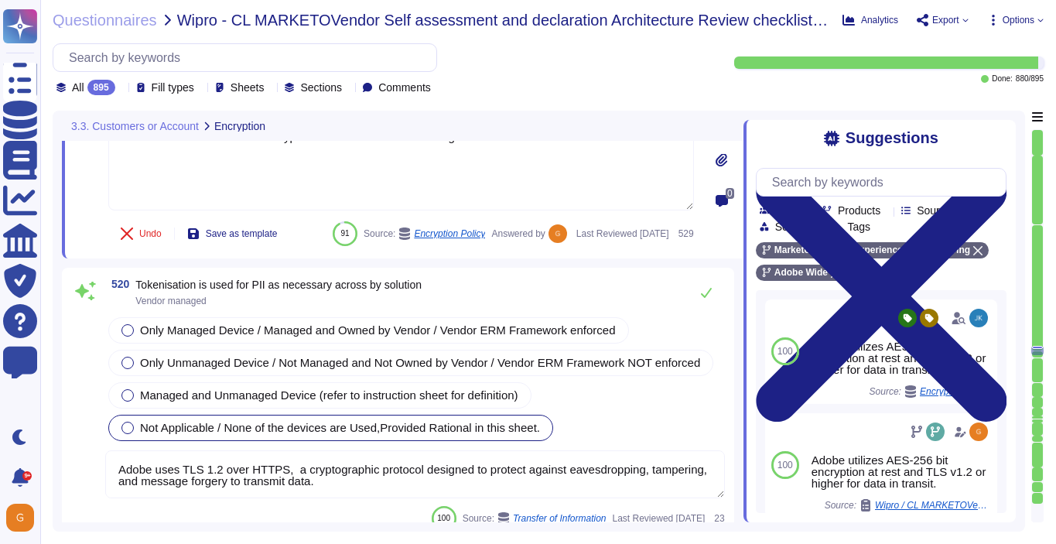
scroll to position [127254, 0]
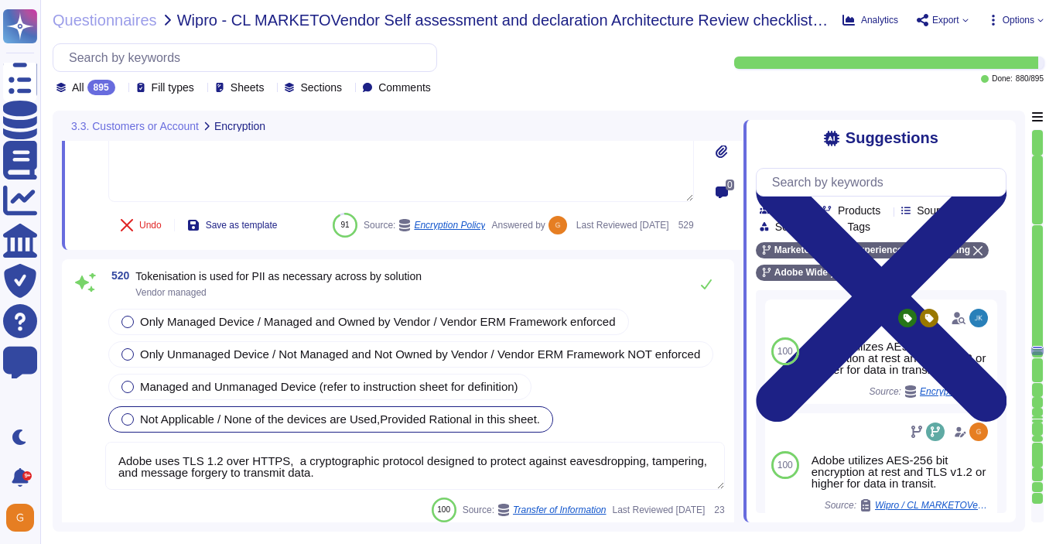
type textarea "Adobe utilizes AES-256 bit encryption at rest and TLS v1.2 or higher for data i…"
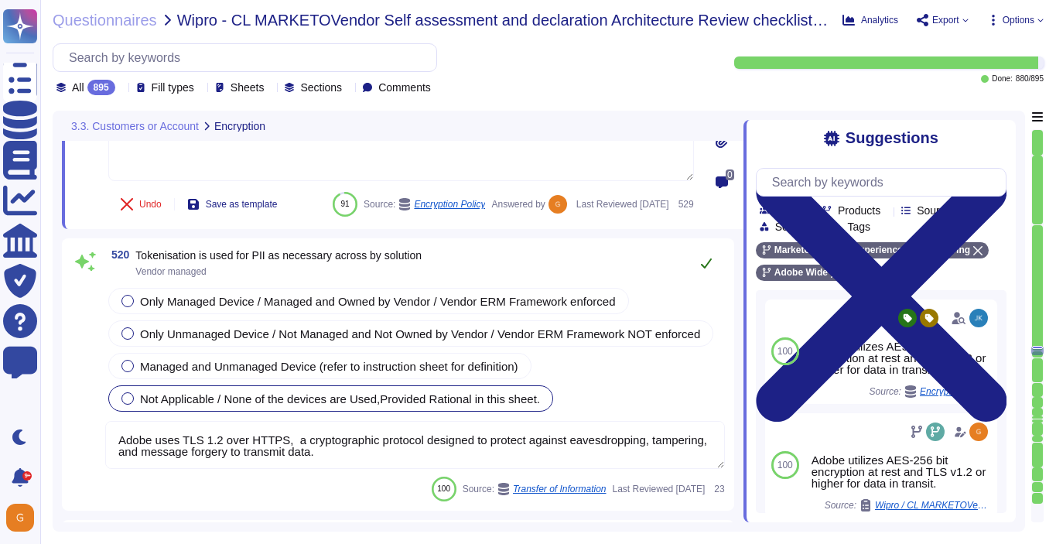
click at [704, 269] on icon at bounding box center [706, 263] width 12 height 12
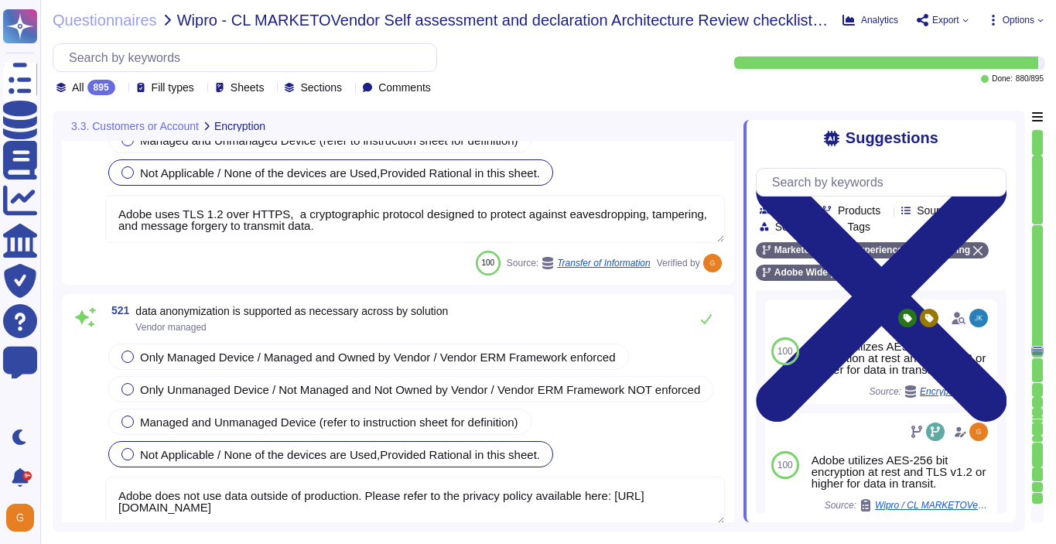
scroll to position [127473, 0]
type textarea "Adobe utilizes AES-256 bit encryption at rest and TLS v1.2 or higher for data i…"
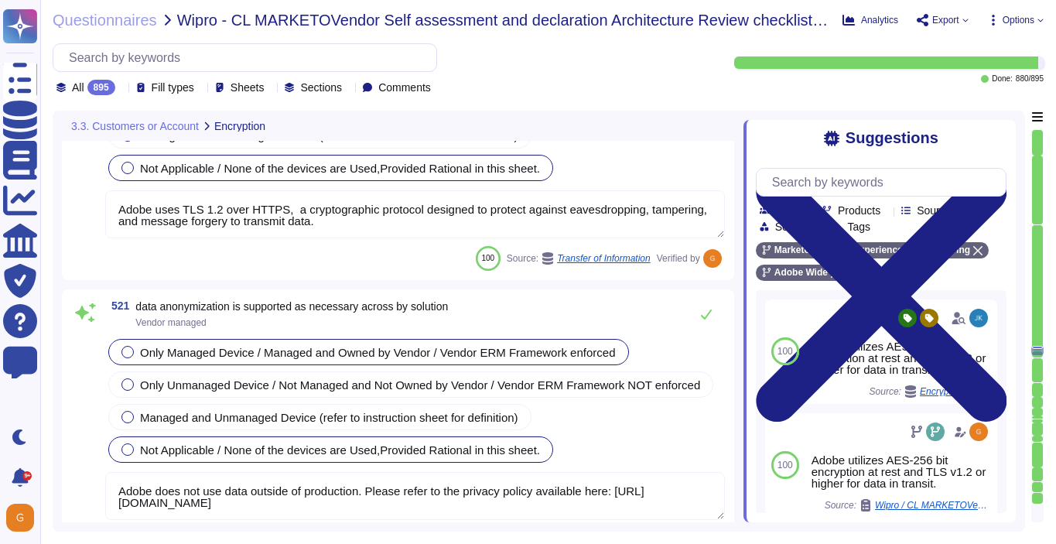
click at [190, 359] on span "Only Managed Device / Managed and Owned by Vendor / Vendor ERM Framework enforc…" at bounding box center [378, 352] width 476 height 13
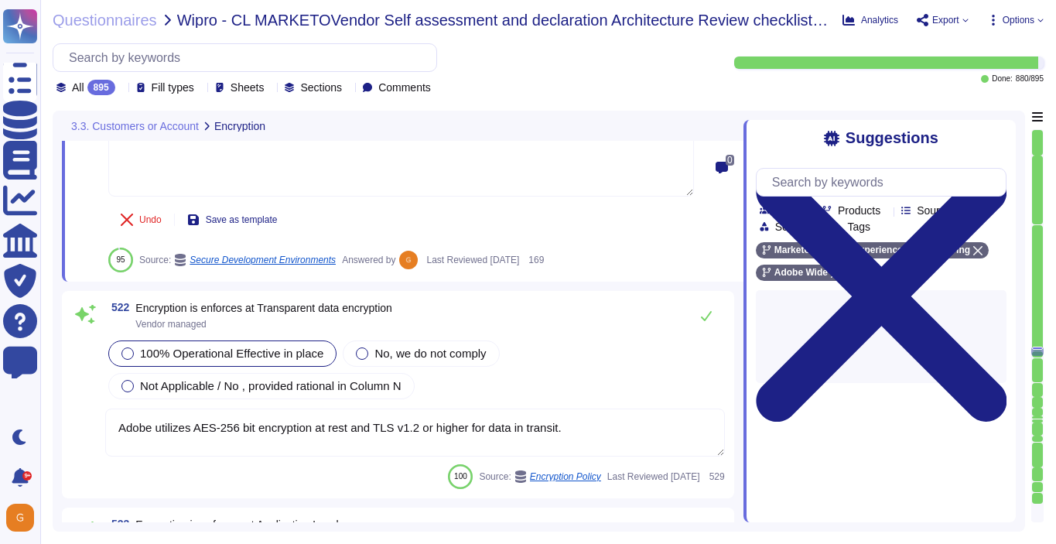
scroll to position [127807, 0]
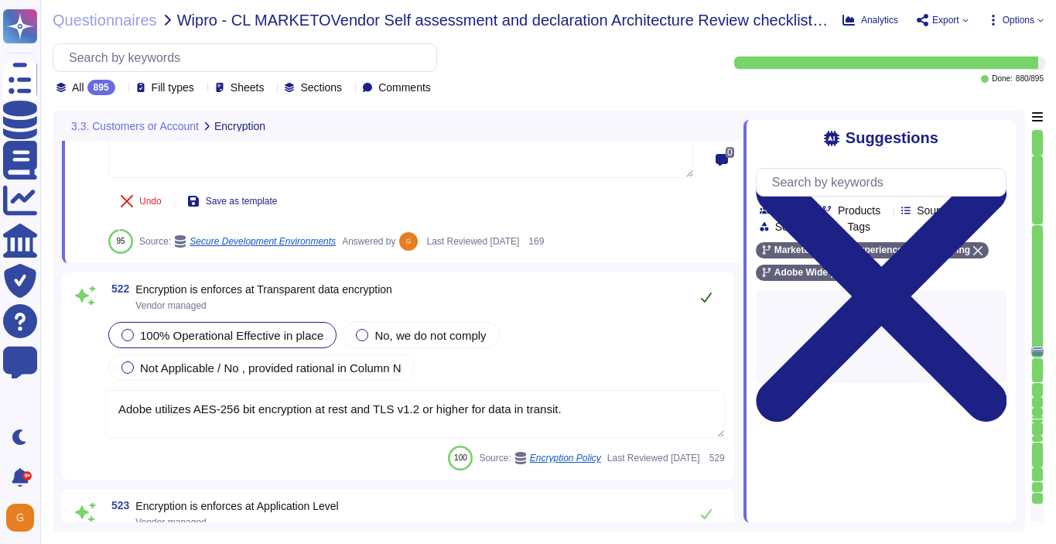
click at [698, 305] on button at bounding box center [706, 297] width 37 height 31
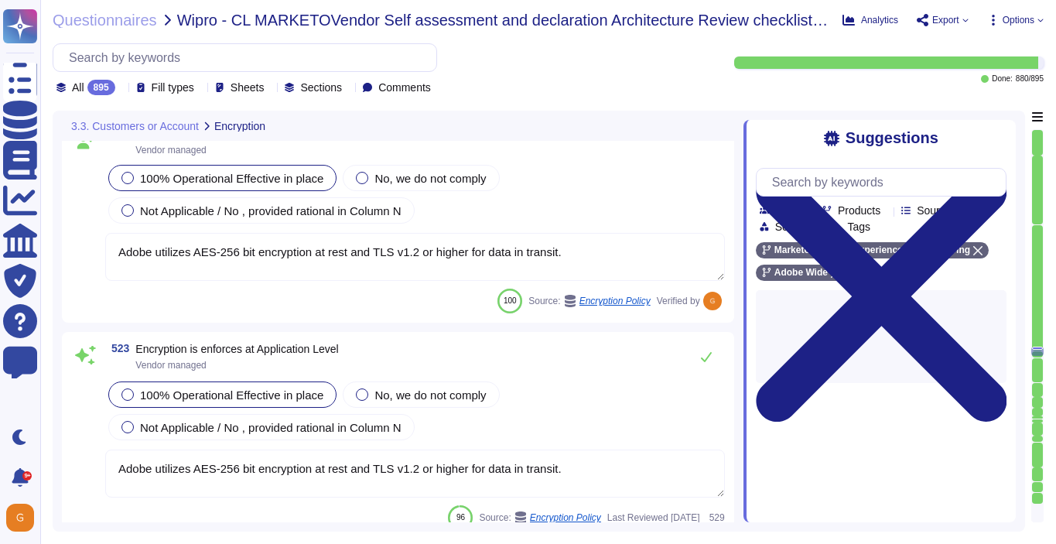
scroll to position [127959, 0]
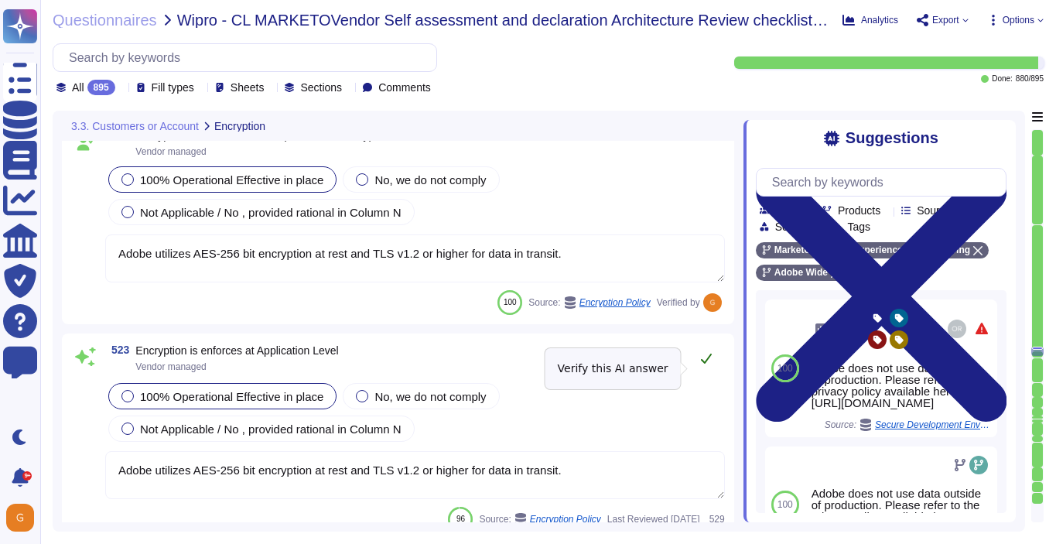
click at [711, 364] on icon at bounding box center [706, 358] width 12 height 12
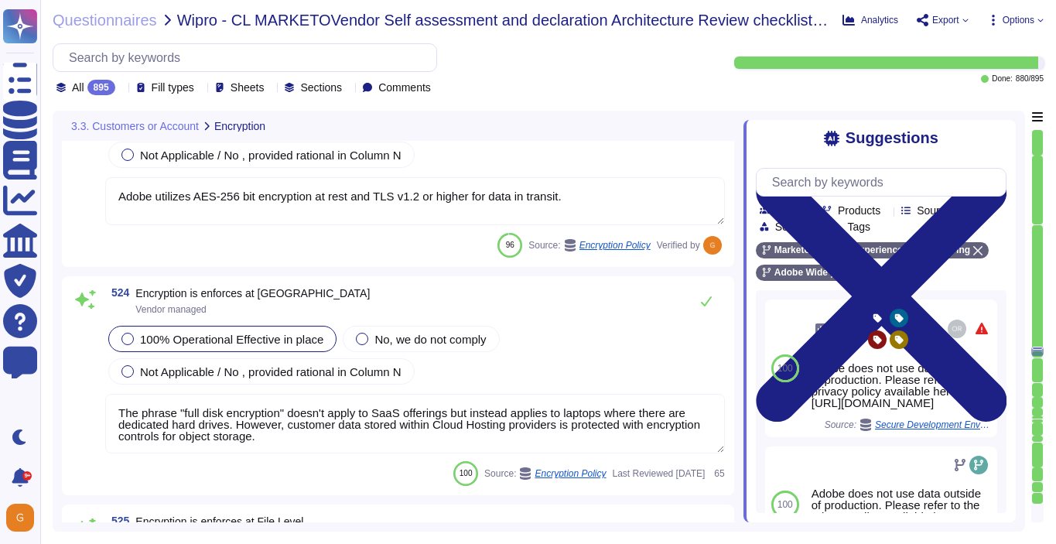
scroll to position [128322, 0]
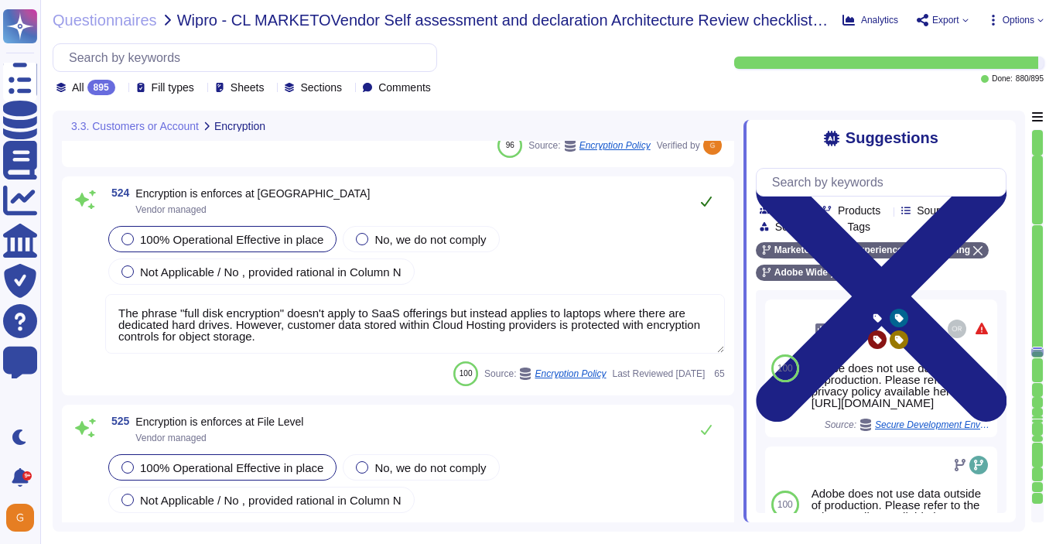
click at [703, 202] on icon at bounding box center [706, 201] width 12 height 12
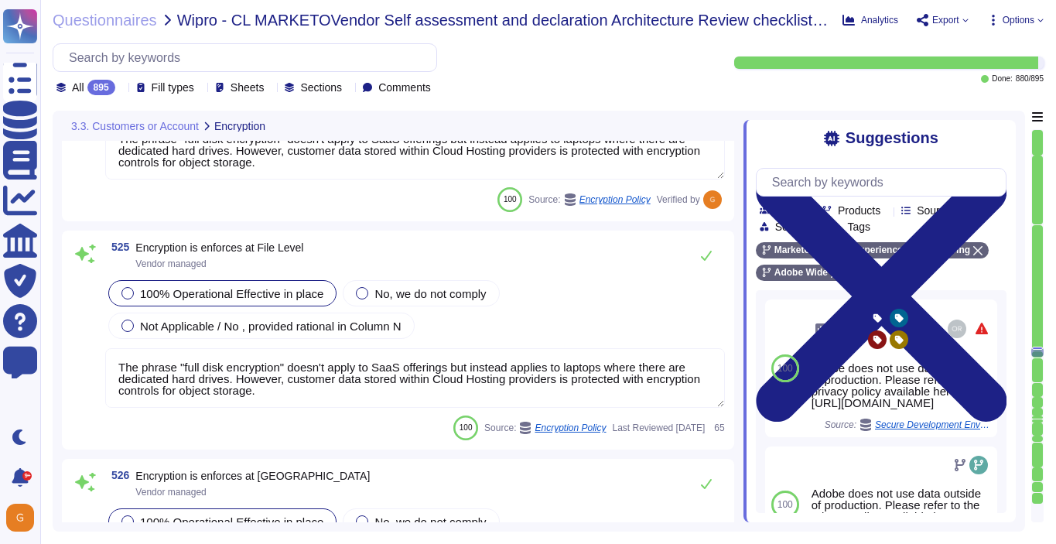
scroll to position [128500, 0]
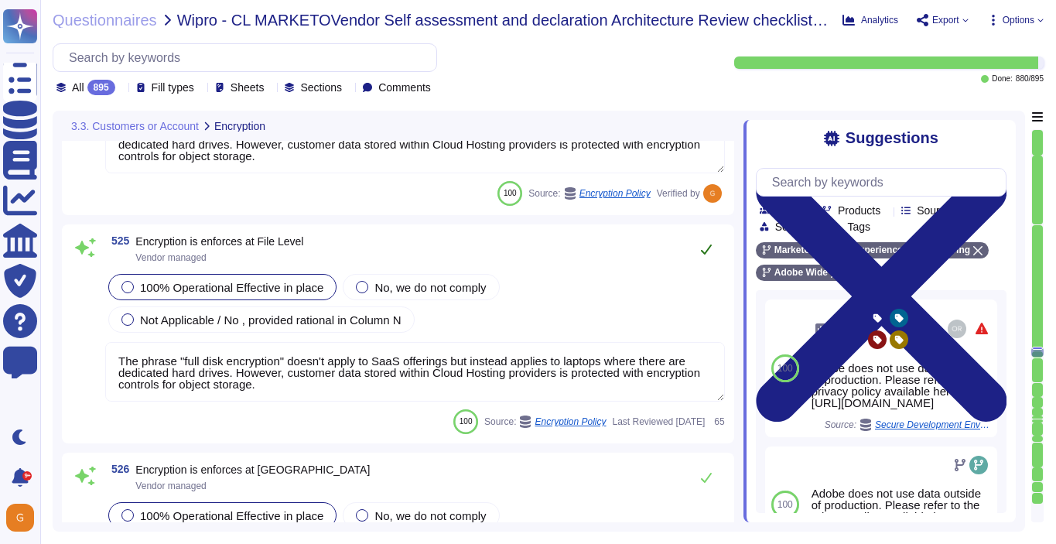
click at [706, 244] on icon at bounding box center [706, 249] width 12 height 12
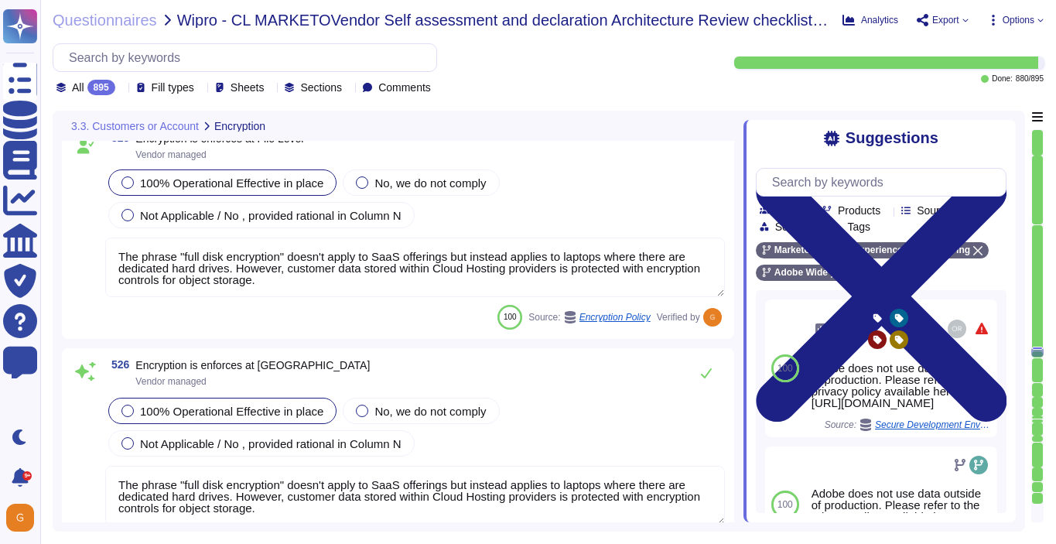
scroll to position [128616, 0]
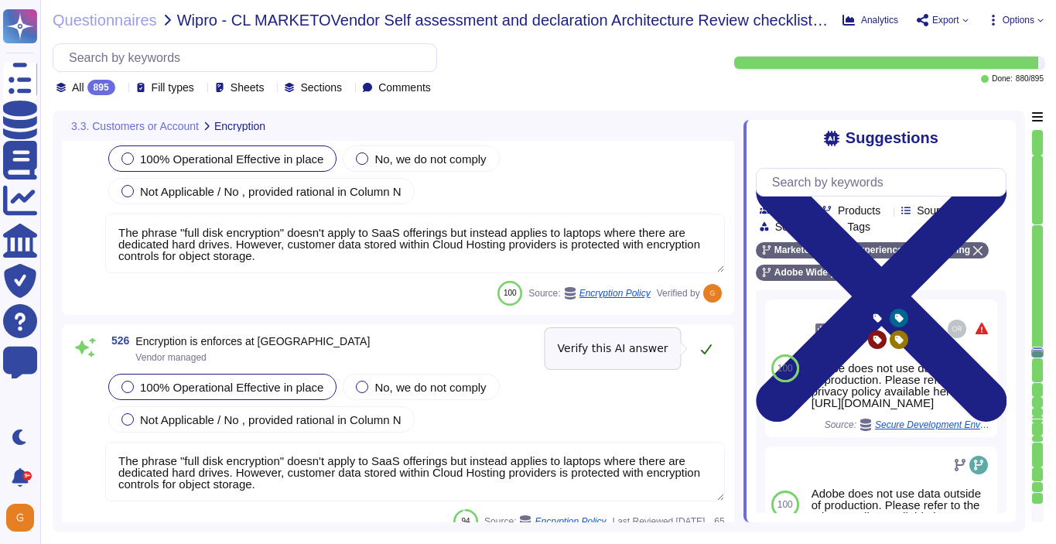
click at [709, 339] on button at bounding box center [706, 349] width 37 height 31
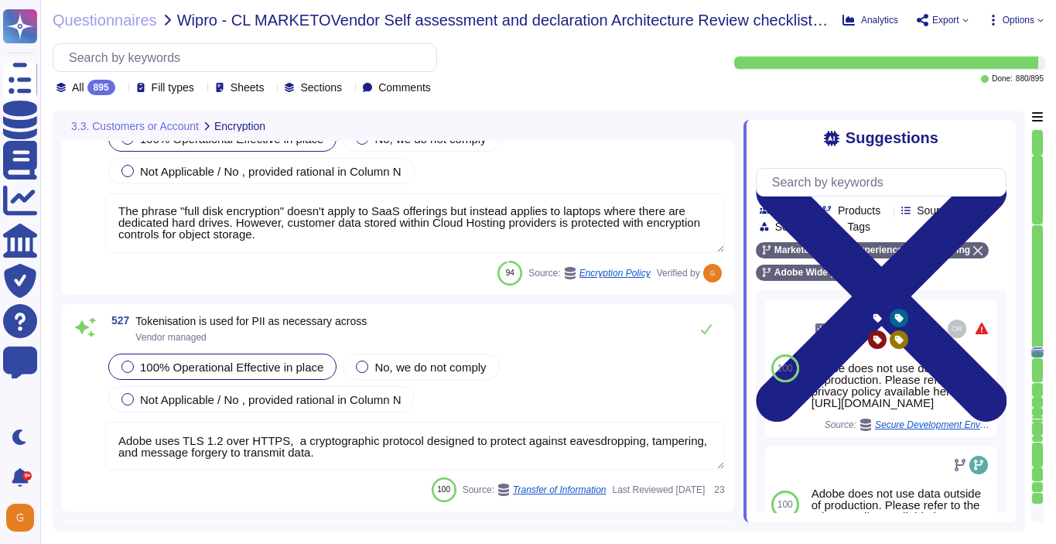
scroll to position [128855, 0]
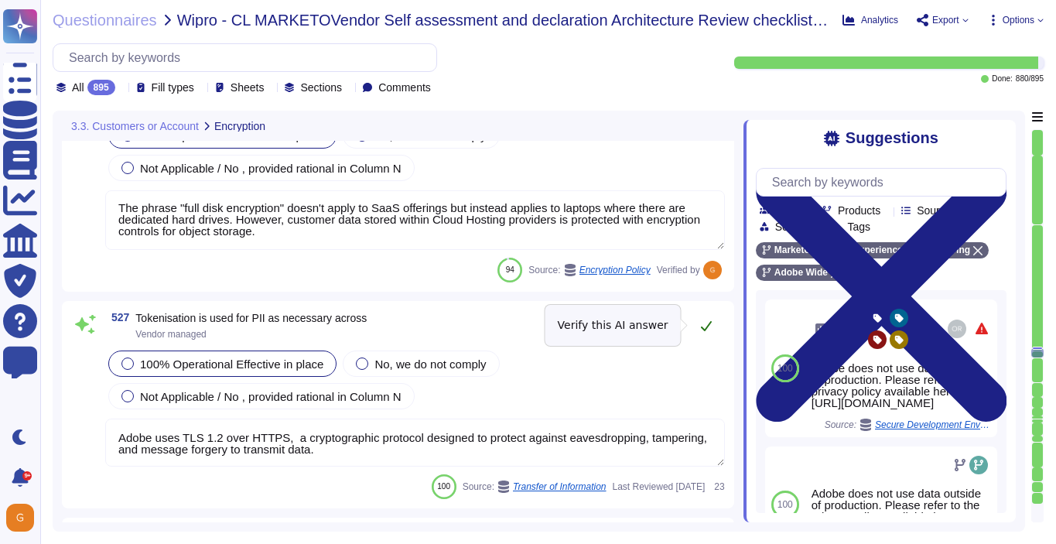
click at [709, 327] on icon at bounding box center [706, 326] width 12 height 12
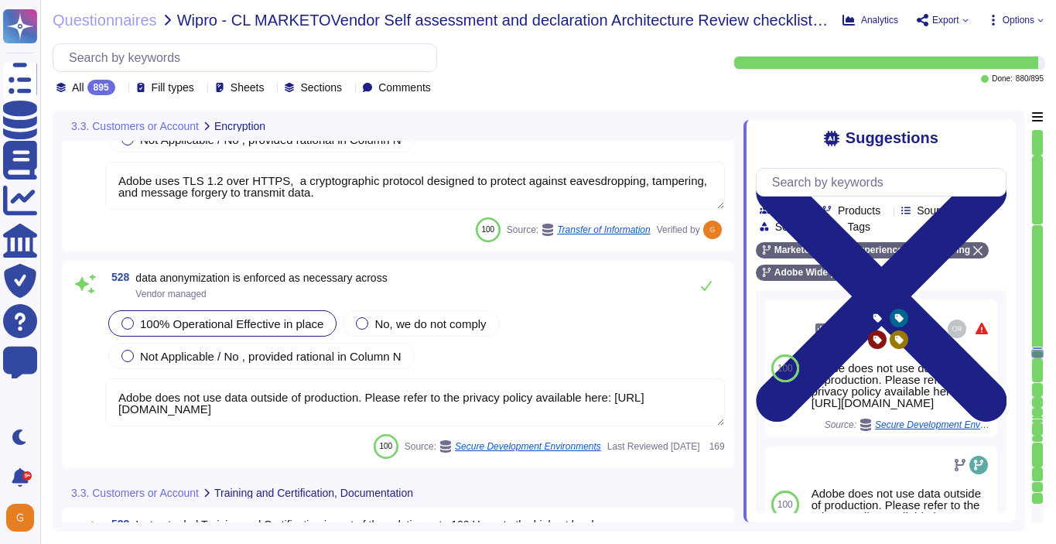
scroll to position [129109, 0]
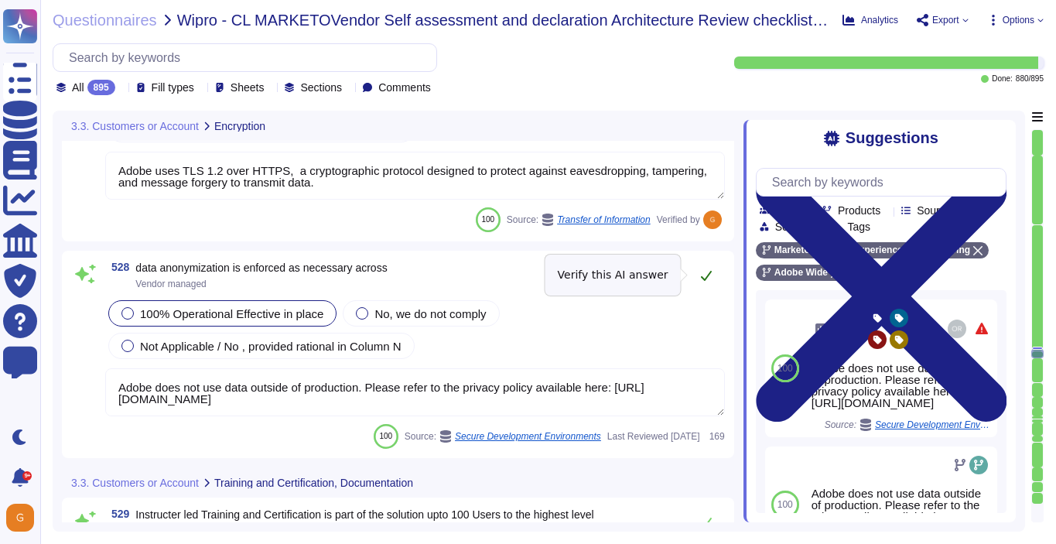
click at [711, 277] on icon at bounding box center [706, 275] width 12 height 12
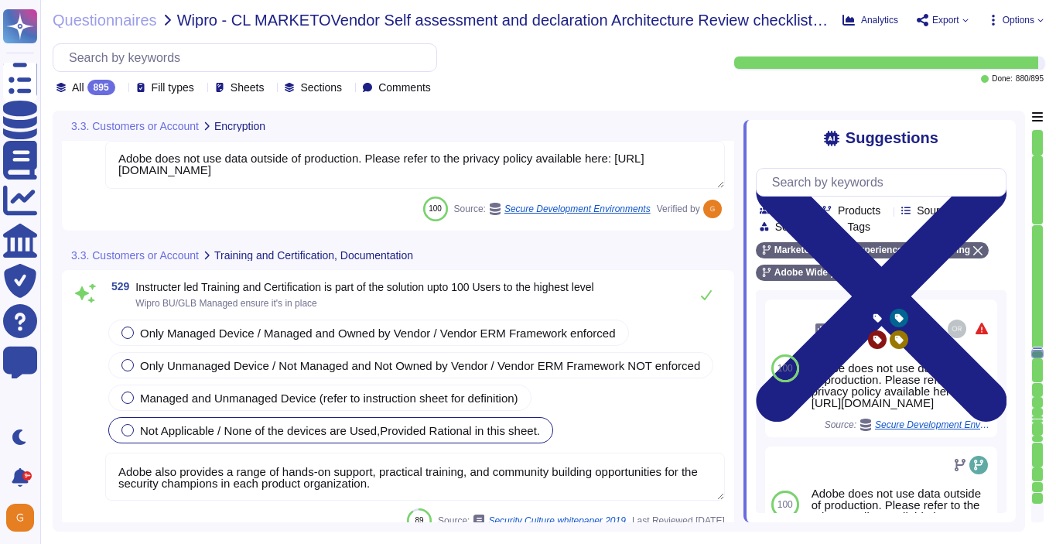
scroll to position [129327, 0]
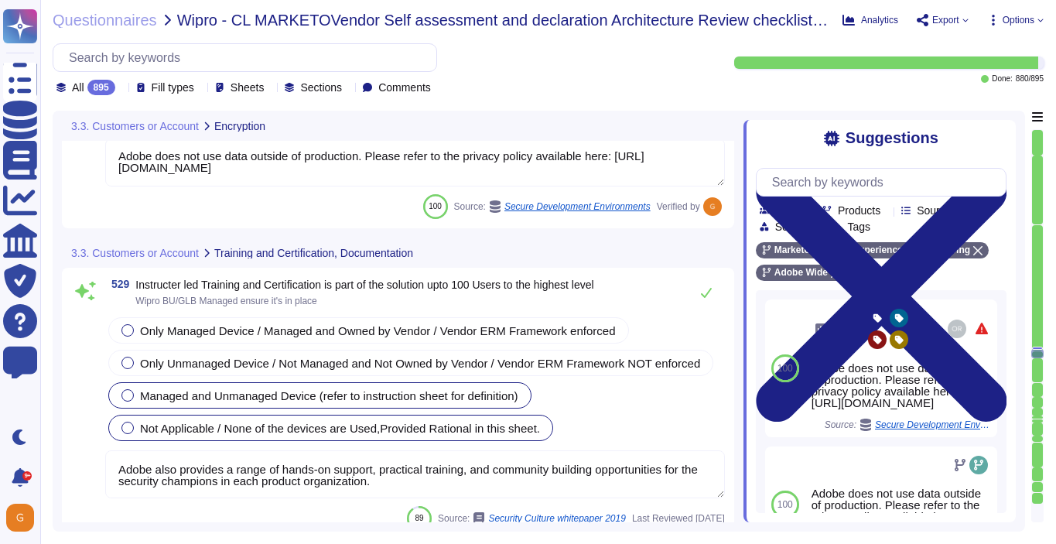
click at [356, 402] on span "Managed and Unmanaged Device (refer to instruction sheet for definition)" at bounding box center [329, 395] width 378 height 13
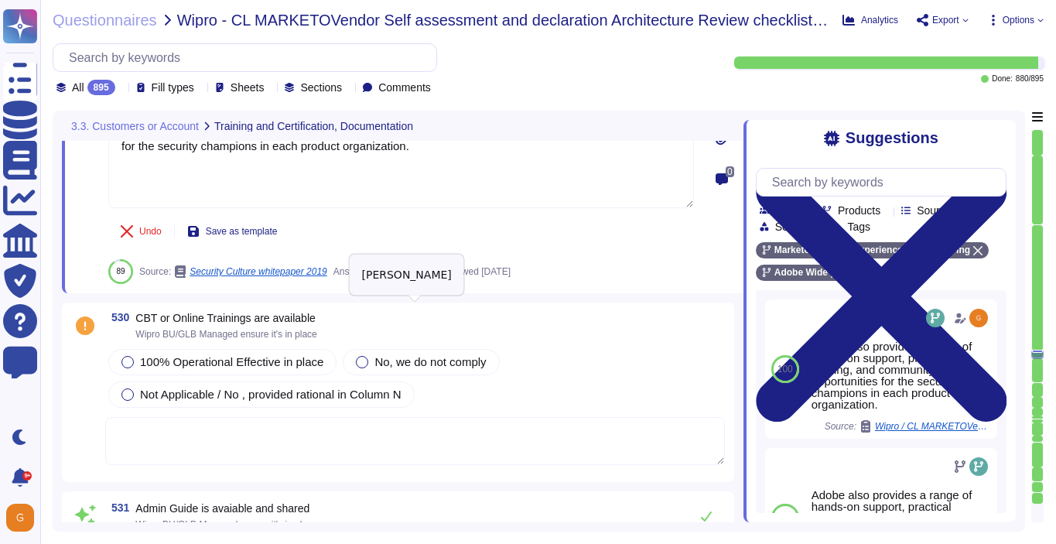
scroll to position [129666, 0]
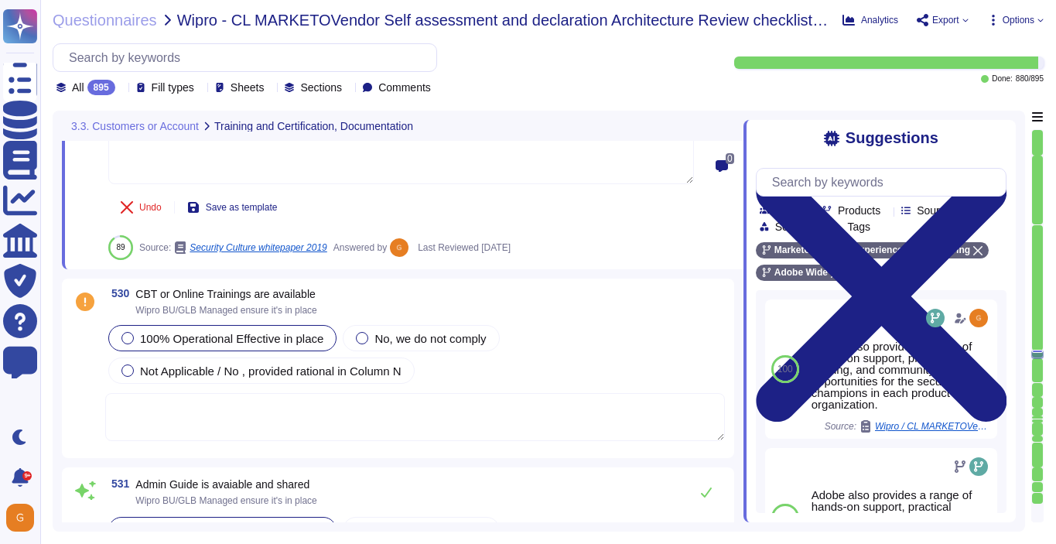
click at [249, 344] on span "100% Operational Effective in place" at bounding box center [231, 338] width 183 height 13
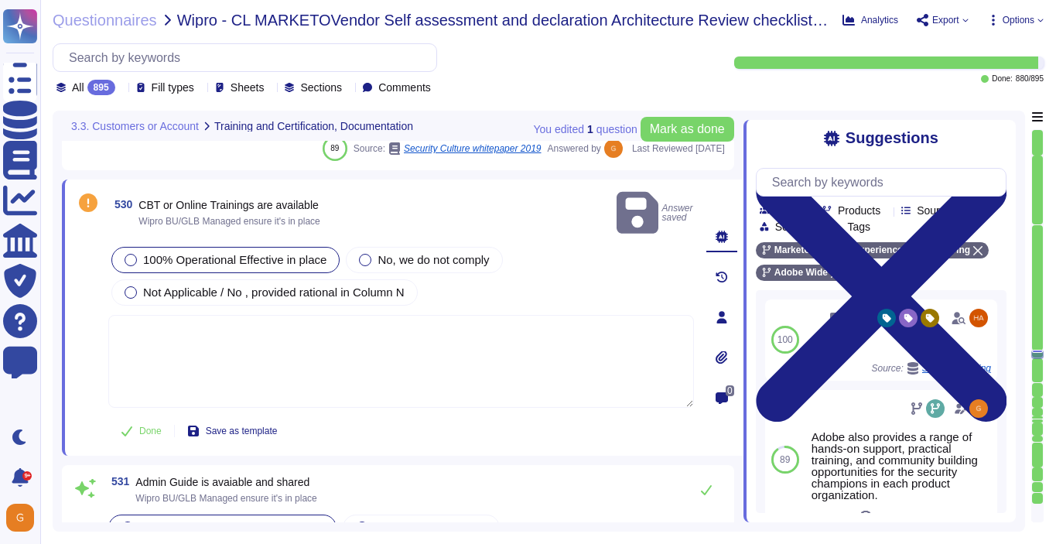
click at [197, 334] on textarea at bounding box center [401, 361] width 586 height 93
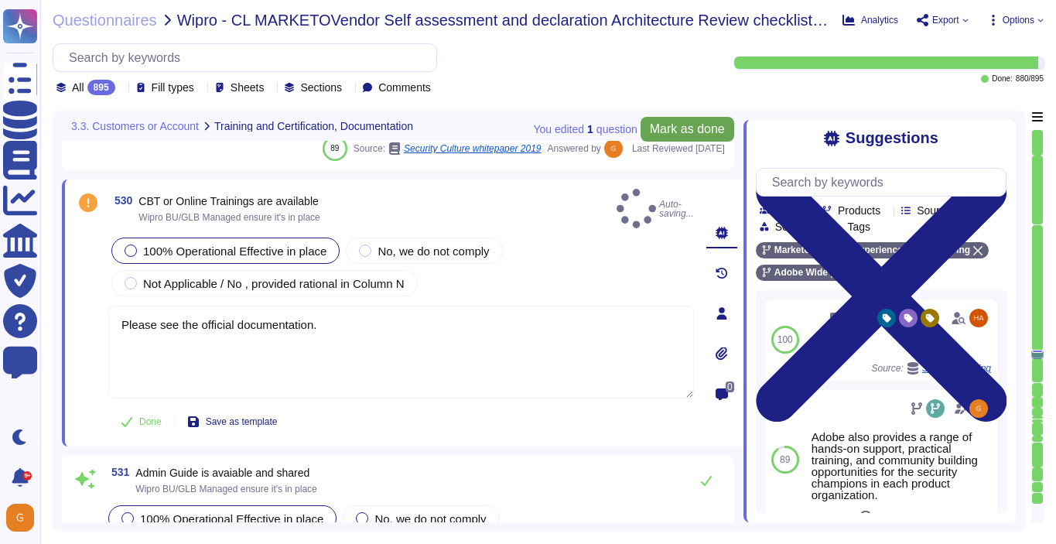
click at [662, 132] on span "Mark as done" at bounding box center [687, 129] width 75 height 12
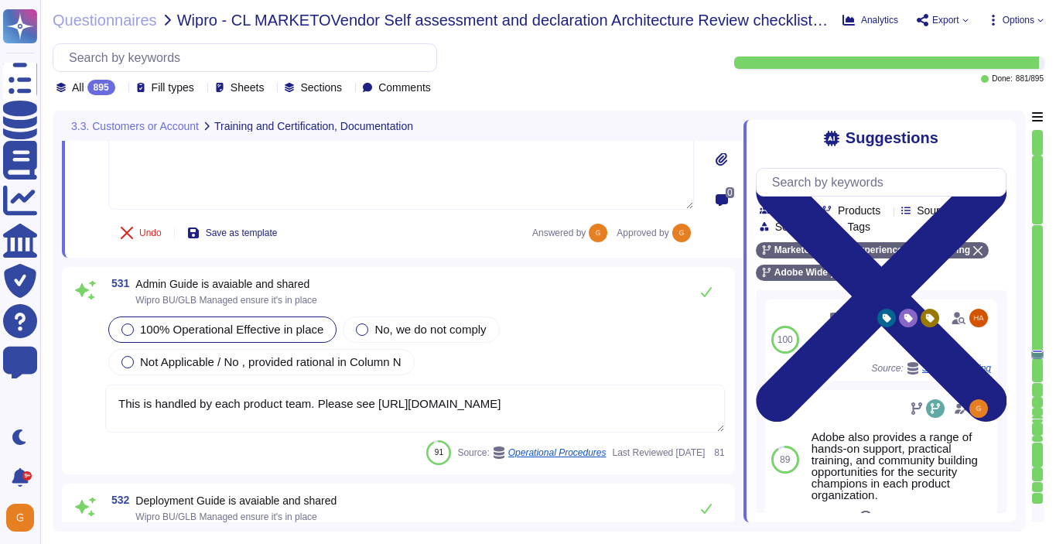
scroll to position [129873, 0]
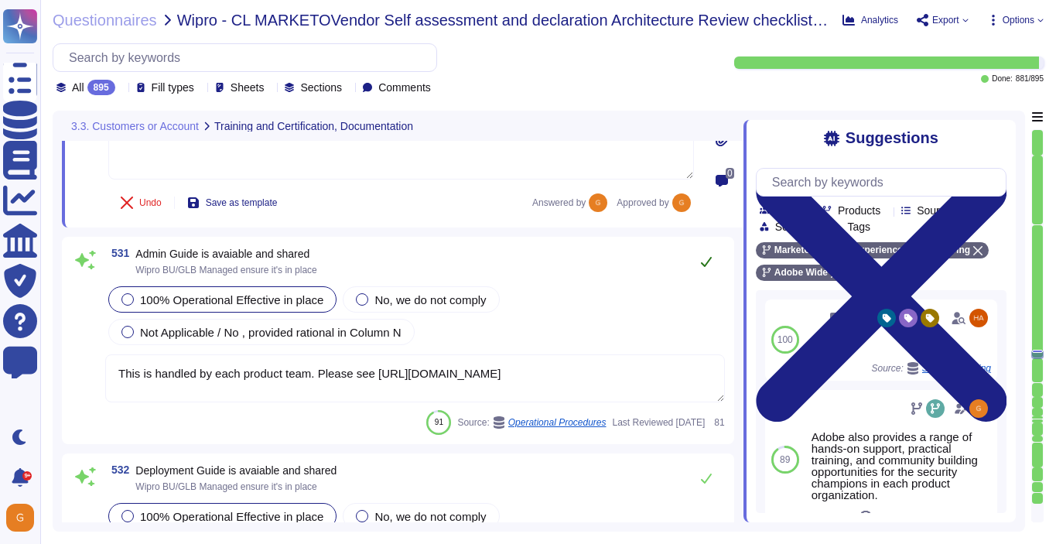
click at [707, 268] on icon at bounding box center [706, 261] width 12 height 12
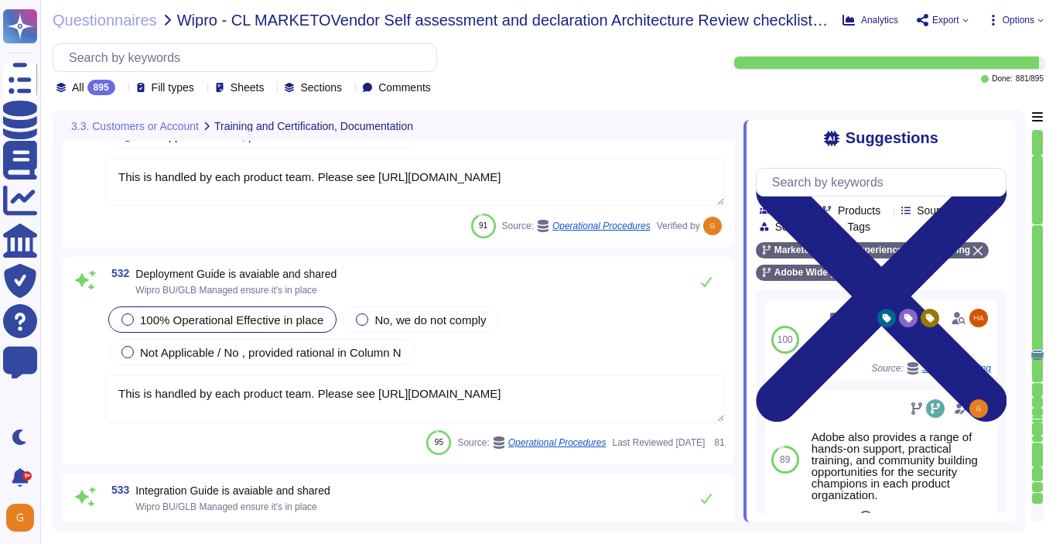
scroll to position [130082, 0]
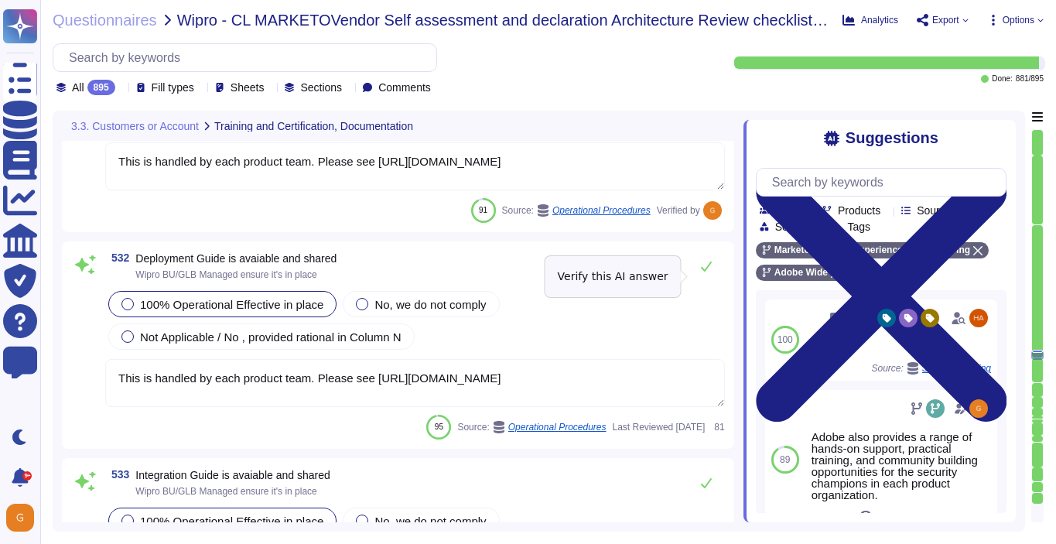
click at [707, 271] on icon at bounding box center [706, 266] width 12 height 12
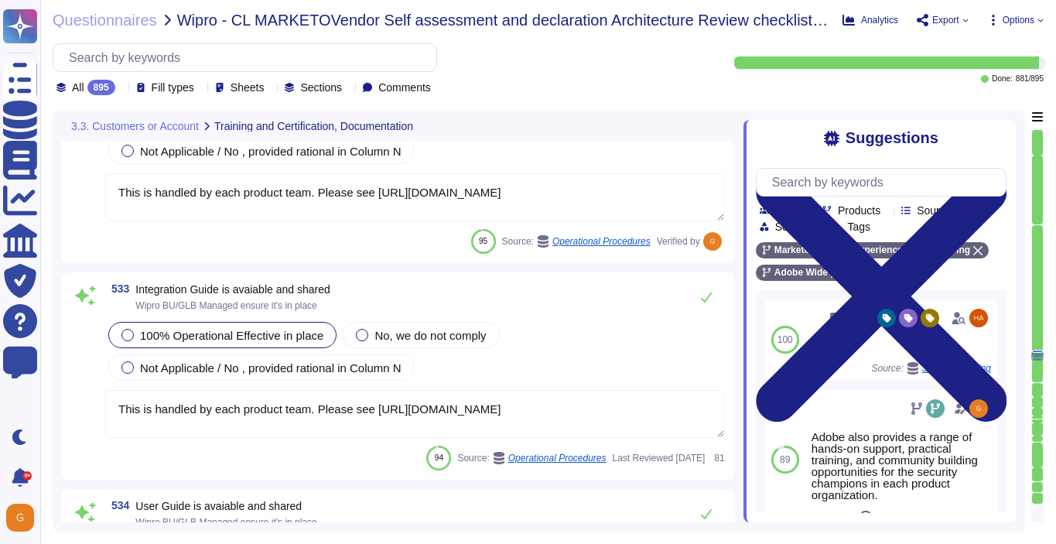
scroll to position [130271, 0]
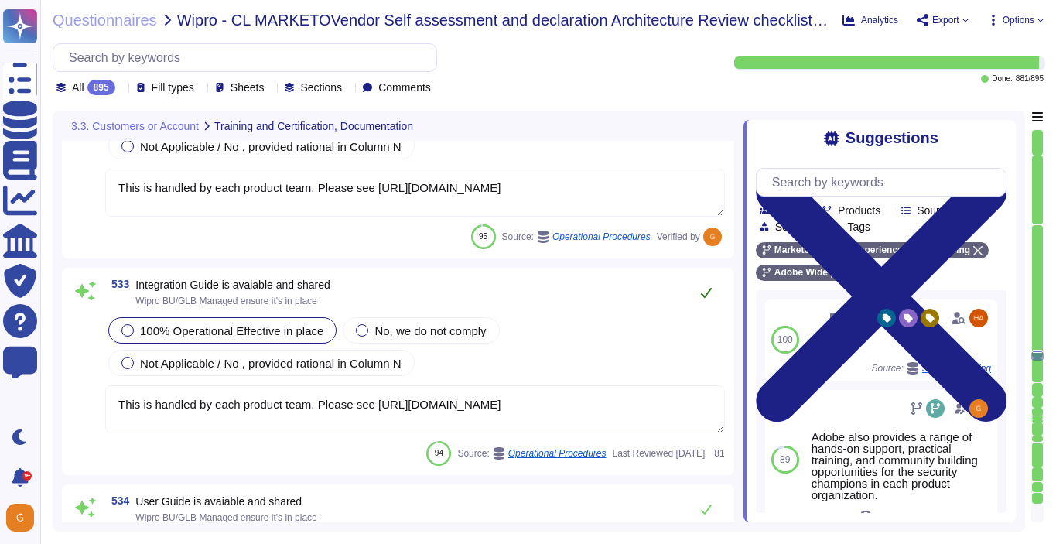
click at [707, 299] on button at bounding box center [706, 292] width 37 height 31
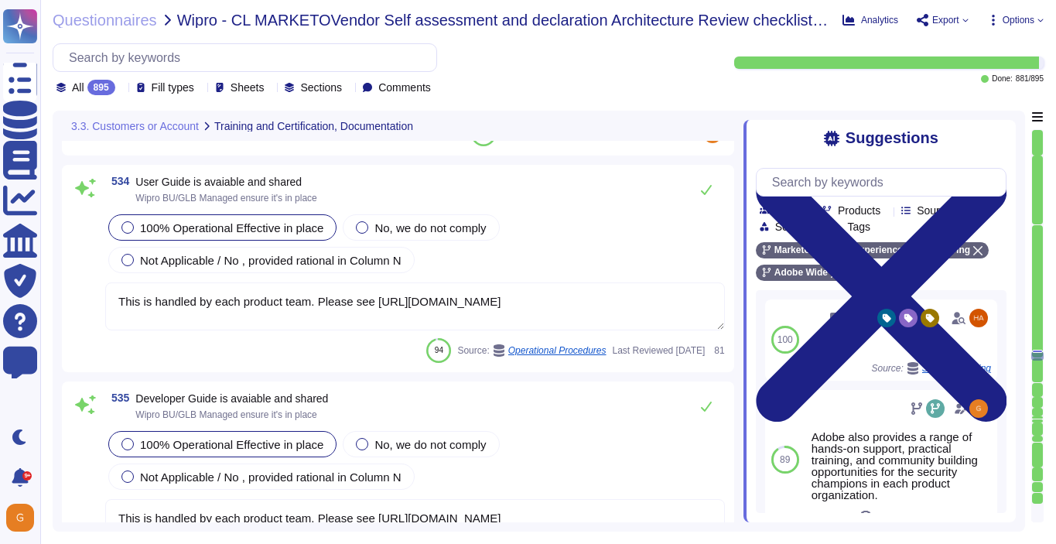
scroll to position [130567, 0]
click at [705, 200] on button at bounding box center [706, 191] width 37 height 31
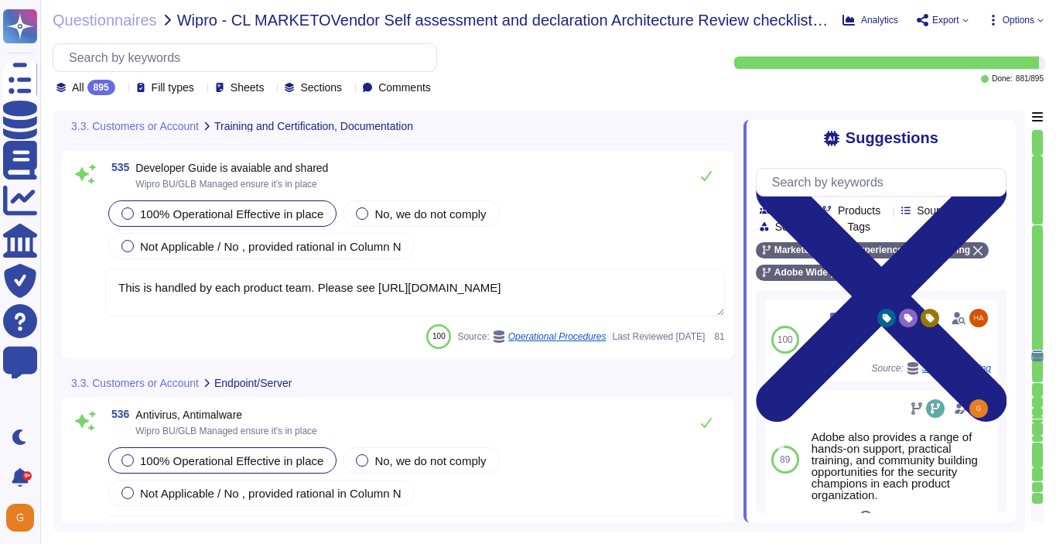
scroll to position [130798, 0]
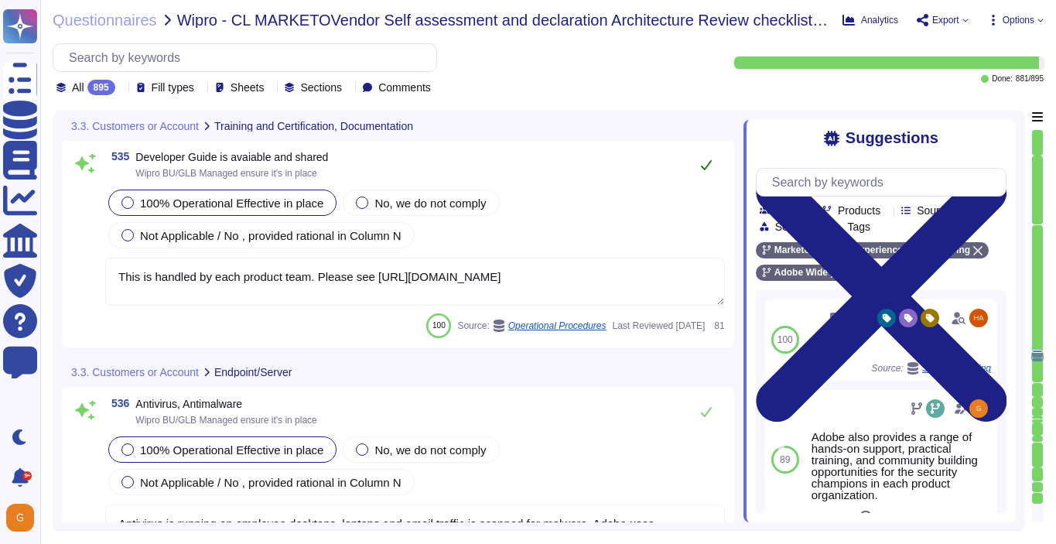
click at [703, 170] on button at bounding box center [706, 164] width 37 height 31
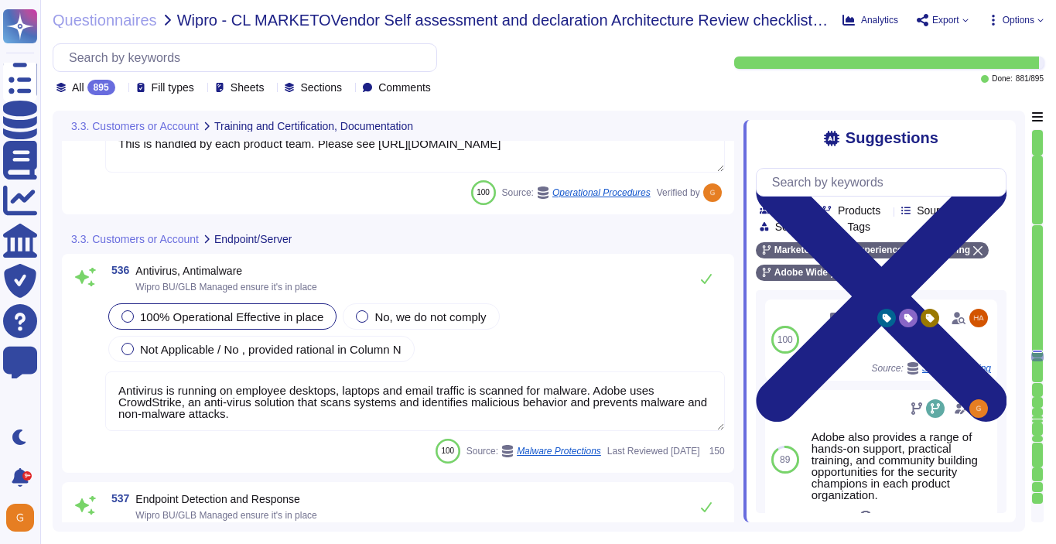
scroll to position [130945, 0]
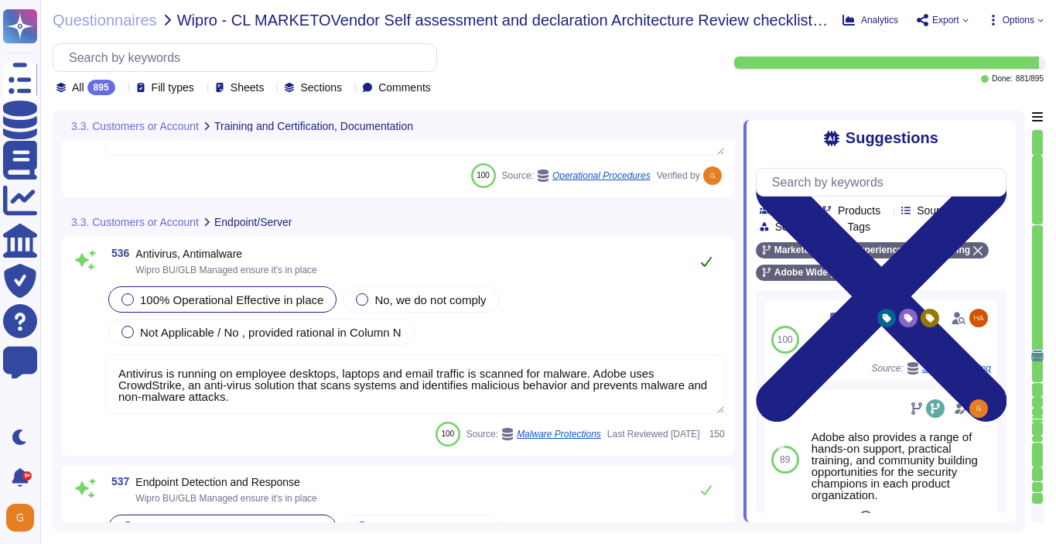
click at [708, 261] on icon at bounding box center [706, 262] width 11 height 10
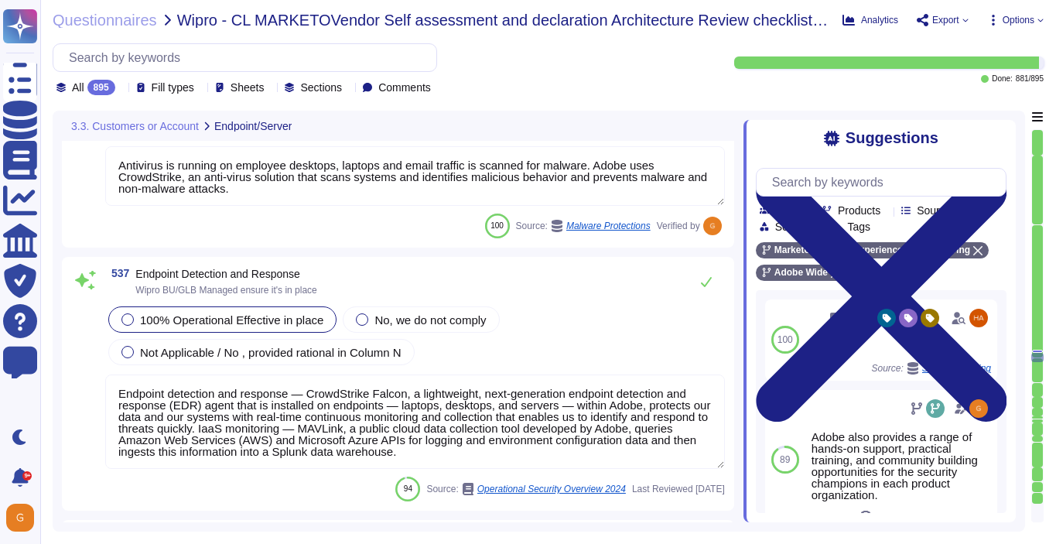
scroll to position [131125, 0]
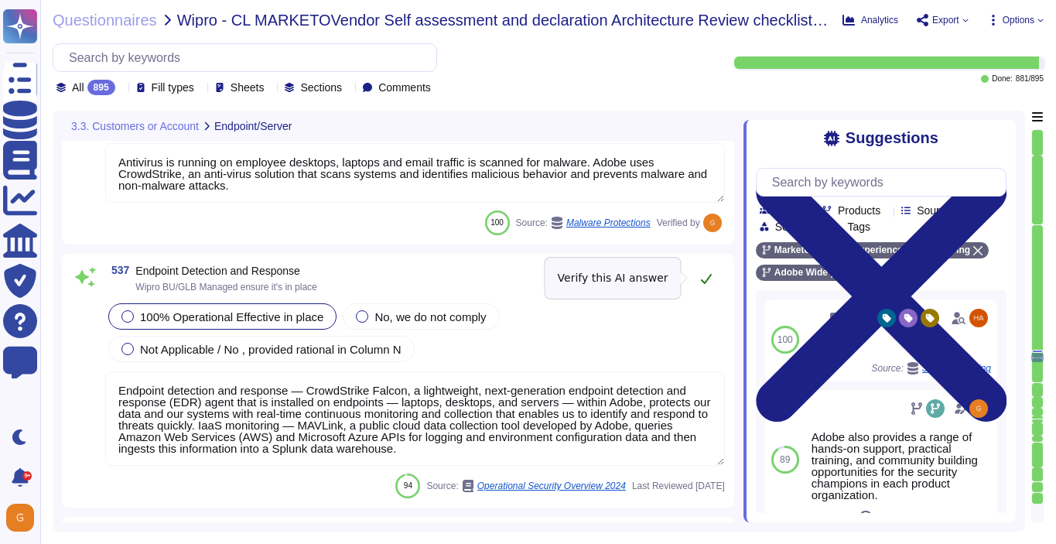
click at [707, 272] on icon at bounding box center [706, 278] width 12 height 12
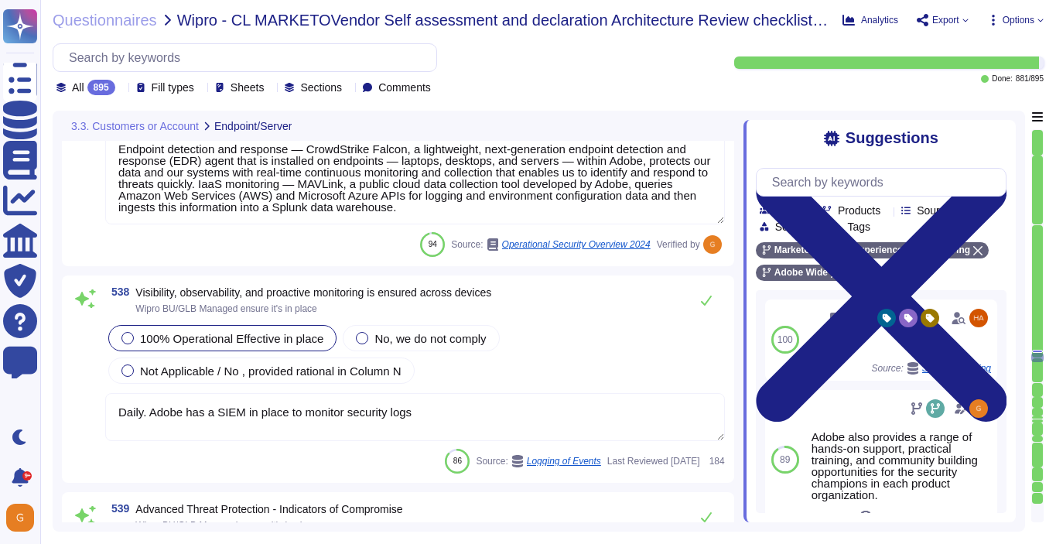
scroll to position [131367, 0]
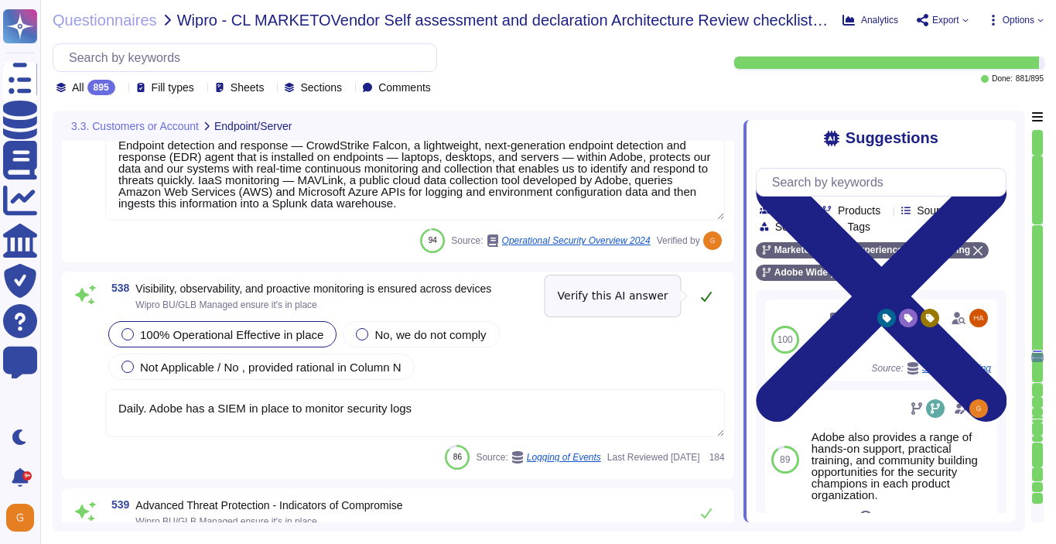
click at [707, 301] on icon at bounding box center [706, 296] width 12 height 12
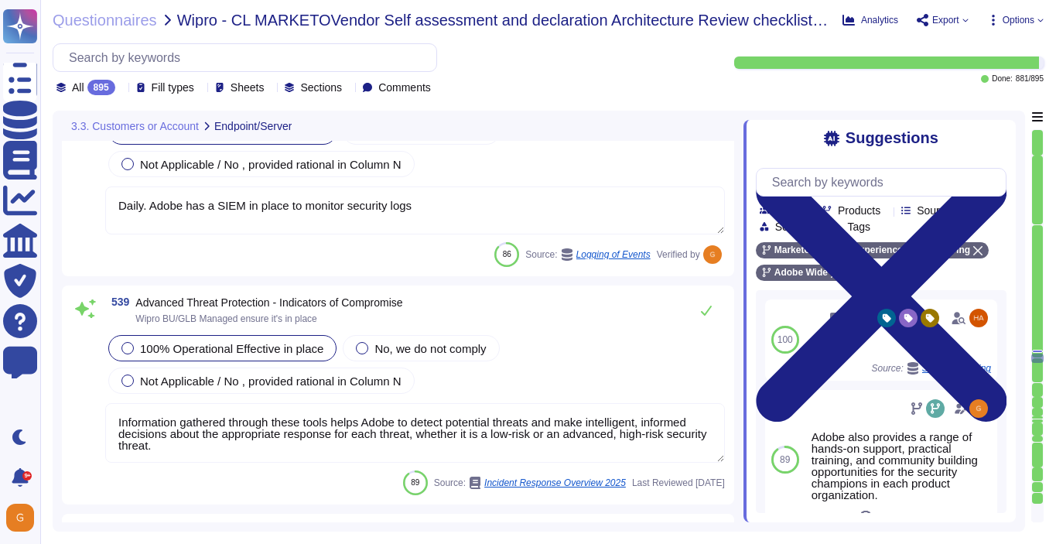
scroll to position [131585, 0]
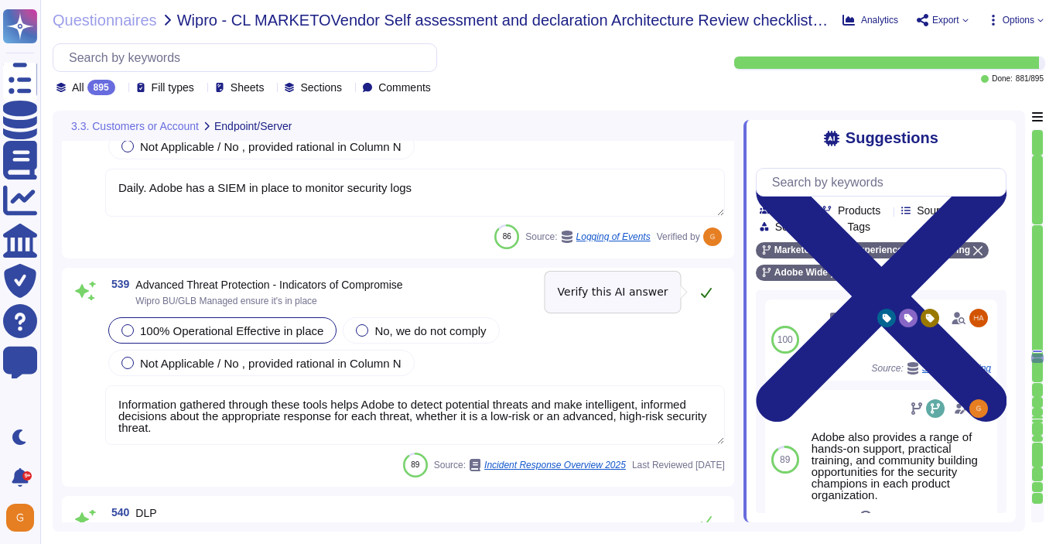
click at [707, 292] on icon at bounding box center [706, 292] width 12 height 12
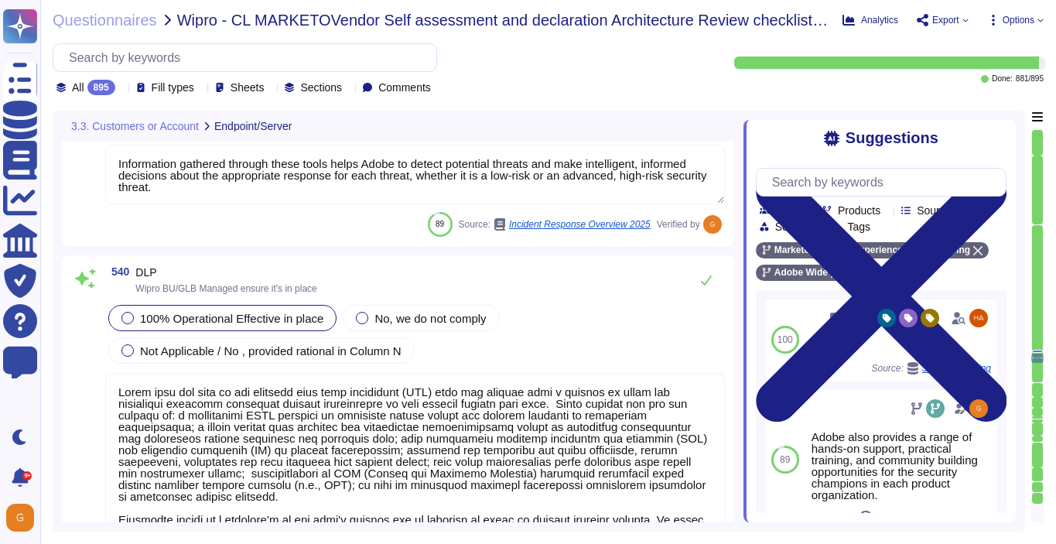
scroll to position [131812, 0]
click at [707, 292] on button at bounding box center [706, 280] width 37 height 31
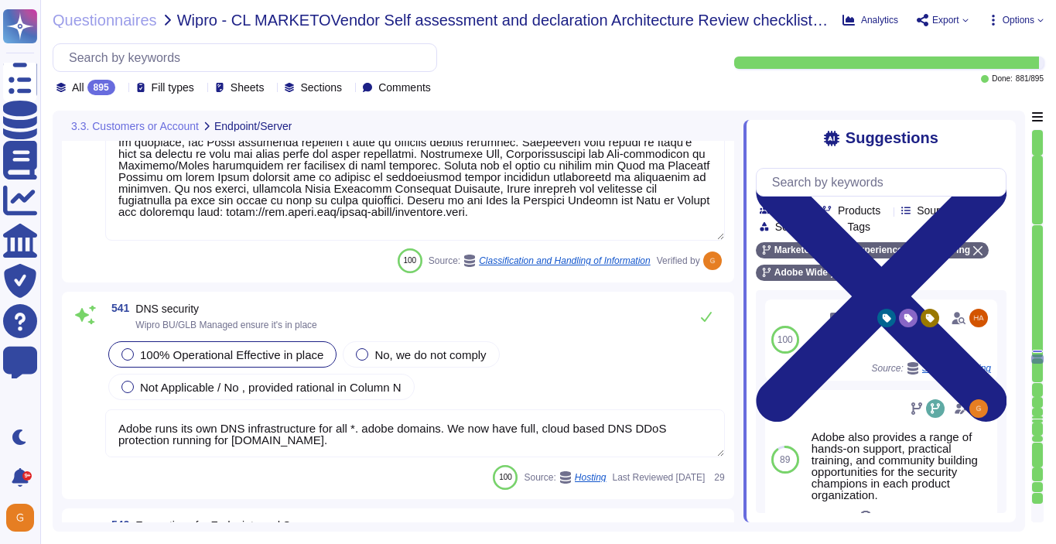
scroll to position [132240, 0]
click at [707, 315] on icon at bounding box center [706, 316] width 12 height 12
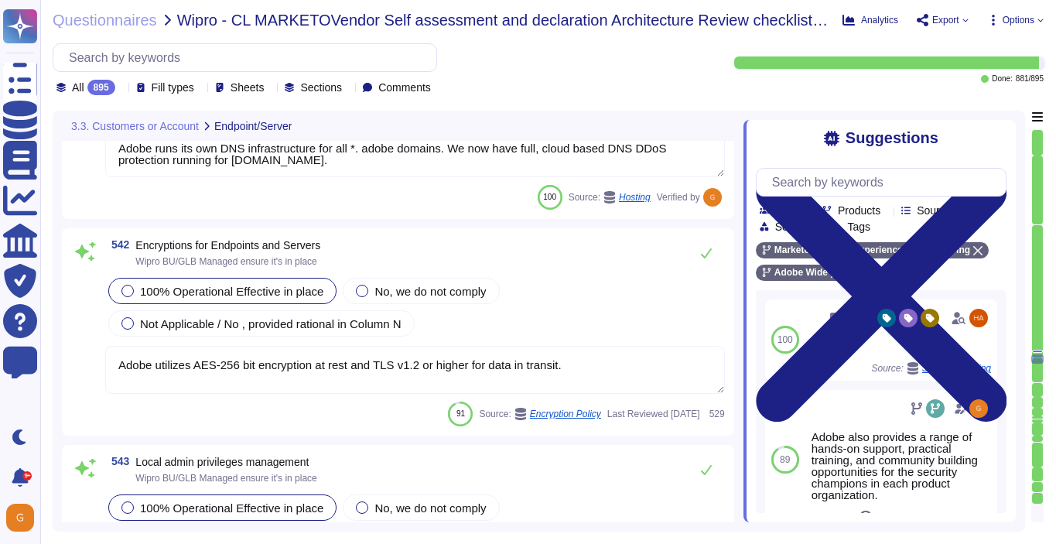
scroll to position [132508, 0]
click at [704, 263] on button at bounding box center [706, 251] width 37 height 31
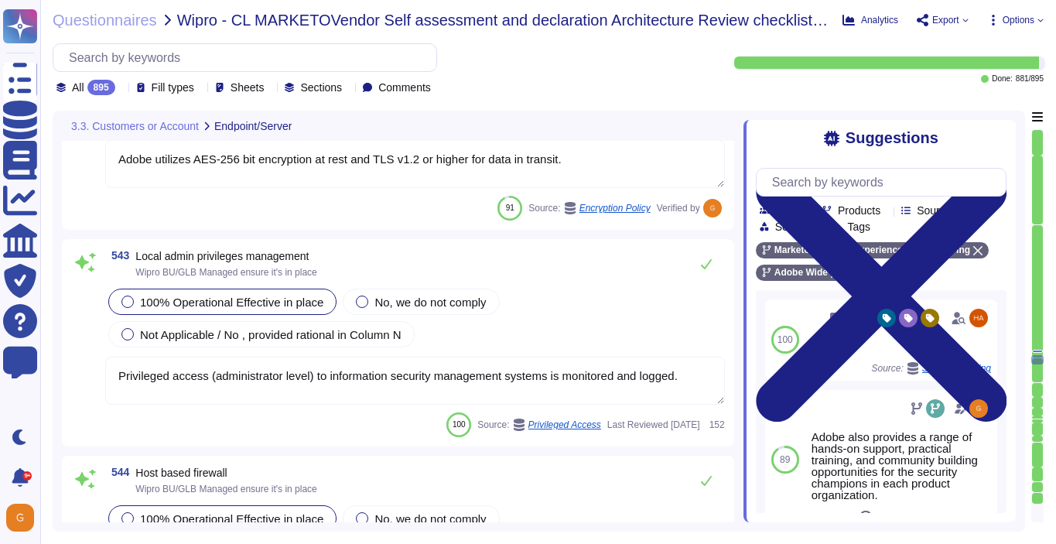
scroll to position [132718, 0]
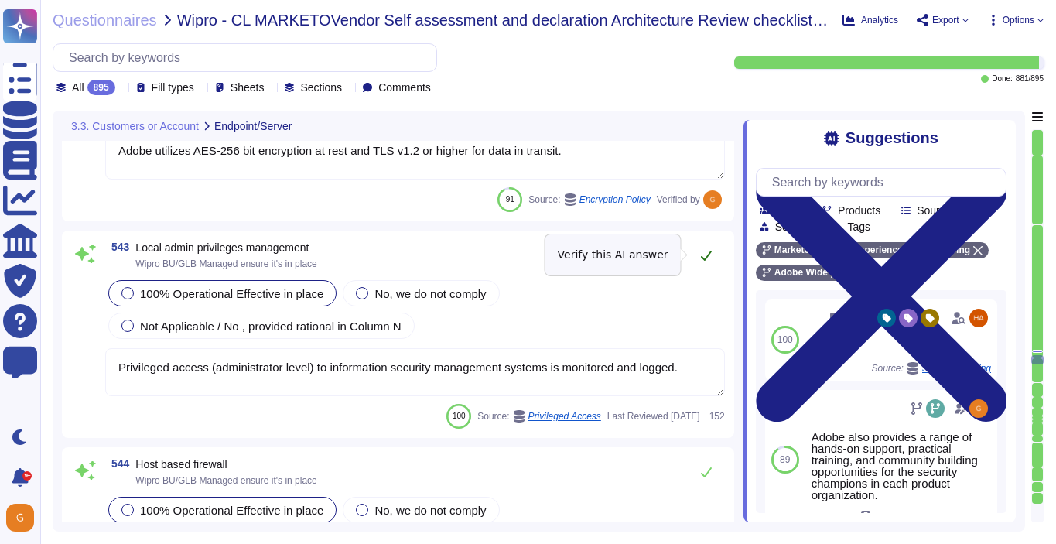
click at [704, 259] on icon at bounding box center [706, 256] width 11 height 10
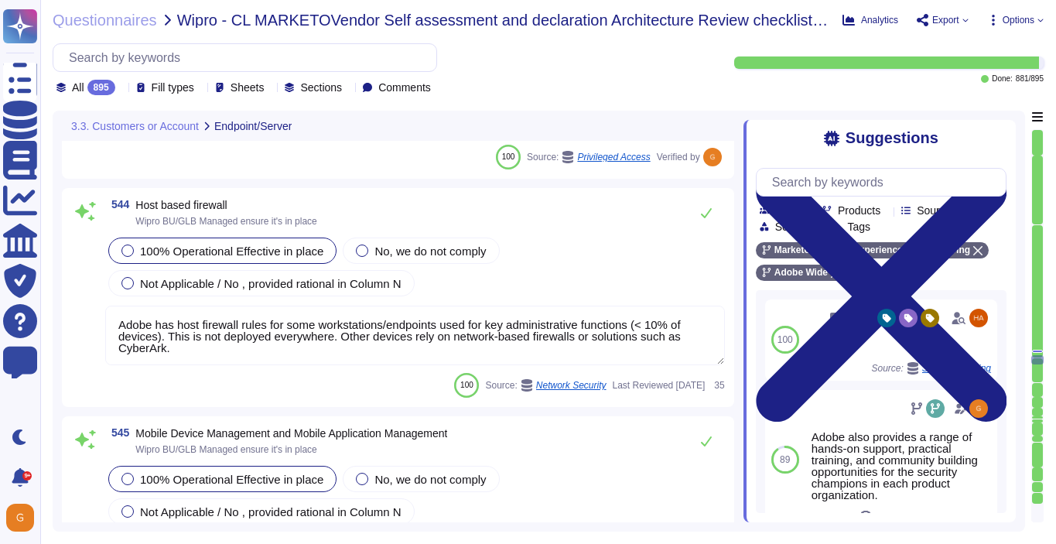
scroll to position [132955, 0]
click at [707, 212] on icon at bounding box center [706, 213] width 12 height 12
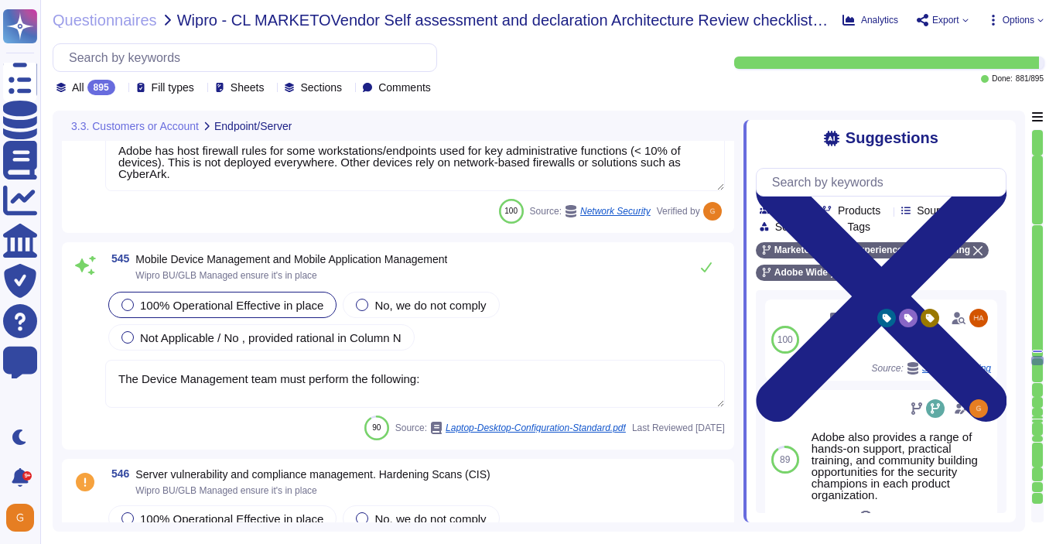
scroll to position [133131, 0]
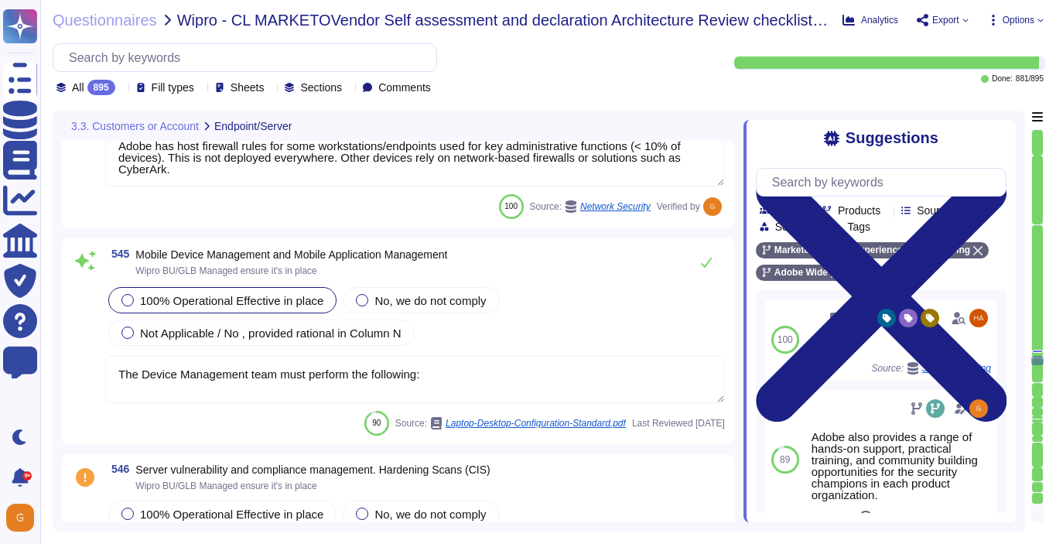
click at [489, 409] on div "545 Mobile Device Management and Mobile Application Management Wipro BU/GLB Man…" at bounding box center [398, 341] width 654 height 189
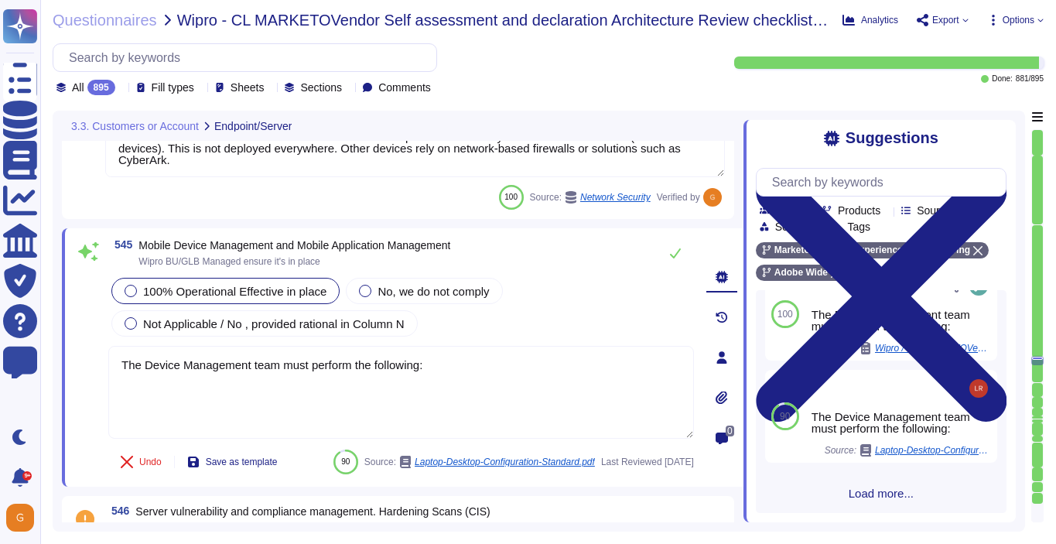
click at [873, 488] on span "Load more..." at bounding box center [881, 494] width 251 height 12
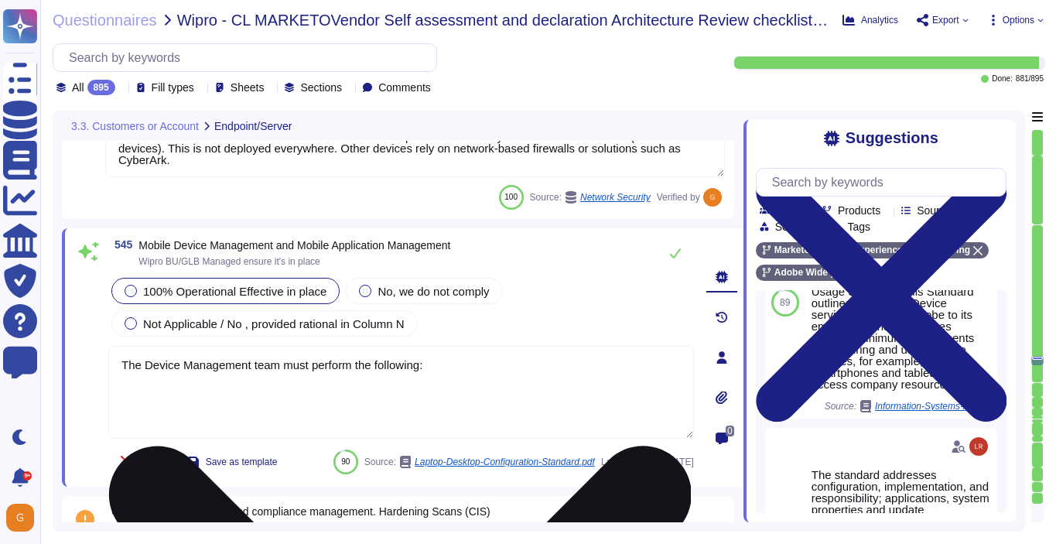
scroll to position [566, 0]
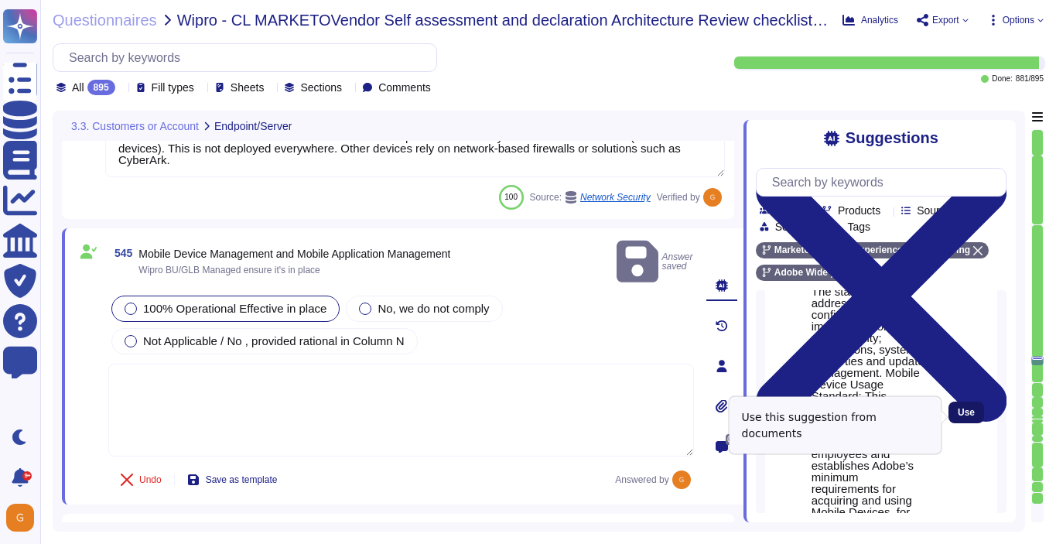
click at [971, 415] on span "Use" at bounding box center [966, 412] width 17 height 9
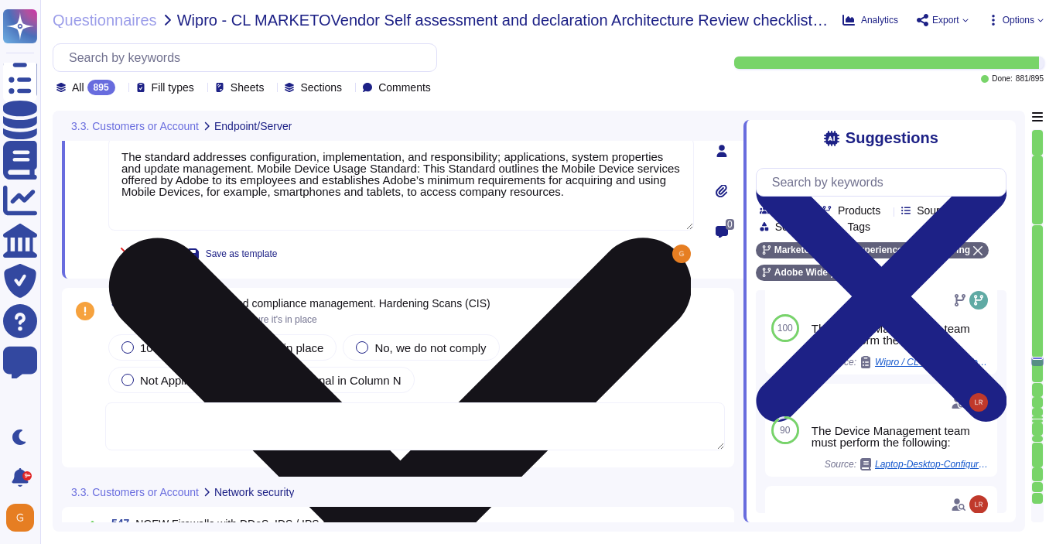
scroll to position [133337, 0]
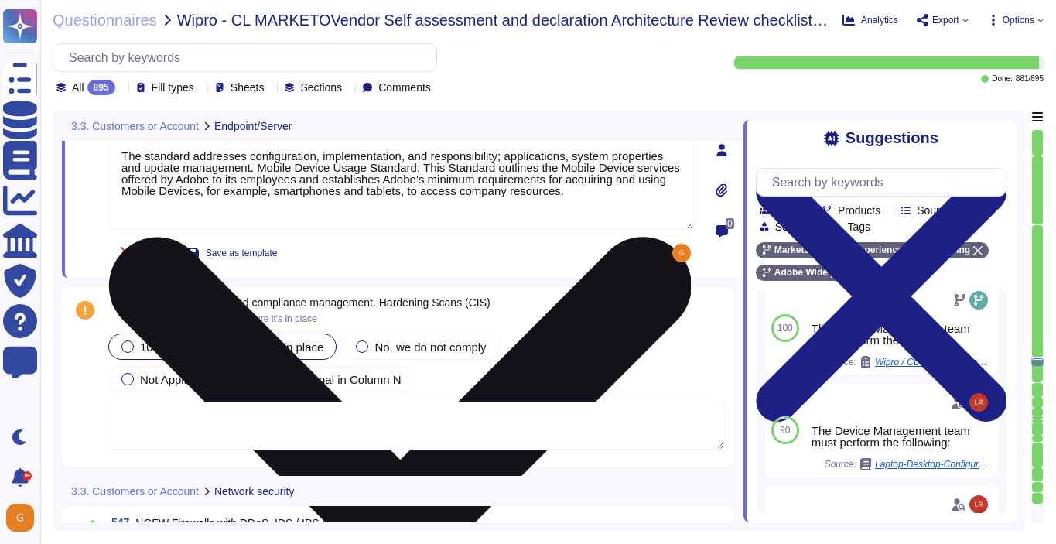
click at [135, 350] on label "100% Operational Effective in place" at bounding box center [222, 346] width 202 height 12
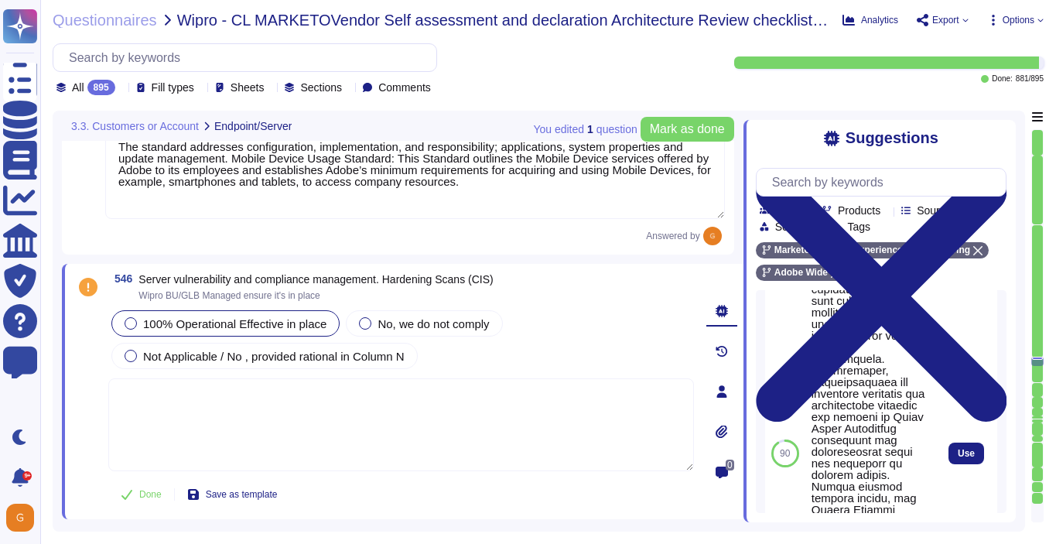
scroll to position [581, 0]
click at [958, 457] on span "Use" at bounding box center [966, 452] width 17 height 9
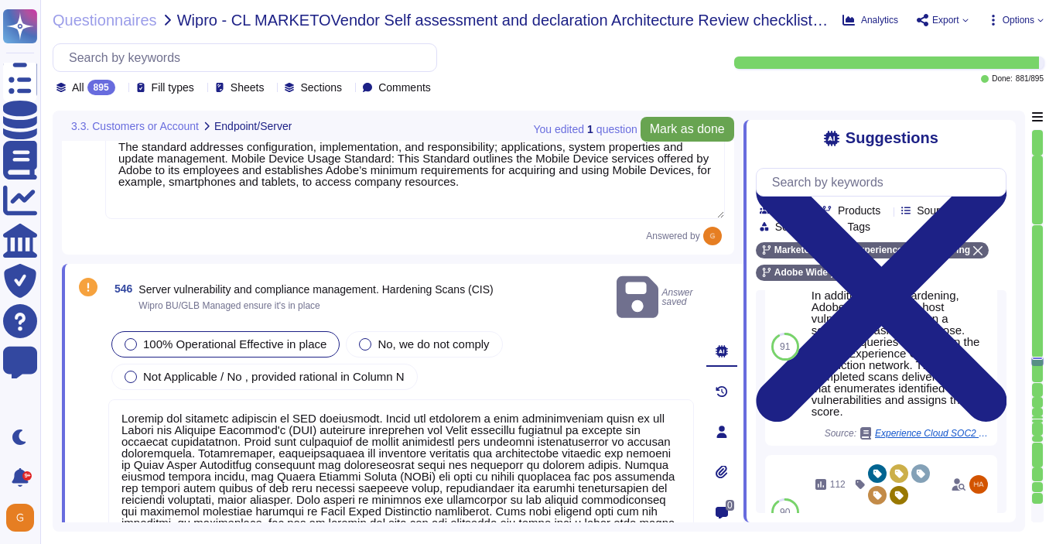
click at [659, 125] on span "Mark as done" at bounding box center [687, 129] width 75 height 12
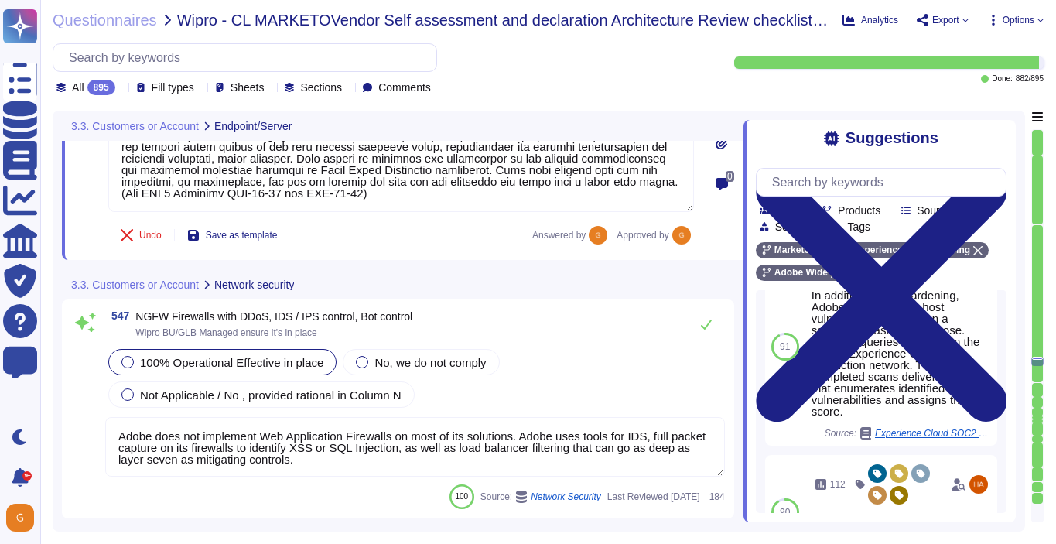
scroll to position [133676, 0]
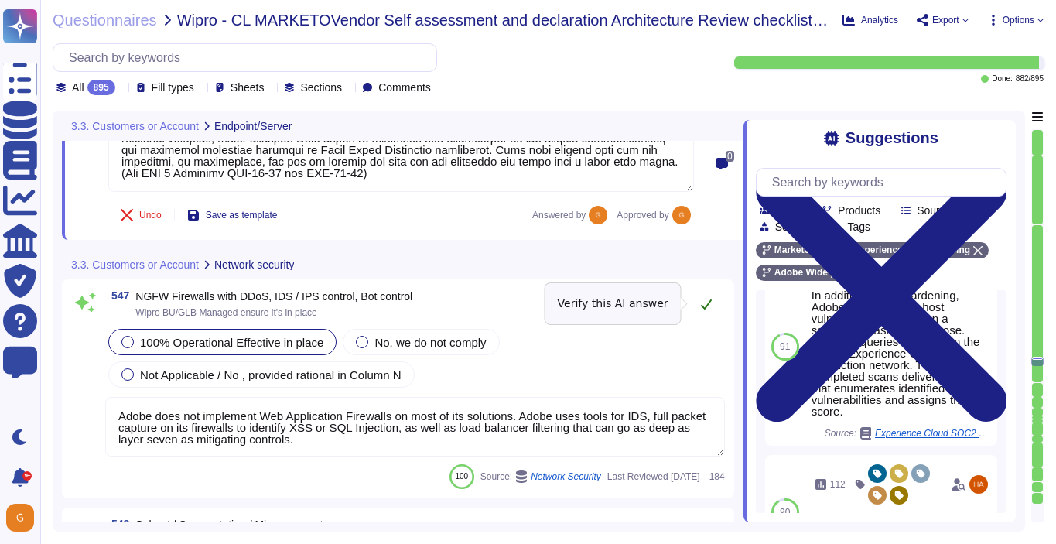
click at [708, 299] on icon at bounding box center [706, 304] width 12 height 12
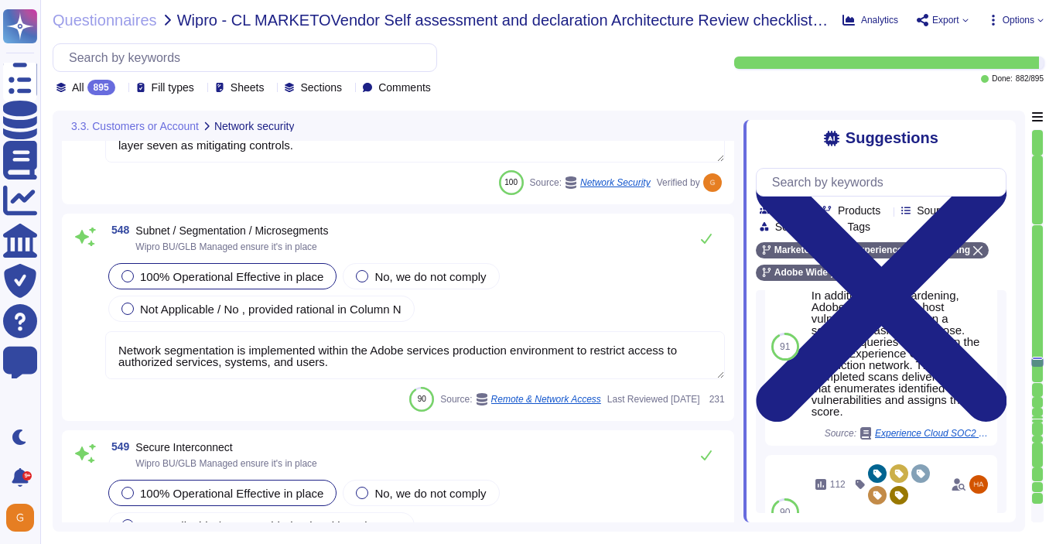
scroll to position [133936, 0]
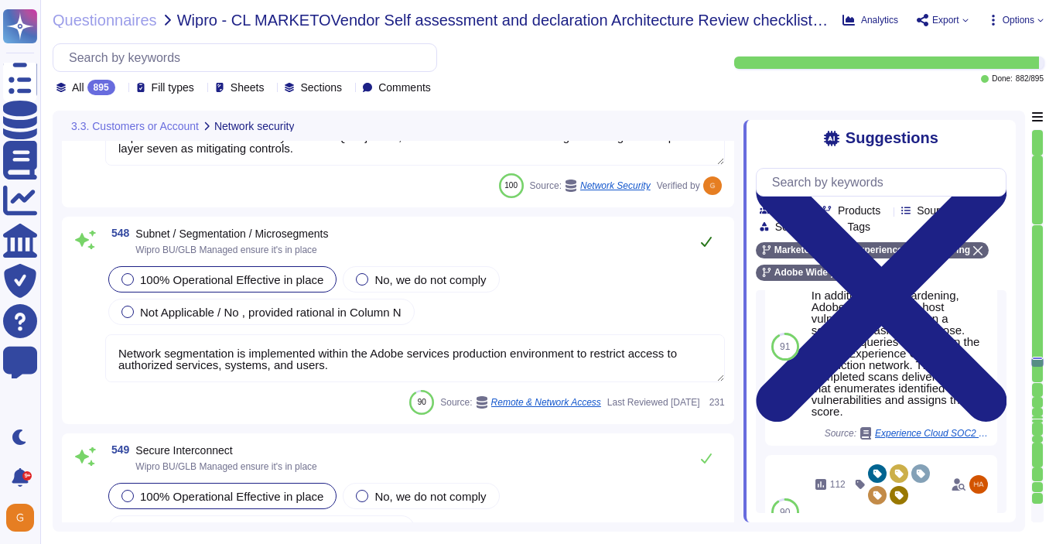
click at [708, 237] on icon at bounding box center [706, 241] width 12 height 12
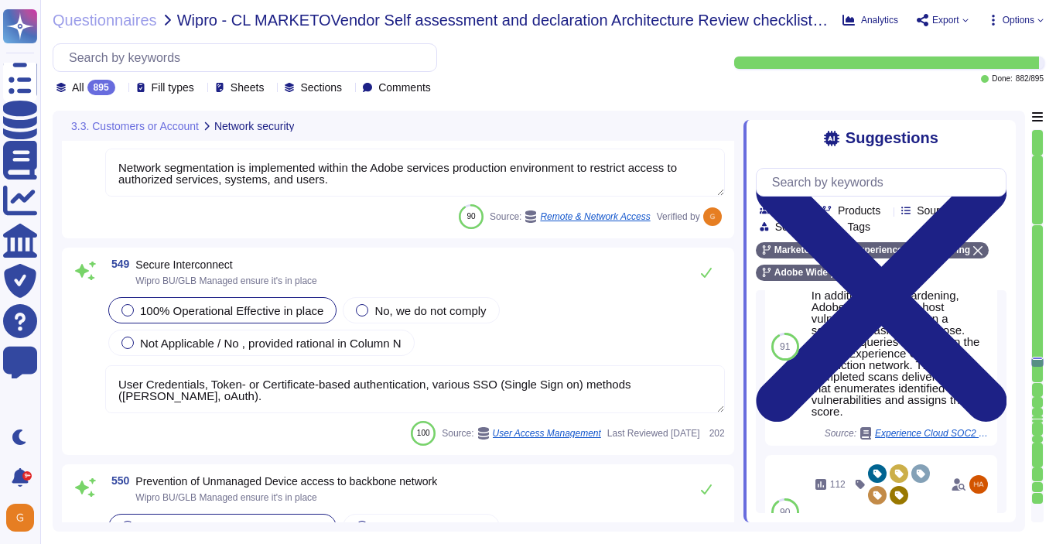
scroll to position [134119, 0]
click at [705, 269] on icon at bounding box center [706, 272] width 12 height 12
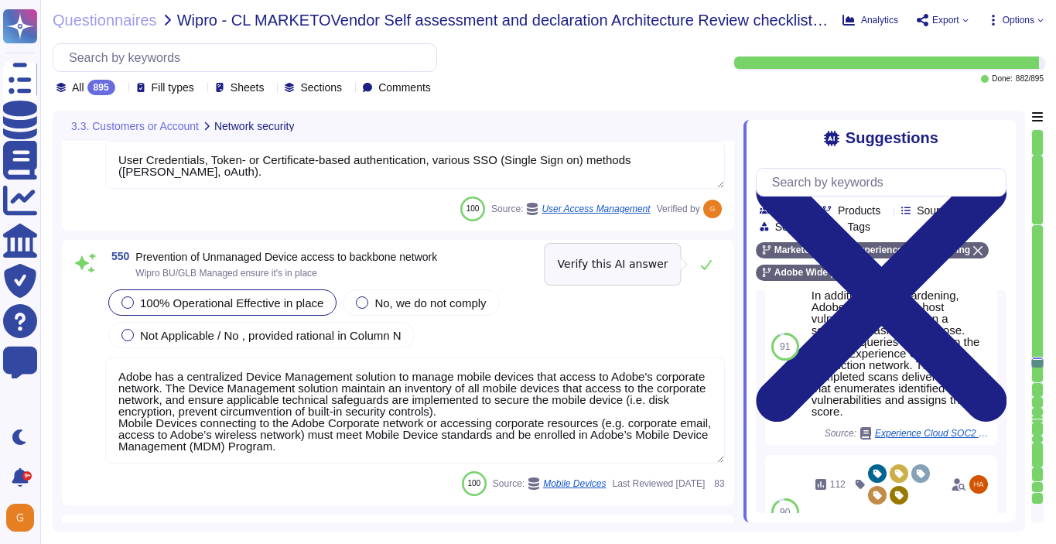
scroll to position [134341, 0]
click at [705, 269] on button at bounding box center [706, 263] width 37 height 31
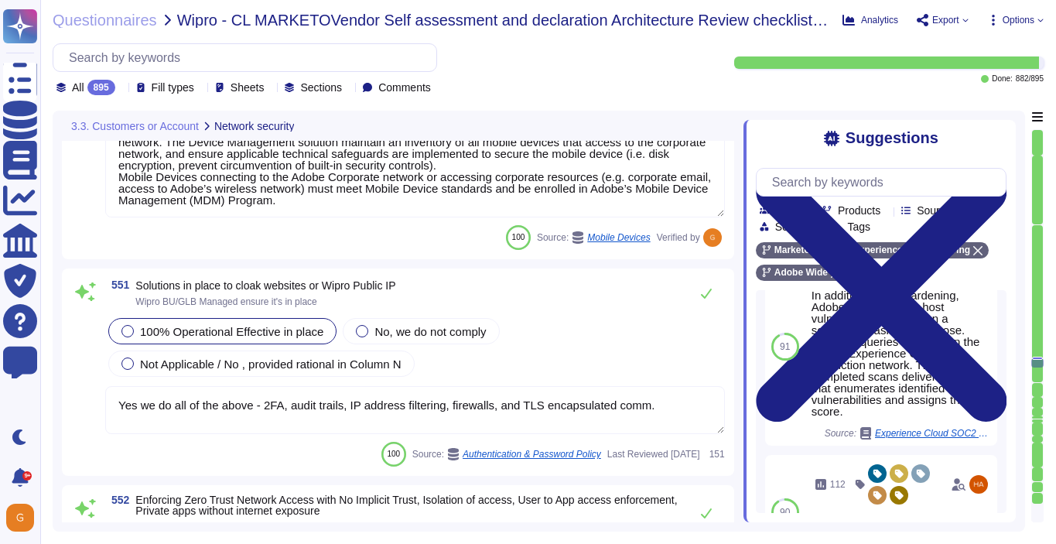
scroll to position [134573, 0]
click at [707, 294] on icon at bounding box center [706, 294] width 11 height 10
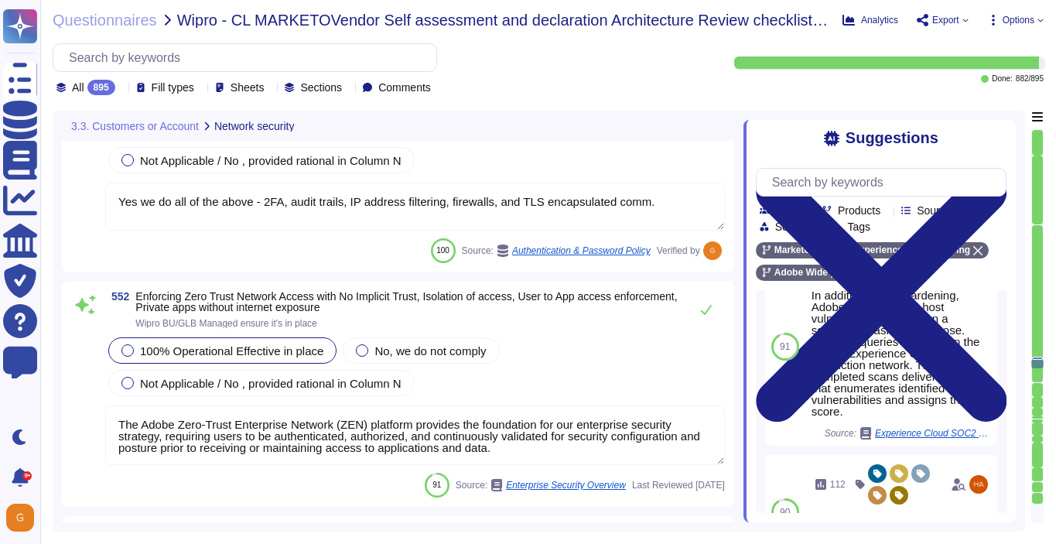
scroll to position [134762, 0]
click at [707, 307] on icon at bounding box center [706, 312] width 12 height 12
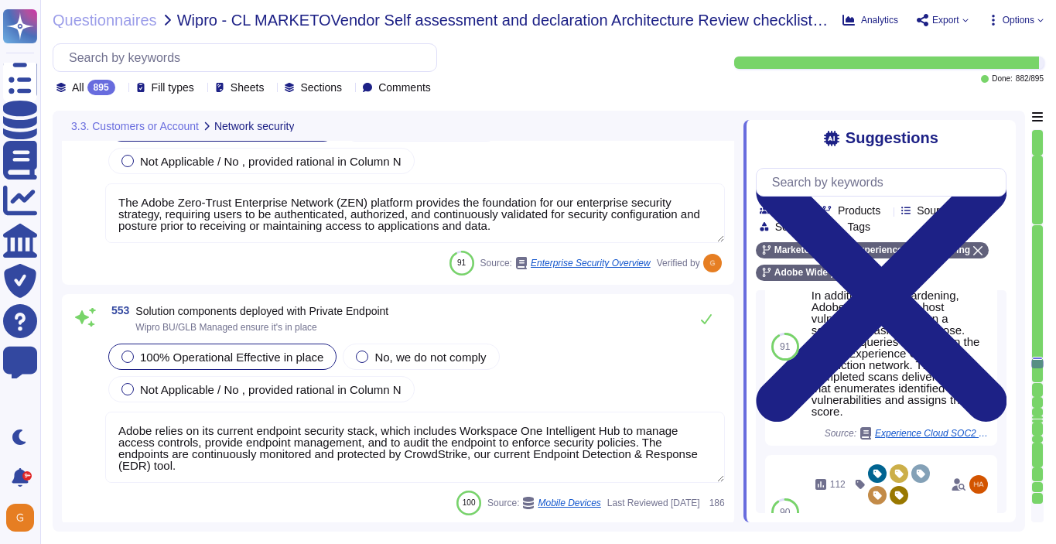
scroll to position [134974, 0]
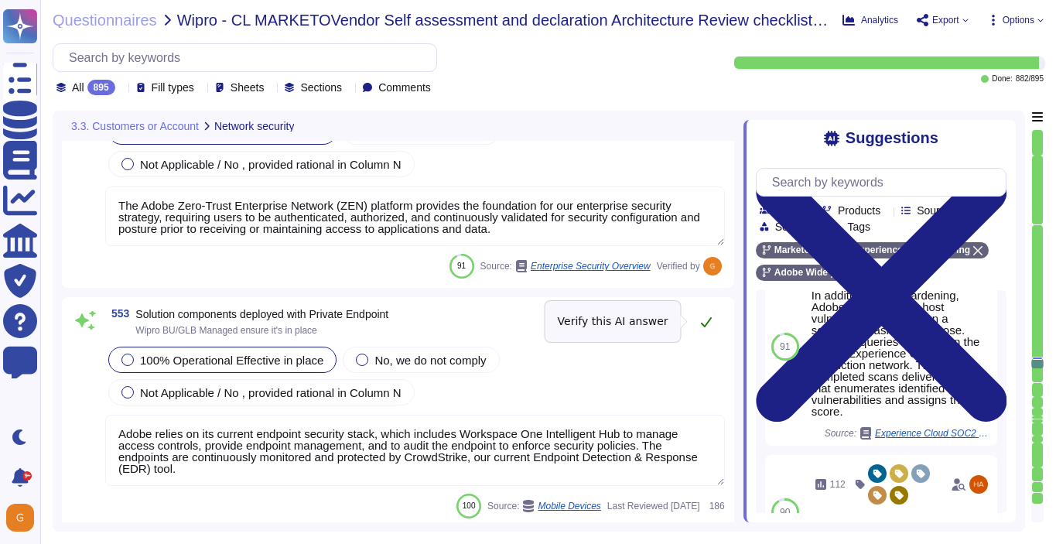
click at [708, 324] on icon at bounding box center [706, 322] width 12 height 12
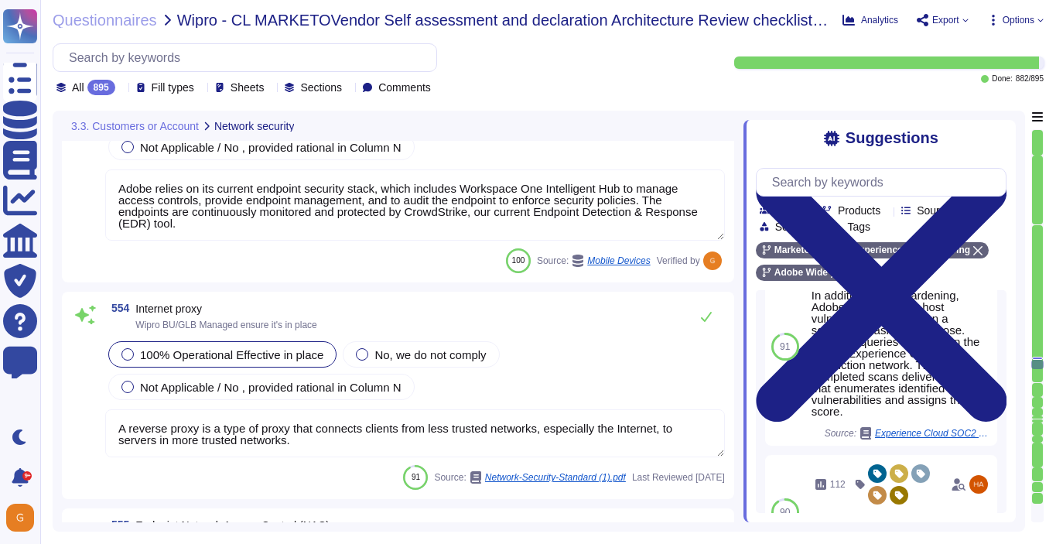
scroll to position [135207, 0]
click at [708, 322] on icon at bounding box center [706, 317] width 12 height 12
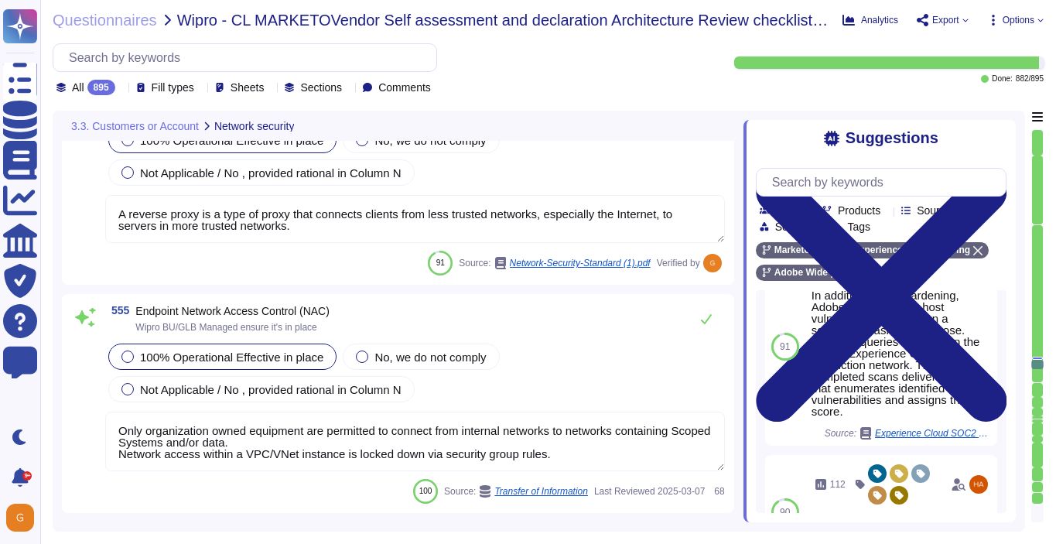
scroll to position [135429, 0]
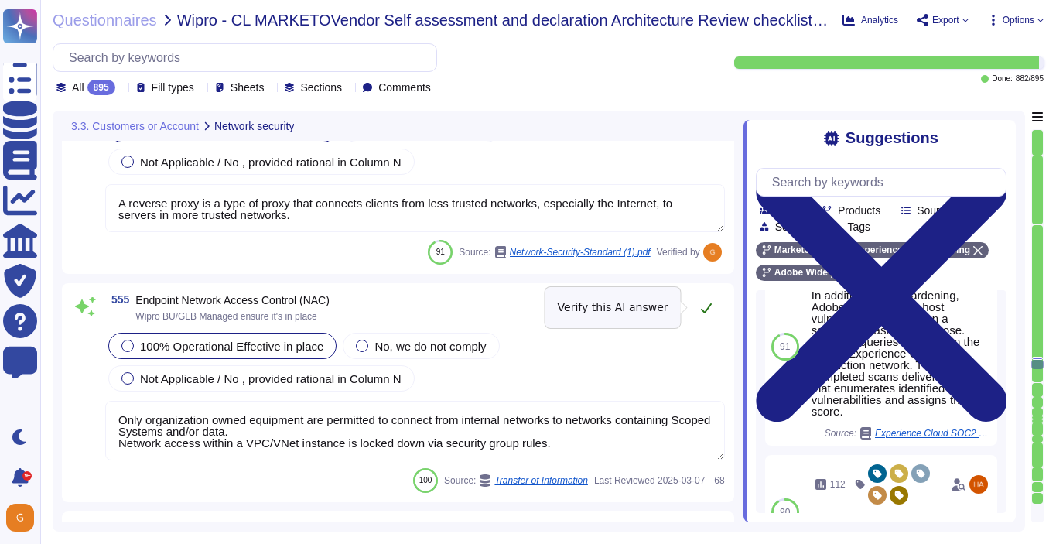
click at [708, 299] on button at bounding box center [706, 308] width 37 height 31
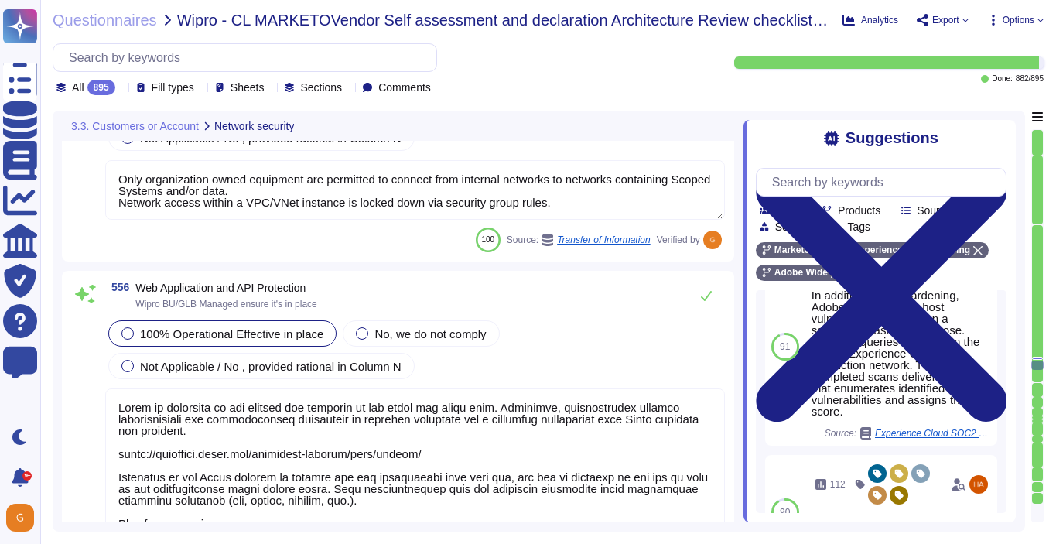
scroll to position [135675, 0]
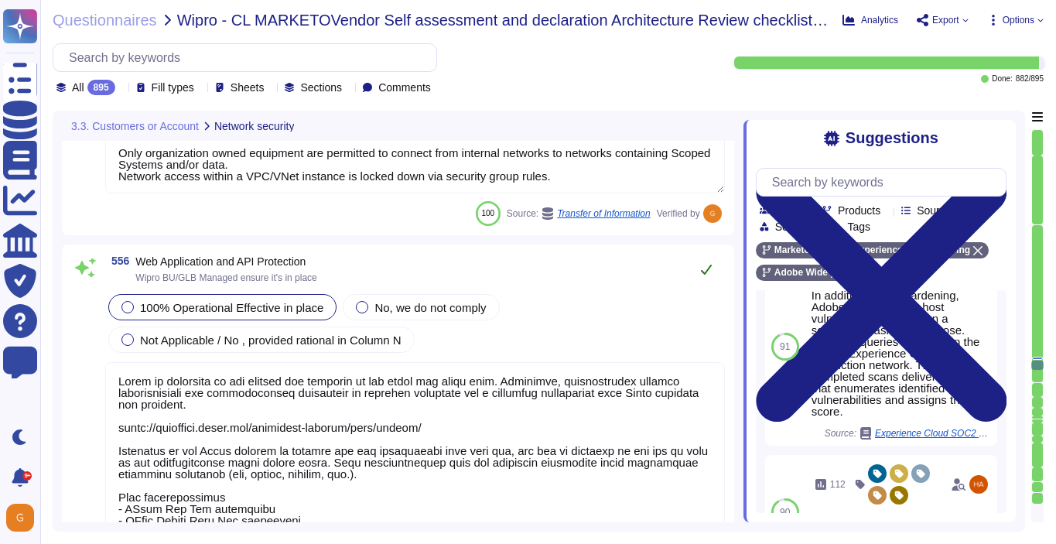
click at [708, 263] on icon at bounding box center [706, 269] width 12 height 12
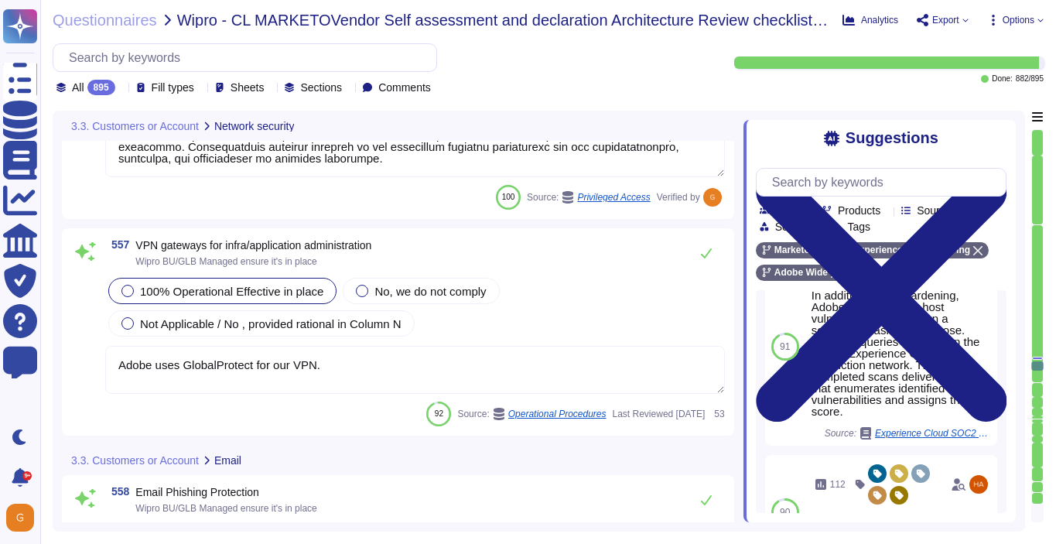
scroll to position [136179, 0]
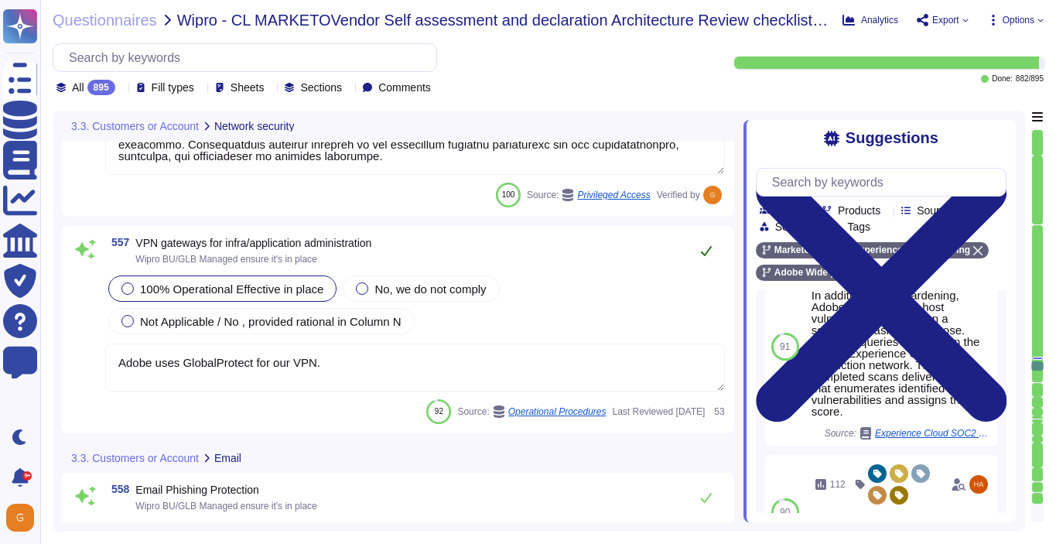
click at [688, 248] on button at bounding box center [706, 250] width 37 height 31
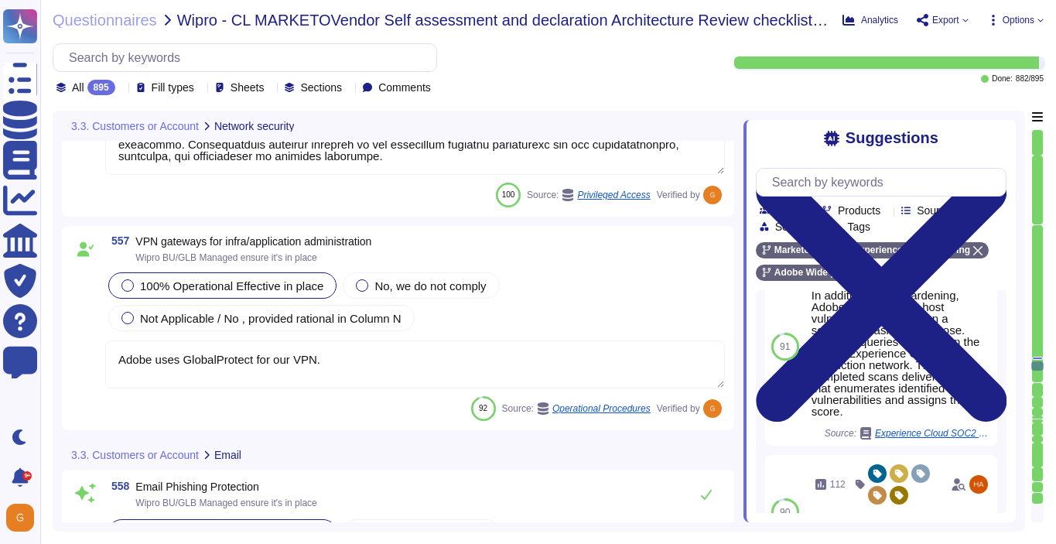
click at [708, 255] on div "557 VPN gateways for infra/application administration Wipro BU/GLB Managed ensu…" at bounding box center [415, 249] width 620 height 28
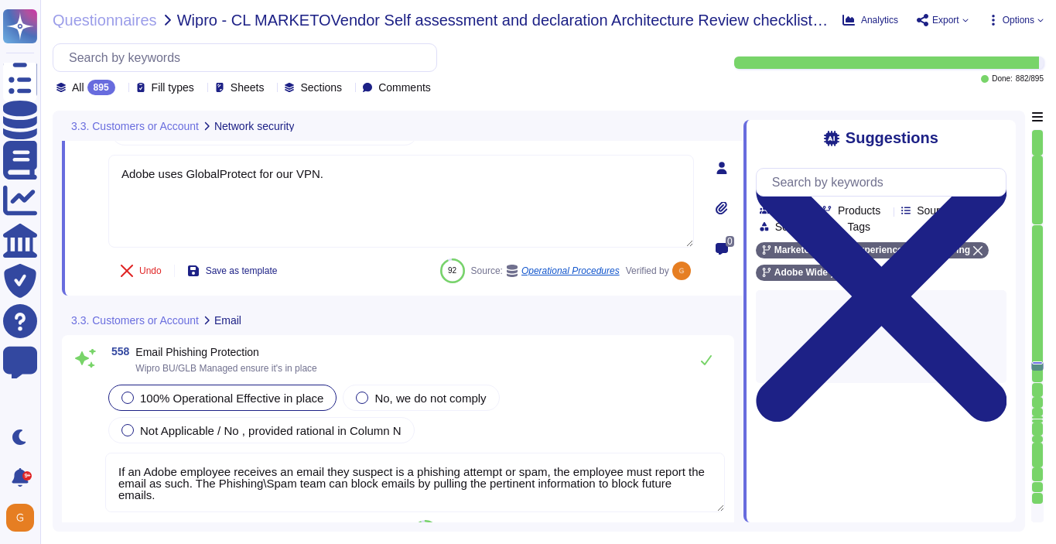
scroll to position [136353, 0]
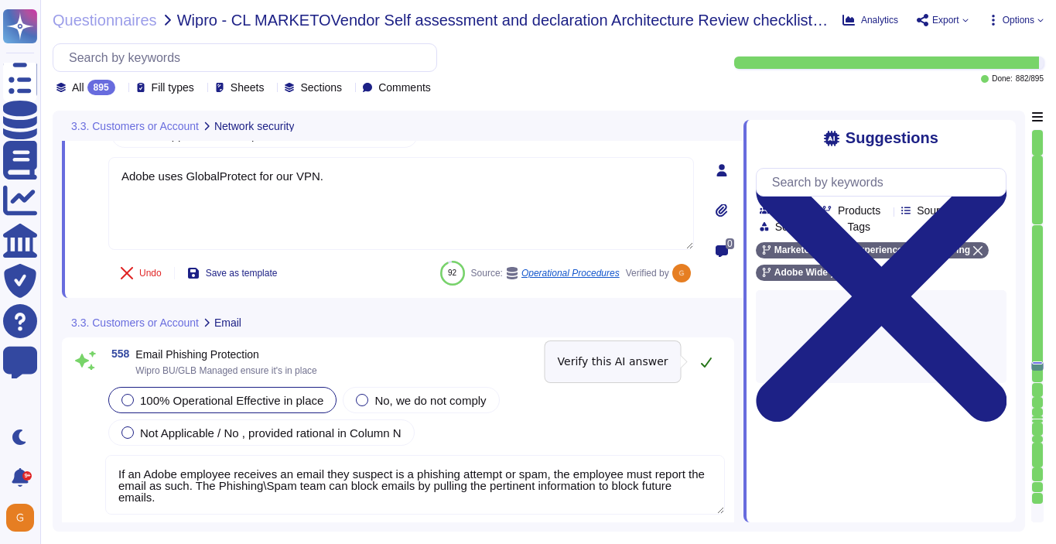
click at [709, 362] on icon at bounding box center [706, 362] width 12 height 12
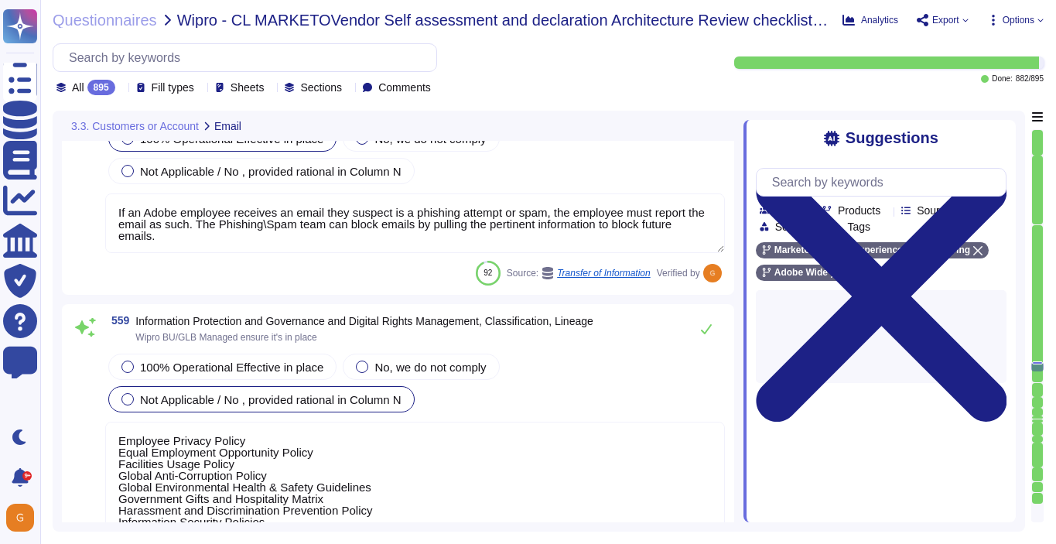
scroll to position [136590, 0]
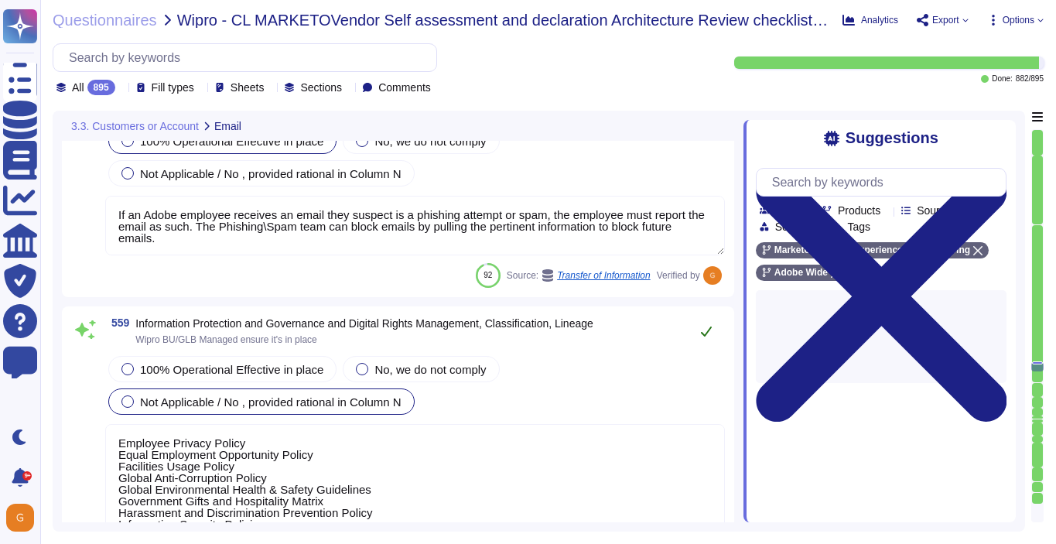
click at [703, 323] on button at bounding box center [706, 331] width 37 height 31
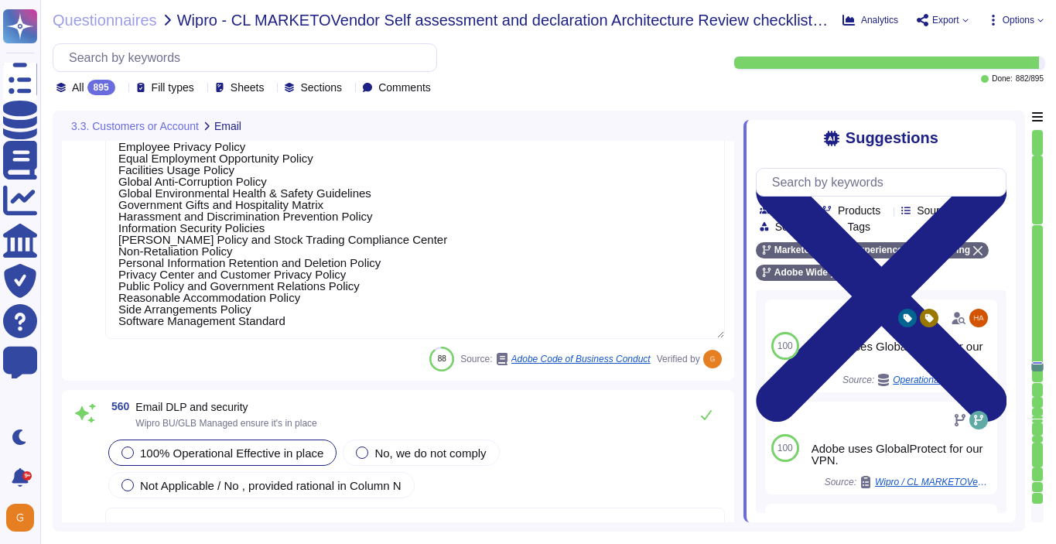
scroll to position [136965, 0]
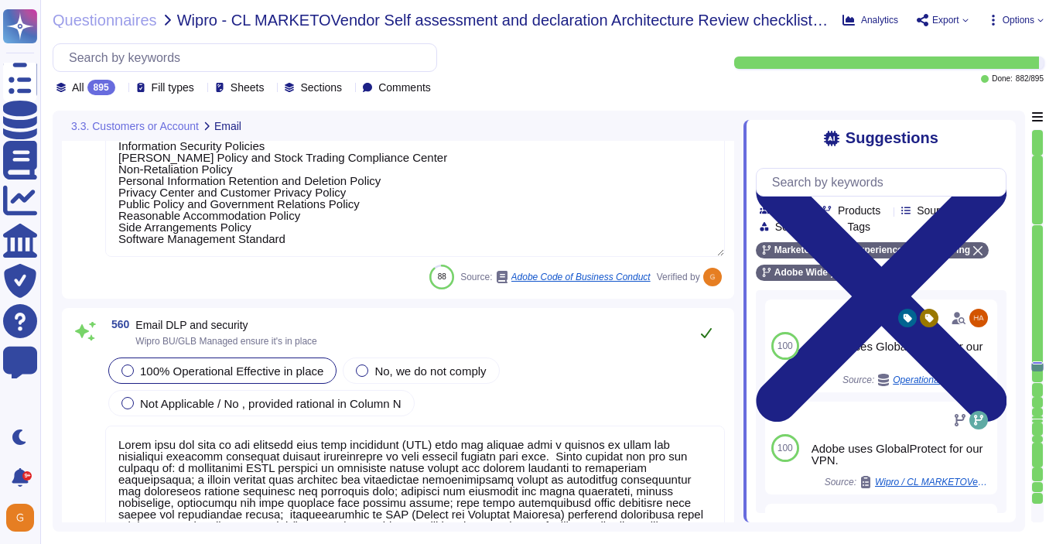
click at [709, 338] on button at bounding box center [706, 332] width 37 height 31
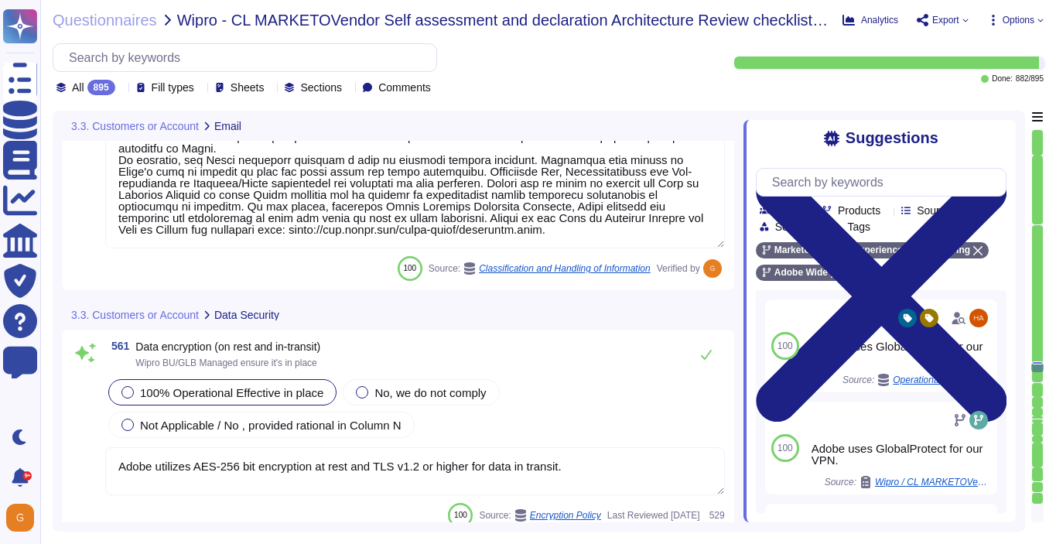
scroll to position [137421, 0]
click at [707, 360] on icon at bounding box center [706, 355] width 12 height 12
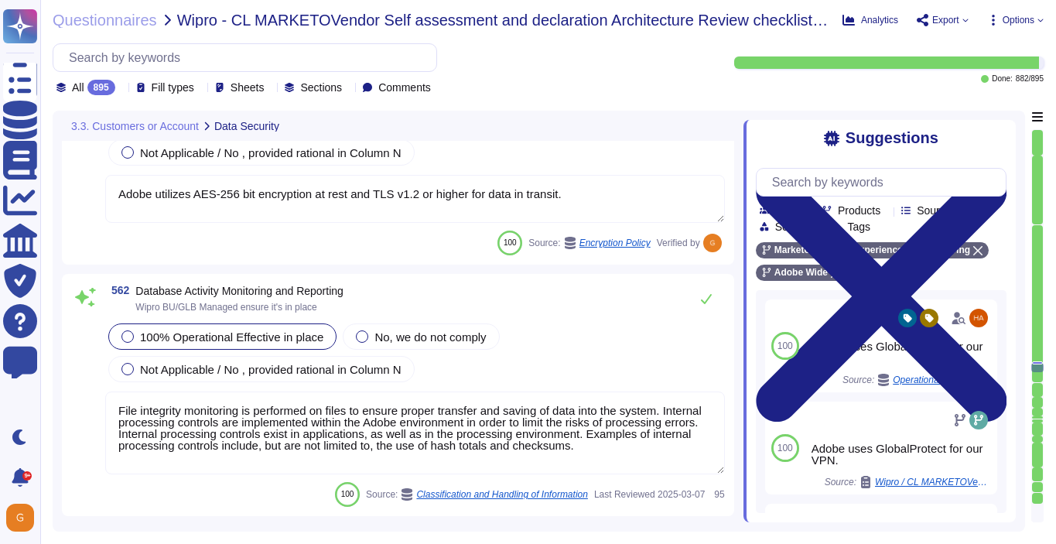
scroll to position [137692, 0]
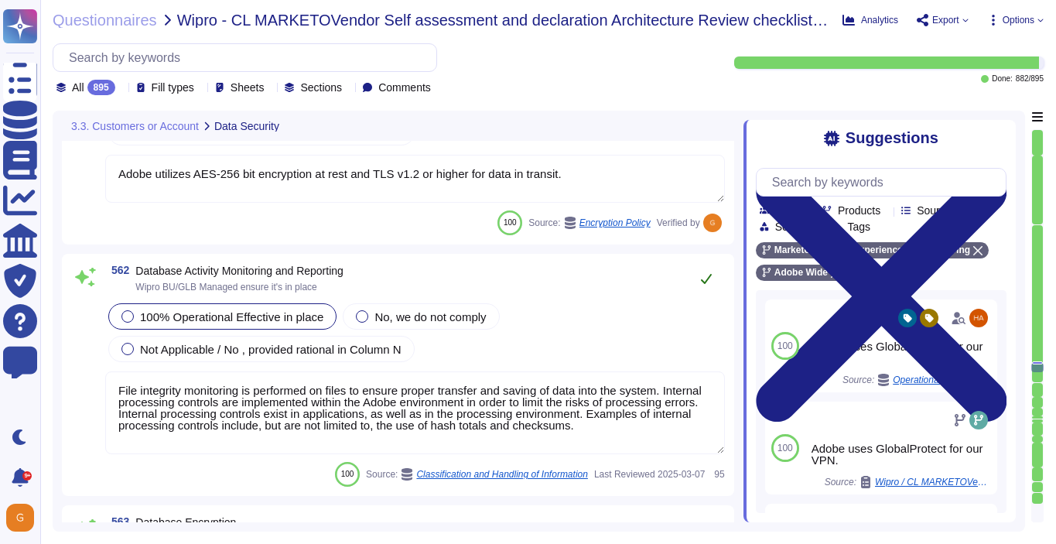
click at [710, 277] on icon at bounding box center [706, 278] width 12 height 12
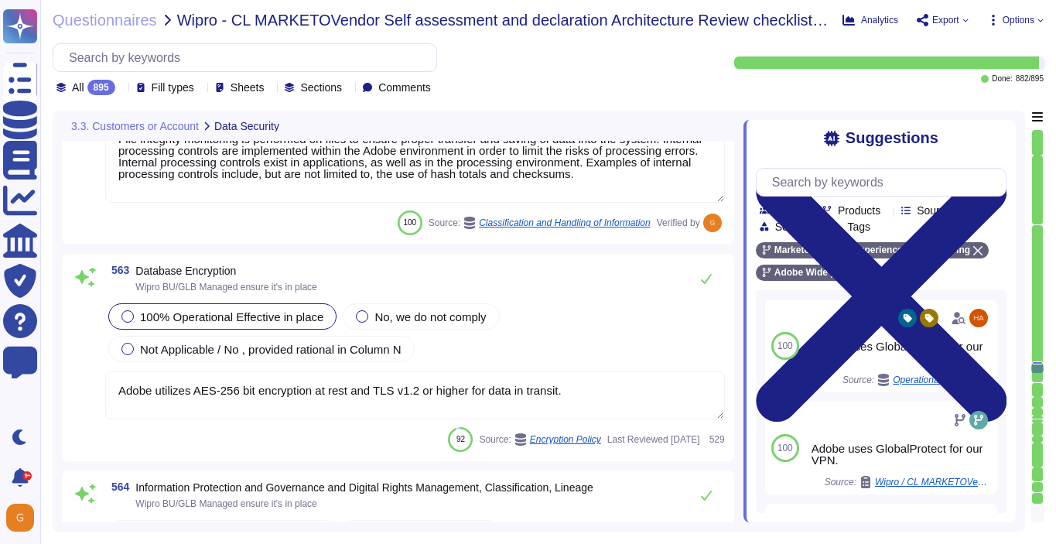
scroll to position [137940, 0]
click at [710, 277] on icon at bounding box center [706, 280] width 11 height 10
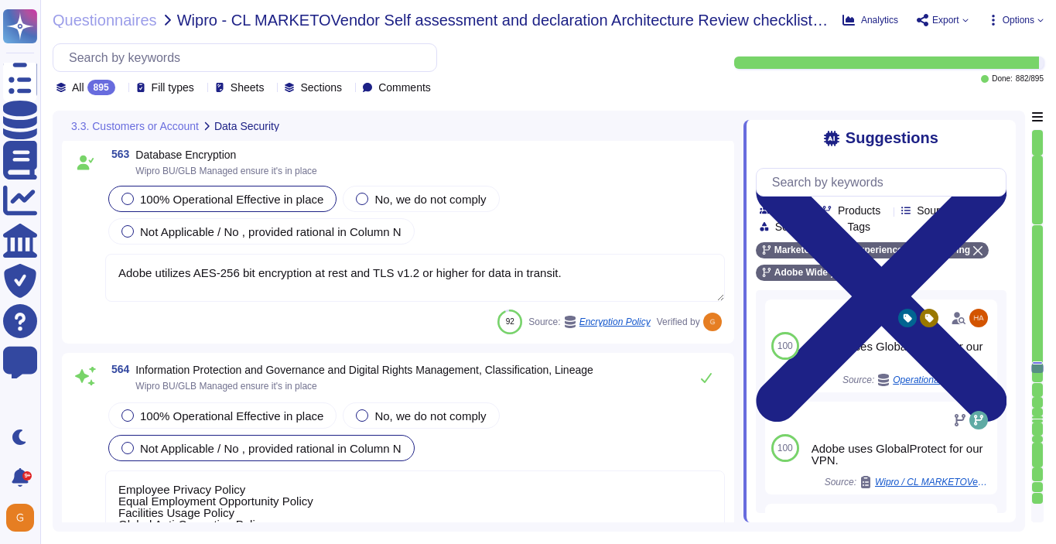
scroll to position [138164, 0]
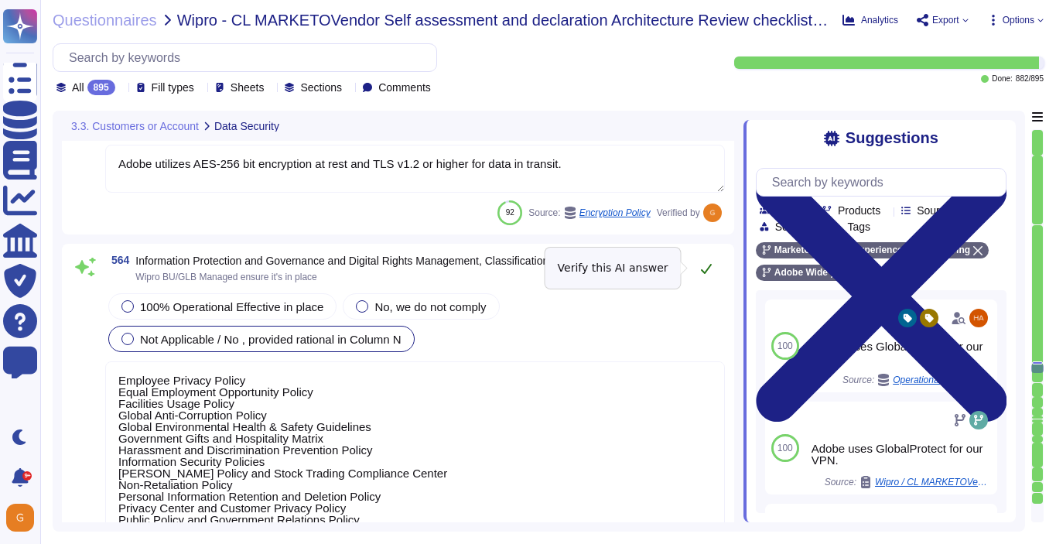
click at [709, 273] on icon at bounding box center [706, 268] width 12 height 12
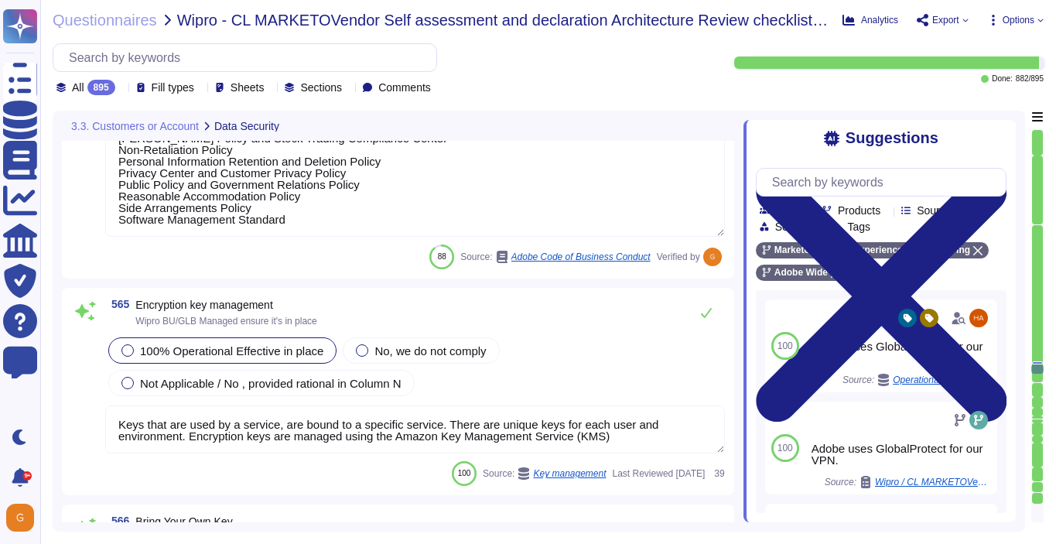
scroll to position [138508, 0]
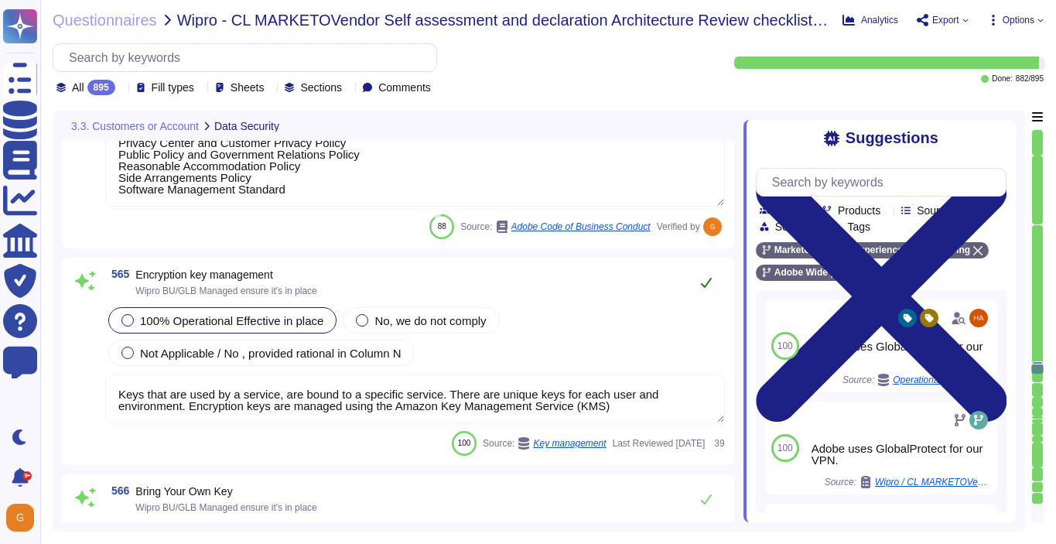
click at [701, 290] on button at bounding box center [706, 282] width 37 height 31
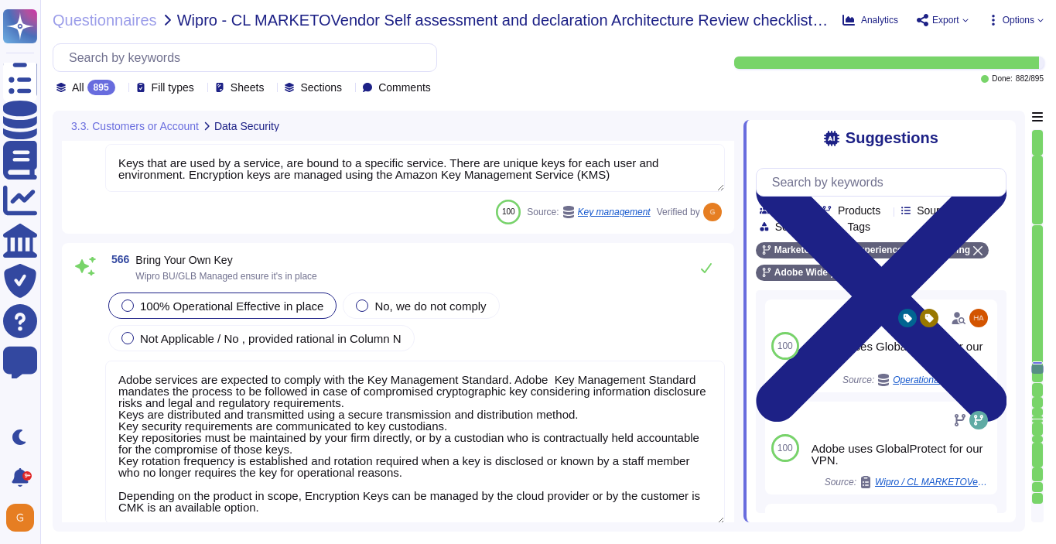
scroll to position [138762, 0]
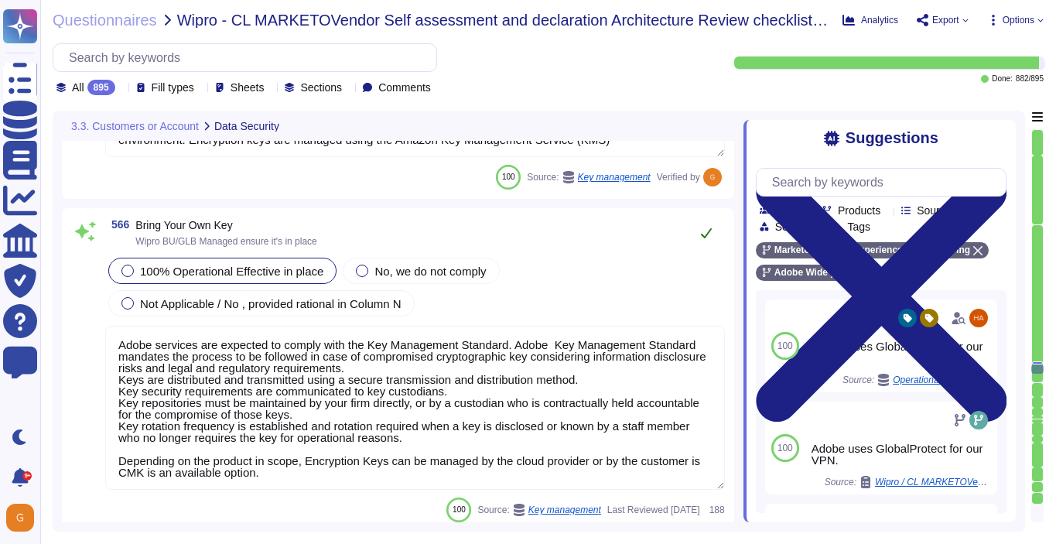
click at [706, 222] on button at bounding box center [706, 232] width 37 height 31
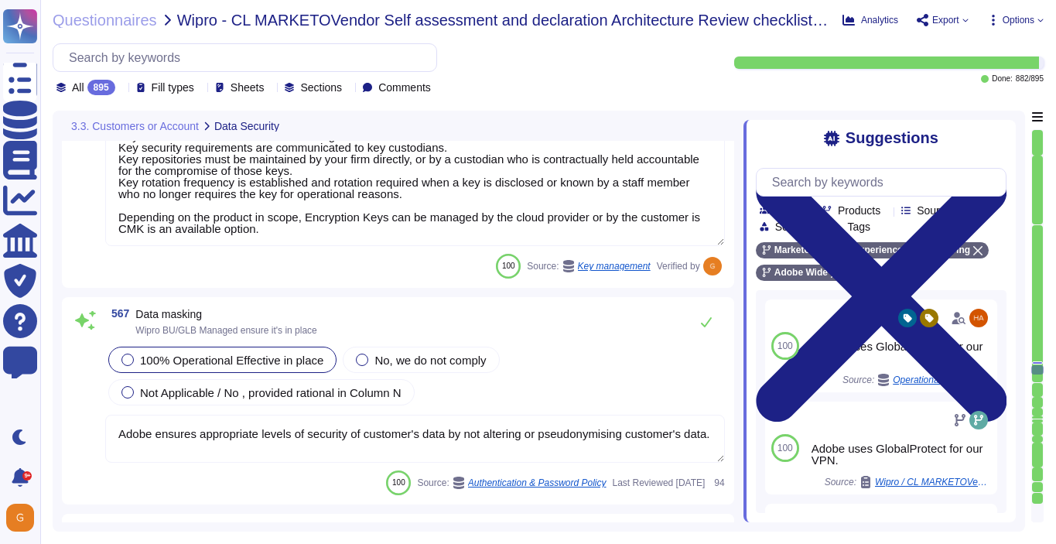
scroll to position [139029, 0]
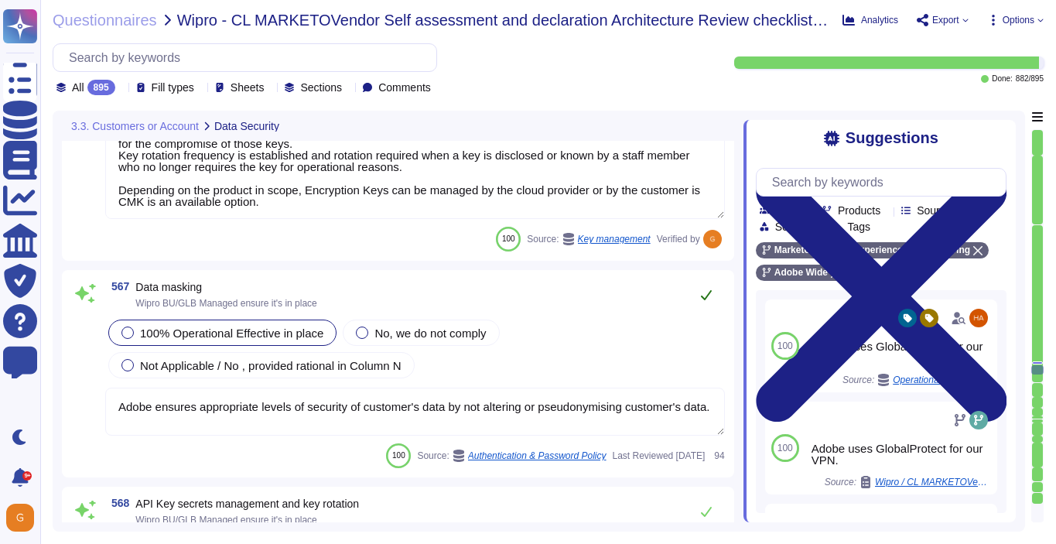
click at [704, 294] on icon at bounding box center [706, 295] width 12 height 12
